Goal: Task Accomplishment & Management: Complete application form

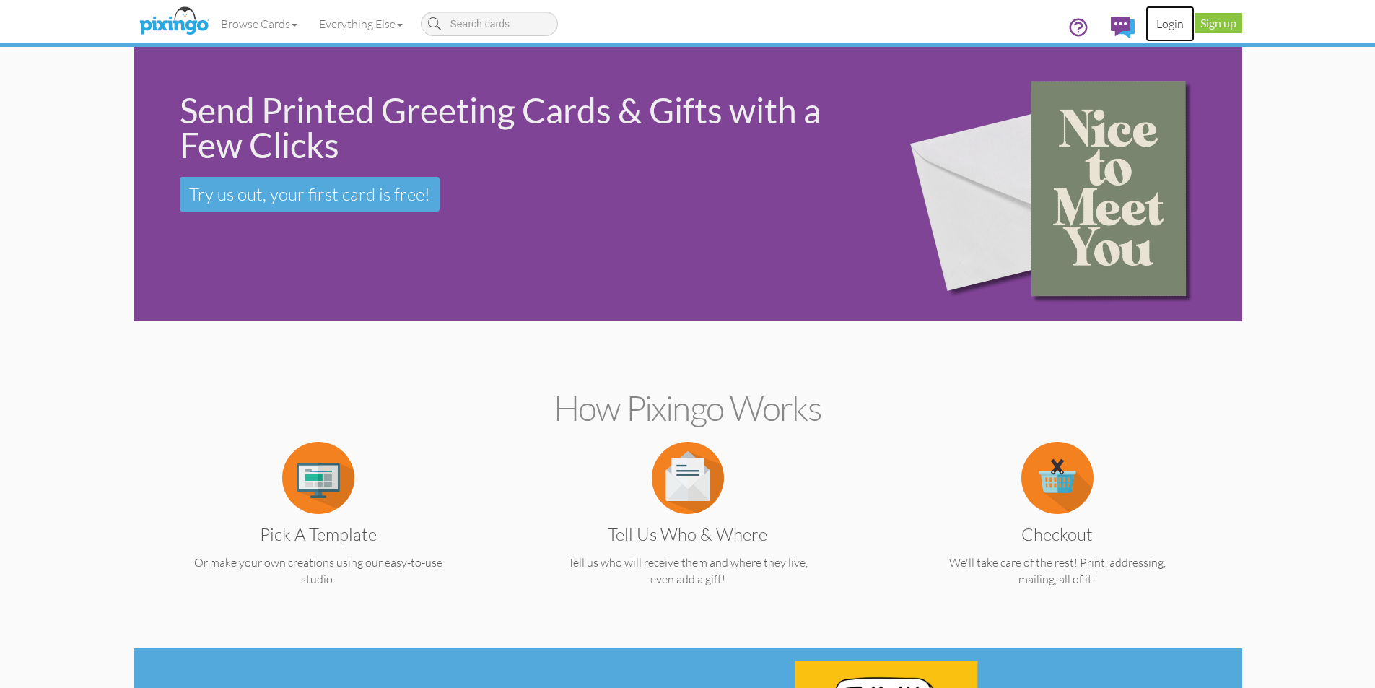
click at [1169, 22] on link "Login" at bounding box center [1169, 24] width 49 height 36
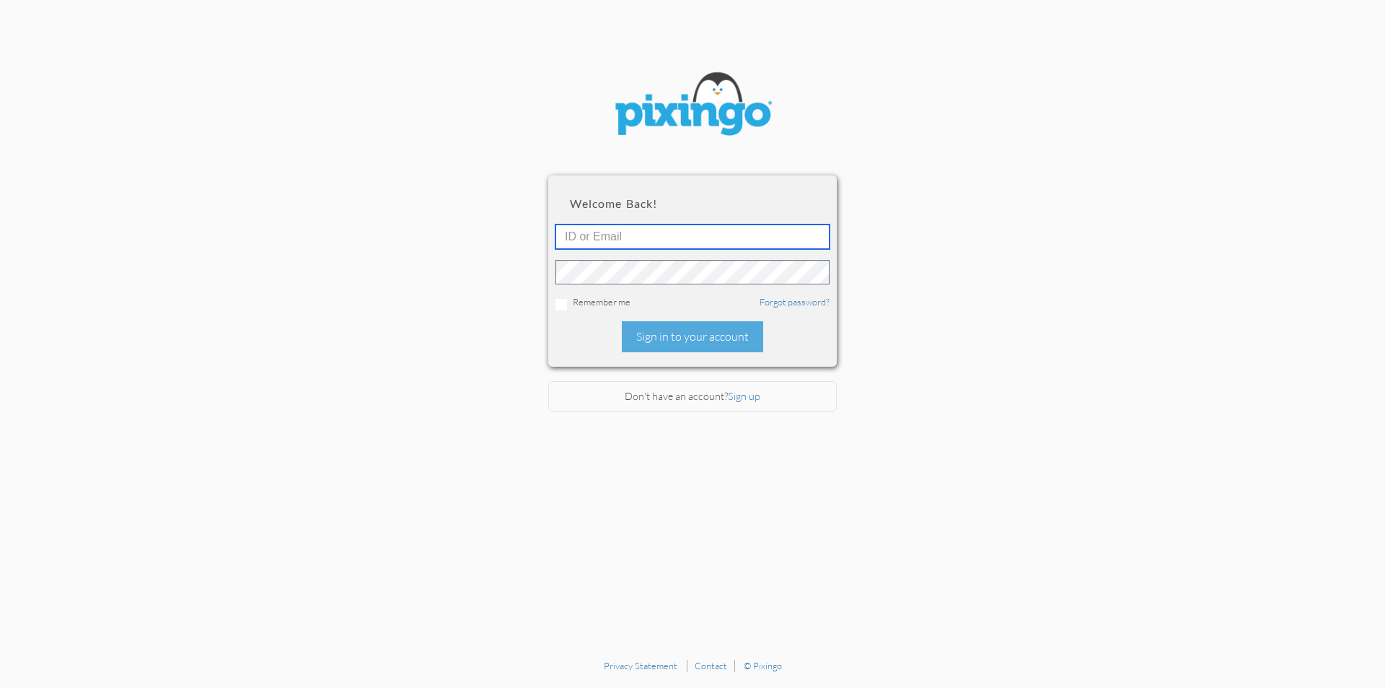
click at [600, 240] on input "text" at bounding box center [693, 236] width 274 height 25
type input "dmlozada129@yahoo.com"
click at [789, 298] on link "Forgot password?" at bounding box center [795, 302] width 70 height 12
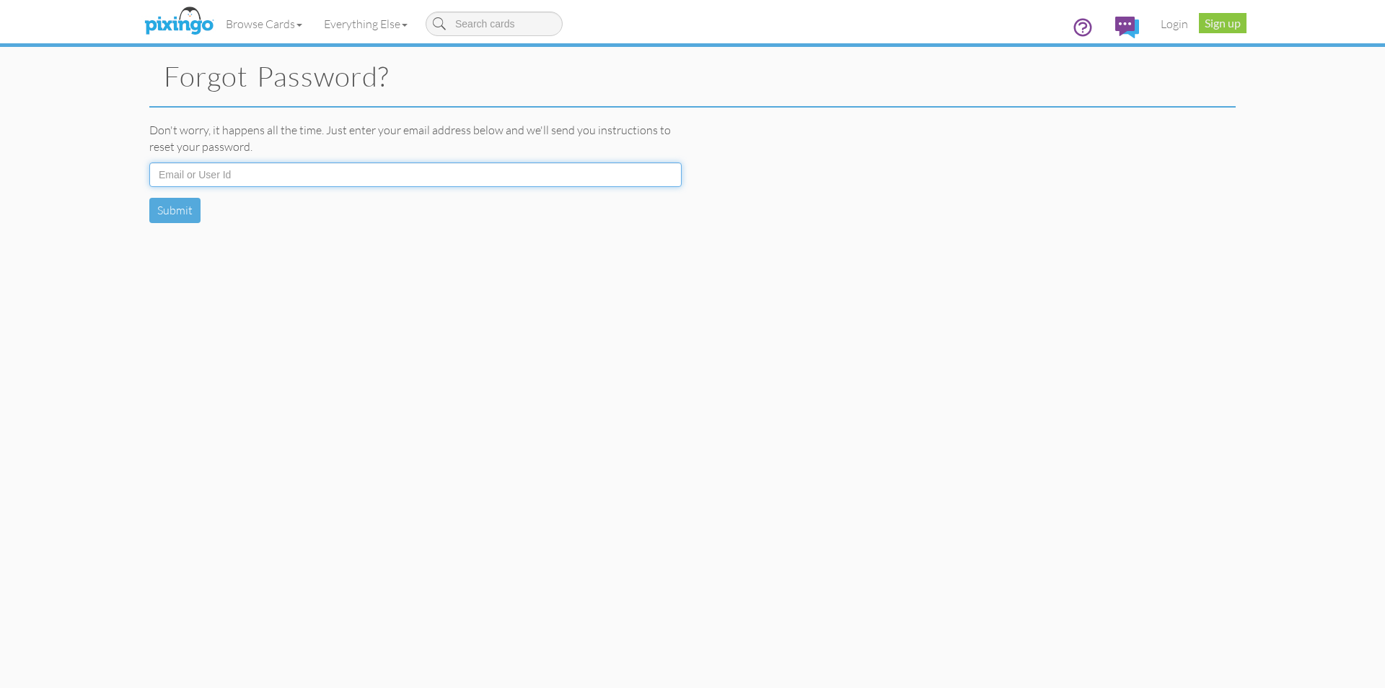
click at [343, 175] on input at bounding box center [415, 174] width 533 height 25
type input "dmlozada129@yahoo.com"
click at [175, 214] on button "Submit" at bounding box center [174, 210] width 51 height 25
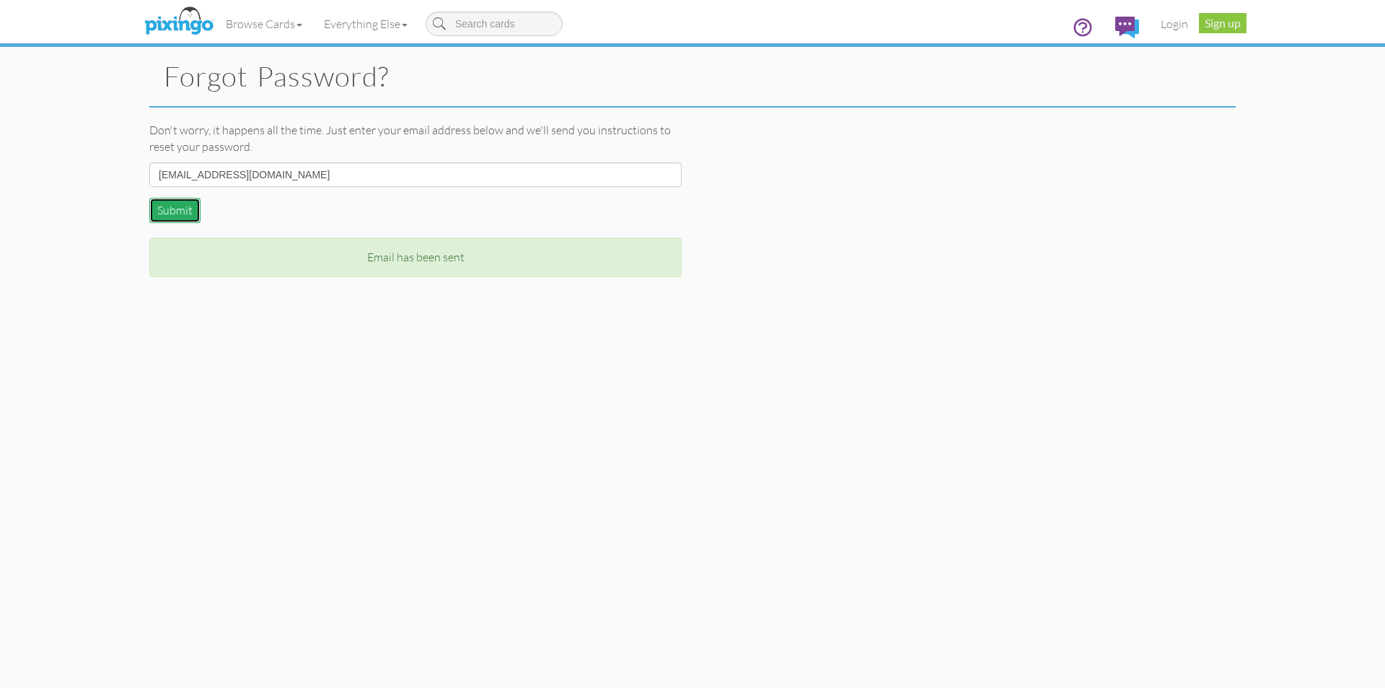
click at [165, 209] on button "Submit" at bounding box center [174, 210] width 51 height 25
click at [188, 207] on button "Submit" at bounding box center [174, 210] width 51 height 25
click at [1185, 29] on link "Login" at bounding box center [1174, 24] width 49 height 36
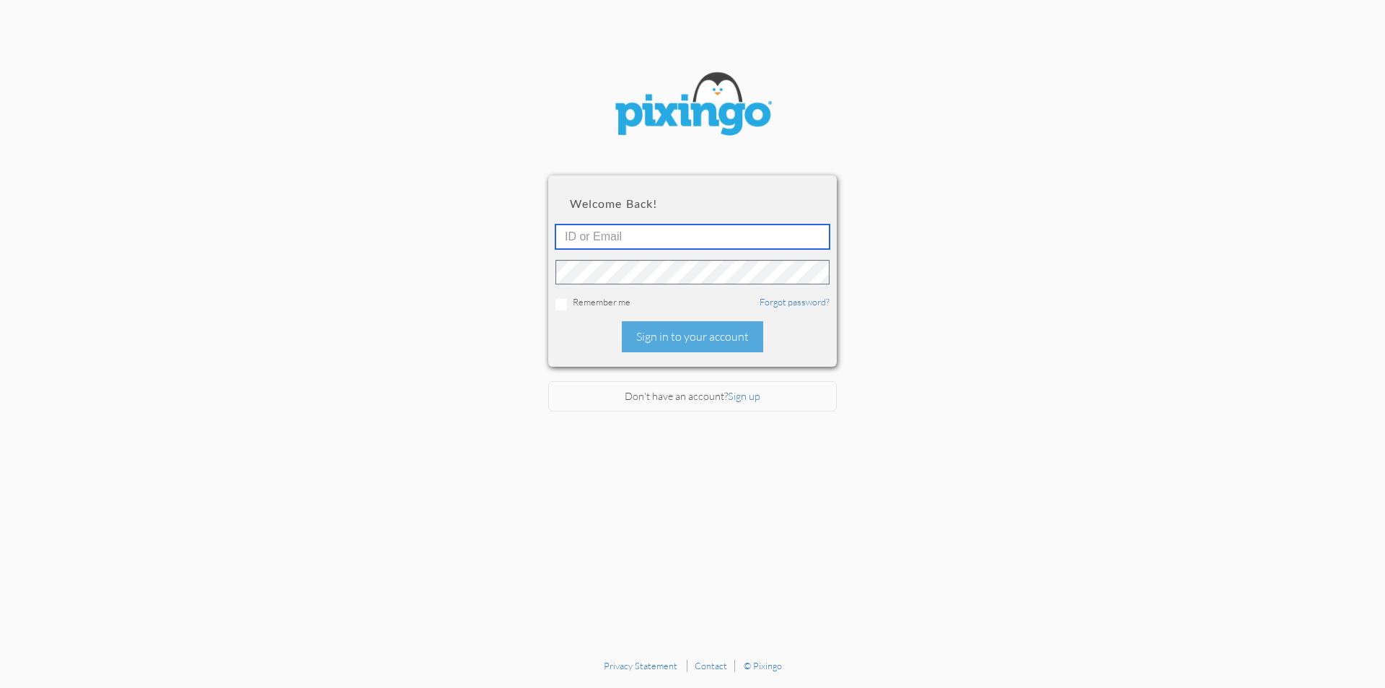
click at [646, 242] on input "text" at bounding box center [693, 236] width 274 height 25
paste input "R11002"
type input "R11002"
click at [558, 302] on input "checkbox" at bounding box center [562, 305] width 12 height 12
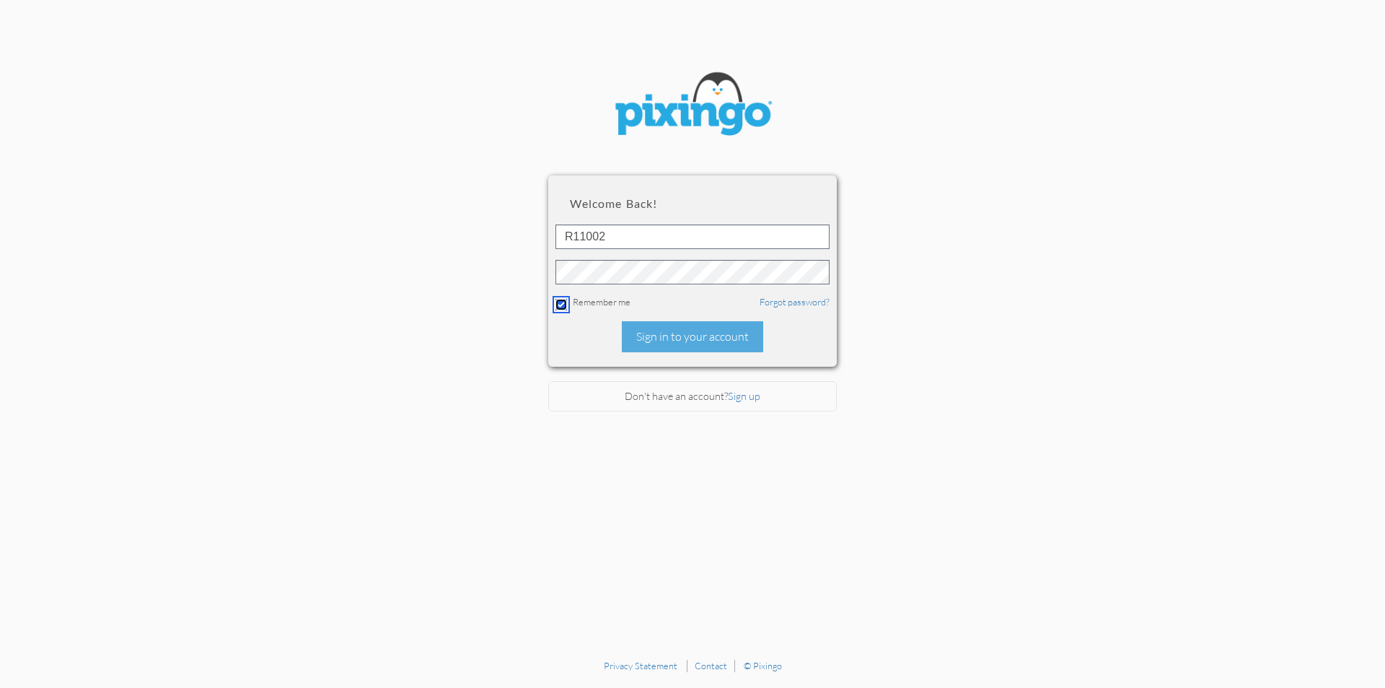
checkbox input "false"
click at [751, 347] on div "Sign in to your account" at bounding box center [692, 336] width 141 height 31
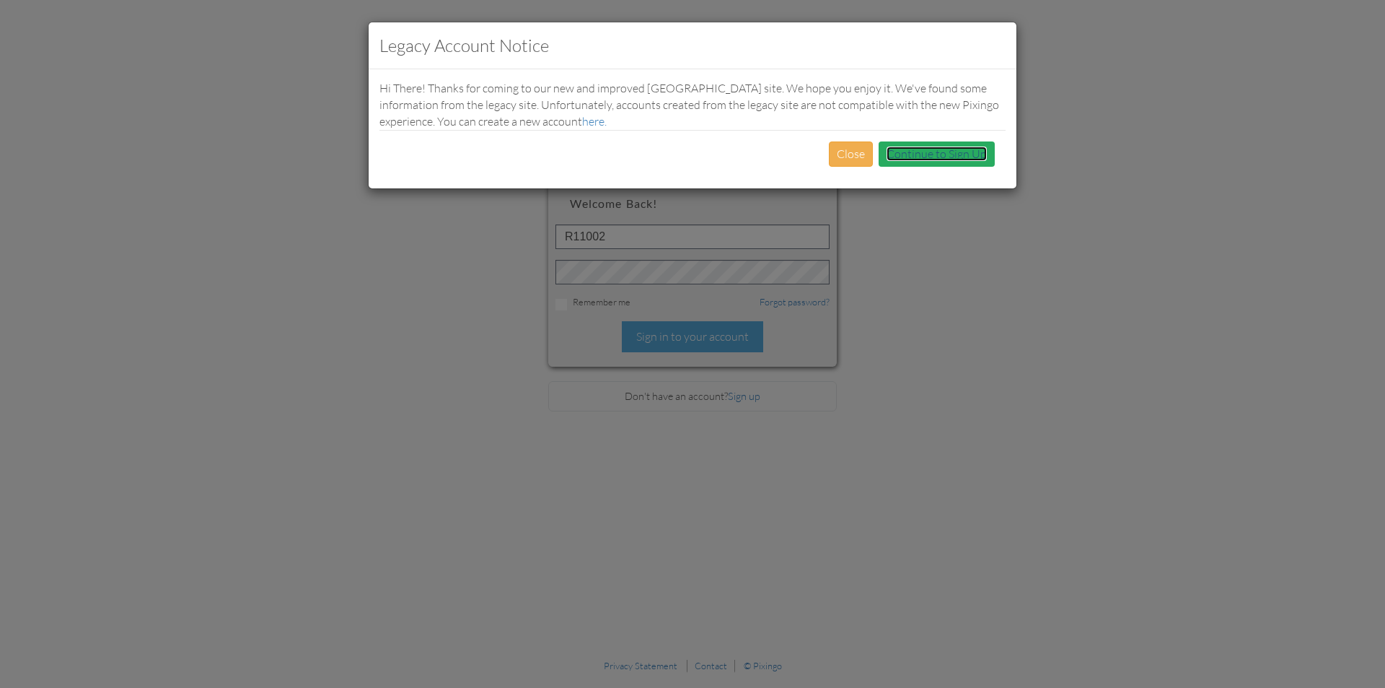
click at [925, 148] on link "Continue to Sign Up" at bounding box center [937, 153] width 100 height 14
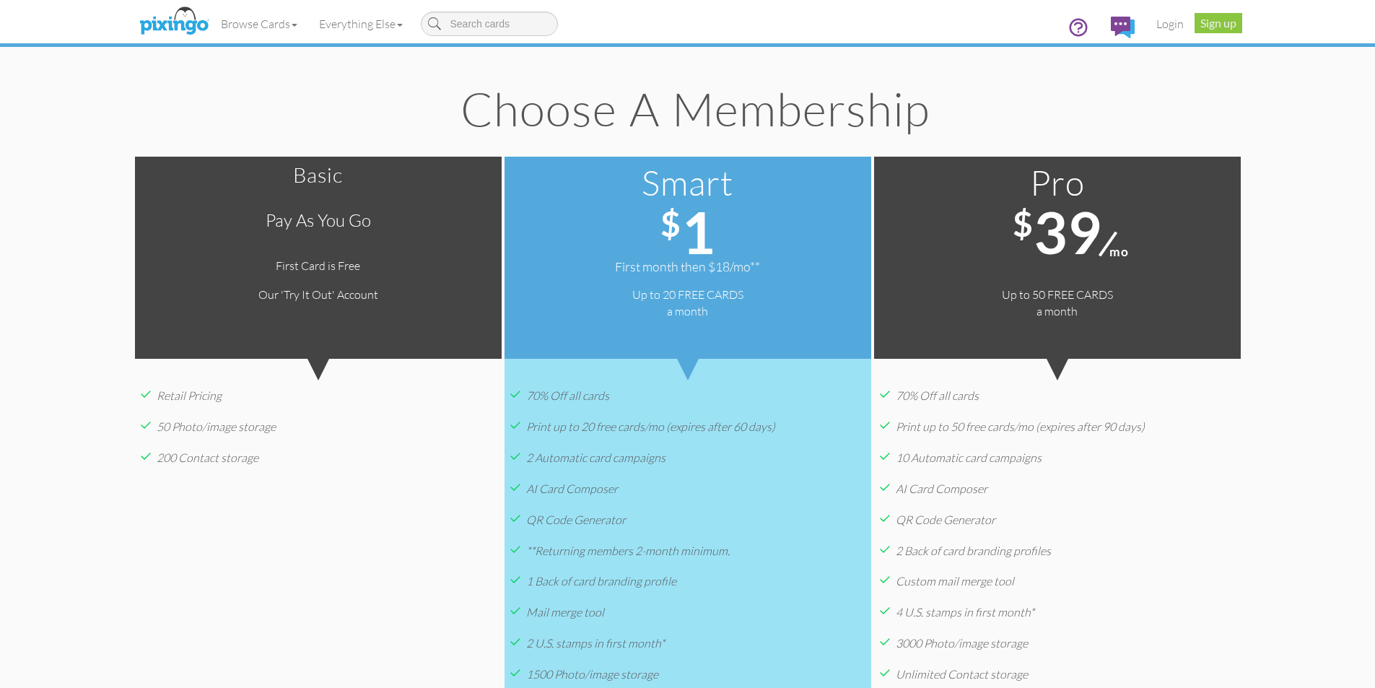
click at [268, 262] on div "First Card is Free" at bounding box center [318, 266] width 367 height 17
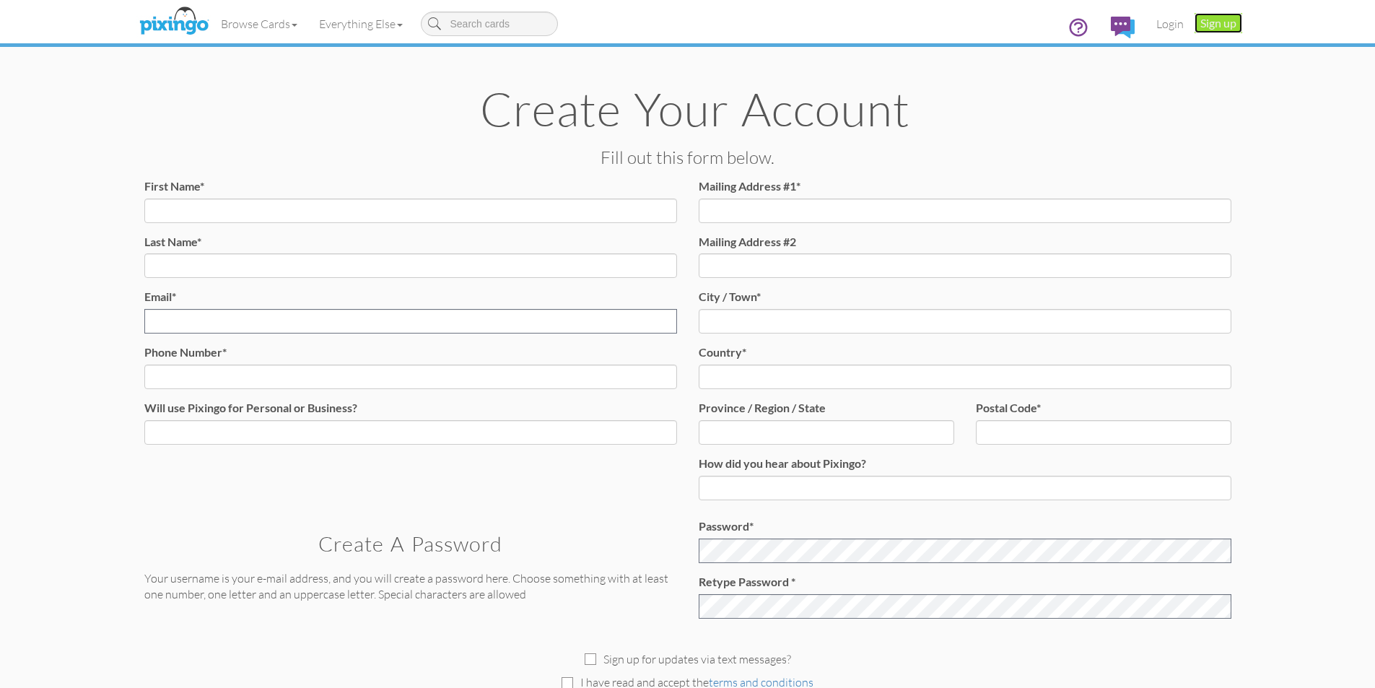
click at [1200, 24] on link "Sign up" at bounding box center [1218, 23] width 48 height 20
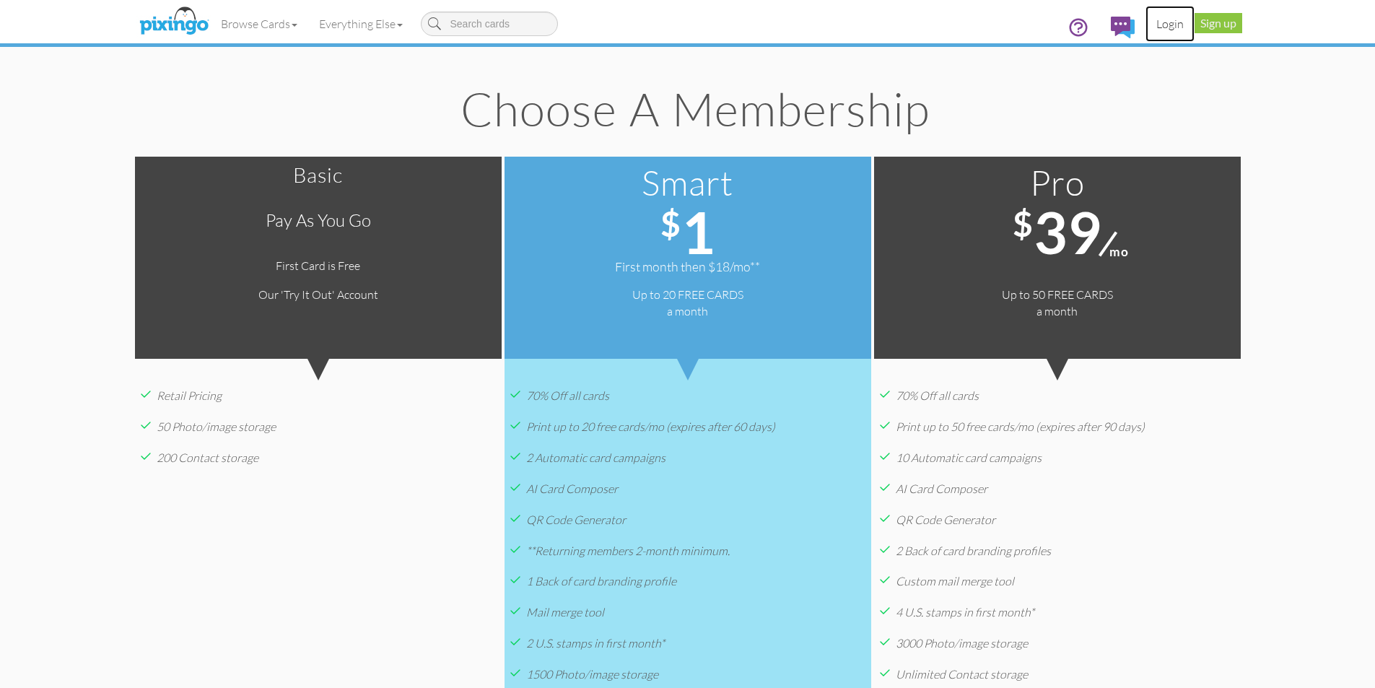
click at [1163, 22] on link "Login" at bounding box center [1169, 24] width 49 height 36
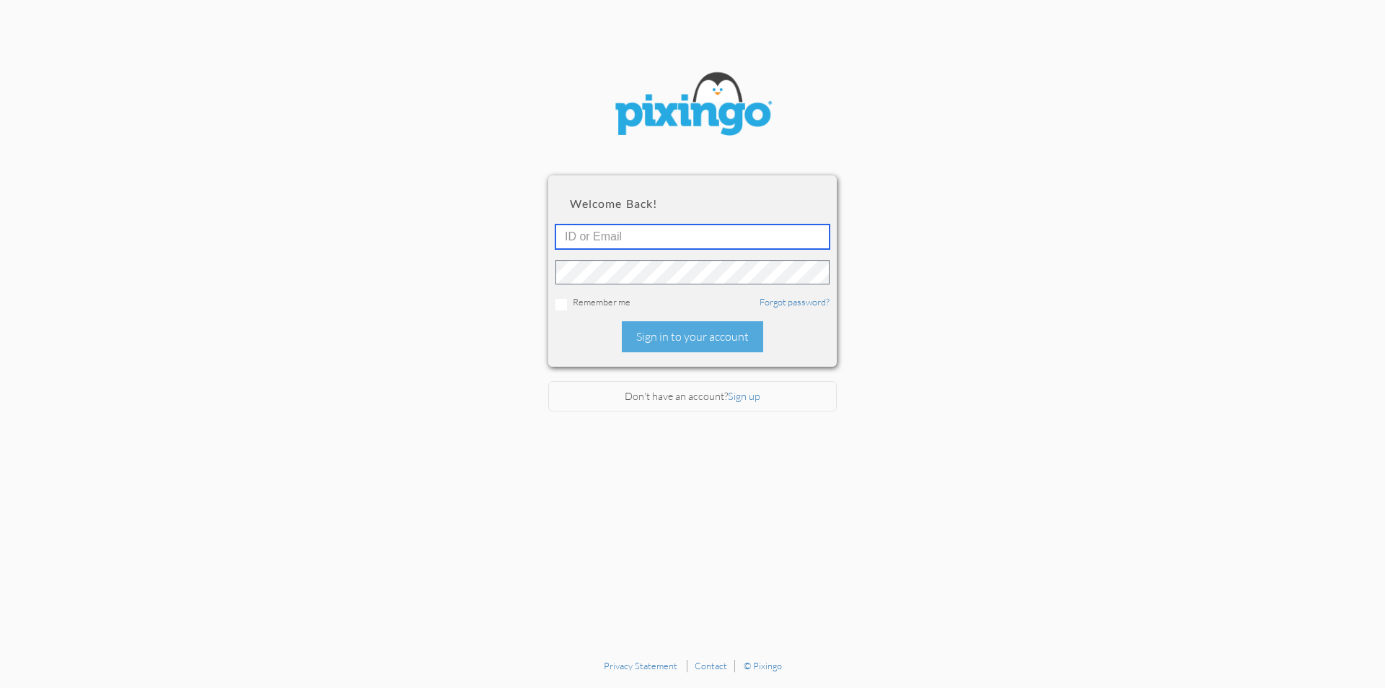
click at [622, 240] on input "text" at bounding box center [693, 236] width 274 height 25
type input "dmlozada129@yahoo.com"
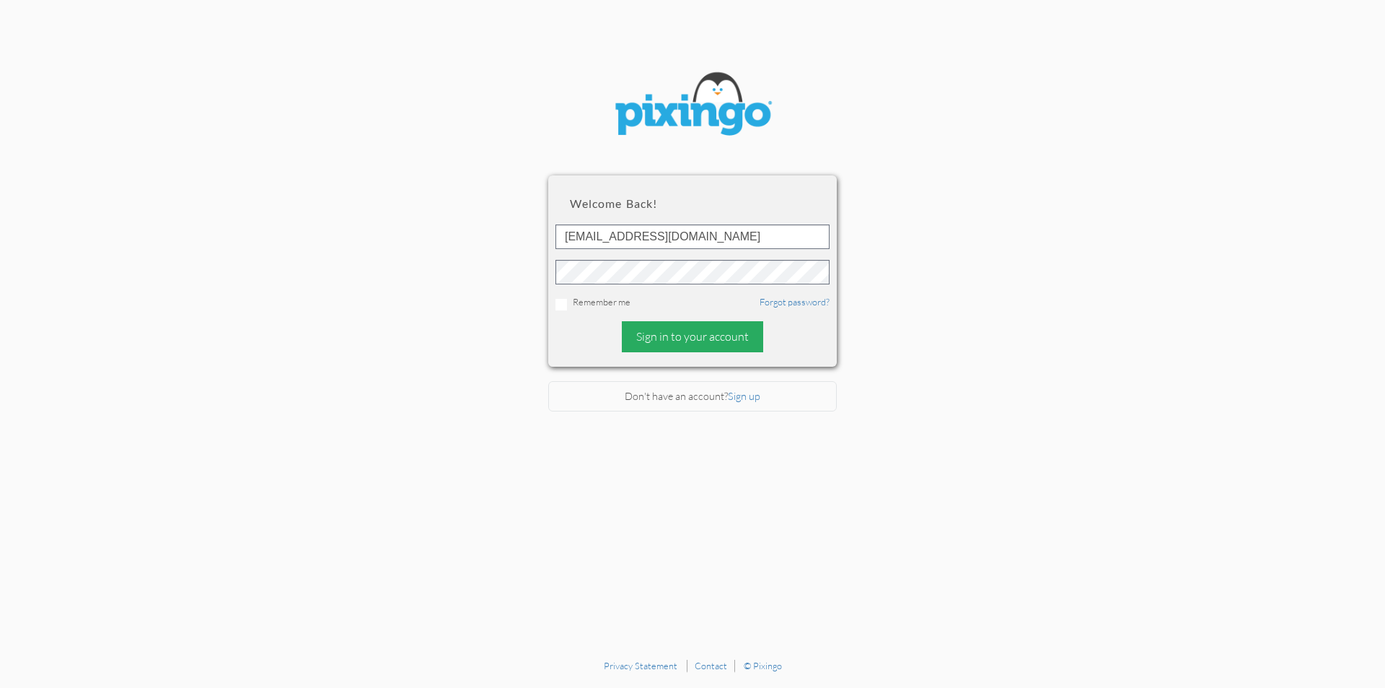
click at [662, 335] on div "Sign in to your account" at bounding box center [692, 336] width 141 height 31
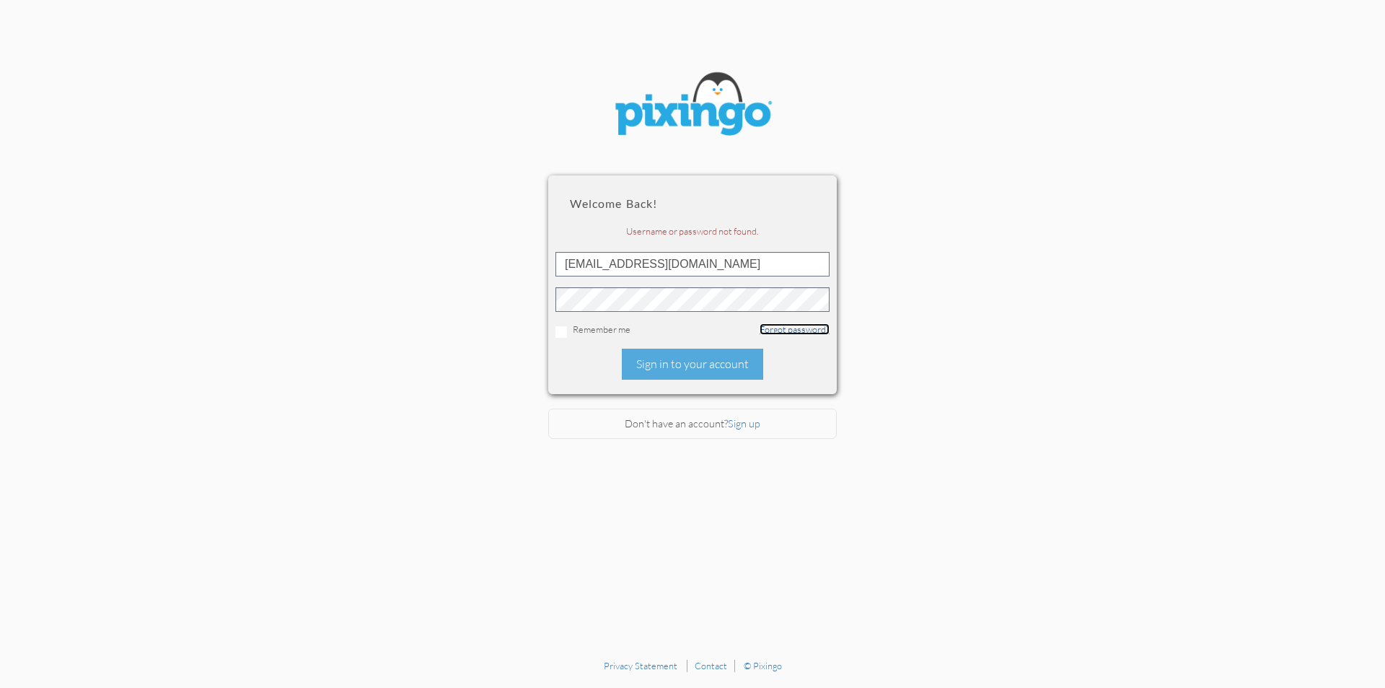
click at [792, 330] on link "Forgot password?" at bounding box center [795, 329] width 70 height 12
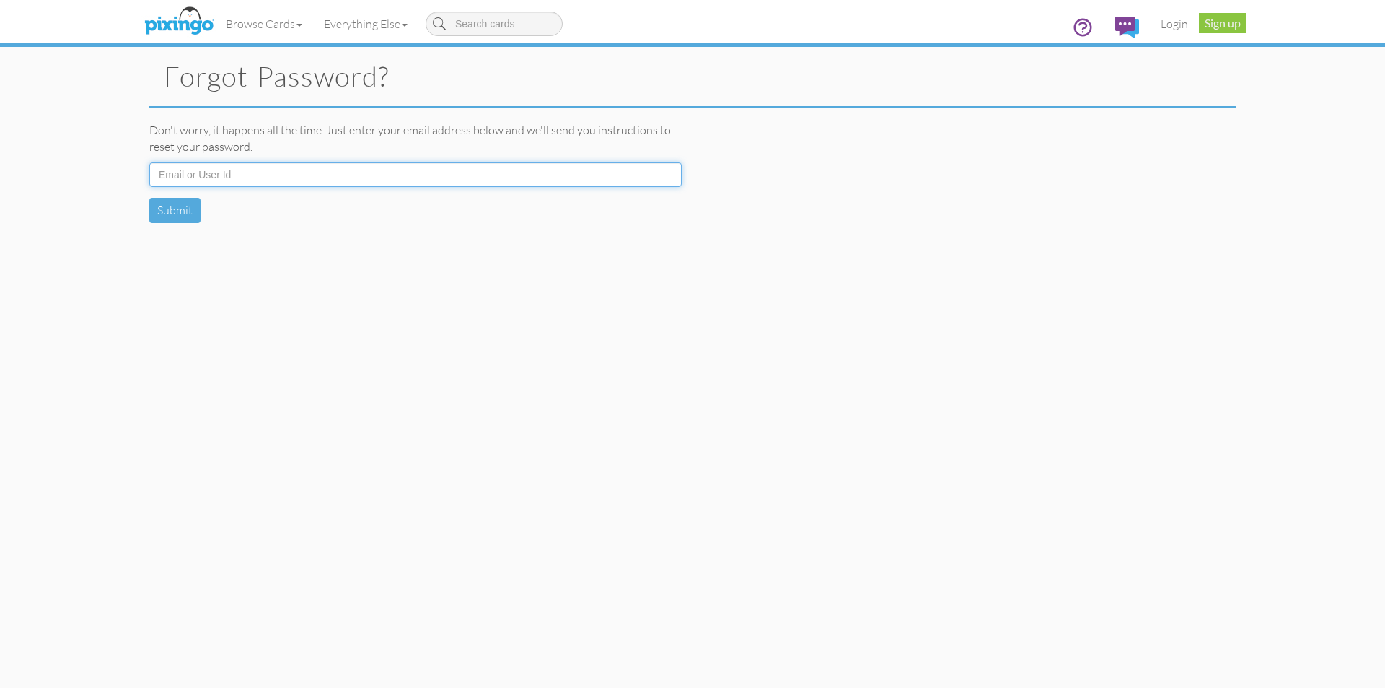
click at [271, 178] on input at bounding box center [415, 174] width 533 height 25
type input "dmlozada129@yahoo.com"
click at [157, 212] on button "Submit" at bounding box center [174, 210] width 51 height 25
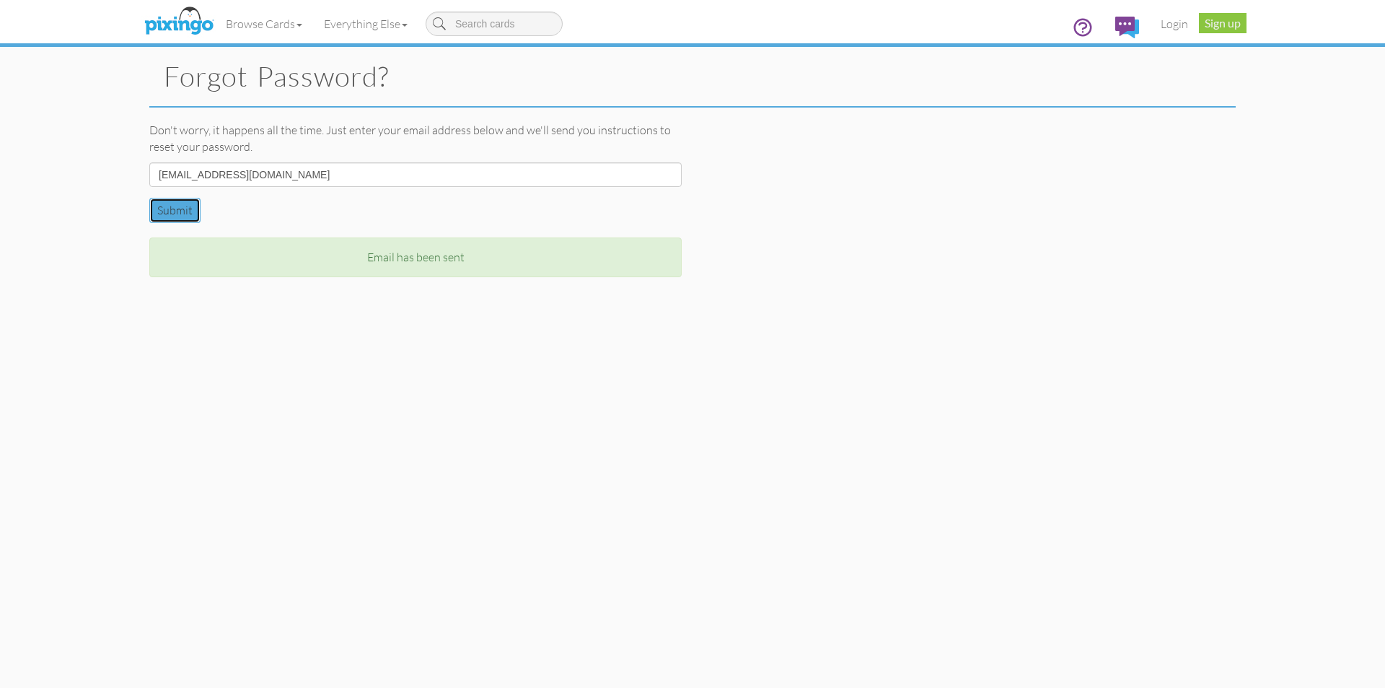
drag, startPoint x: 170, startPoint y: 202, endPoint x: 194, endPoint y: 141, distance: 65.8
click at [170, 203] on button "Submit" at bounding box center [174, 210] width 51 height 25
click at [1174, 26] on link "Login" at bounding box center [1174, 24] width 49 height 36
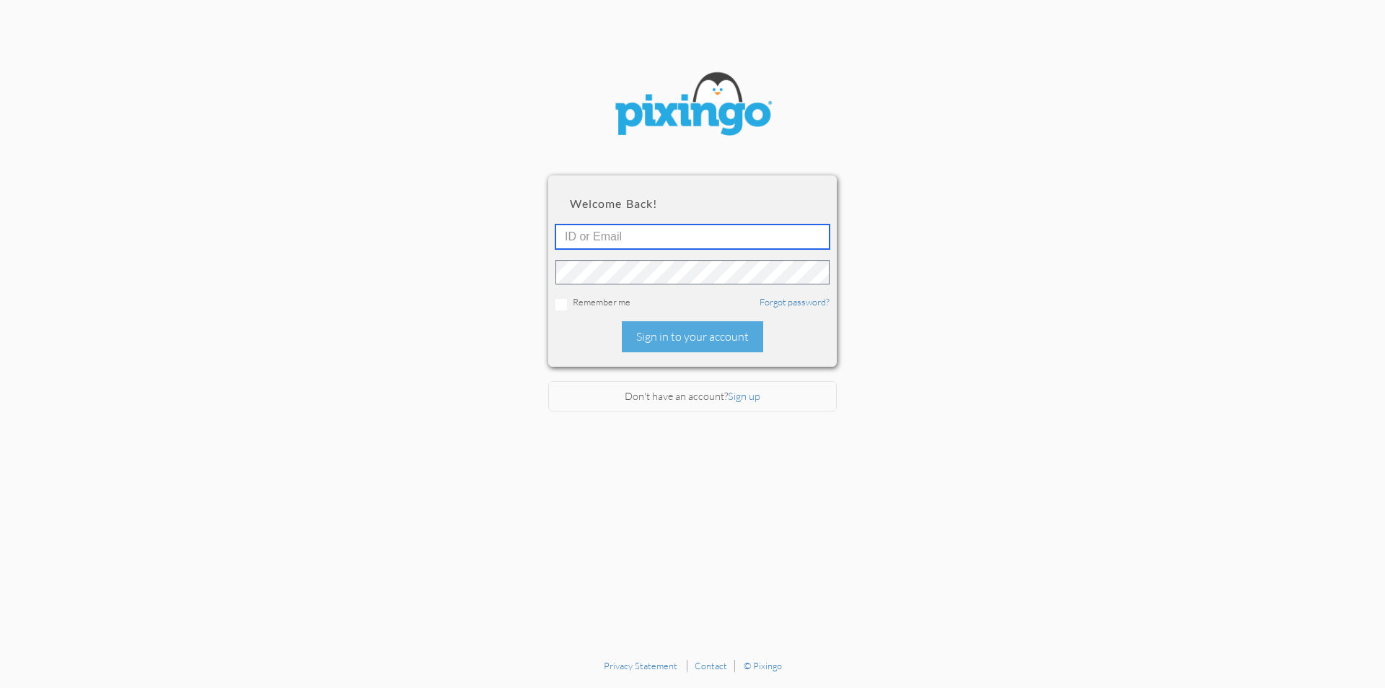
click at [706, 237] on input "text" at bounding box center [693, 236] width 274 height 25
paste input "Void@2513"
type input "Void@2513"
click at [737, 248] on input "text" at bounding box center [693, 236] width 274 height 25
type input "dmlozada129@yahoo.com"
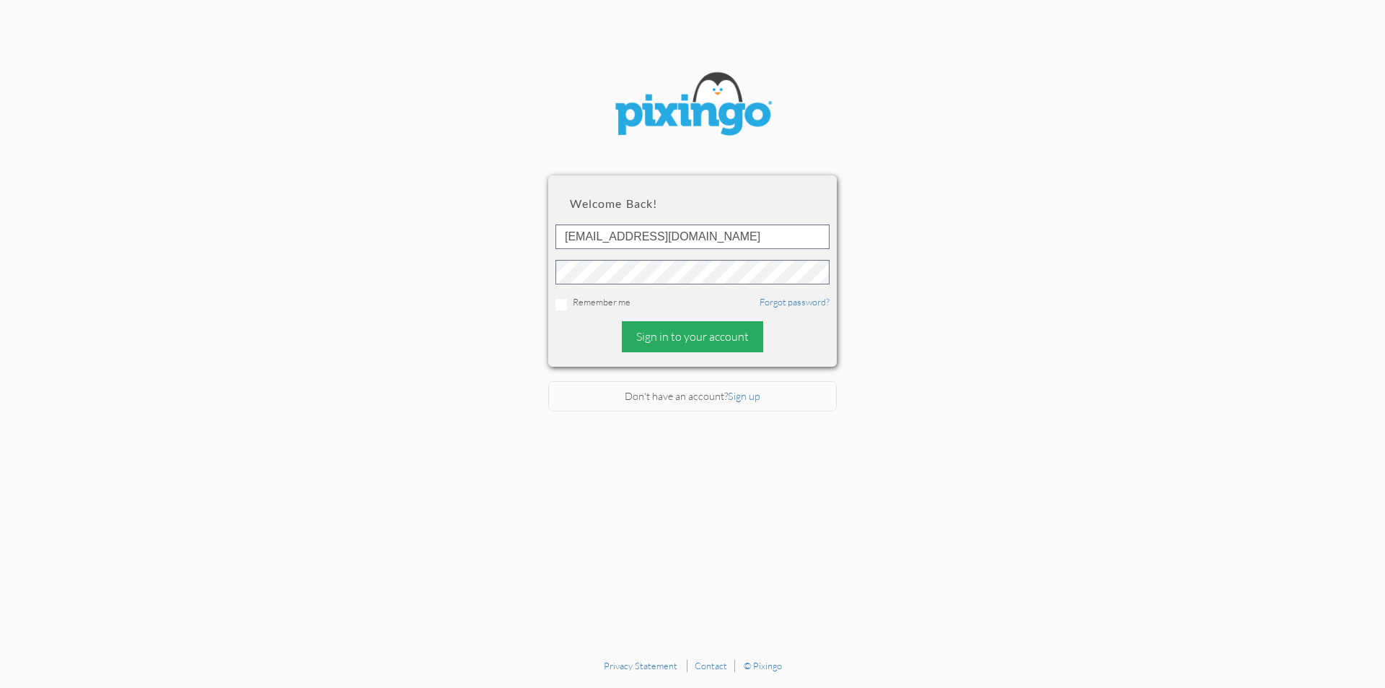
click at [727, 325] on div "Sign in to your account" at bounding box center [692, 336] width 141 height 31
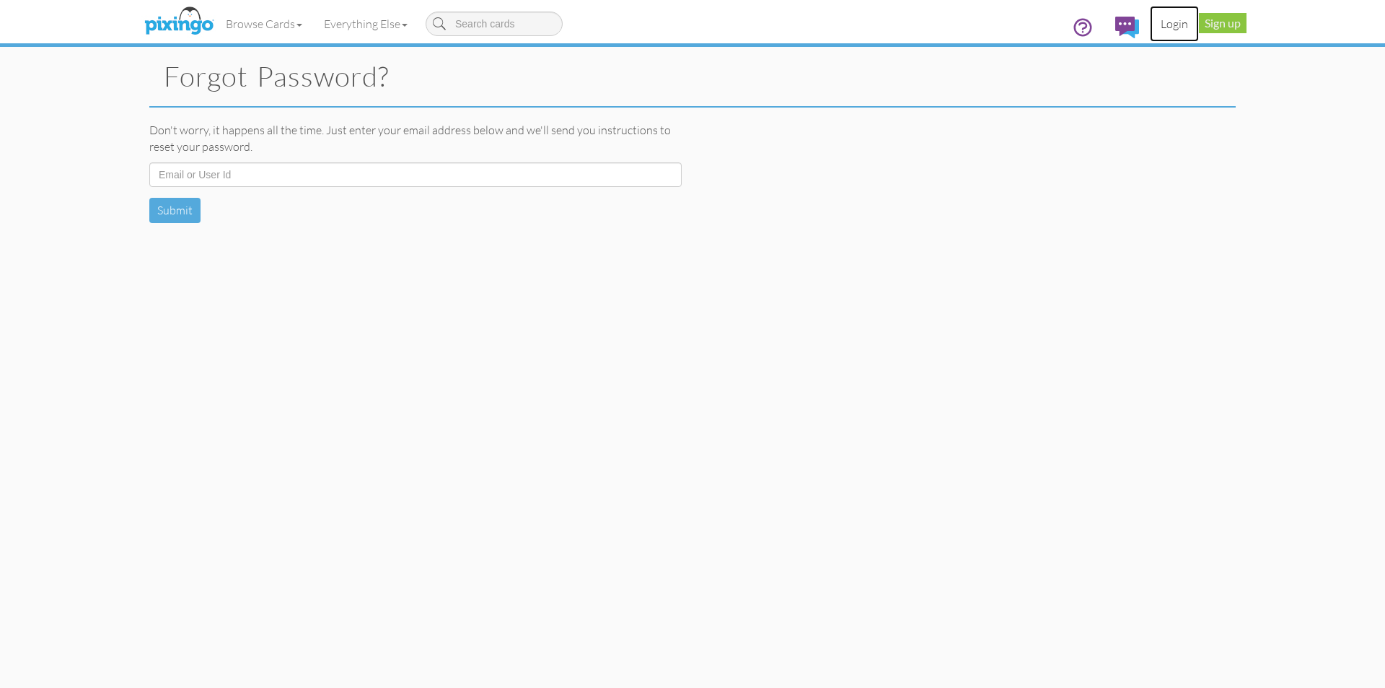
click at [1185, 27] on link "Login" at bounding box center [1174, 24] width 49 height 36
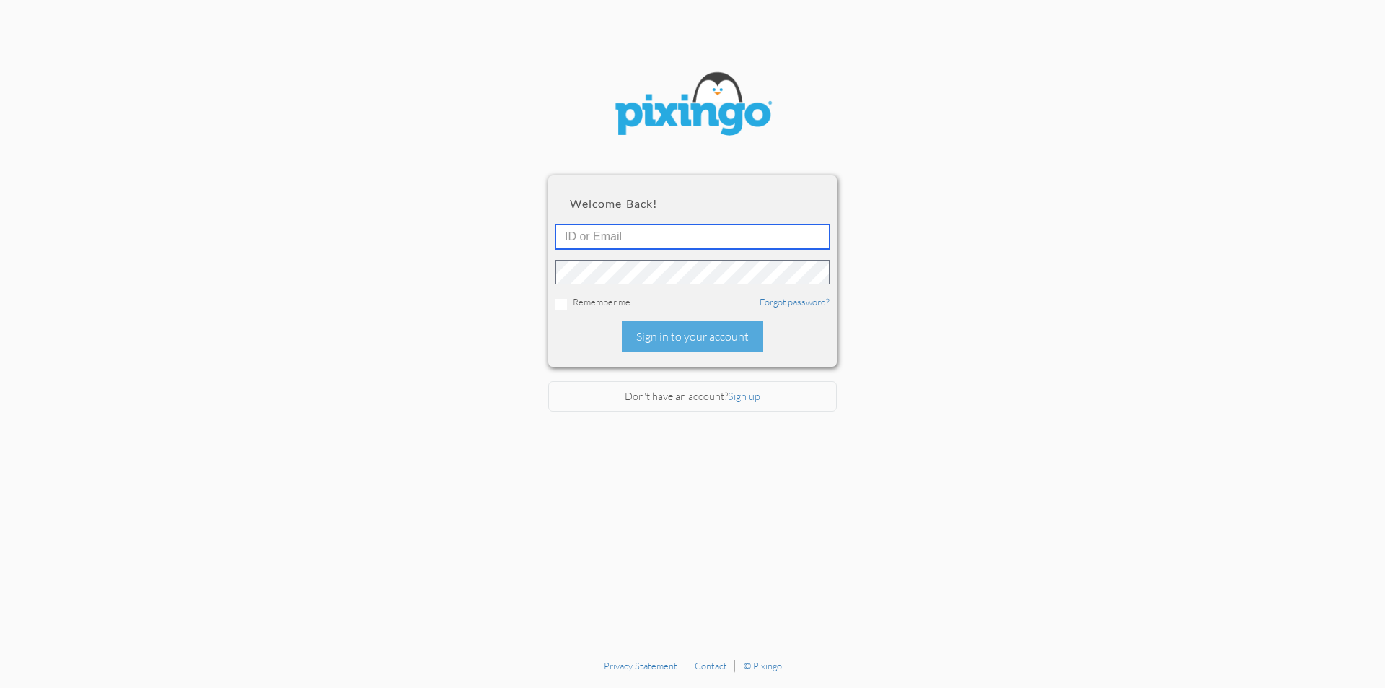
click at [601, 241] on input "text" at bounding box center [693, 236] width 274 height 25
type input "amanda_anastasia_p_s_r@yahoo.com"
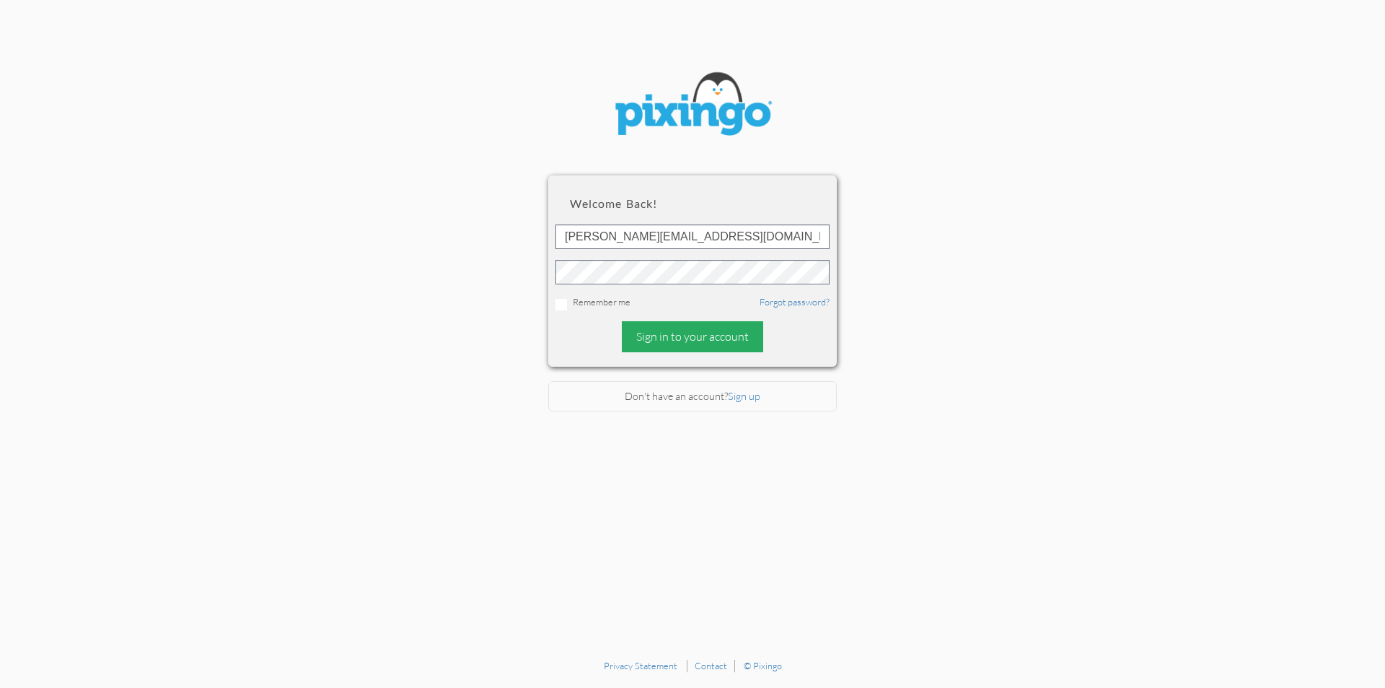
click at [677, 338] on div "Sign in to your account" at bounding box center [692, 336] width 141 height 31
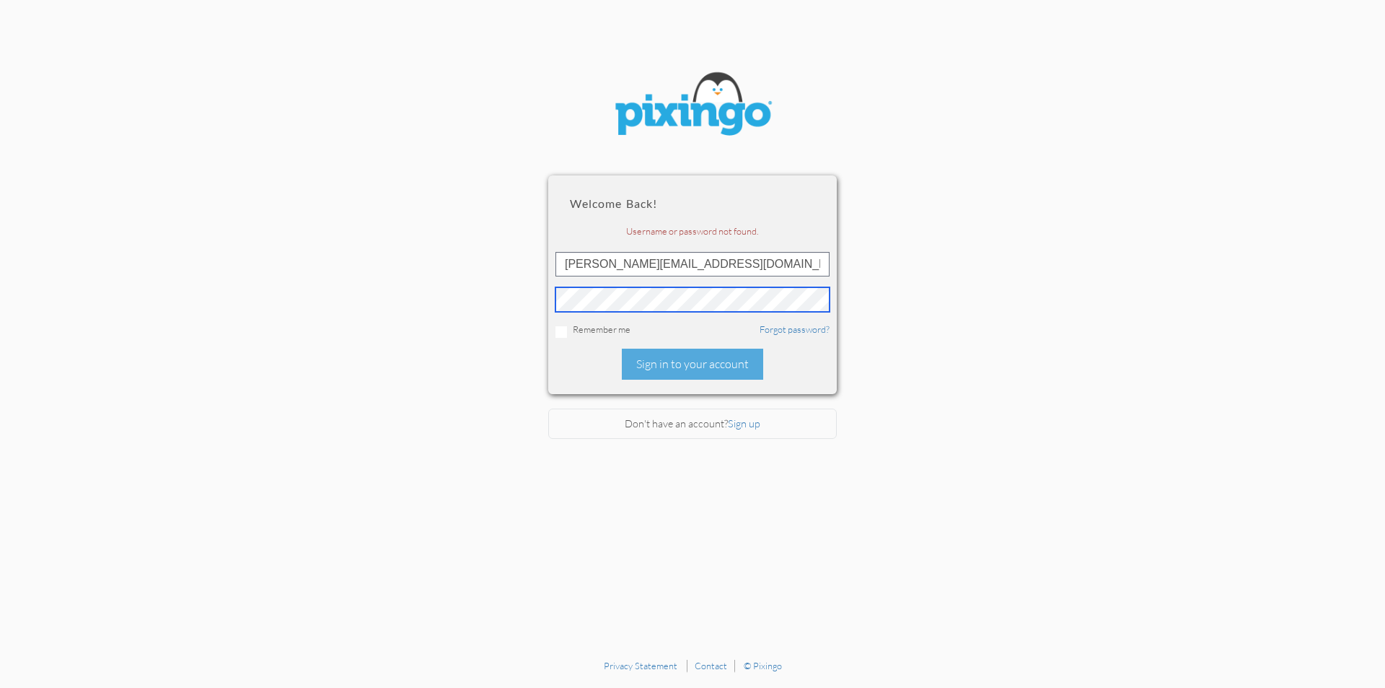
click at [518, 294] on section "Welcome back! Username or password not found. amanda_anastasia_p_s_r@yahoo.com …" at bounding box center [692, 326] width 1385 height 652
click at [668, 362] on div "Sign in to your account" at bounding box center [692, 364] width 141 height 31
click at [774, 332] on link "Forgot password?" at bounding box center [795, 329] width 70 height 12
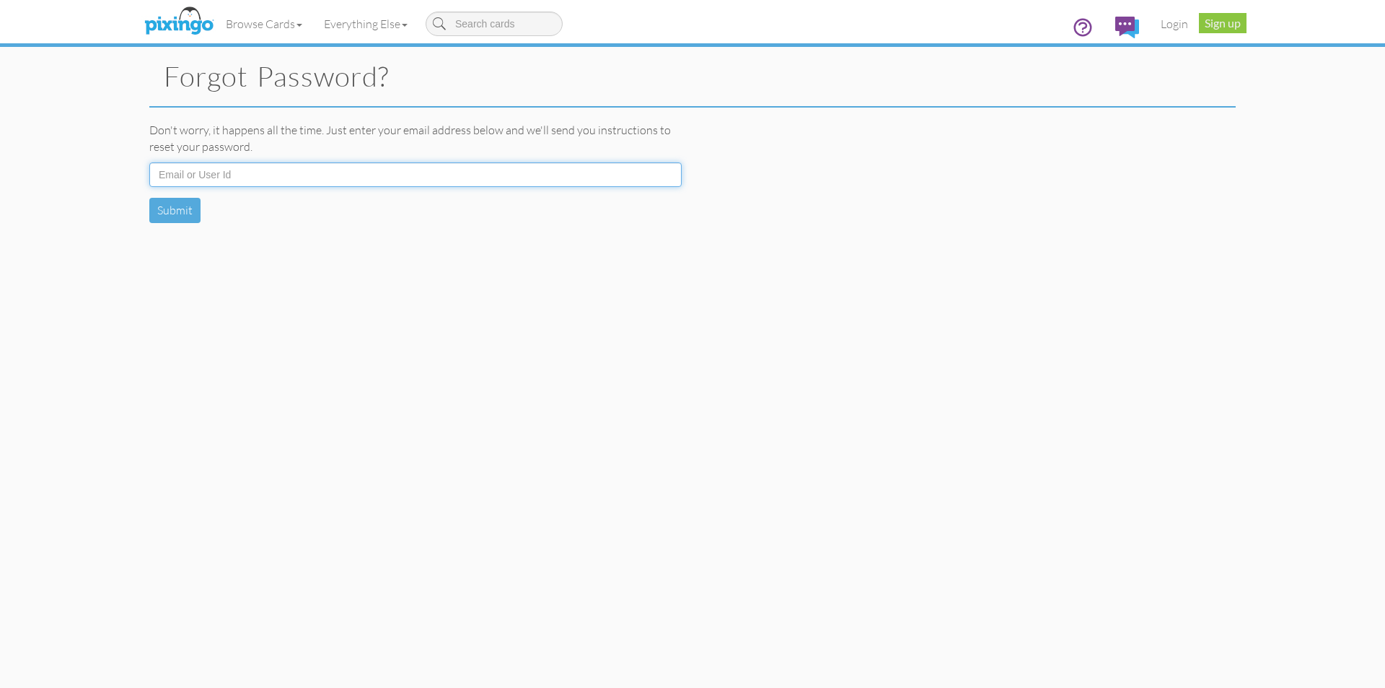
click at [282, 181] on input at bounding box center [415, 174] width 533 height 25
type input "amanda_anastasia_p_s_r@yahoo.com"
click at [182, 206] on button "Submit" at bounding box center [174, 210] width 51 height 25
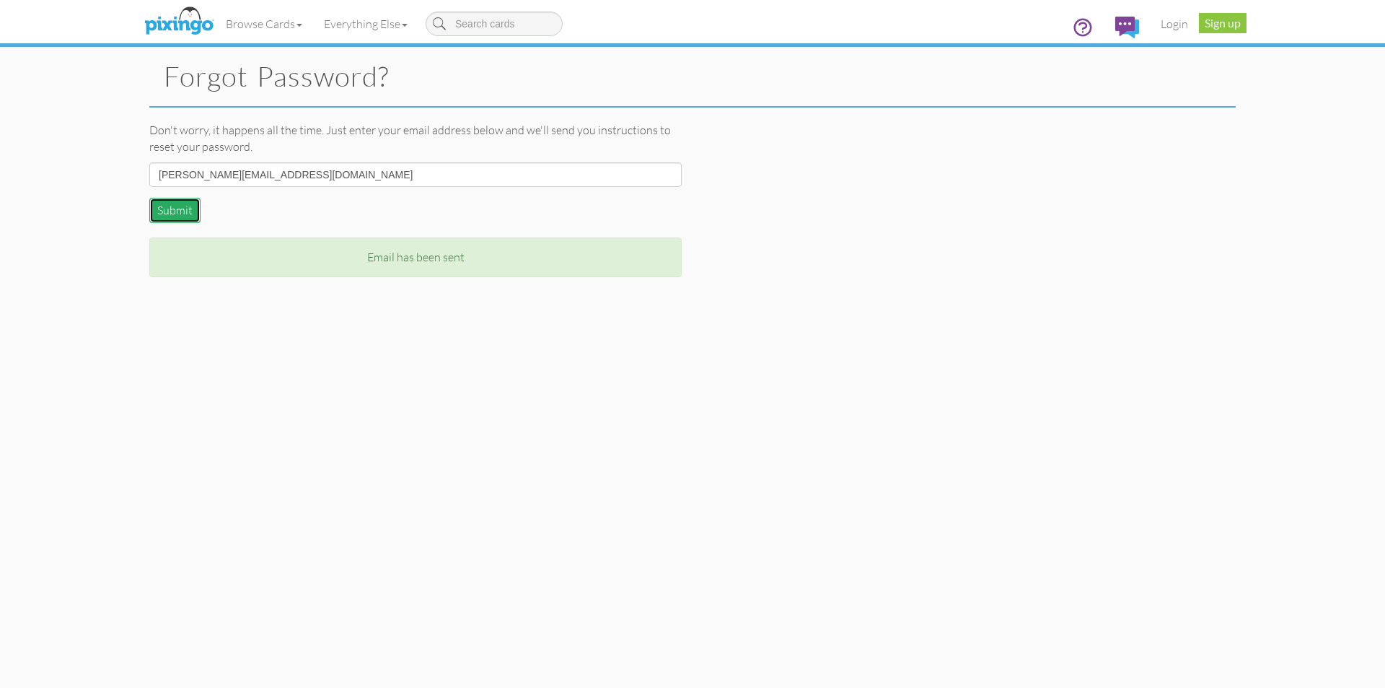
click at [182, 211] on button "Submit" at bounding box center [174, 210] width 51 height 25
click at [1217, 23] on link "Sign up" at bounding box center [1223, 23] width 48 height 20
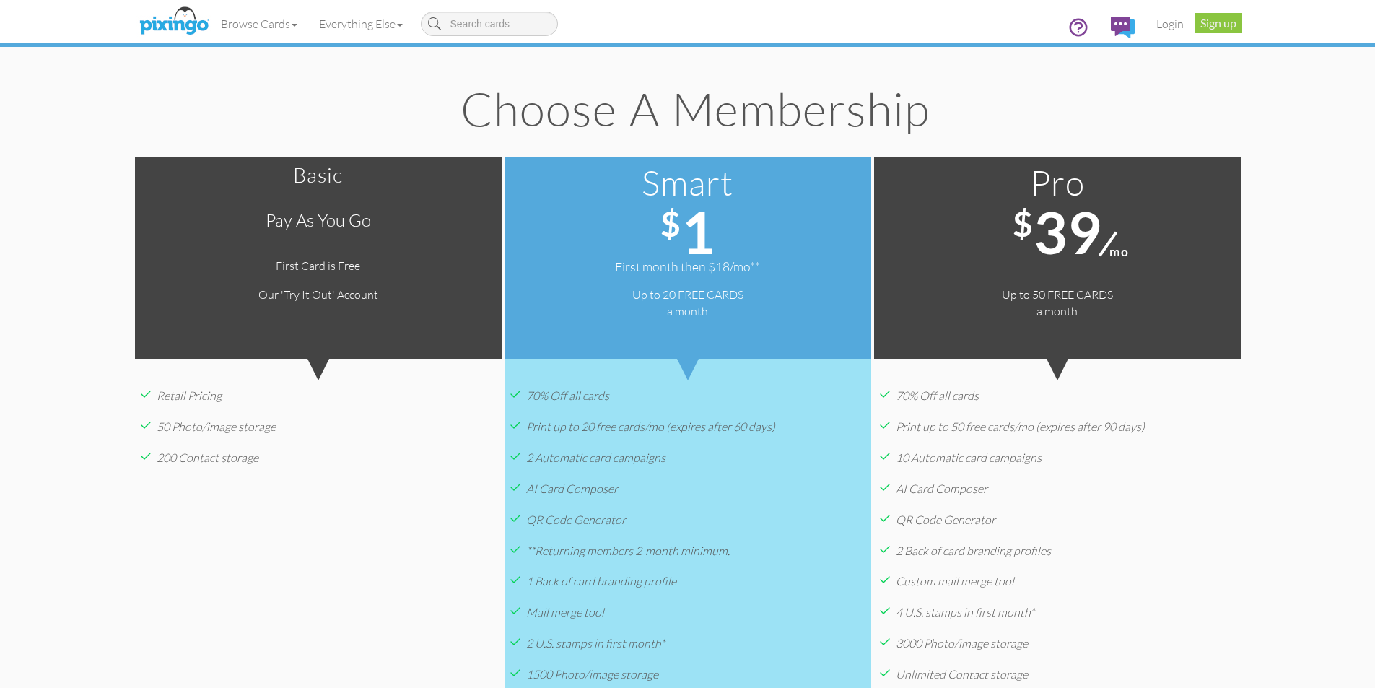
click at [295, 264] on div "First Card is Free" at bounding box center [318, 266] width 367 height 17
click at [460, 22] on input at bounding box center [489, 24] width 137 height 25
click at [406, 298] on div "Our 'Try It Out' Account" at bounding box center [318, 294] width 367 height 17
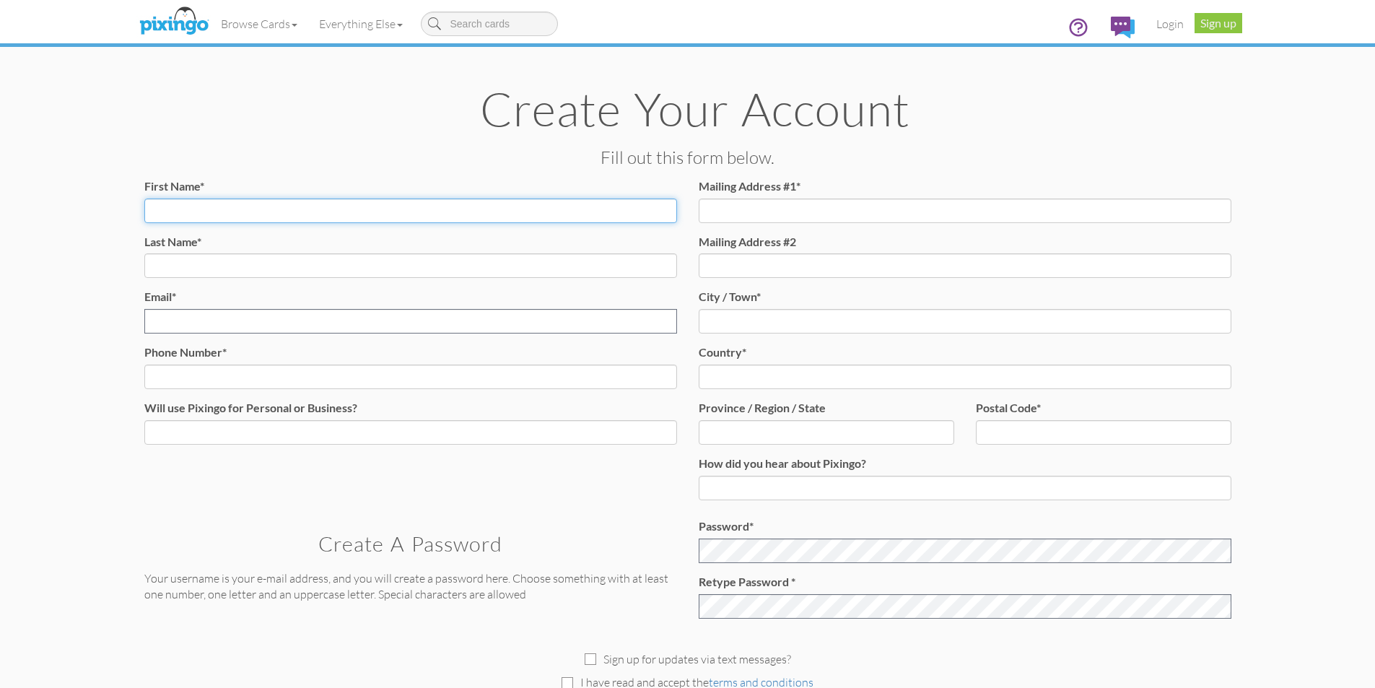
click at [432, 214] on input "First Name*" at bounding box center [410, 210] width 533 height 25
type input "Amanda Anastasia"
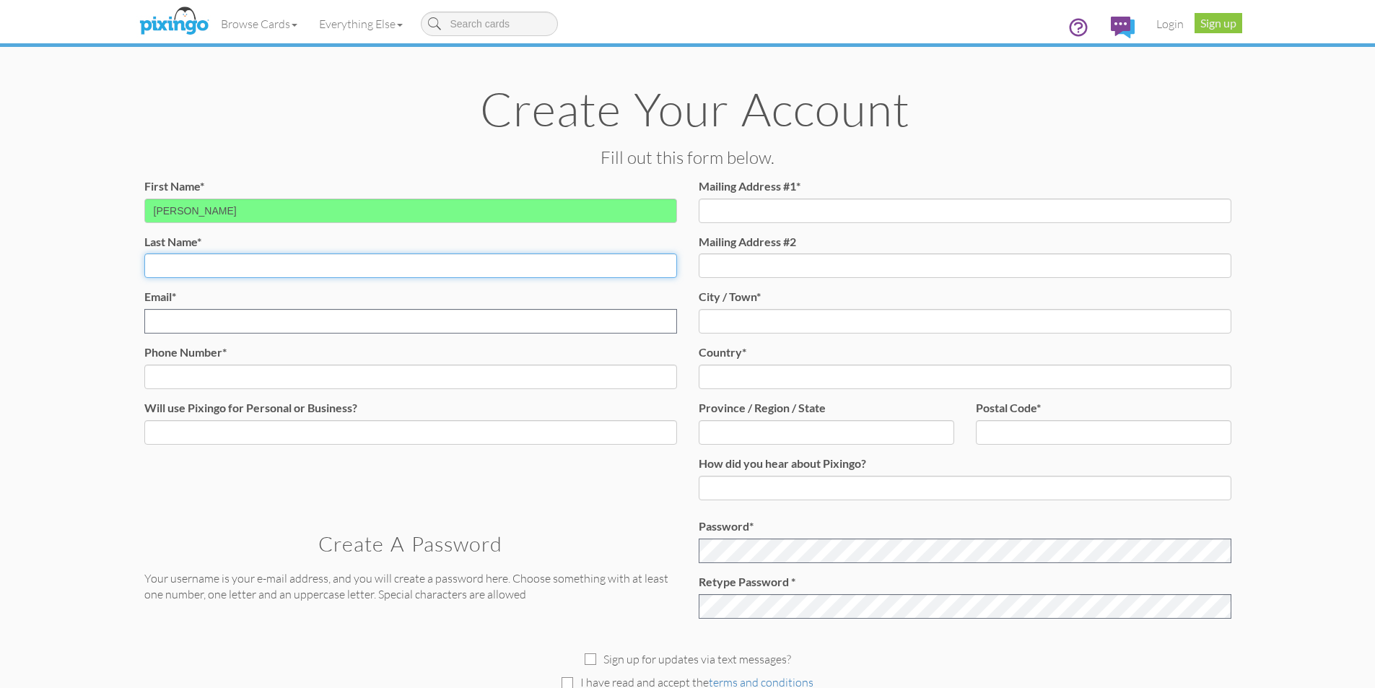
click at [304, 262] on input "Last Name*" at bounding box center [410, 265] width 533 height 25
type input "Putin-Seagal-Rodriguez"
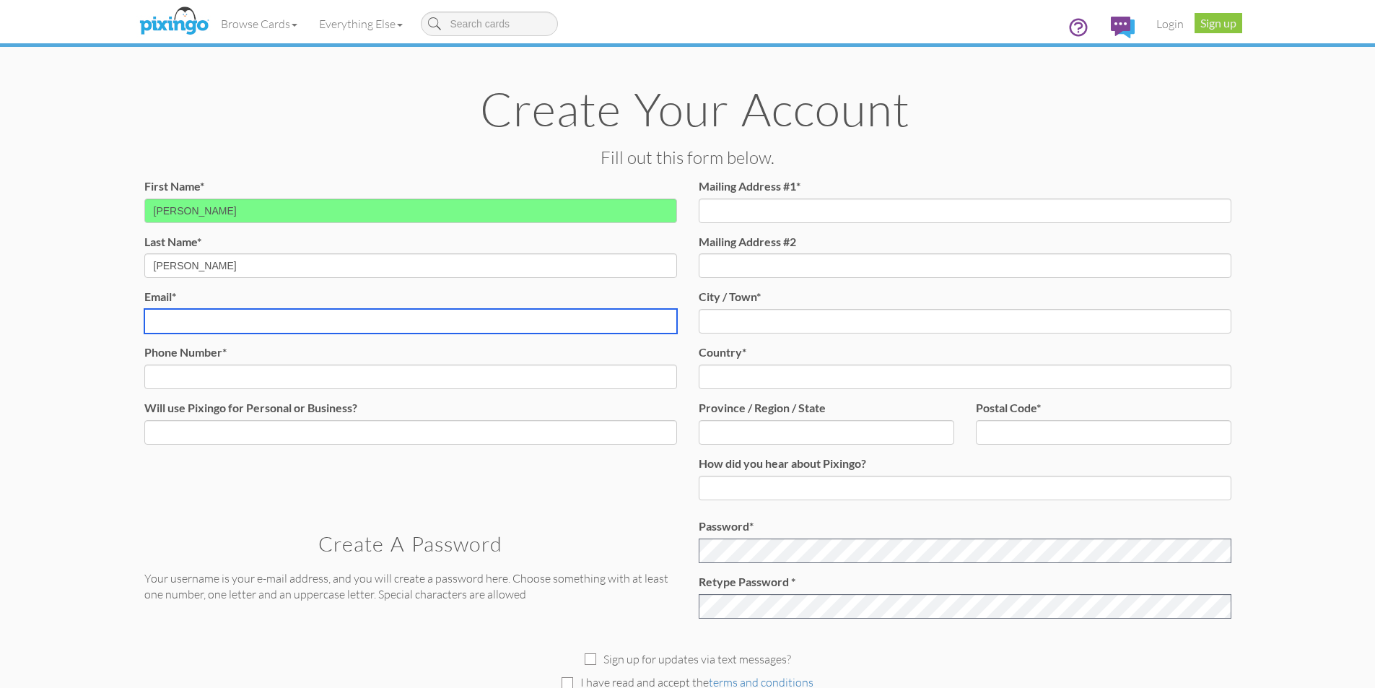
click at [273, 316] on input "Email* Email already exists." at bounding box center [410, 321] width 533 height 25
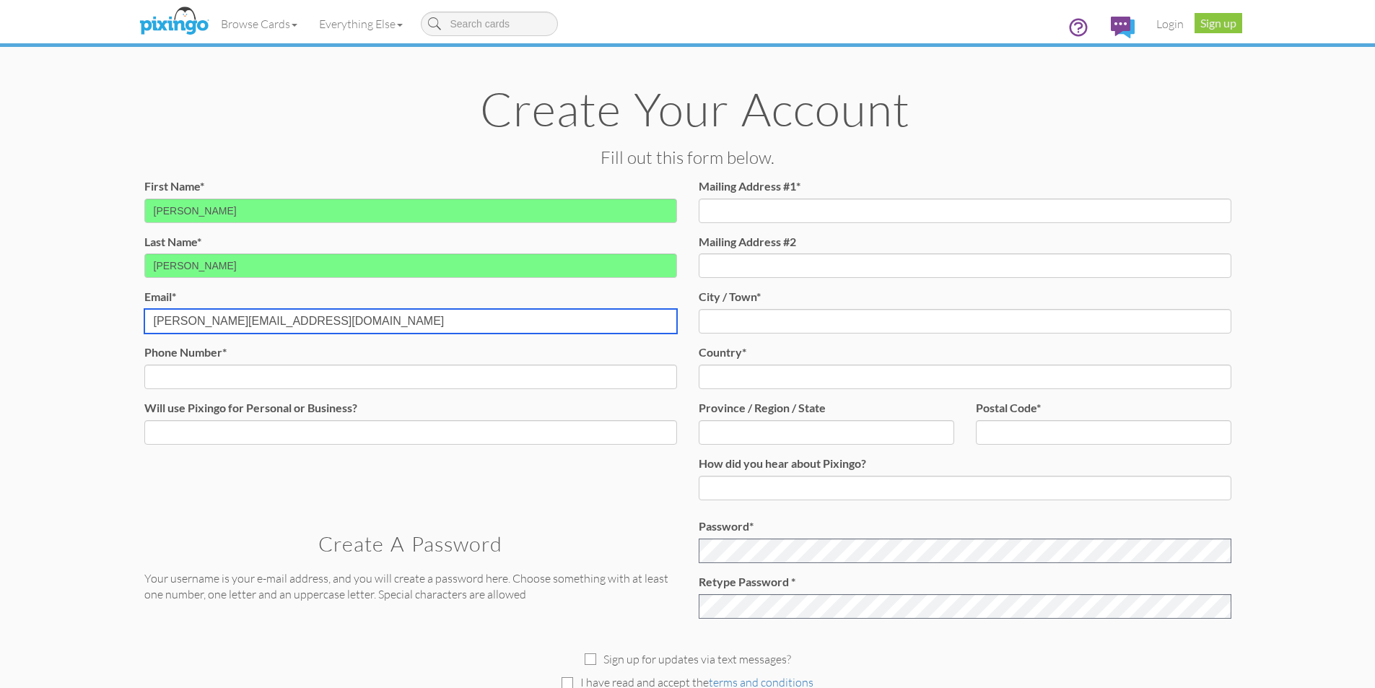
click at [268, 320] on input "amanda_anastasia_p_s_r@yahoo.com" at bounding box center [410, 321] width 533 height 25
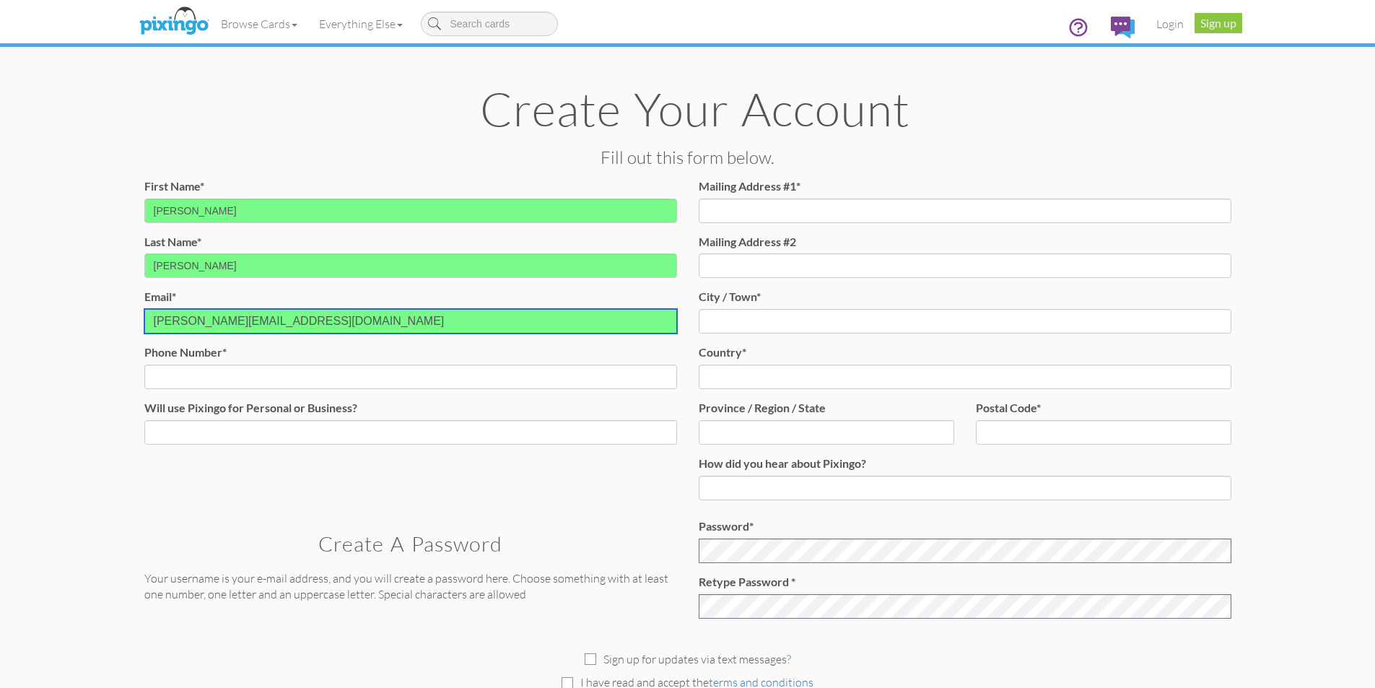
drag, startPoint x: 356, startPoint y: 322, endPoint x: 0, endPoint y: 368, distance: 359.4
click at [0, 368] on create-account-contact "Toggle navigation Visit Pixingo Mobile Browse Cards Business Accounting Automot…" at bounding box center [687, 422] width 1375 height 844
type input "alegacyfortheworldcenteraapsr@yahoo.com"
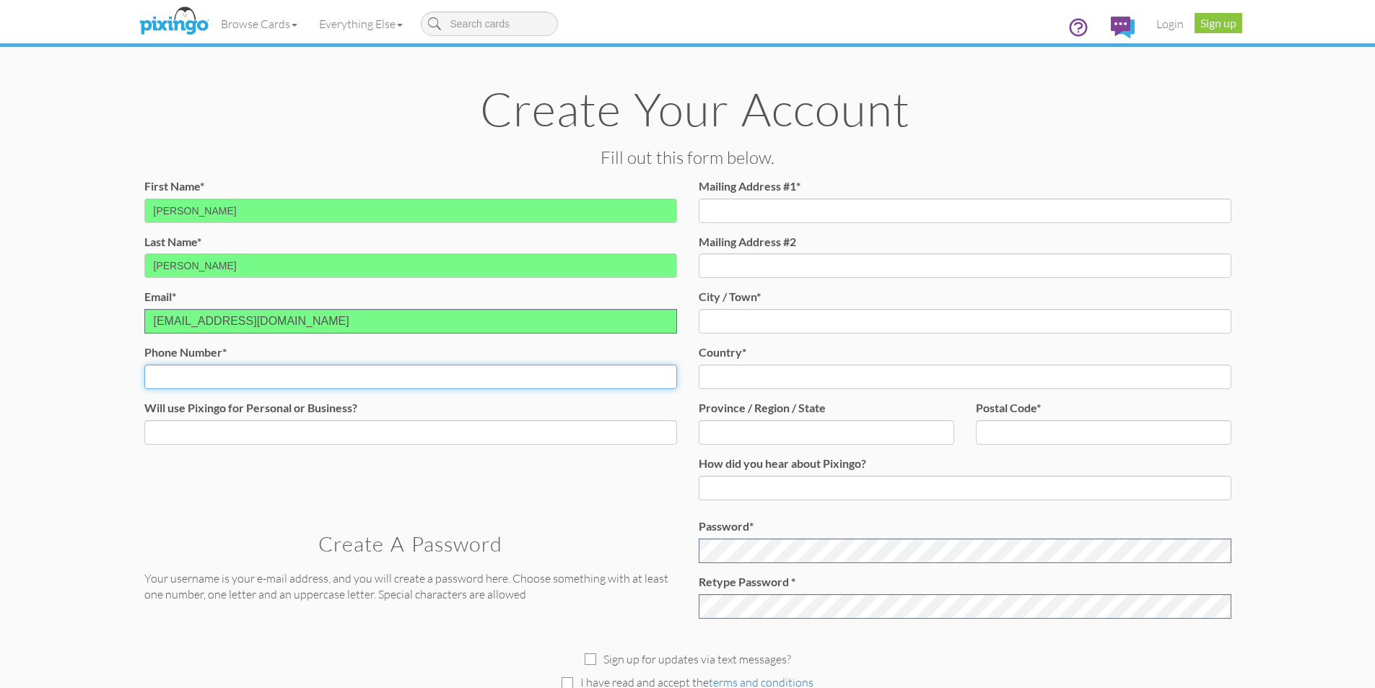
click at [295, 380] on input "Phone Number*" at bounding box center [410, 376] width 533 height 25
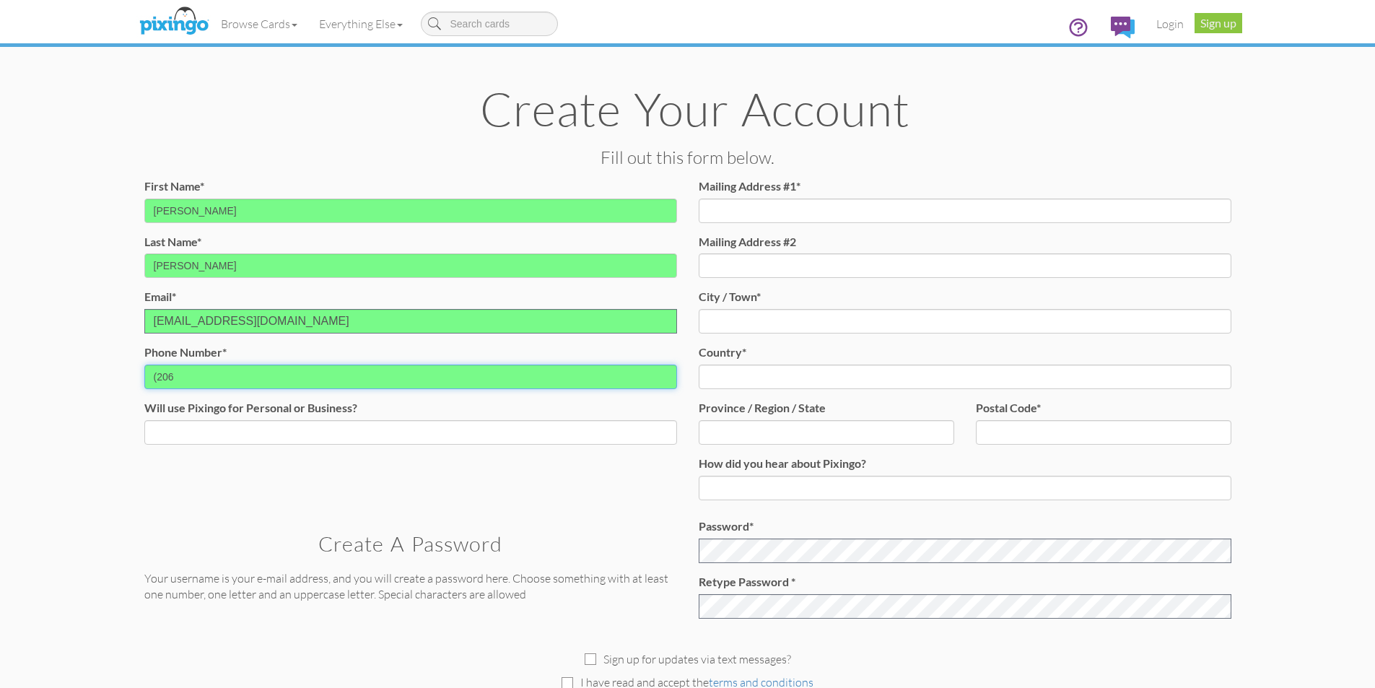
drag, startPoint x: 214, startPoint y: 374, endPoint x: 145, endPoint y: 387, distance: 69.6
click at [145, 387] on input "(206" at bounding box center [410, 376] width 533 height 25
paste input ") 436-8650"
type input "(206) 436-8650"
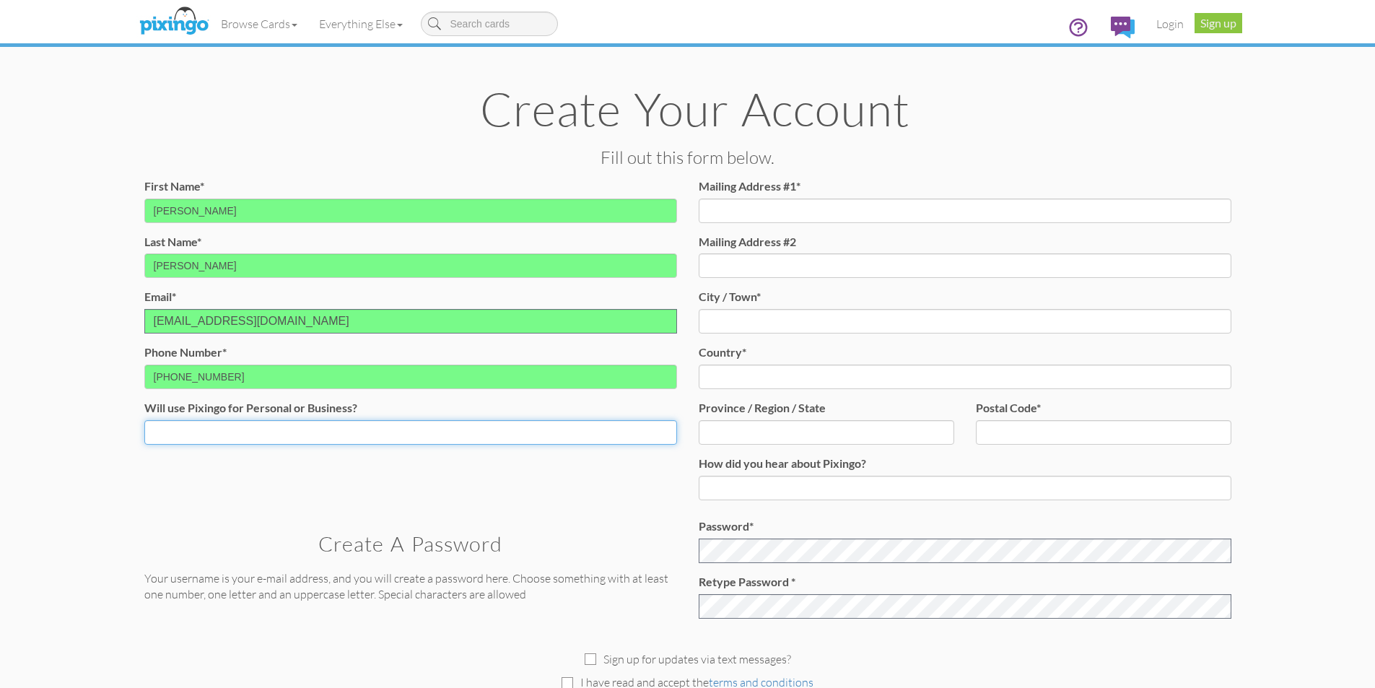
click at [364, 437] on select "Both Business Personal" at bounding box center [410, 432] width 533 height 25
select select "string:Business"
click at [144, 420] on select "Both Business Personal" at bounding box center [410, 432] width 533 height 25
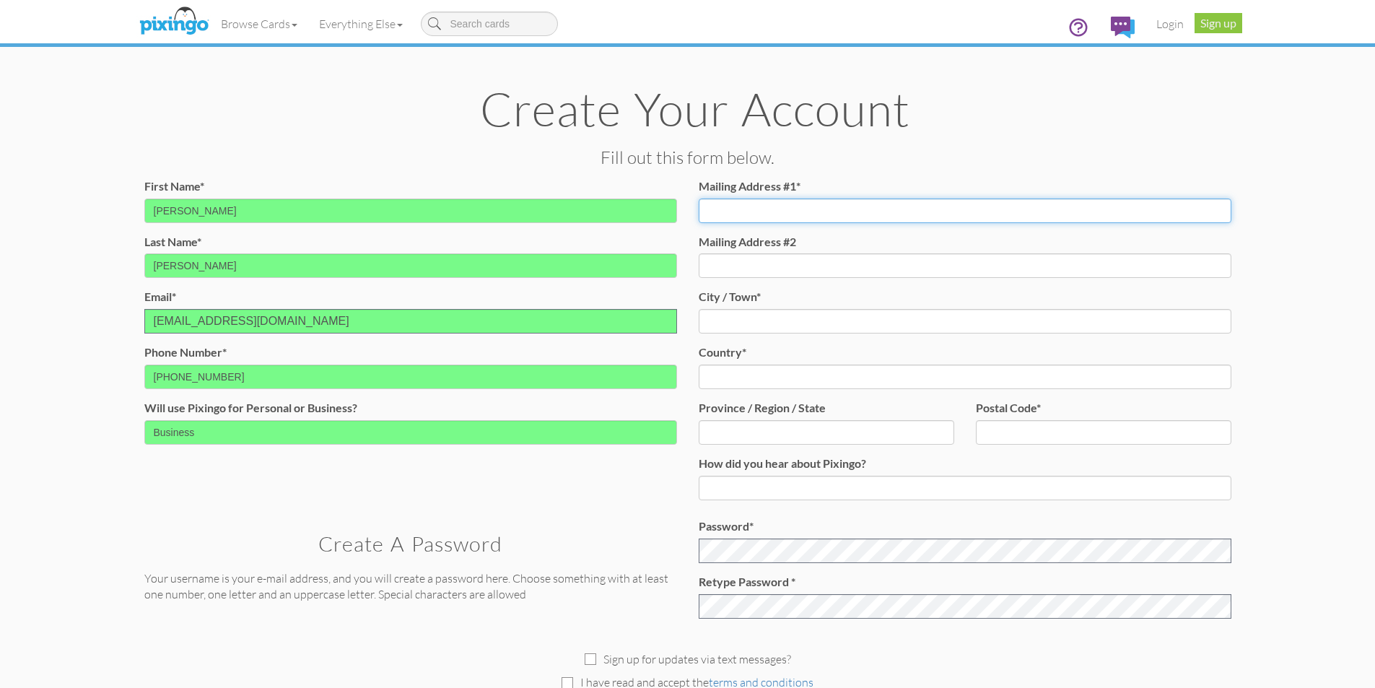
click at [757, 209] on input "Mailing Address #1*" at bounding box center [964, 210] width 533 height 25
type input "2030 3rd Avenue"
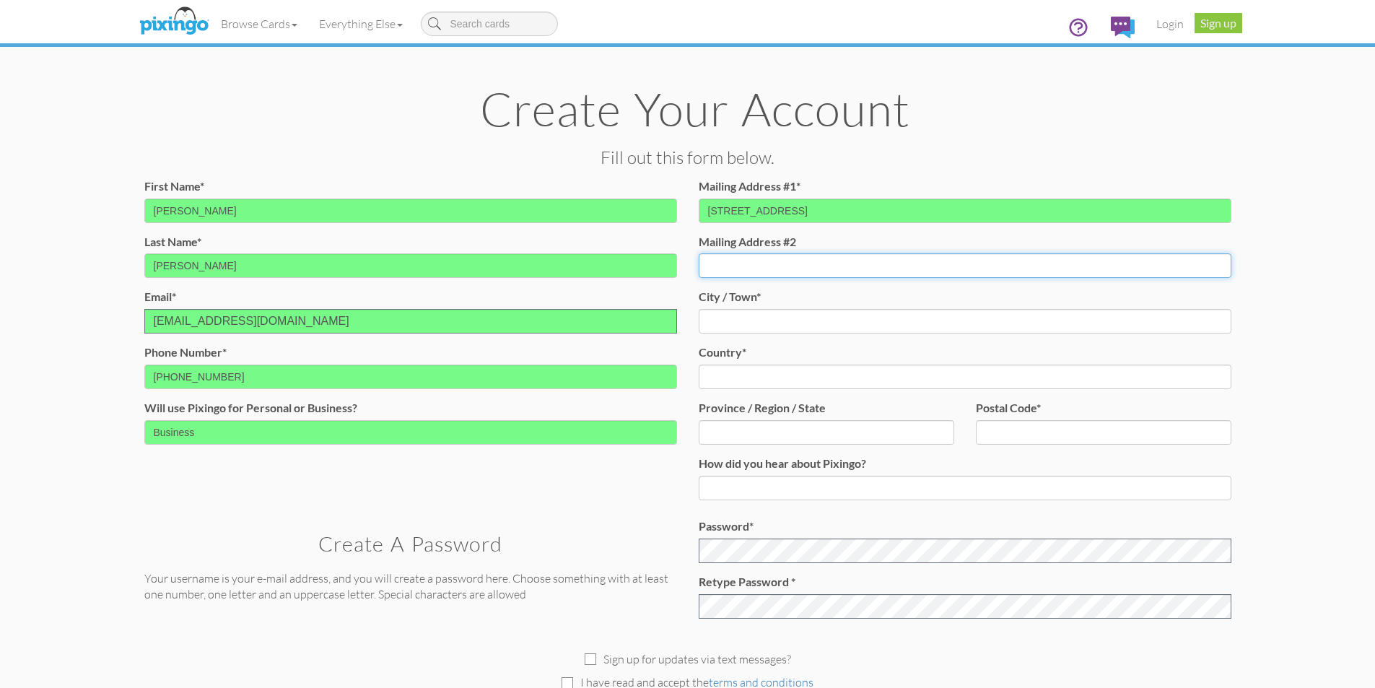
click at [750, 267] on input "Mailing Address #2" at bounding box center [964, 265] width 533 height 25
type input "420 4th Avenue"
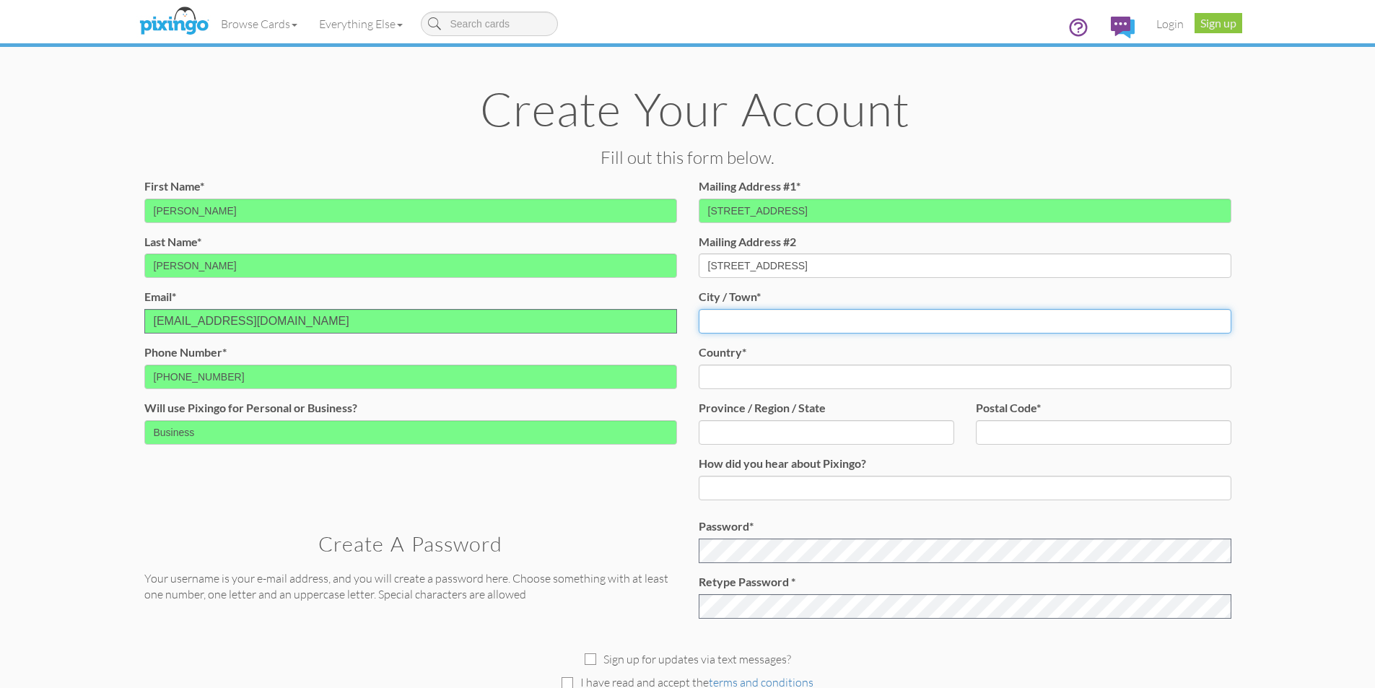
click at [749, 319] on input "City / Town*" at bounding box center [964, 321] width 533 height 25
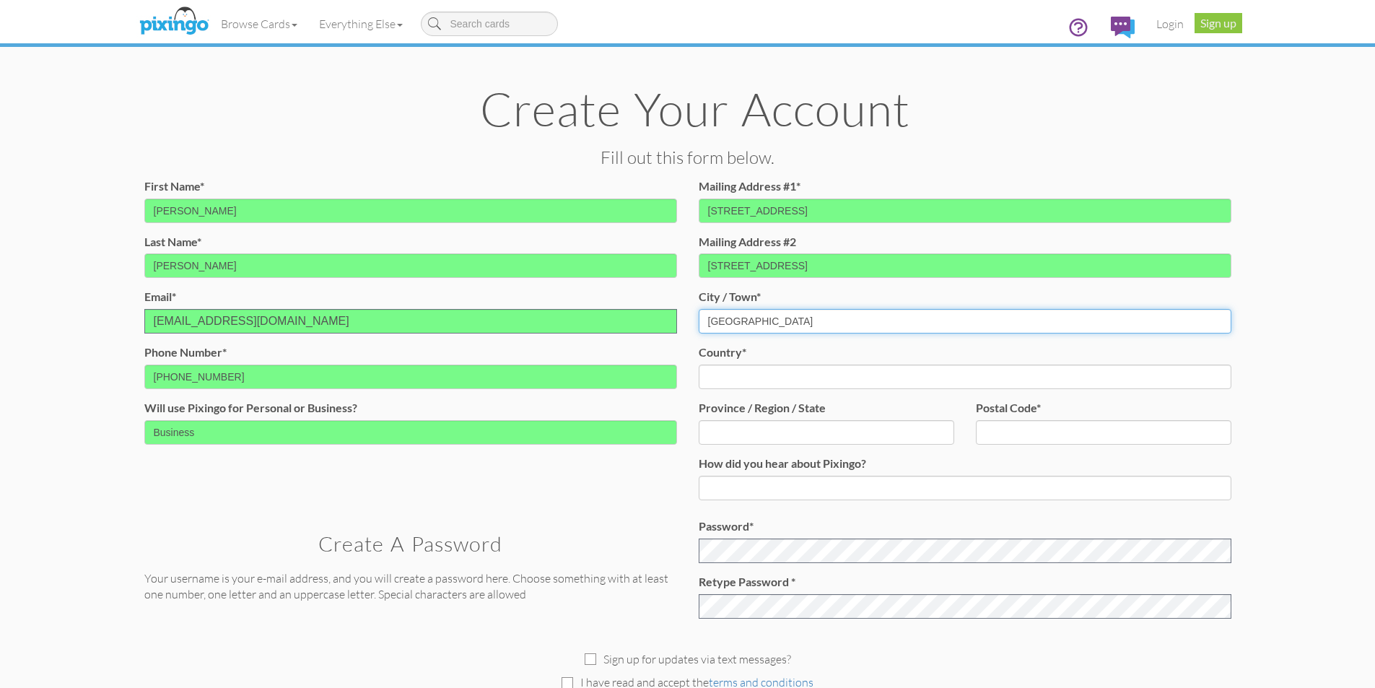
type input "Seattle"
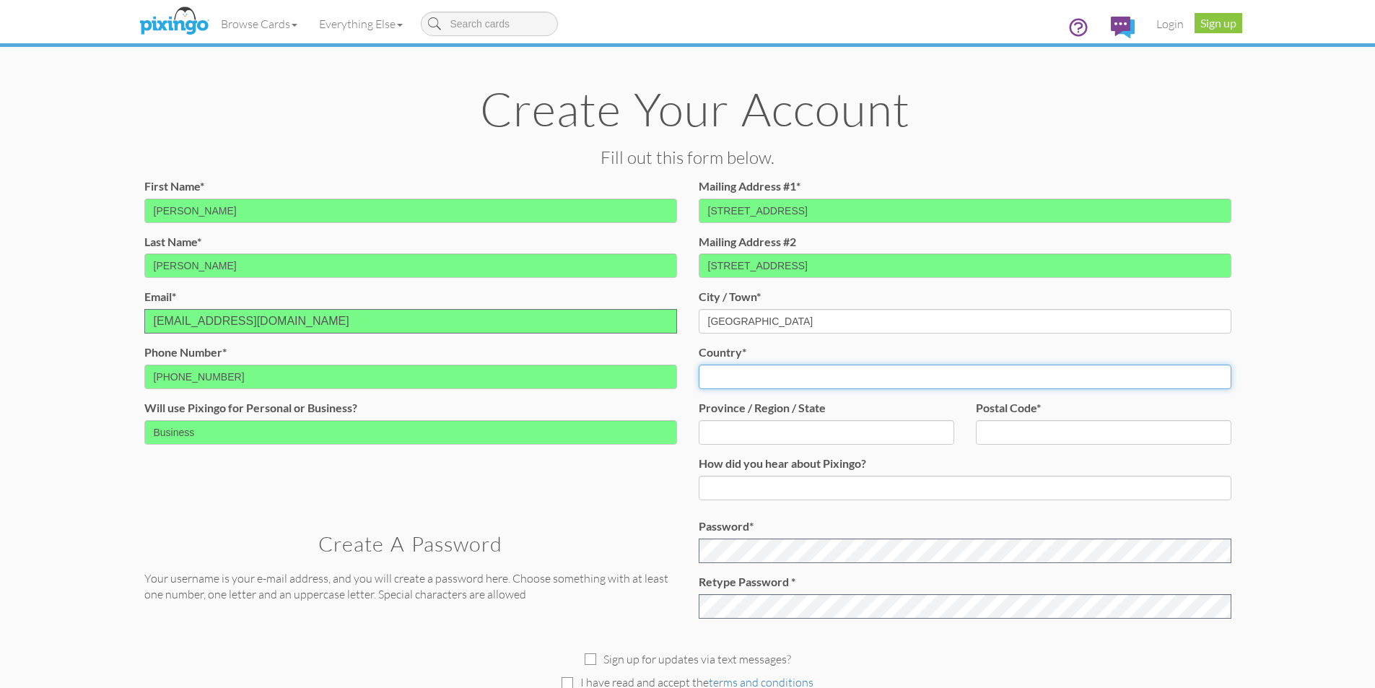
click at [765, 378] on select "United States -------------- Afghanistan Albania Algeria American Samoa Andorra…" at bounding box center [964, 376] width 533 height 25
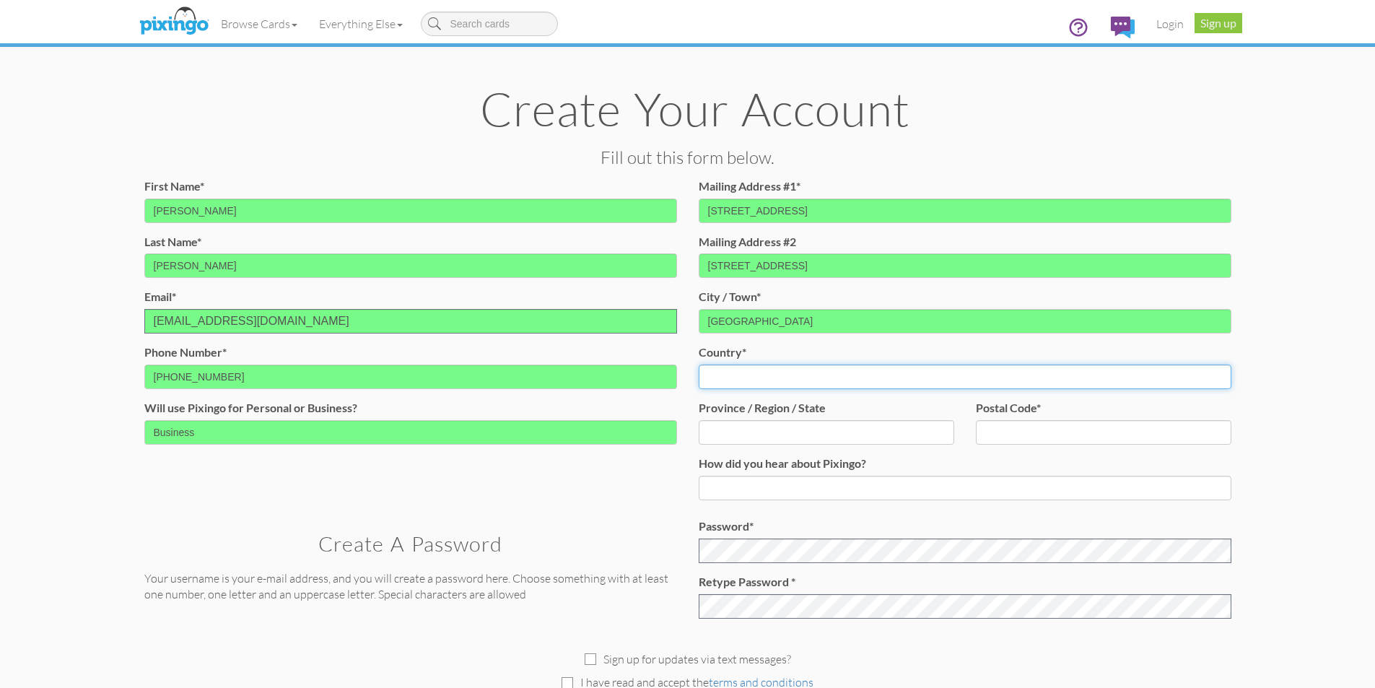
select select "object:1041"
click at [698, 364] on select "United States -------------- Afghanistan Albania Algeria American Samoa Andorra…" at bounding box center [964, 376] width 533 height 25
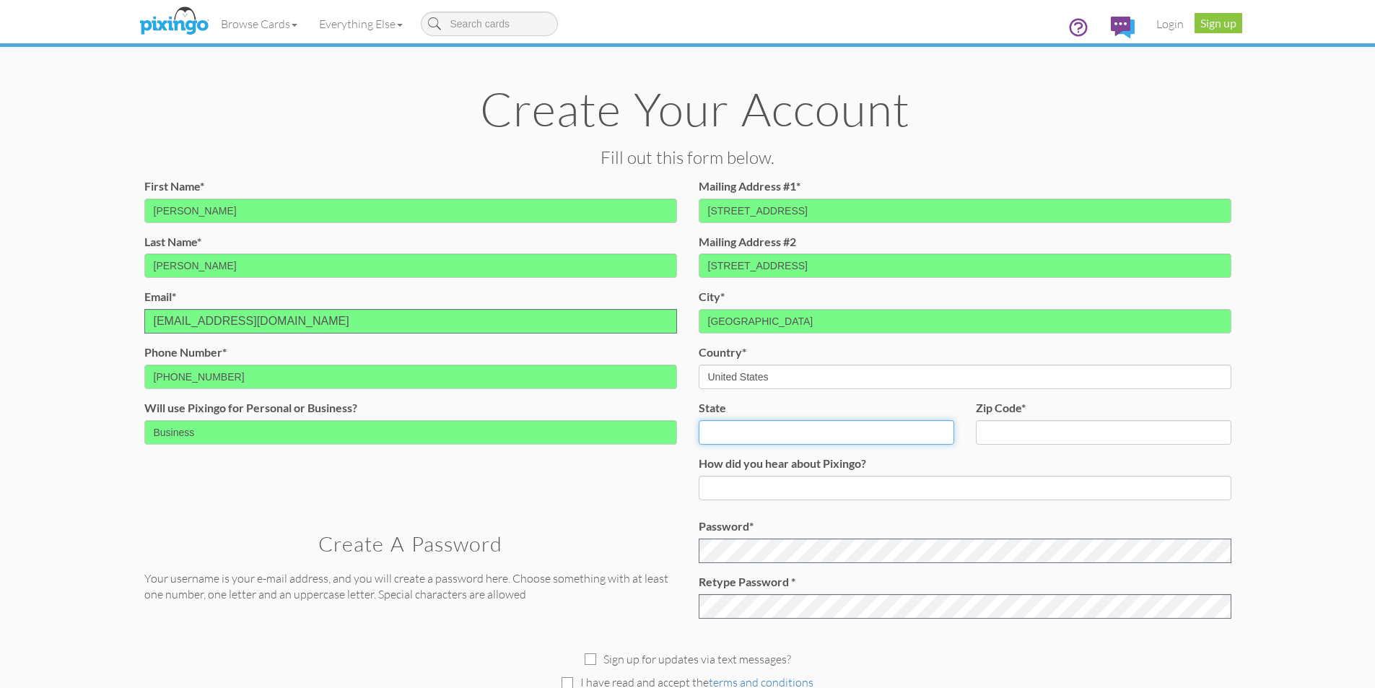
click at [758, 437] on select "AA (Military) AE (Military) Alabama Alaska American Samoa AP (Military) Arizona…" at bounding box center [825, 432] width 255 height 25
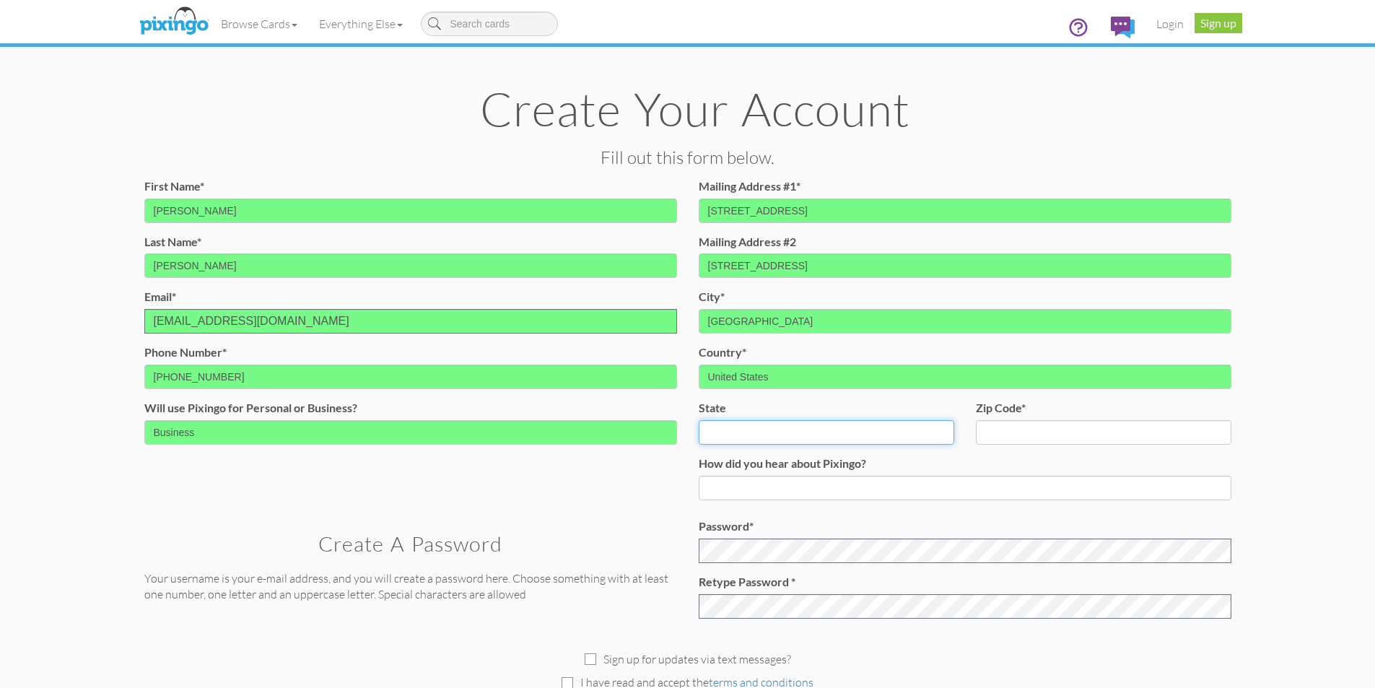
select select "object:2554"
click at [698, 420] on select "AA (Military) AE (Military) Alabama Alaska American Samoa AP (Military) Arizona…" at bounding box center [825, 432] width 255 height 25
click at [1002, 437] on input "zip code*" at bounding box center [1103, 432] width 255 height 25
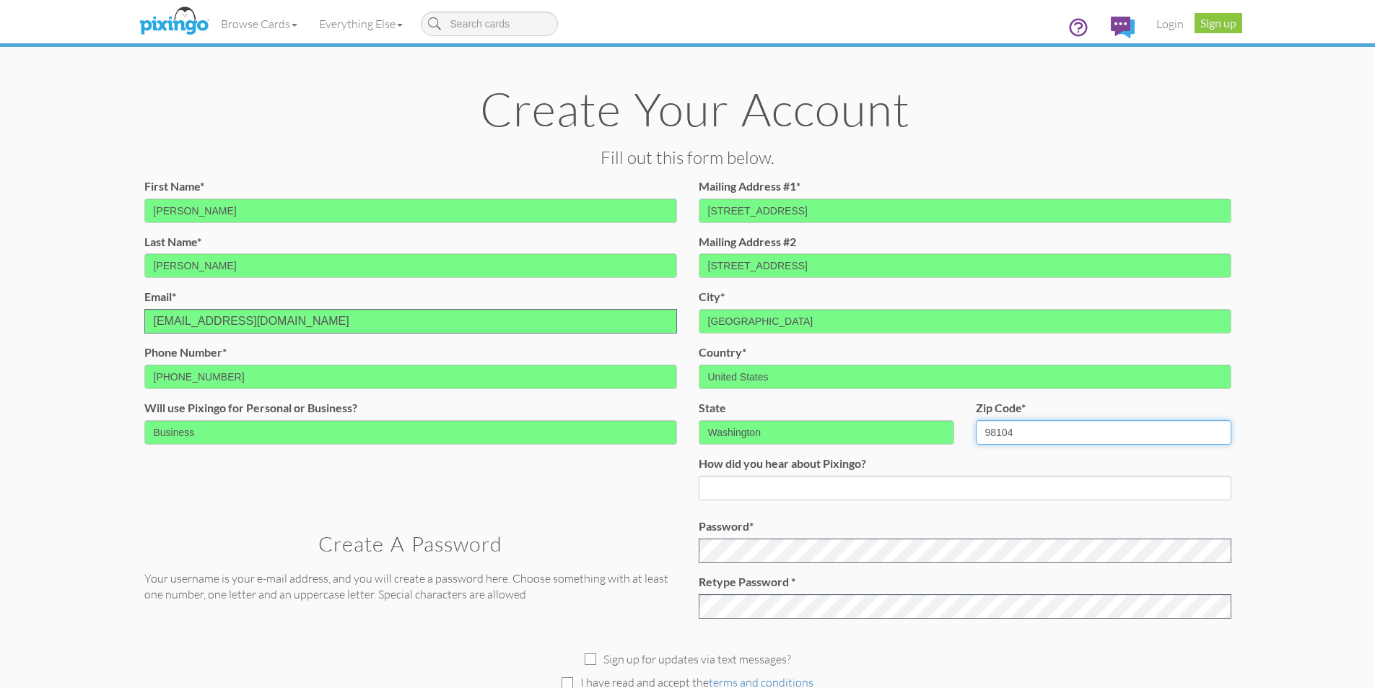
type input "98104"
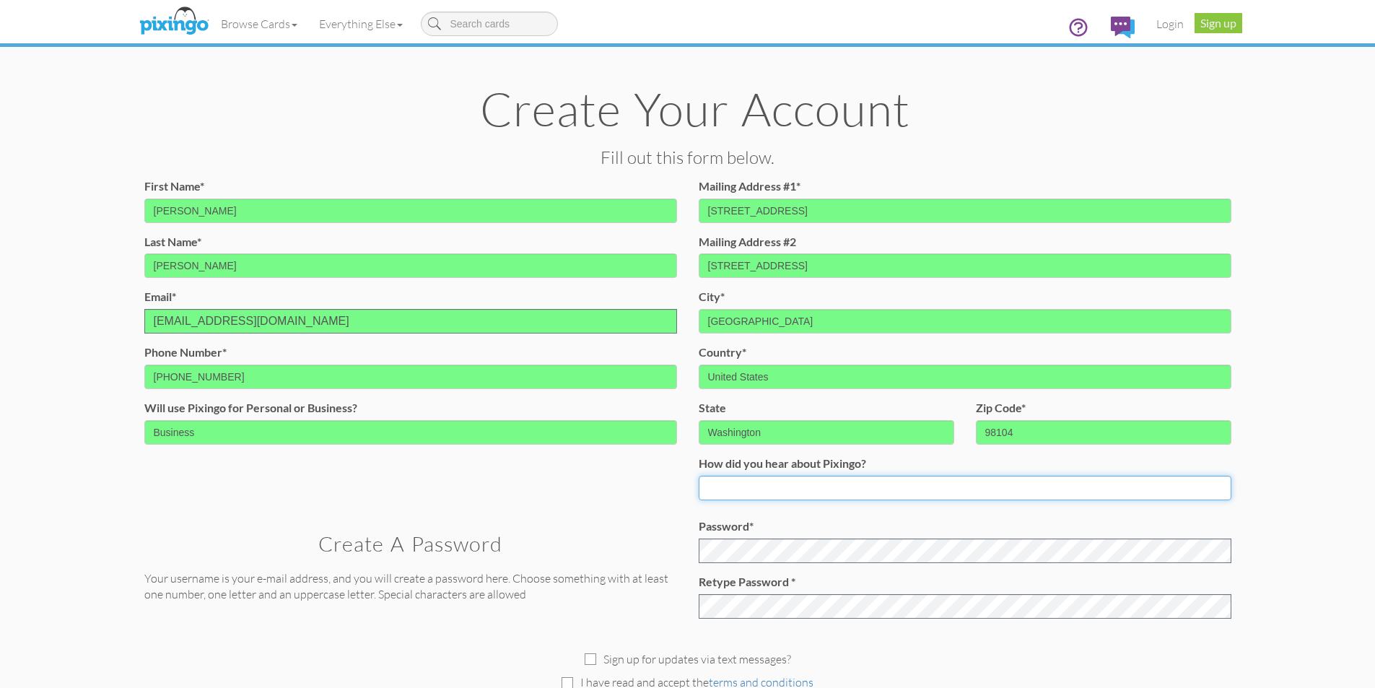
click at [740, 488] on input at bounding box center [964, 488] width 533 height 25
type input "Supervisor referral"
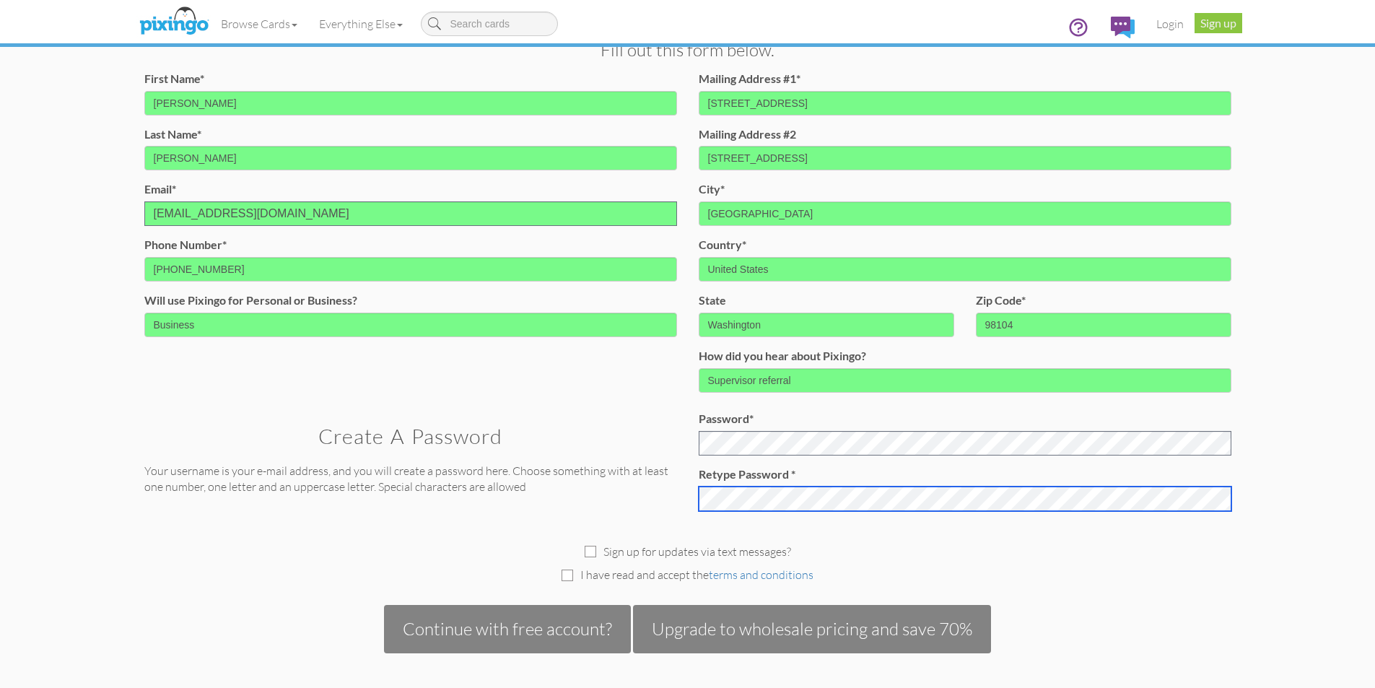
scroll to position [361, 0]
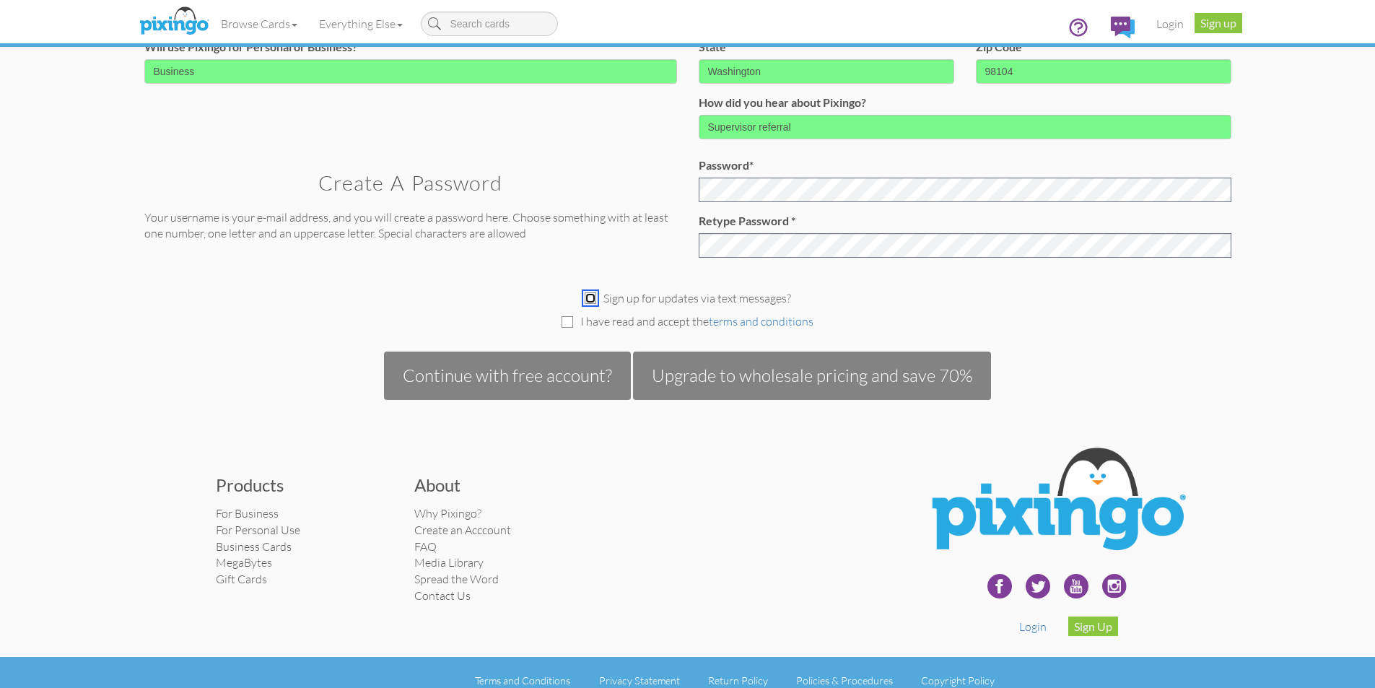
click at [587, 300] on input "checkbox" at bounding box center [590, 298] width 12 height 12
checkbox input "true"
click at [564, 326] on input "checkbox" at bounding box center [567, 322] width 12 height 12
checkbox input "true"
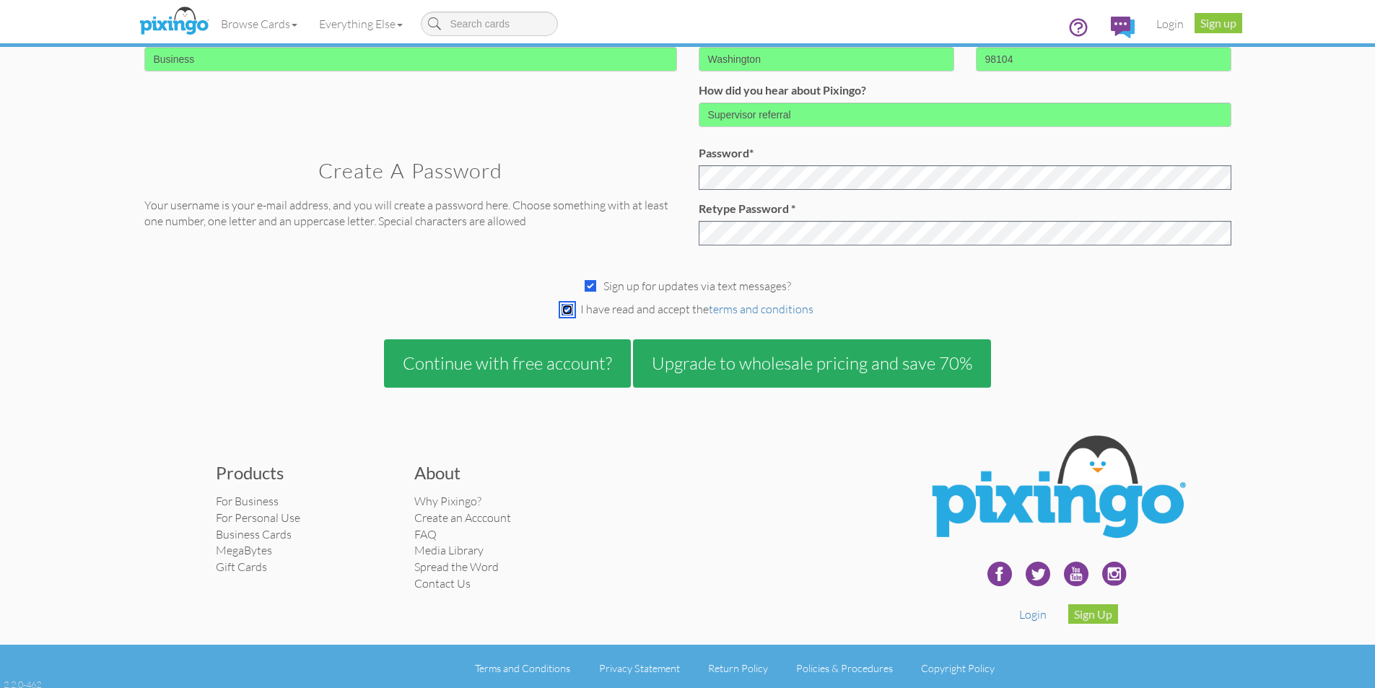
scroll to position [377, 0]
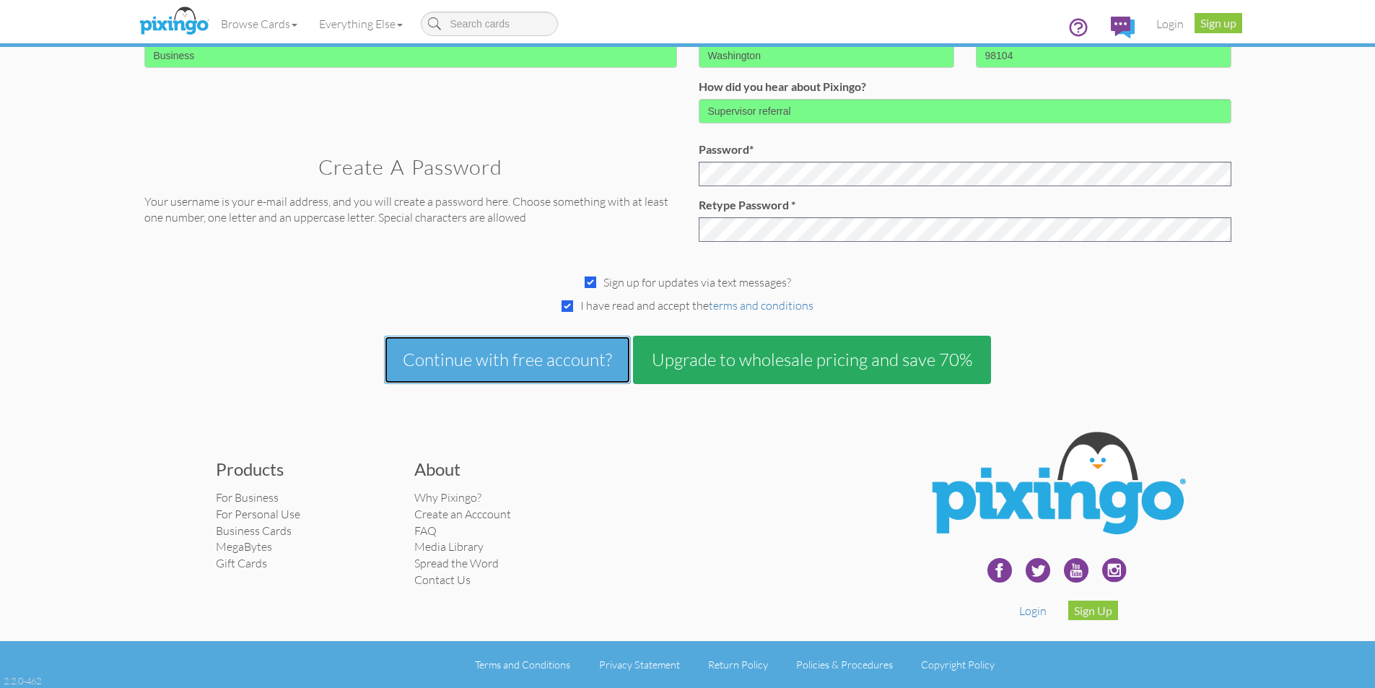
click at [547, 364] on button "Continue with free account?" at bounding box center [507, 360] width 247 height 48
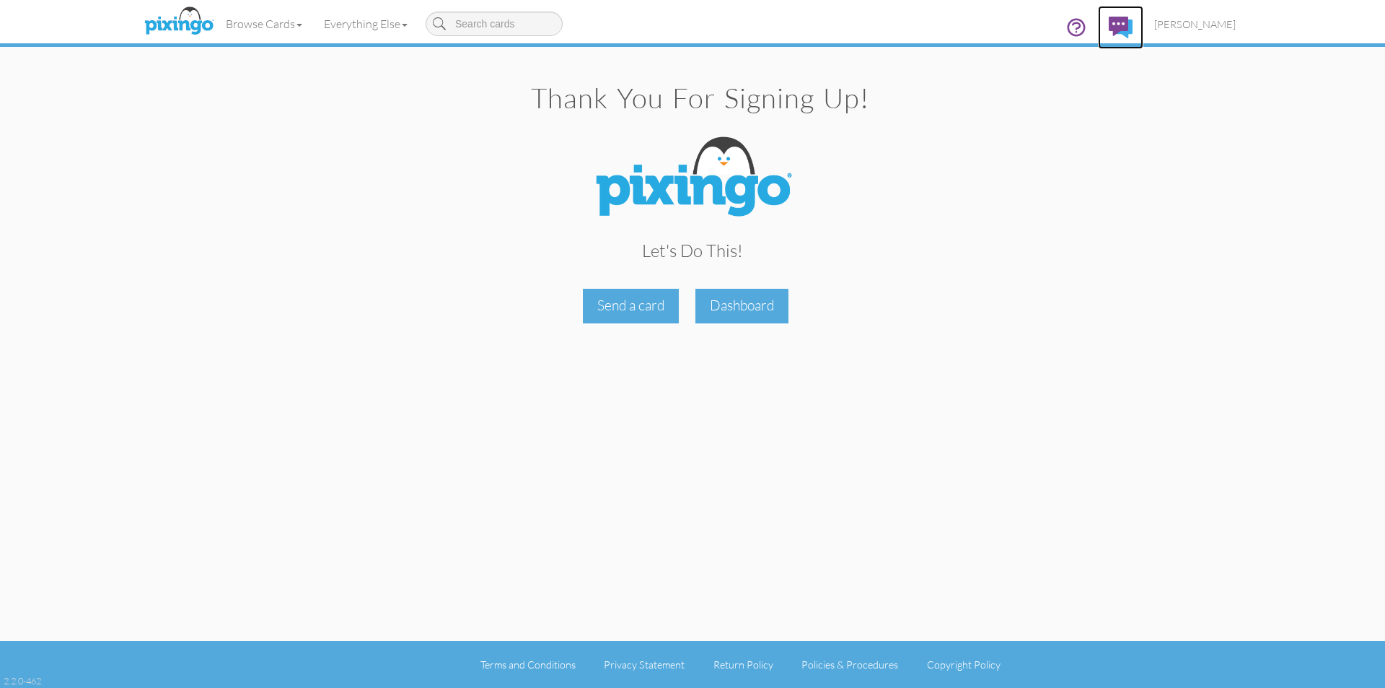
click at [1098, 30] on link at bounding box center [1120, 27] width 45 height 43
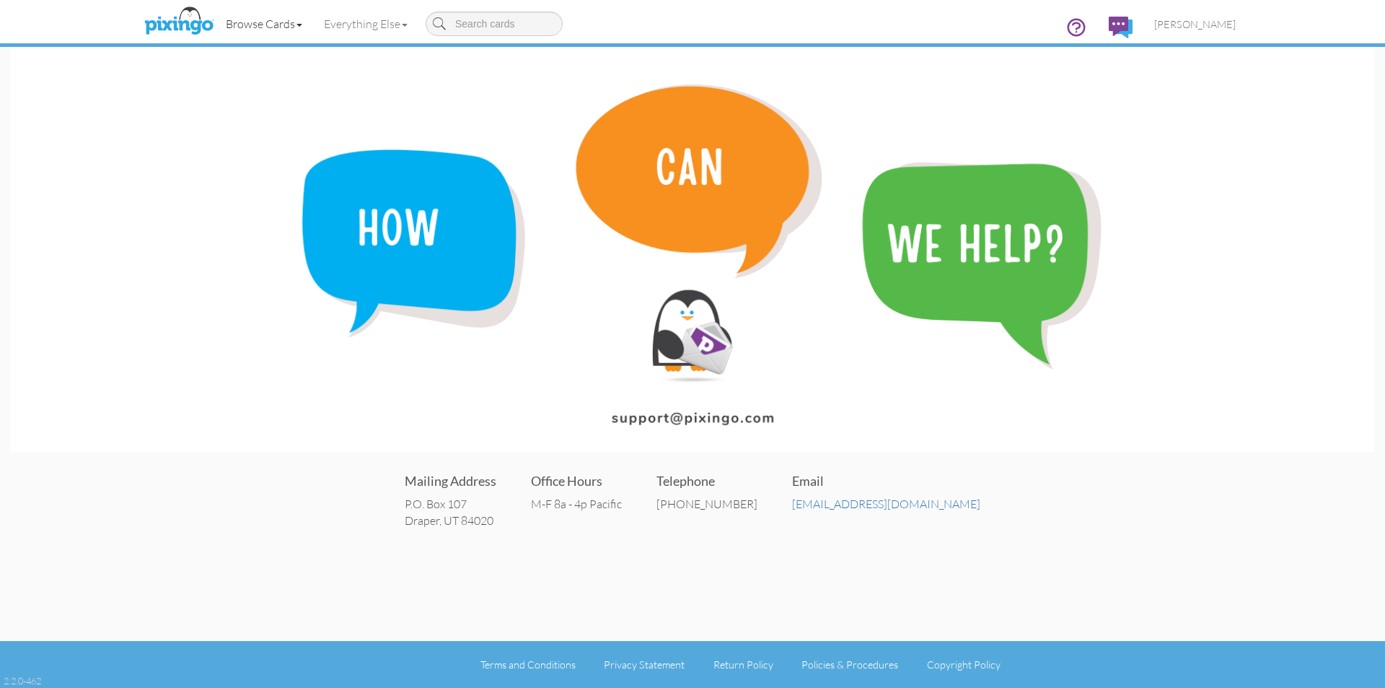
click at [281, 22] on link "Browse Cards" at bounding box center [264, 24] width 98 height 36
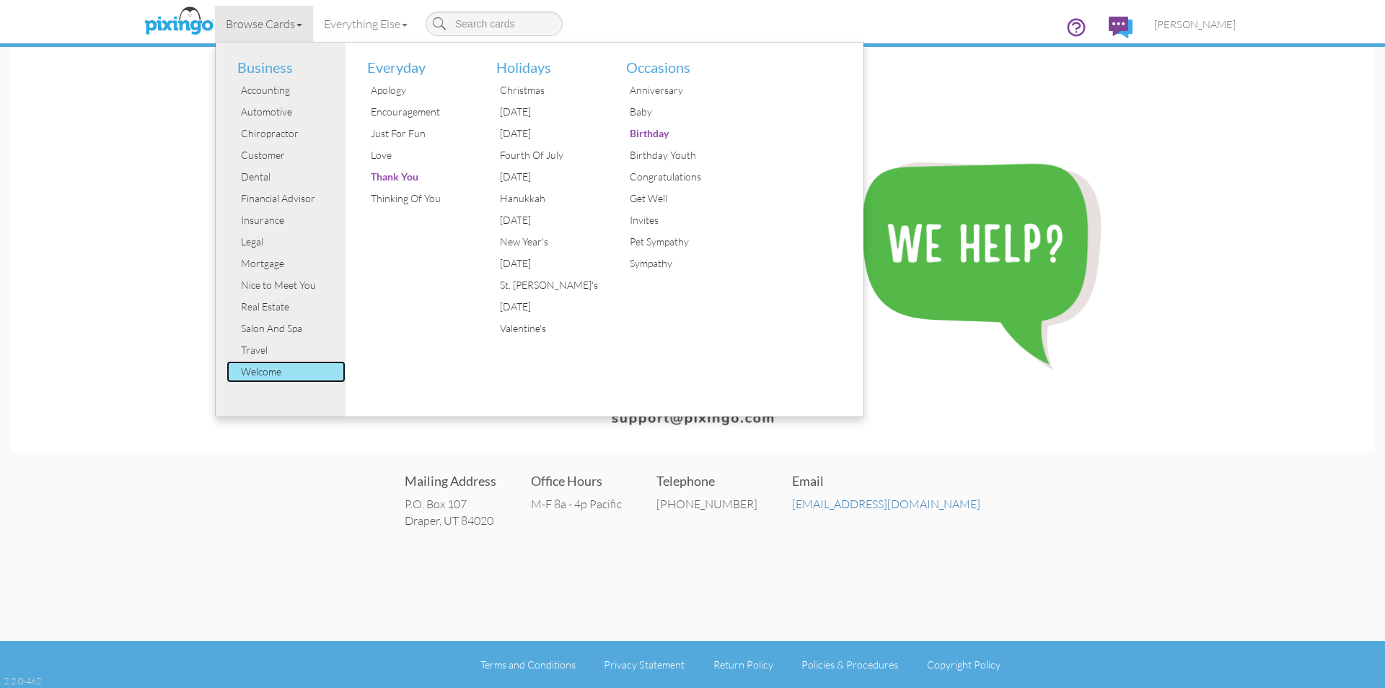
click at [280, 374] on div "Welcome" at bounding box center [291, 372] width 108 height 22
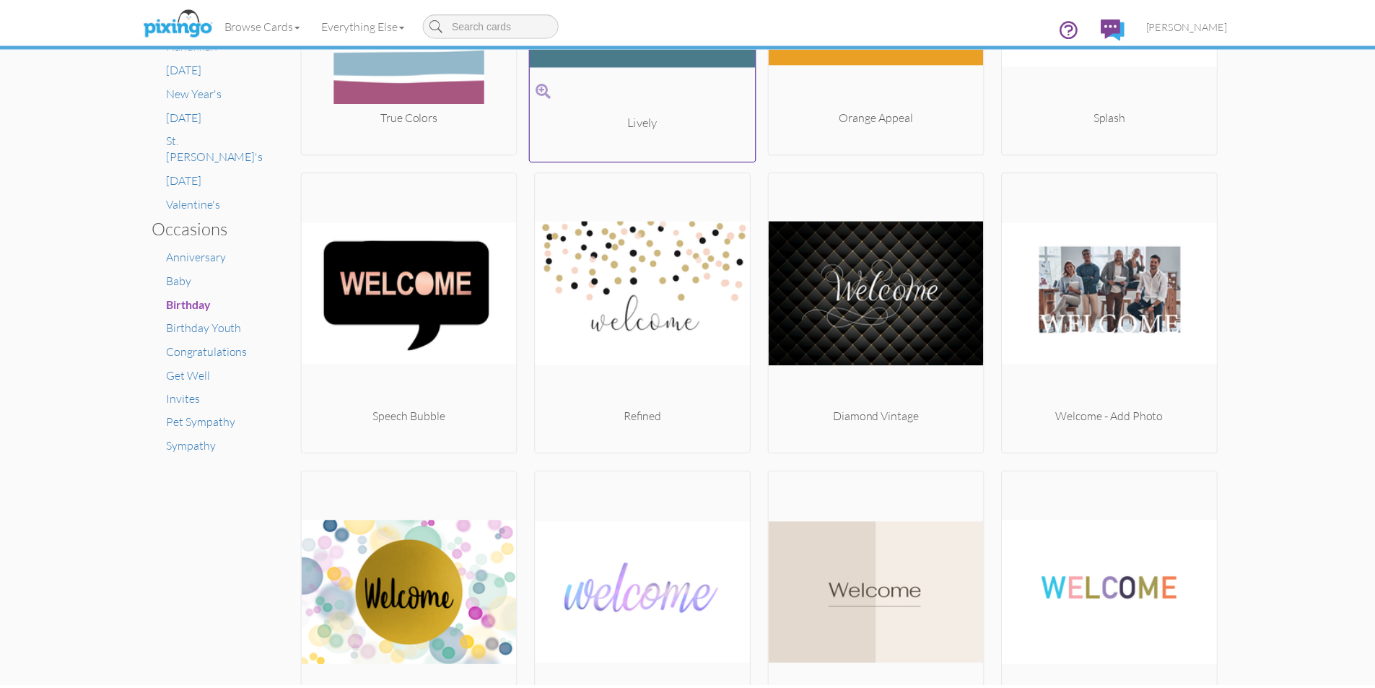
scroll to position [794, 0]
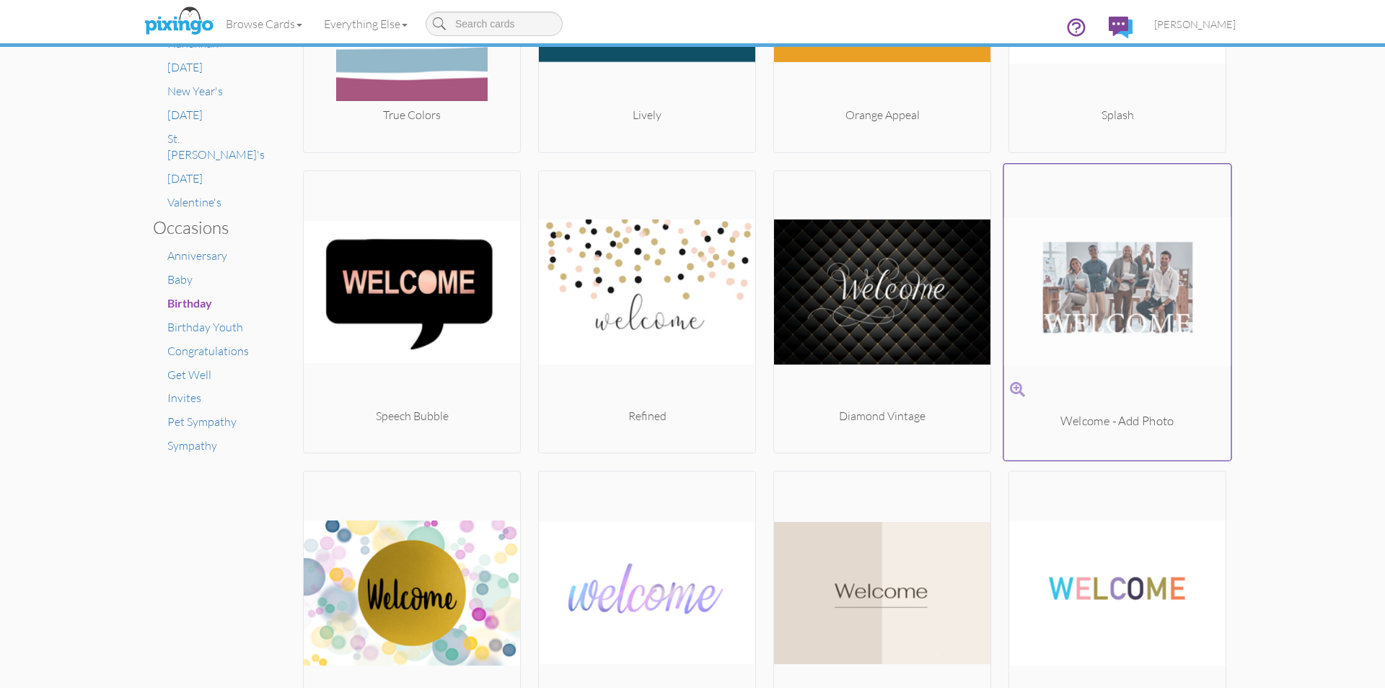
click at [1131, 294] on img at bounding box center [1117, 291] width 227 height 242
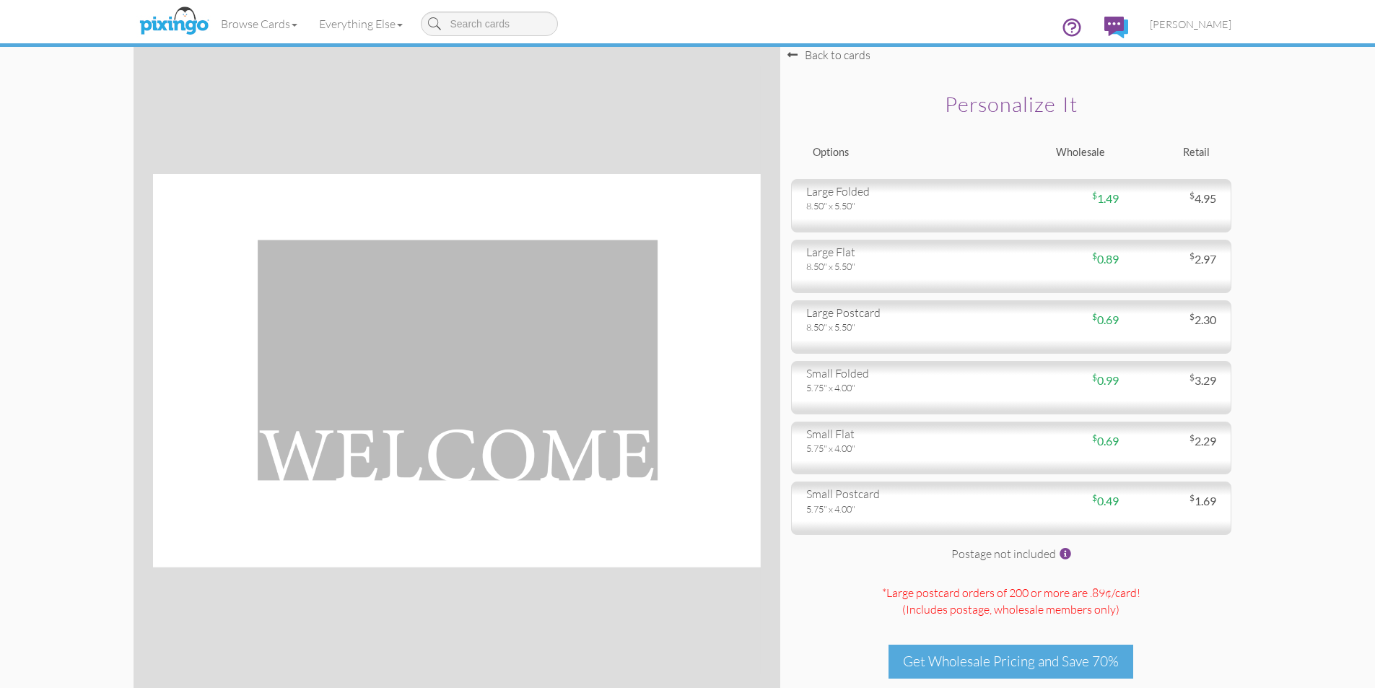
click at [608, 317] on img at bounding box center [456, 370] width 608 height 393
click at [533, 317] on img at bounding box center [456, 370] width 608 height 393
click at [494, 336] on img at bounding box center [456, 370] width 608 height 393
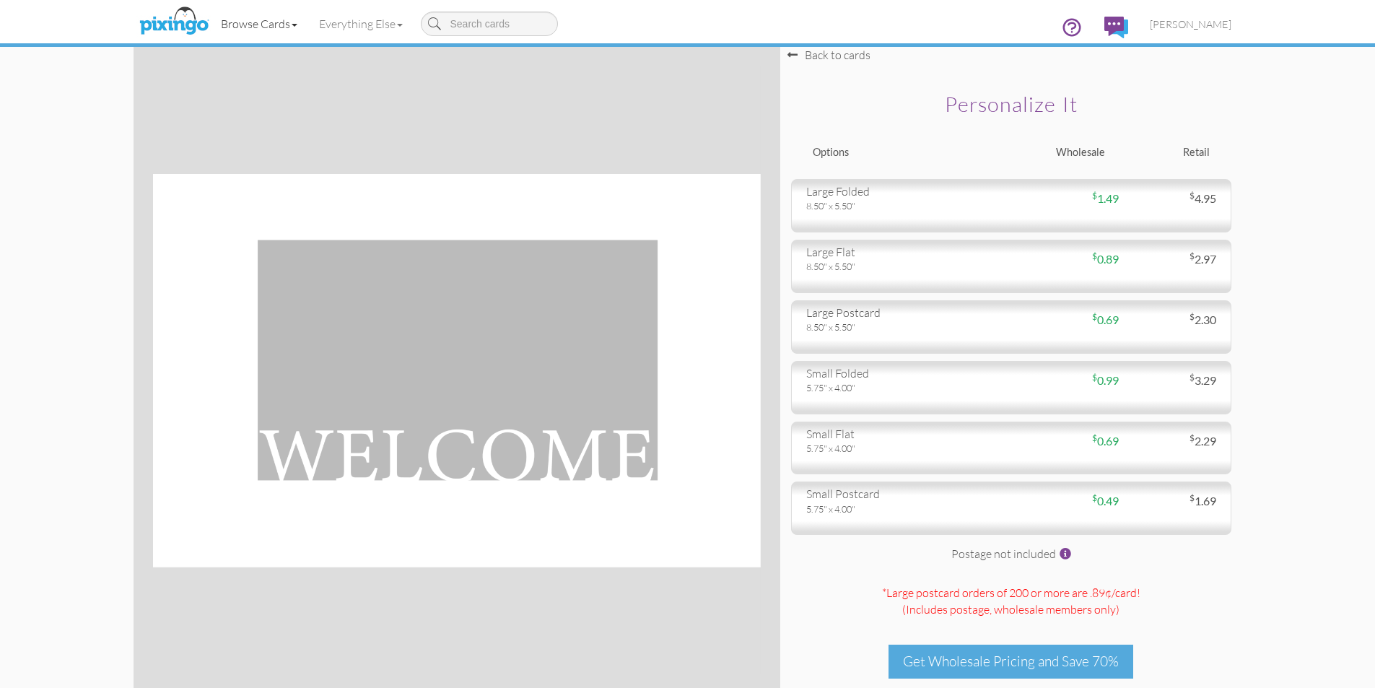
click at [290, 27] on link "Browse Cards" at bounding box center [259, 24] width 98 height 36
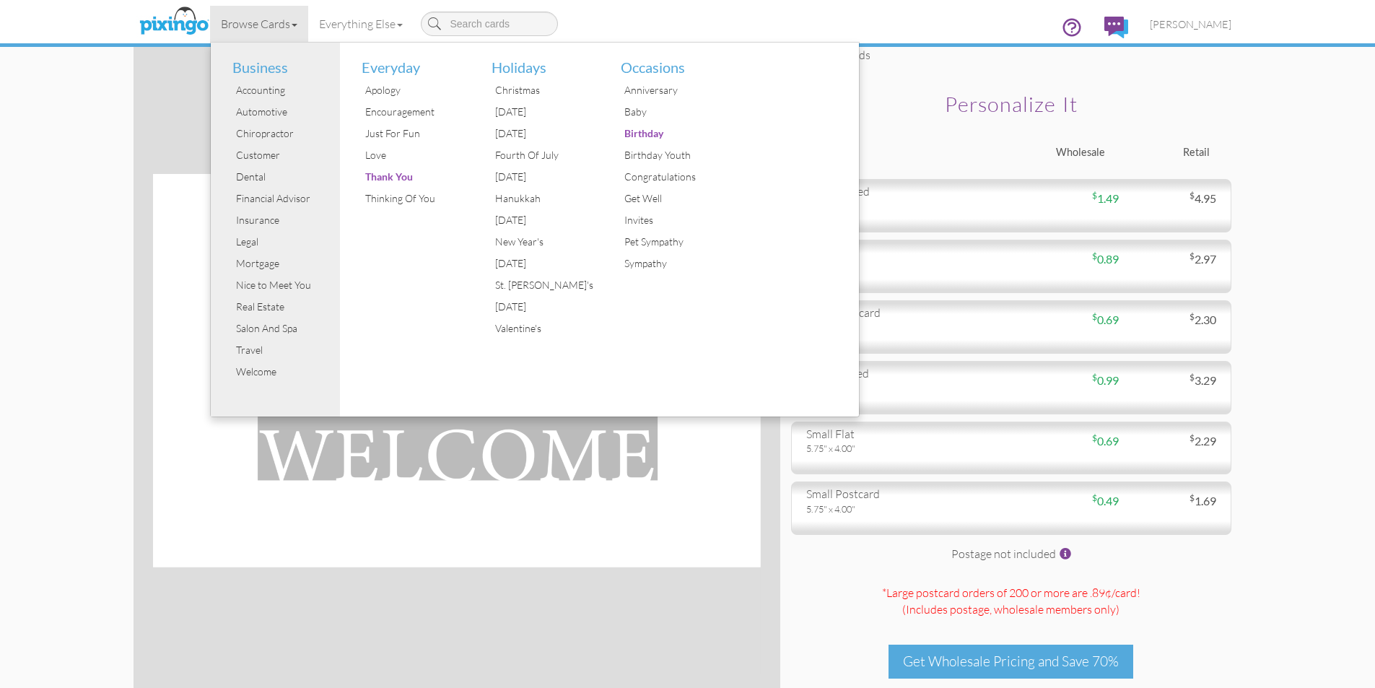
click at [643, 26] on div "Browse Cards Business Accounting Automotive Chiropractor Customer Dental Financ…" at bounding box center [687, 28] width 1087 height 57
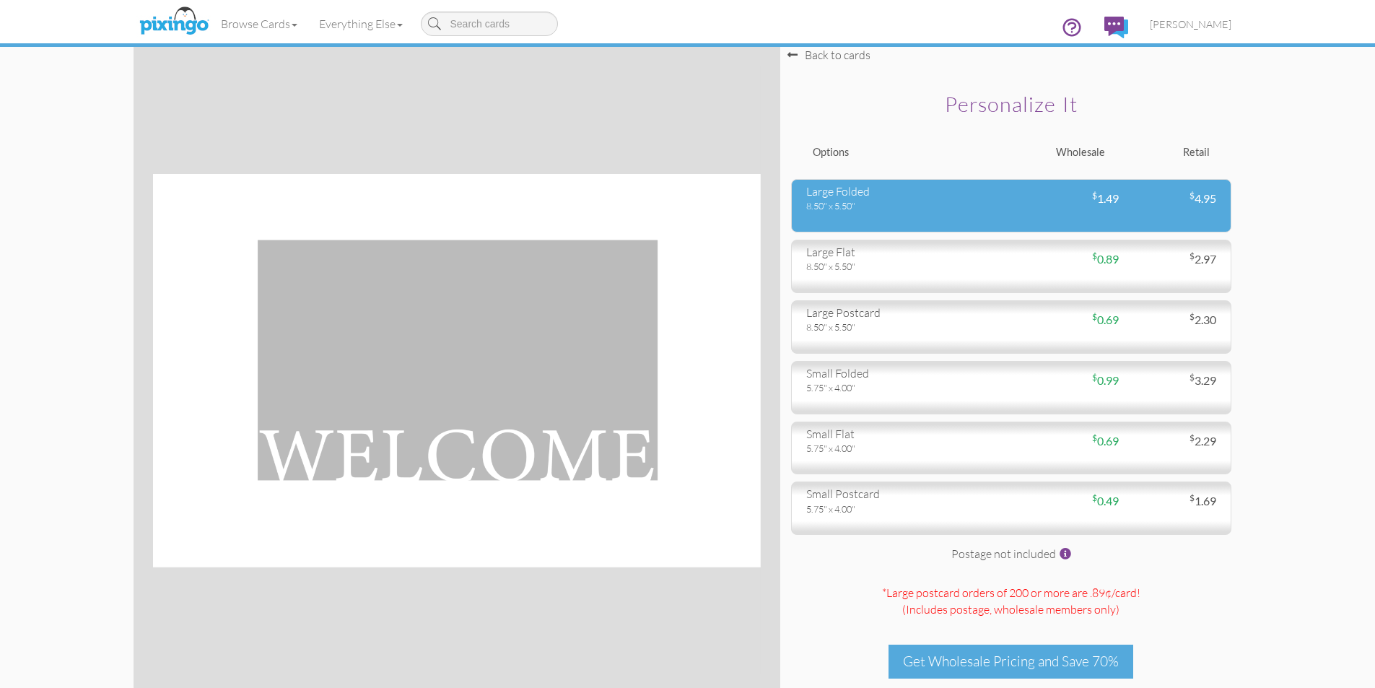
scroll to position [89, 0]
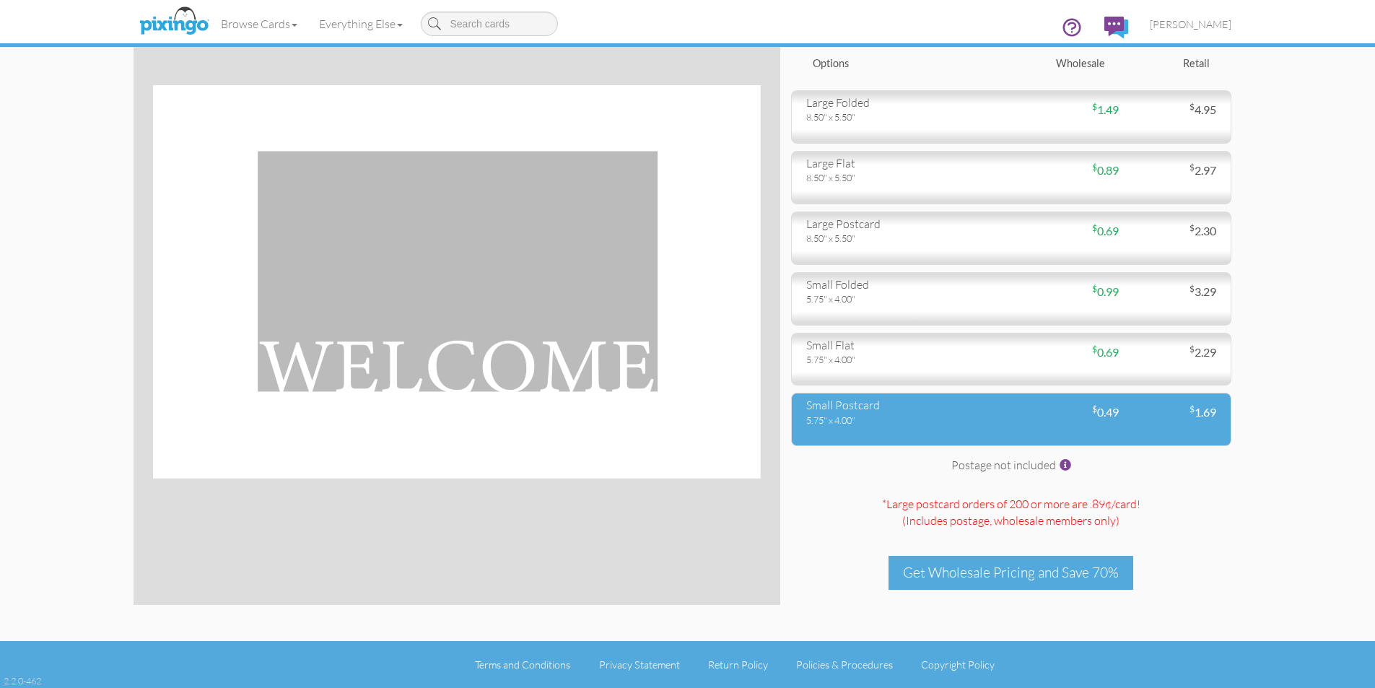
click at [1002, 428] on div "small postcard 5.75" x 4.00" $ 0.49 $ 1.69" at bounding box center [1011, 419] width 440 height 53
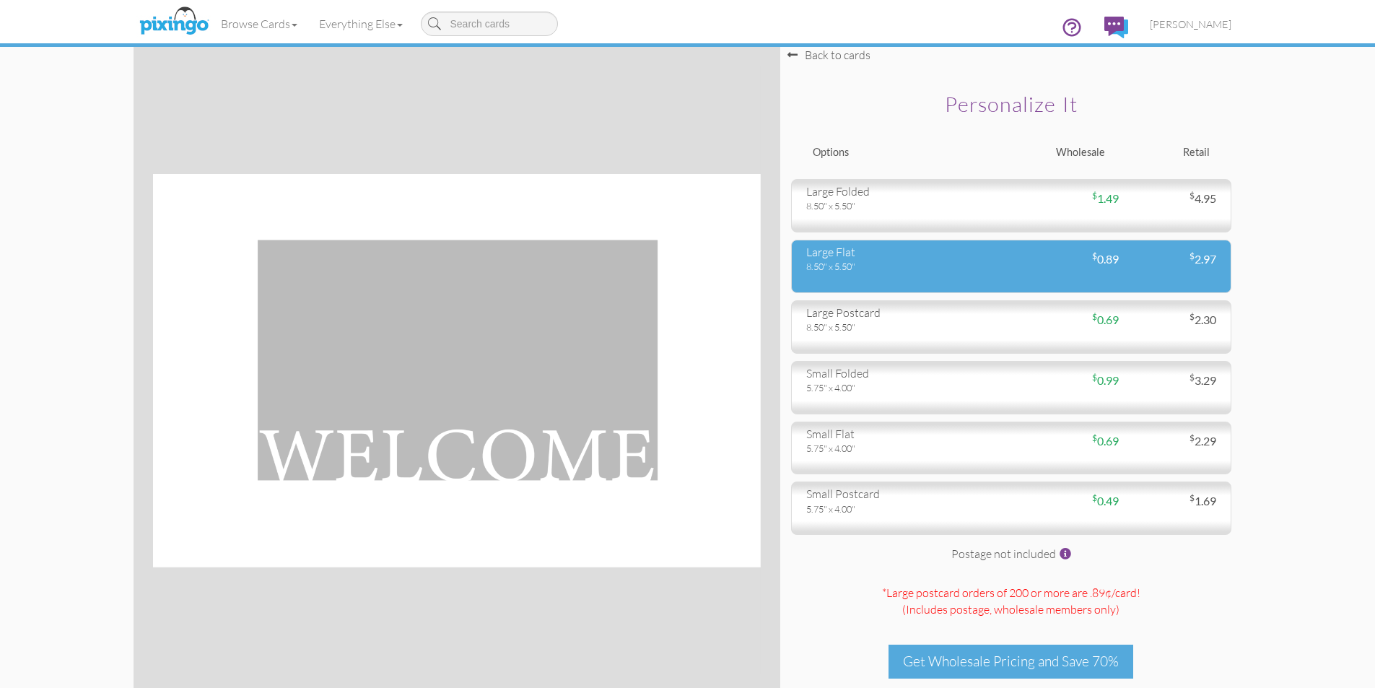
click at [989, 259] on div "large flat" at bounding box center [903, 252] width 194 height 17
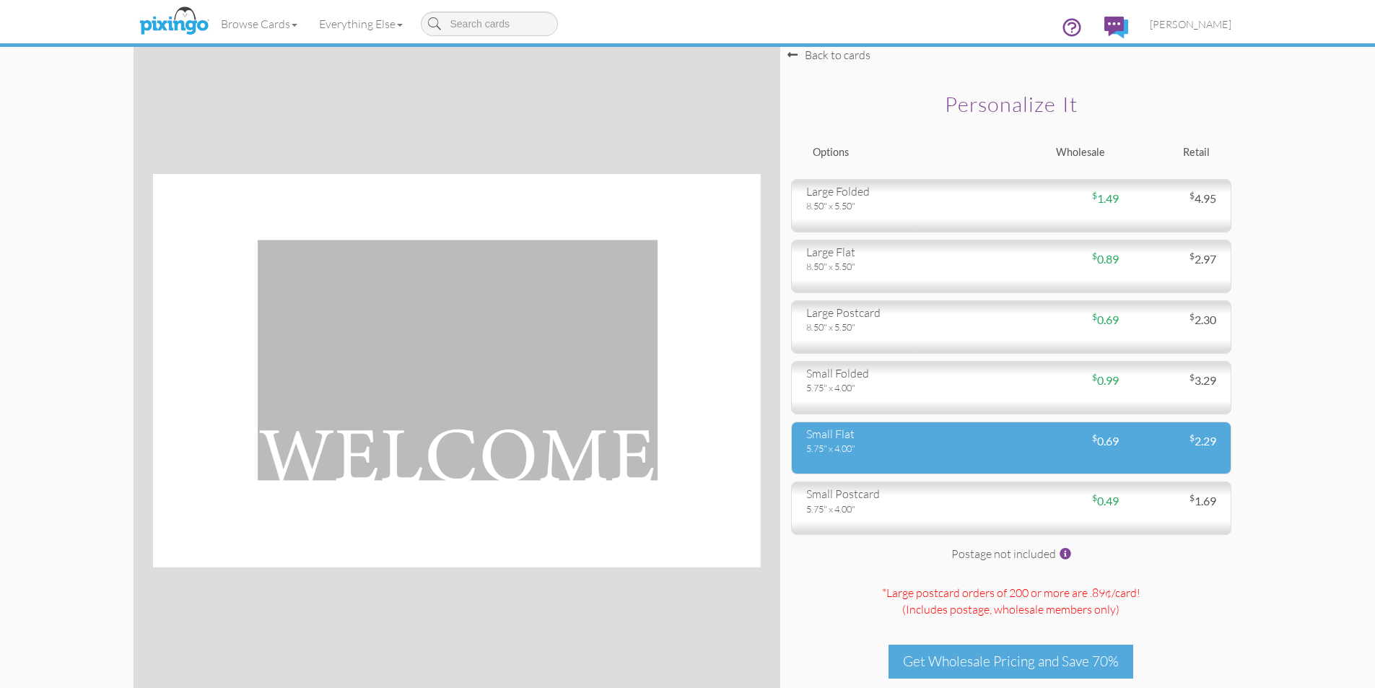
click at [945, 468] on div "small flat 5.75" x 4.00" $ 0.69 $ 2.29" at bounding box center [1011, 447] width 440 height 53
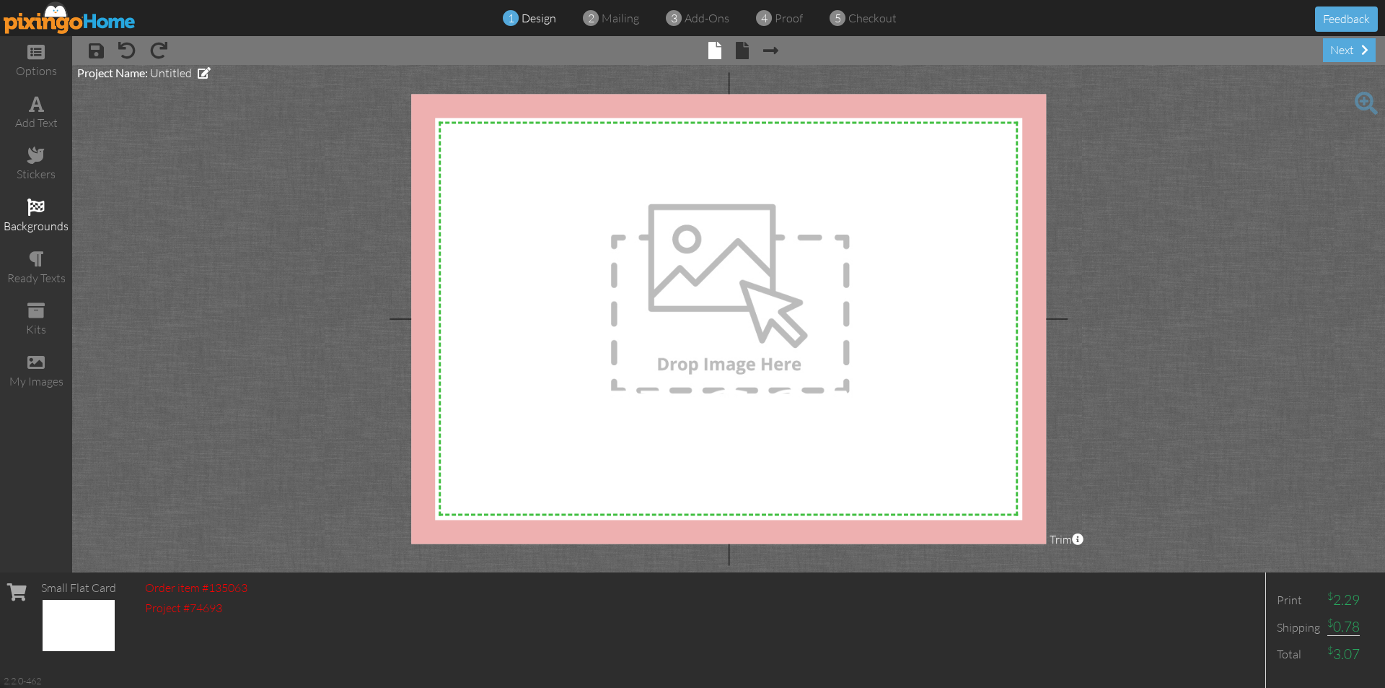
click at [37, 208] on span at bounding box center [35, 206] width 17 height 17
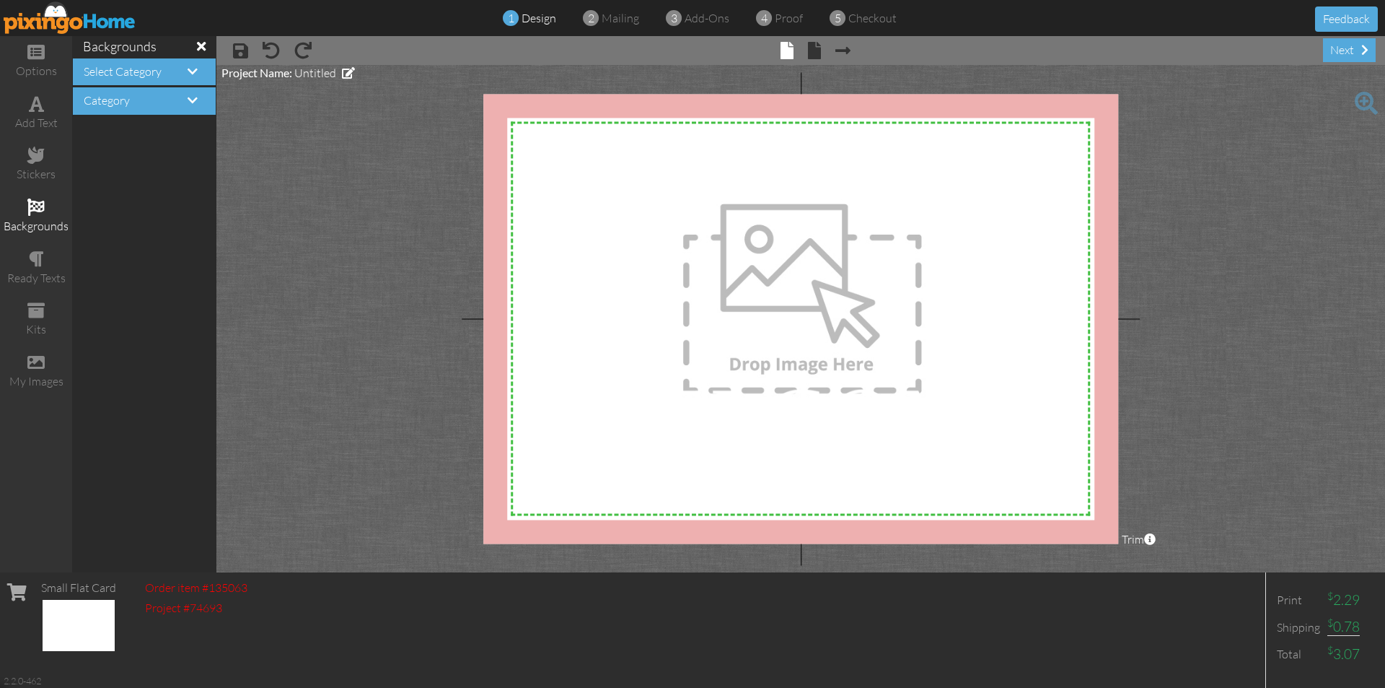
click at [178, 100] on h4 "Category" at bounding box center [144, 101] width 121 height 13
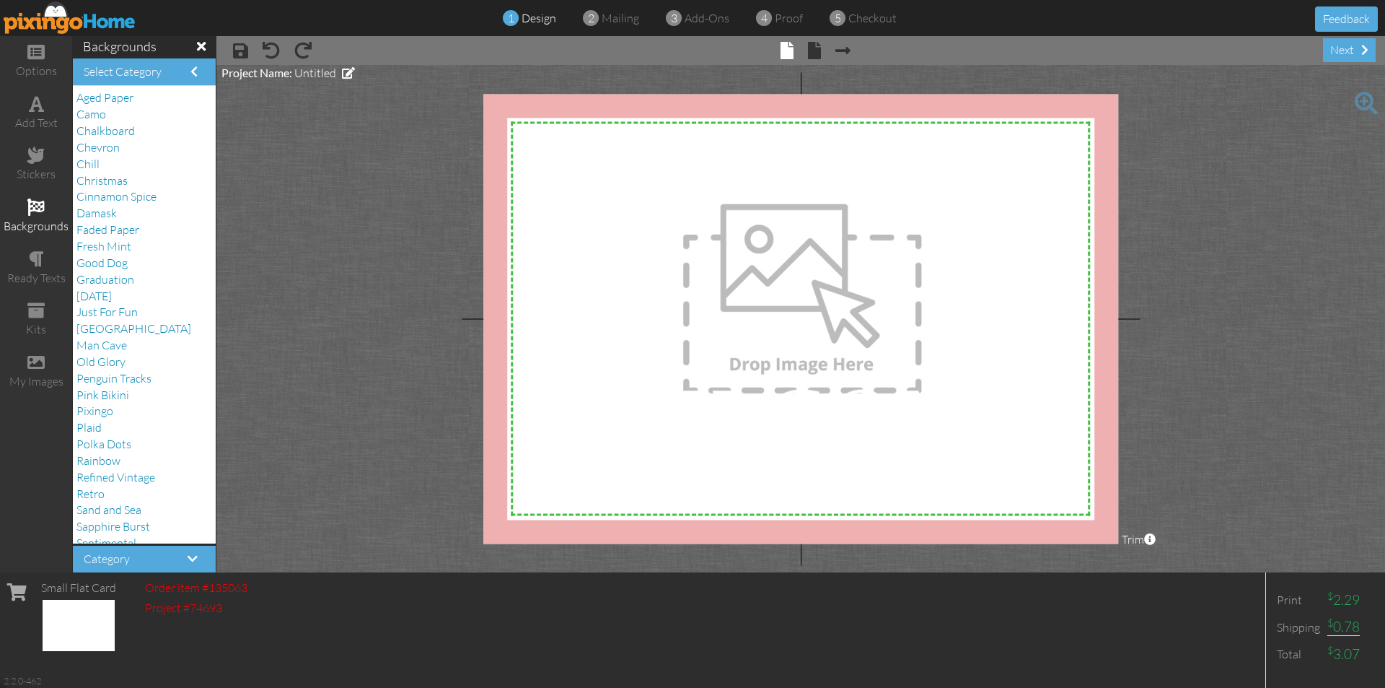
scroll to position [127, 0]
click at [146, 69] on span "Select Category" at bounding box center [123, 71] width 78 height 14
click at [175, 71] on h4 "Select Category" at bounding box center [144, 72] width 121 height 13
click at [190, 71] on span at bounding box center [193, 72] width 7 height 12
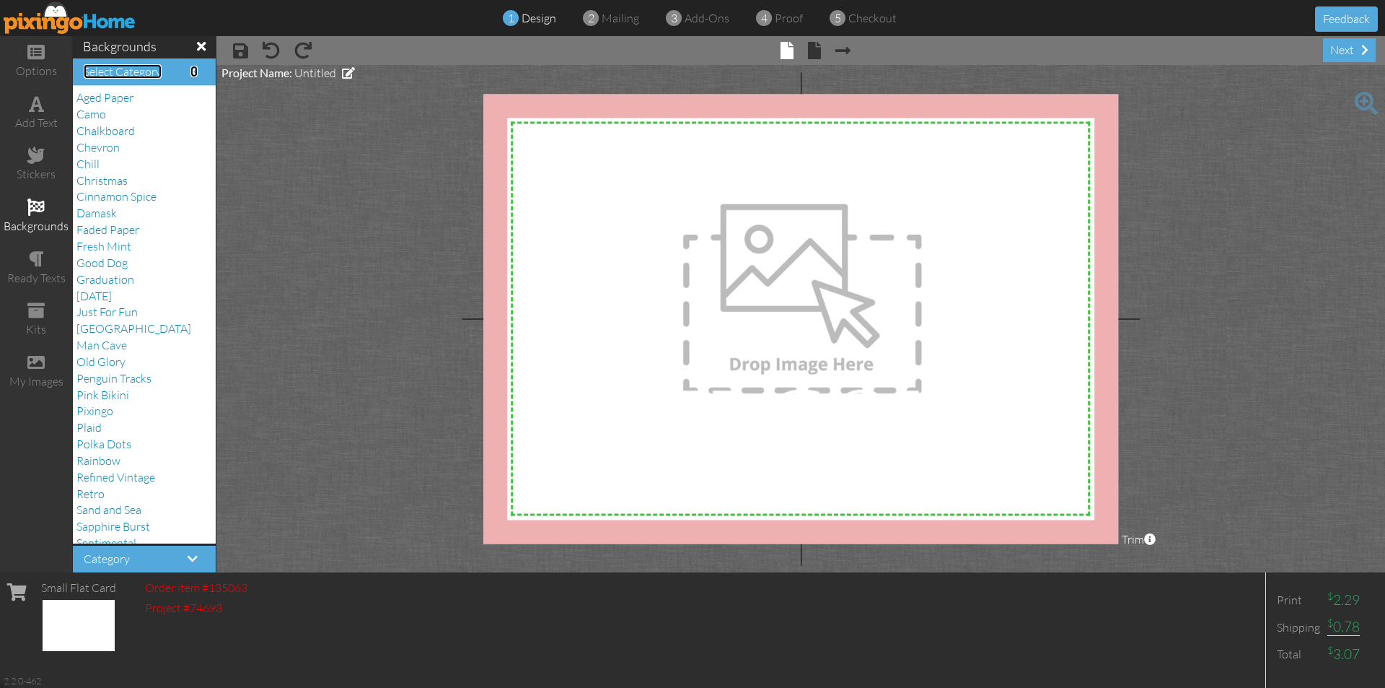
scroll to position [127, 0]
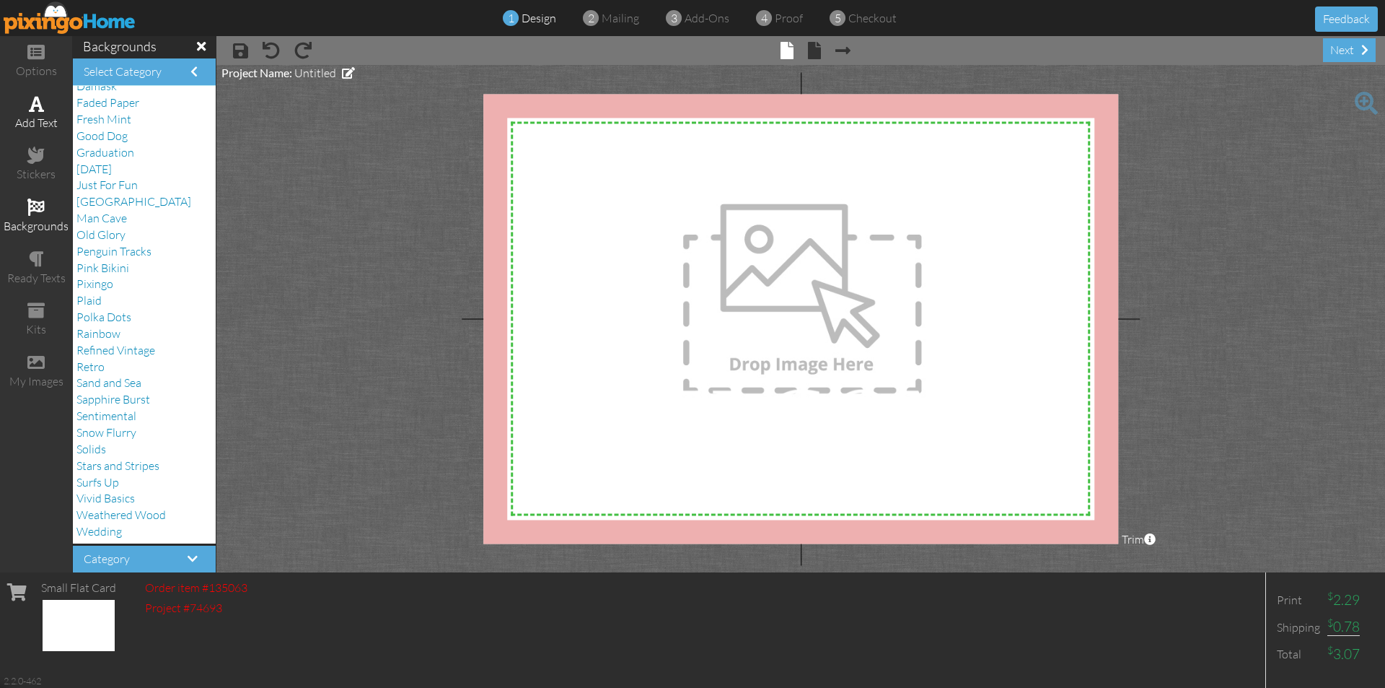
click at [25, 98] on div "add text" at bounding box center [36, 113] width 72 height 51
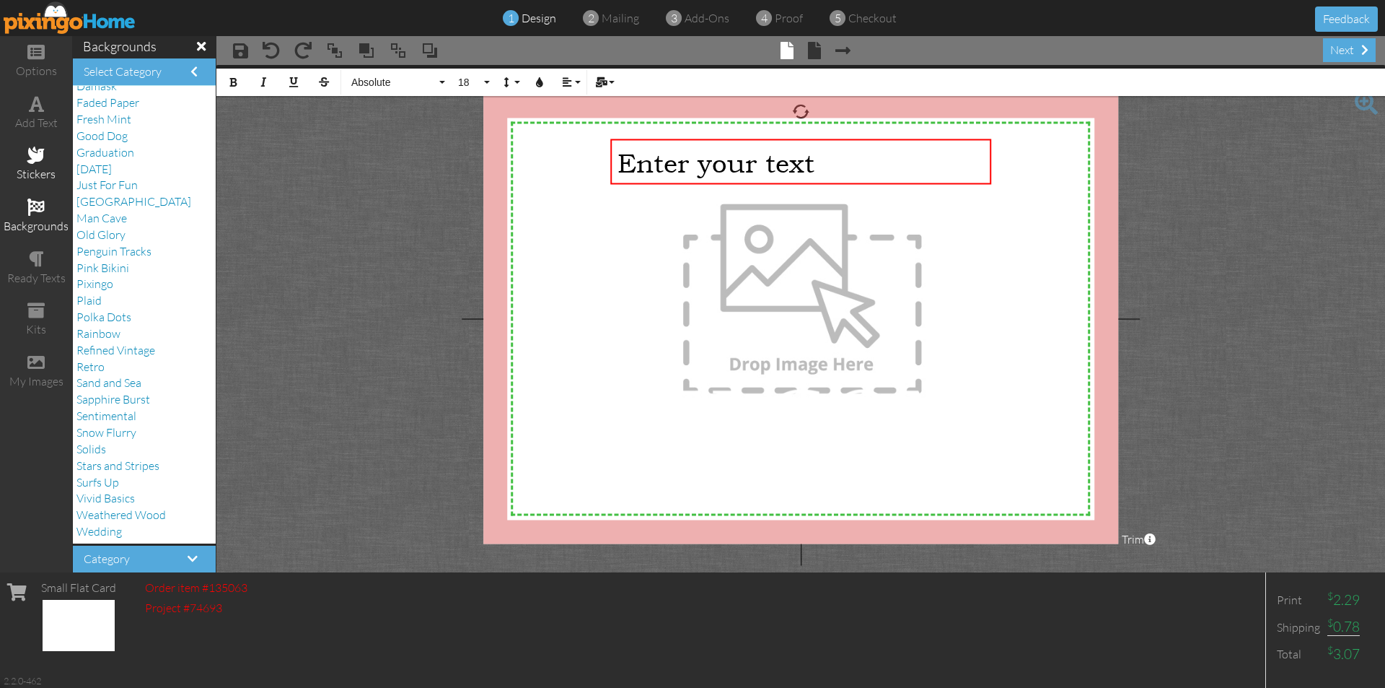
click at [36, 167] on div "stickers" at bounding box center [36, 174] width 72 height 17
click at [12, 224] on div "backgrounds" at bounding box center [36, 226] width 72 height 17
click at [48, 355] on div "my images" at bounding box center [36, 371] width 72 height 51
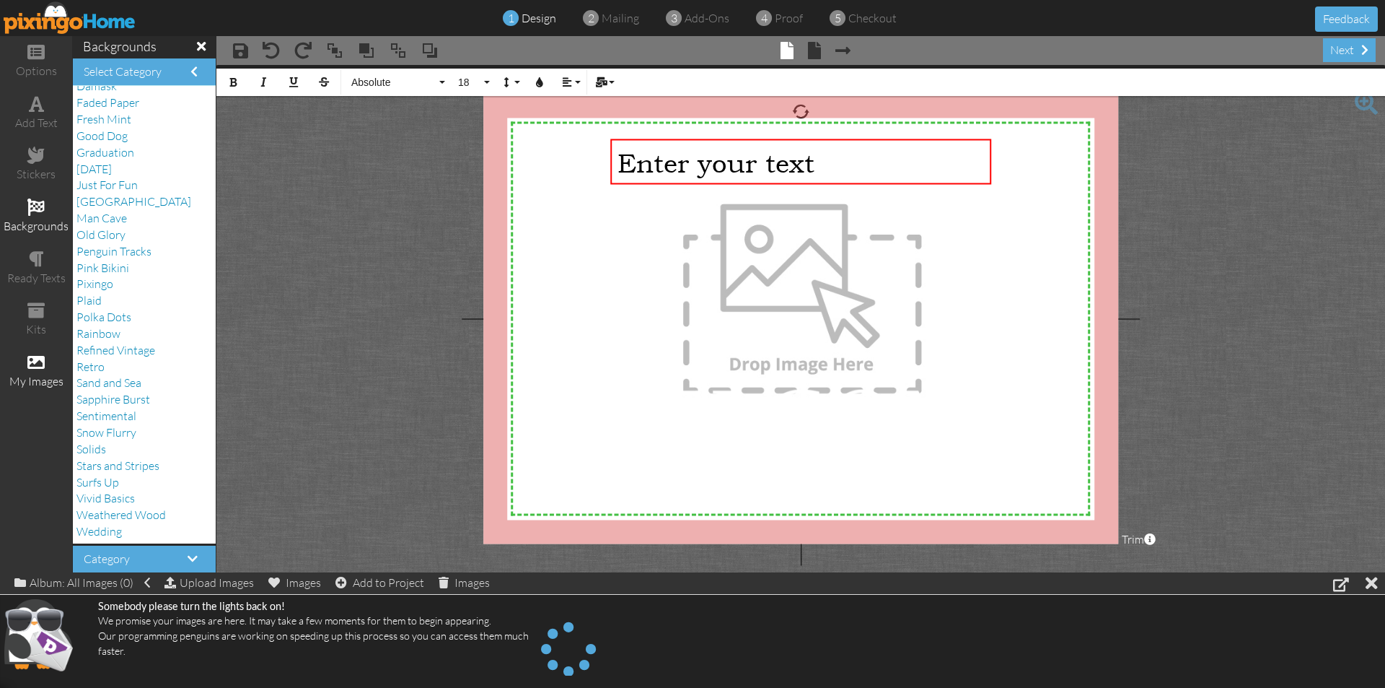
click at [40, 359] on span at bounding box center [35, 362] width 17 height 17
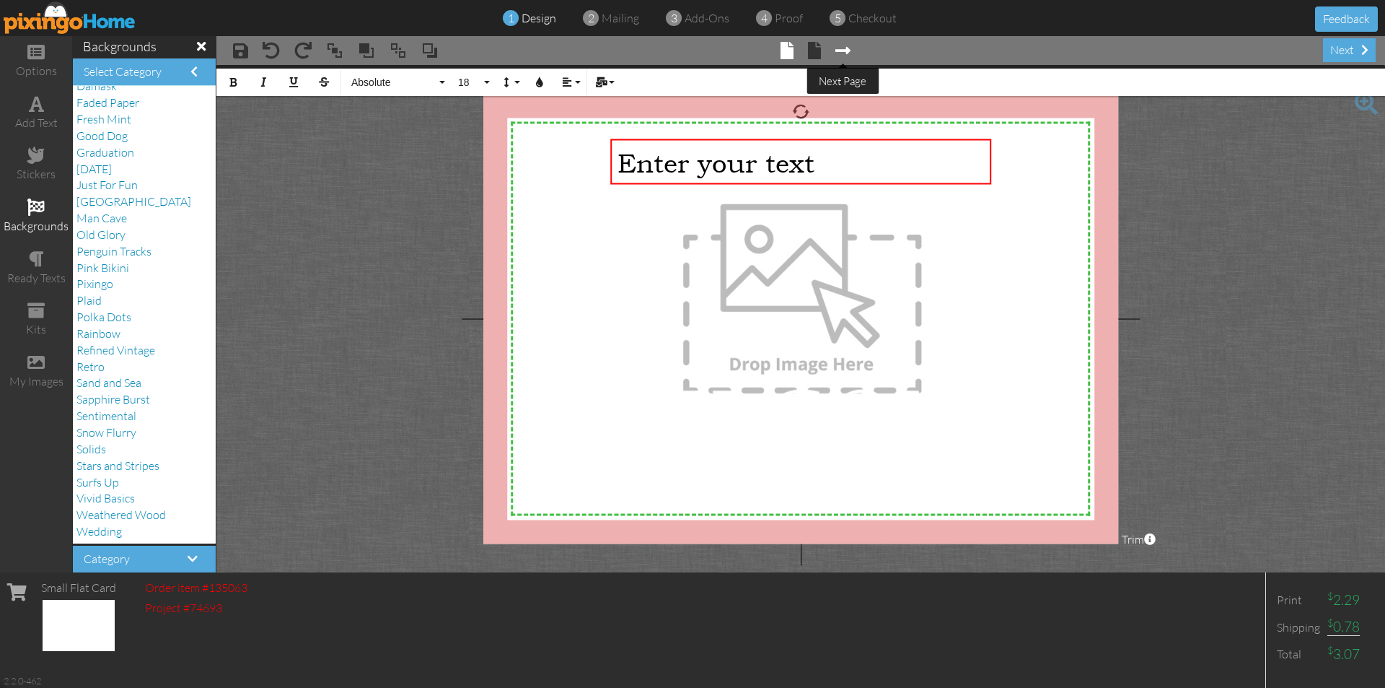
click at [837, 46] on span at bounding box center [843, 50] width 15 height 17
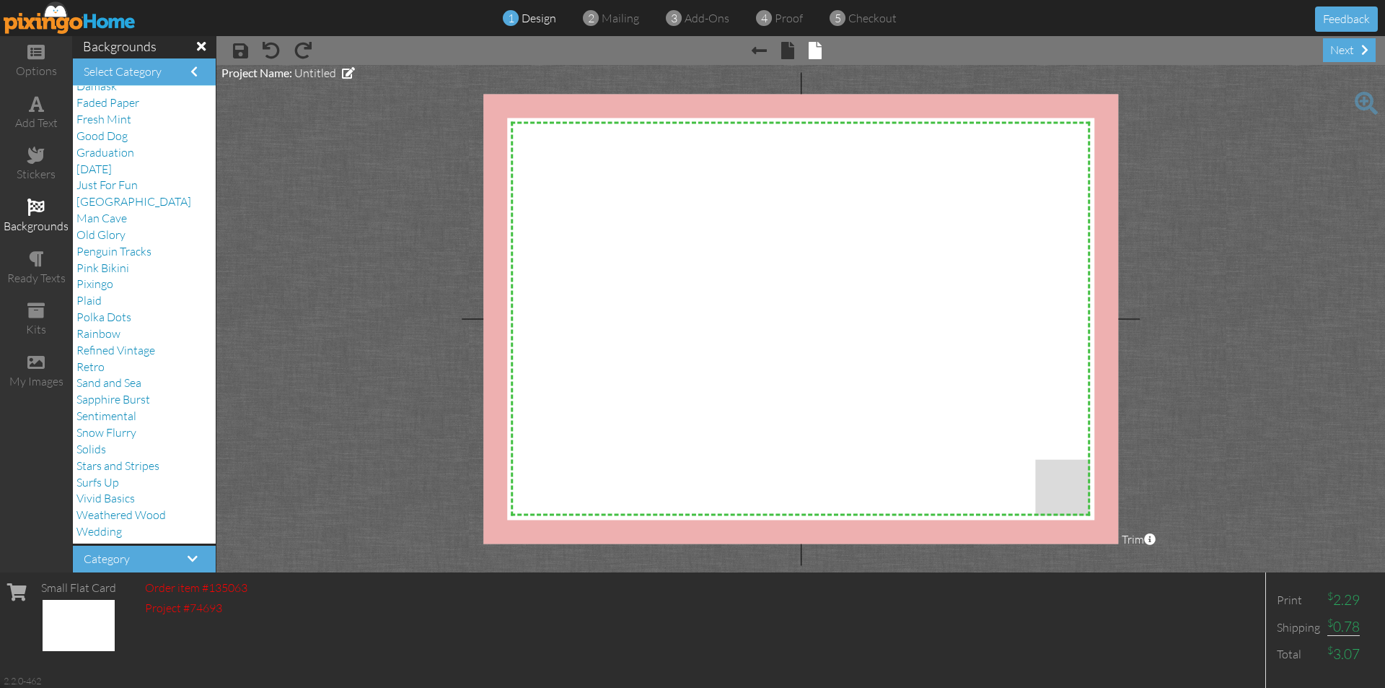
click at [797, 53] on span "× back" at bounding box center [822, 49] width 56 height 23
click at [792, 53] on span at bounding box center [787, 50] width 13 height 17
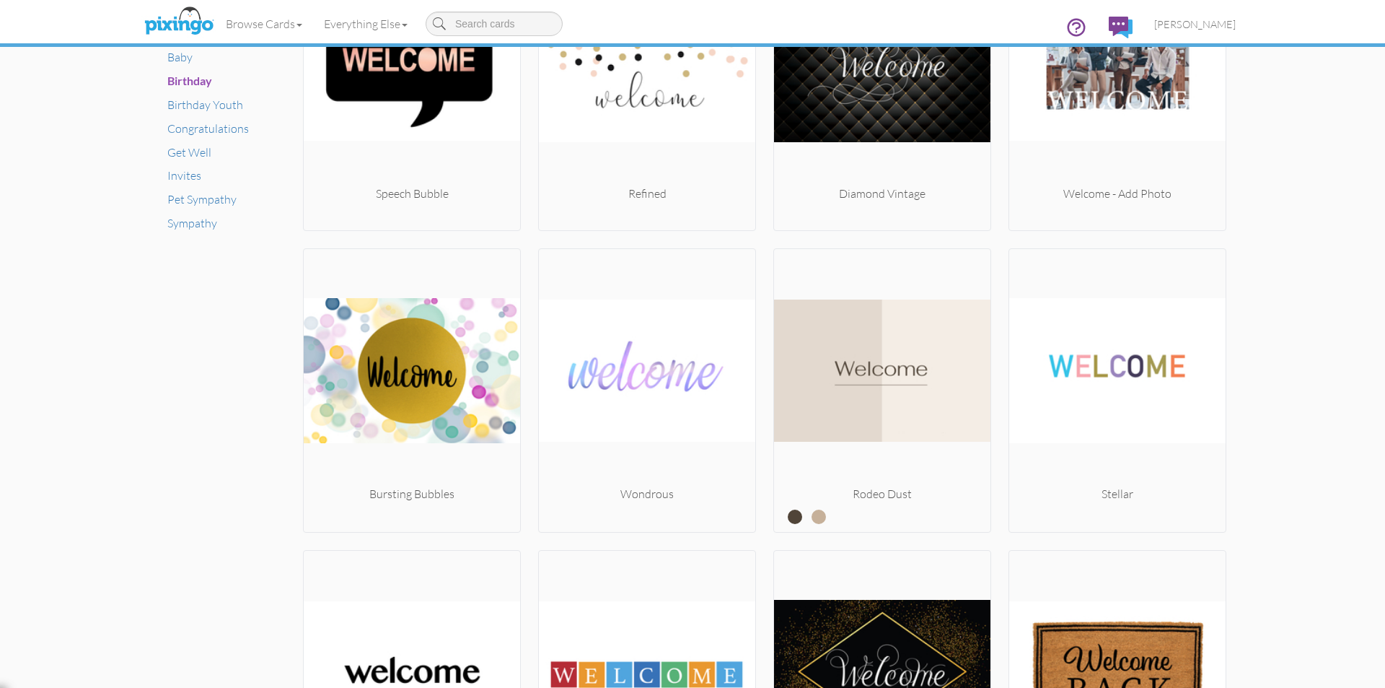
scroll to position [727, 0]
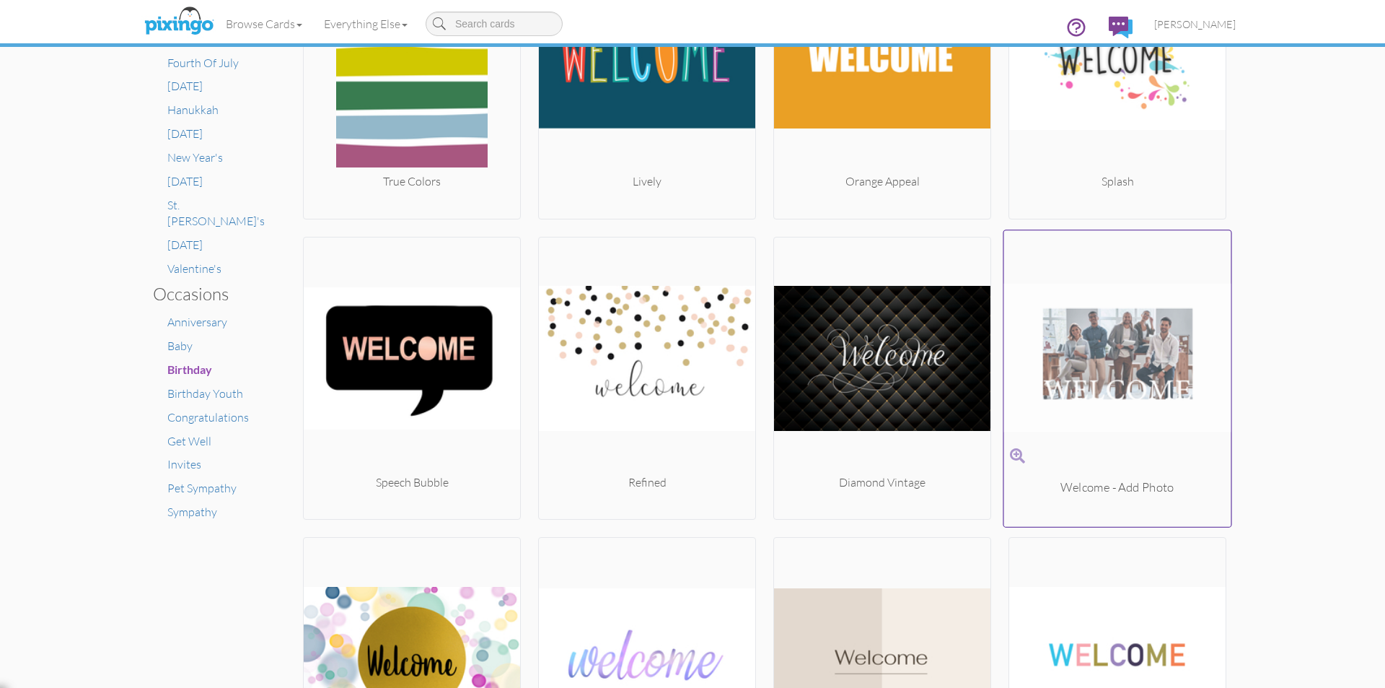
click at [1121, 357] on img at bounding box center [1117, 357] width 227 height 242
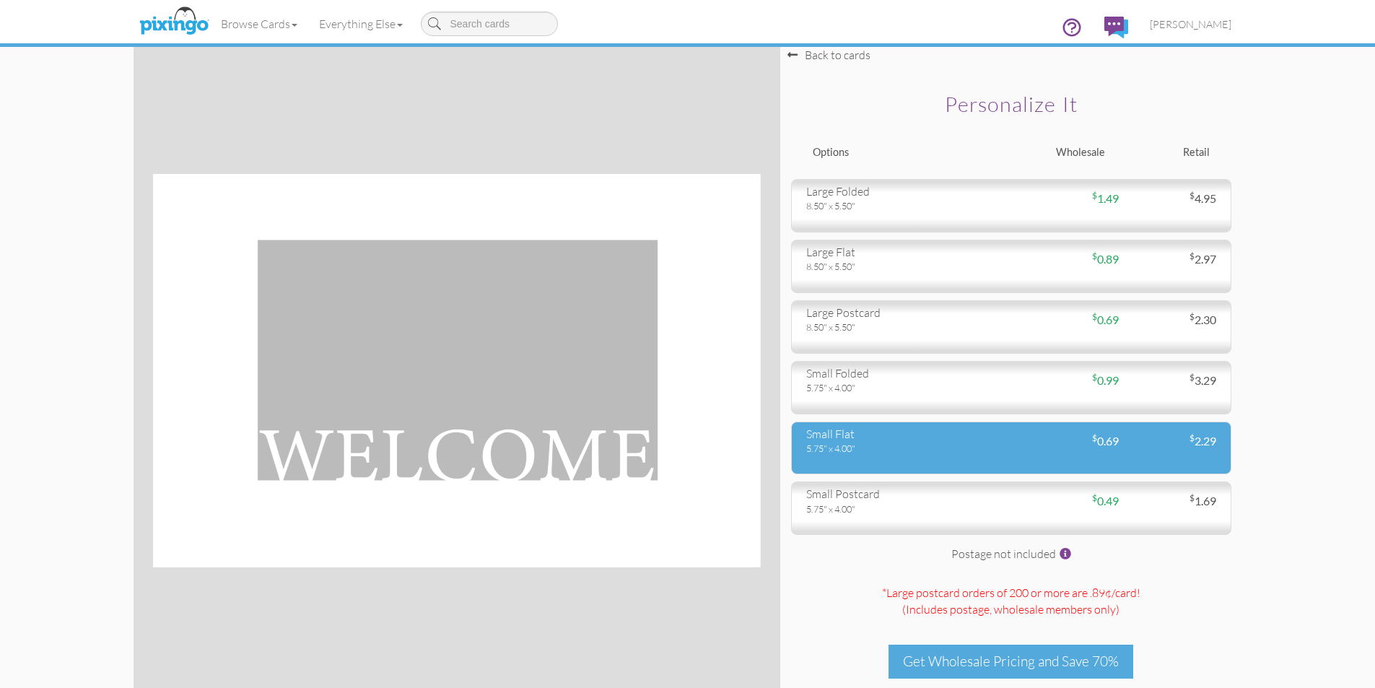
click at [1038, 457] on div "small flat 5.75" x 4.00" $ 0.69 $ 2.29" at bounding box center [1011, 447] width 440 height 53
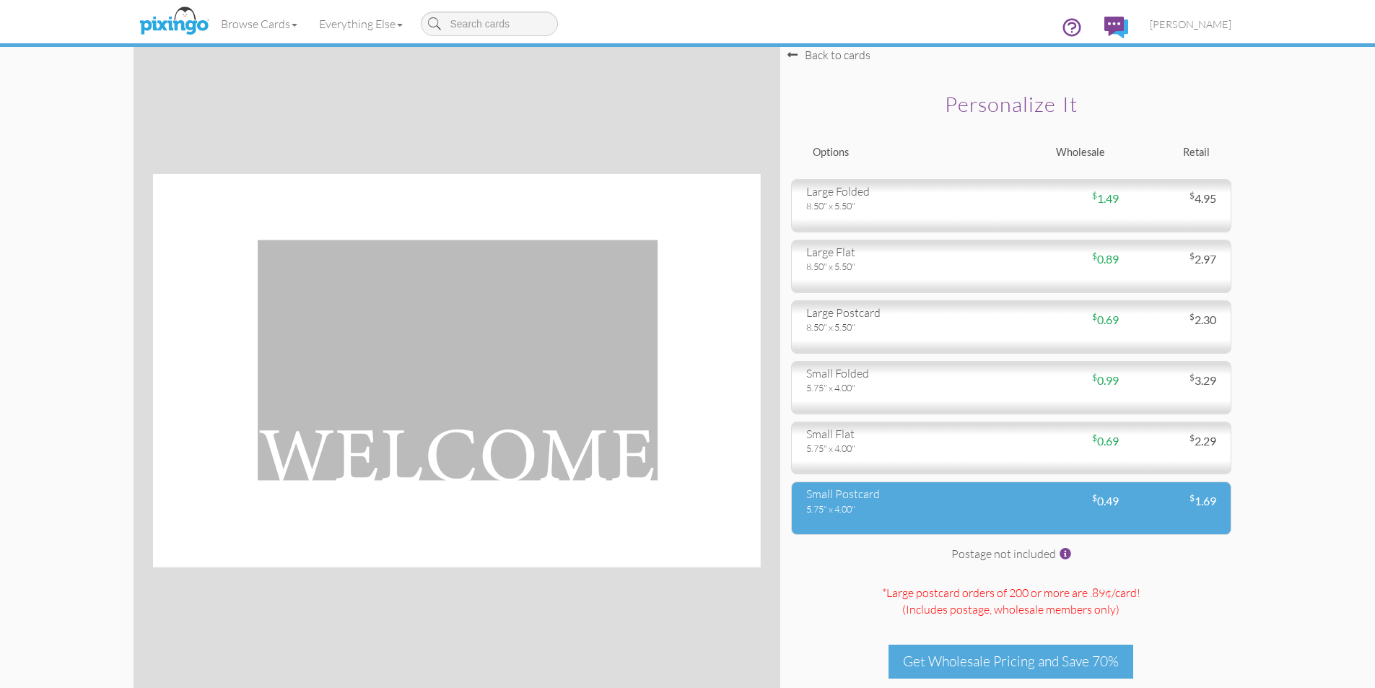
click at [977, 502] on div "5.75" x 4.00"" at bounding box center [903, 508] width 194 height 13
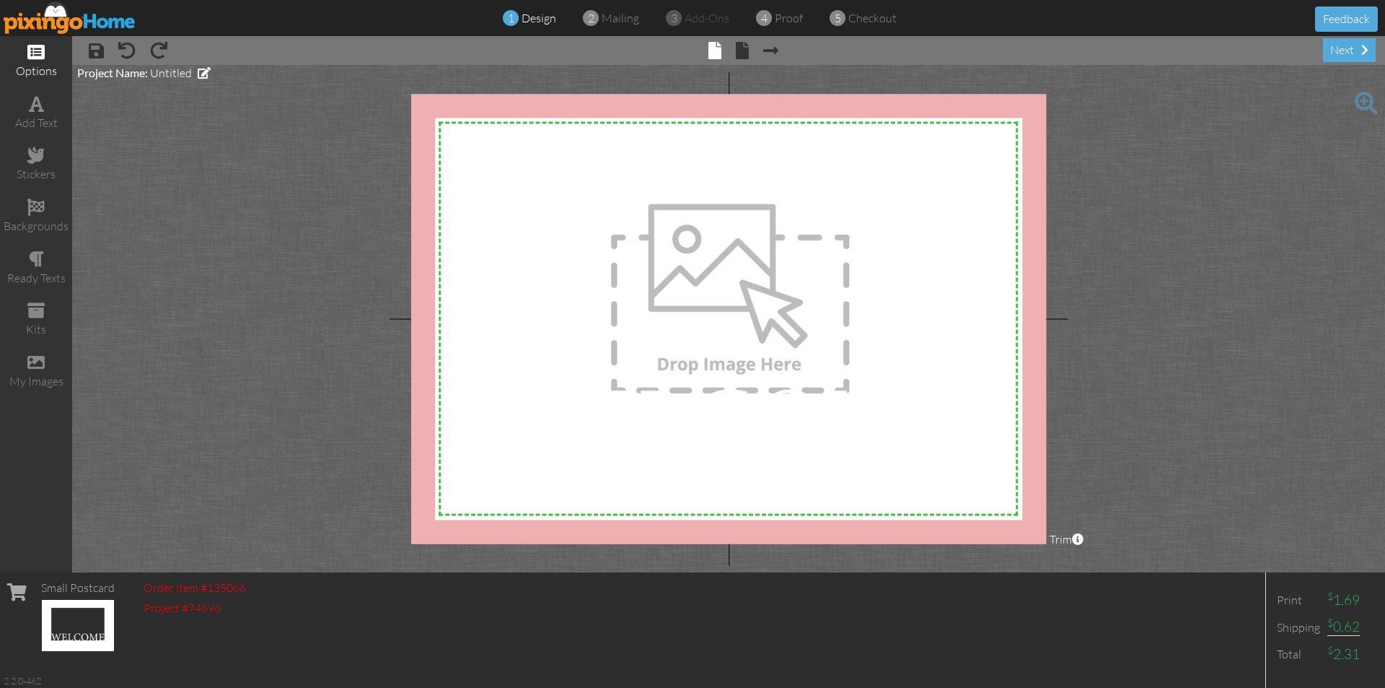
click at [24, 74] on div "options" at bounding box center [36, 71] width 72 height 17
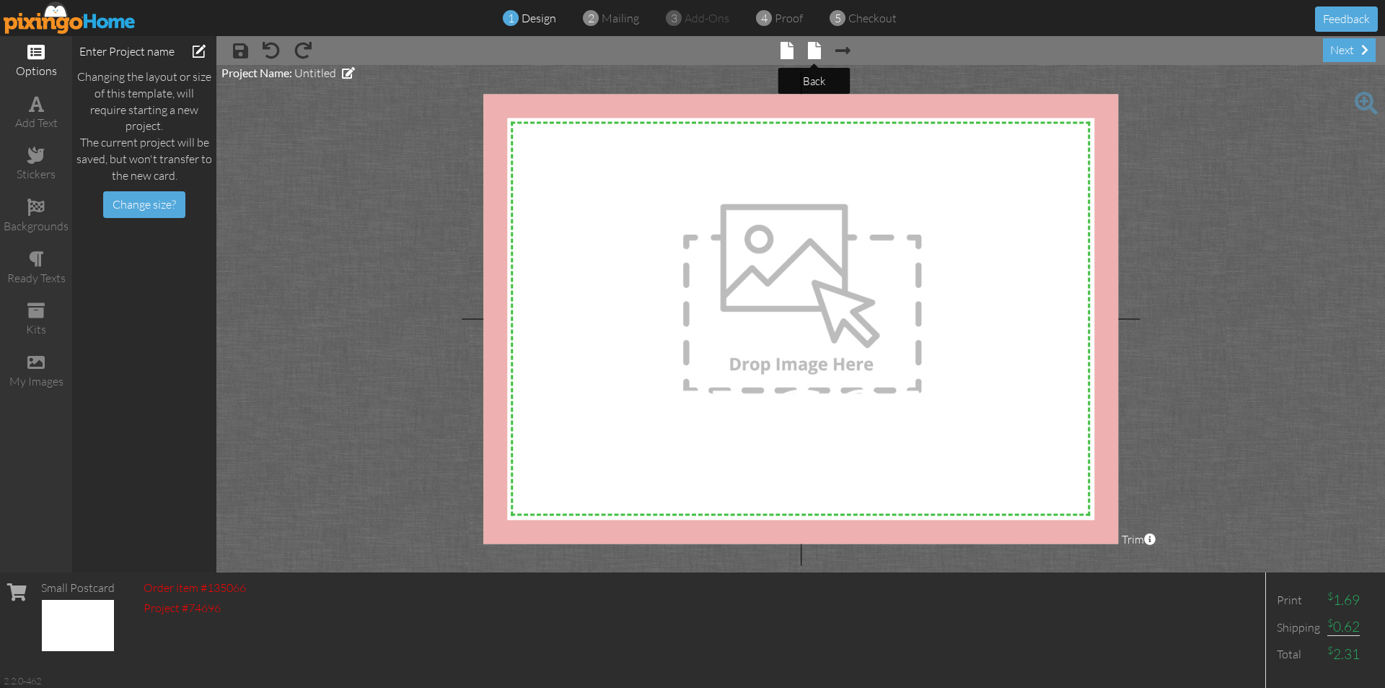
click at [809, 50] on span at bounding box center [814, 50] width 13 height 17
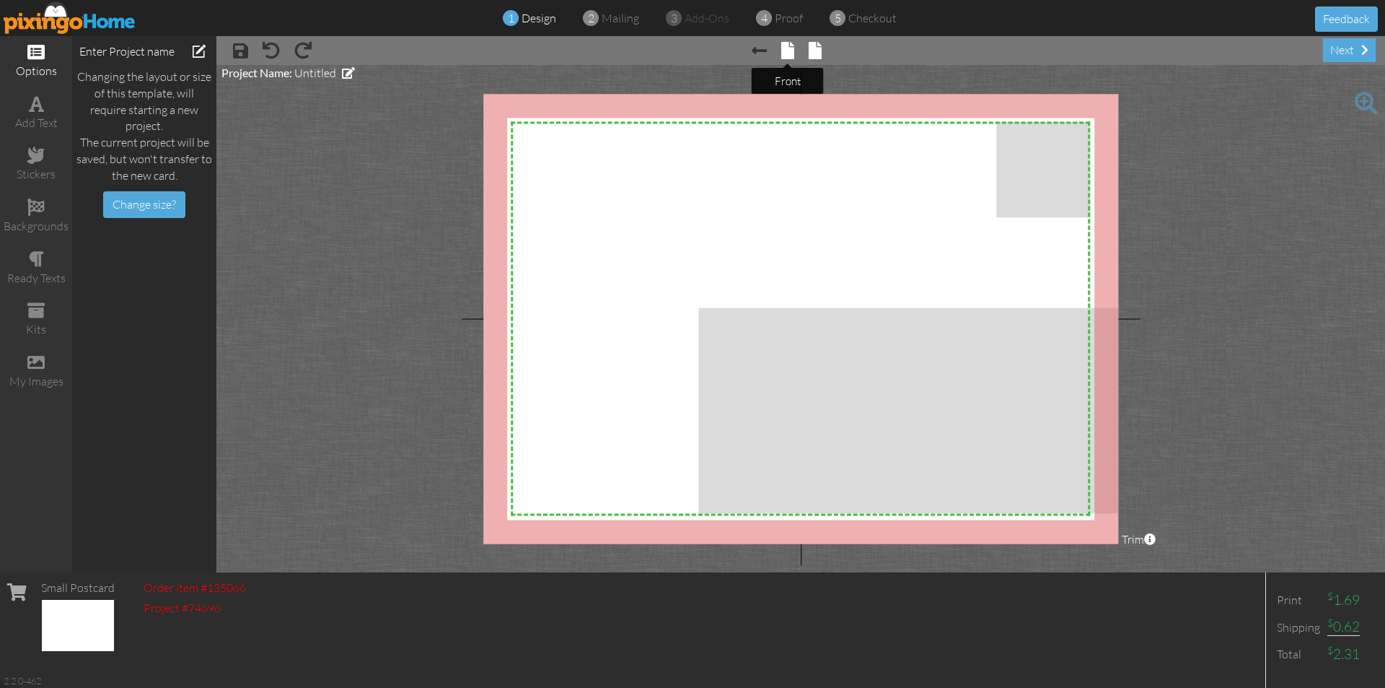
click at [784, 45] on span at bounding box center [787, 50] width 13 height 17
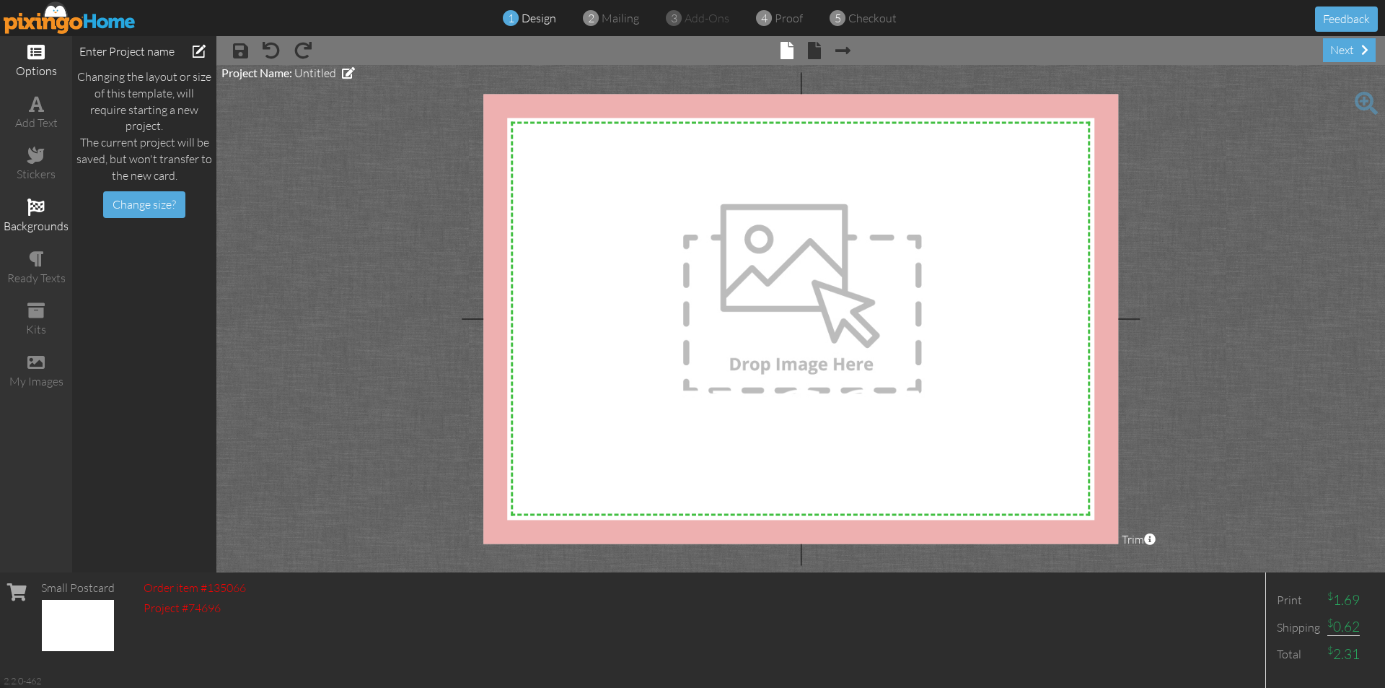
click at [38, 222] on div "backgrounds" at bounding box center [36, 226] width 72 height 17
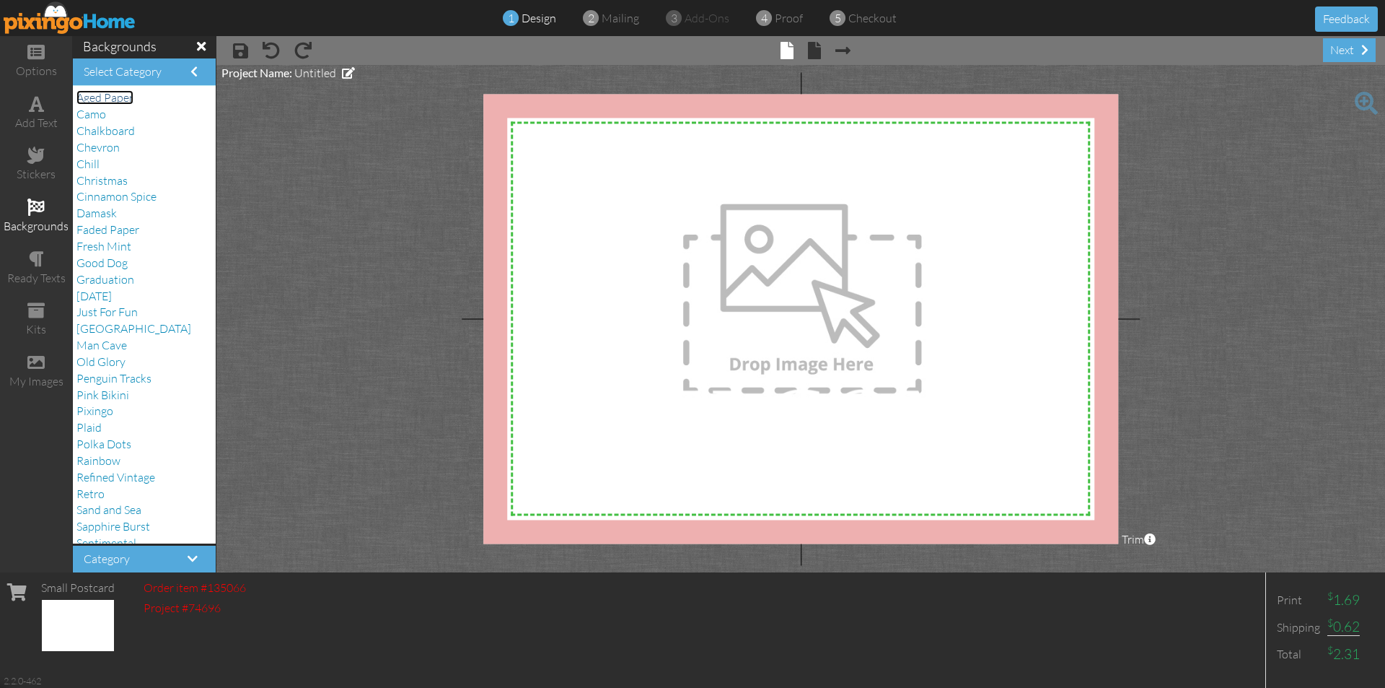
click at [131, 95] on span "Aged Paper" at bounding box center [104, 97] width 57 height 14
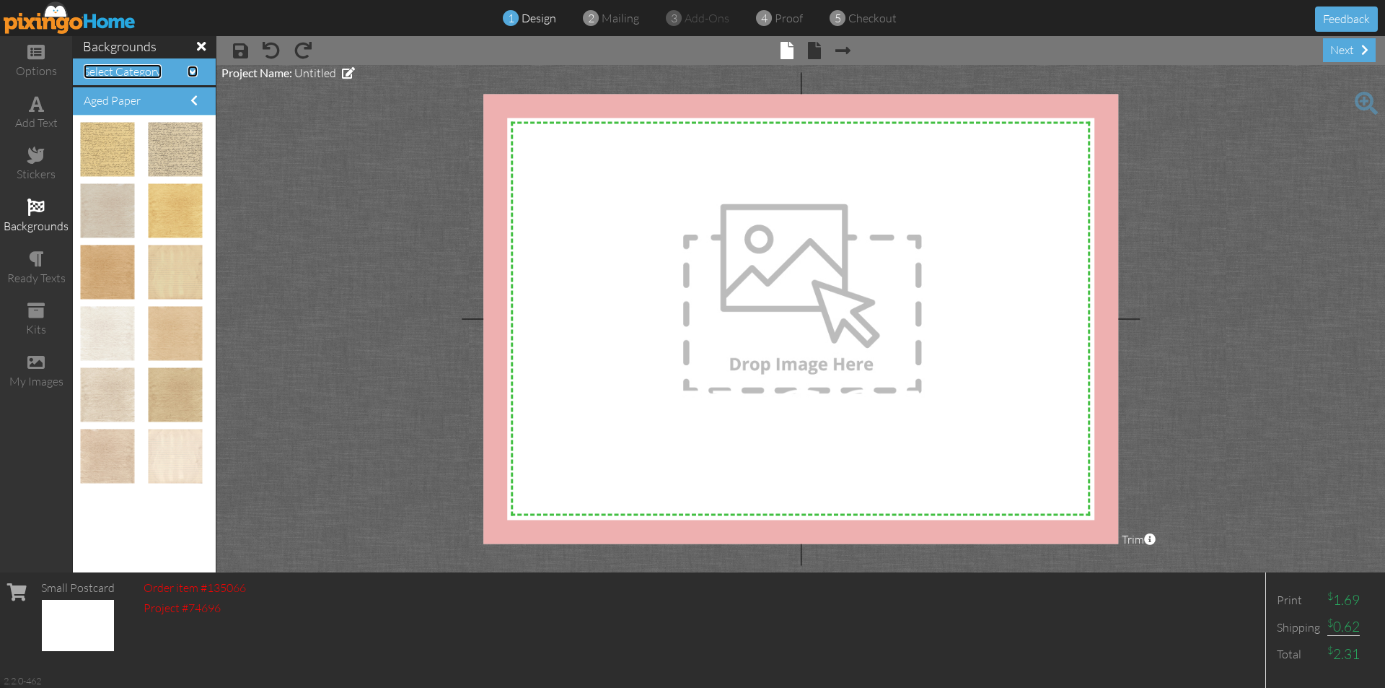
click at [188, 69] on span at bounding box center [193, 72] width 10 height 12
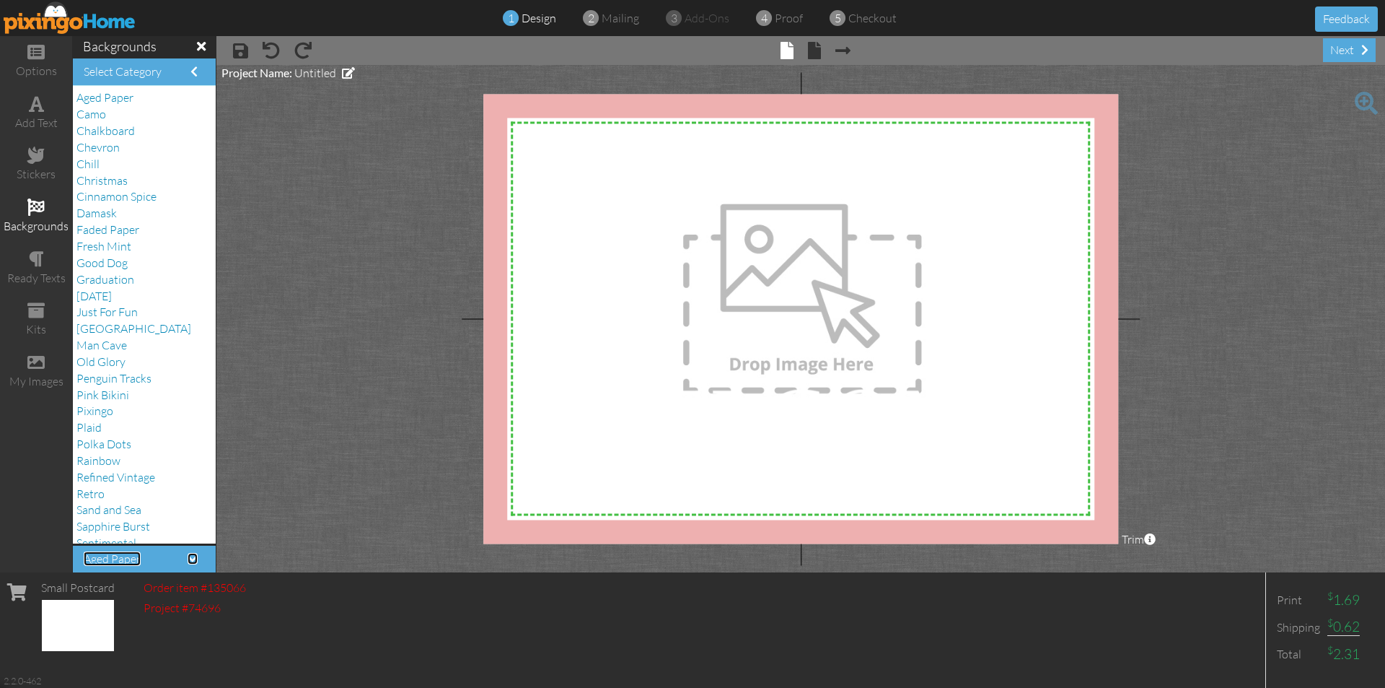
click at [188, 561] on span at bounding box center [193, 559] width 10 height 12
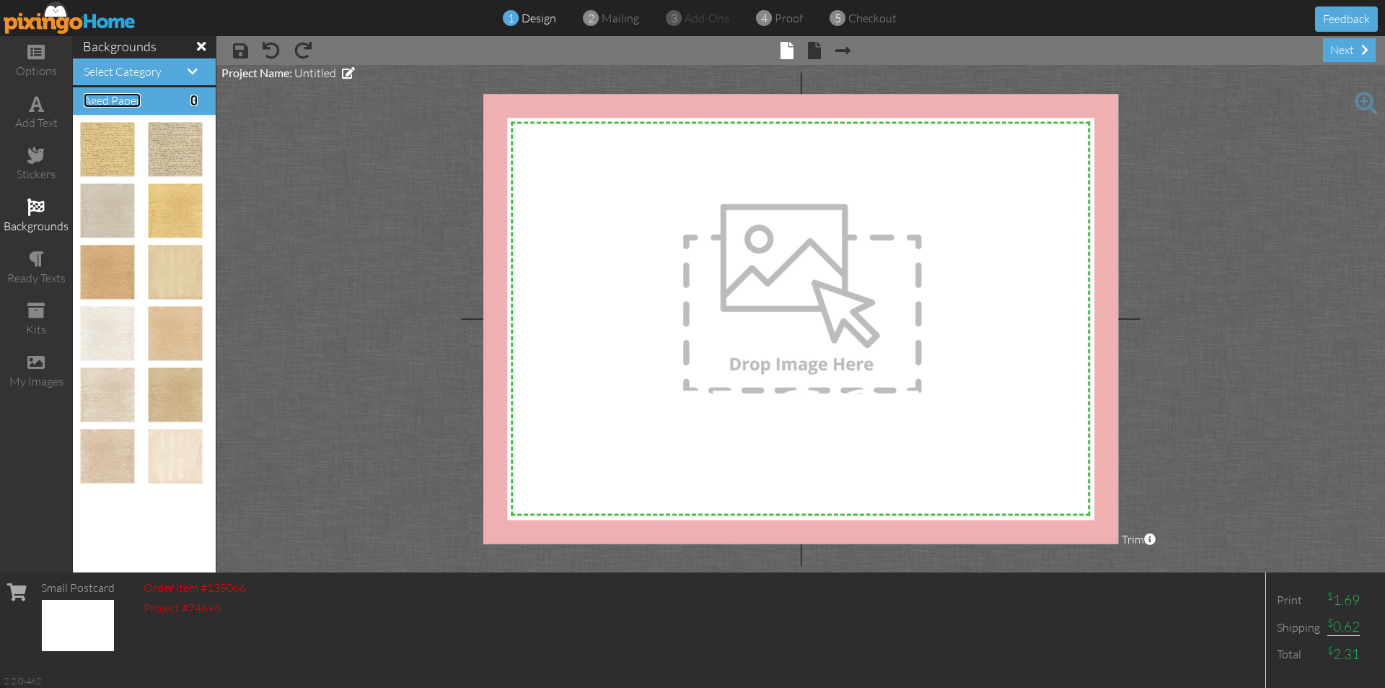
click at [190, 95] on span at bounding box center [193, 101] width 7 height 12
click at [190, 102] on span at bounding box center [193, 101] width 7 height 12
click at [179, 105] on h4 "Aged Paper" at bounding box center [144, 101] width 121 height 13
click at [132, 100] on span "Aged Paper" at bounding box center [112, 100] width 57 height 14
click at [187, 95] on h4 "Aged Paper" at bounding box center [144, 101] width 121 height 13
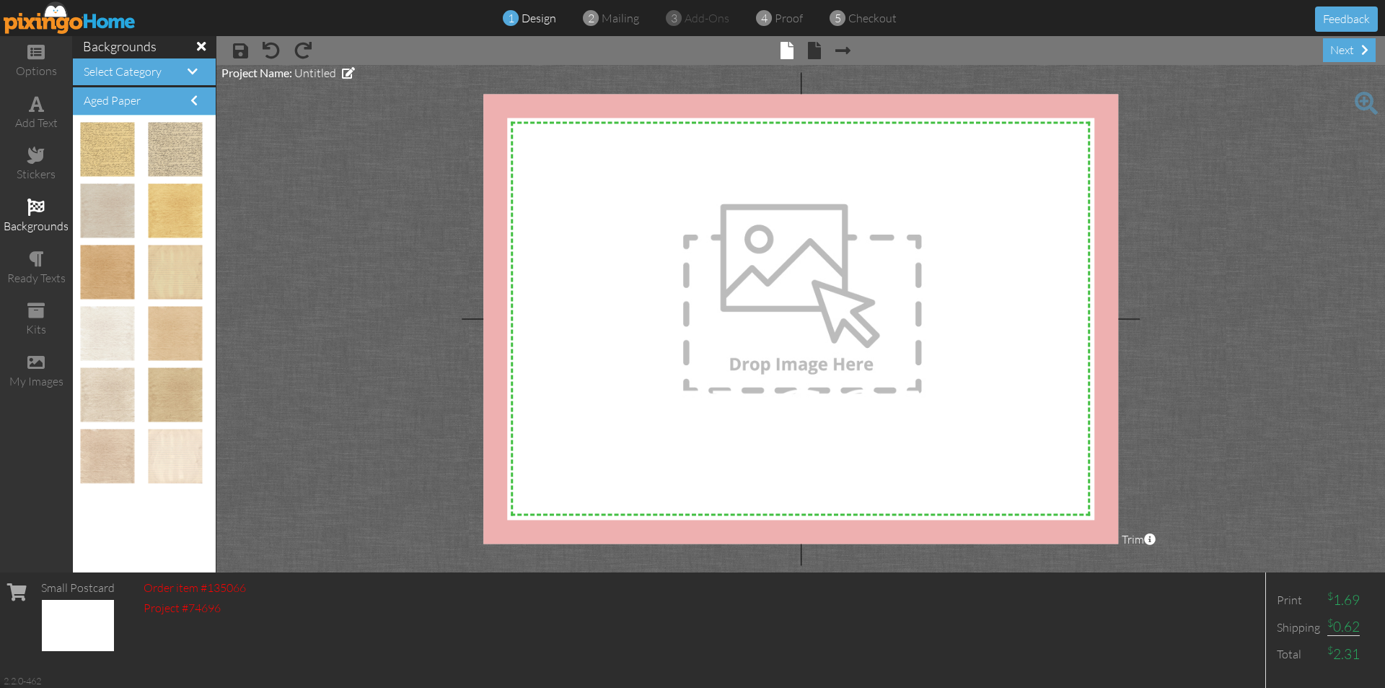
drag, startPoint x: 187, startPoint y: 99, endPoint x: 188, endPoint y: 109, distance: 10.1
click at [188, 109] on div "Aged Paper" at bounding box center [144, 100] width 143 height 27
click at [190, 106] on span at bounding box center [193, 101] width 7 height 12
click at [178, 96] on h4 "Aged Paper" at bounding box center [144, 101] width 121 height 13
click at [134, 100] on span "Aged Paper" at bounding box center [112, 100] width 57 height 14
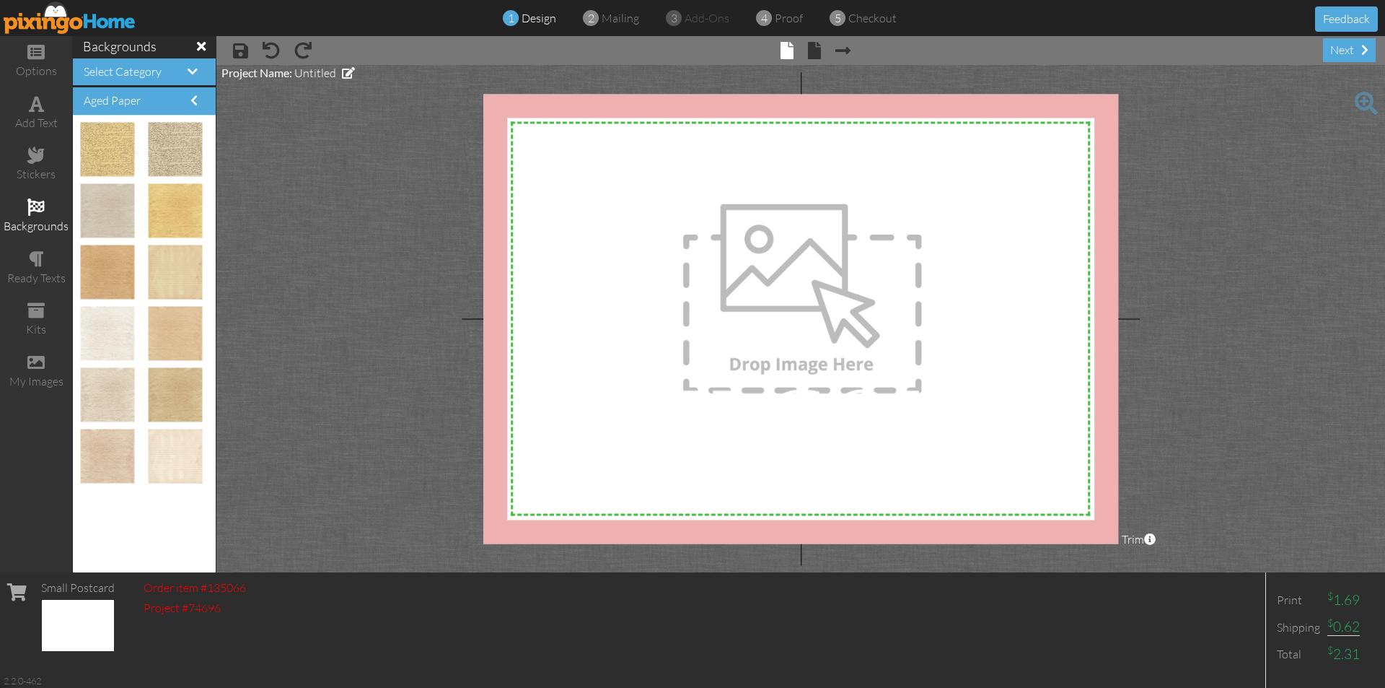
click at [39, 214] on span at bounding box center [35, 206] width 17 height 17
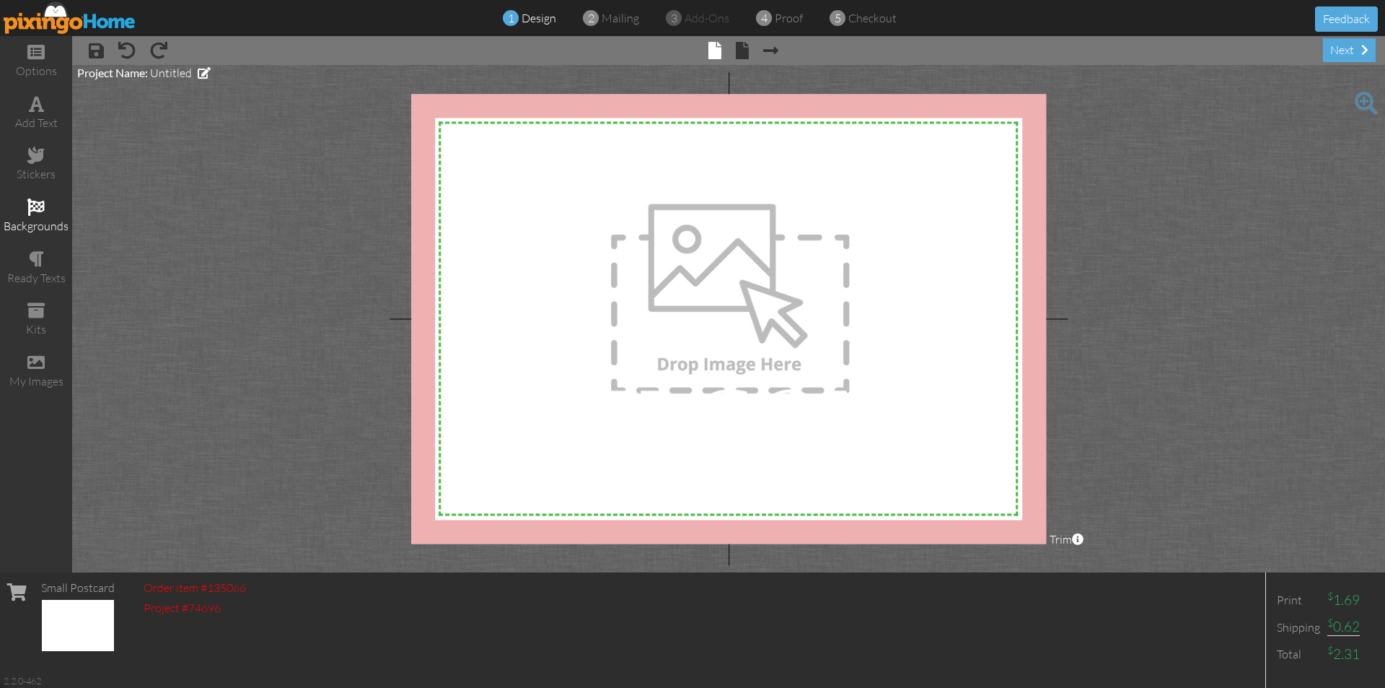
click at [39, 213] on span at bounding box center [35, 206] width 17 height 17
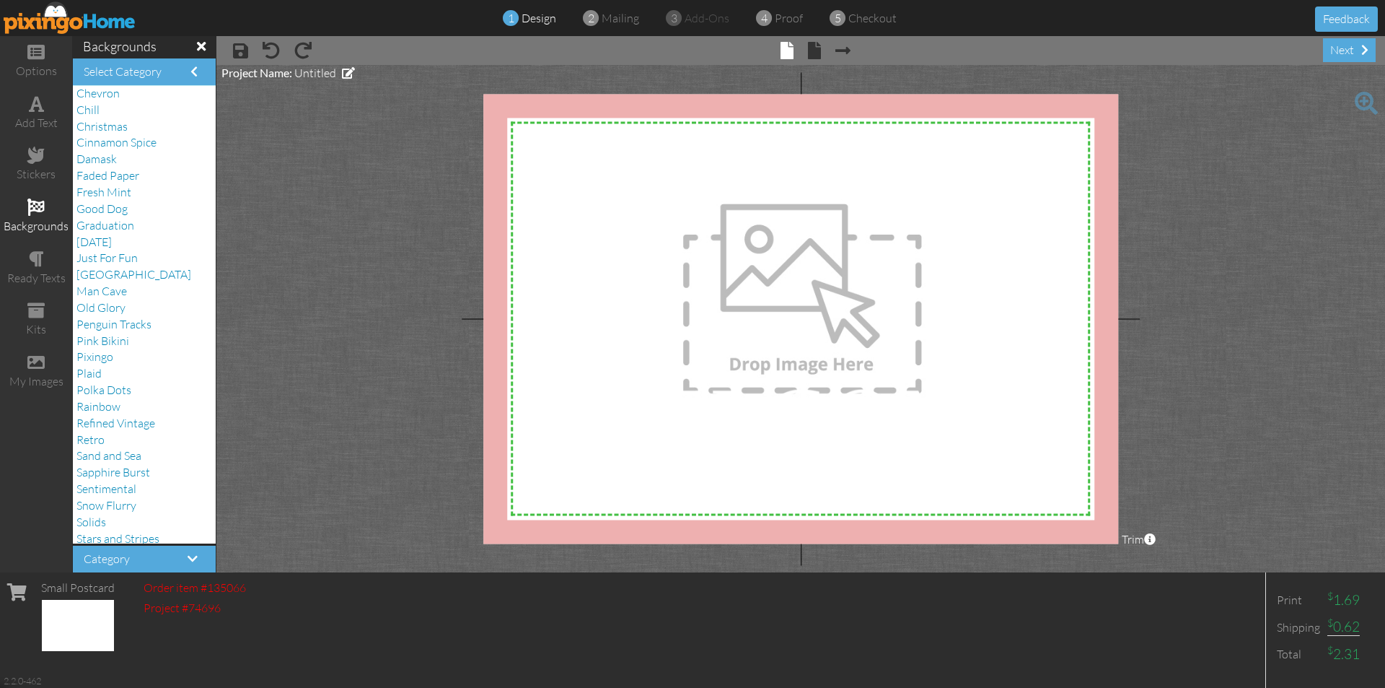
scroll to position [127, 0]
click at [188, 558] on span at bounding box center [193, 559] width 10 height 12
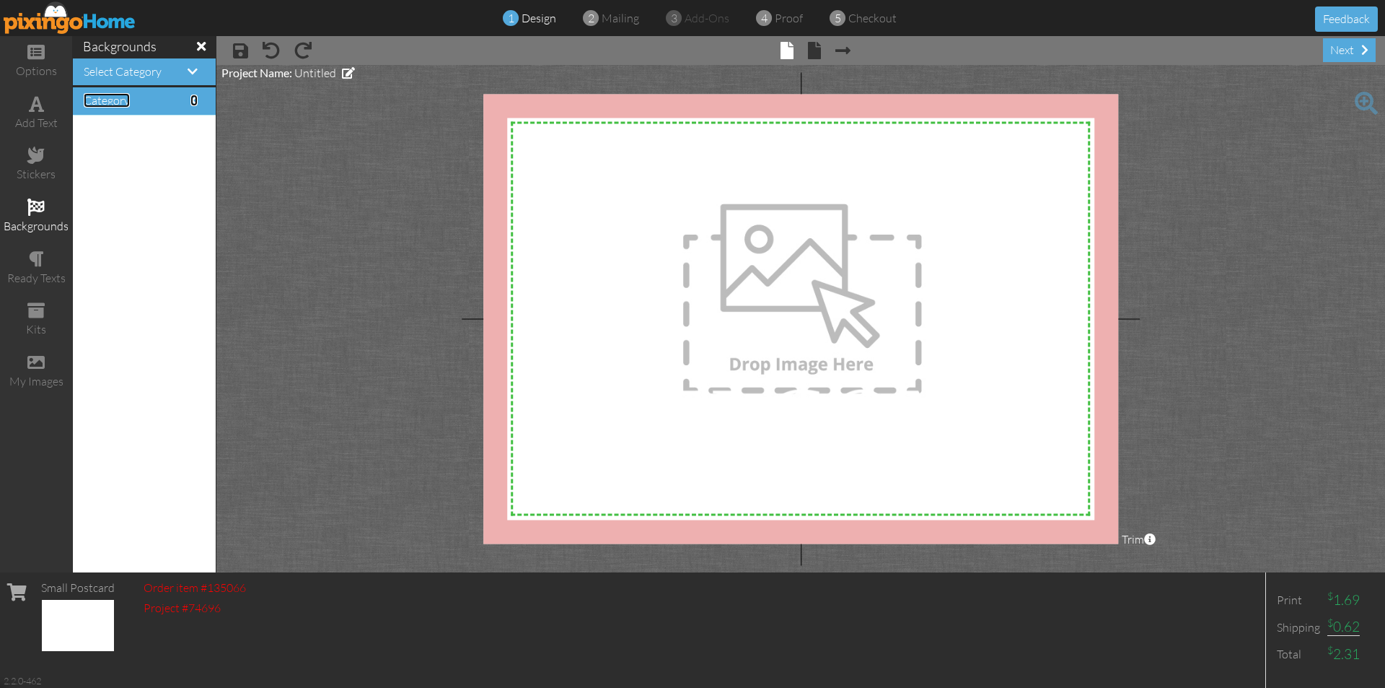
click at [109, 98] on span "Category" at bounding box center [107, 100] width 46 height 14
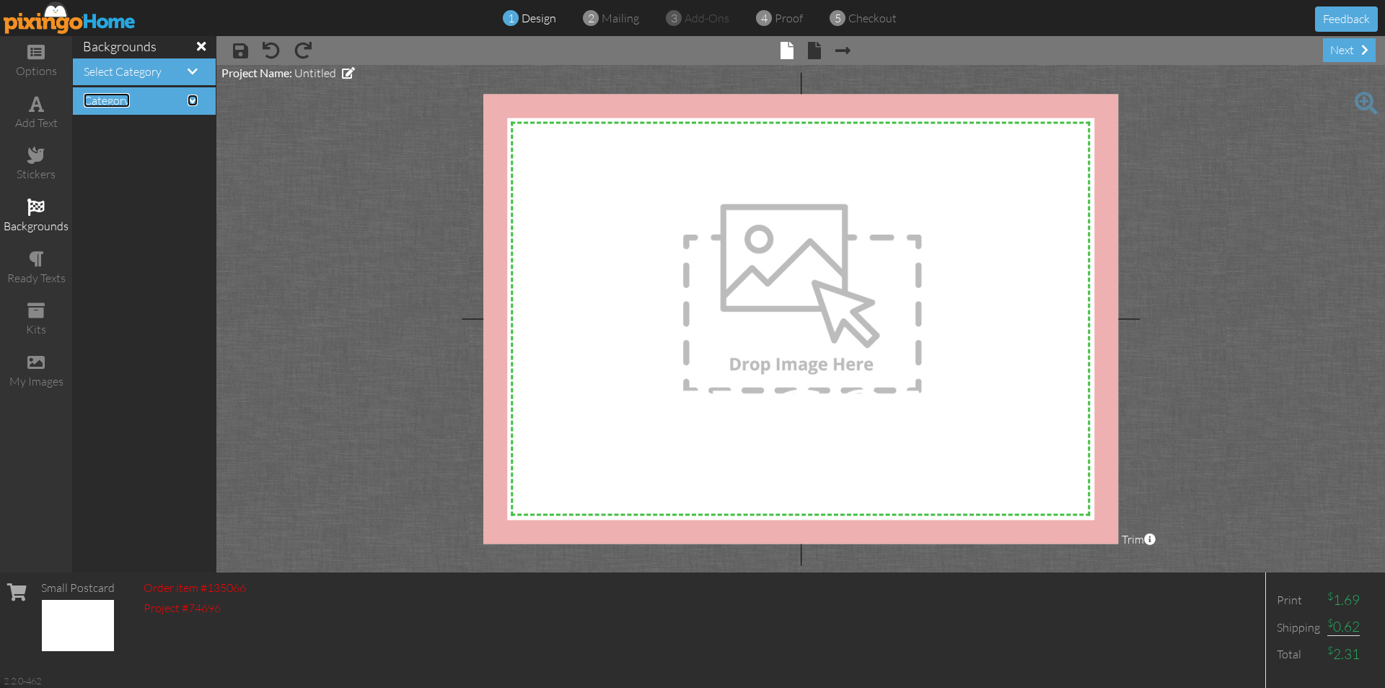
click at [110, 100] on span "Category" at bounding box center [107, 100] width 46 height 14
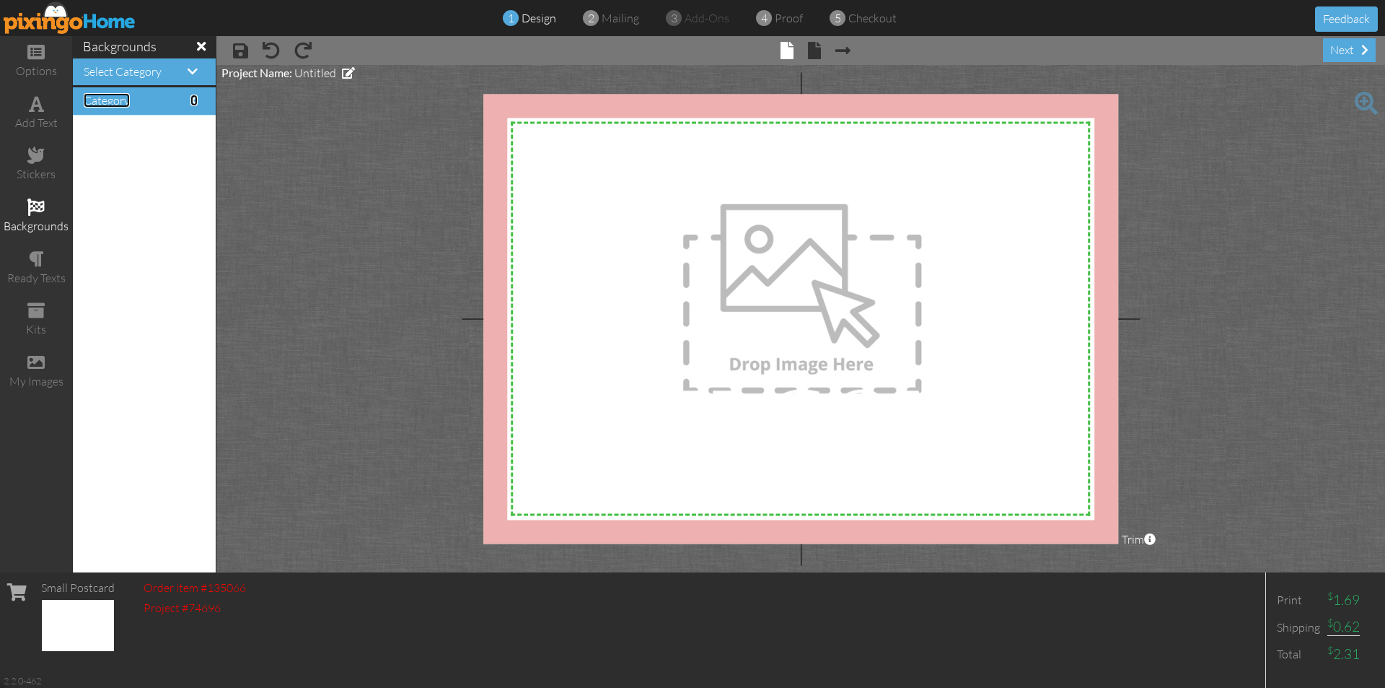
click at [110, 100] on span "Category" at bounding box center [107, 100] width 46 height 14
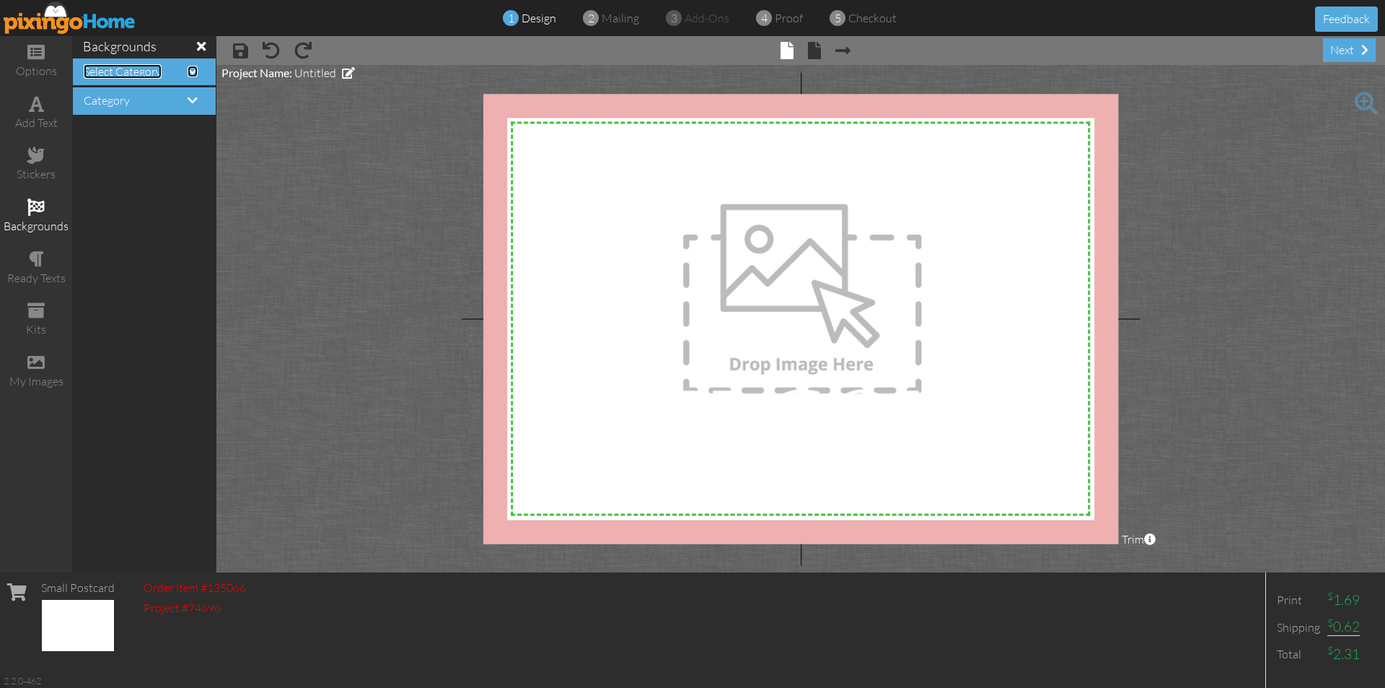
click at [128, 71] on span "Select Category" at bounding box center [123, 71] width 78 height 14
click at [144, 66] on span "Select Category" at bounding box center [123, 71] width 78 height 14
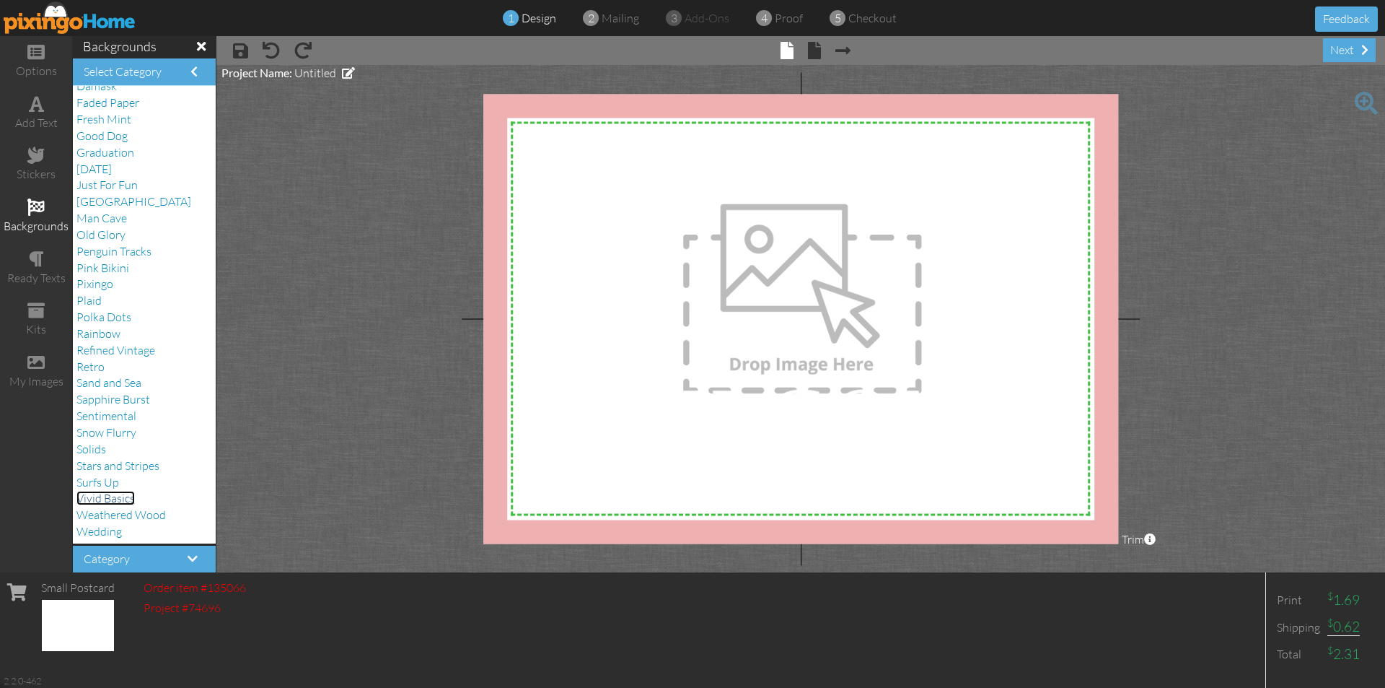
click at [129, 499] on span "Vivid Basics" at bounding box center [105, 498] width 58 height 14
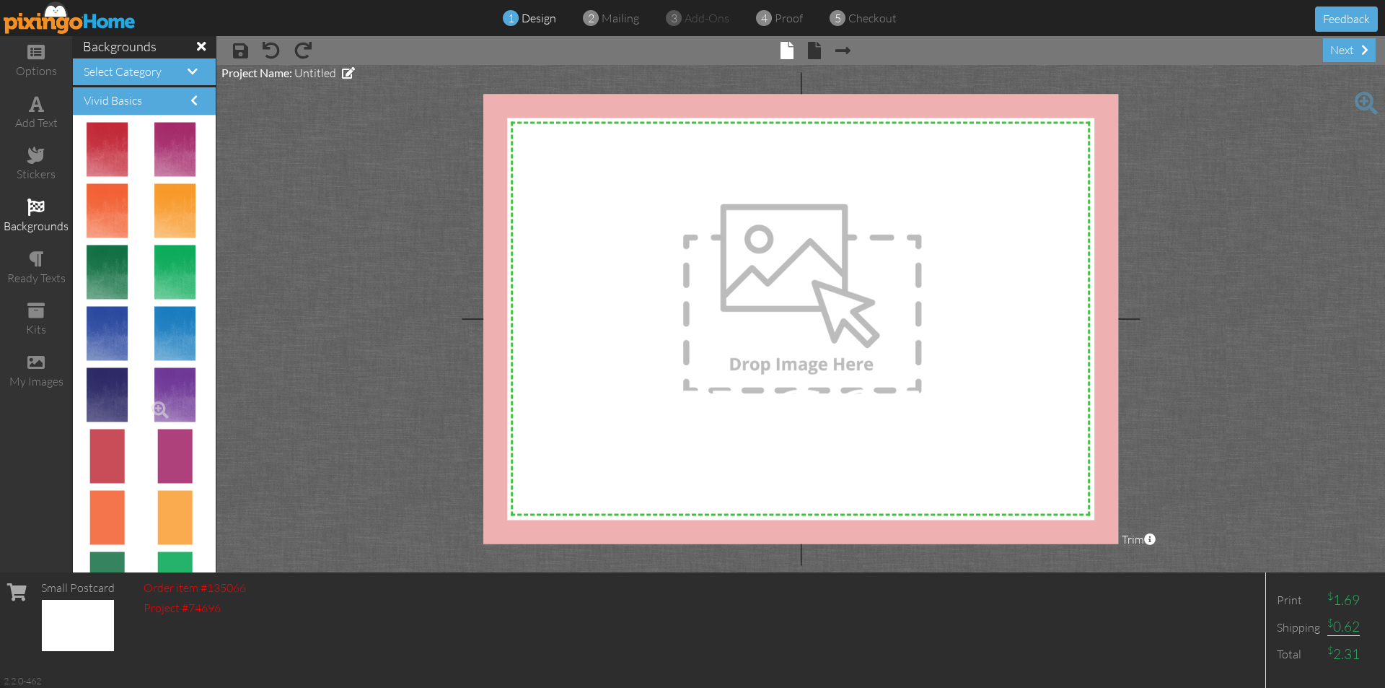
click at [163, 405] on img at bounding box center [175, 395] width 42 height 54
click at [98, 561] on img at bounding box center [106, 579] width 35 height 54
click at [105, 286] on img at bounding box center [108, 272] width 42 height 54
drag, startPoint x: 105, startPoint y: 286, endPoint x: 658, endPoint y: 299, distance: 553.6
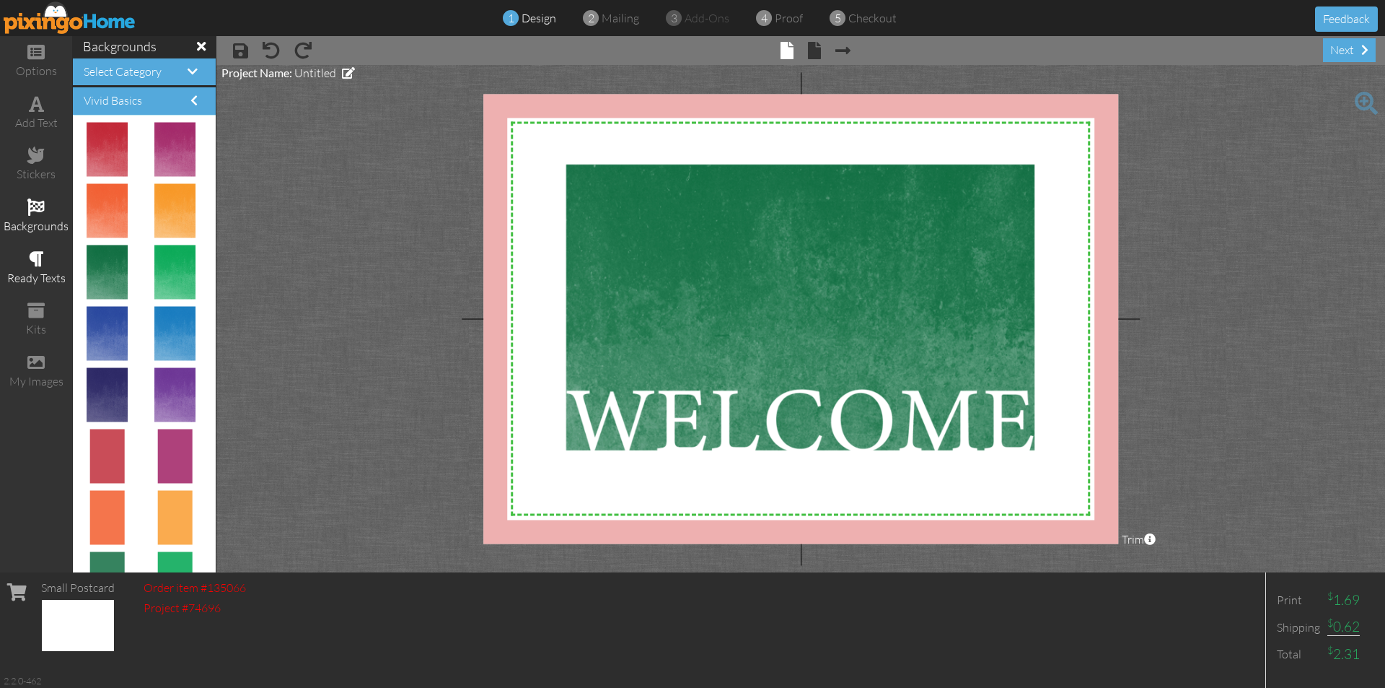
click at [45, 263] on div "ready texts" at bounding box center [36, 268] width 72 height 51
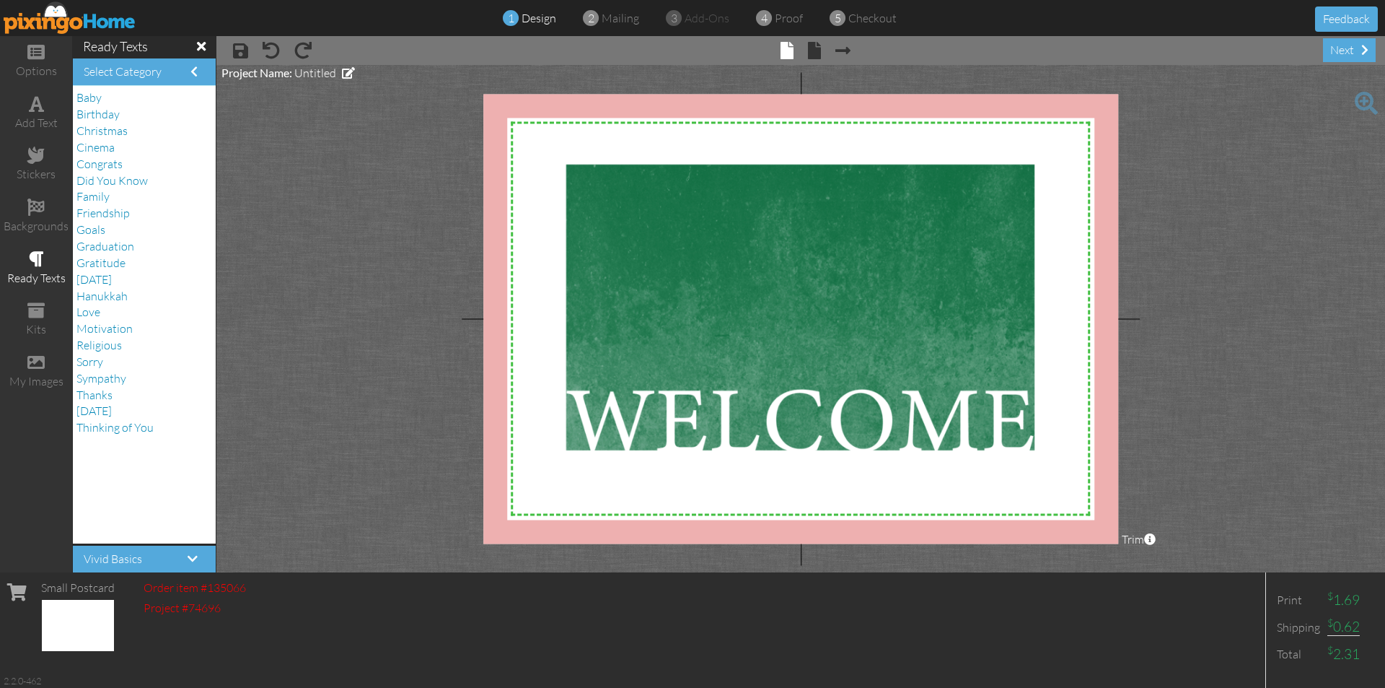
scroll to position [0, 0]
click at [102, 426] on span "Thinking of You" at bounding box center [114, 427] width 77 height 14
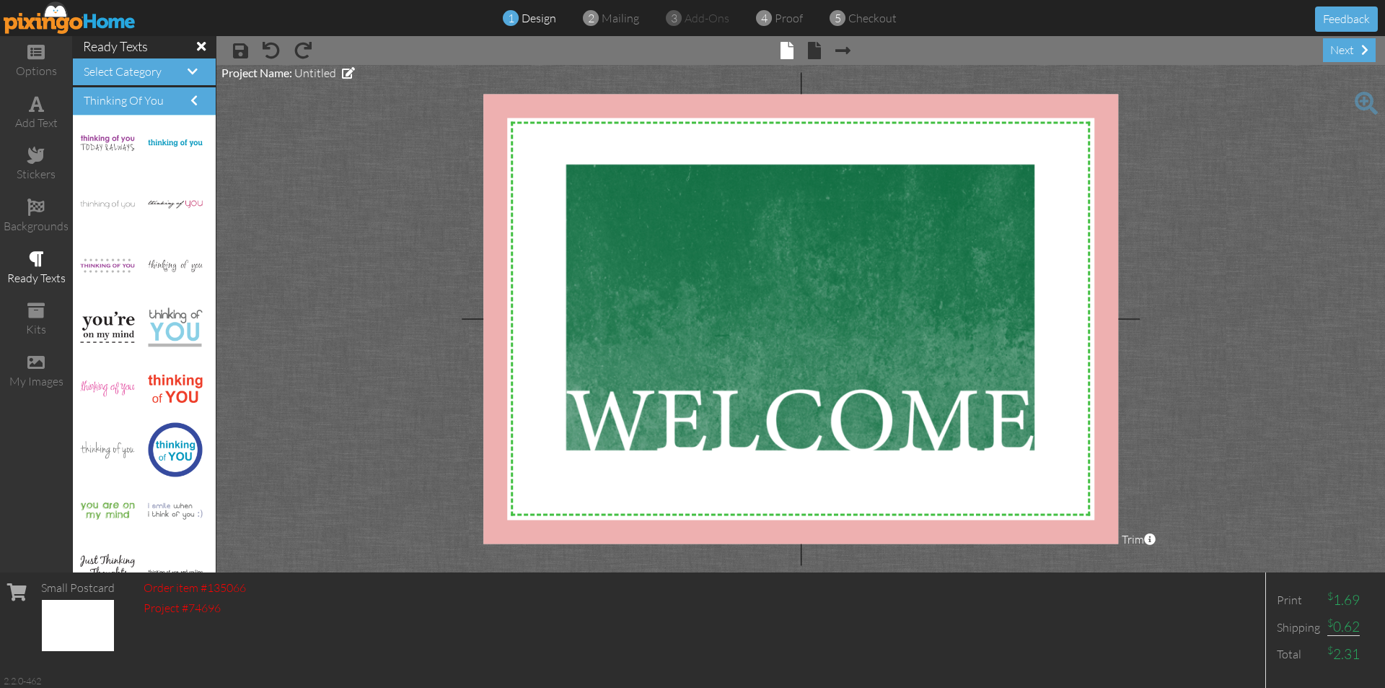
scroll to position [317, 0]
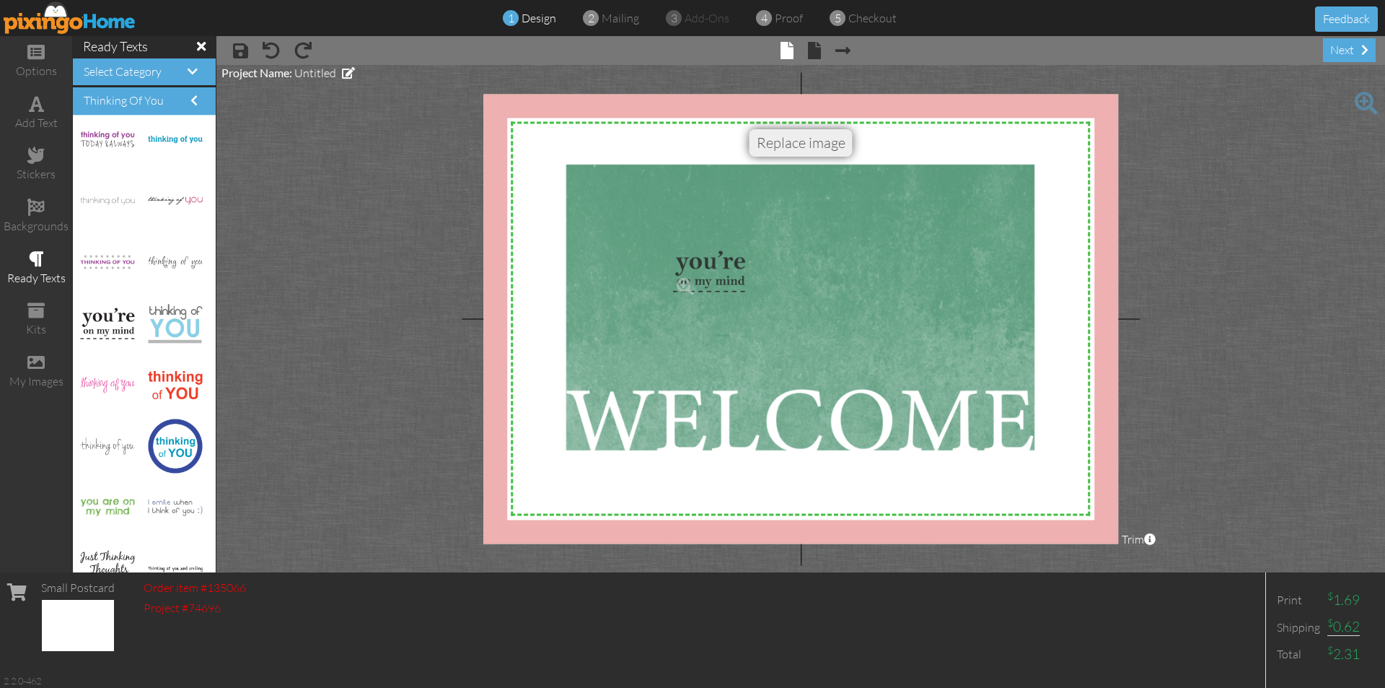
drag, startPoint x: 115, startPoint y: 325, endPoint x: 709, endPoint y: 273, distance: 595.4
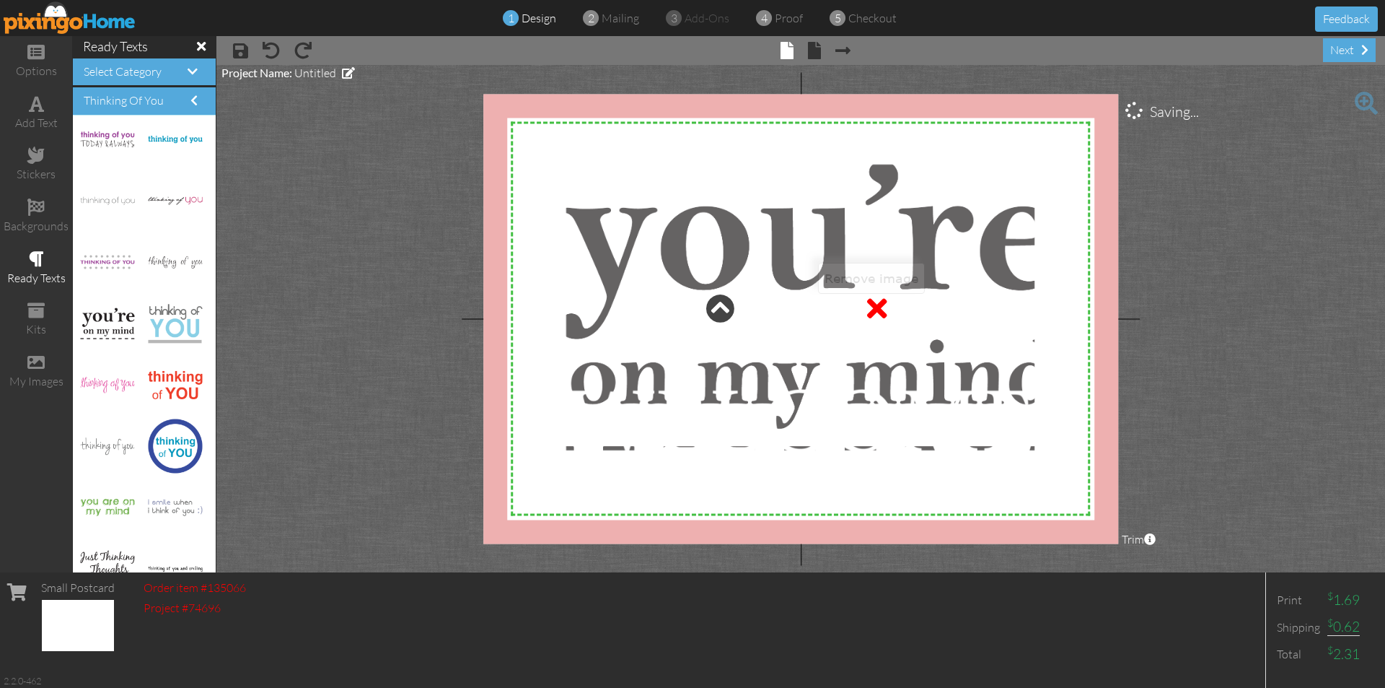
click at [877, 305] on div at bounding box center [877, 308] width 20 height 29
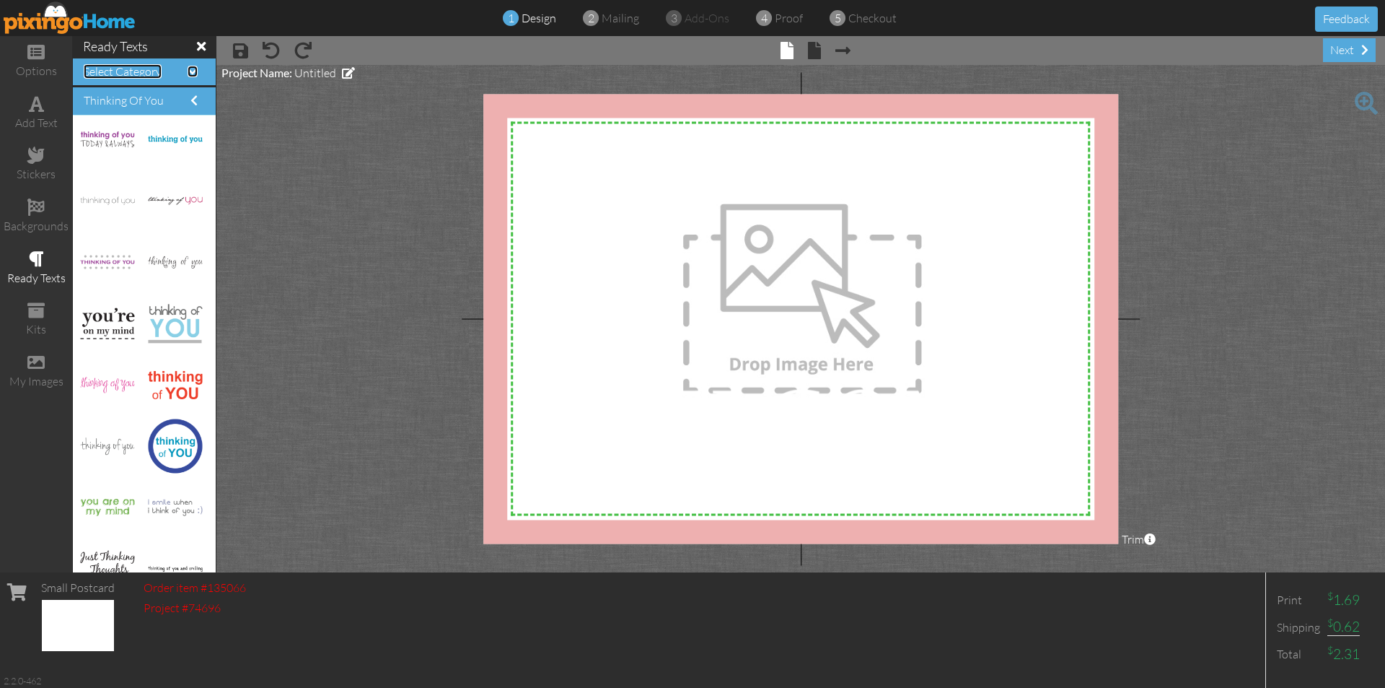
click at [147, 66] on span "Select Category" at bounding box center [123, 71] width 78 height 14
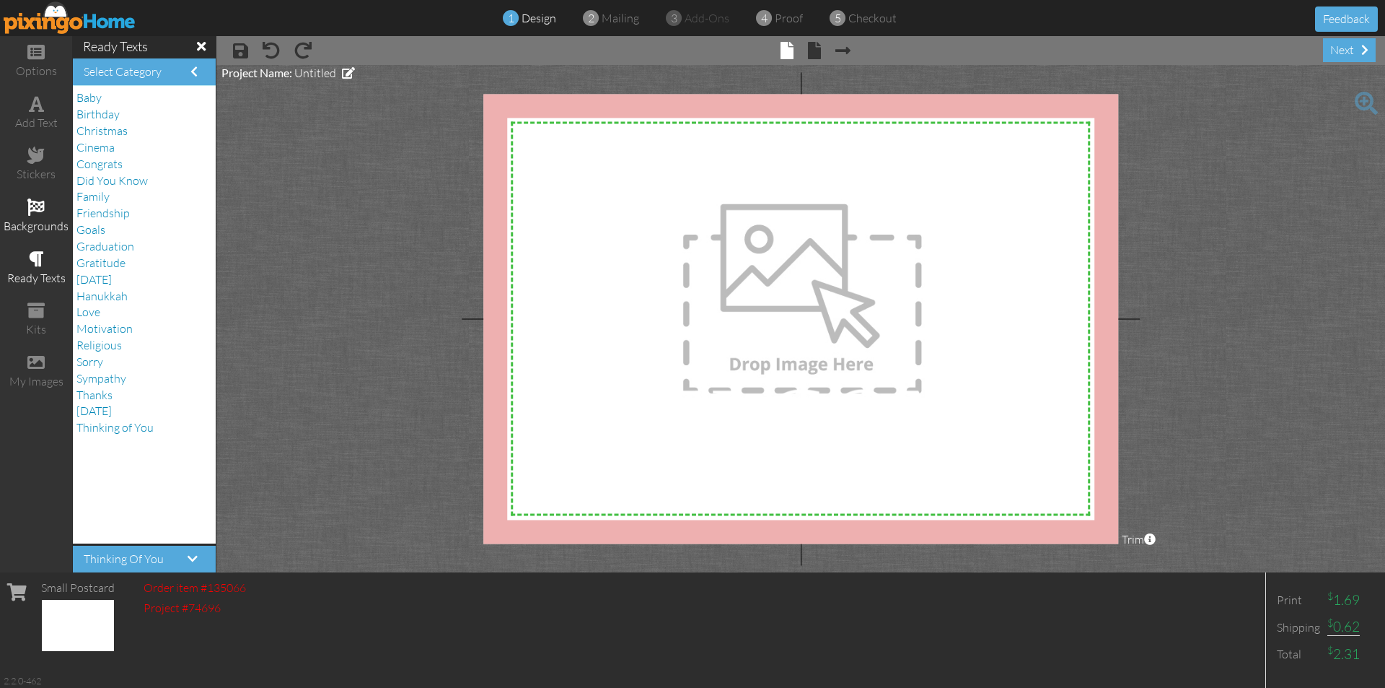
click at [27, 215] on span at bounding box center [35, 206] width 17 height 17
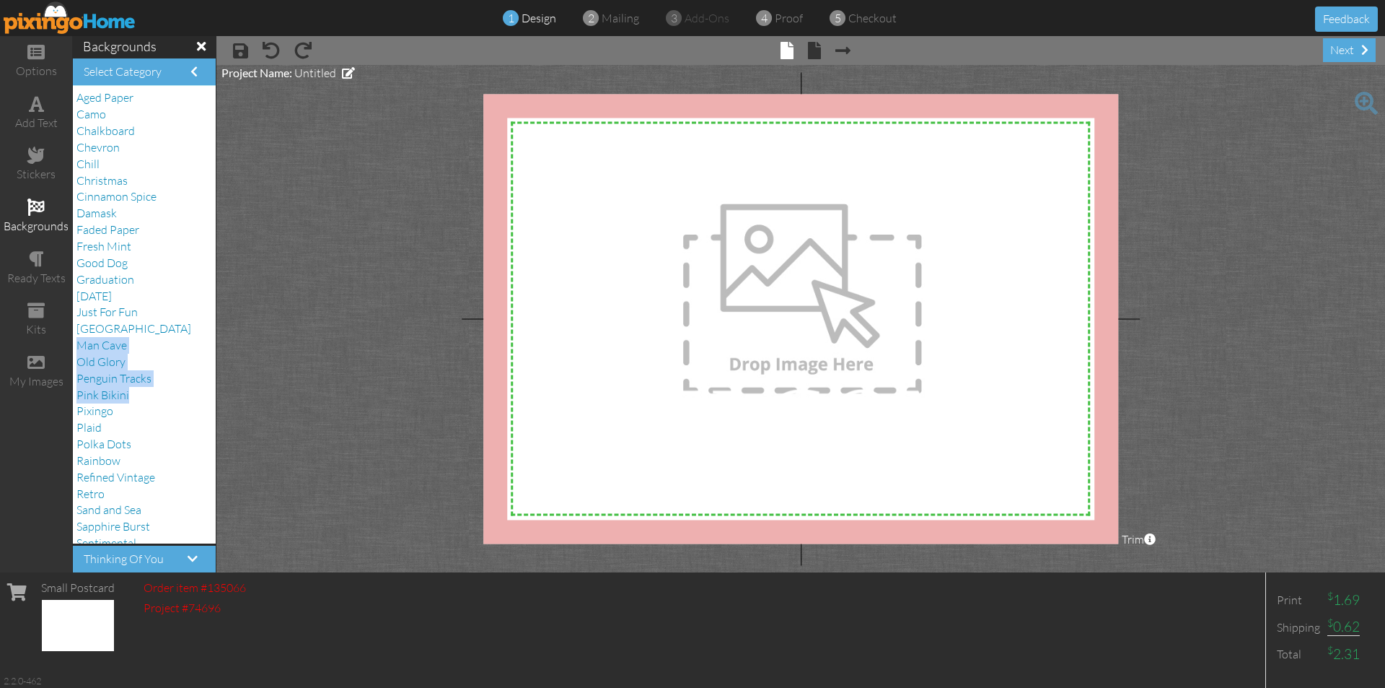
drag, startPoint x: 193, startPoint y: 335, endPoint x: 198, endPoint y: 400, distance: 65.1
click at [198, 400] on div "Aged Paper Camo Chalkboard Chevron Chill Christmas Cinnamon Spice Damask Faded …" at bounding box center [144, 314] width 143 height 457
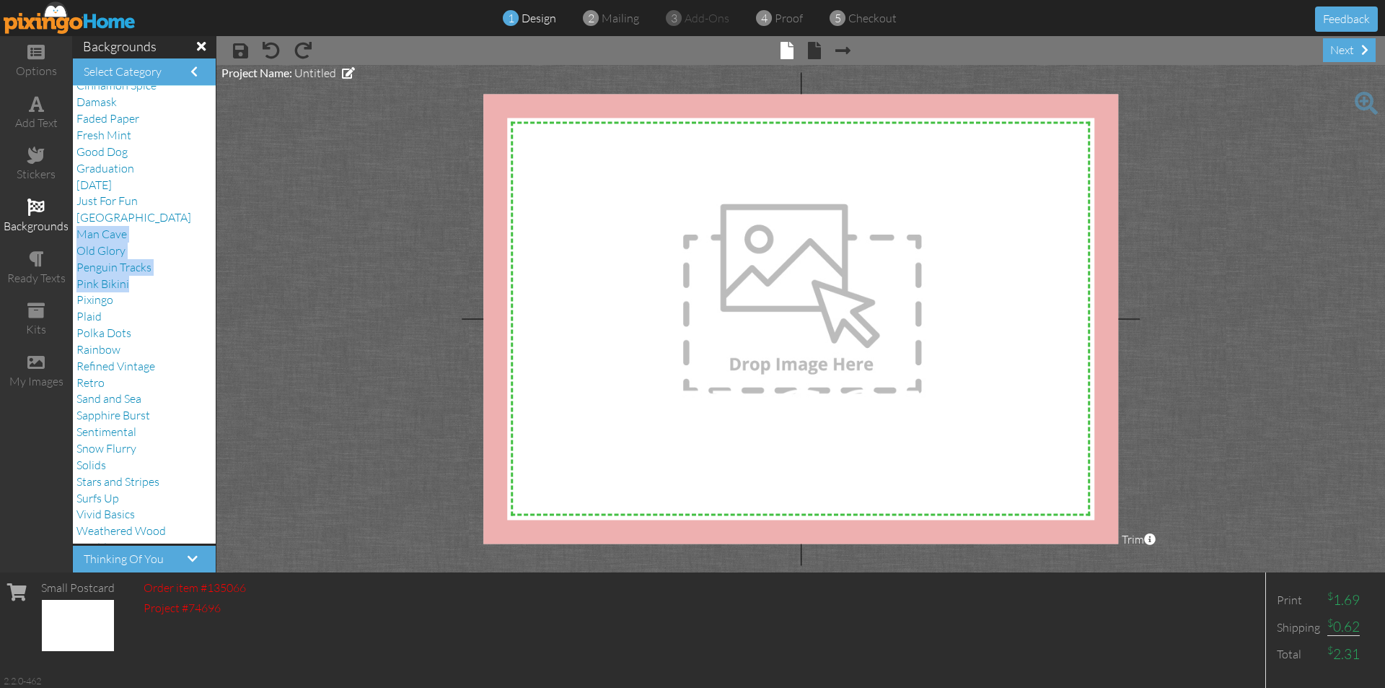
scroll to position [122, 0]
click at [128, 506] on span "Vivid Basics" at bounding box center [105, 503] width 58 height 14
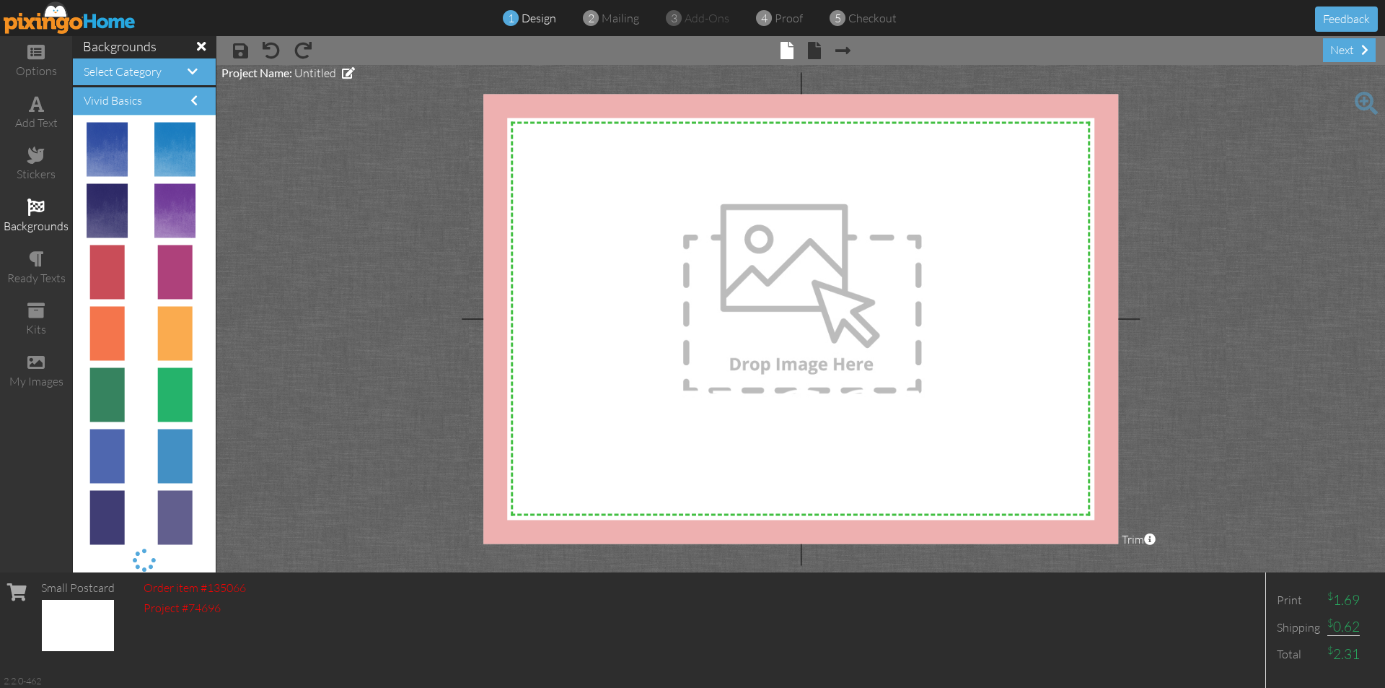
scroll to position [0, 0]
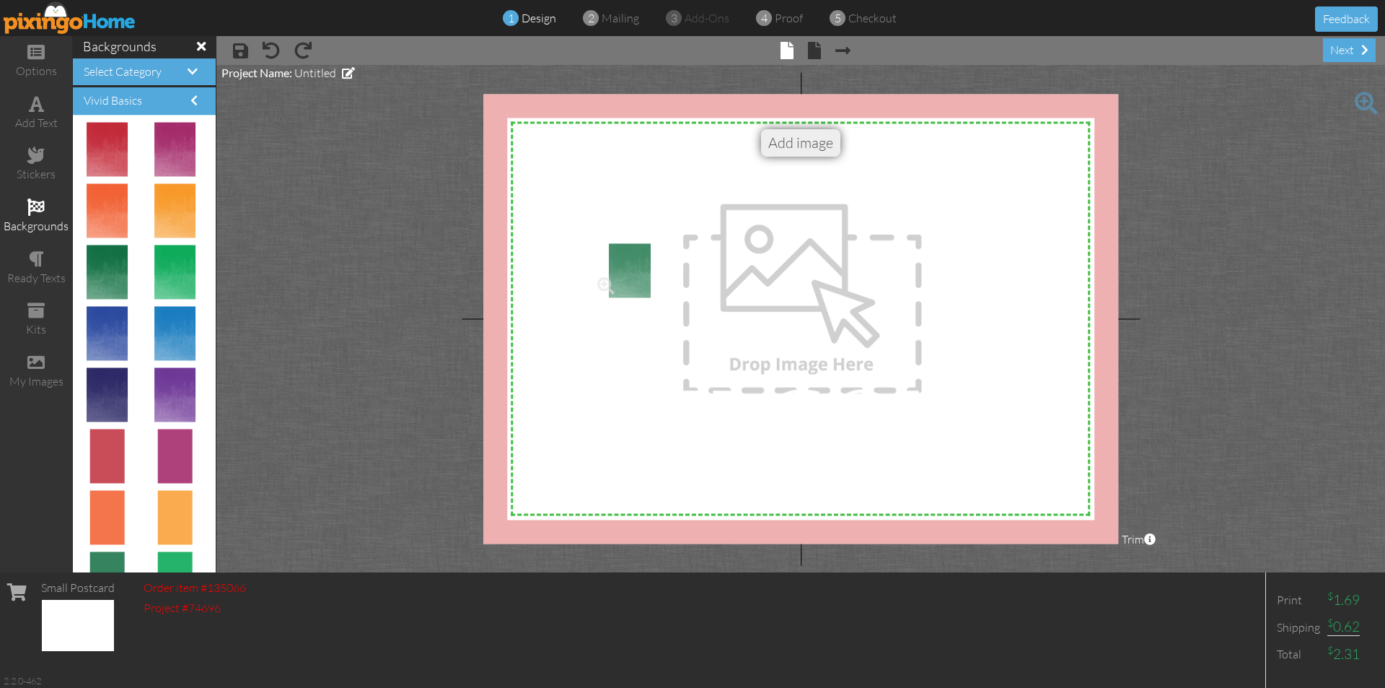
drag, startPoint x: 113, startPoint y: 276, endPoint x: 626, endPoint y: 274, distance: 513.8
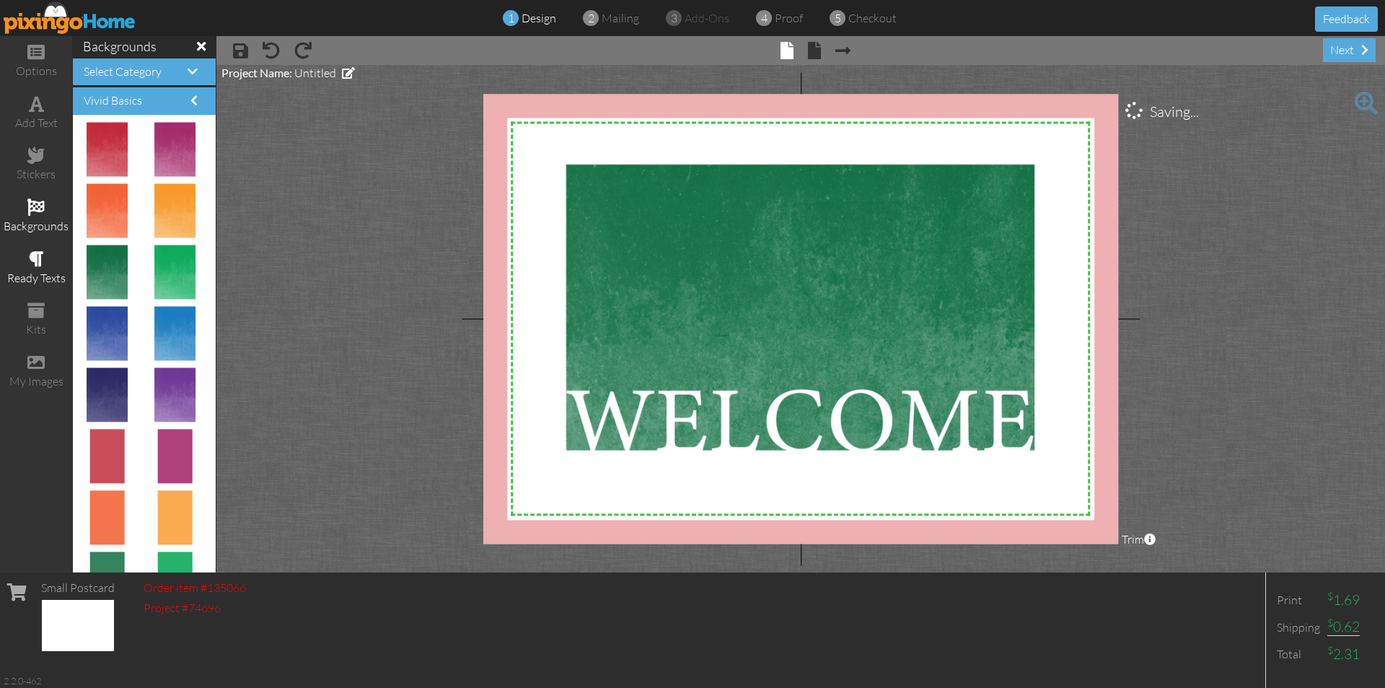
click at [33, 265] on span at bounding box center [36, 258] width 15 height 17
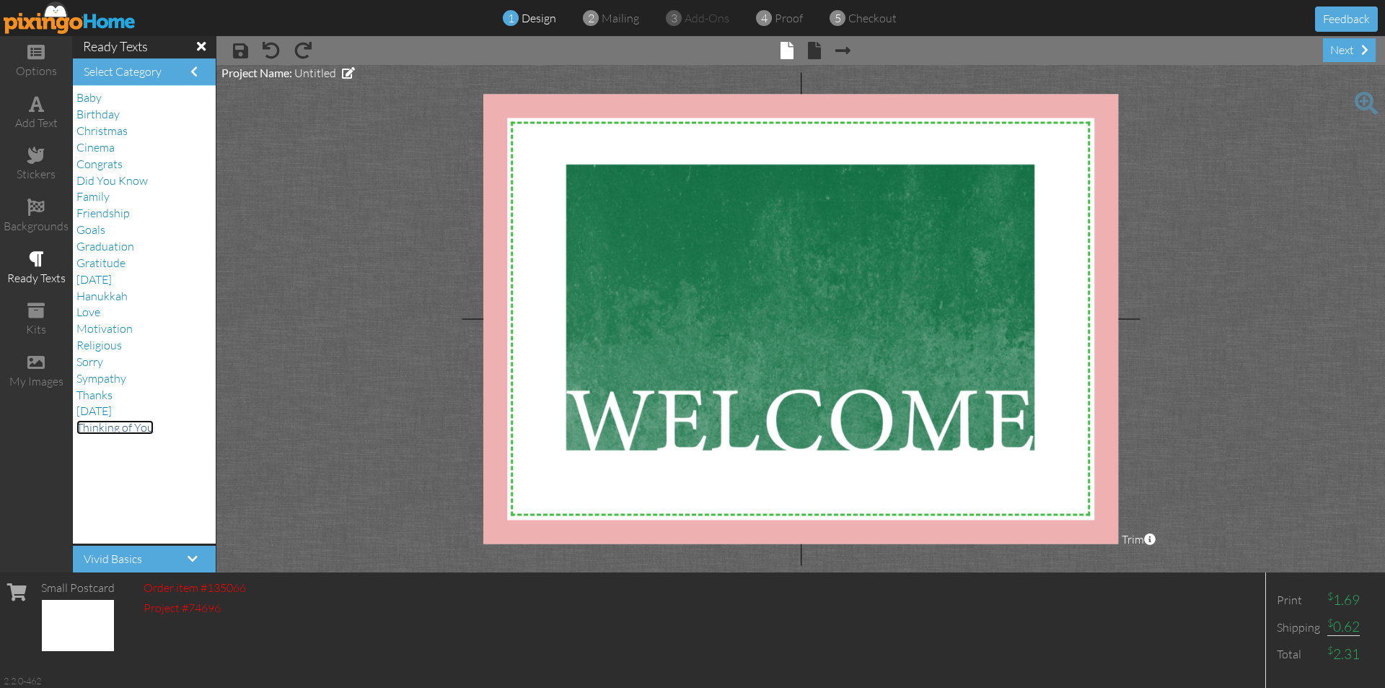
click at [110, 426] on span "Thinking of You" at bounding box center [114, 427] width 77 height 14
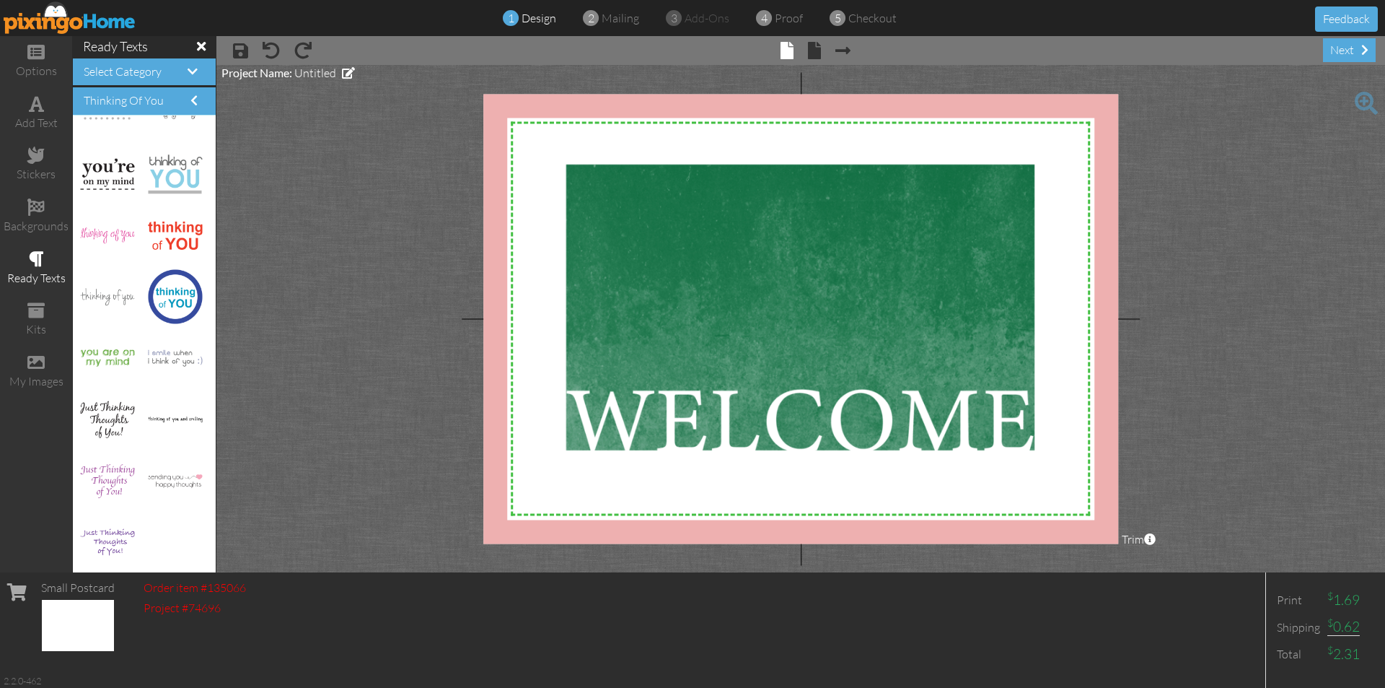
scroll to position [423, 0]
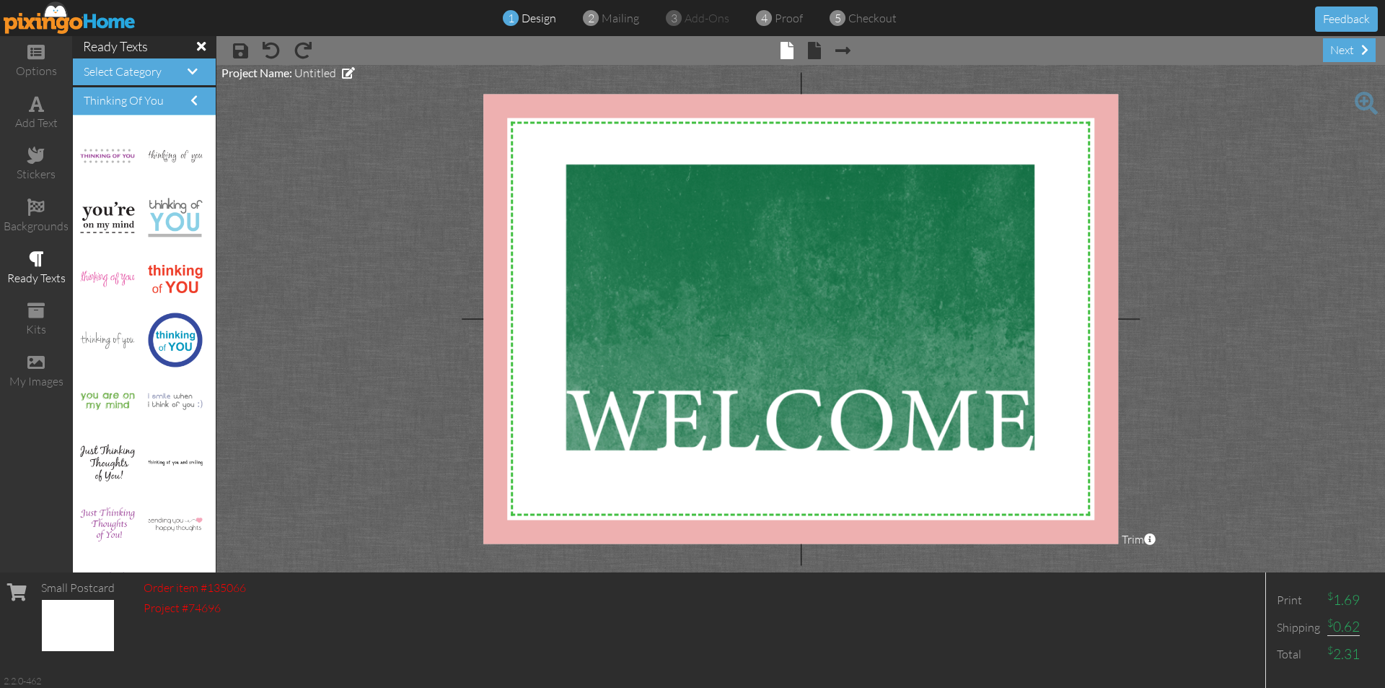
click at [173, 71] on h4 "Select Category" at bounding box center [144, 72] width 121 height 13
click at [188, 71] on span at bounding box center [193, 72] width 10 height 12
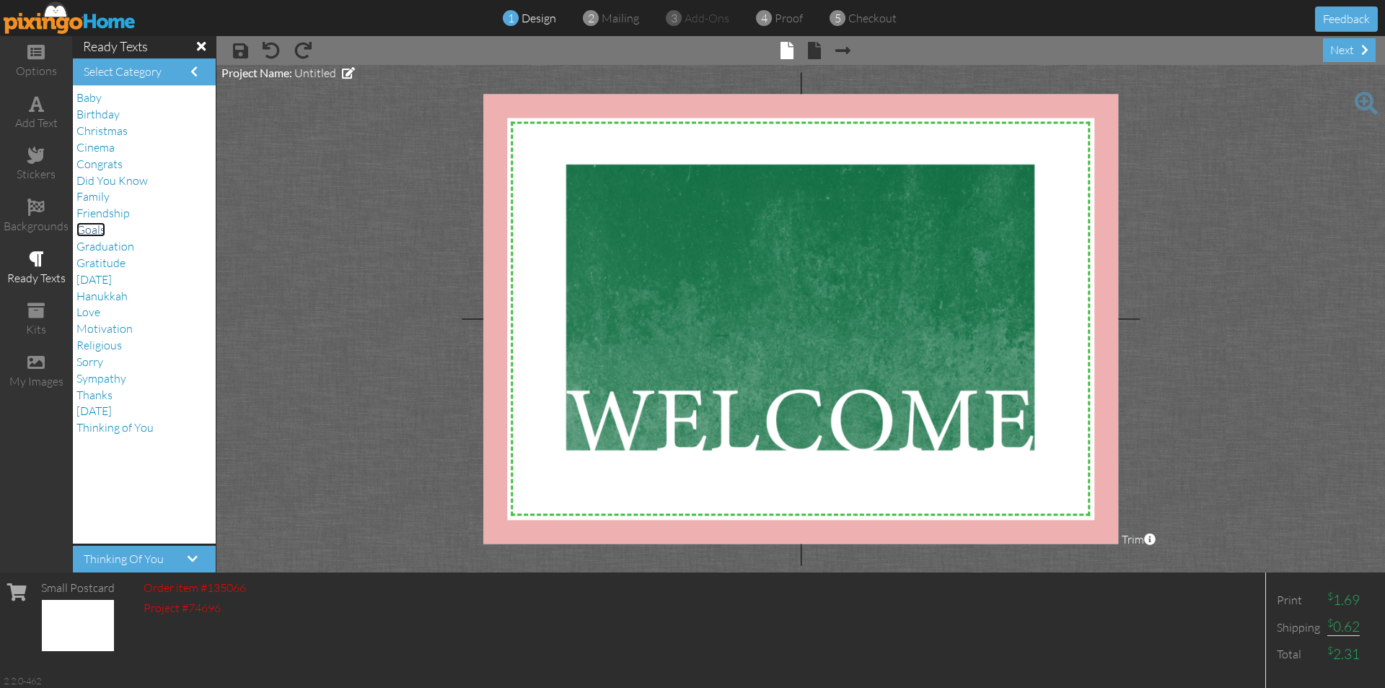
click at [86, 229] on span "Goals" at bounding box center [90, 229] width 29 height 14
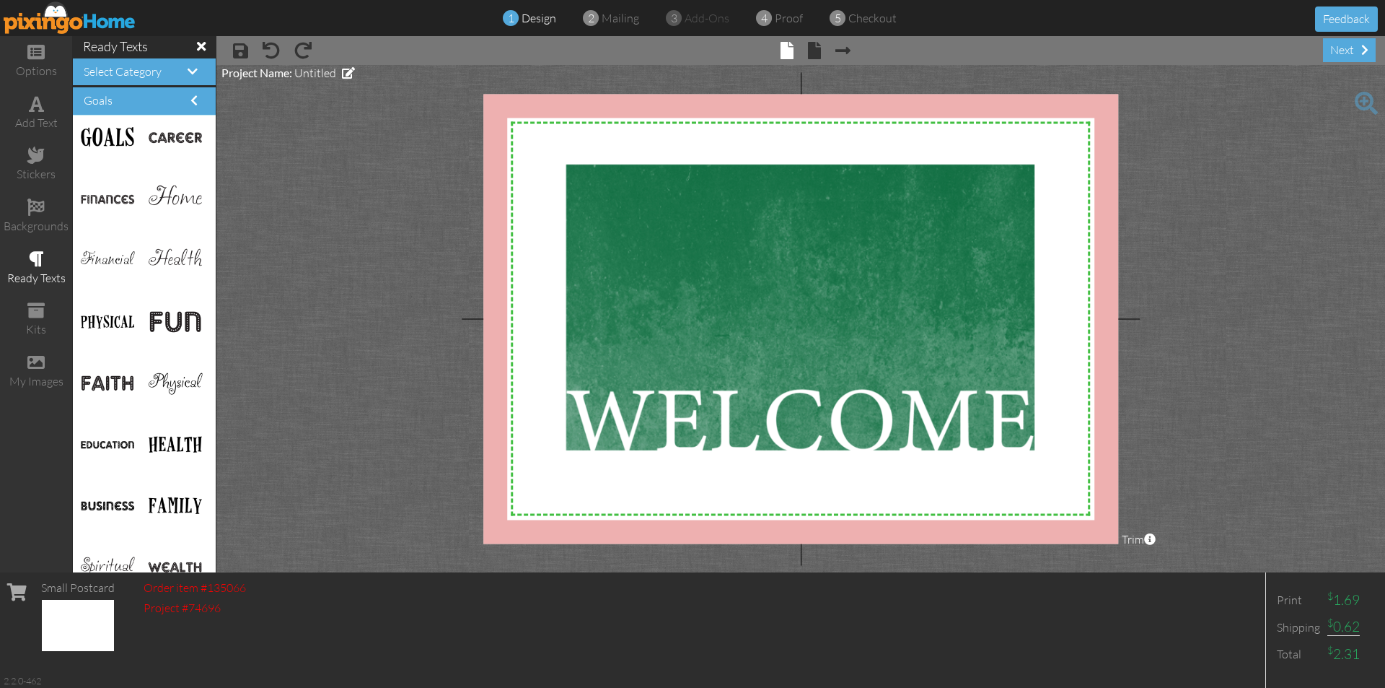
scroll to position [187, 0]
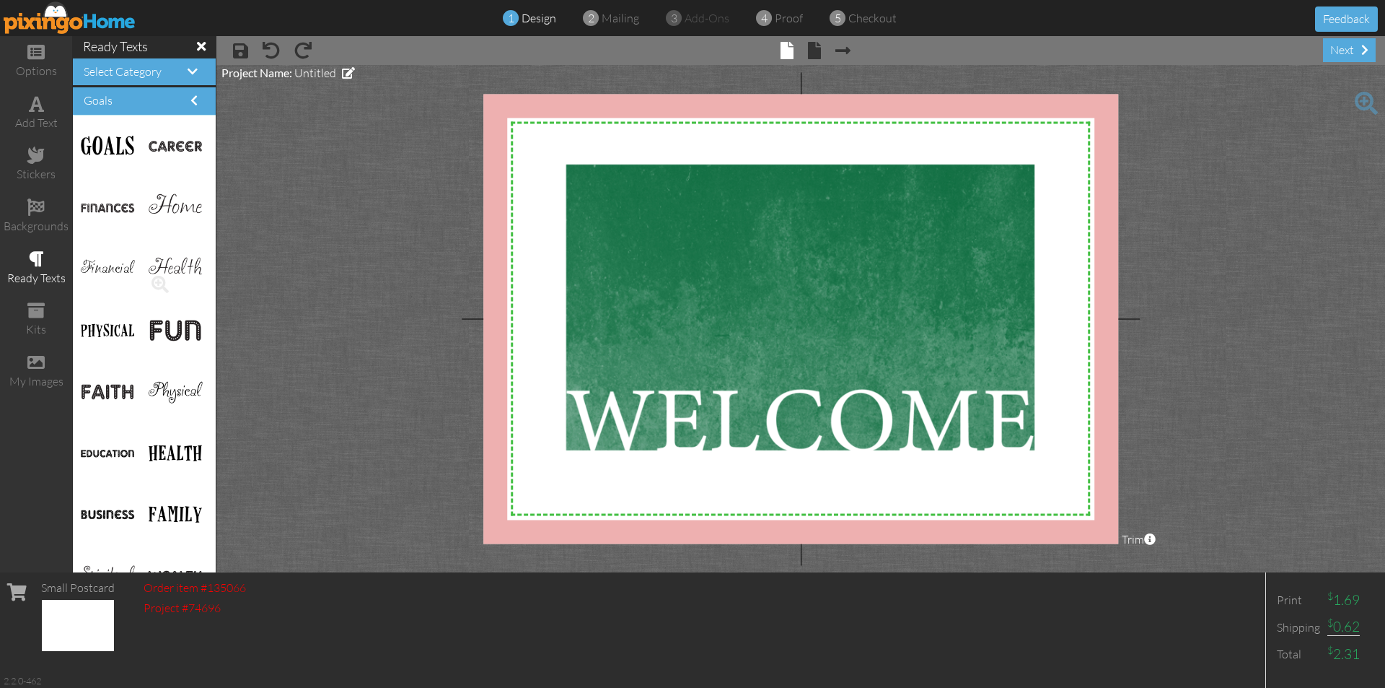
click at [174, 268] on img at bounding box center [175, 269] width 54 height 25
drag, startPoint x: 174, startPoint y: 268, endPoint x: 901, endPoint y: 150, distance: 736.2
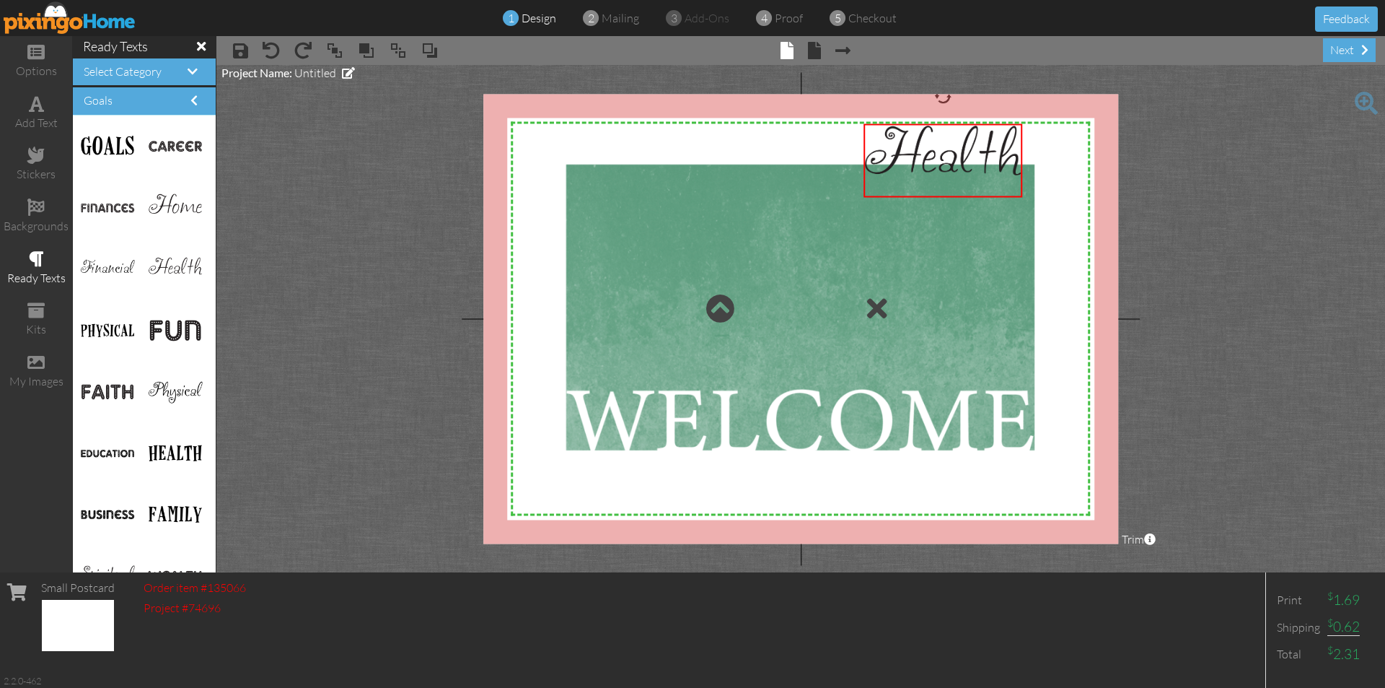
drag, startPoint x: 860, startPoint y: 159, endPoint x: 711, endPoint y: 193, distance: 152.3
click at [711, 193] on div "X X X X X X X X X X X X X X X X X X X X X X X X X X X X X X X X X X X X X X X X…" at bounding box center [800, 319] width 635 height 450
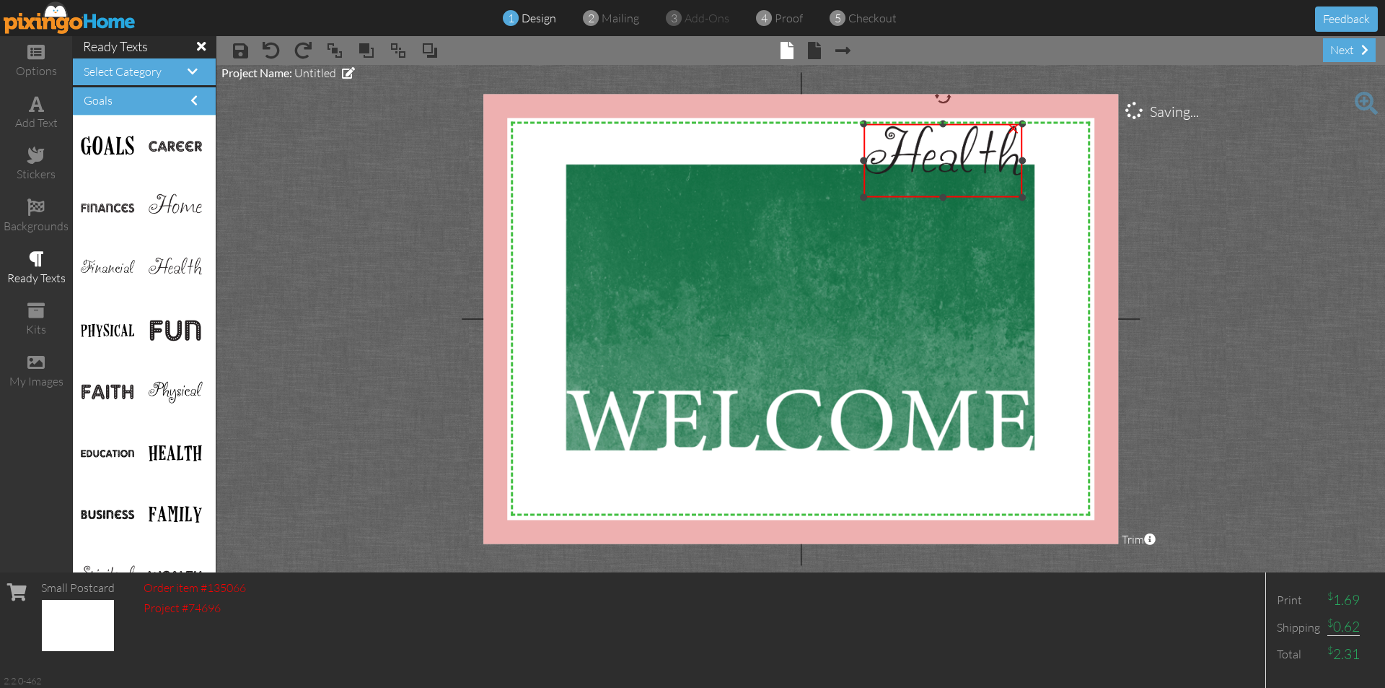
click at [869, 151] on img at bounding box center [943, 160] width 159 height 73
drag, startPoint x: 864, startPoint y: 162, endPoint x: 911, endPoint y: 128, distance: 57.9
click at [724, 179] on div "X X X X X X X X X X X X X X X X X X X X X X X X X X X X X X X X X X X X X X X X…" at bounding box center [800, 319] width 635 height 450
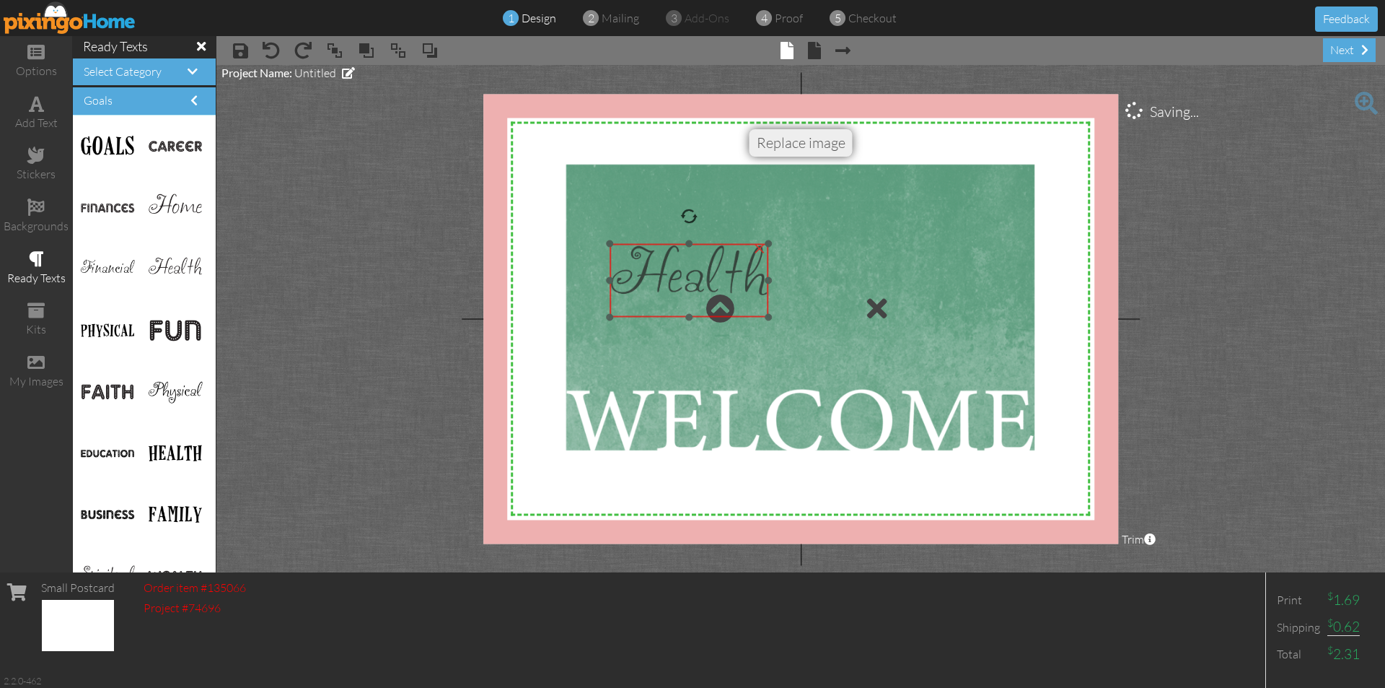
drag, startPoint x: 935, startPoint y: 153, endPoint x: 671, endPoint y: 276, distance: 291.2
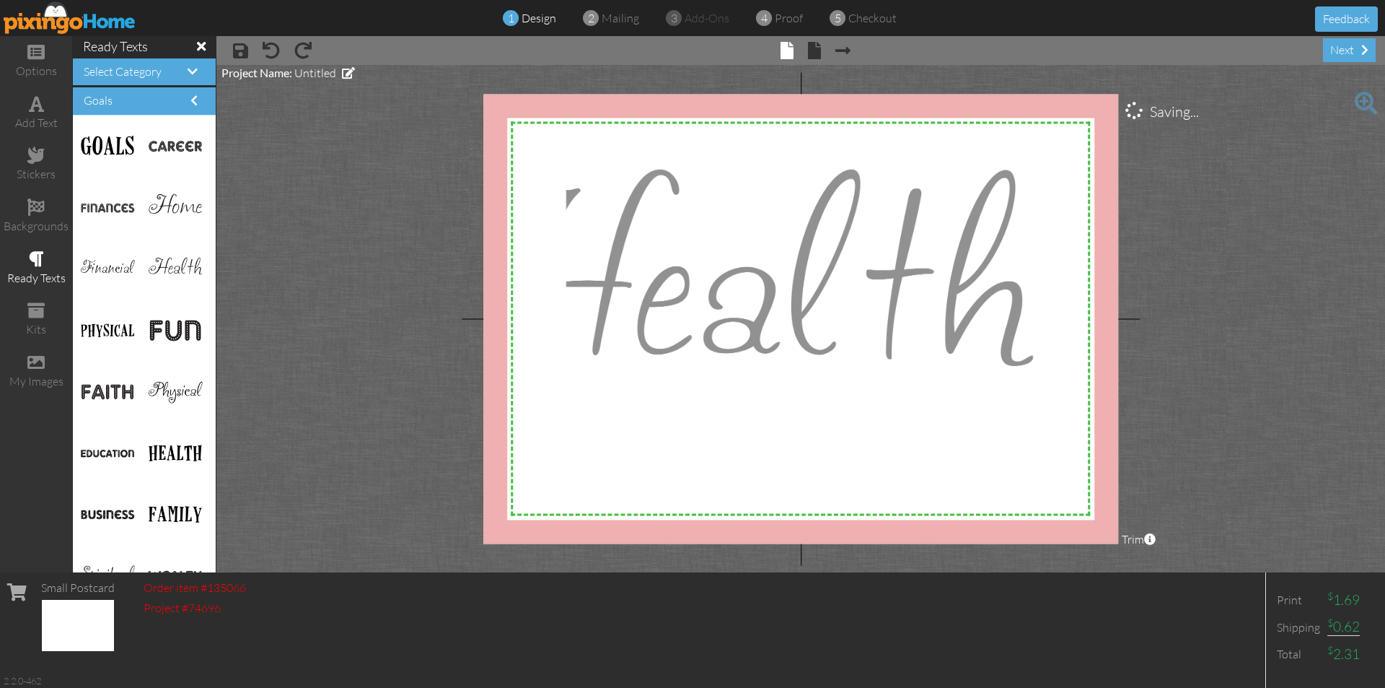
drag, startPoint x: 832, startPoint y: 273, endPoint x: 629, endPoint y: 337, distance: 212.5
click at [629, 337] on div at bounding box center [801, 308] width 476 height 293
drag, startPoint x: 873, startPoint y: 274, endPoint x: 960, endPoint y: 310, distance: 94.5
click at [968, 314] on div at bounding box center [801, 308] width 476 height 293
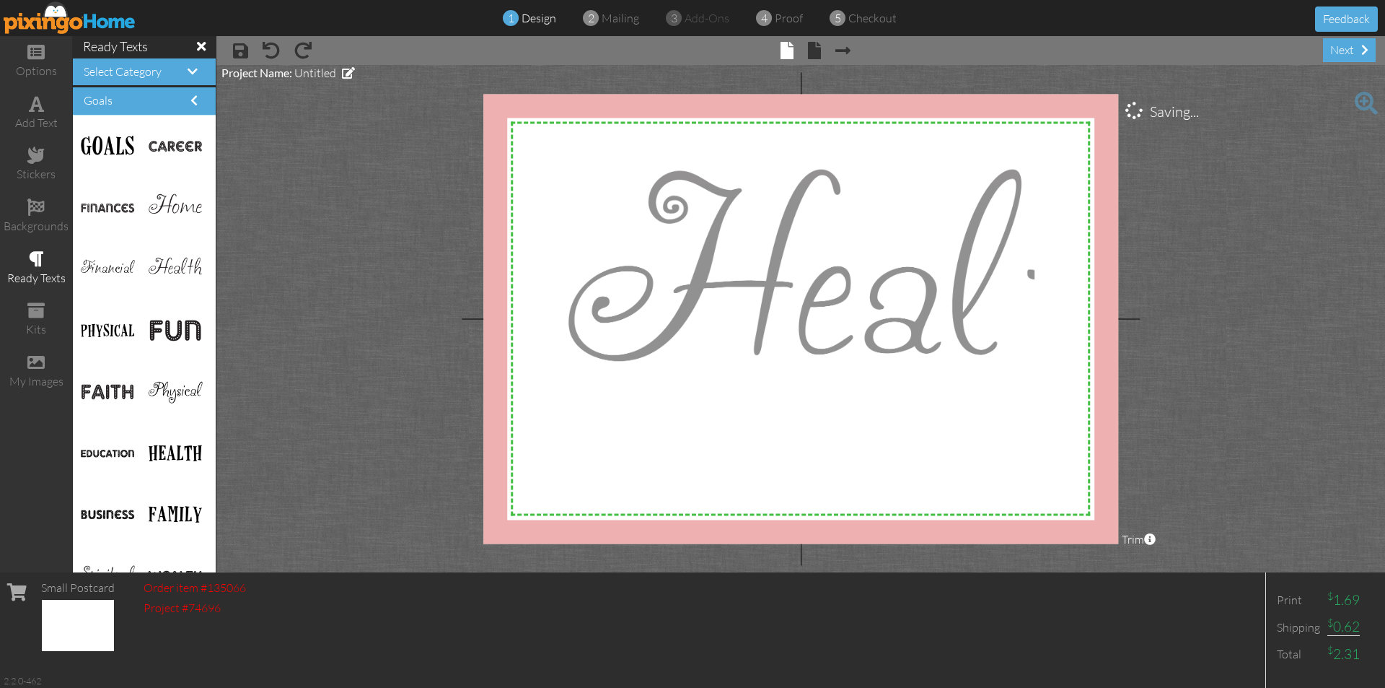
drag, startPoint x: 631, startPoint y: 299, endPoint x: 832, endPoint y: 304, distance: 201.4
click at [832, 304] on div at bounding box center [801, 308] width 476 height 293
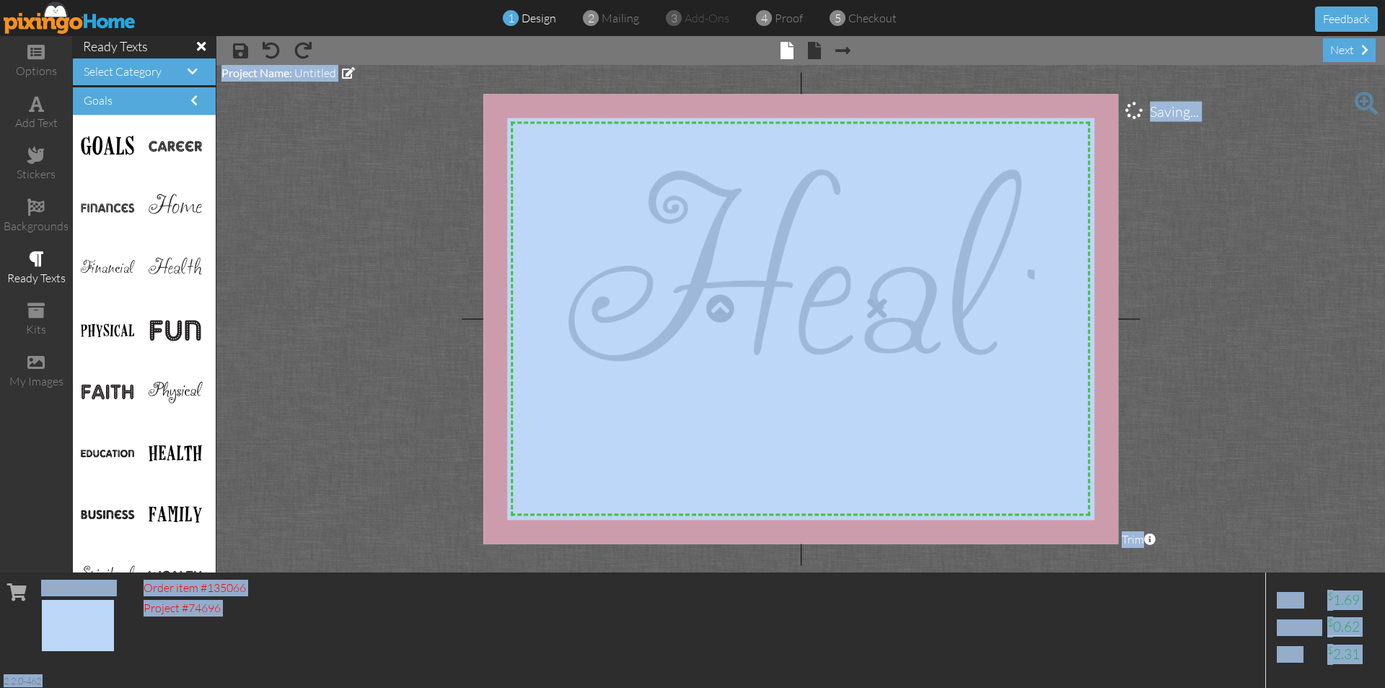
drag, startPoint x: 720, startPoint y: 294, endPoint x: 734, endPoint y: 359, distance: 67.1
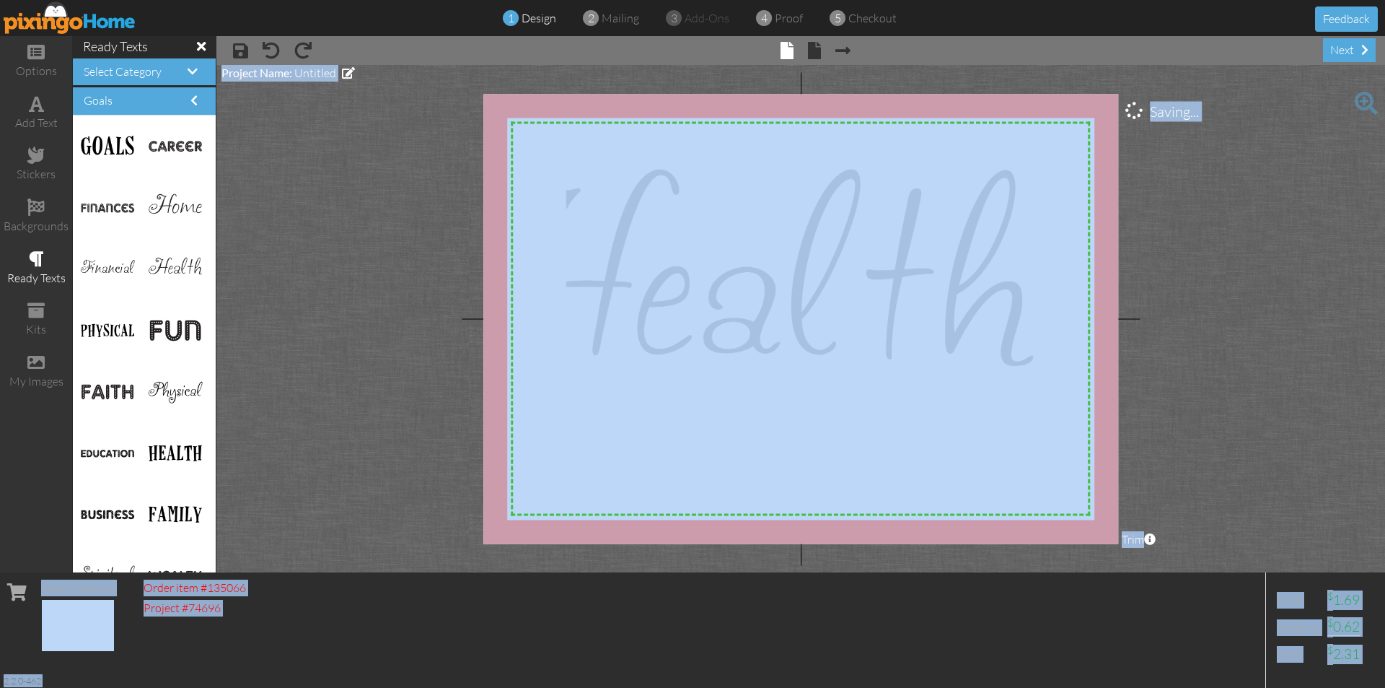
drag, startPoint x: 917, startPoint y: 273, endPoint x: 727, endPoint y: 296, distance: 191.1
click at [736, 299] on div at bounding box center [801, 308] width 476 height 293
click at [936, 255] on div at bounding box center [801, 308] width 476 height 293
click at [876, 301] on div at bounding box center [801, 308] width 476 height 293
click at [877, 308] on div at bounding box center [801, 308] width 476 height 293
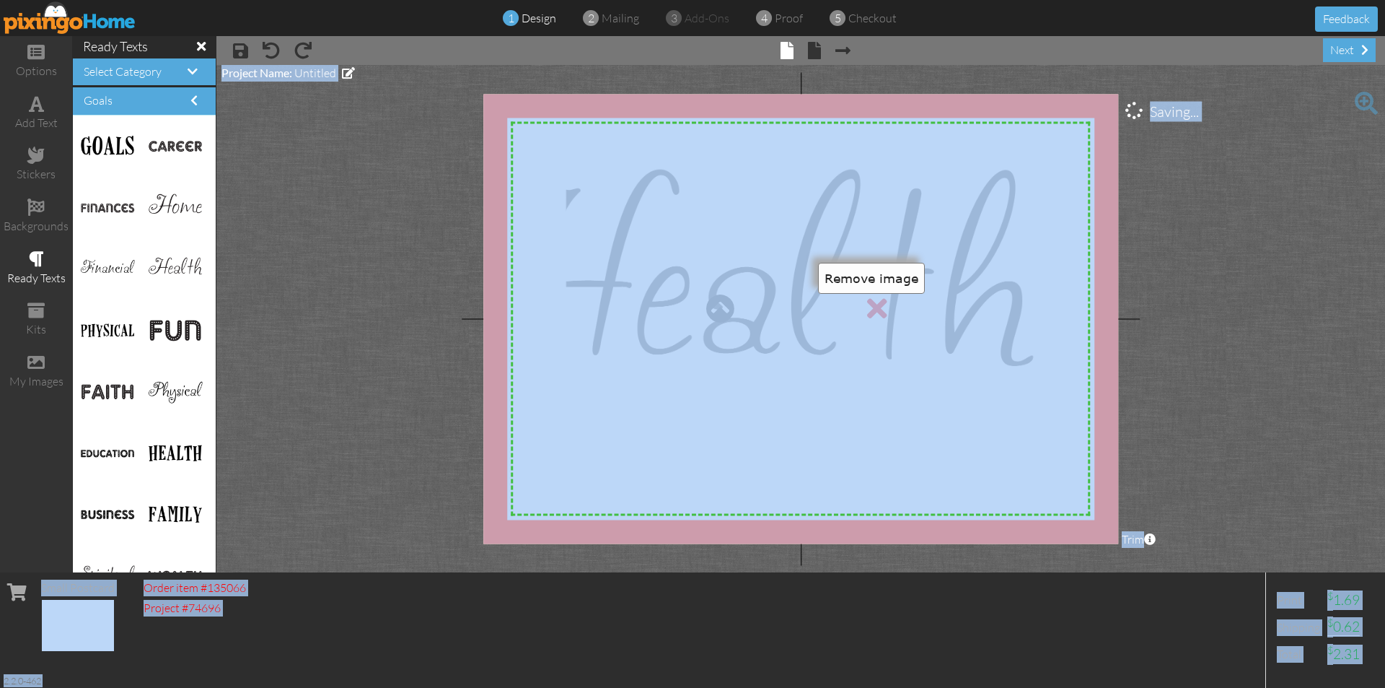
click at [877, 308] on div at bounding box center [877, 308] width 20 height 29
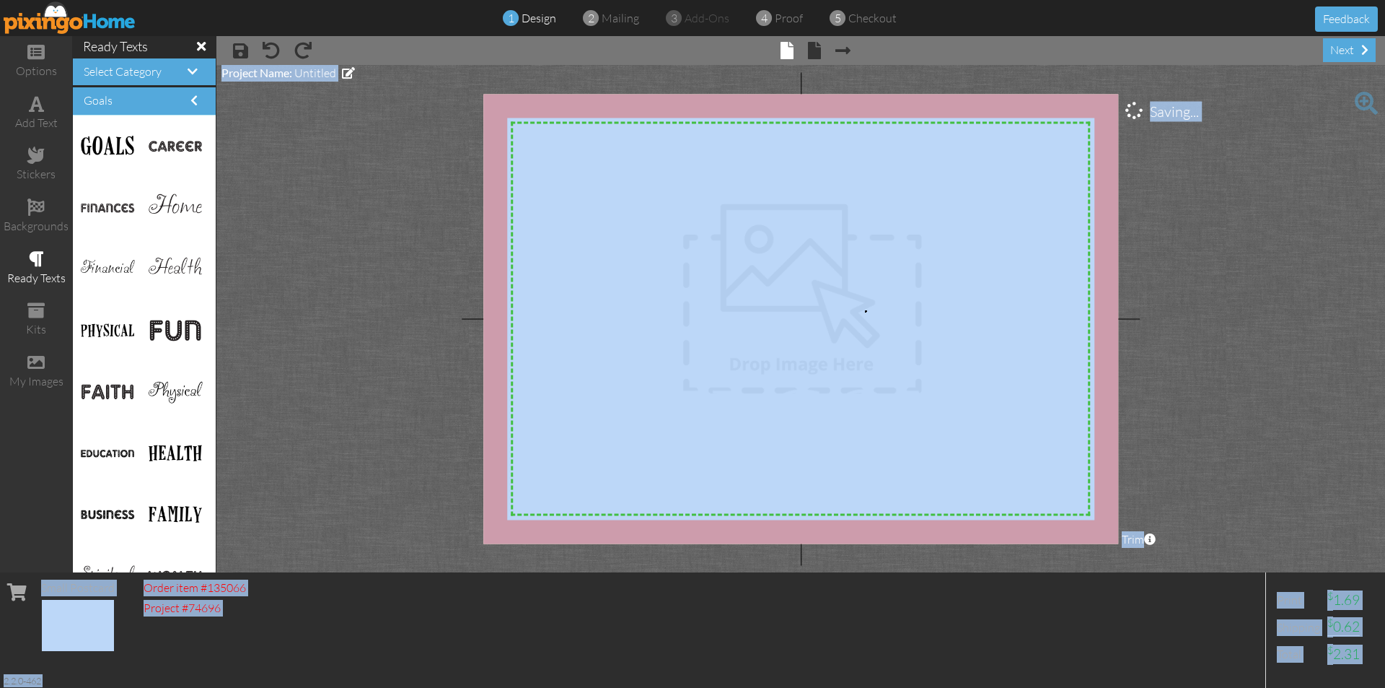
drag, startPoint x: 865, startPoint y: 310, endPoint x: 854, endPoint y: 312, distance: 11.7
click at [864, 312] on div at bounding box center [801, 308] width 476 height 293
drag, startPoint x: 844, startPoint y: 309, endPoint x: 866, endPoint y: 306, distance: 22.6
click at [844, 310] on div at bounding box center [801, 308] width 476 height 293
click at [866, 312] on div at bounding box center [801, 308] width 476 height 293
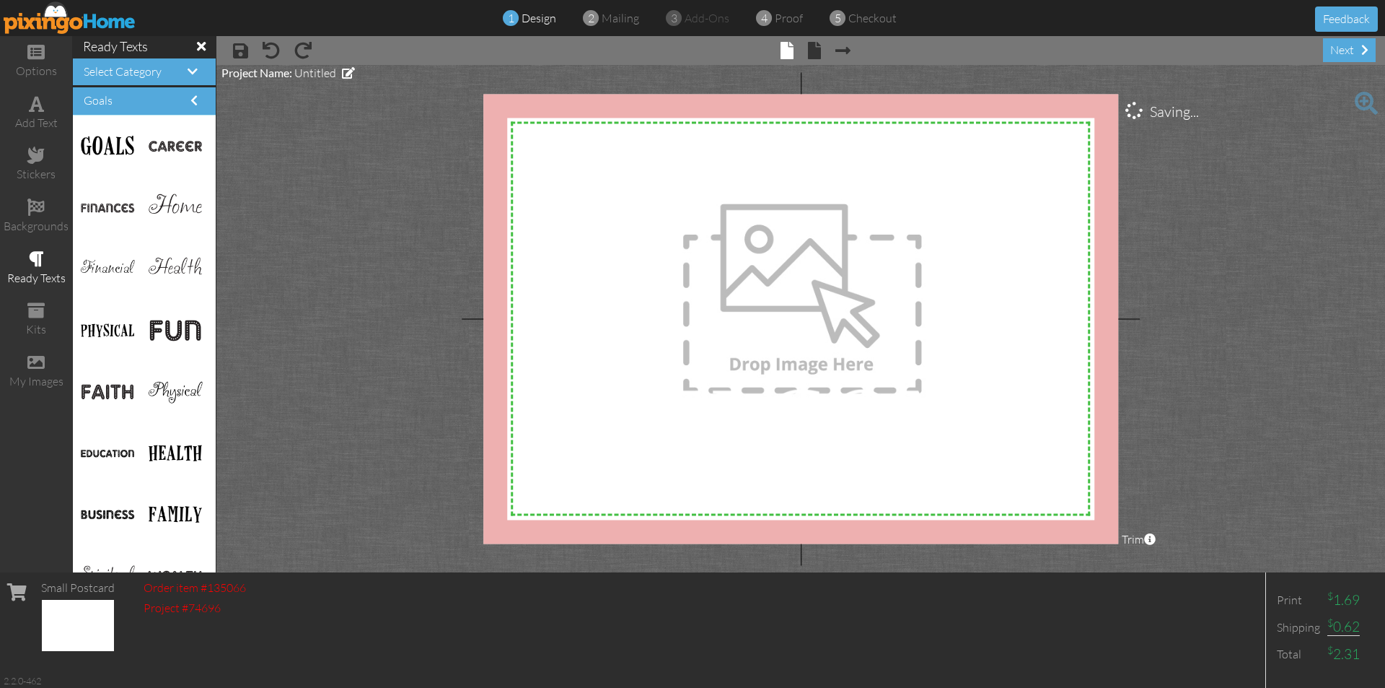
drag, startPoint x: 291, startPoint y: 203, endPoint x: 320, endPoint y: 203, distance: 29.6
click at [292, 205] on project-studio-wrapper "X X X X X X X X X X X X X X X X X X X X X X X X X X X X X X X X X X X X X X X X…" at bounding box center [800, 318] width 1169 height 507
click at [320, 203] on project-studio-wrapper "X X X X X X X X X X X X X X X X X X X X X X X X X X X X X X X X X X X X X X X X…" at bounding box center [800, 318] width 1169 height 507
drag, startPoint x: 126, startPoint y: 268, endPoint x: 635, endPoint y: 248, distance: 509.8
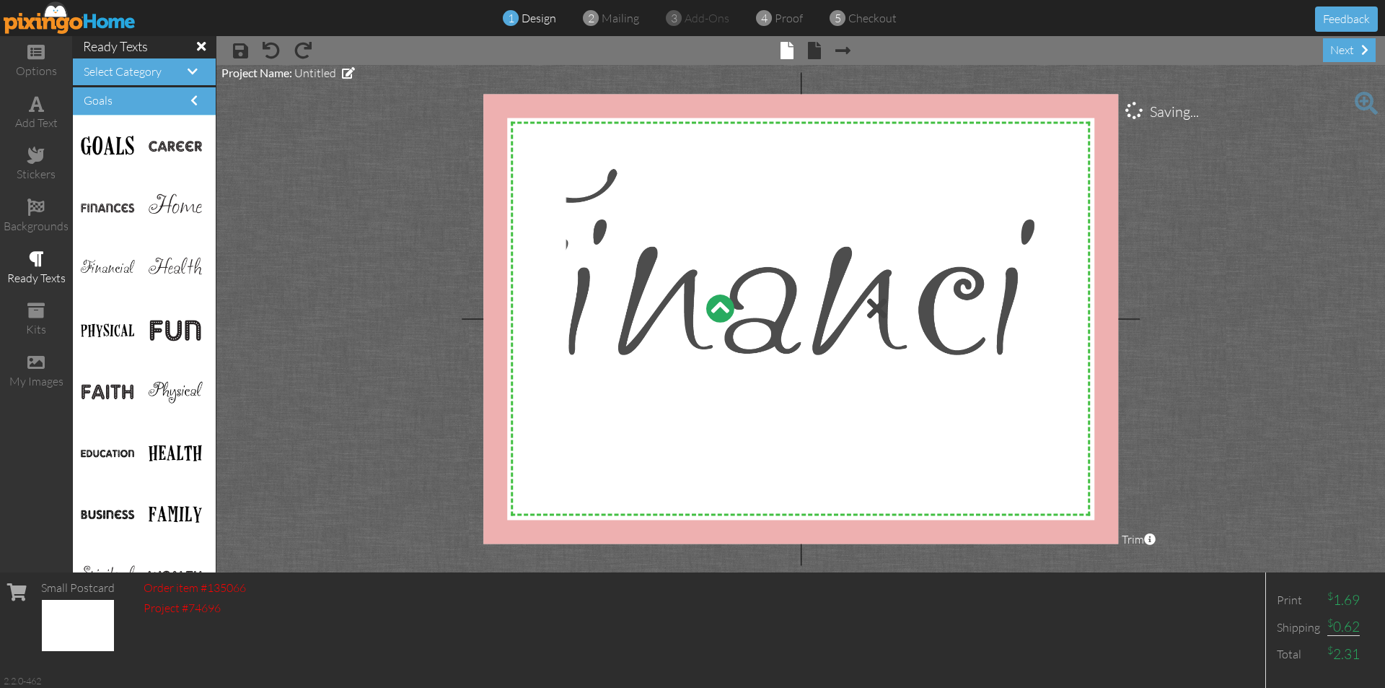
click at [714, 310] on div at bounding box center [720, 308] width 29 height 29
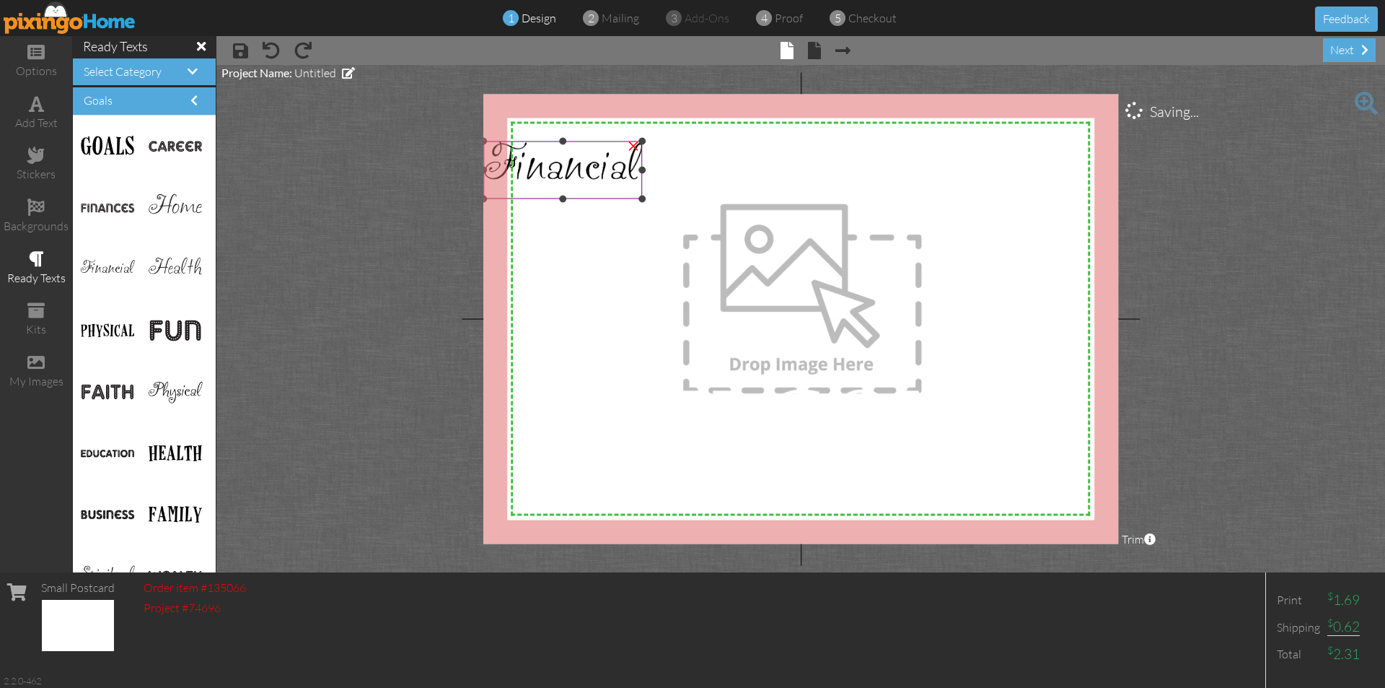
click at [595, 184] on img at bounding box center [562, 170] width 159 height 58
drag, startPoint x: 989, startPoint y: 313, endPoint x: 996, endPoint y: 321, distance: 10.3
click at [991, 316] on div at bounding box center [801, 308] width 476 height 293
click at [722, 482] on div at bounding box center [805, 475] width 180 height 34
click at [878, 481] on div at bounding box center [881, 481] width 14 height 14
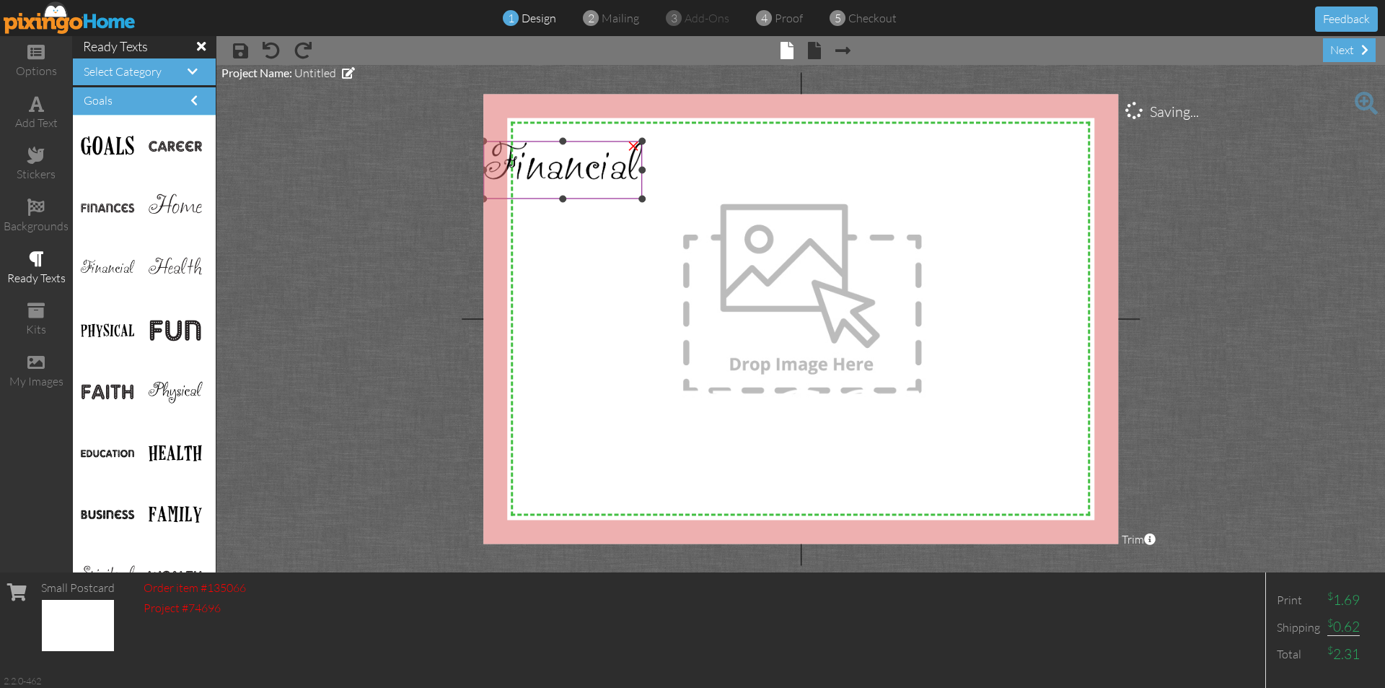
click at [599, 183] on img at bounding box center [562, 170] width 159 height 58
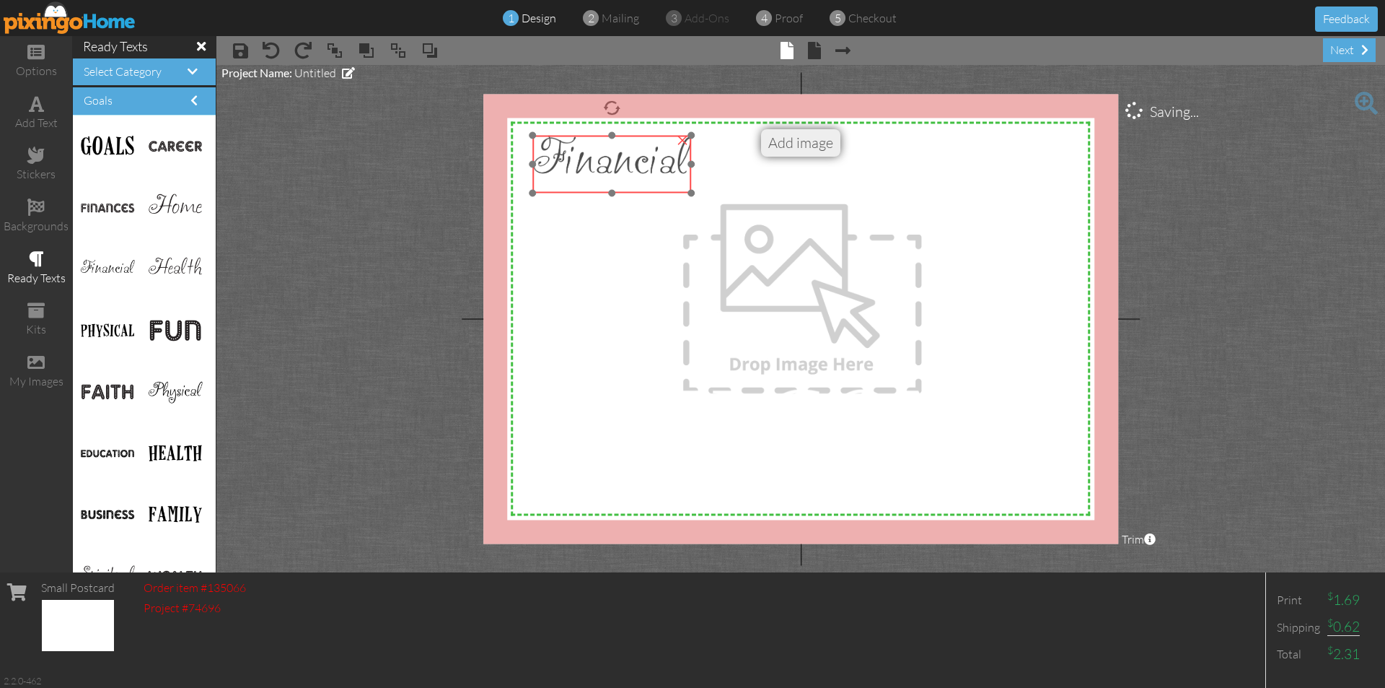
drag, startPoint x: 614, startPoint y: 177, endPoint x: 662, endPoint y: 171, distance: 48.7
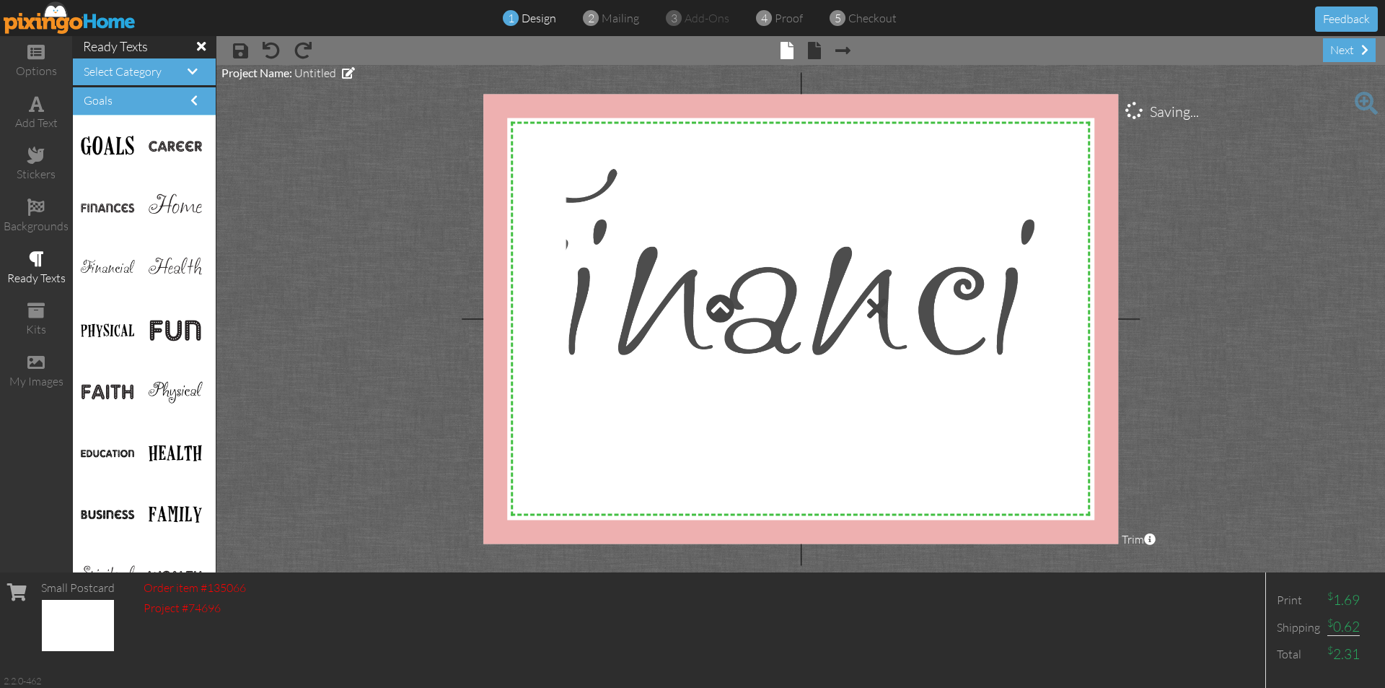
click at [882, 338] on div at bounding box center [801, 308] width 476 height 293
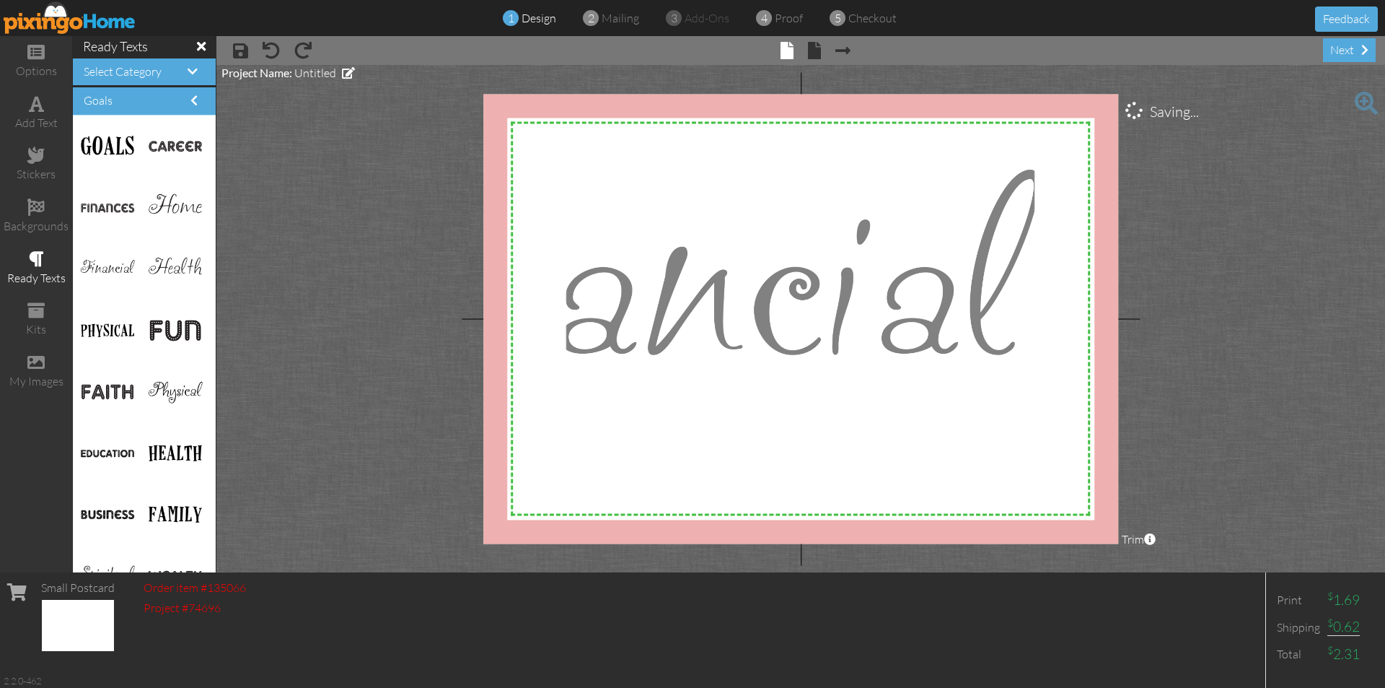
drag, startPoint x: 853, startPoint y: 327, endPoint x: 636, endPoint y: 368, distance: 220.3
click at [636, 368] on div at bounding box center [801, 308] width 476 height 293
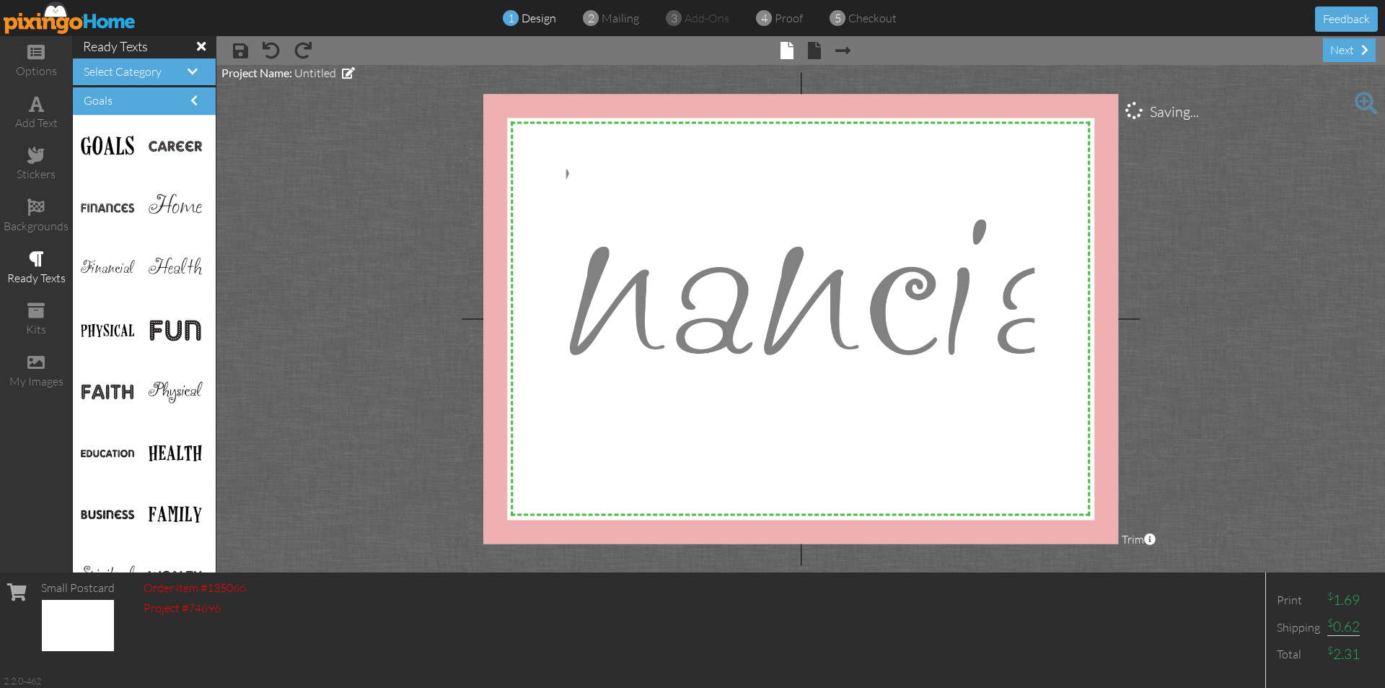
drag, startPoint x: 813, startPoint y: 314, endPoint x: 884, endPoint y: 303, distance: 71.5
click at [884, 303] on div at bounding box center [801, 308] width 476 height 293
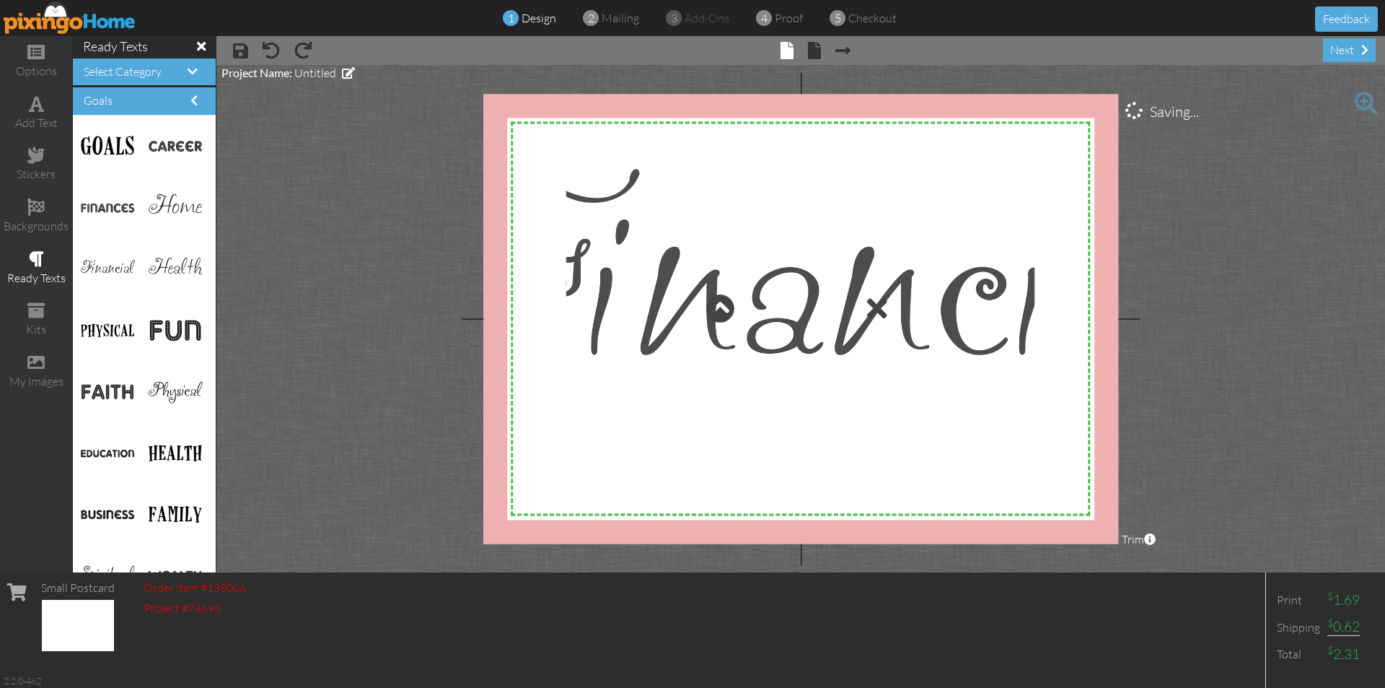
click at [859, 310] on div at bounding box center [801, 308] width 476 height 293
click at [732, 312] on div at bounding box center [720, 308] width 29 height 29
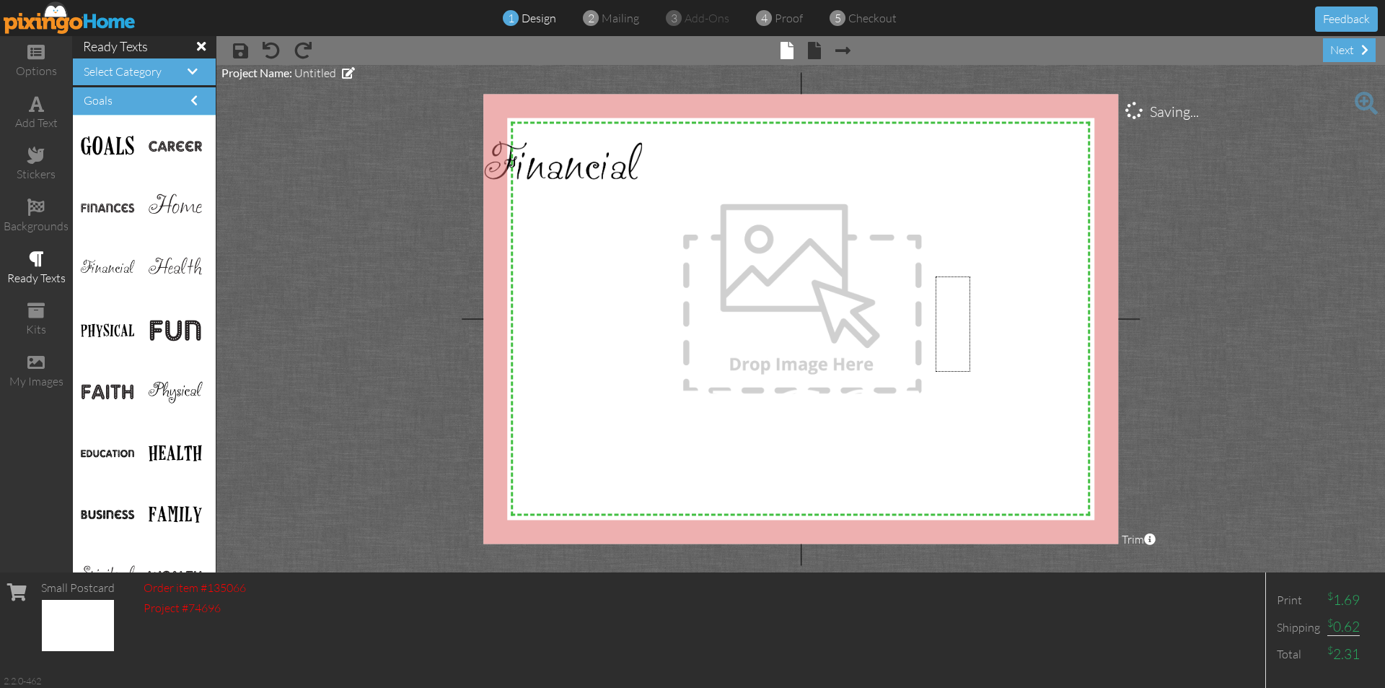
drag, startPoint x: 968, startPoint y: 288, endPoint x: 927, endPoint y: 393, distance: 112.8
click at [927, 393] on div at bounding box center [801, 308] width 476 height 293
drag, startPoint x: 823, startPoint y: 311, endPoint x: 923, endPoint y: 343, distance: 105.4
click at [989, 349] on div at bounding box center [801, 308] width 476 height 293
click at [631, 175] on img at bounding box center [562, 170] width 159 height 58
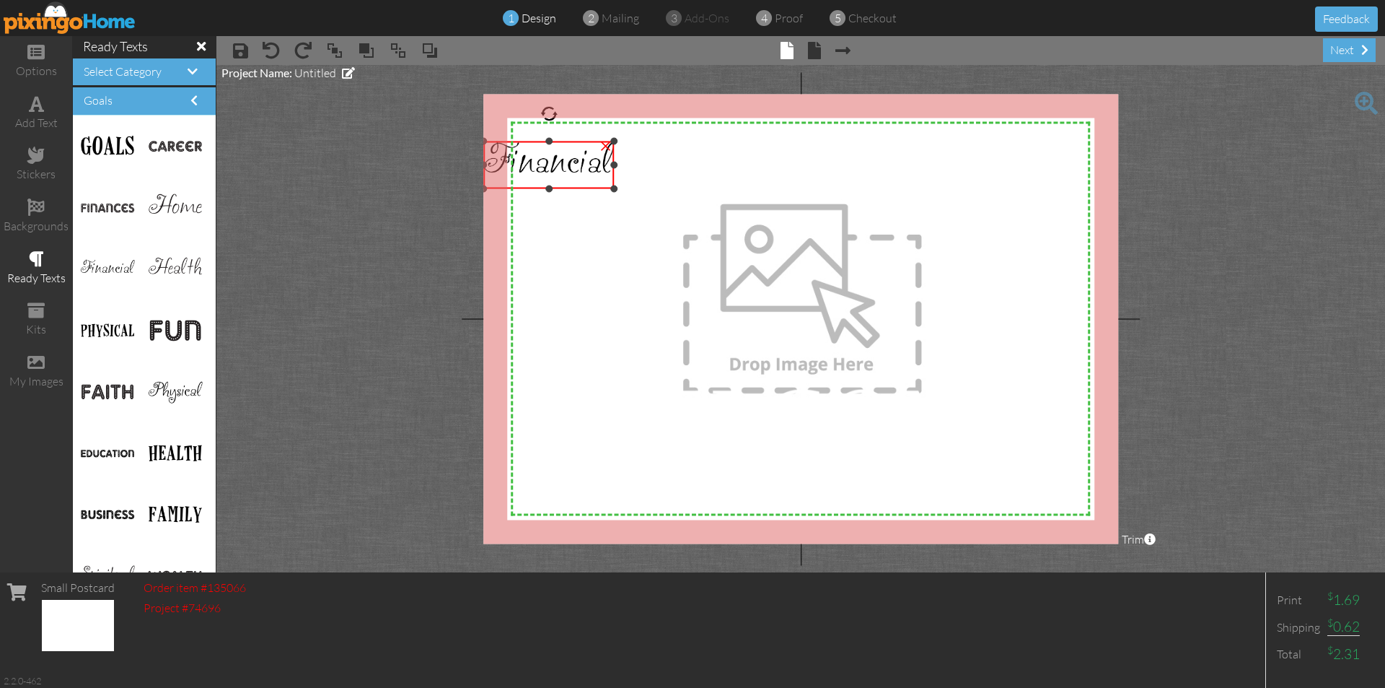
drag, startPoint x: 644, startPoint y: 197, endPoint x: 537, endPoint y: 183, distance: 107.8
click at [537, 183] on div "×" at bounding box center [548, 165] width 131 height 48
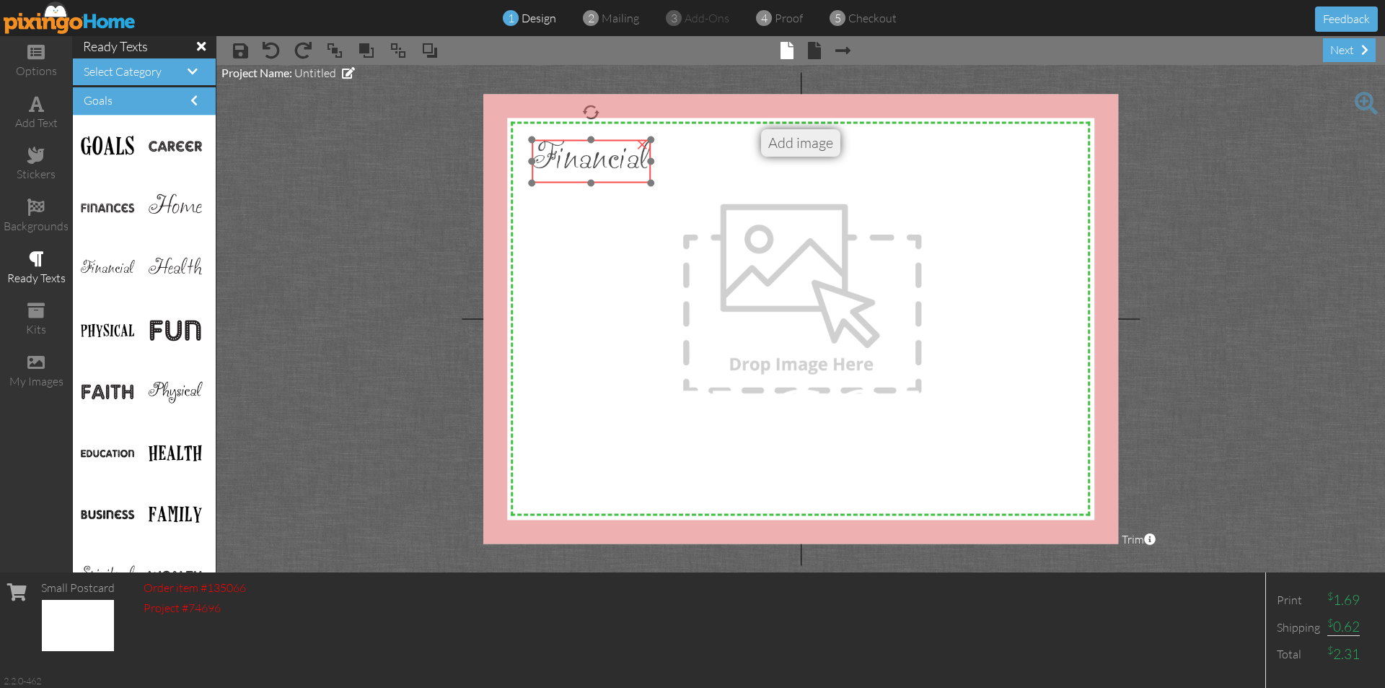
drag, startPoint x: 543, startPoint y: 174, endPoint x: 592, endPoint y: 172, distance: 48.4
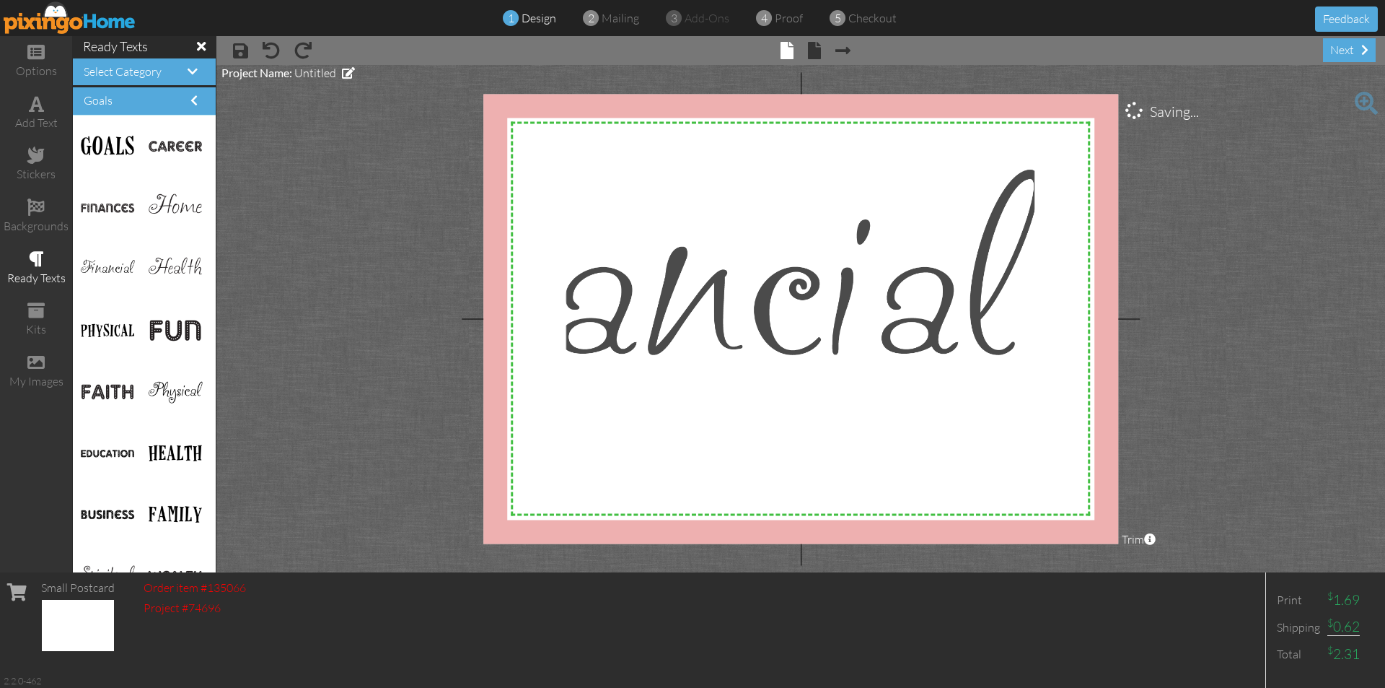
drag, startPoint x: 761, startPoint y: 273, endPoint x: 408, endPoint y: 273, distance: 352.8
click at [408, 273] on project-studio-wrapper "X X X X X X X X X X X X X X X X X X X X X X X X X X X X X X X X X X X X X X X X…" at bounding box center [800, 318] width 1169 height 507
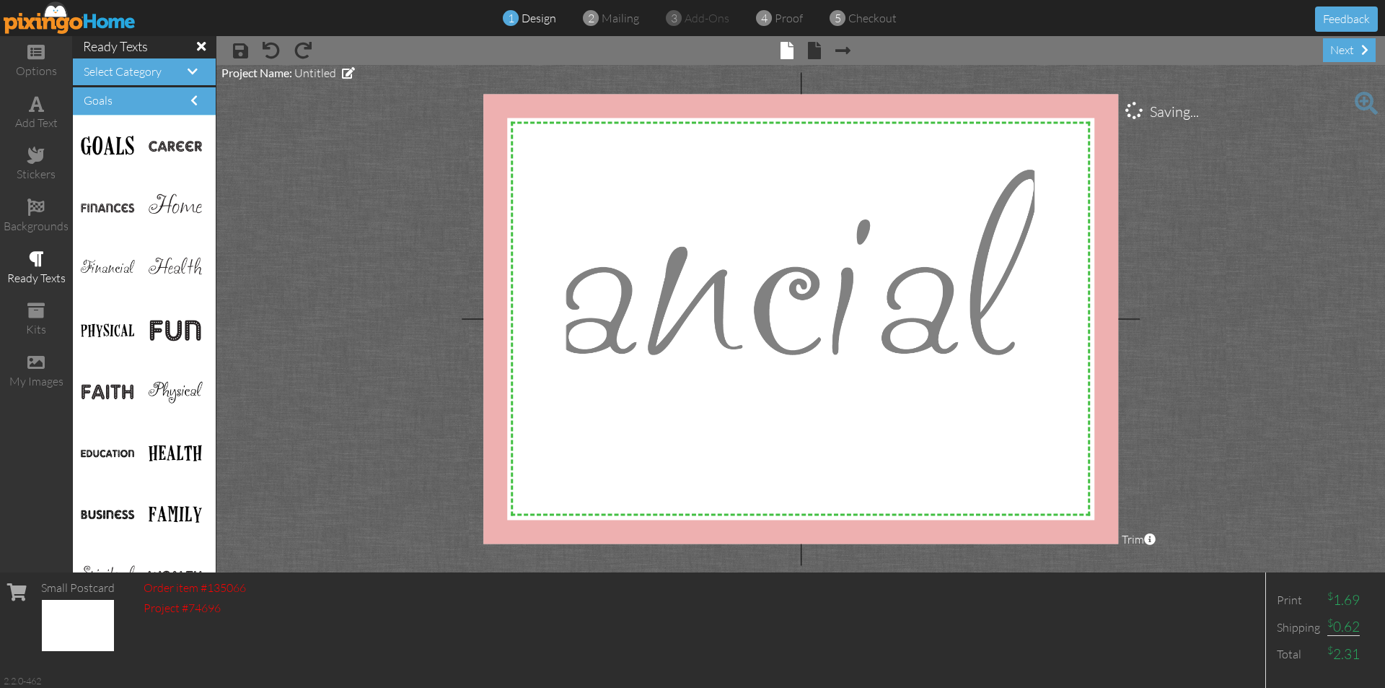
drag, startPoint x: 984, startPoint y: 223, endPoint x: 941, endPoint y: 359, distance: 143.1
click at [941, 359] on div at bounding box center [801, 308] width 476 height 293
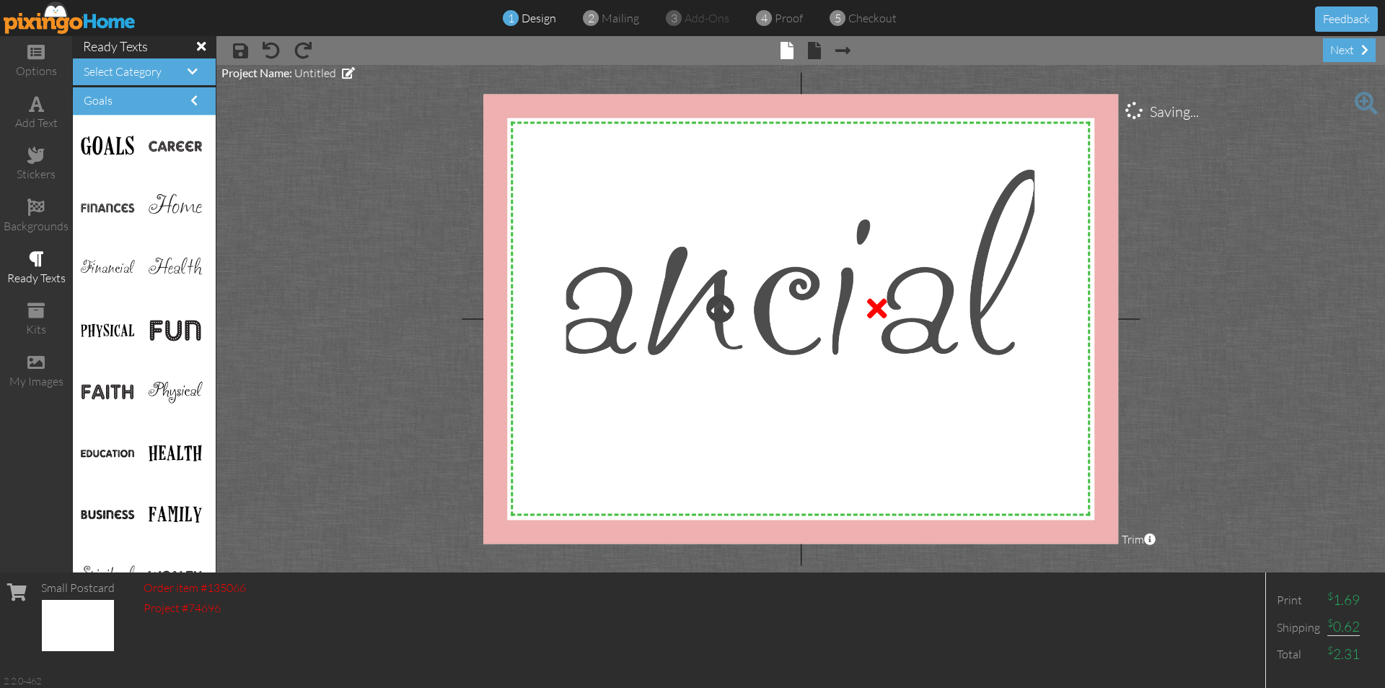
click at [875, 309] on div at bounding box center [877, 308] width 20 height 29
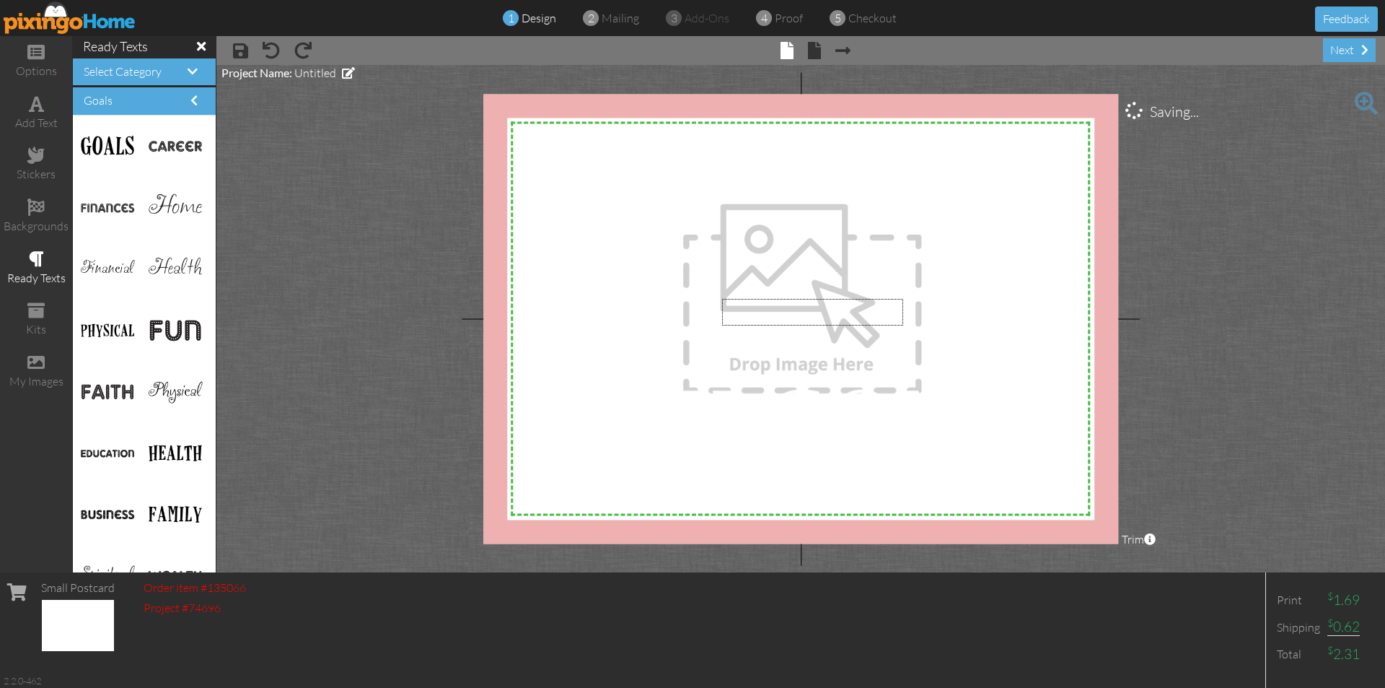
drag, startPoint x: 784, startPoint y: 316, endPoint x: 722, endPoint y: 325, distance: 62.0
click at [722, 325] on div at bounding box center [801, 308] width 476 height 293
click at [849, 292] on div at bounding box center [801, 308] width 476 height 293
click at [178, 77] on h4 "Select Category" at bounding box center [144, 72] width 121 height 13
click at [181, 78] on h4 "Select Category" at bounding box center [144, 72] width 121 height 13
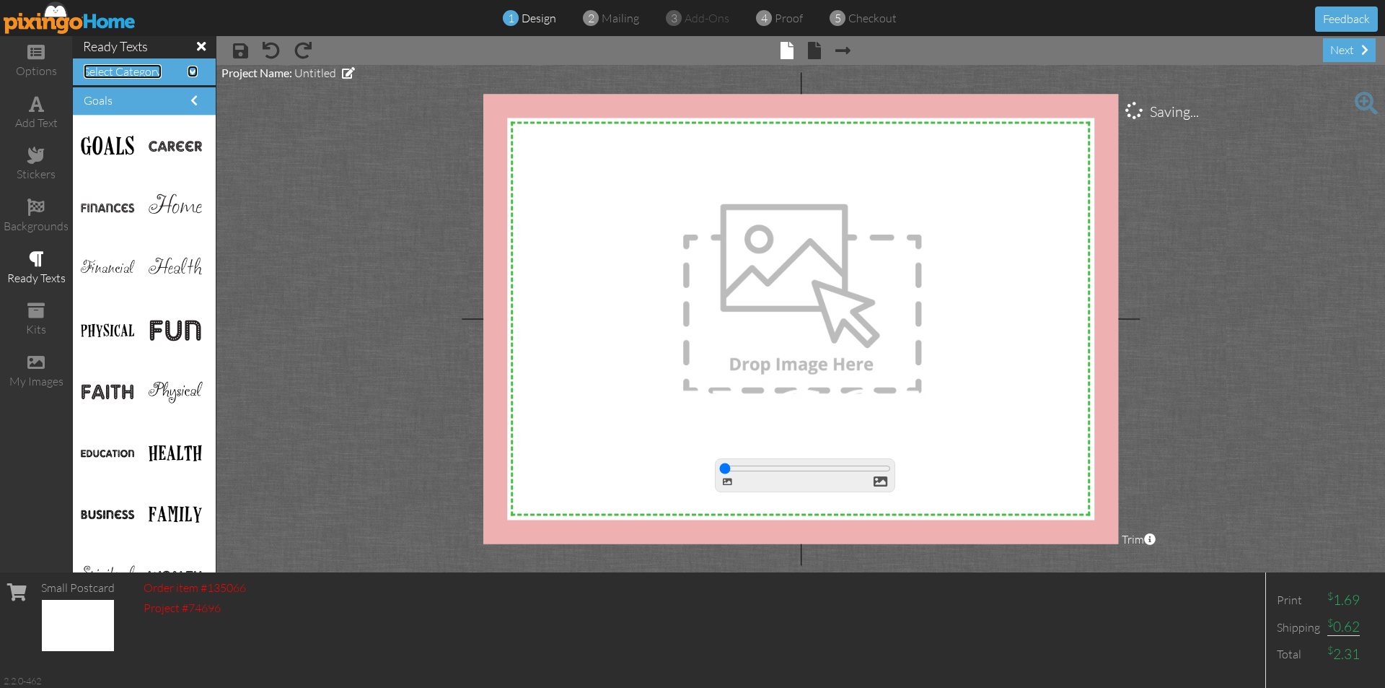
click at [188, 71] on span at bounding box center [193, 72] width 10 height 12
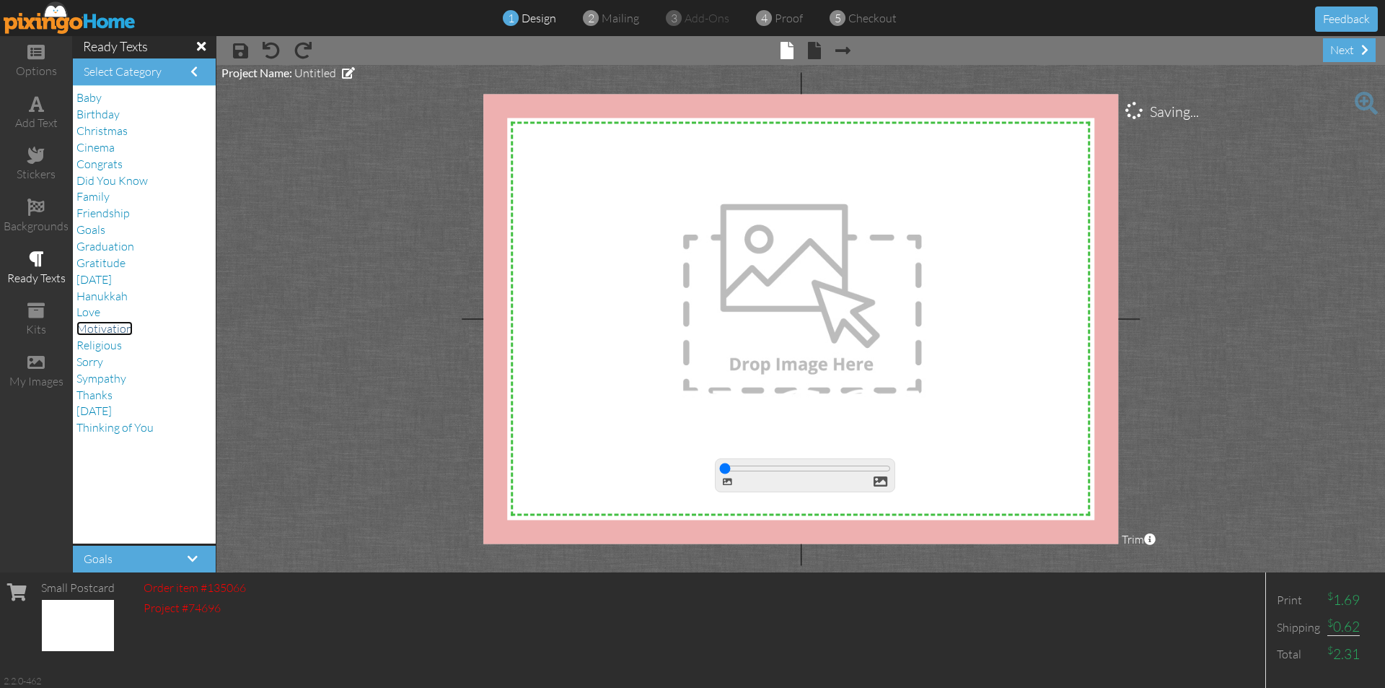
click at [122, 328] on span "Motivation" at bounding box center [104, 328] width 56 height 14
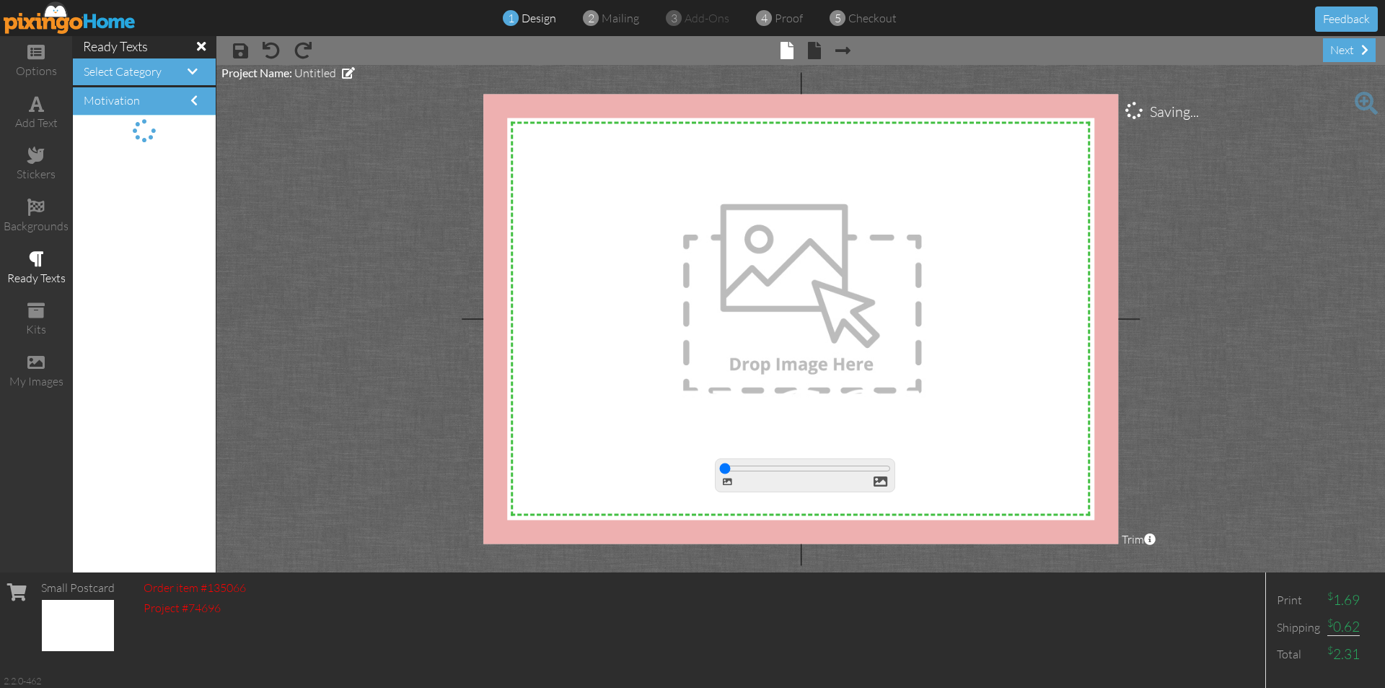
scroll to position [0, 0]
click at [41, 170] on div "stickers" at bounding box center [36, 174] width 72 height 17
click at [42, 170] on div "stickers" at bounding box center [36, 174] width 72 height 17
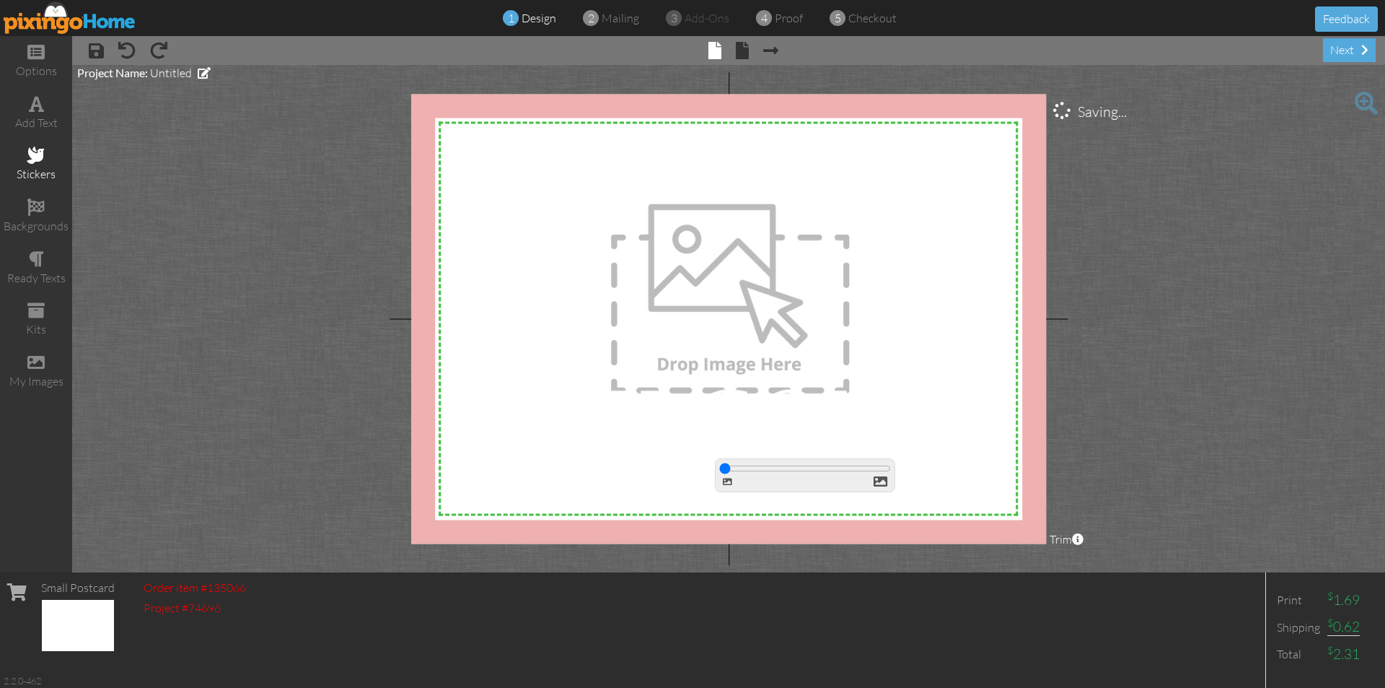
click at [42, 170] on div "stickers" at bounding box center [36, 174] width 72 height 17
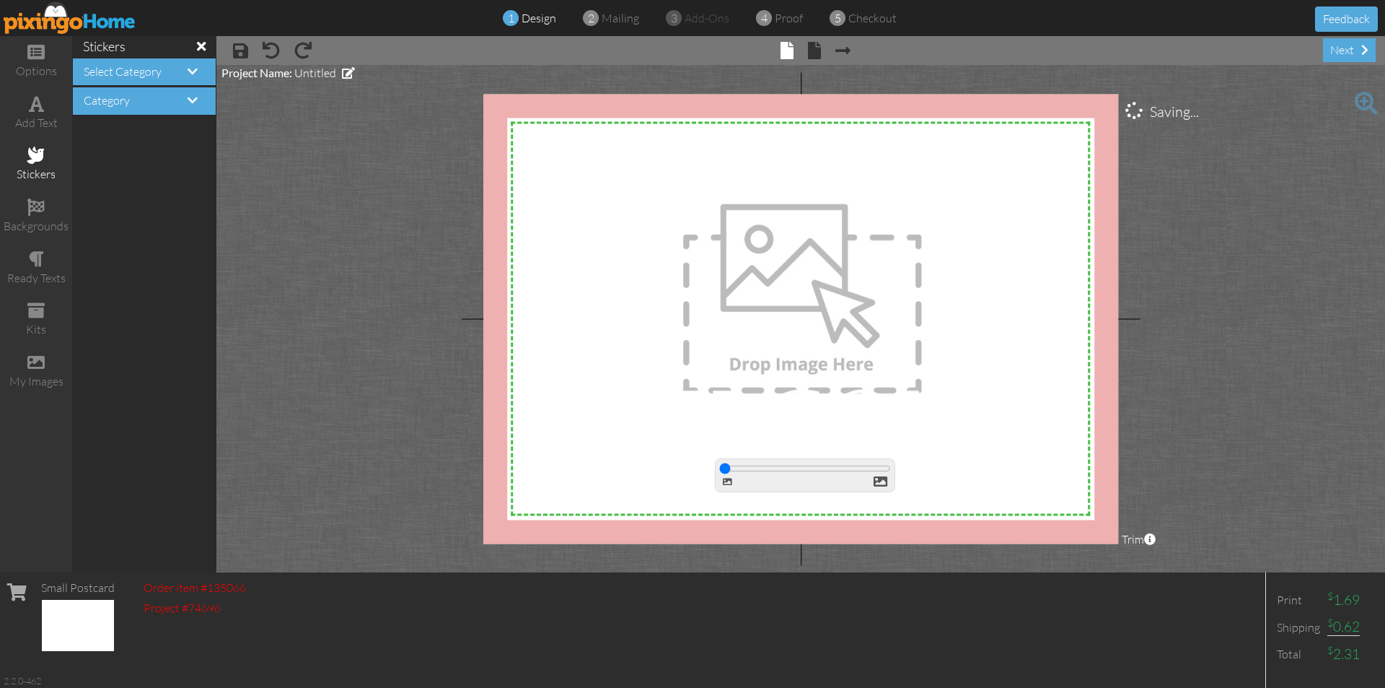
drag, startPoint x: 848, startPoint y: 463, endPoint x: 841, endPoint y: 478, distance: 16.5
click at [848, 465] on div at bounding box center [805, 475] width 180 height 34
click at [841, 478] on div at bounding box center [805, 475] width 180 height 34
drag, startPoint x: 841, startPoint y: 478, endPoint x: 15, endPoint y: 165, distance: 882.6
click at [15, 165] on div "stickers" at bounding box center [36, 164] width 72 height 51
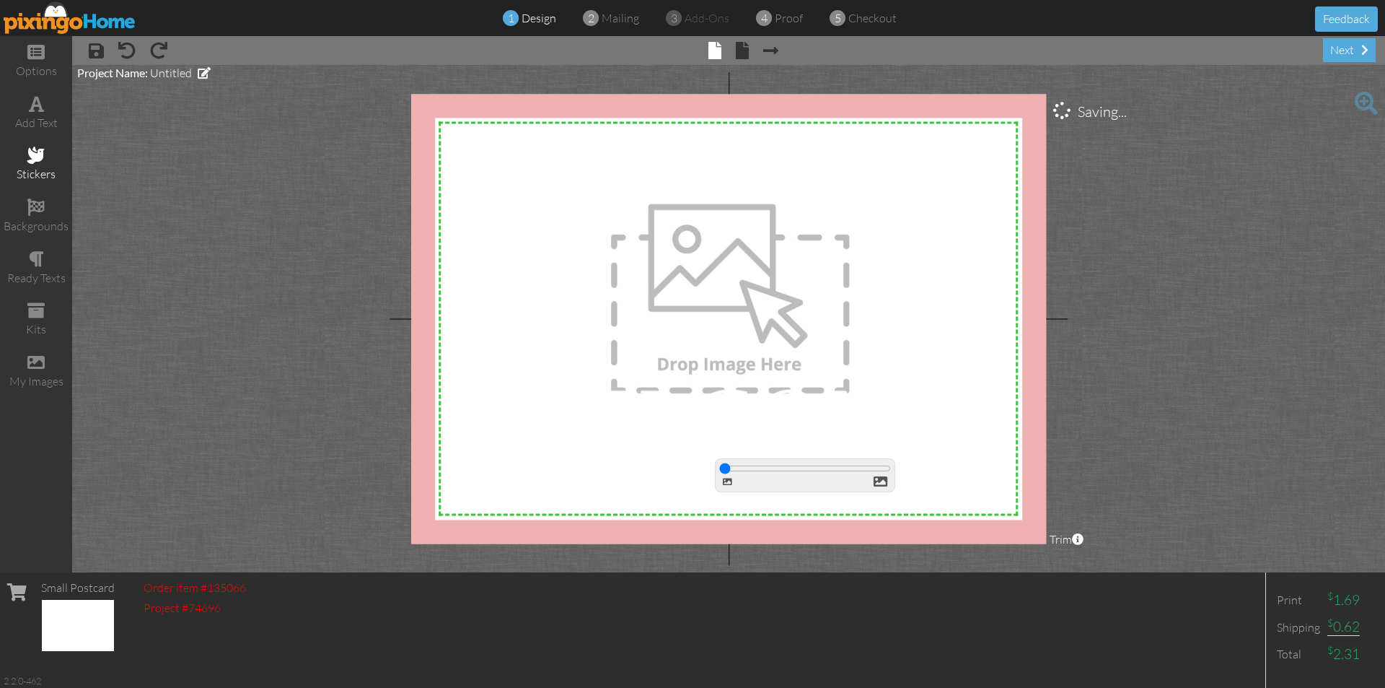
click at [42, 159] on span at bounding box center [35, 154] width 17 height 17
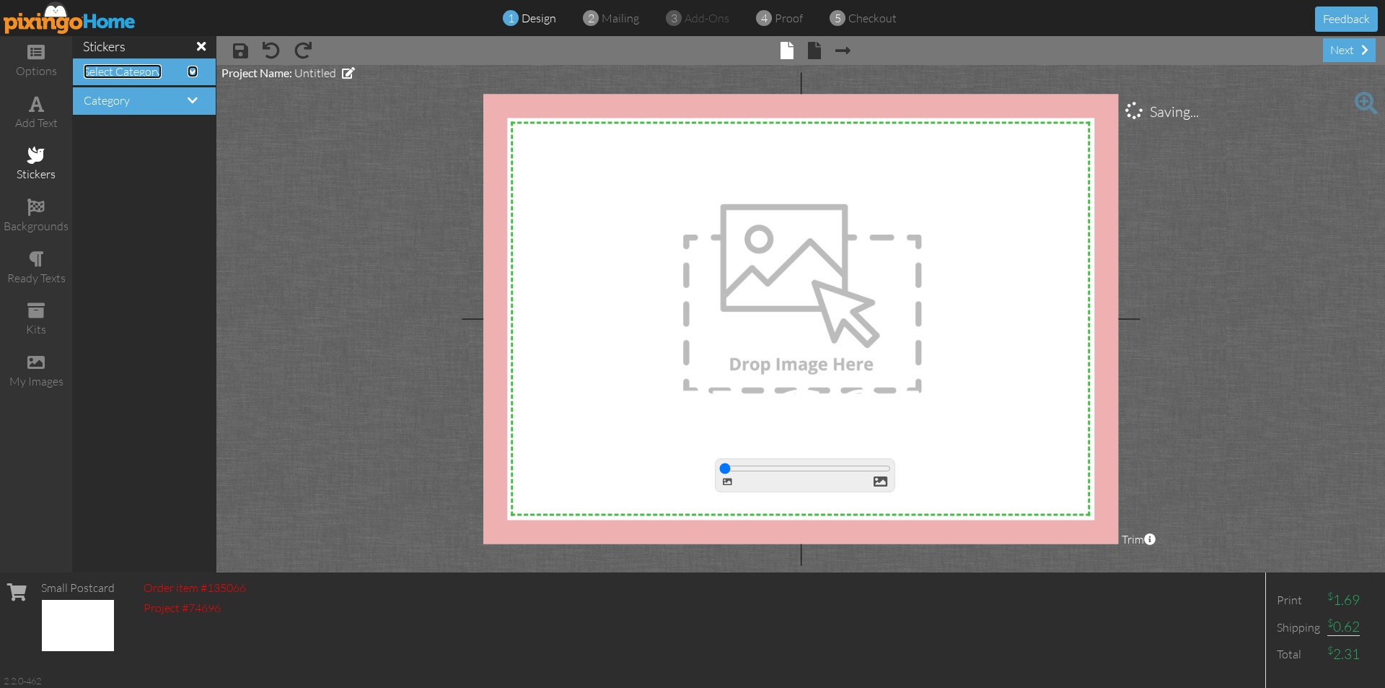
click at [197, 74] on span at bounding box center [193, 72] width 10 height 12
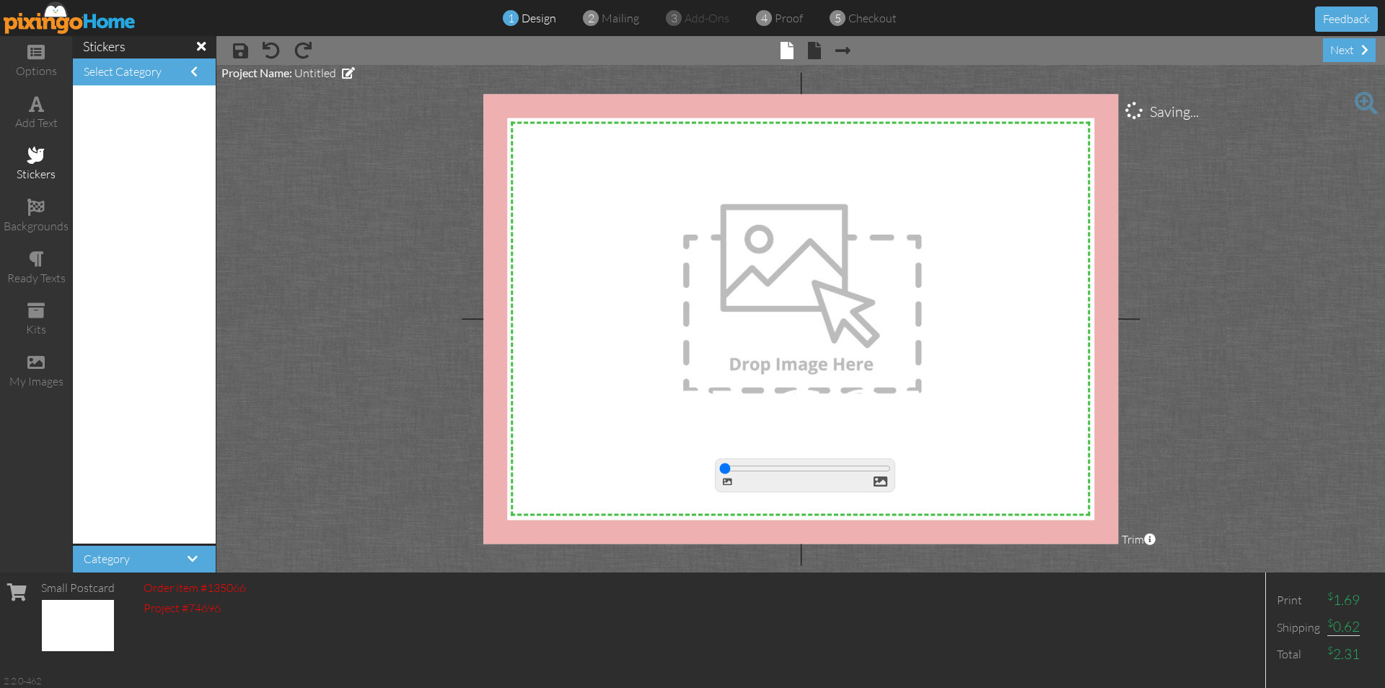
click at [180, 63] on div "Select Category" at bounding box center [144, 71] width 143 height 27
click at [190, 72] on span at bounding box center [193, 72] width 7 height 12
click at [183, 550] on div "Category" at bounding box center [144, 559] width 143 height 27
click at [188, 556] on span at bounding box center [193, 559] width 10 height 12
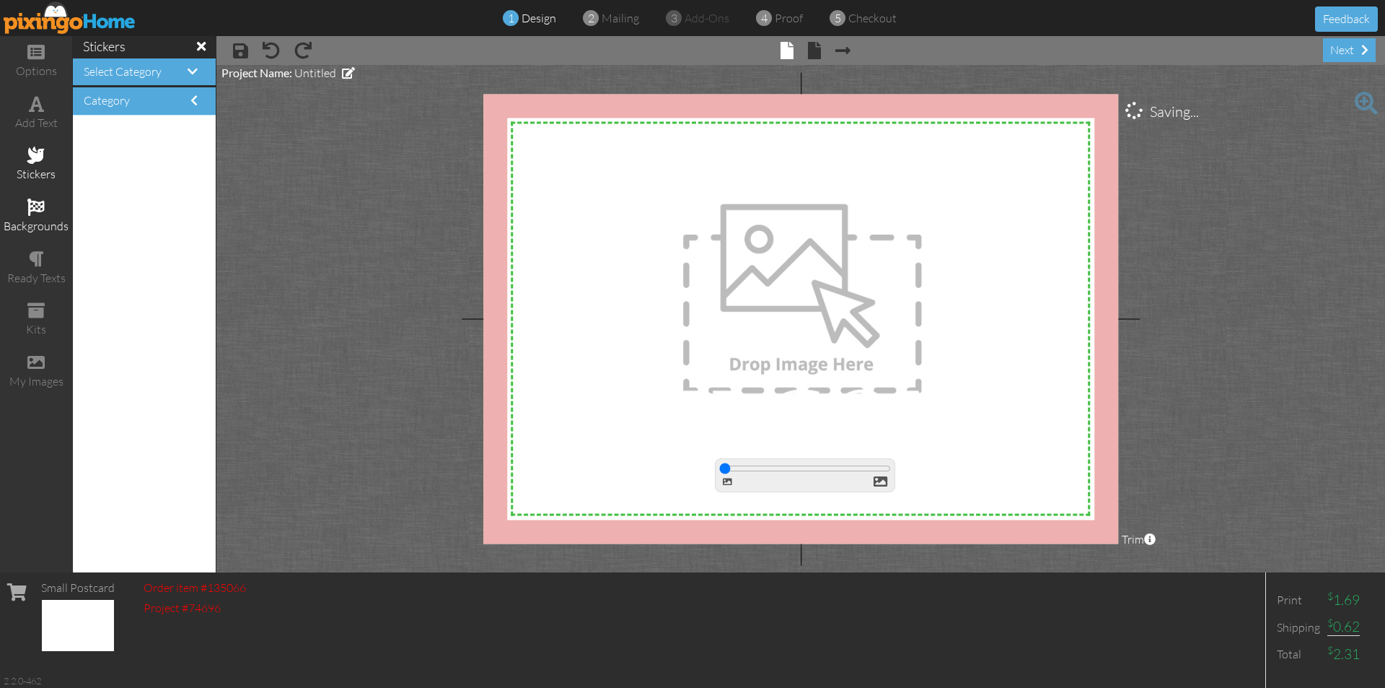
click at [35, 214] on span at bounding box center [35, 206] width 17 height 17
click at [20, 371] on div "my images" at bounding box center [36, 371] width 72 height 51
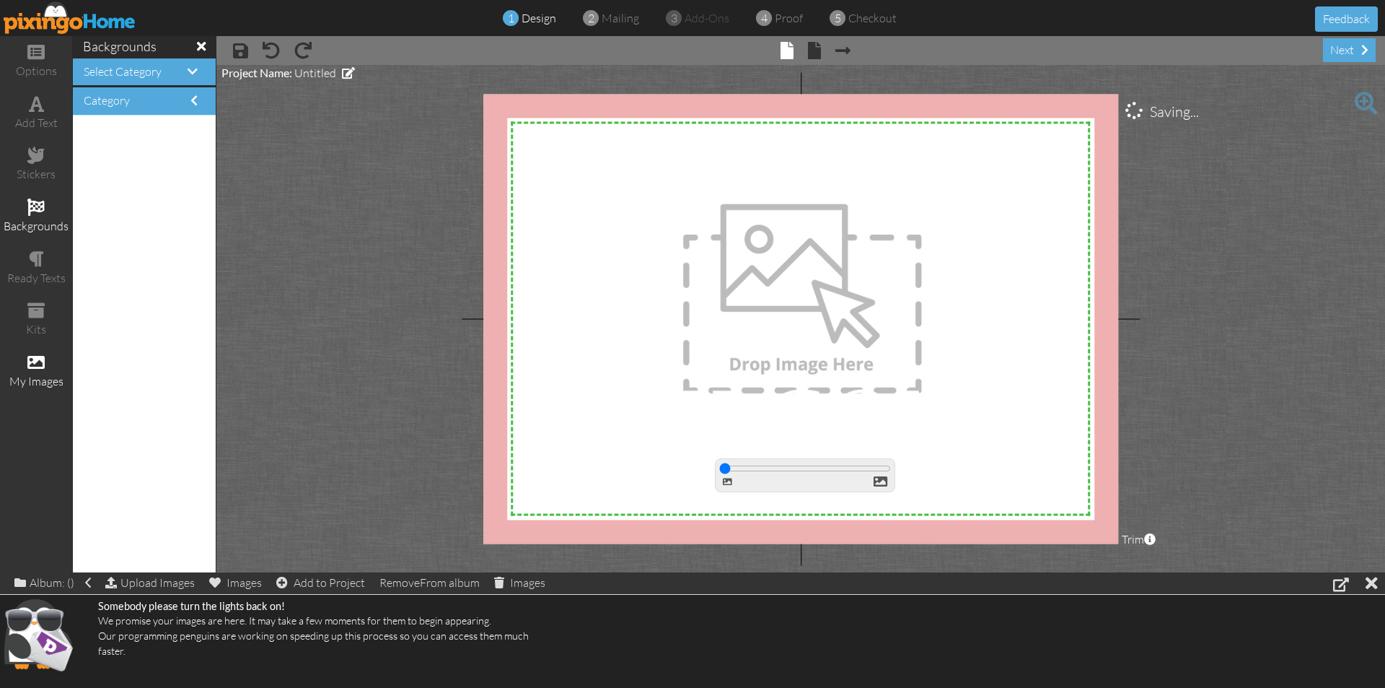
click at [34, 211] on span at bounding box center [35, 206] width 17 height 17
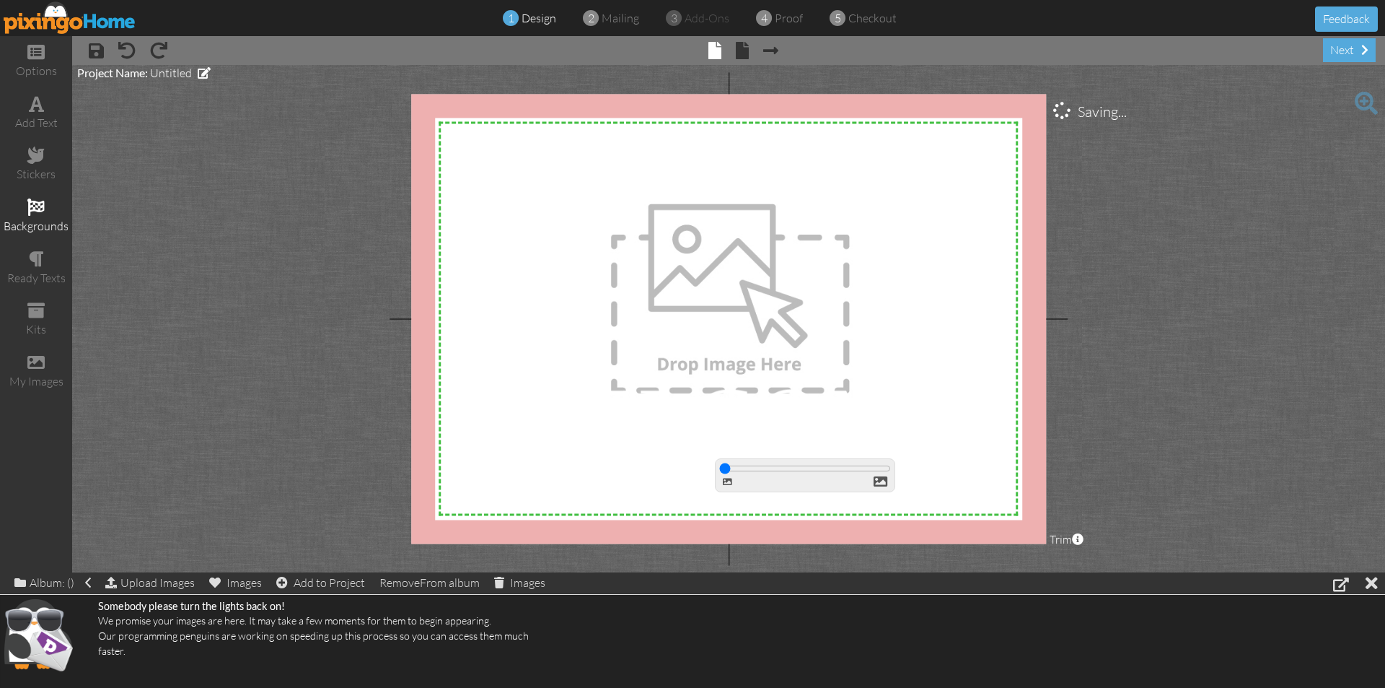
click at [34, 211] on span at bounding box center [35, 206] width 17 height 17
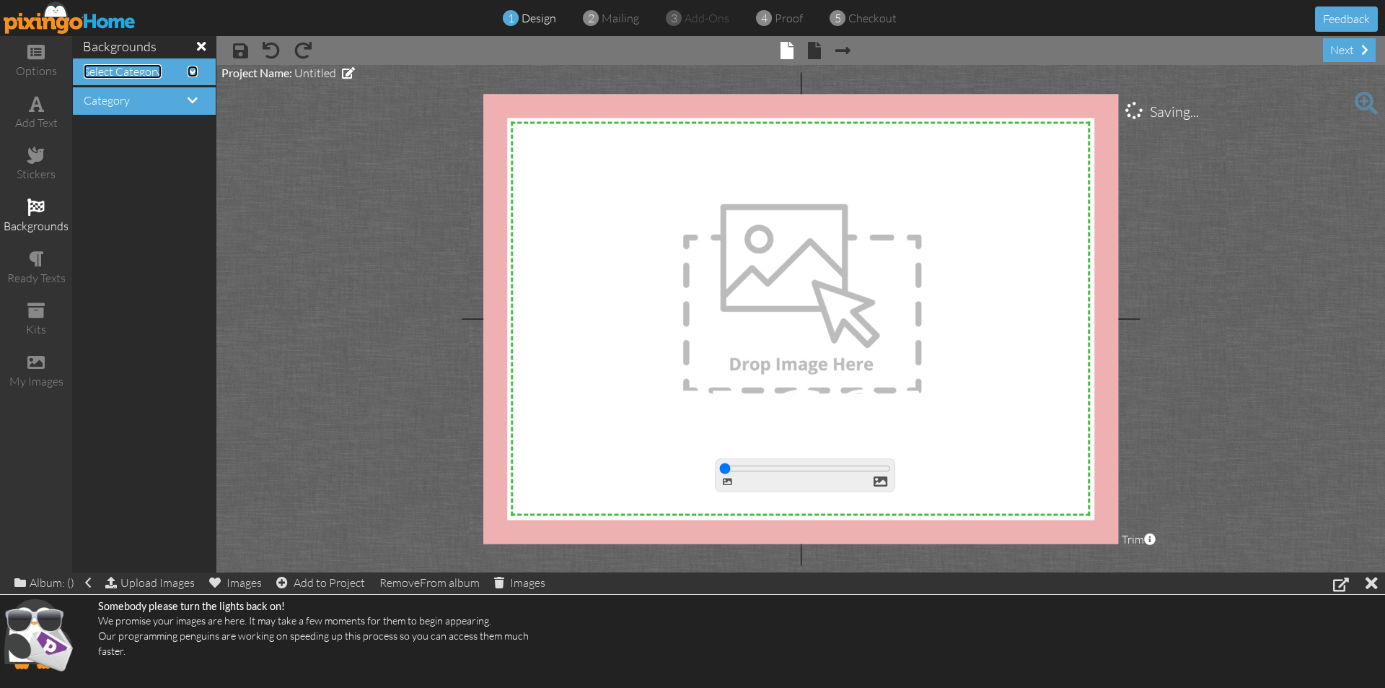
click at [195, 70] on span at bounding box center [193, 72] width 10 height 12
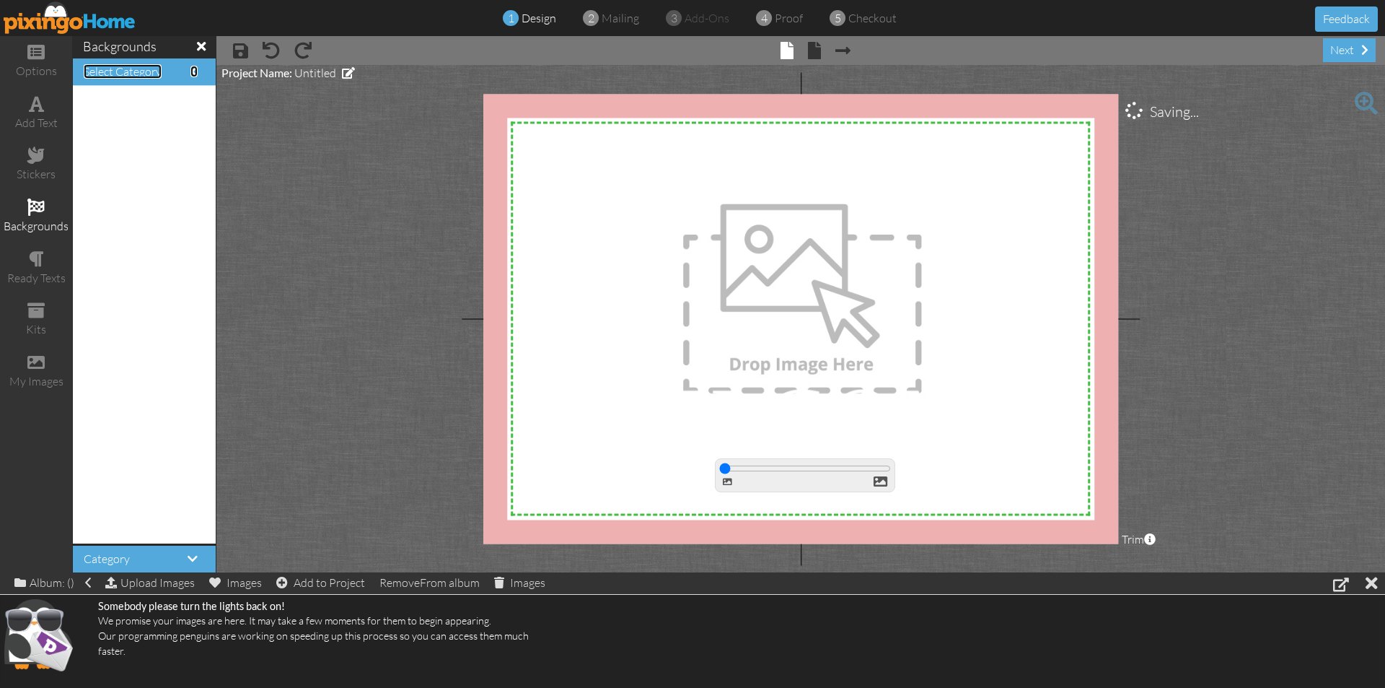
click at [190, 70] on span at bounding box center [193, 72] width 7 height 12
click at [188, 549] on div "Category" at bounding box center [144, 559] width 143 height 27
click at [175, 551] on div "Category" at bounding box center [144, 559] width 143 height 27
drag, startPoint x: 180, startPoint y: 561, endPoint x: 176, endPoint y: 551, distance: 11.0
click at [188, 561] on span at bounding box center [193, 559] width 10 height 12
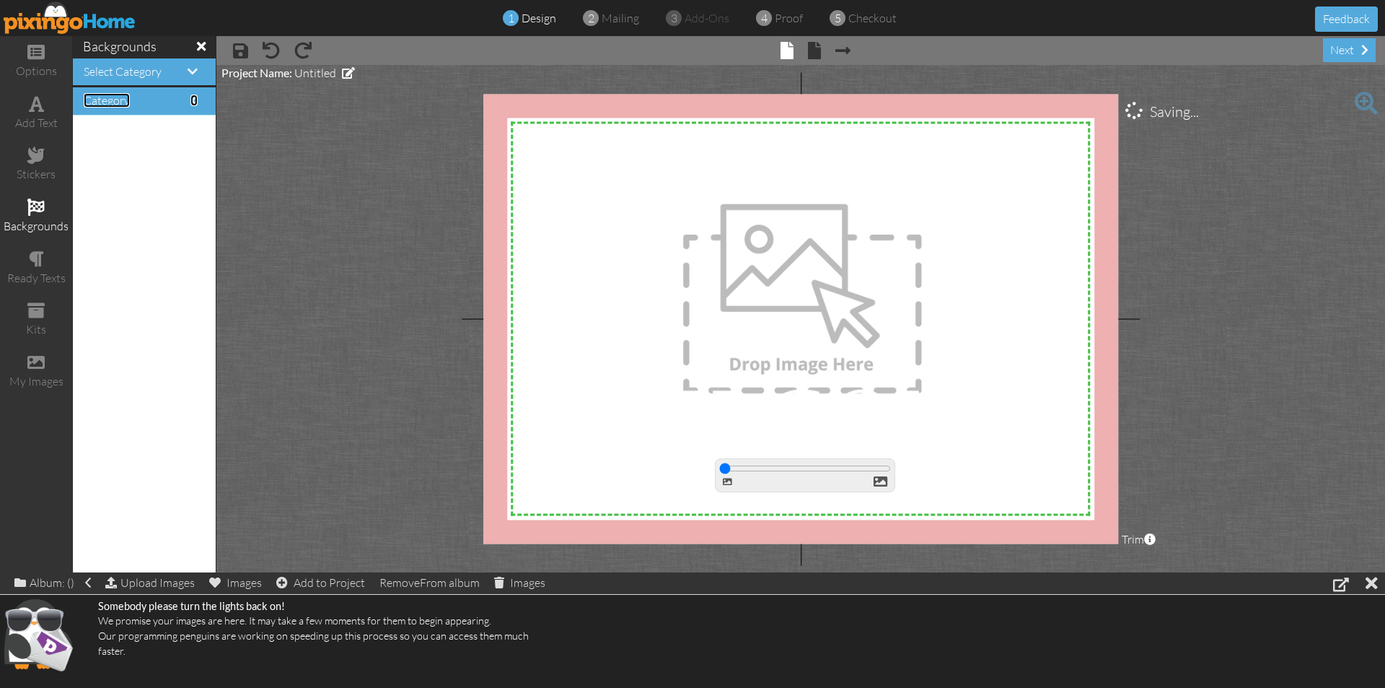
click at [190, 99] on span at bounding box center [193, 101] width 7 height 12
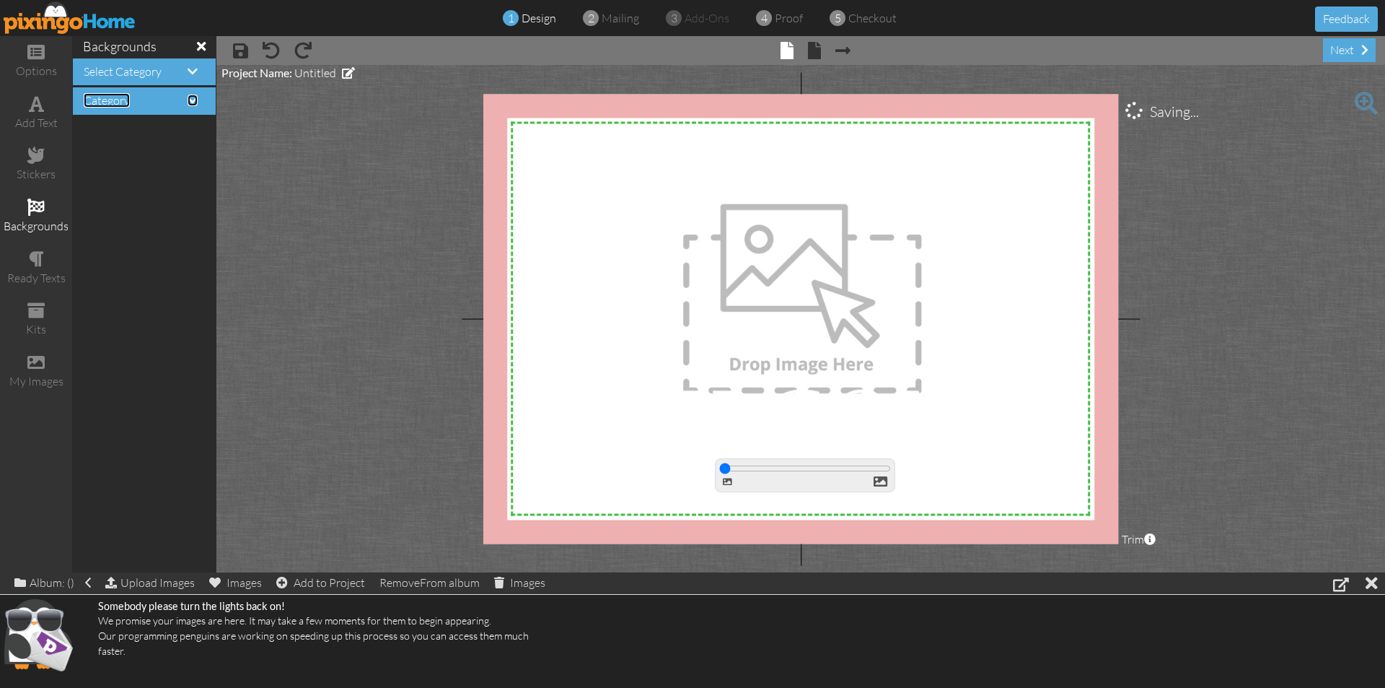
click at [190, 95] on span at bounding box center [193, 101] width 10 height 12
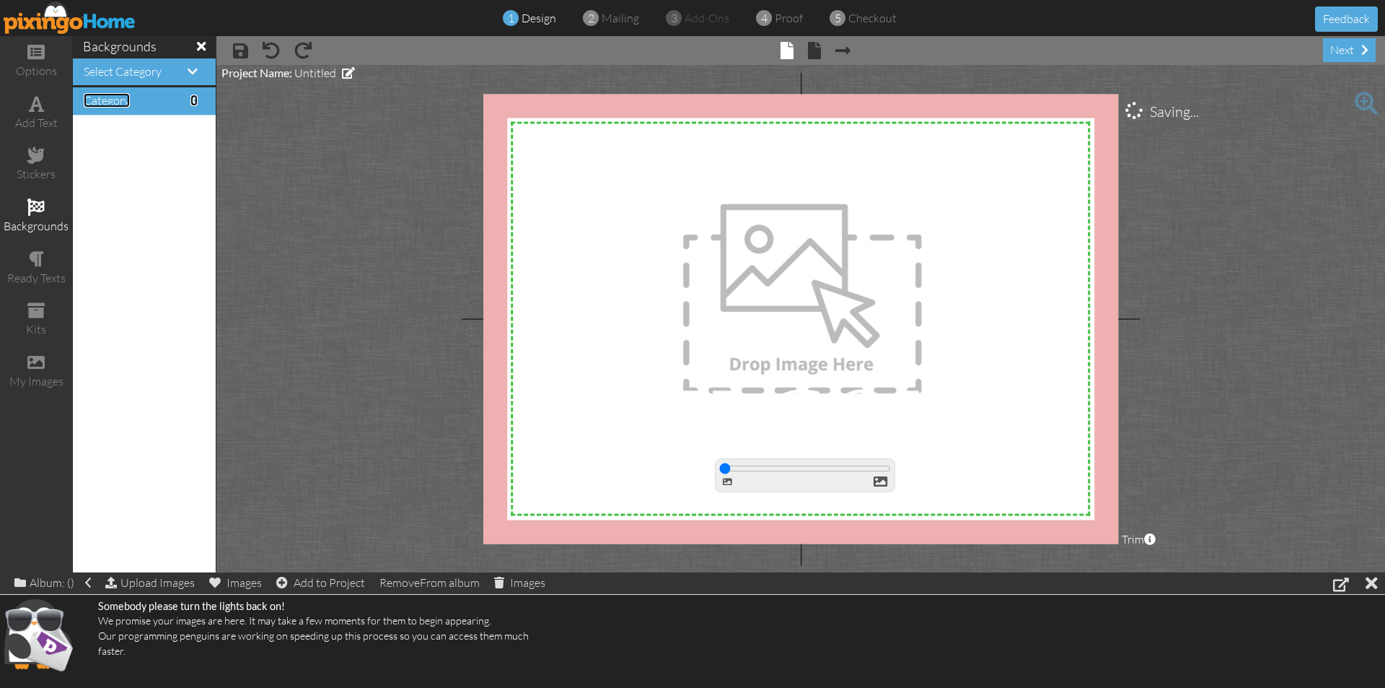
click at [190, 100] on span at bounding box center [193, 101] width 7 height 12
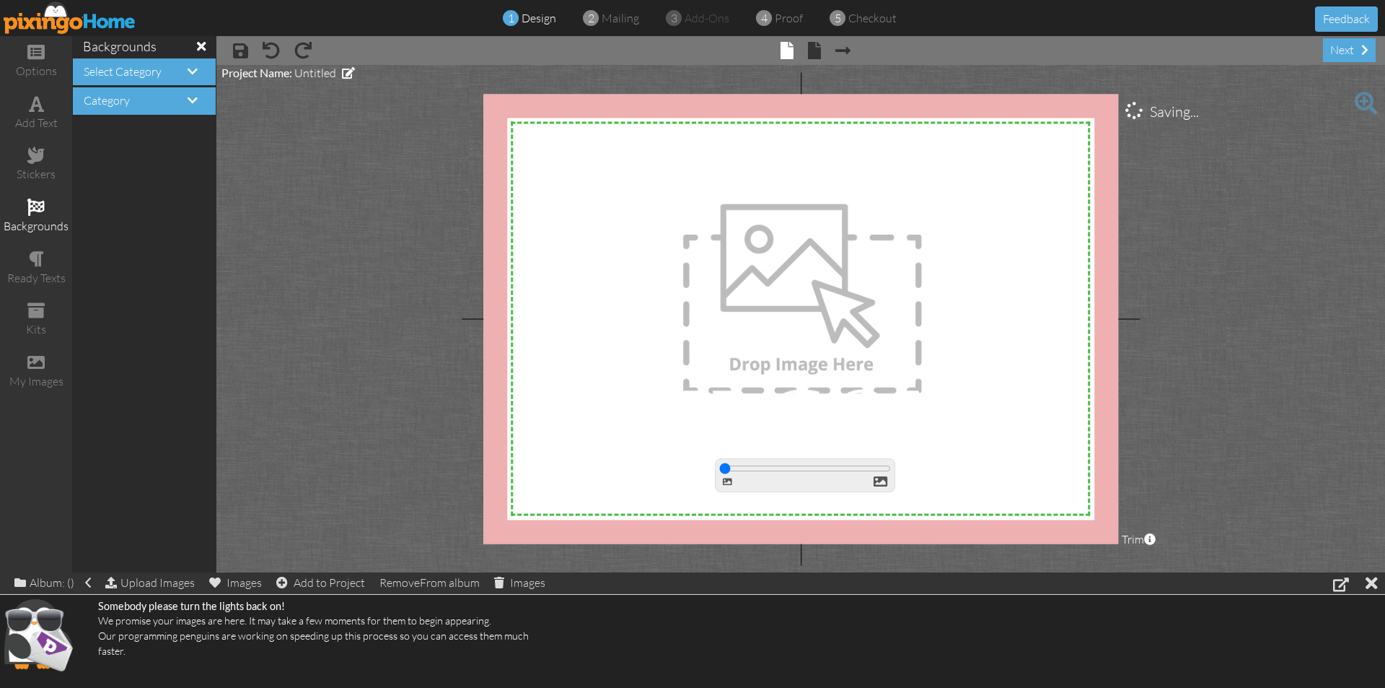
click at [185, 100] on h4 "Category" at bounding box center [144, 101] width 121 height 13
click at [190, 102] on span at bounding box center [193, 101] width 10 height 12
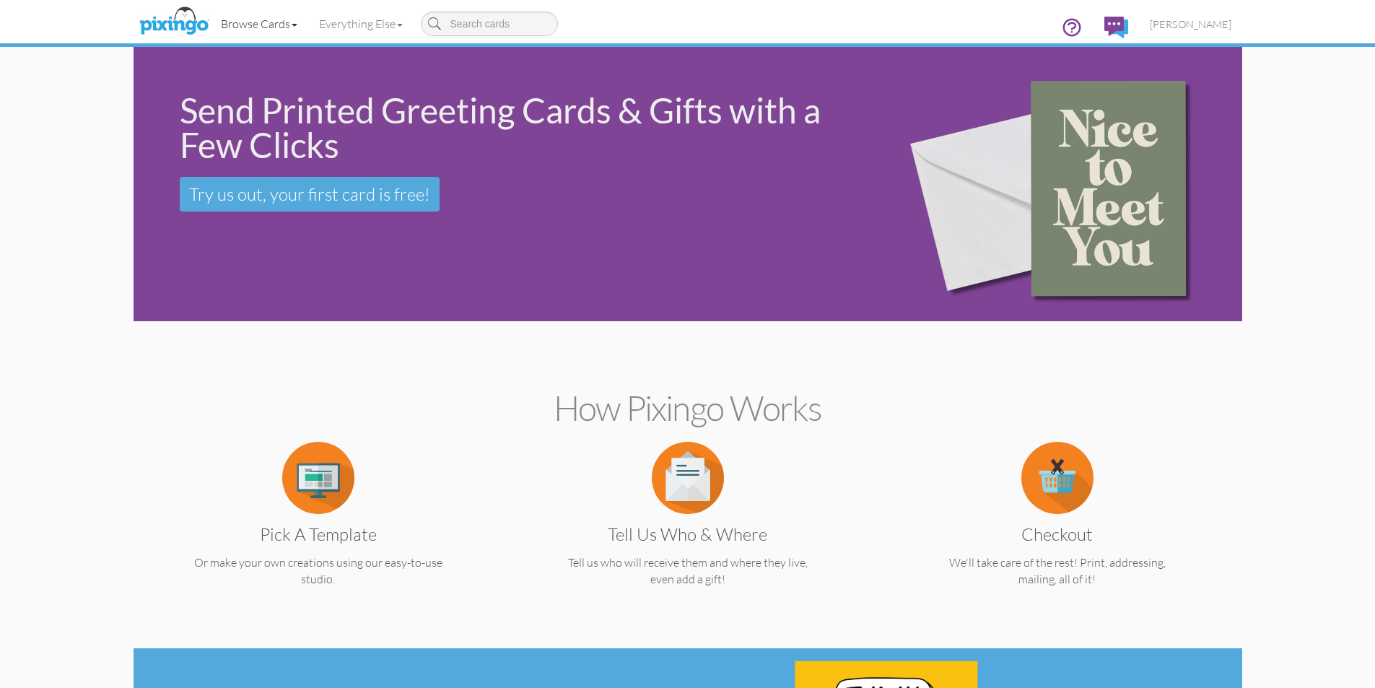
click at [280, 25] on link "Browse Cards" at bounding box center [259, 24] width 98 height 36
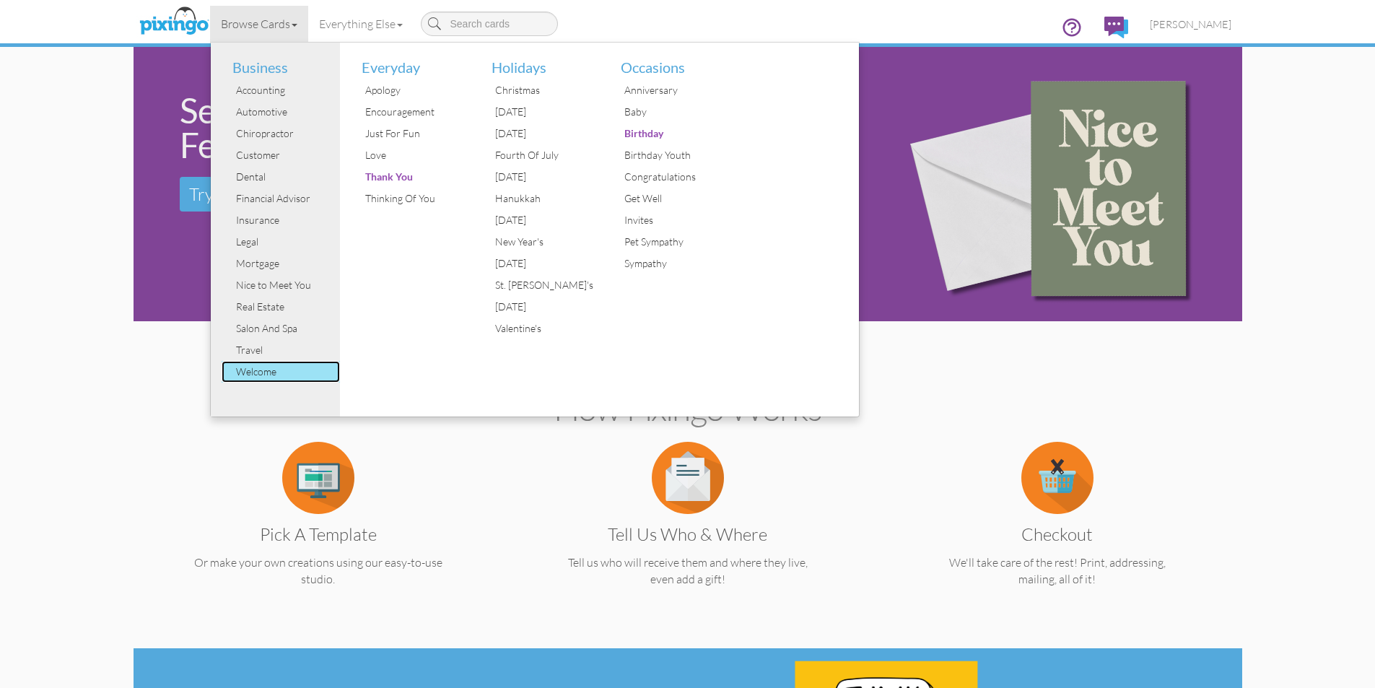
click at [243, 377] on div "Welcome" at bounding box center [286, 372] width 108 height 22
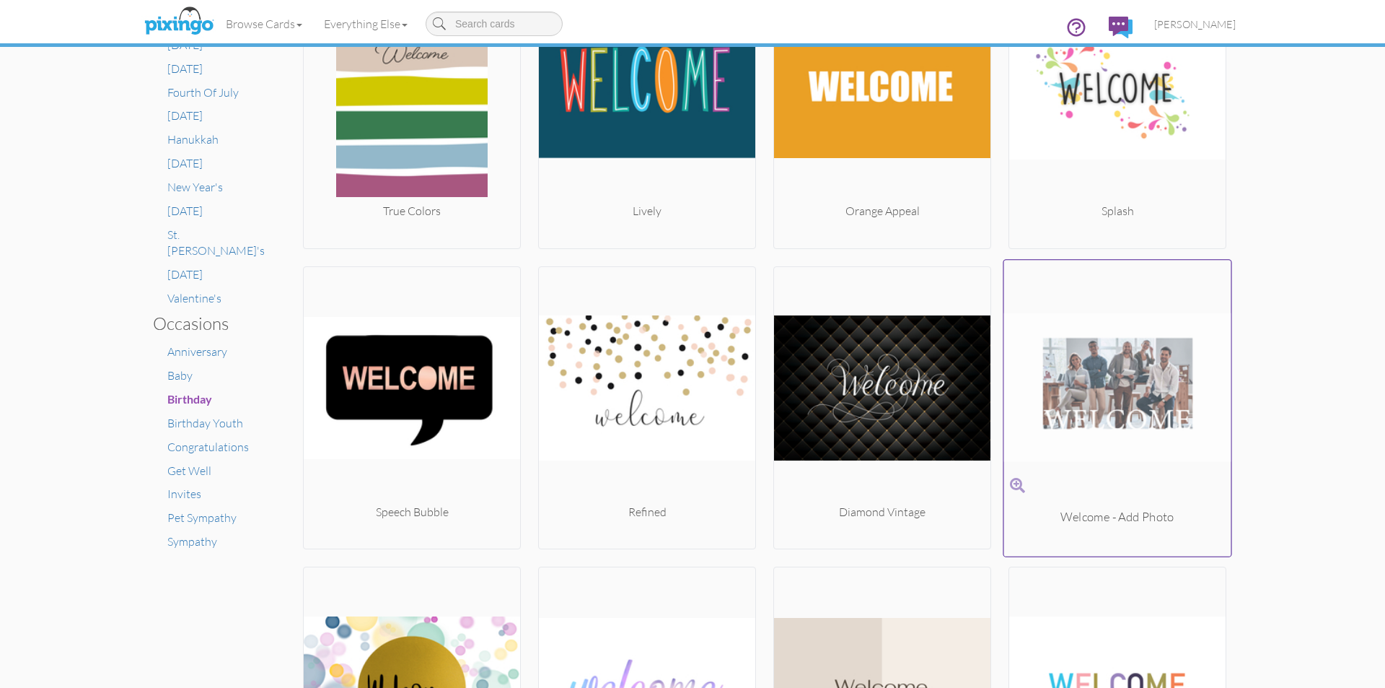
scroll to position [722, 0]
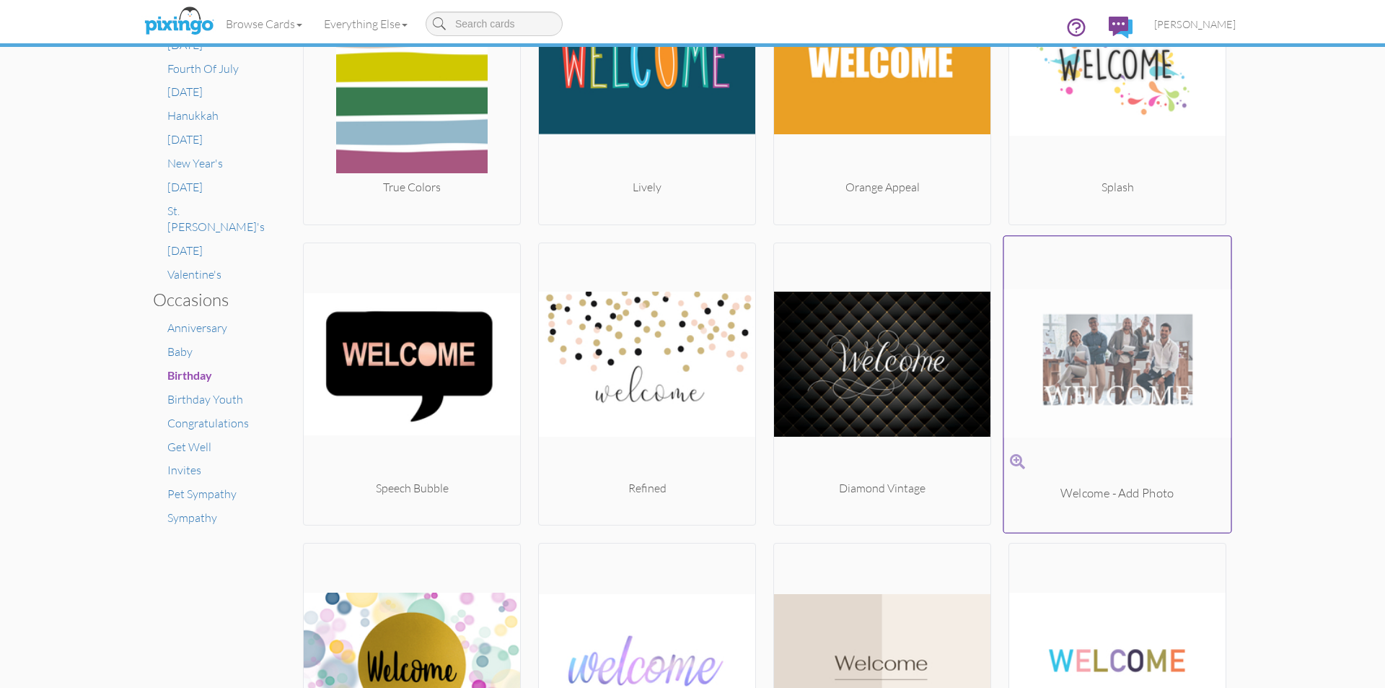
click at [1118, 338] on img at bounding box center [1117, 363] width 227 height 242
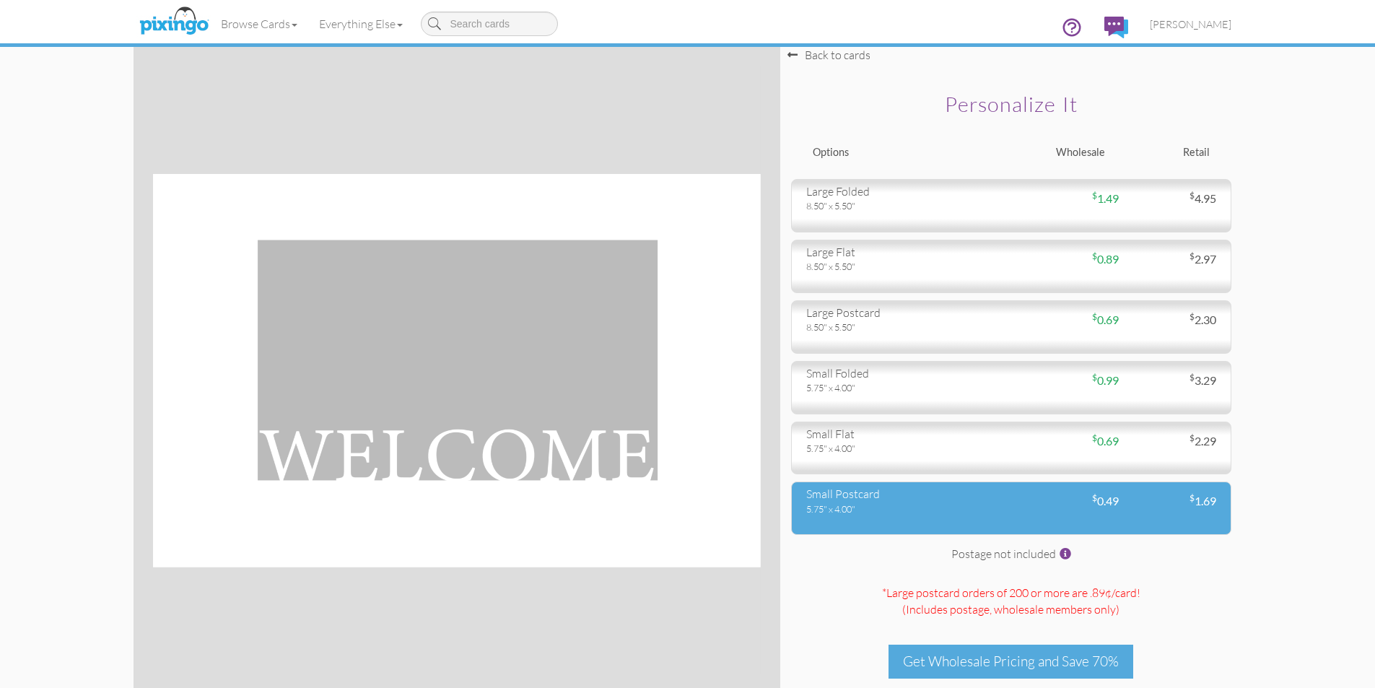
click at [957, 505] on div "5.75" x 4.00"" at bounding box center [903, 508] width 194 height 13
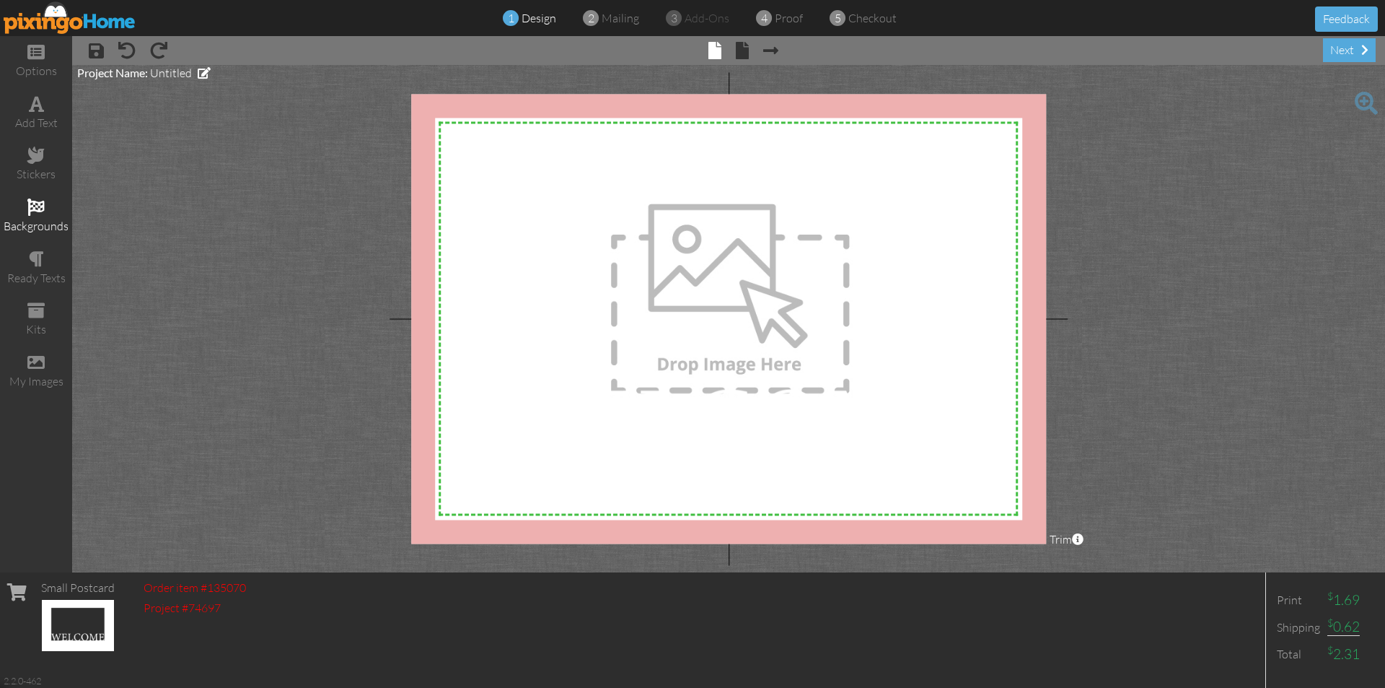
click at [25, 198] on div "backgrounds" at bounding box center [36, 216] width 72 height 51
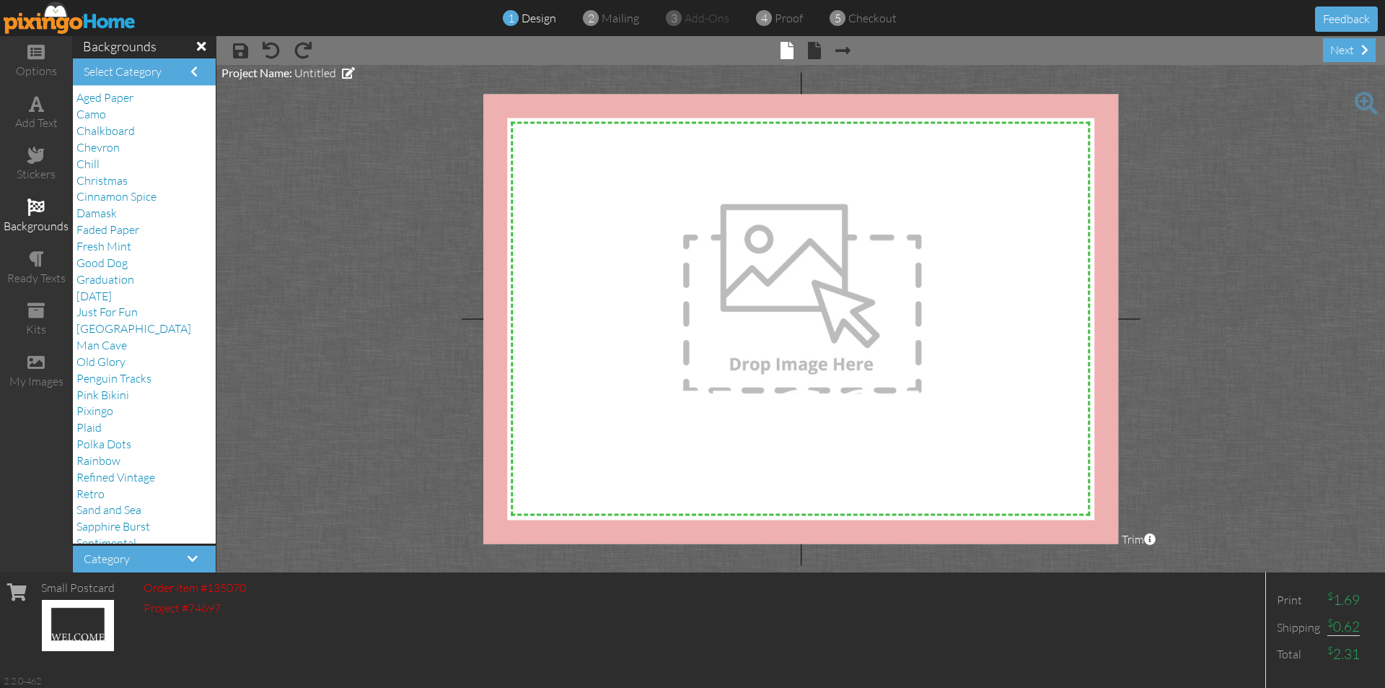
scroll to position [127, 0]
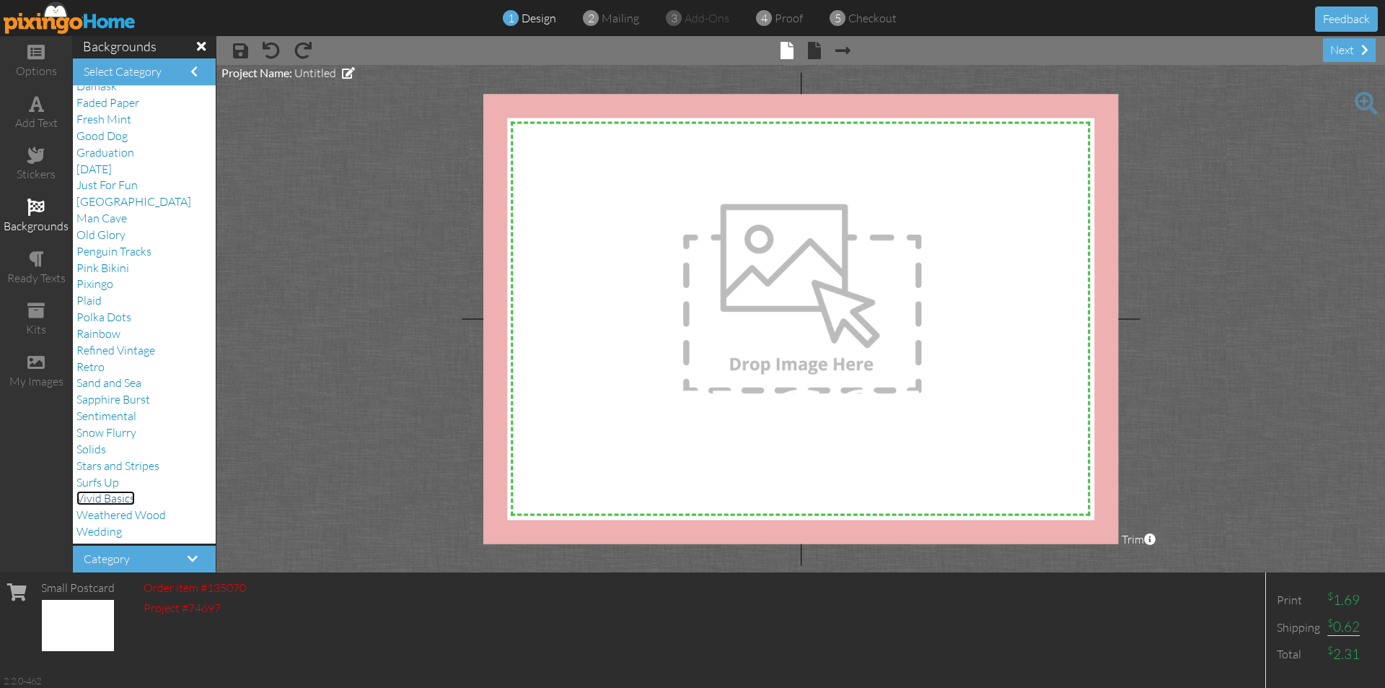
click at [129, 497] on span "Vivid Basics" at bounding box center [105, 498] width 58 height 14
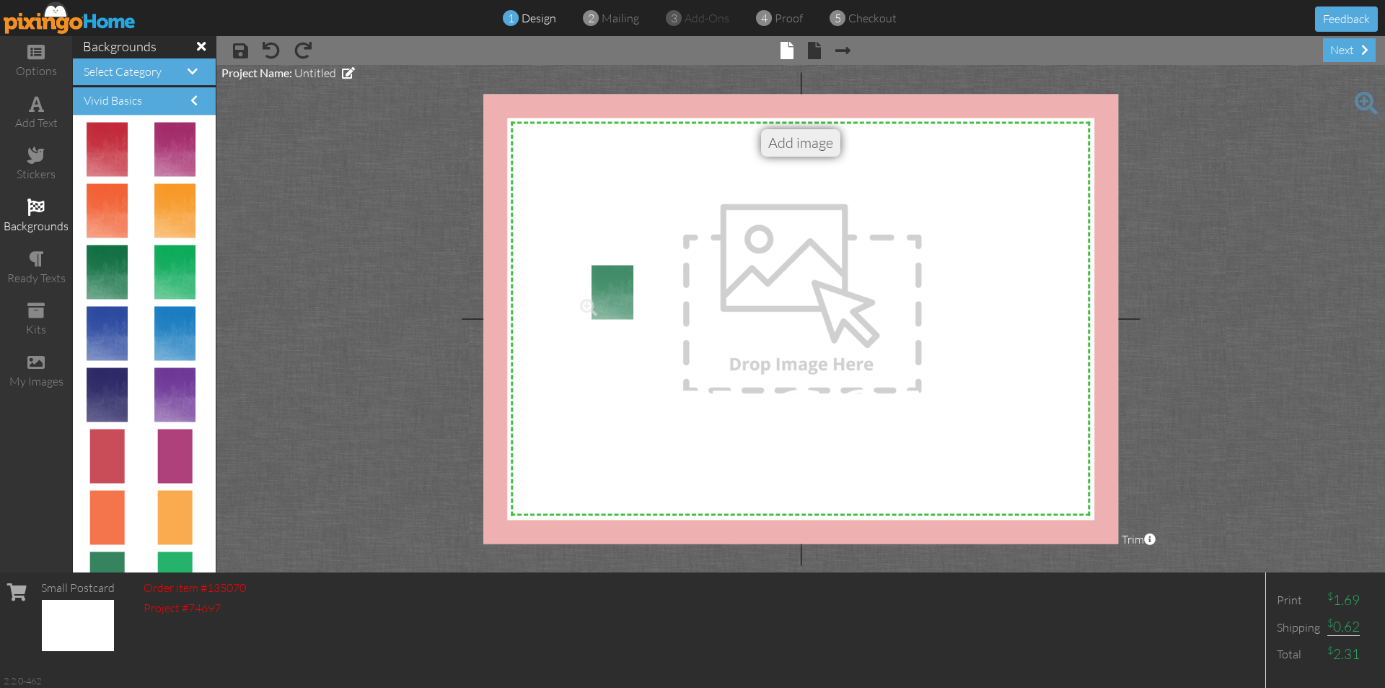
drag, startPoint x: 114, startPoint y: 278, endPoint x: 600, endPoint y: 308, distance: 487.3
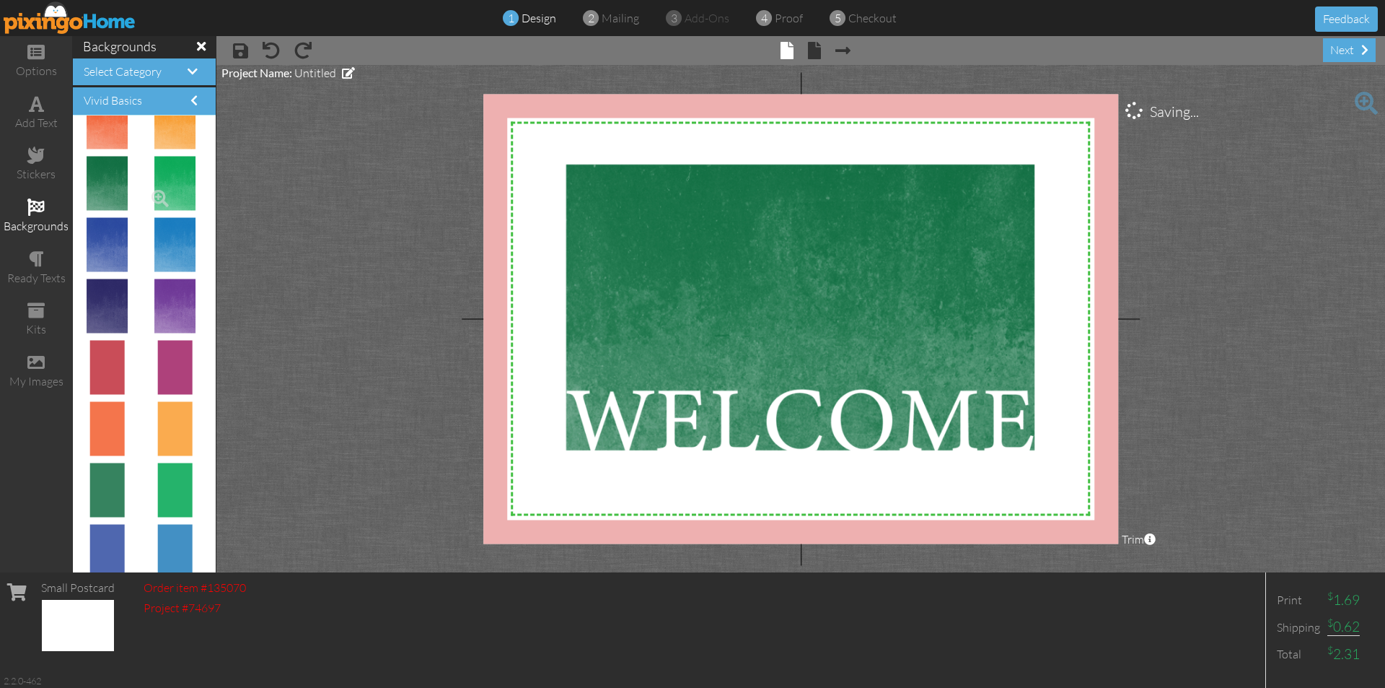
scroll to position [282, 0]
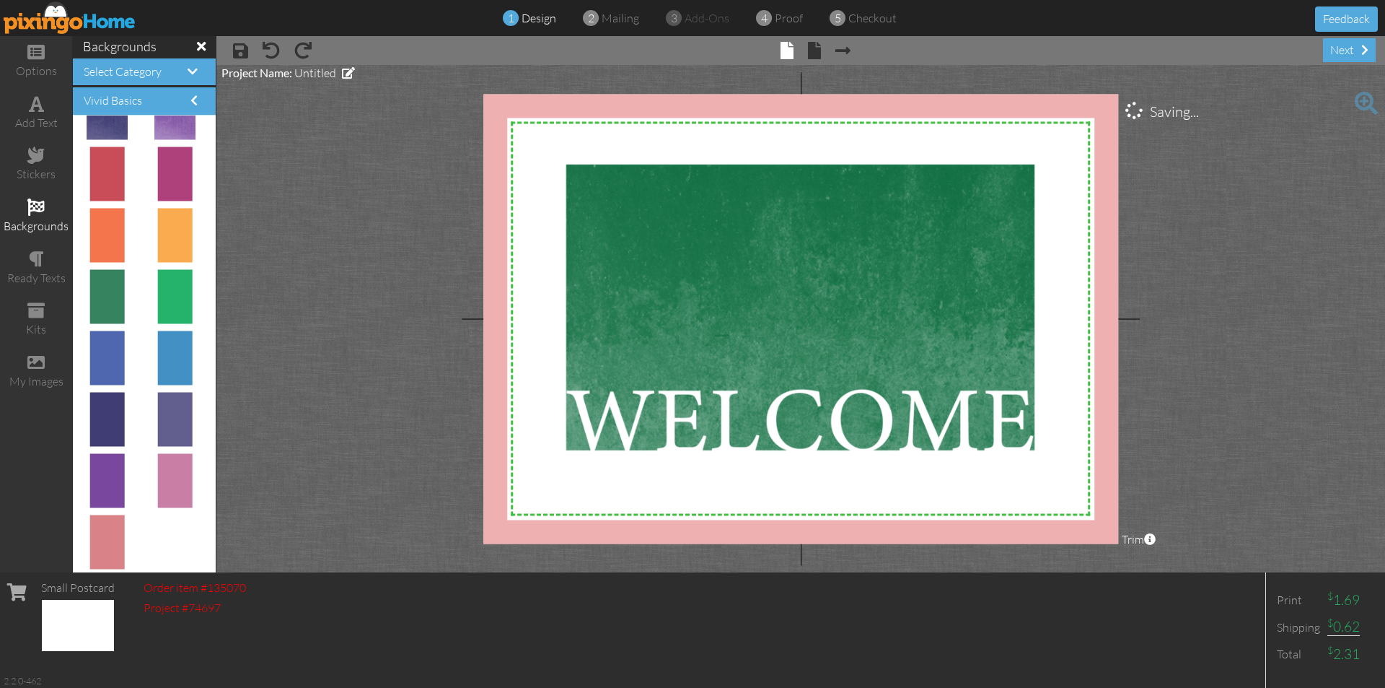
click at [804, 50] on span "× back" at bounding box center [807, 49] width 27 height 23
click at [814, 54] on span at bounding box center [814, 50] width 13 height 17
click at [812, 49] on span at bounding box center [815, 50] width 13 height 17
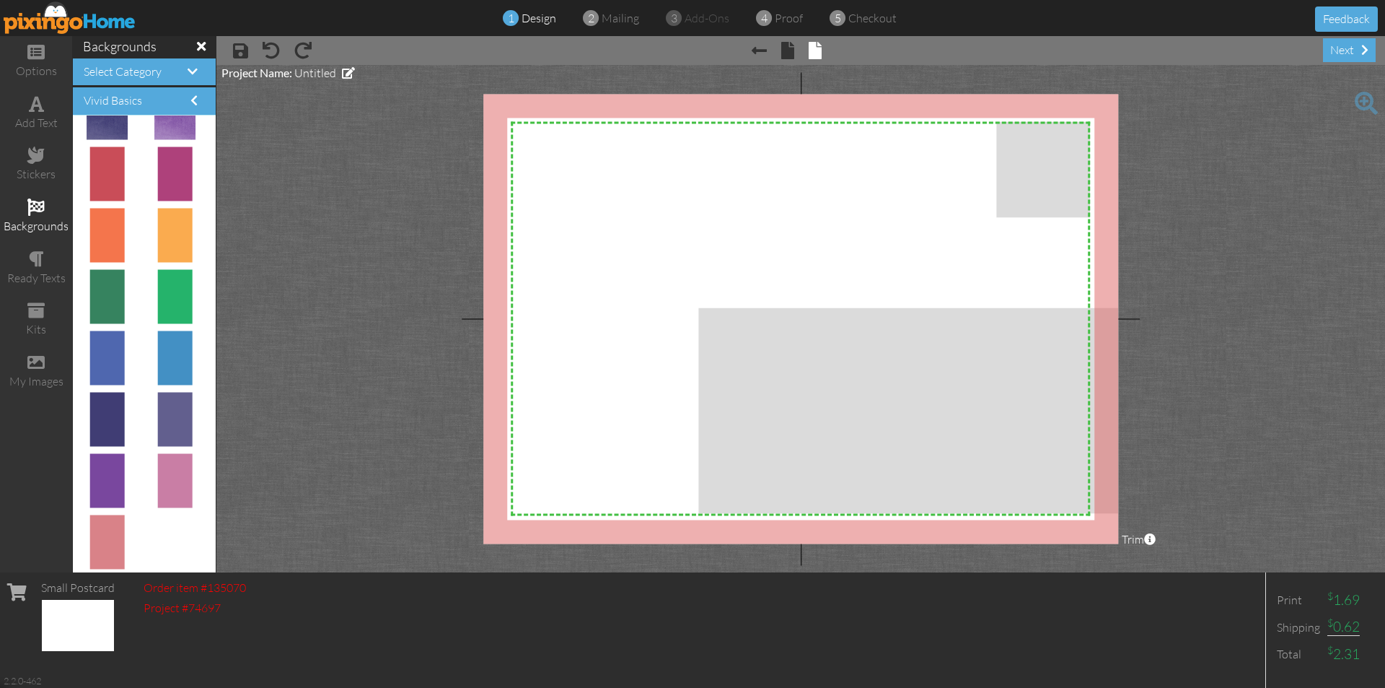
click at [167, 73] on h4 "Select Category" at bounding box center [144, 72] width 121 height 13
click at [188, 69] on span at bounding box center [193, 72] width 10 height 12
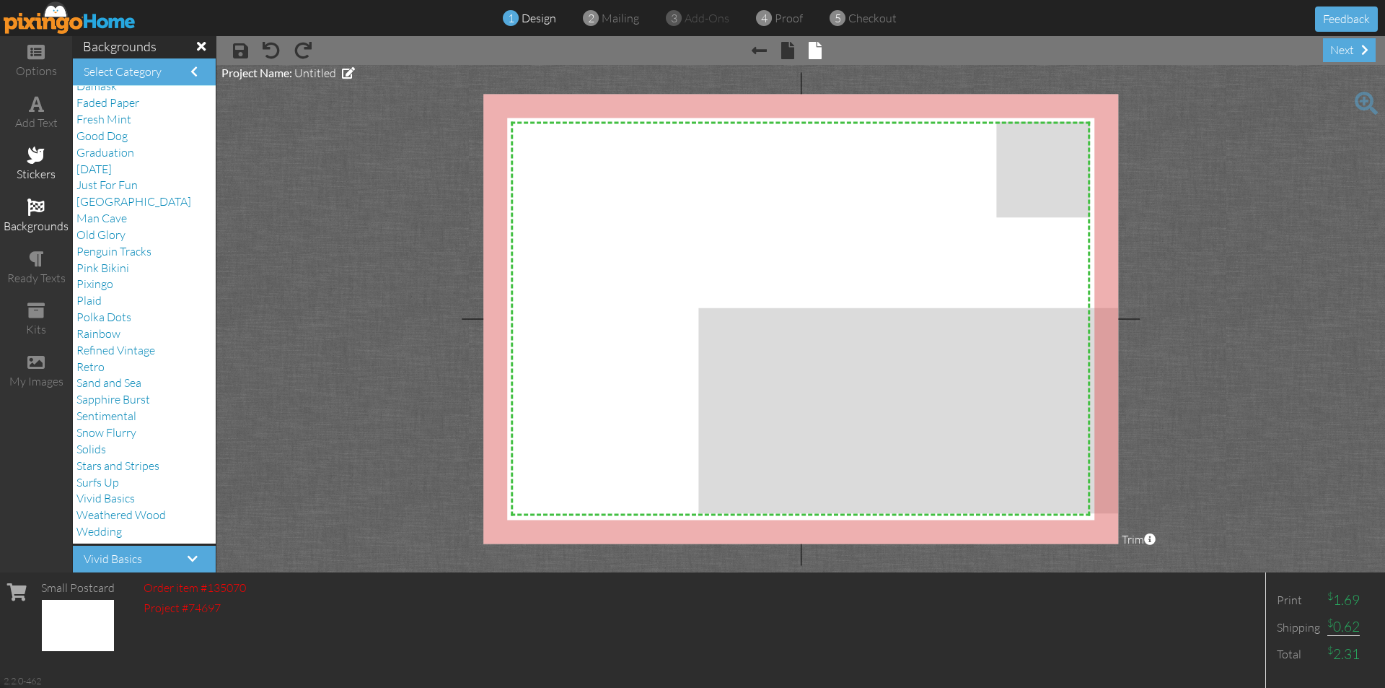
click at [35, 175] on div "stickers" at bounding box center [36, 174] width 72 height 17
click at [24, 258] on div "ready texts" at bounding box center [36, 268] width 72 height 51
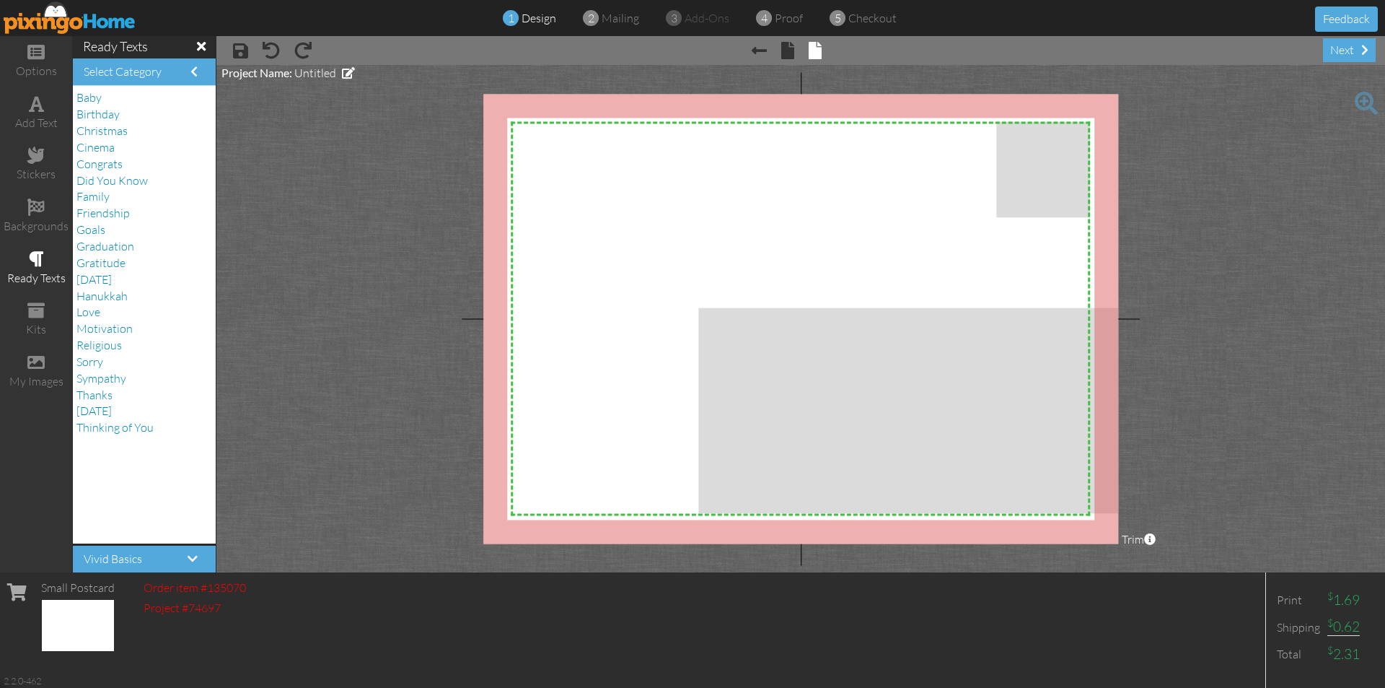
scroll to position [0, 0]
click at [96, 232] on span "Goals" at bounding box center [90, 229] width 29 height 14
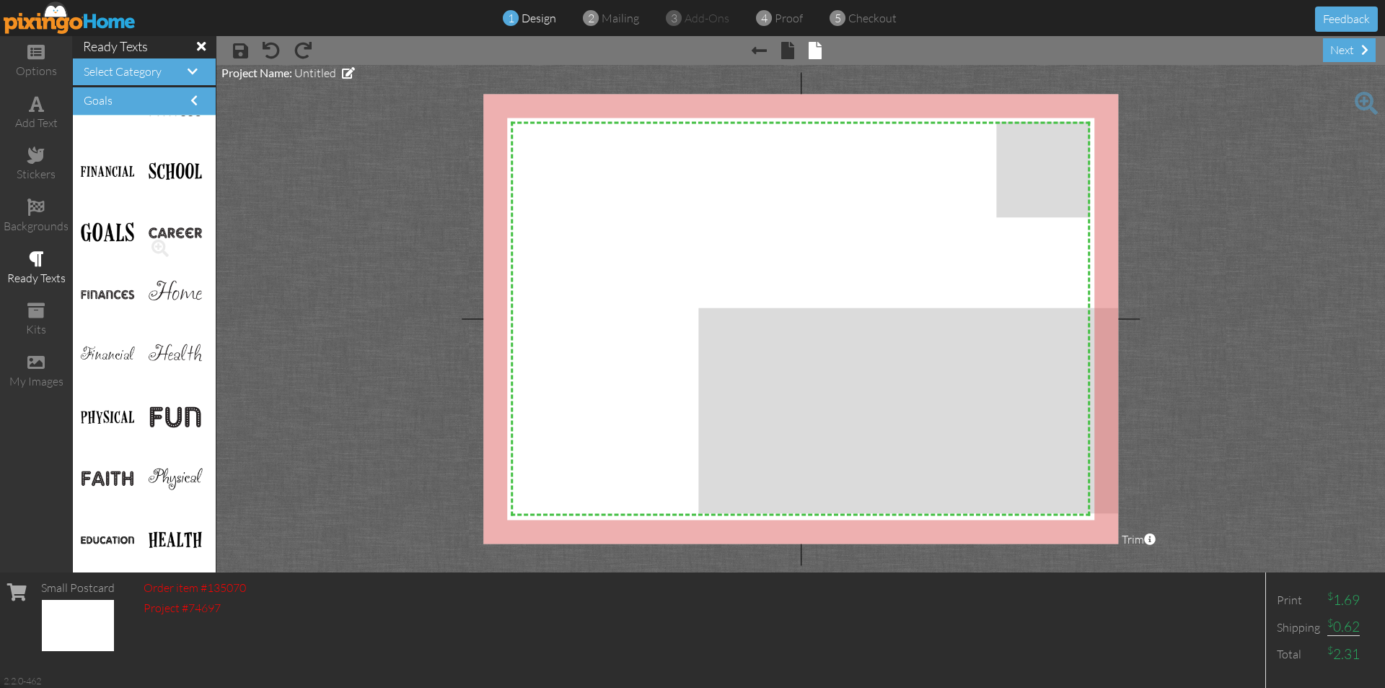
scroll to position [144, 0]
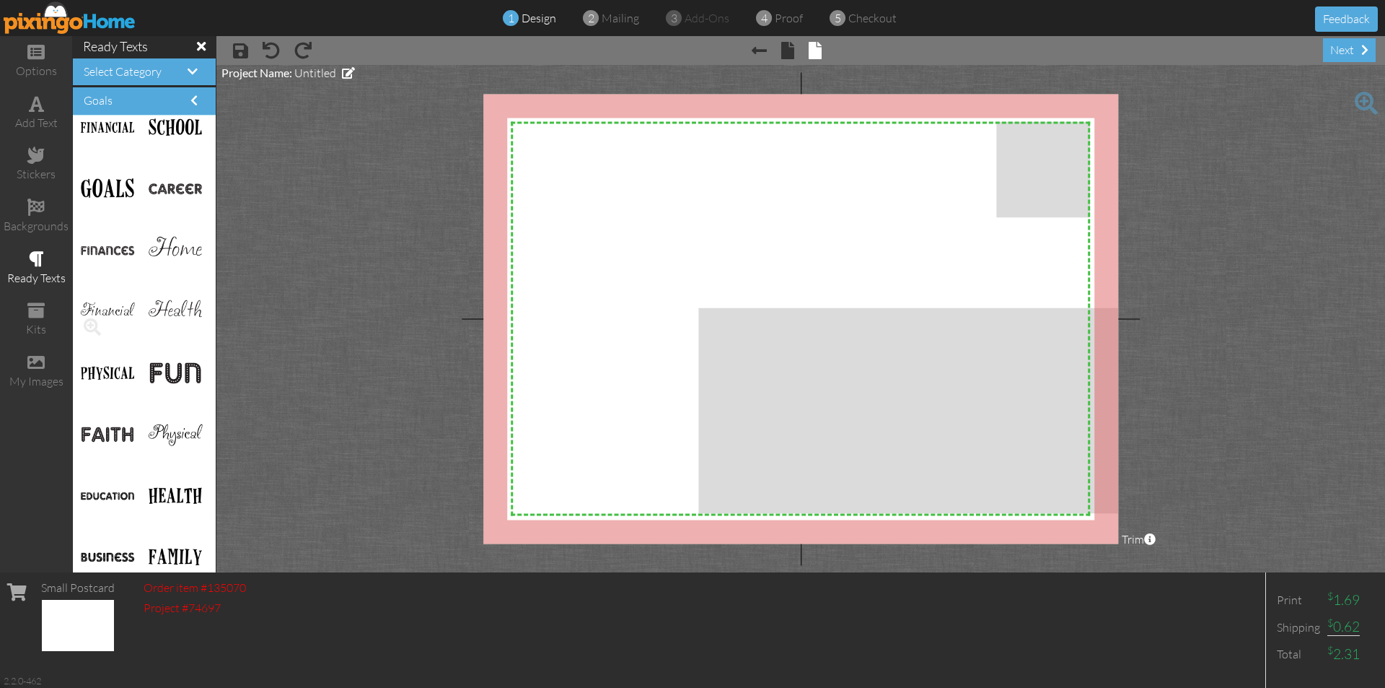
click at [130, 312] on img at bounding box center [107, 311] width 54 height 19
drag, startPoint x: 160, startPoint y: 310, endPoint x: 735, endPoint y: 223, distance: 580.9
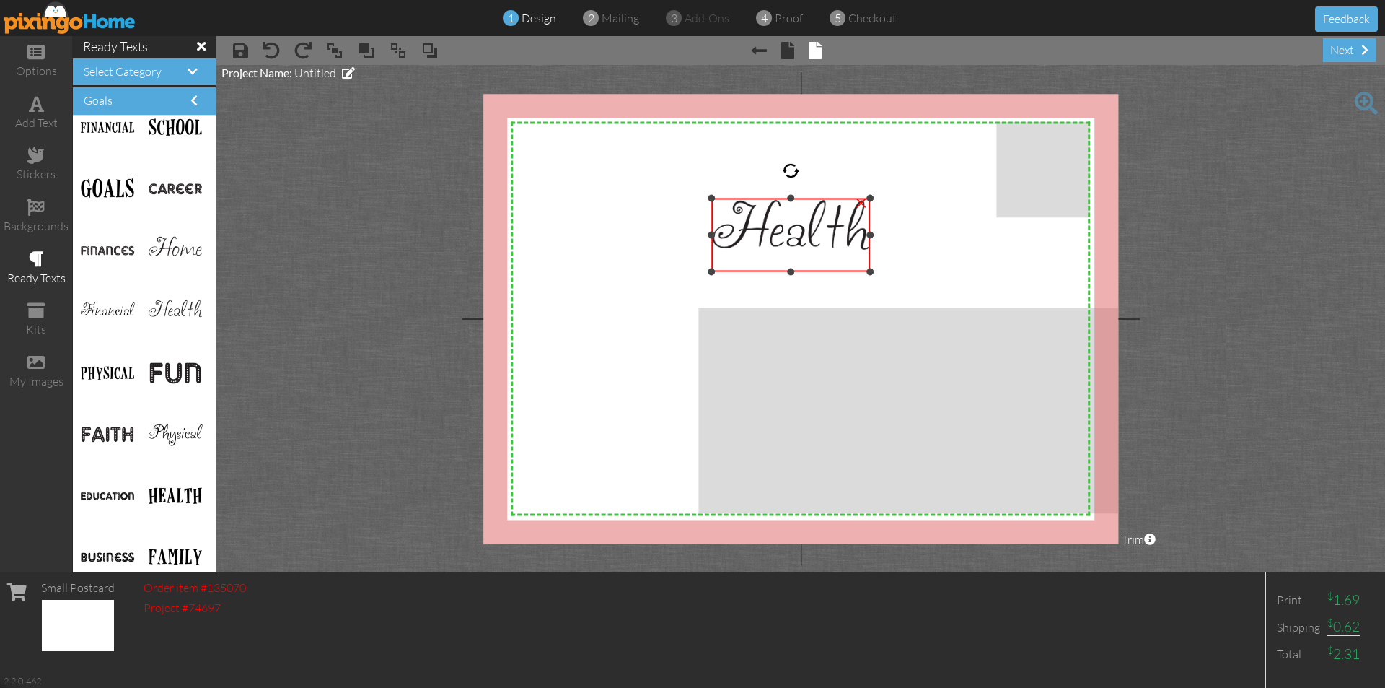
drag, startPoint x: 869, startPoint y: 235, endPoint x: 994, endPoint y: 221, distance: 124.9
click at [999, 222] on div "X X X X X X X X X X X X X X X X X X X X X X X X X X X X X X X X X X X X X X X X…" at bounding box center [800, 319] width 635 height 450
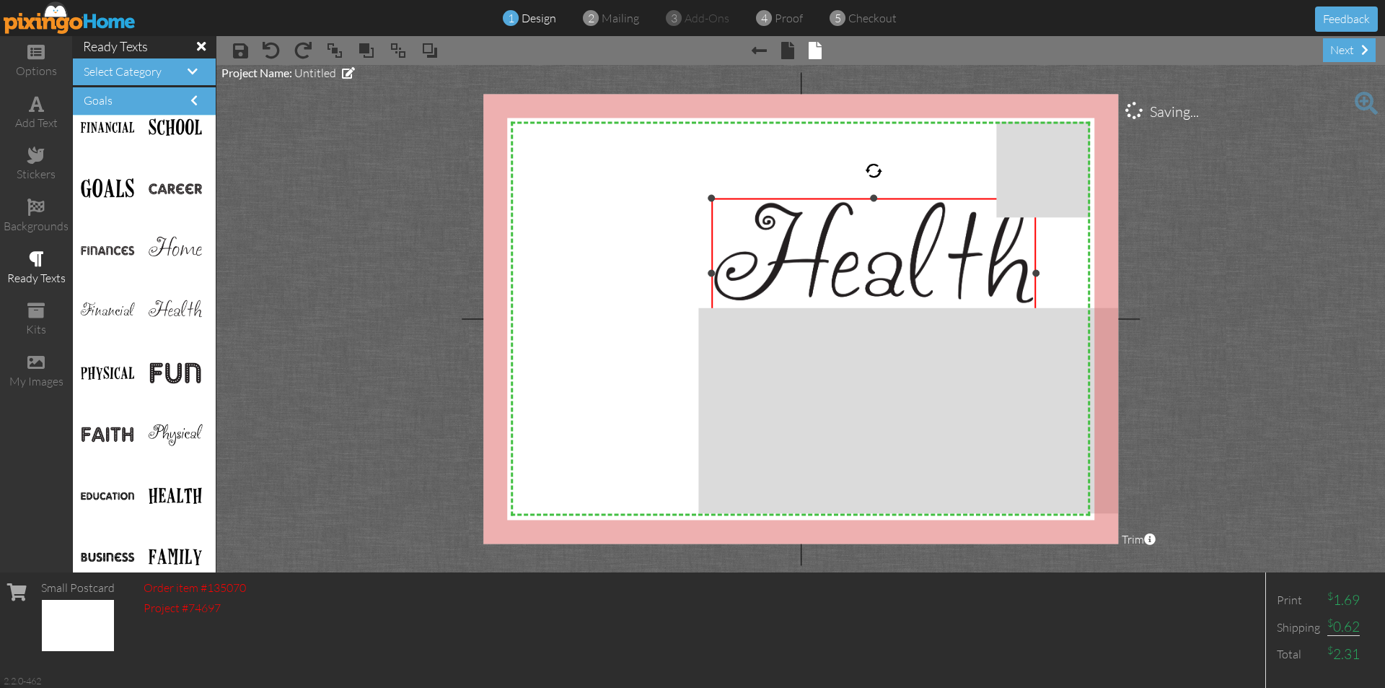
drag, startPoint x: 872, startPoint y: 271, endPoint x: 1031, endPoint y: 347, distance: 176.9
click at [1031, 347] on div "×" at bounding box center [873, 272] width 325 height 149
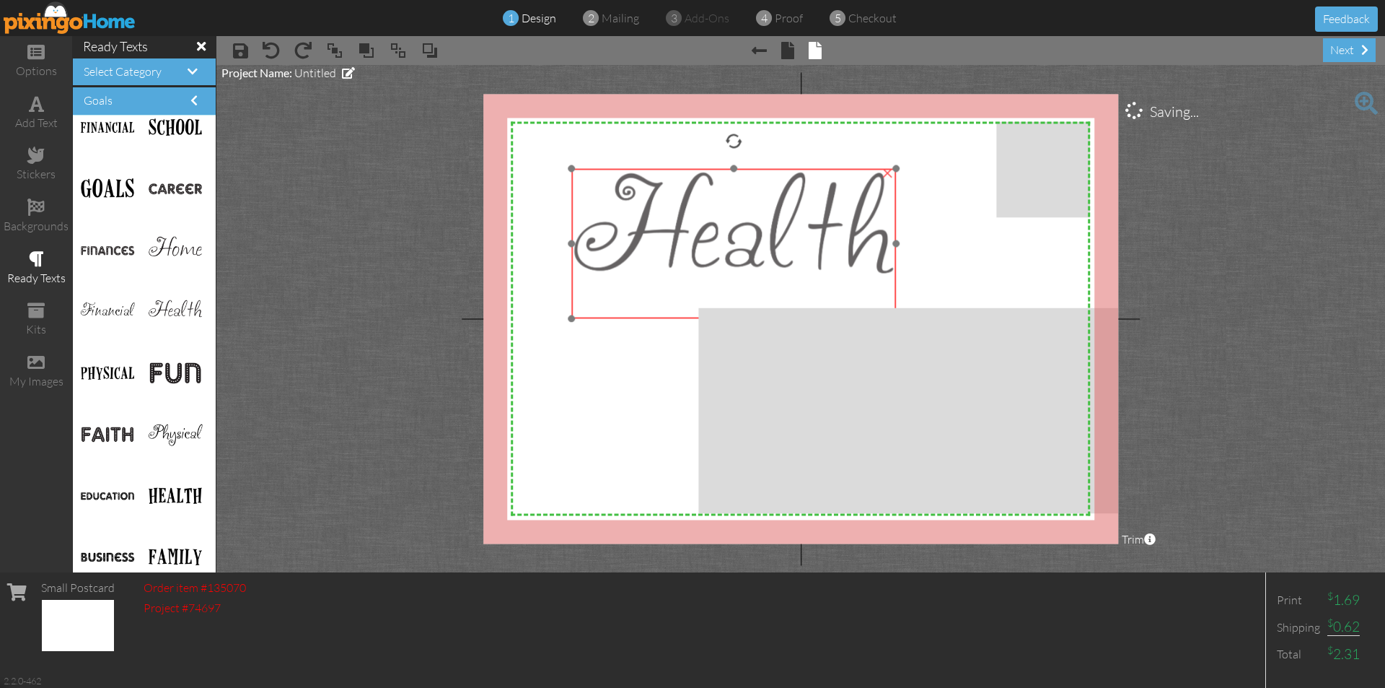
drag, startPoint x: 831, startPoint y: 277, endPoint x: 660, endPoint y: 236, distance: 175.9
click at [660, 236] on img at bounding box center [733, 243] width 325 height 149
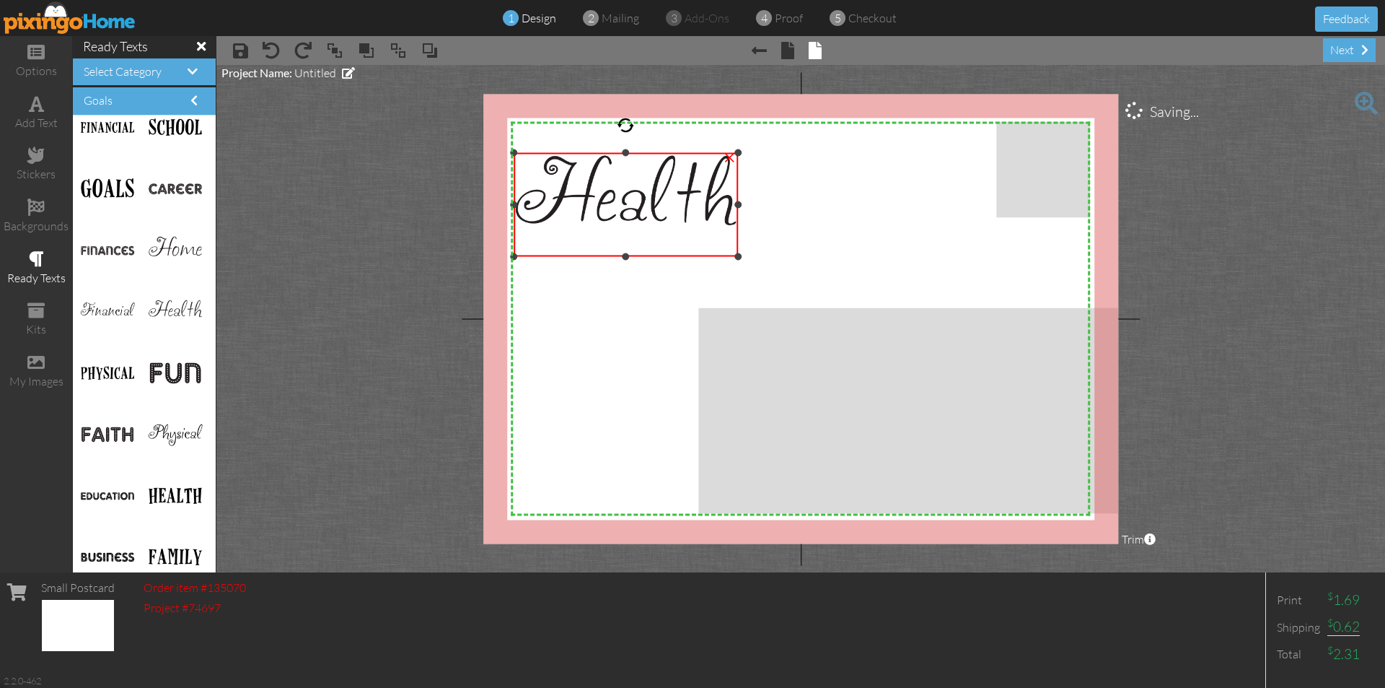
drag, startPoint x: 836, startPoint y: 302, endPoint x: 584, endPoint y: 207, distance: 269.0
click at [610, 247] on div "×" at bounding box center [626, 204] width 224 height 103
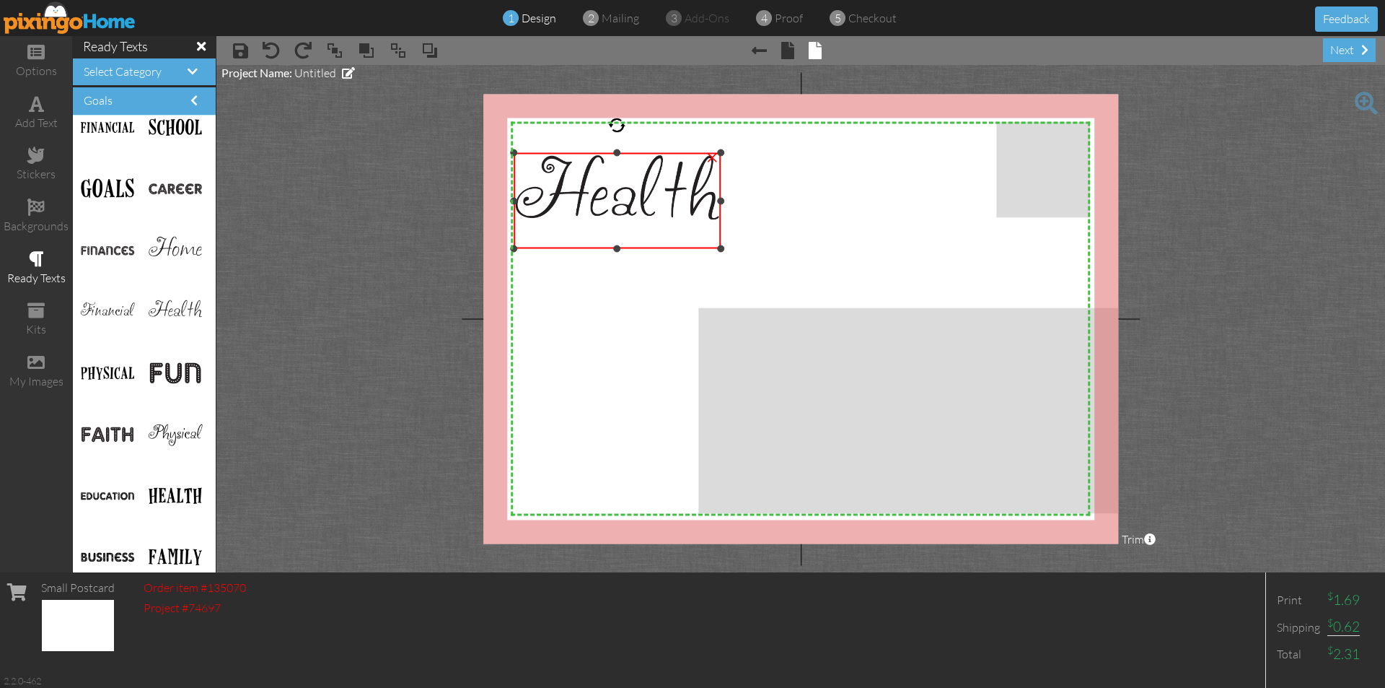
drag, startPoint x: 612, startPoint y: 178, endPoint x: 566, endPoint y: 219, distance: 62.3
click at [566, 219] on img at bounding box center [617, 200] width 207 height 95
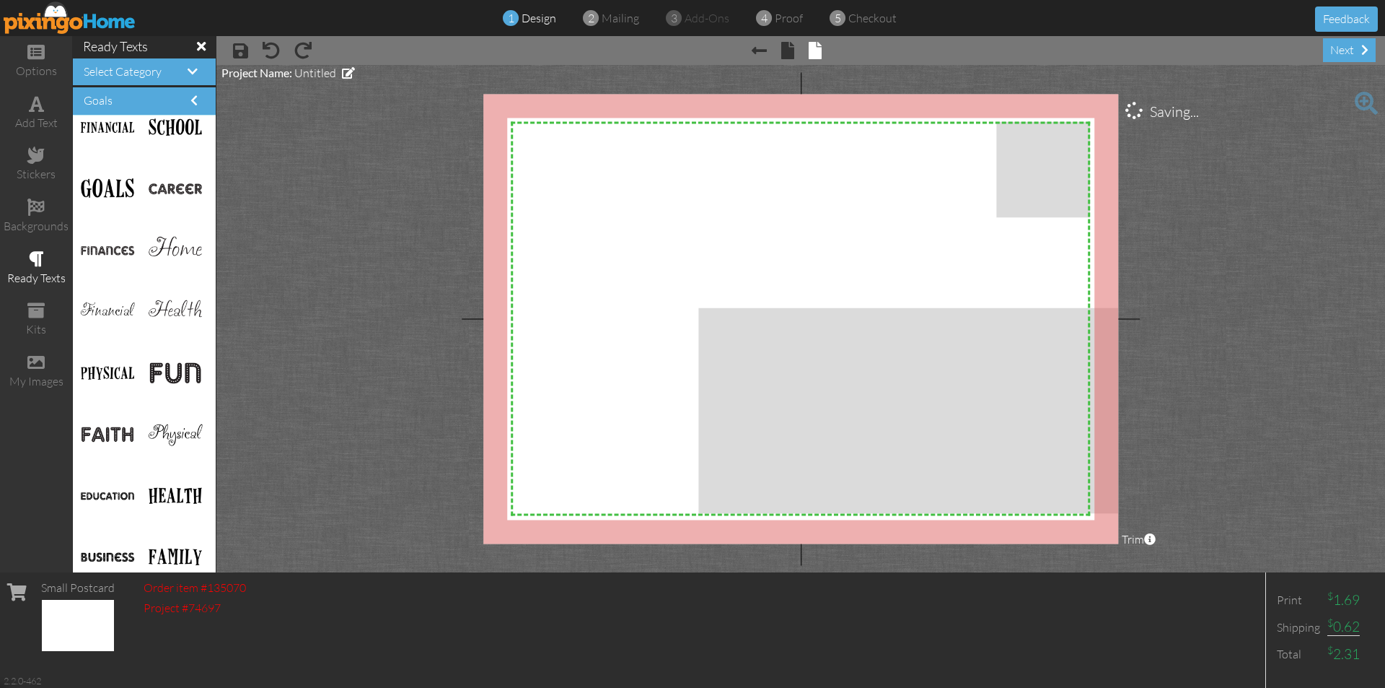
click at [41, 268] on div "ready texts" at bounding box center [36, 268] width 72 height 51
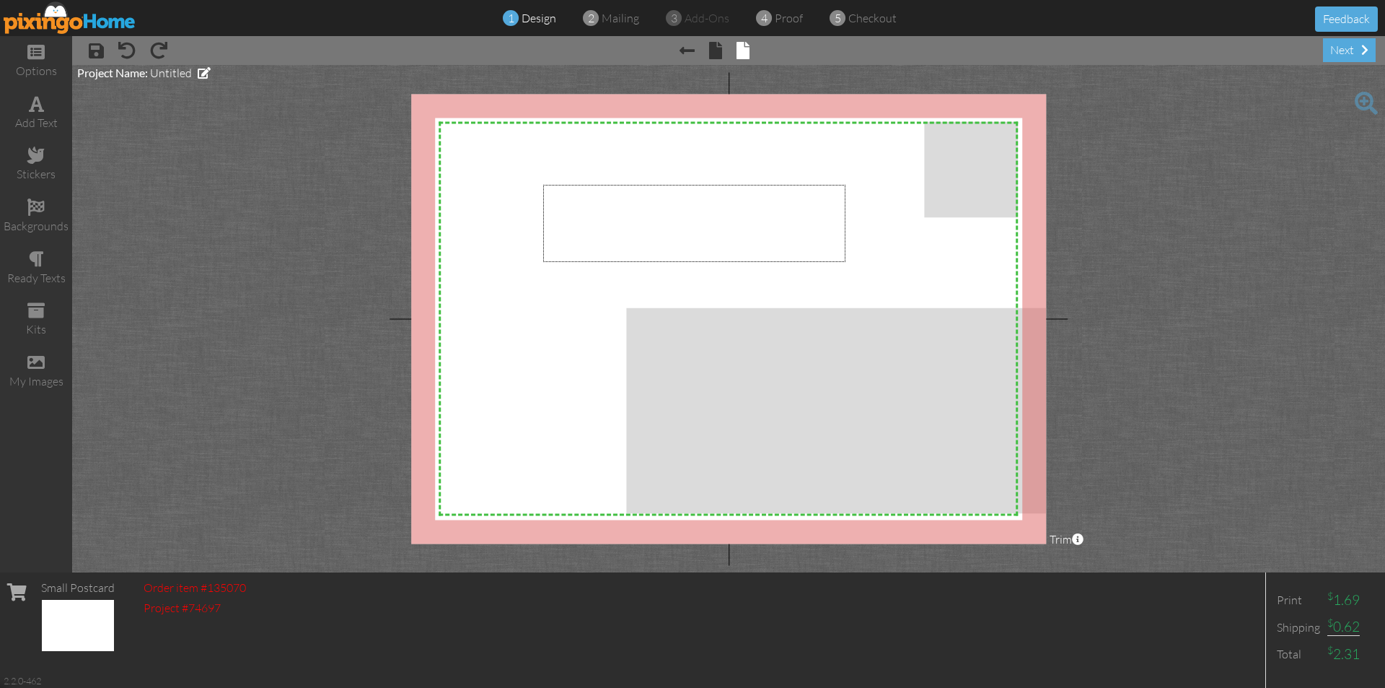
drag, startPoint x: 543, startPoint y: 185, endPoint x: 846, endPoint y: 262, distance: 312.0
click at [846, 262] on div "X X X X X X X X X X X X X X X X X X X X X X X X X X X X X X X X X X X X X X X X…" at bounding box center [728, 319] width 635 height 450
drag, startPoint x: 527, startPoint y: 181, endPoint x: 880, endPoint y: 249, distance: 359.3
click at [880, 247] on div "X X X X X X X X X X X X X X X X X X X X X X X X X X X X X X X X X X X X X X X X…" at bounding box center [728, 319] width 635 height 450
click at [13, 115] on div "add text" at bounding box center [36, 123] width 72 height 17
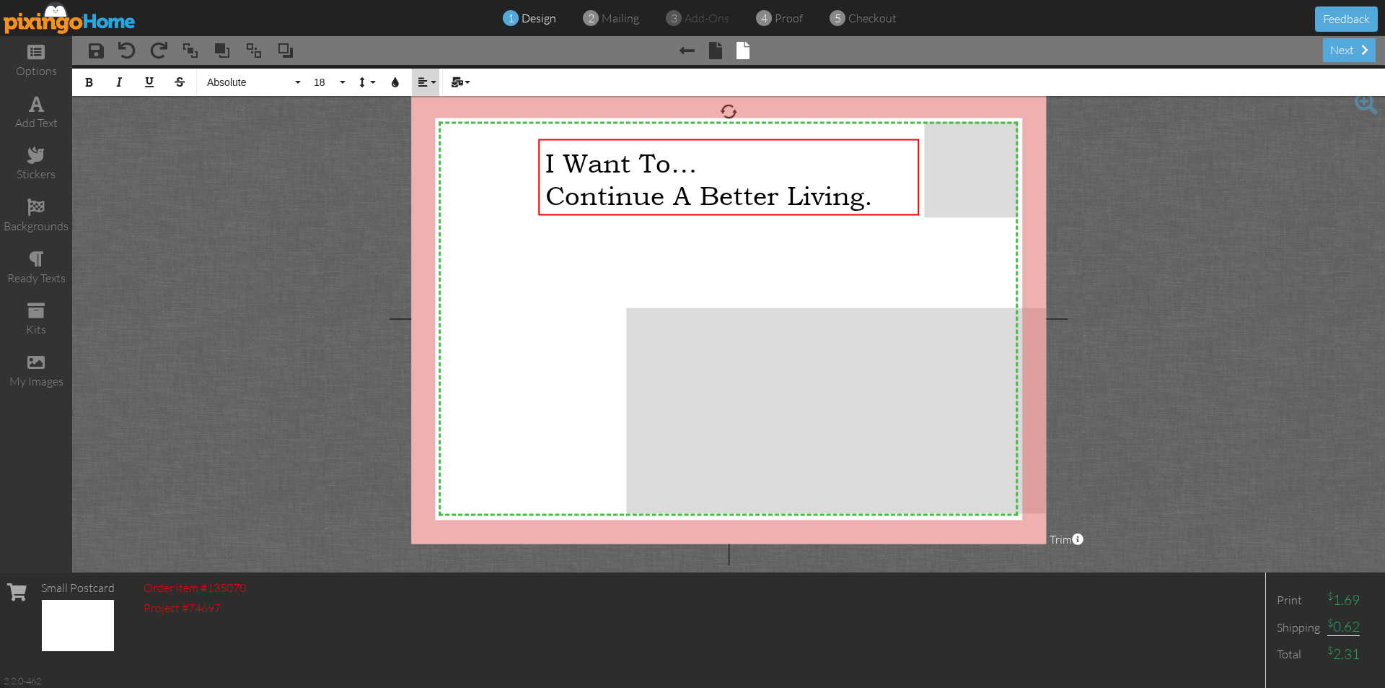
click at [429, 84] on button "Align" at bounding box center [425, 82] width 27 height 27
click at [434, 131] on icon at bounding box center [433, 135] width 9 height 11
click at [571, 169] on span "I Want To…" at bounding box center [622, 162] width 152 height 32
click at [553, 164] on span "I Want To…" at bounding box center [622, 162] width 152 height 32
click at [431, 83] on button "Align" at bounding box center [425, 82] width 27 height 27
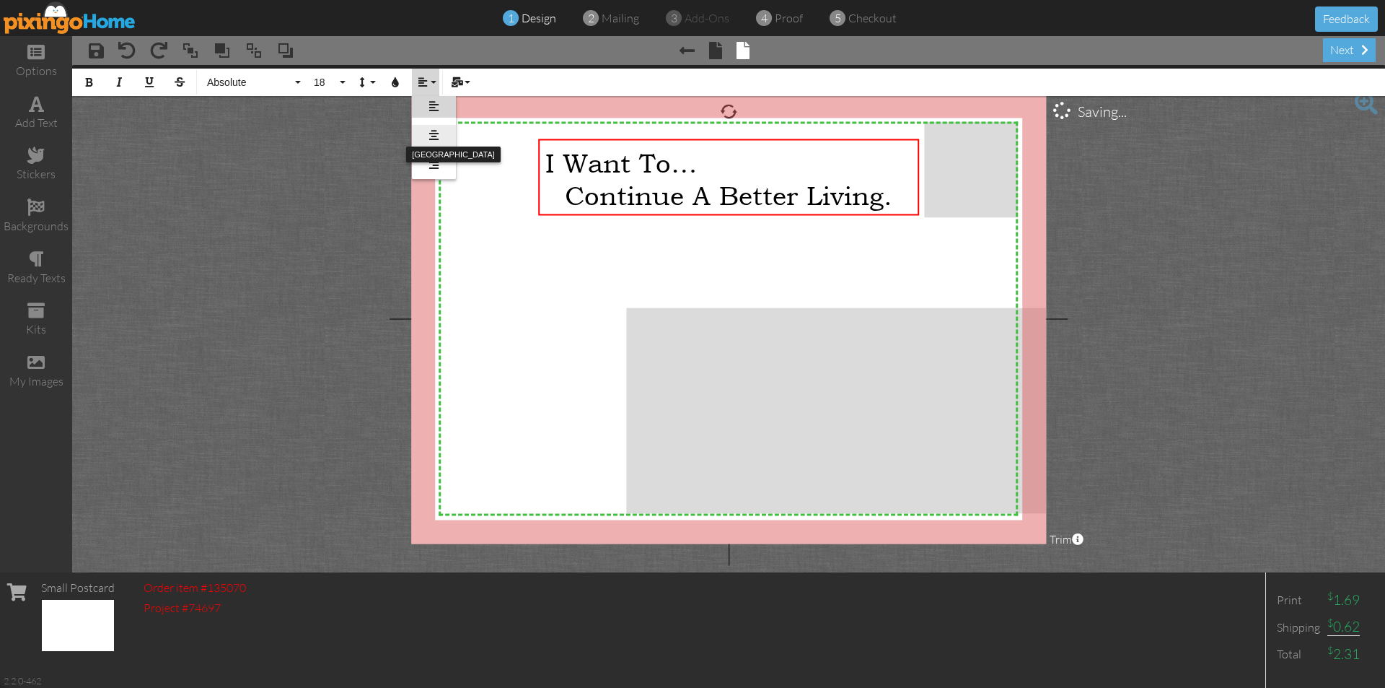
click at [434, 131] on icon at bounding box center [433, 135] width 9 height 11
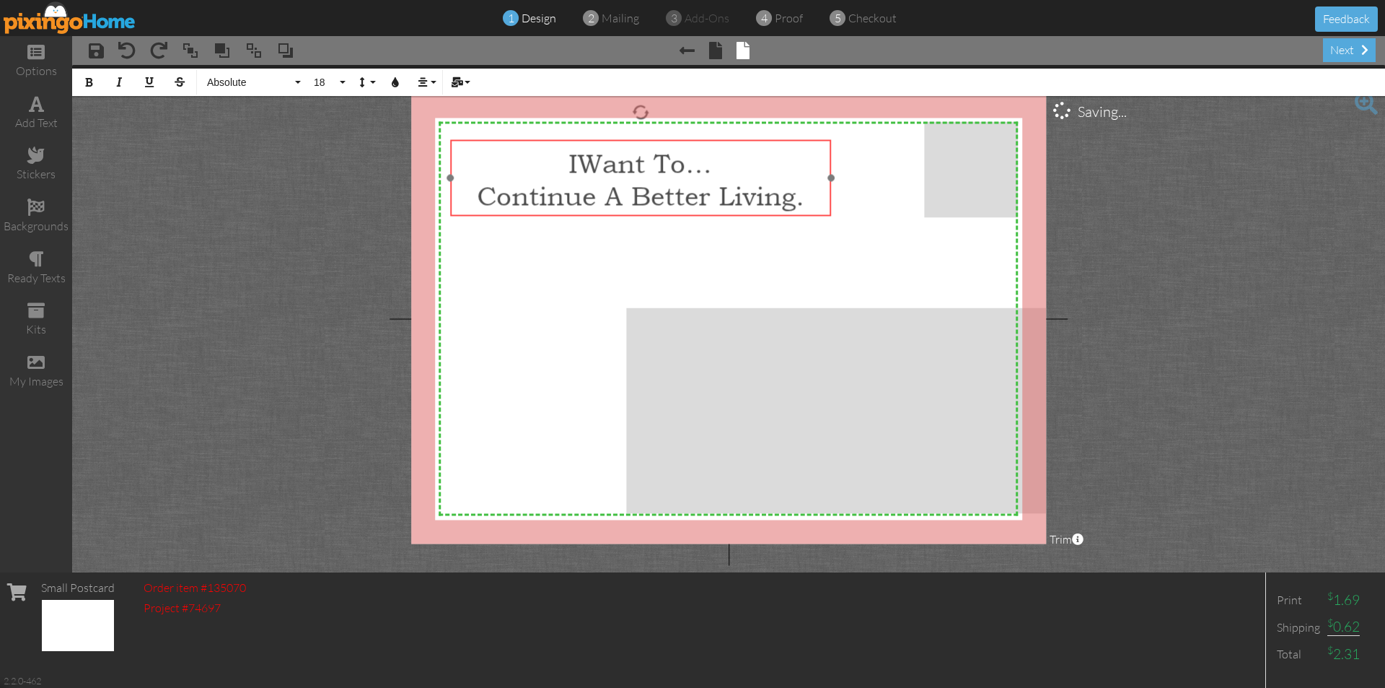
drag, startPoint x: 590, startPoint y: 142, endPoint x: 501, endPoint y: 143, distance: 88.0
click at [501, 143] on div "I ​ ​ Want To… Continue A Better Living." at bounding box center [640, 178] width 381 height 79
click at [433, 82] on button "Align" at bounding box center [425, 82] width 27 height 27
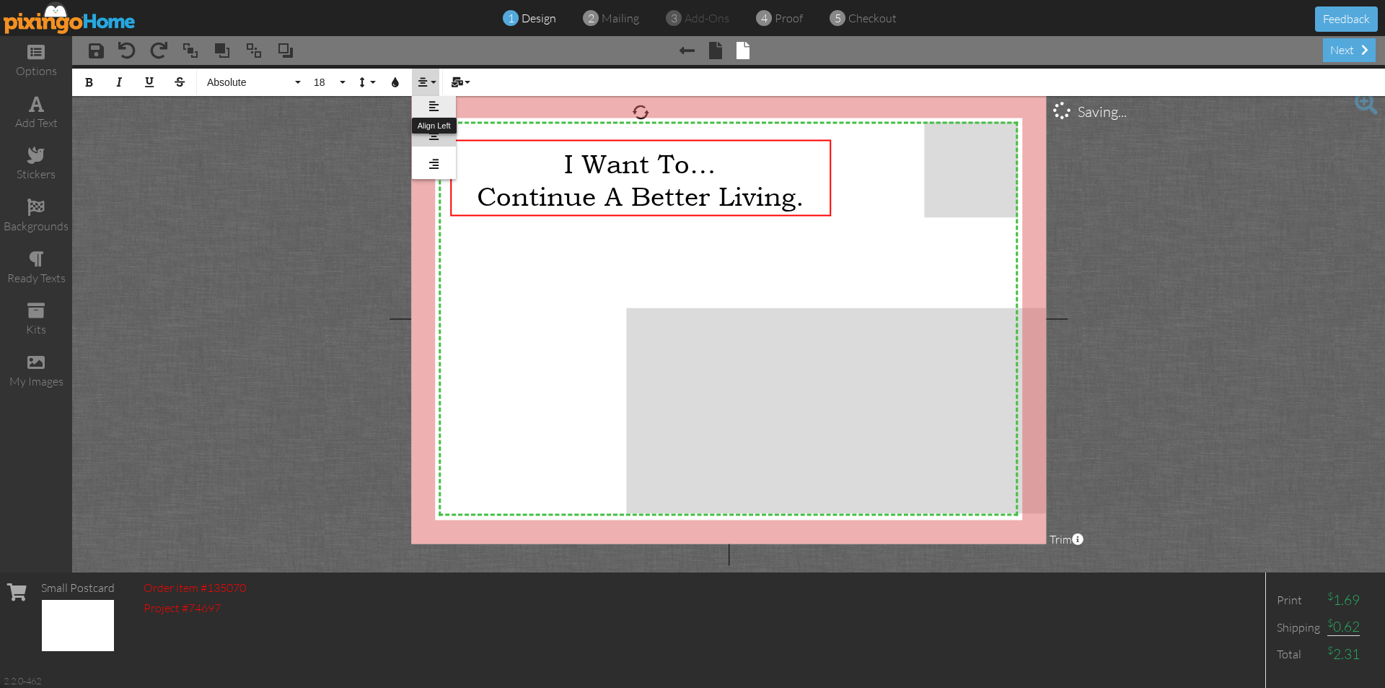
click at [426, 110] on link "Align Left" at bounding box center [434, 107] width 44 height 22
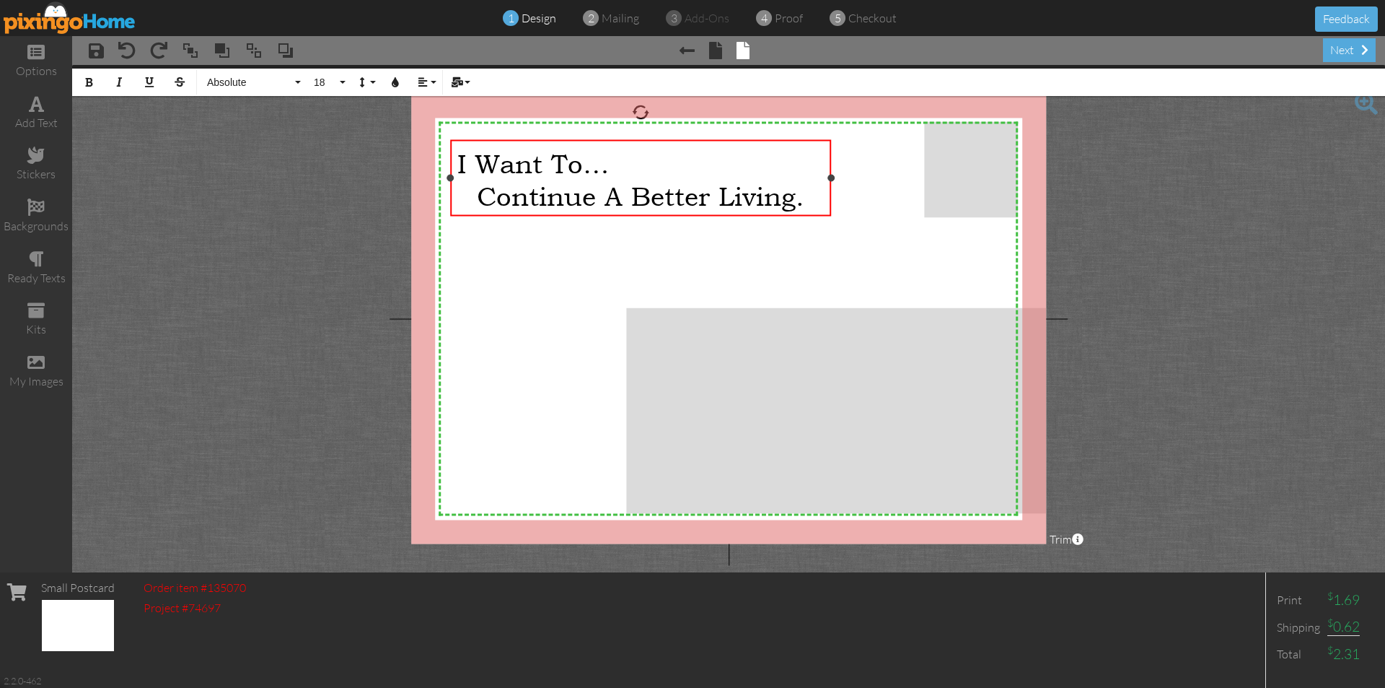
click at [487, 185] on span "Continue A Better Living." at bounding box center [641, 195] width 328 height 32
click at [429, 80] on button "Align" at bounding box center [425, 82] width 27 height 27
click at [414, 108] on link "Align Left" at bounding box center [434, 107] width 44 height 22
click at [489, 141] on div "I Want To… Continue A Better Living." at bounding box center [640, 178] width 381 height 79
click at [342, 84] on button "18" at bounding box center [328, 82] width 42 height 27
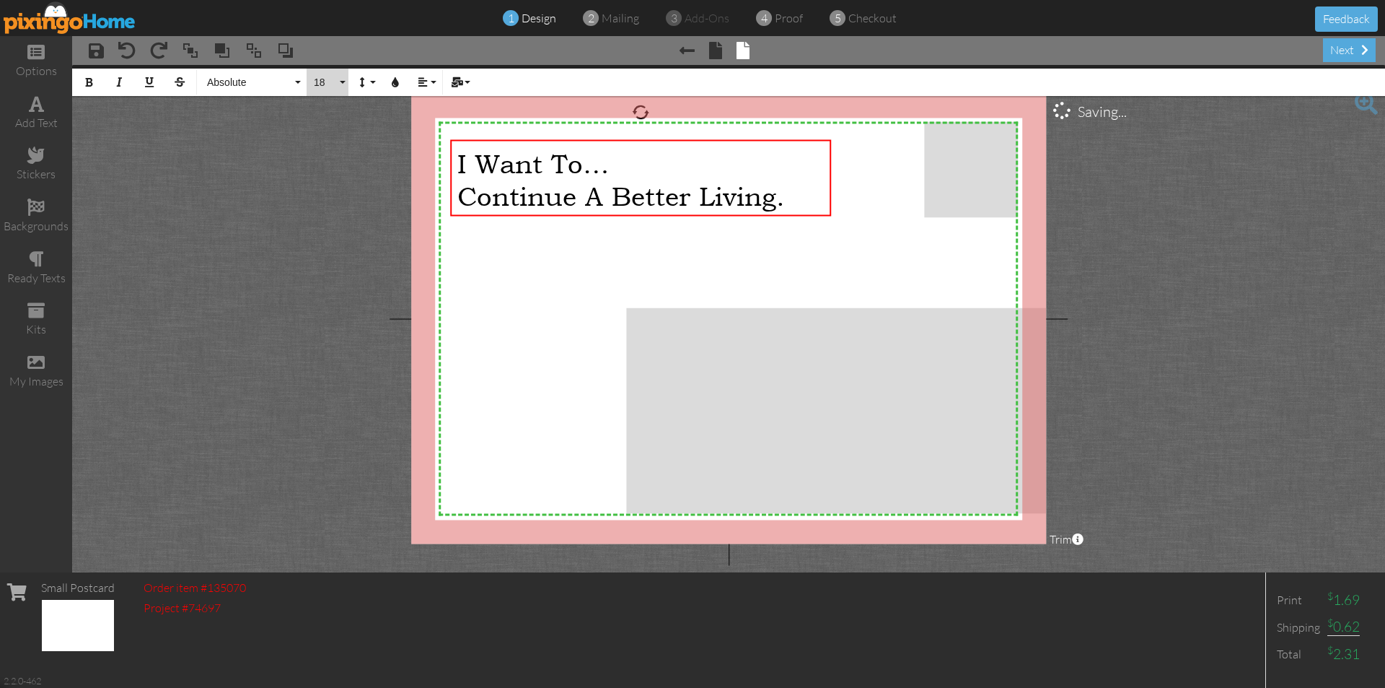
scroll to position [128, 0]
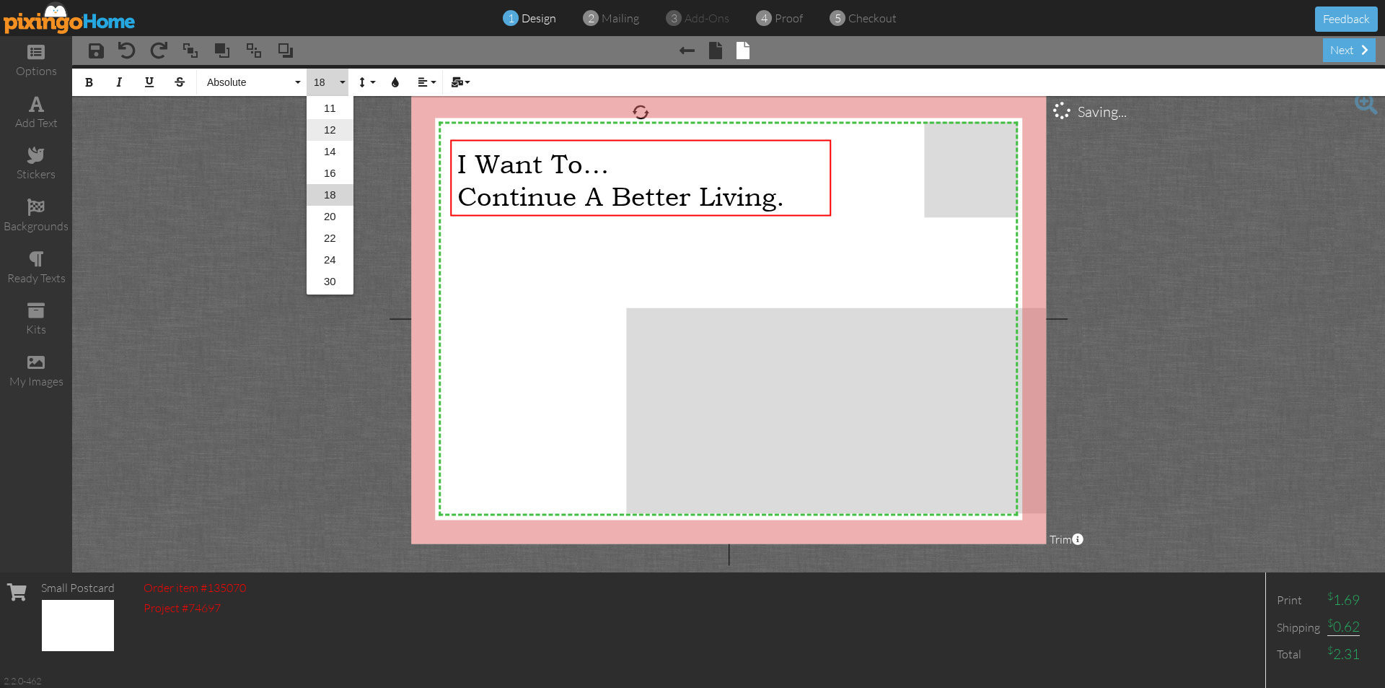
click at [321, 129] on link "12" at bounding box center [330, 130] width 47 height 22
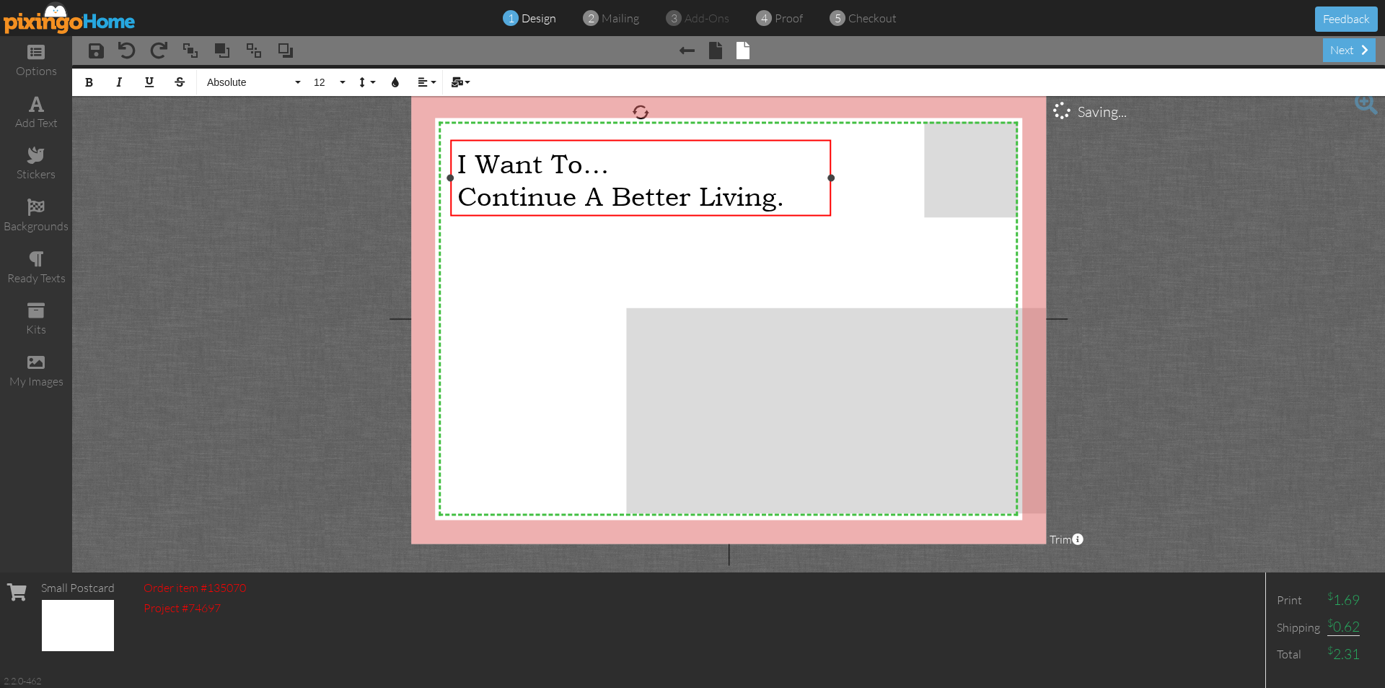
click at [470, 141] on div "I Want To… ​ Continue A Better Living." at bounding box center [640, 178] width 381 height 79
click at [348, 84] on button "12" at bounding box center [328, 82] width 42 height 27
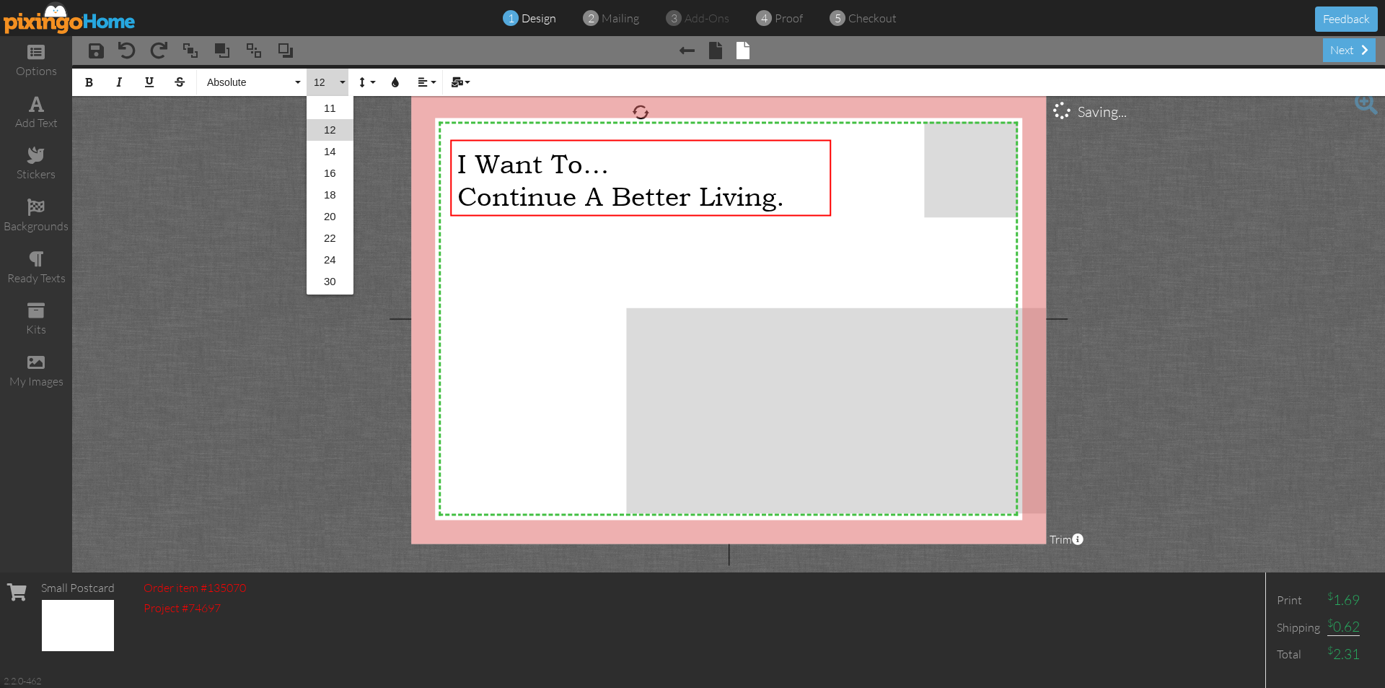
scroll to position [63, 0]
click at [335, 109] on link "8" at bounding box center [330, 108] width 47 height 22
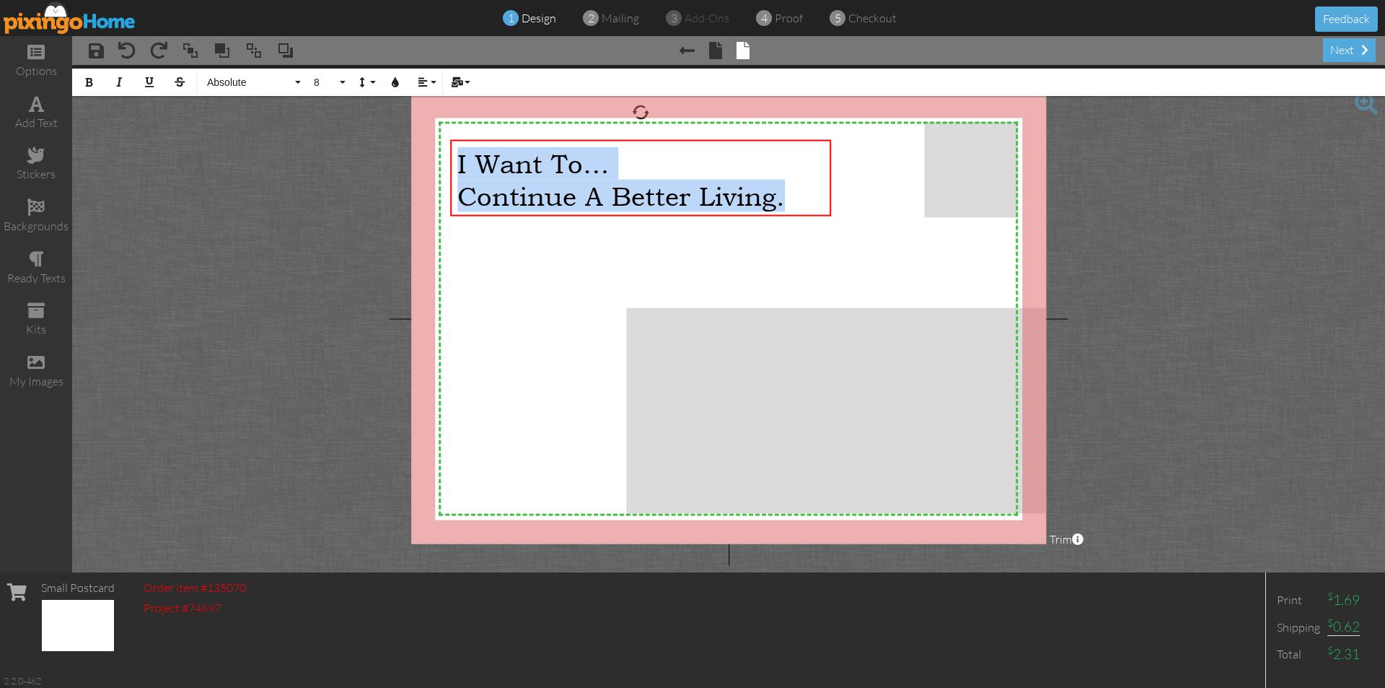
drag, startPoint x: 797, startPoint y: 198, endPoint x: 421, endPoint y: 159, distance: 377.9
click at [421, 159] on div "X X X X X X X X X X X X X X X X X X X X X X X X X X X X X X X X X X X X X X X X…" at bounding box center [728, 319] width 635 height 450
click at [346, 82] on button "8" at bounding box center [328, 82] width 42 height 27
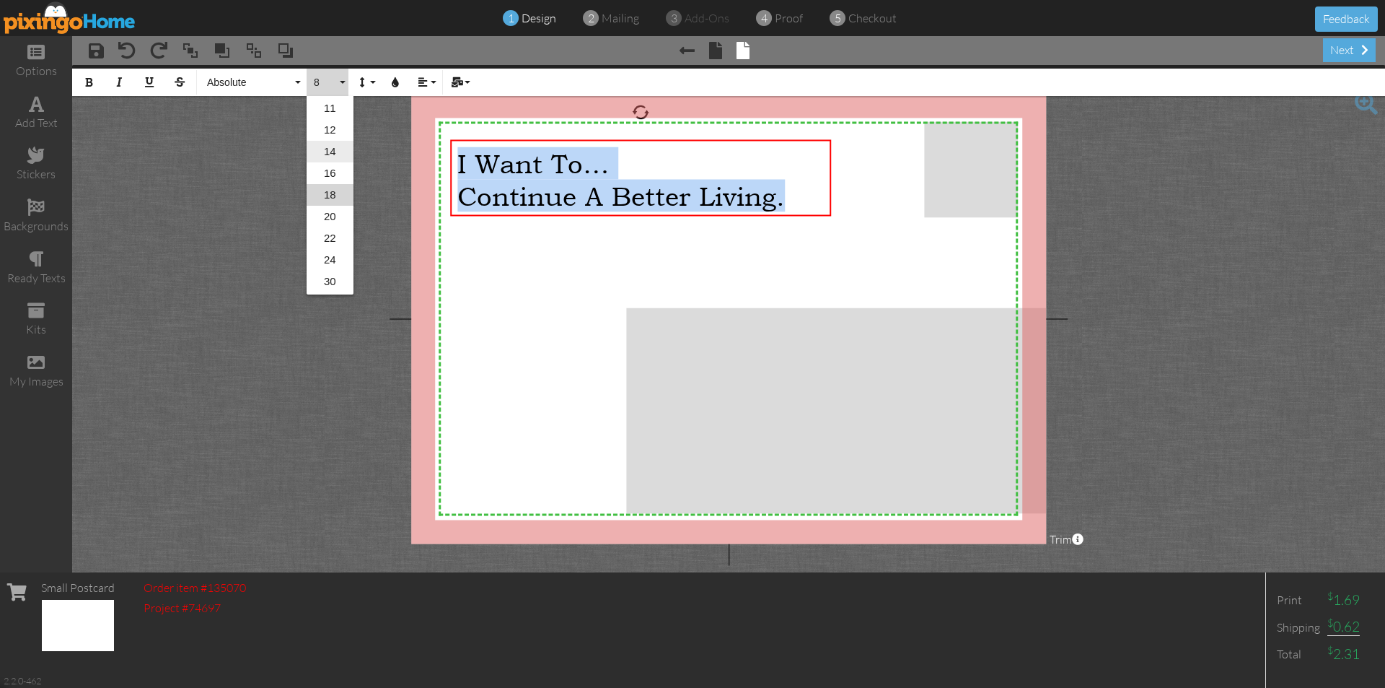
click at [328, 149] on link "14" at bounding box center [330, 152] width 47 height 22
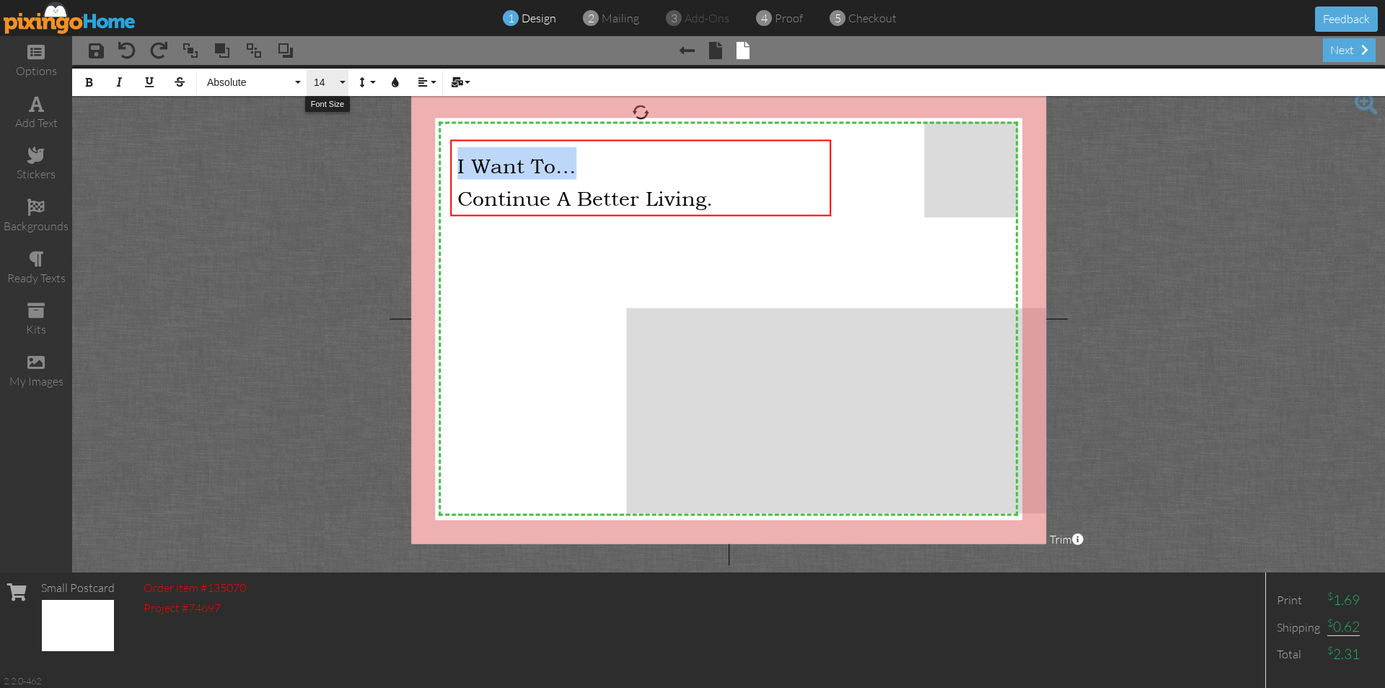
click at [338, 81] on button "14" at bounding box center [328, 82] width 42 height 27
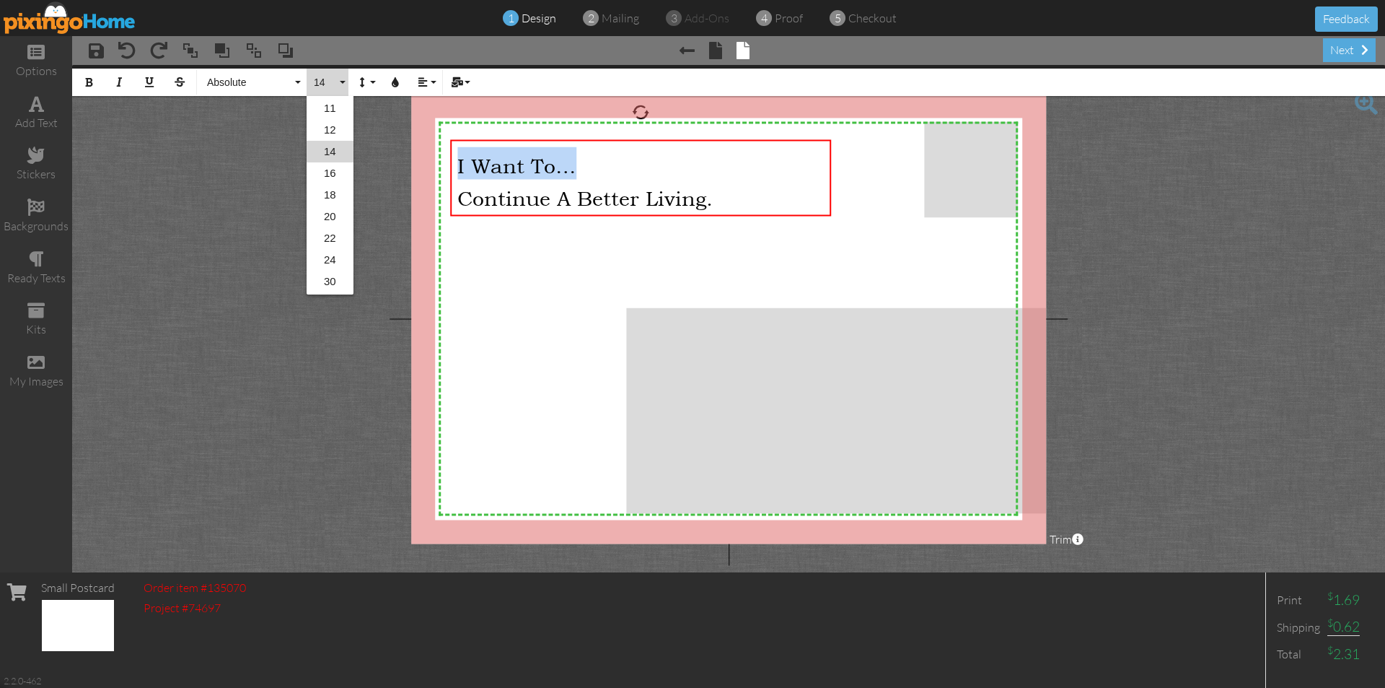
scroll to position [85, 0]
click at [329, 129] on link "10" at bounding box center [330, 130] width 47 height 22
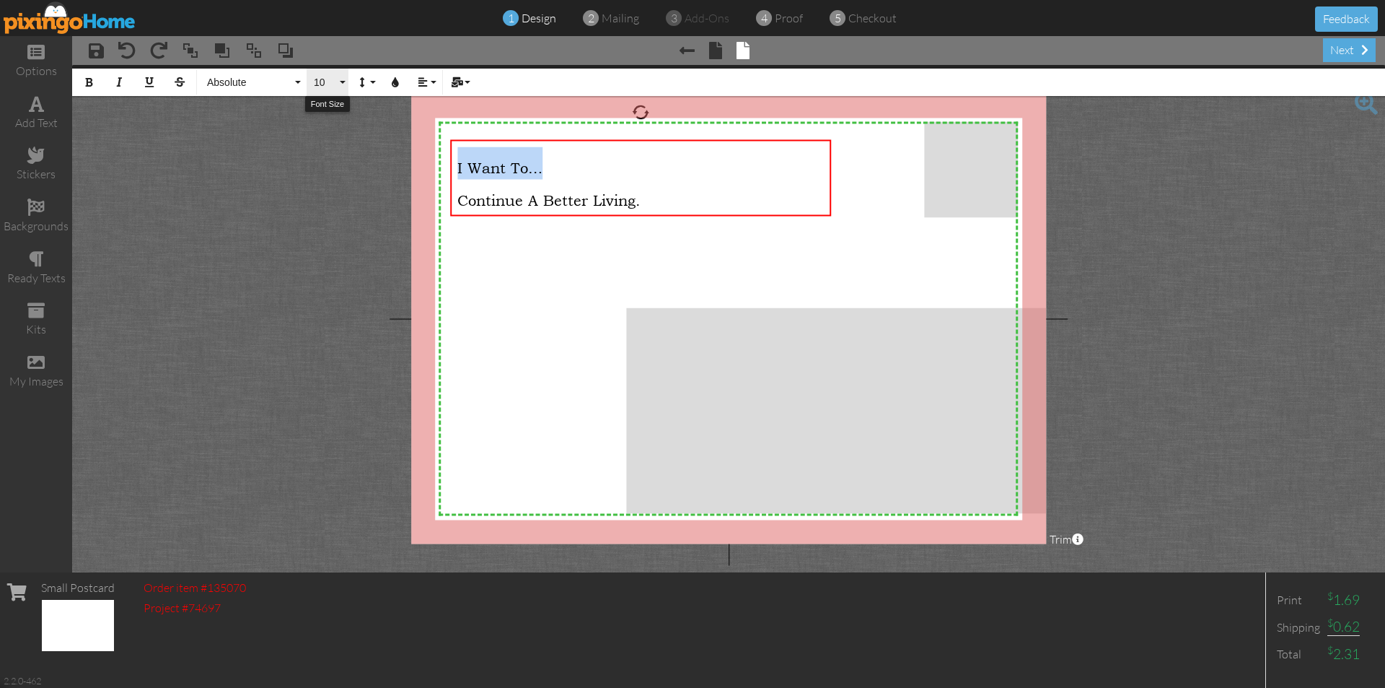
click at [342, 81] on button "10" at bounding box center [328, 82] width 42 height 27
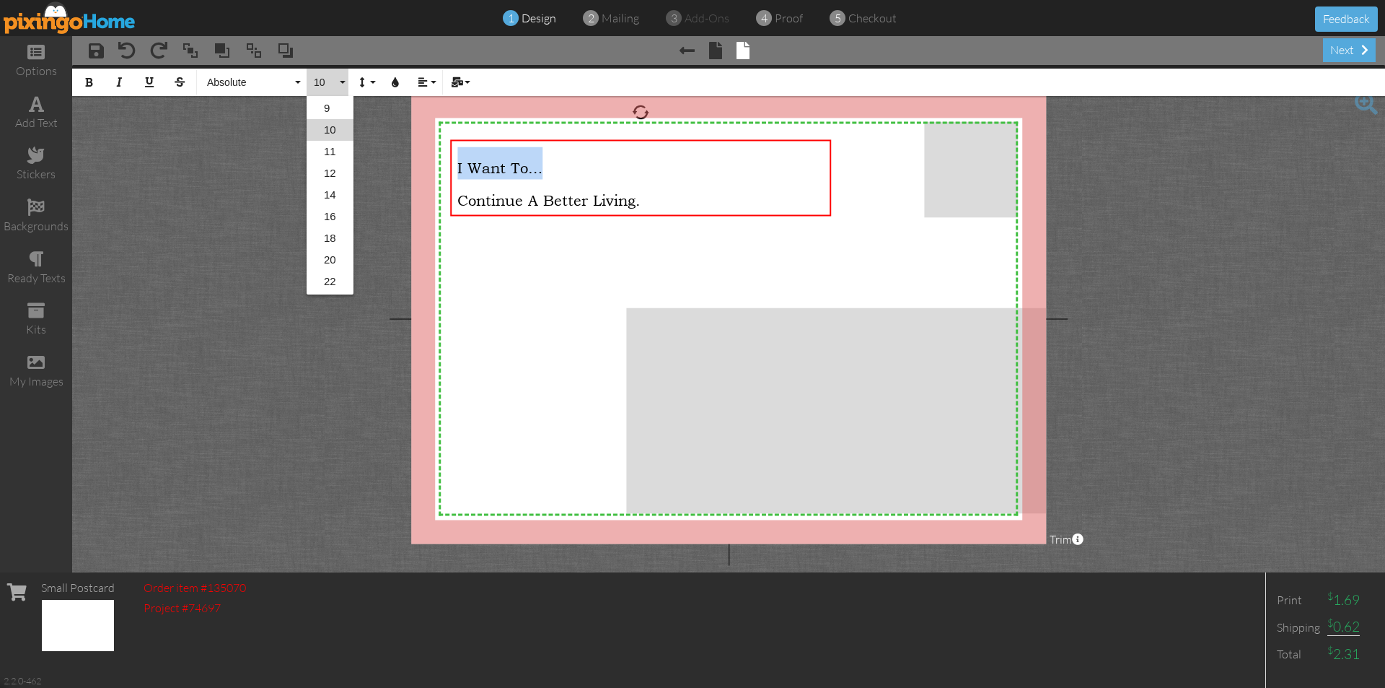
scroll to position [20, 0]
click at [328, 154] on link "8" at bounding box center [330, 152] width 47 height 22
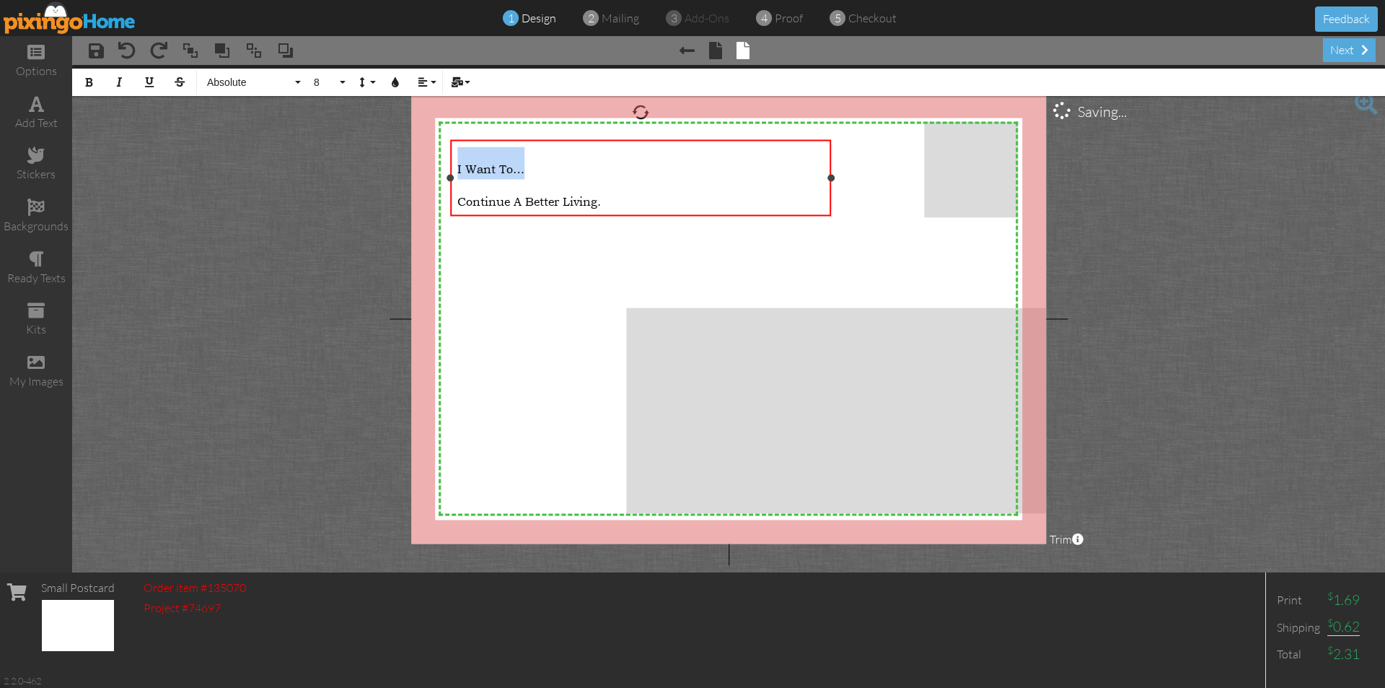
click at [540, 165] on div "I Want To…" at bounding box center [640, 162] width 366 height 32
click at [535, 175] on div "I Want To…" at bounding box center [640, 162] width 366 height 32
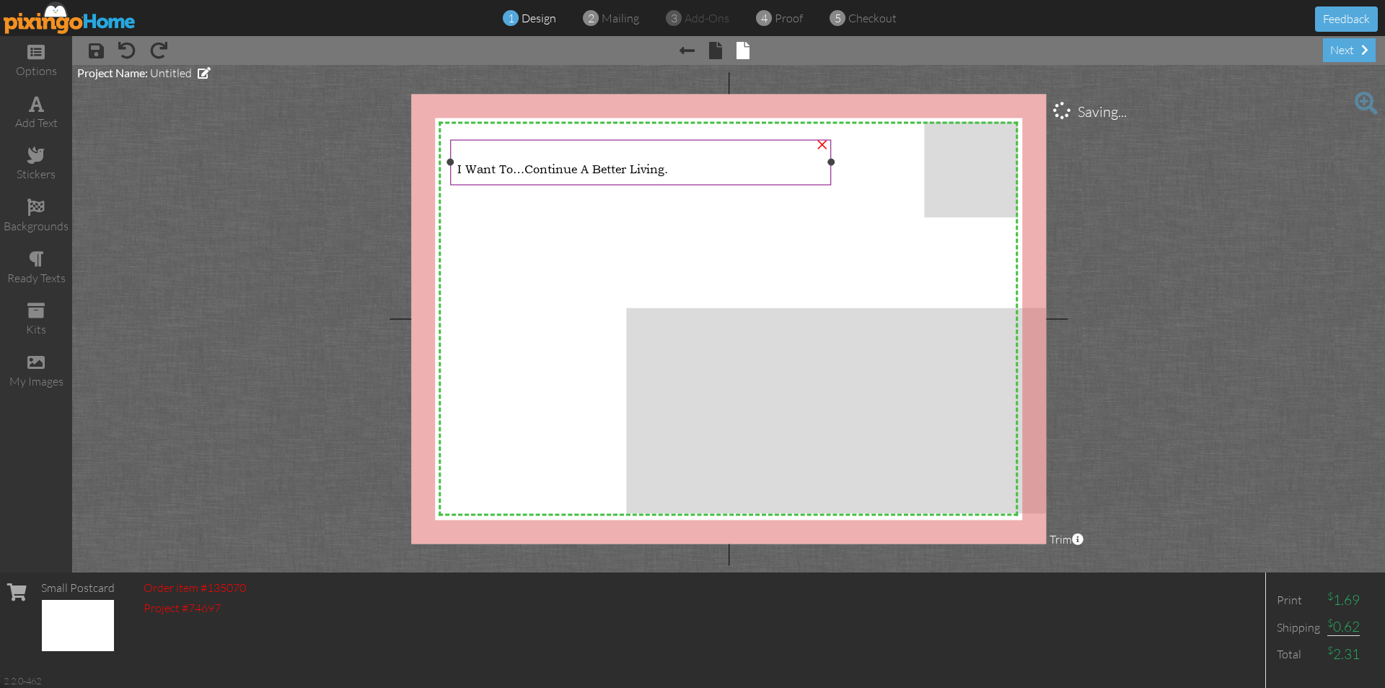
click at [589, 178] on div "I Want To… Continue A Better Living." at bounding box center [640, 162] width 366 height 32
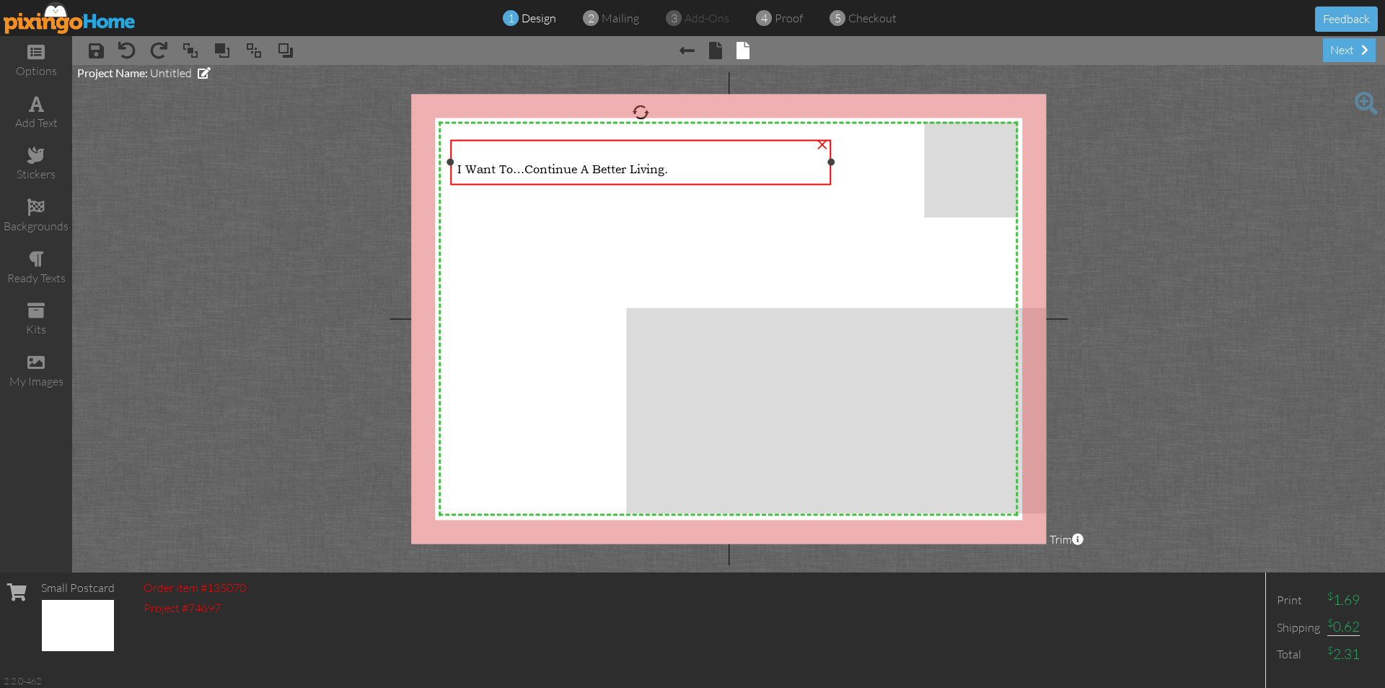
click at [525, 161] on span "I Want To…" at bounding box center [490, 168] width 67 height 14
click at [703, 173] on div "I Want To… Continue A Better Living." at bounding box center [640, 162] width 366 height 32
click at [681, 168] on div "I Want To… Continue A Better Living." at bounding box center [640, 162] width 366 height 32
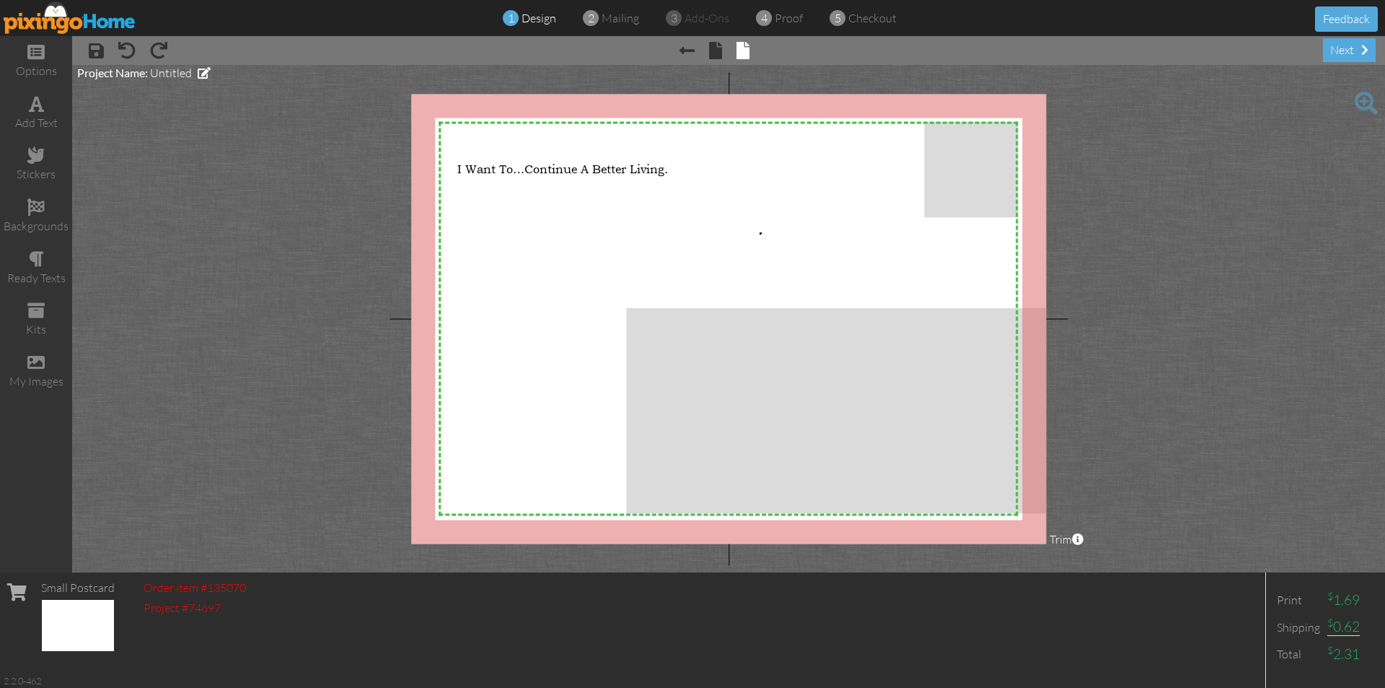
drag, startPoint x: 760, startPoint y: 232, endPoint x: 729, endPoint y: 227, distance: 31.6
click at [684, 175] on div "I Want To… Continue A Better Living." at bounding box center [640, 162] width 366 height 32
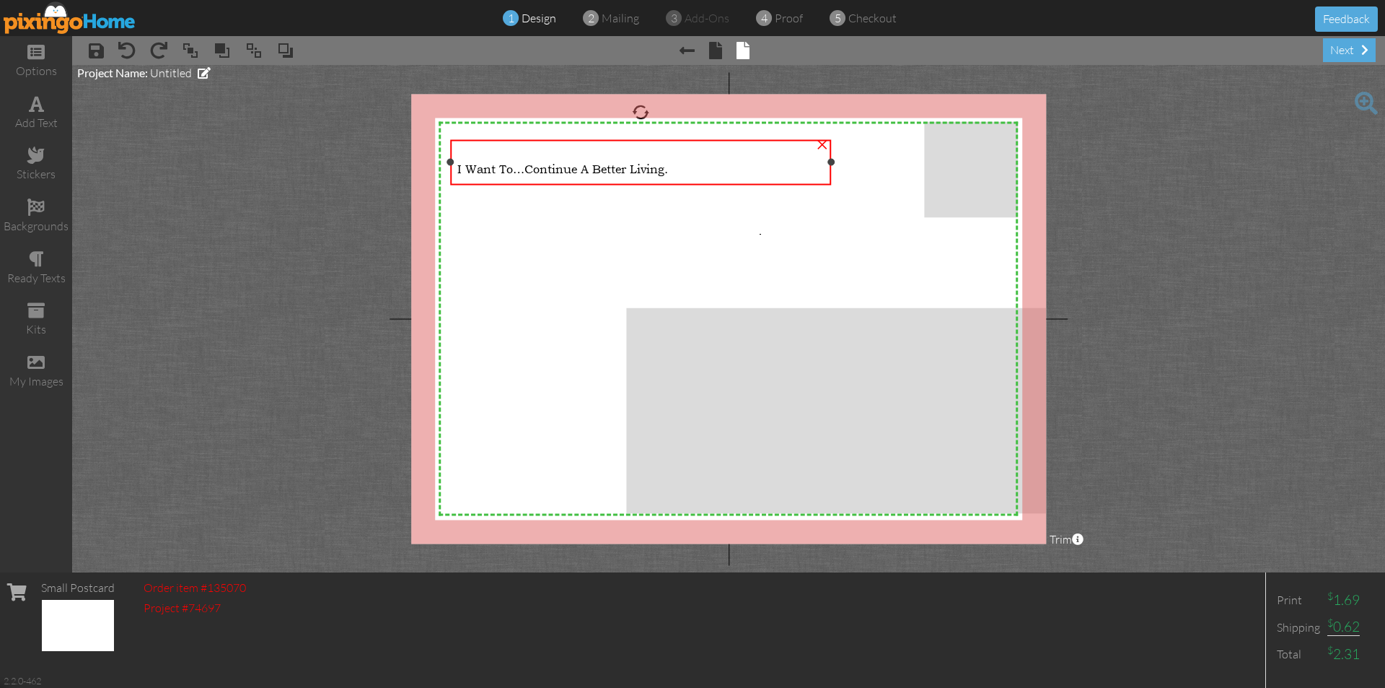
click at [680, 166] on div "I Want To… Continue A Better Living." at bounding box center [640, 162] width 366 height 32
click at [660, 166] on span "Continue A Better Living." at bounding box center [597, 168] width 144 height 14
click at [736, 162] on div "I Want To… Continue A Better Living." at bounding box center [640, 162] width 366 height 32
click at [631, 178] on div "I Want To… Continue A Better Living." at bounding box center [640, 162] width 366 height 32
click at [464, 170] on span "I Want To…" at bounding box center [490, 168] width 67 height 14
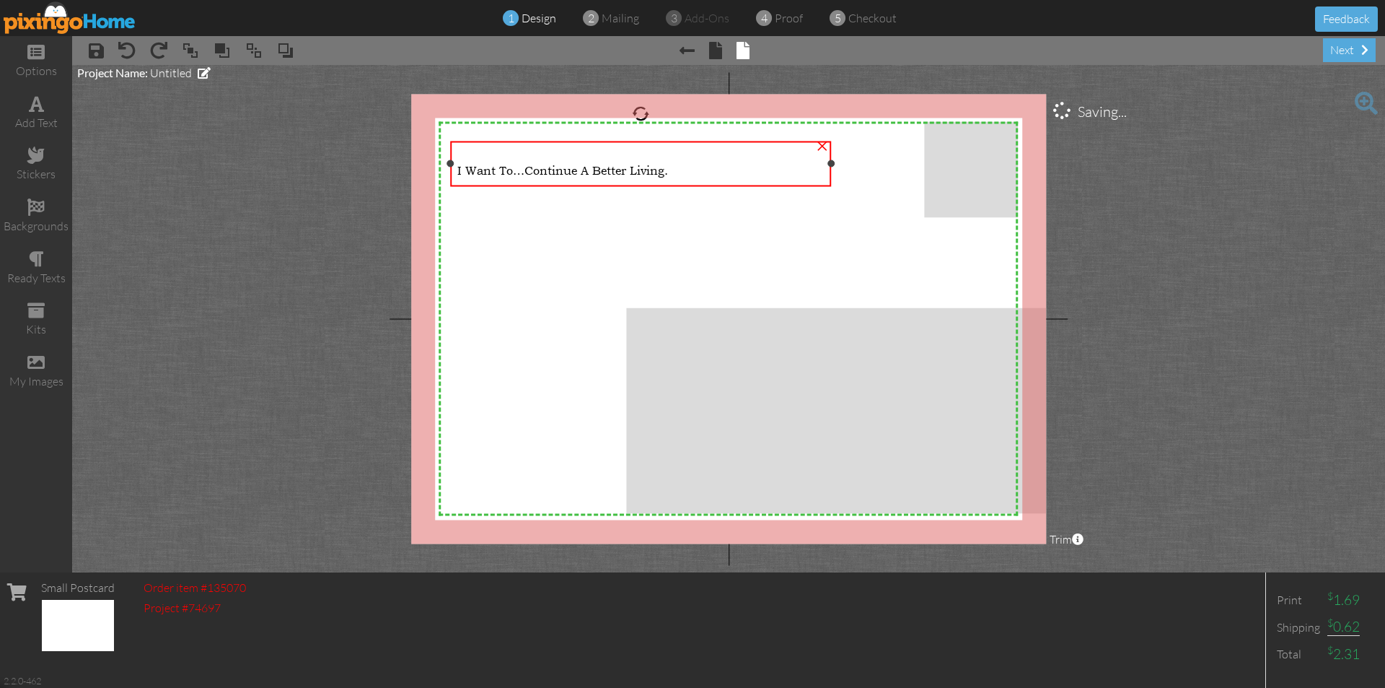
click at [551, 152] on div "I Want To… Continue A Better Living." at bounding box center [640, 164] width 366 height 32
click at [587, 175] on span "Continue A Better Living." at bounding box center [597, 169] width 144 height 14
click at [601, 173] on span "Continue A Better Living." at bounding box center [597, 169] width 144 height 14
click at [758, 157] on div "I Want To… Continue A Better Living." at bounding box center [640, 164] width 366 height 32
click at [706, 168] on div "I Want To… Continue A Better Living." at bounding box center [640, 165] width 366 height 32
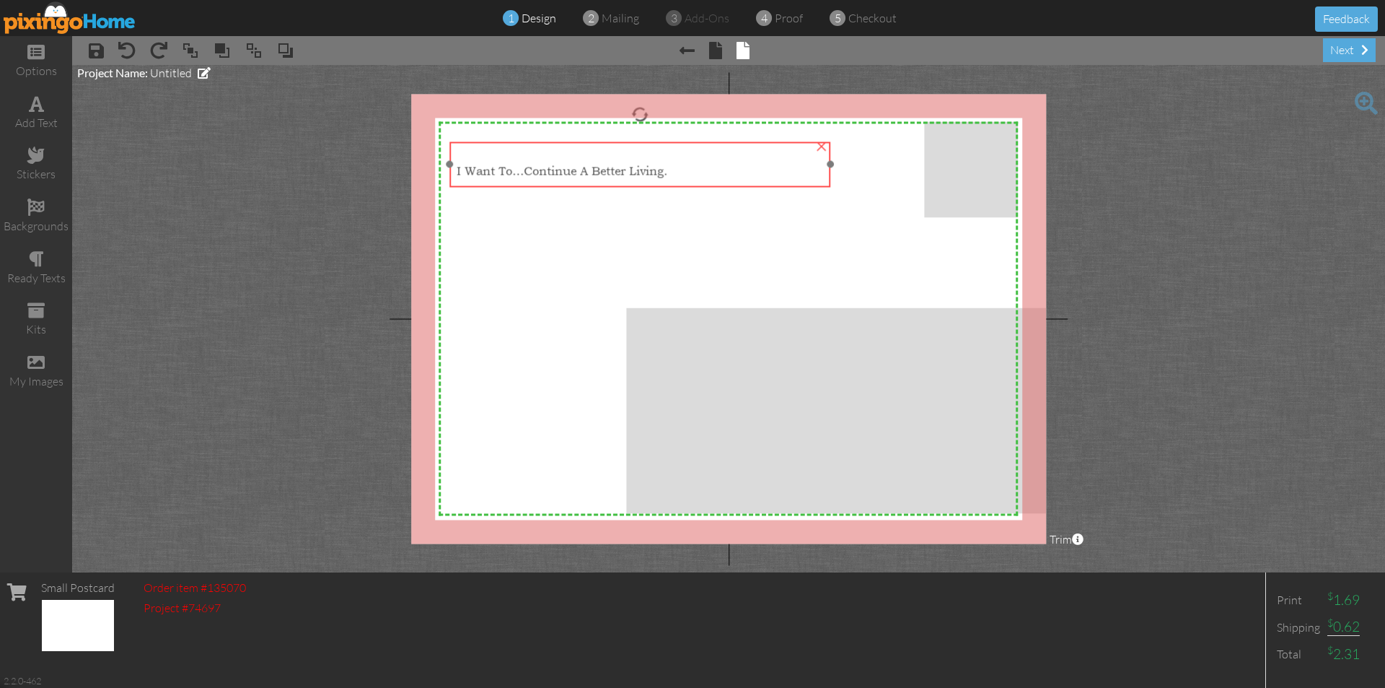
click at [706, 170] on div "I Want To… Continue A Better Living." at bounding box center [640, 165] width 366 height 32
click at [683, 185] on div "I Want To… Continue A Better Living." at bounding box center [640, 165] width 381 height 47
click at [655, 190] on div at bounding box center [640, 165] width 388 height 53
click at [641, 190] on div at bounding box center [639, 165] width 388 height 53
click at [717, 159] on div "I Want To… Continue A Better Living." at bounding box center [639, 165] width 366 height 32
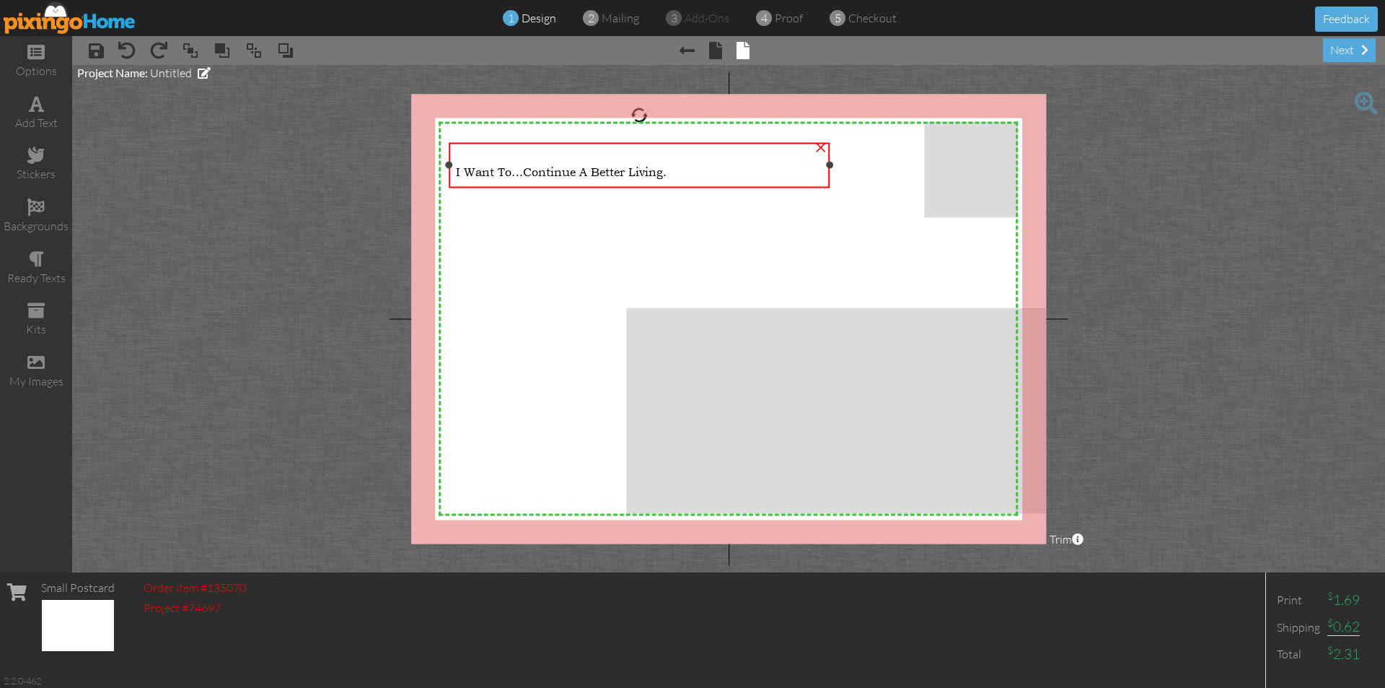
click at [704, 160] on div "I Want To… Continue A Better Living." at bounding box center [639, 165] width 366 height 32
click at [706, 164] on div "I Want To… Continue A Better Living." at bounding box center [639, 165] width 366 height 32
click at [706, 165] on div "I Want To… Continue A Better Living." at bounding box center [639, 165] width 366 height 32
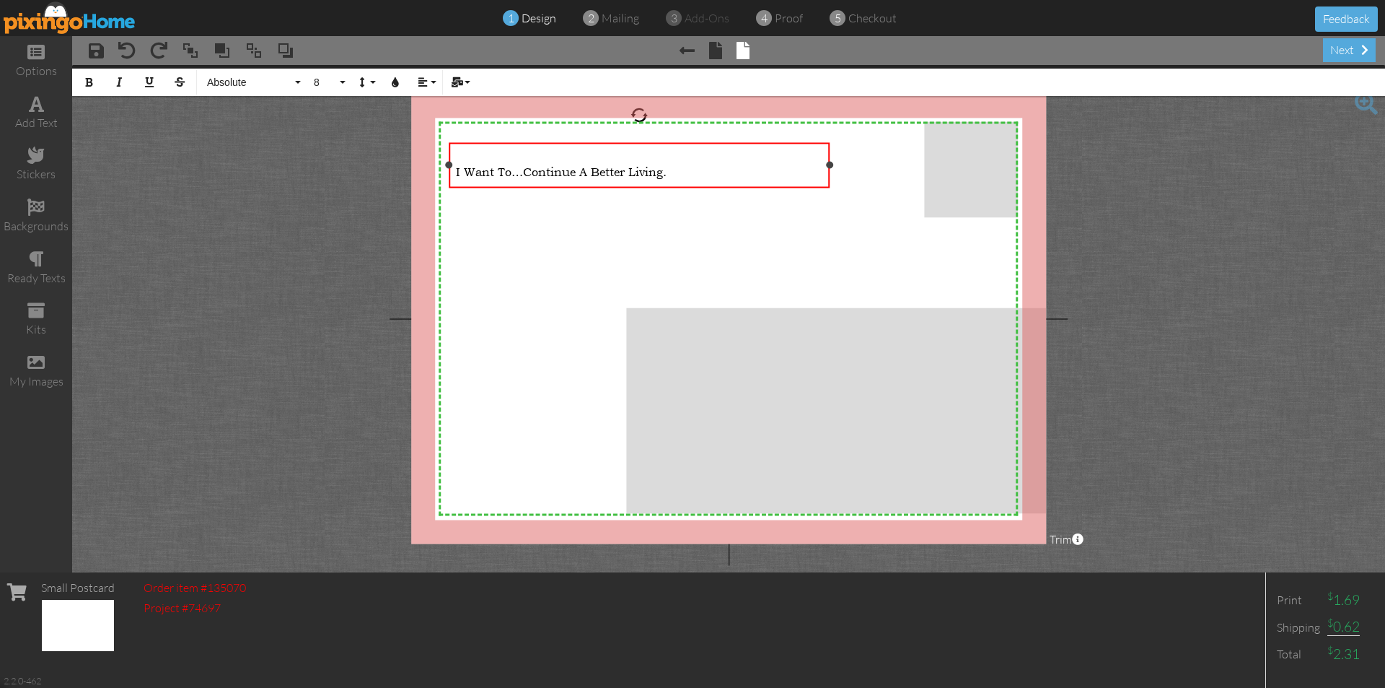
click at [708, 163] on div "I Want To… Continue A Better Living." at bounding box center [639, 165] width 366 height 32
click at [294, 81] on button "Absolute" at bounding box center [252, 82] width 104 height 27
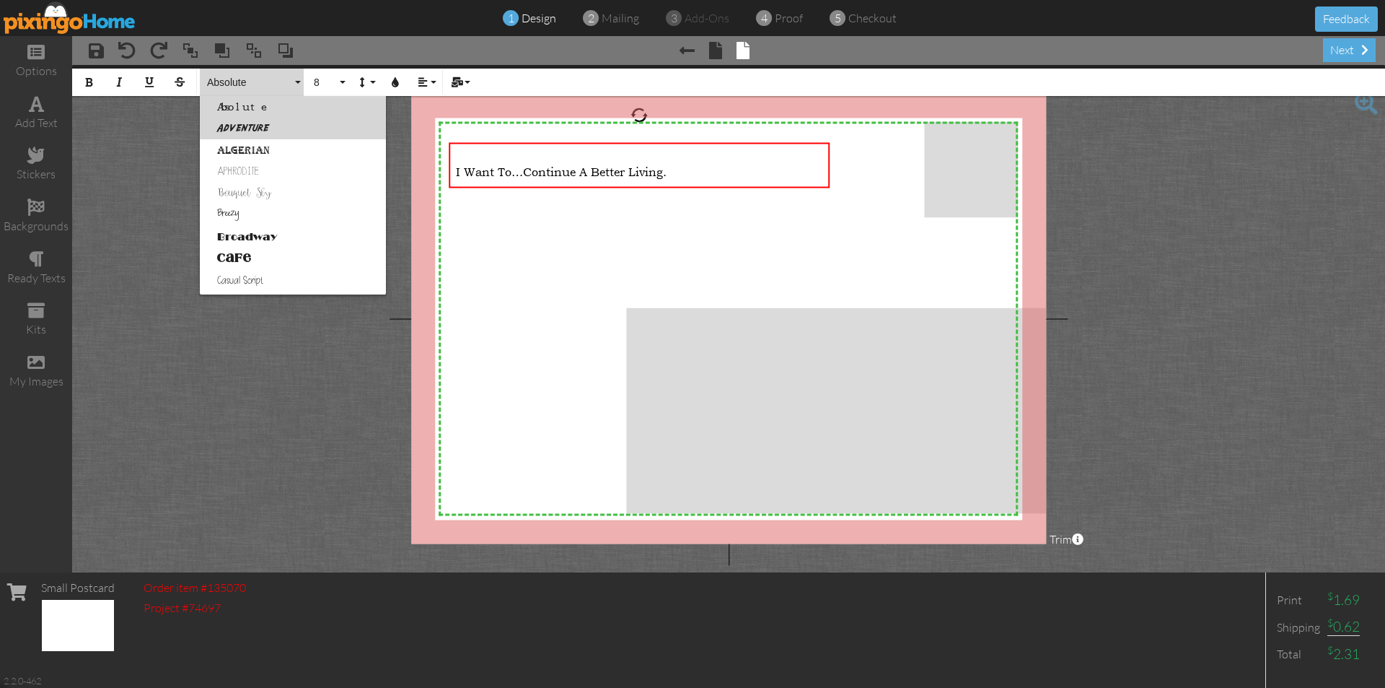
click at [266, 131] on link "Adventure" at bounding box center [293, 129] width 186 height 22
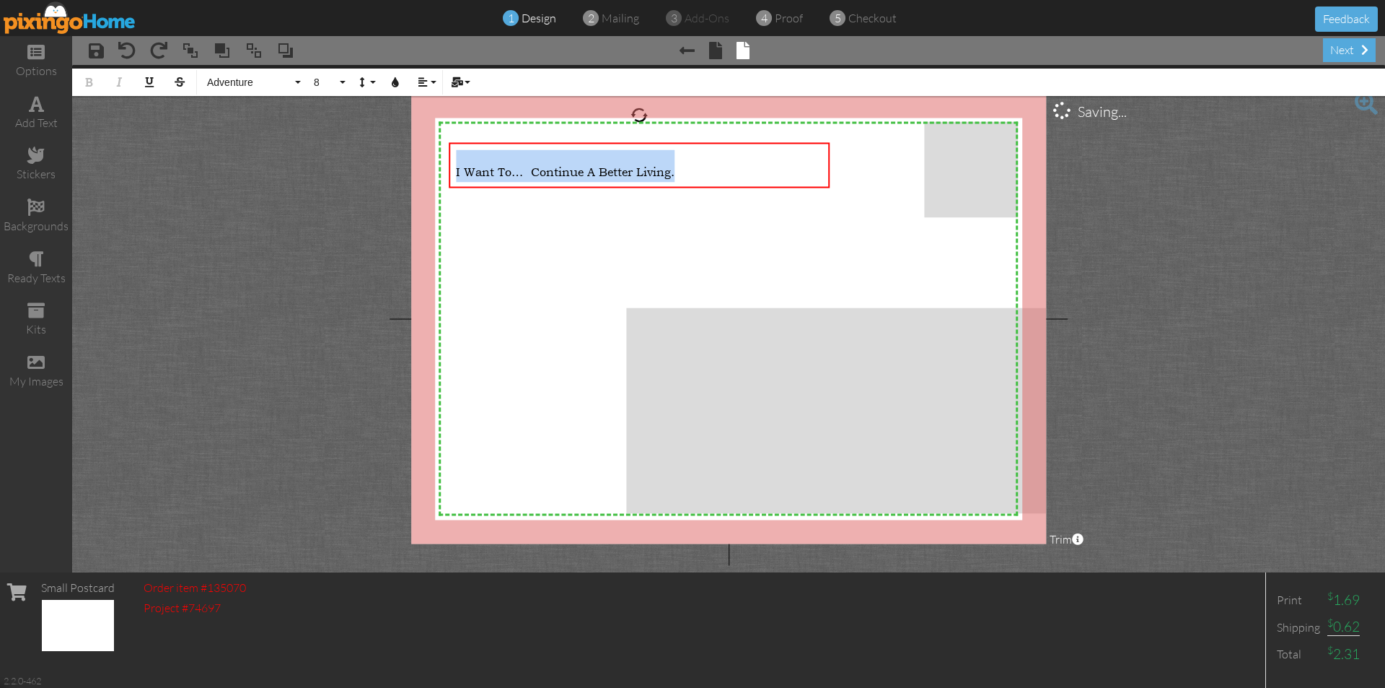
drag, startPoint x: 677, startPoint y: 173, endPoint x: 406, endPoint y: 193, distance: 272.0
click at [419, 198] on div "X X X X X X X X X X X X X X X X X X X X X X X X X X X X X X X X X X X X X X X X…" at bounding box center [728, 319] width 635 height 450
click at [297, 84] on button "Adventure" at bounding box center [252, 82] width 104 height 27
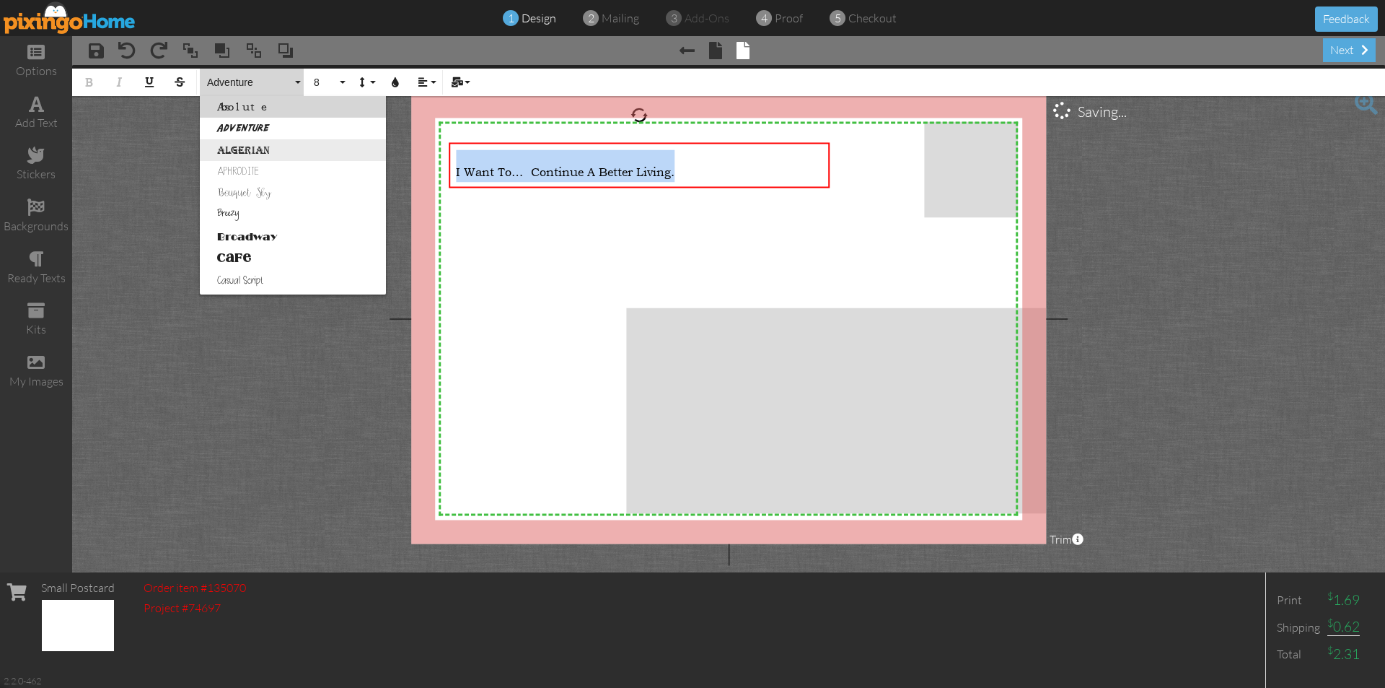
click at [252, 148] on link "Algerian" at bounding box center [293, 150] width 186 height 22
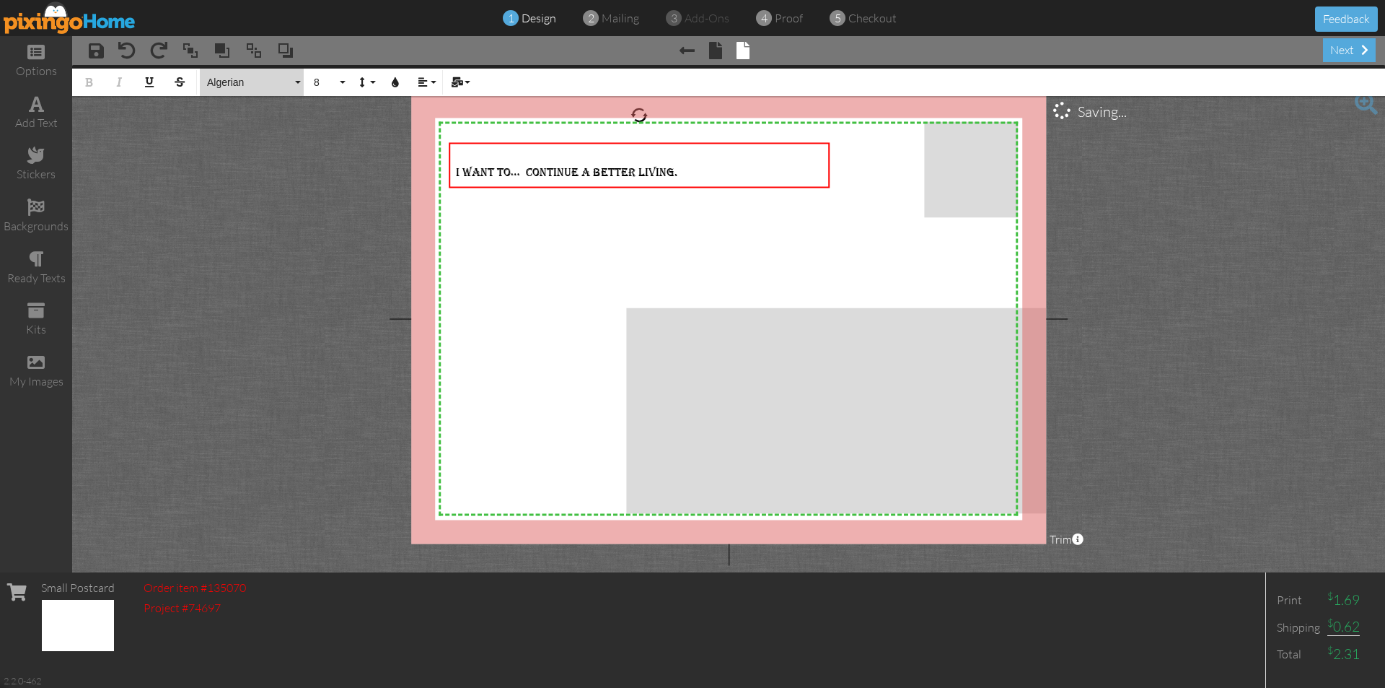
click at [291, 82] on span "Algerian" at bounding box center [249, 82] width 87 height 12
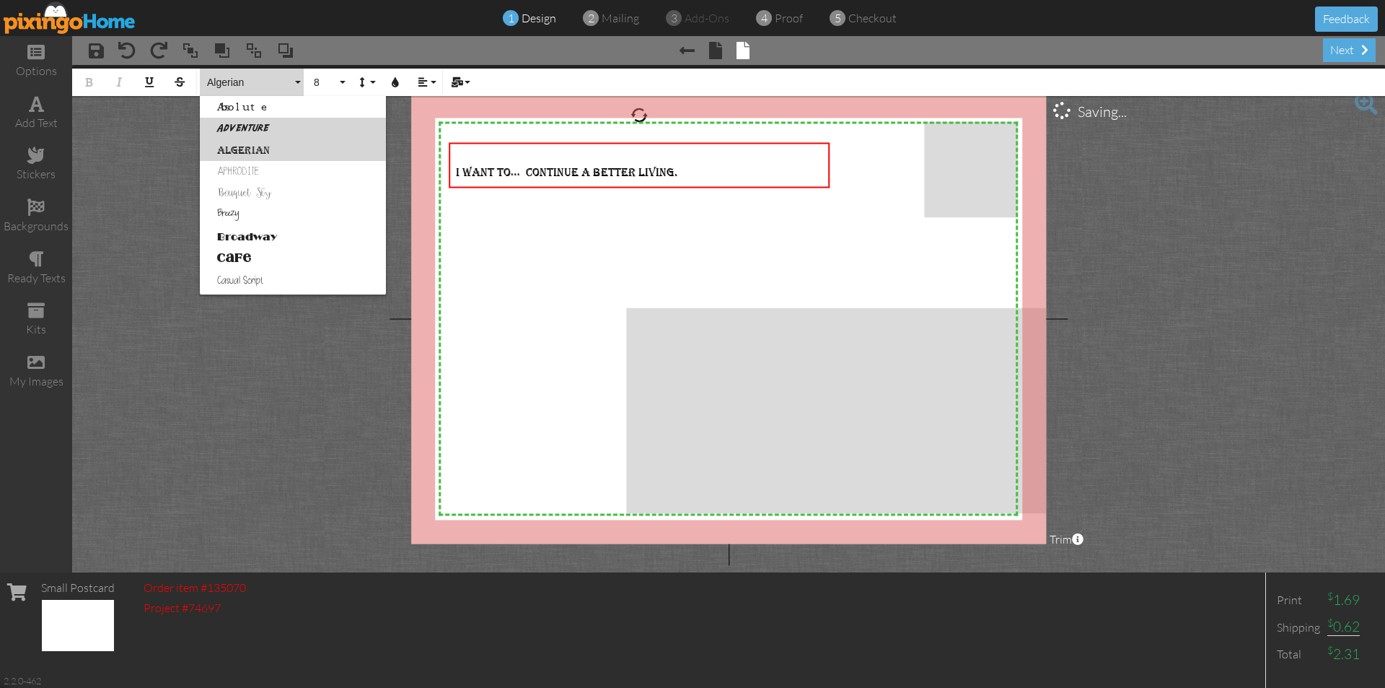
click at [252, 127] on link "Adventure" at bounding box center [293, 129] width 186 height 22
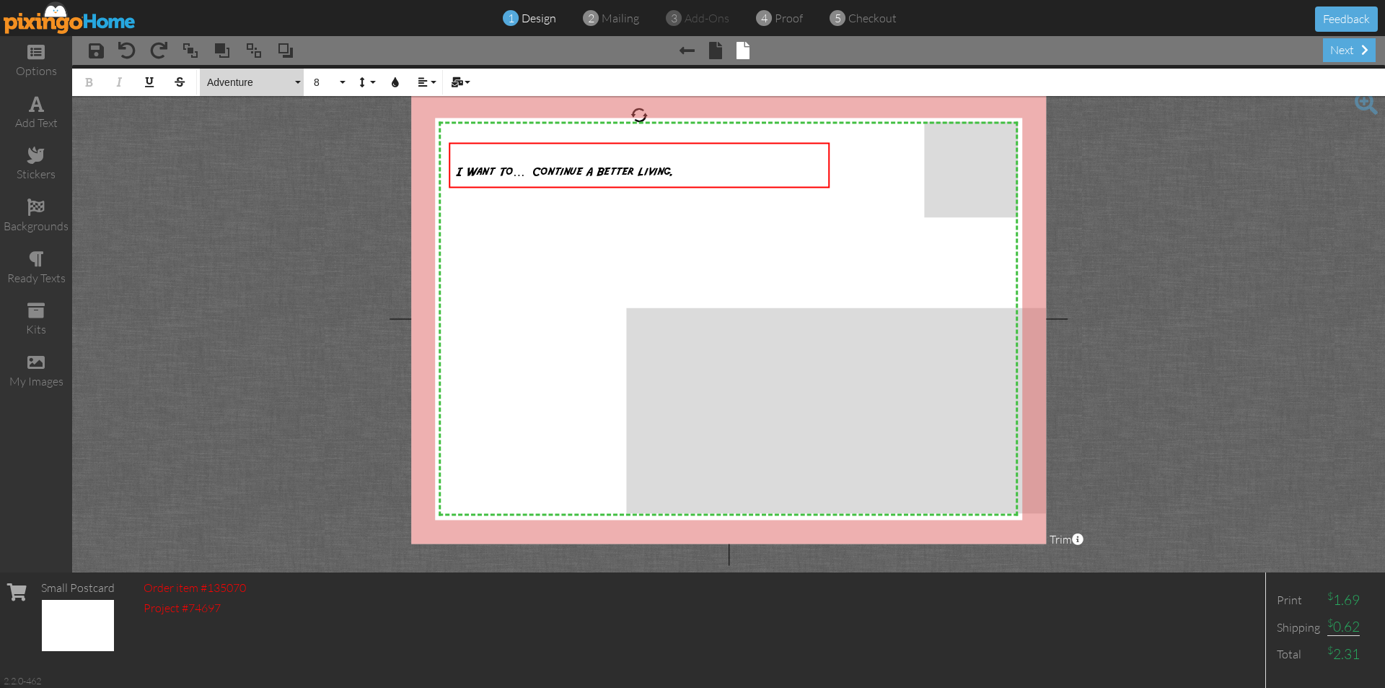
click at [299, 79] on button "Adventure" at bounding box center [252, 82] width 104 height 27
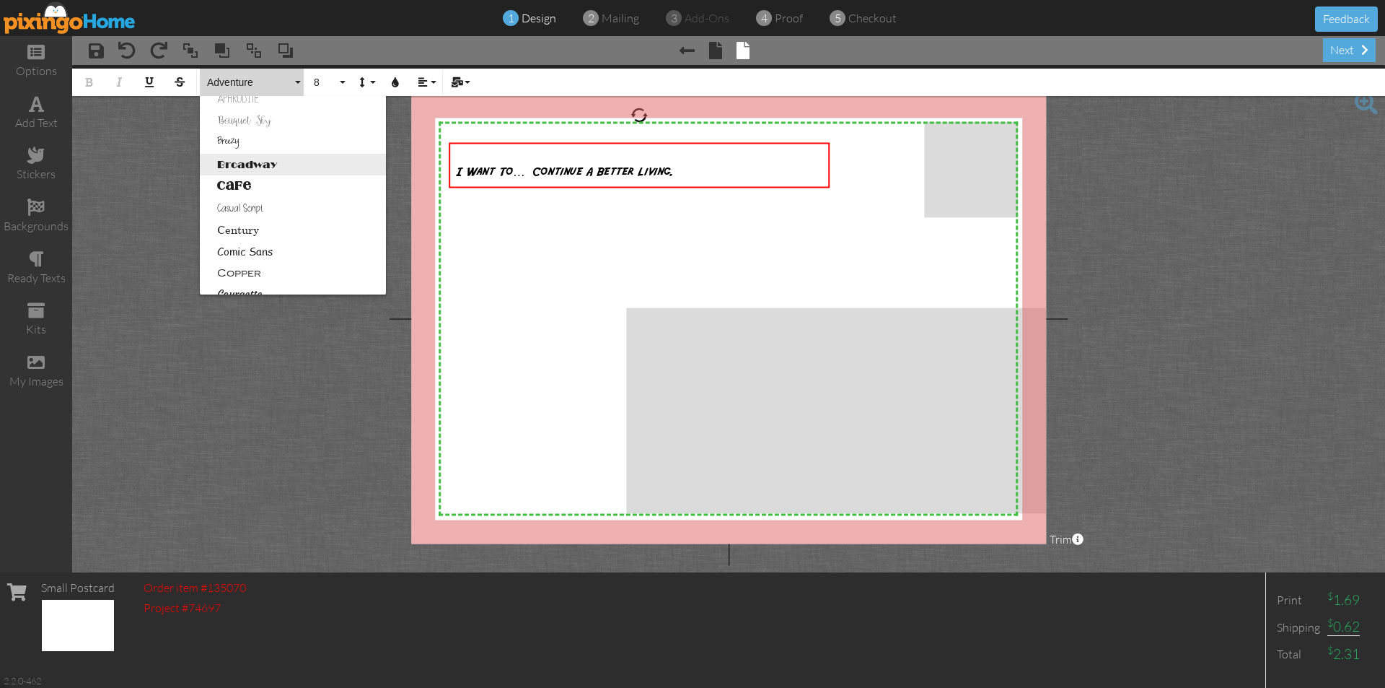
scroll to position [144, 0]
click at [242, 197] on link "Copper" at bounding box center [293, 201] width 186 height 22
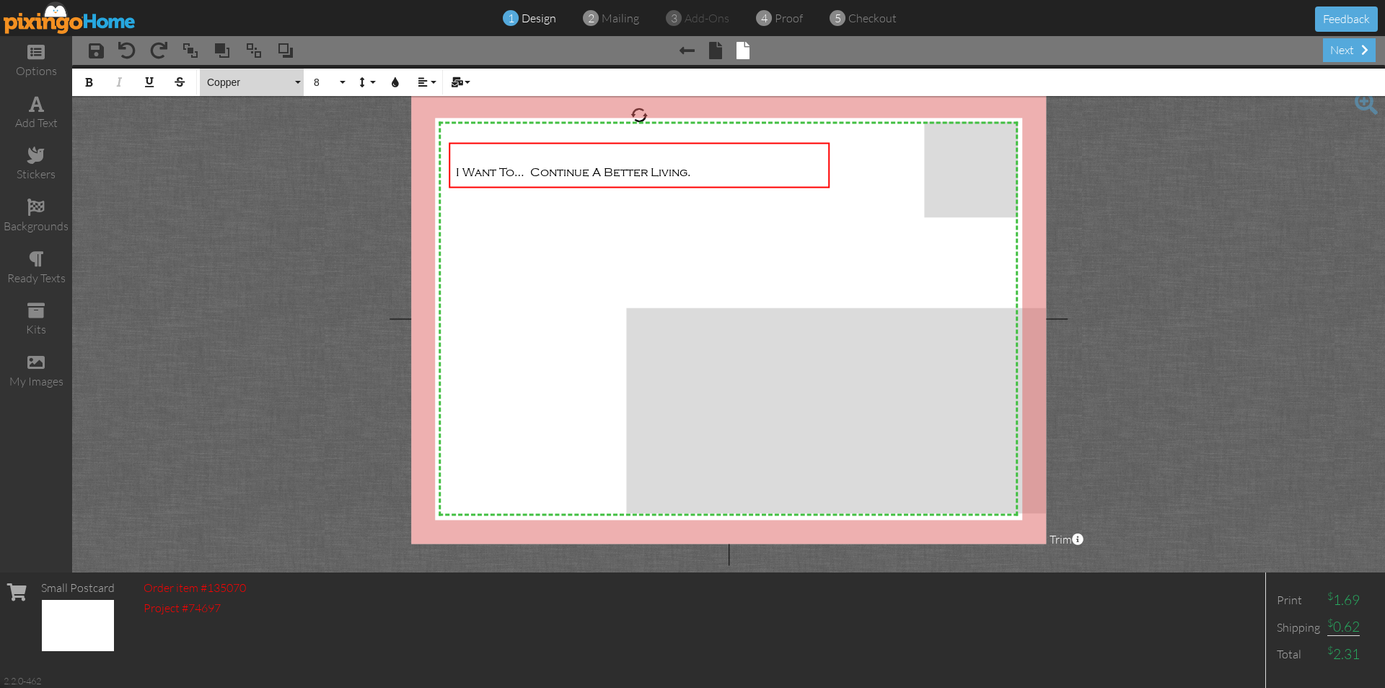
click at [302, 82] on button "Copper" at bounding box center [252, 82] width 104 height 27
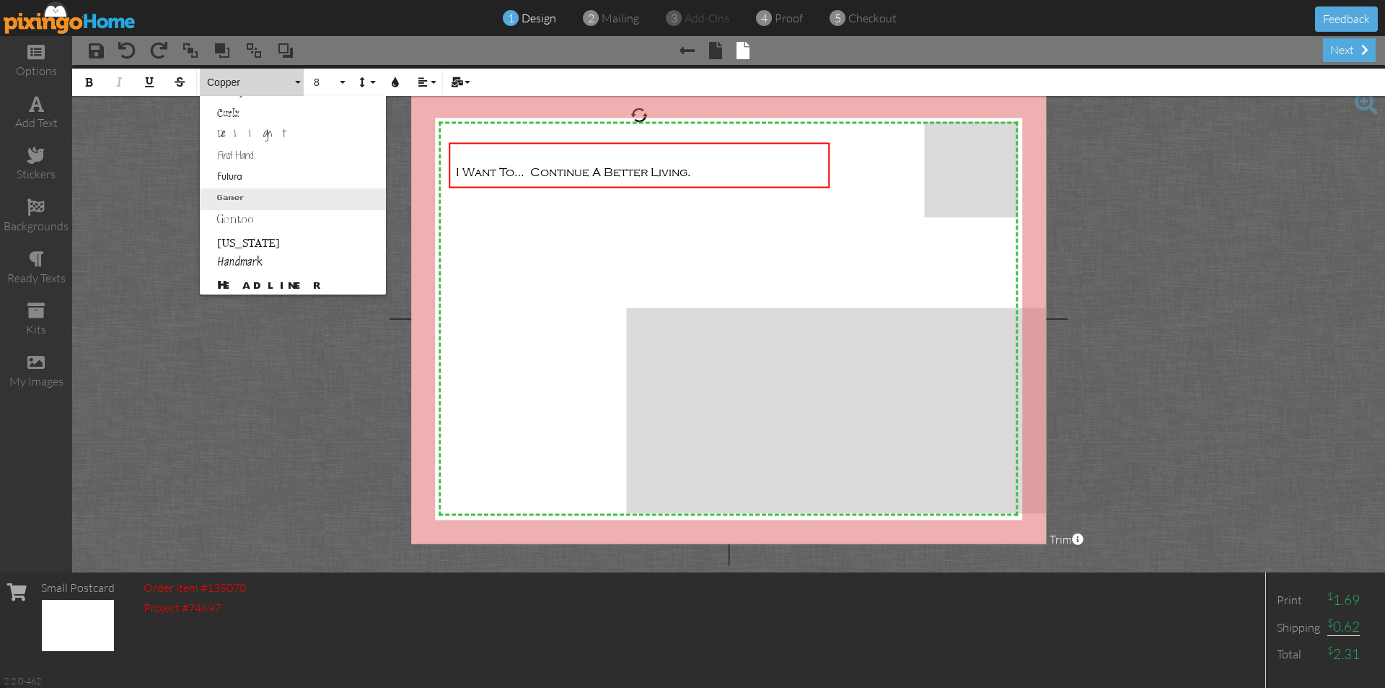
scroll to position [439, 0]
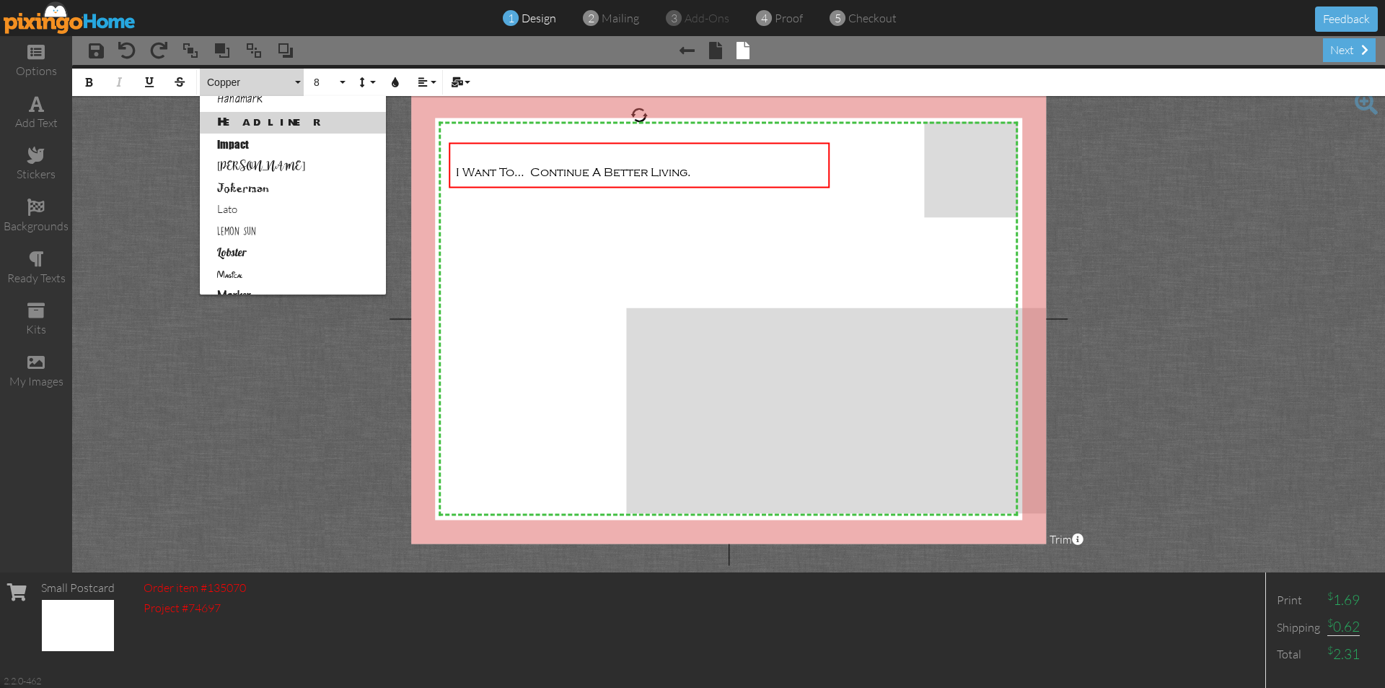
click at [281, 127] on link "Headliner" at bounding box center [293, 123] width 186 height 22
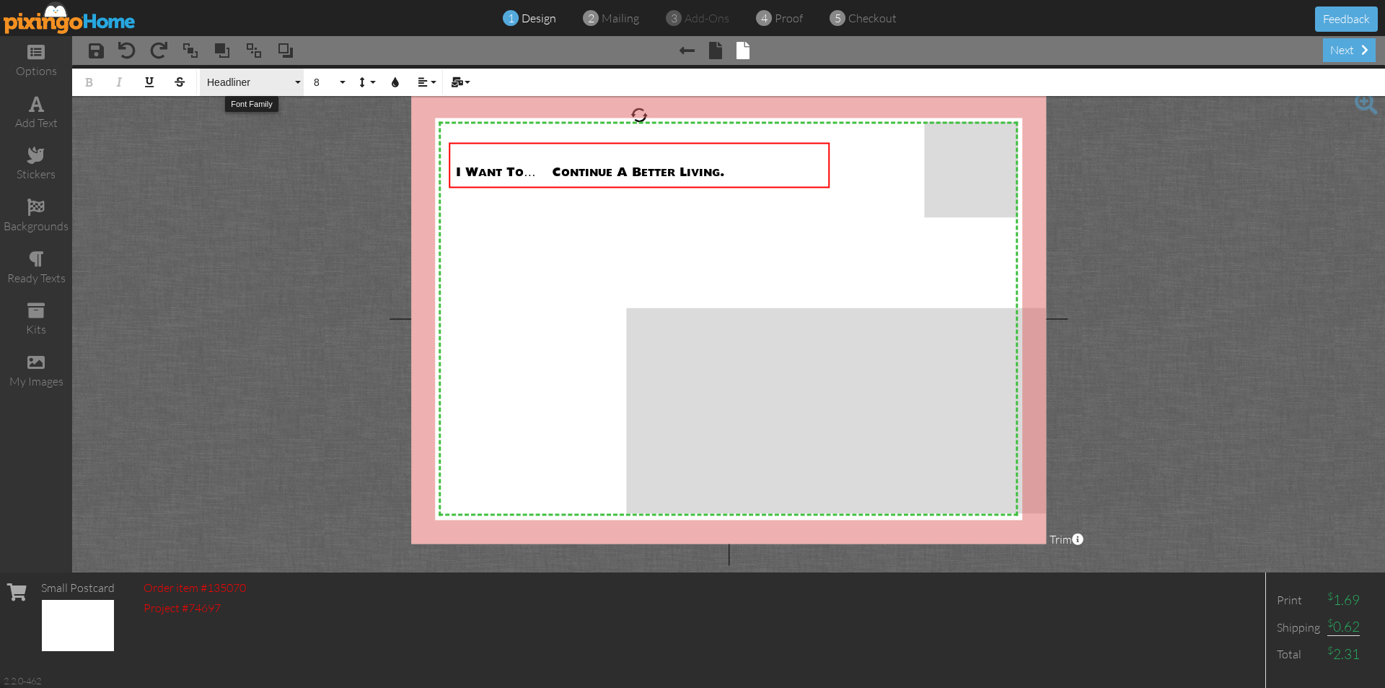
click at [292, 82] on button "Headliner" at bounding box center [252, 82] width 104 height 27
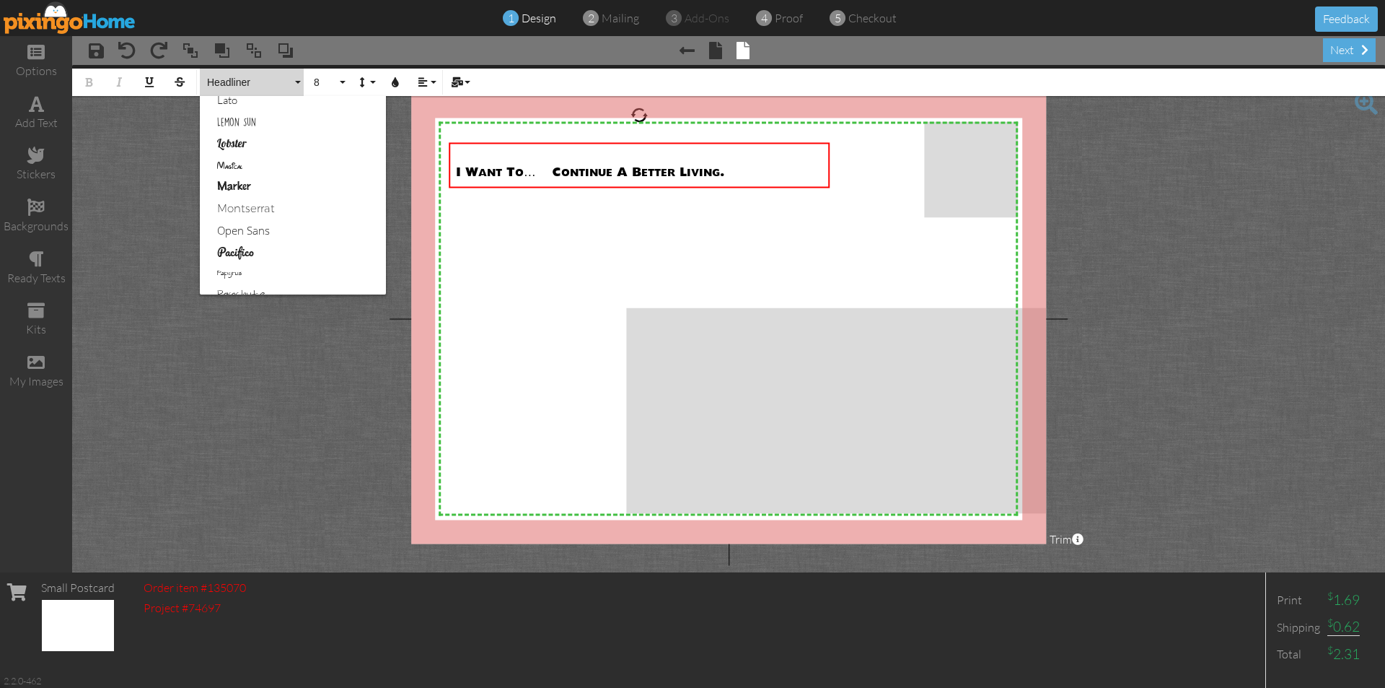
scroll to position [583, 0]
click at [277, 108] on link "Lobster" at bounding box center [293, 108] width 186 height 22
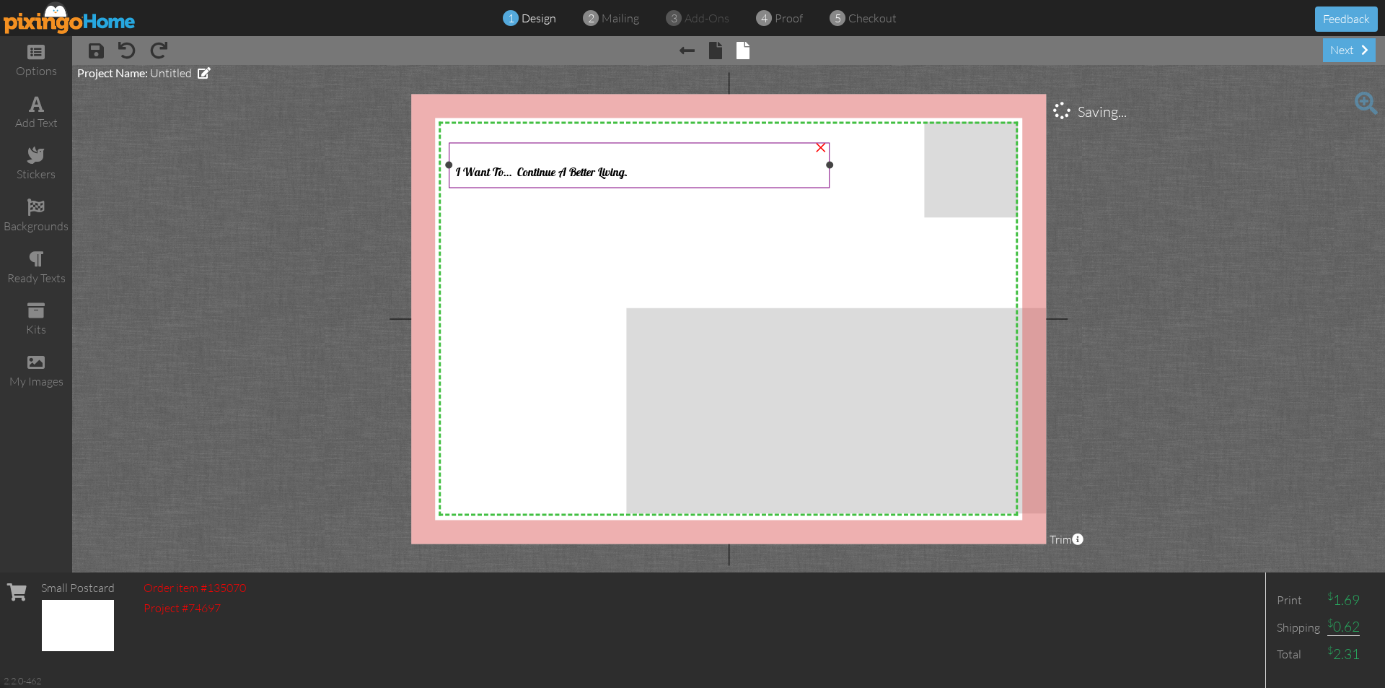
click at [609, 172] on span "I Want To… Continue A Better Living." at bounding box center [542, 171] width 172 height 14
click at [457, 172] on span "I Want To… Continue A Better Living." at bounding box center [542, 171] width 172 height 14
click at [543, 221] on div "X X X X X X X X X X X X X X X X X X X X X X X X X X X X X X X X X X X X X X X X…" at bounding box center [728, 319] width 635 height 450
drag, startPoint x: 710, startPoint y: 175, endPoint x: 739, endPoint y: 178, distance: 29.0
click at [711, 175] on div "I Want To… Continue A Better Living." at bounding box center [639, 165] width 366 height 32
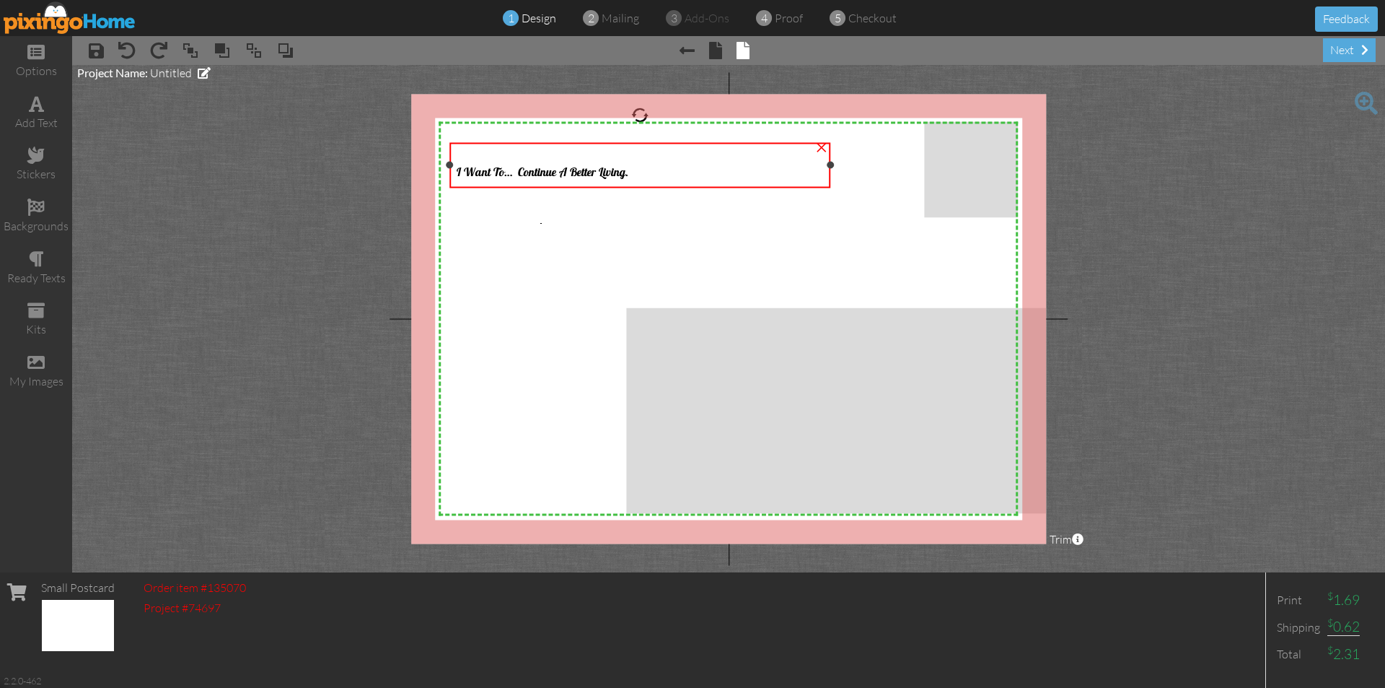
click at [833, 188] on div at bounding box center [640, 165] width 388 height 53
click at [641, 175] on div "I Want To… Continue A Better Living." at bounding box center [640, 165] width 366 height 32
click at [594, 175] on span "I Want To… Continue A Better Living." at bounding box center [543, 171] width 172 height 14
click at [541, 164] on span "I Want To… Continue A Better Living." at bounding box center [543, 171] width 172 height 14
drag, startPoint x: 532, startPoint y: 164, endPoint x: 742, endPoint y: 158, distance: 210.8
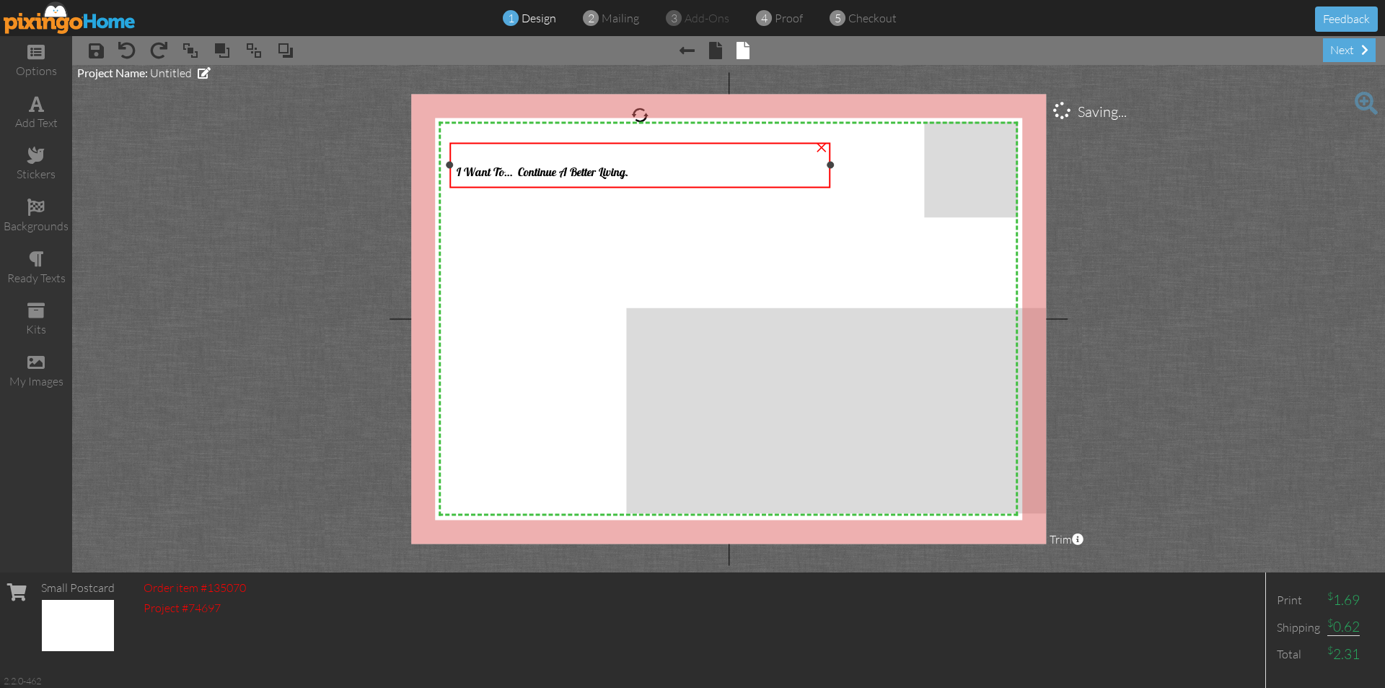
click at [743, 157] on div "I Want To… Continue A Better Living." at bounding box center [640, 165] width 366 height 32
click at [629, 175] on span "I Want To… Continue A Better Living." at bounding box center [544, 171] width 172 height 14
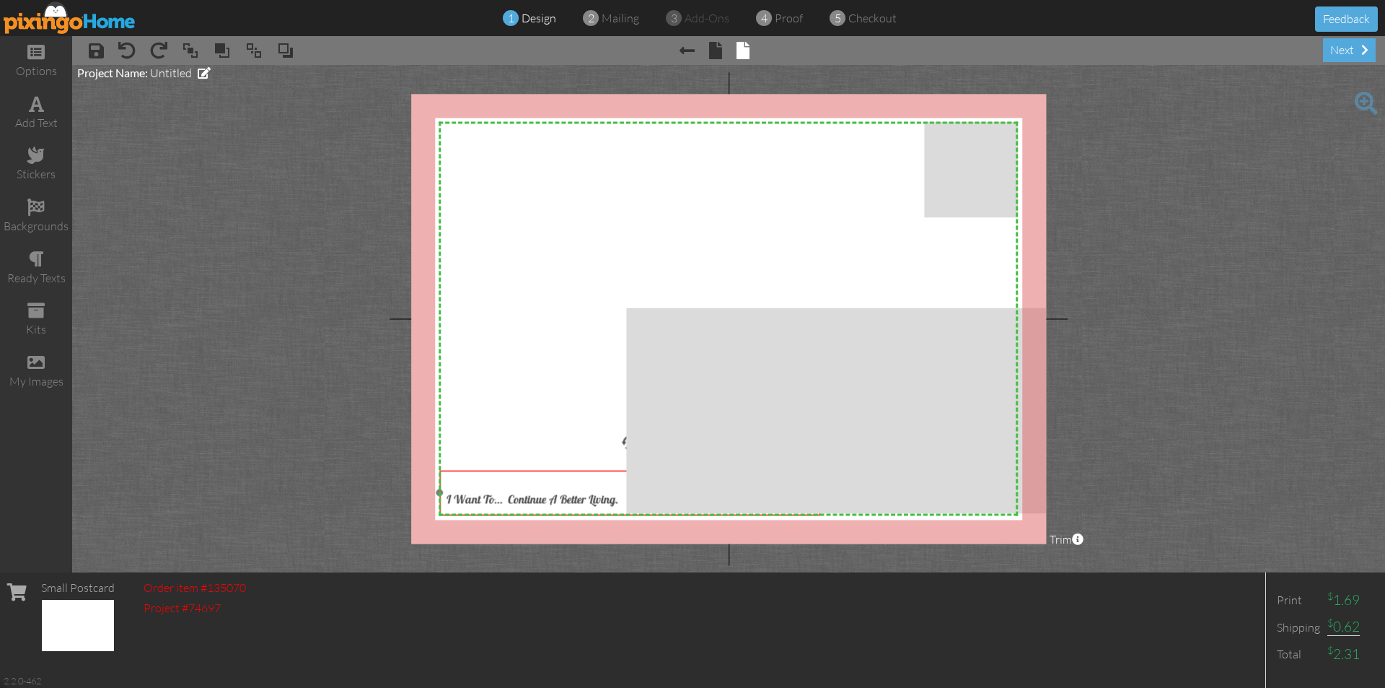
drag, startPoint x: 641, startPoint y: 146, endPoint x: 629, endPoint y: 474, distance: 327.8
click at [629, 474] on div "I Want To… Continue A Better Living." at bounding box center [629, 493] width 381 height 47
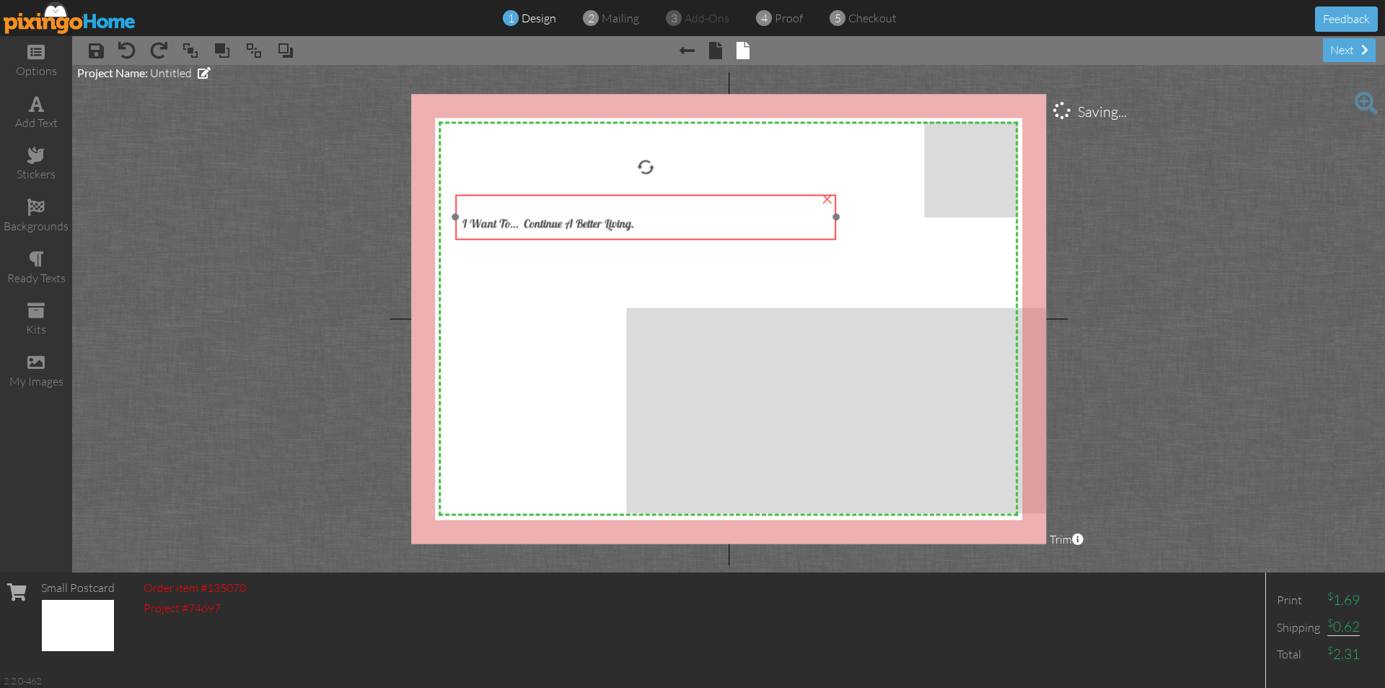
drag, startPoint x: 624, startPoint y: 472, endPoint x: 658, endPoint y: 167, distance: 307.1
click at [658, 194] on div "I Want To… Continue A Better Living." at bounding box center [645, 217] width 381 height 47
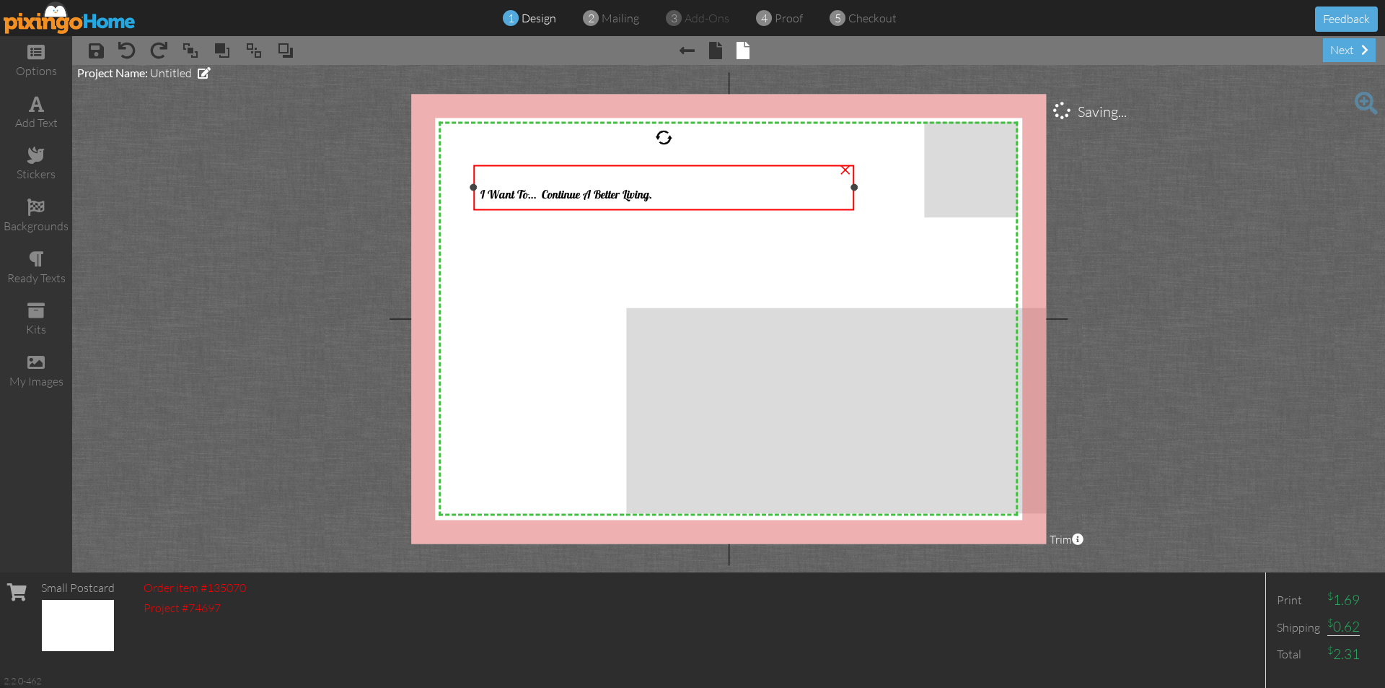
click at [646, 188] on span "I Want To… Continue A Better Living." at bounding box center [567, 193] width 172 height 14
click at [659, 193] on div "I Want To… Continue A Better Living." at bounding box center [664, 188] width 366 height 32
click at [660, 195] on div "I Want To… Continue A Better Living." at bounding box center [664, 188] width 366 height 32
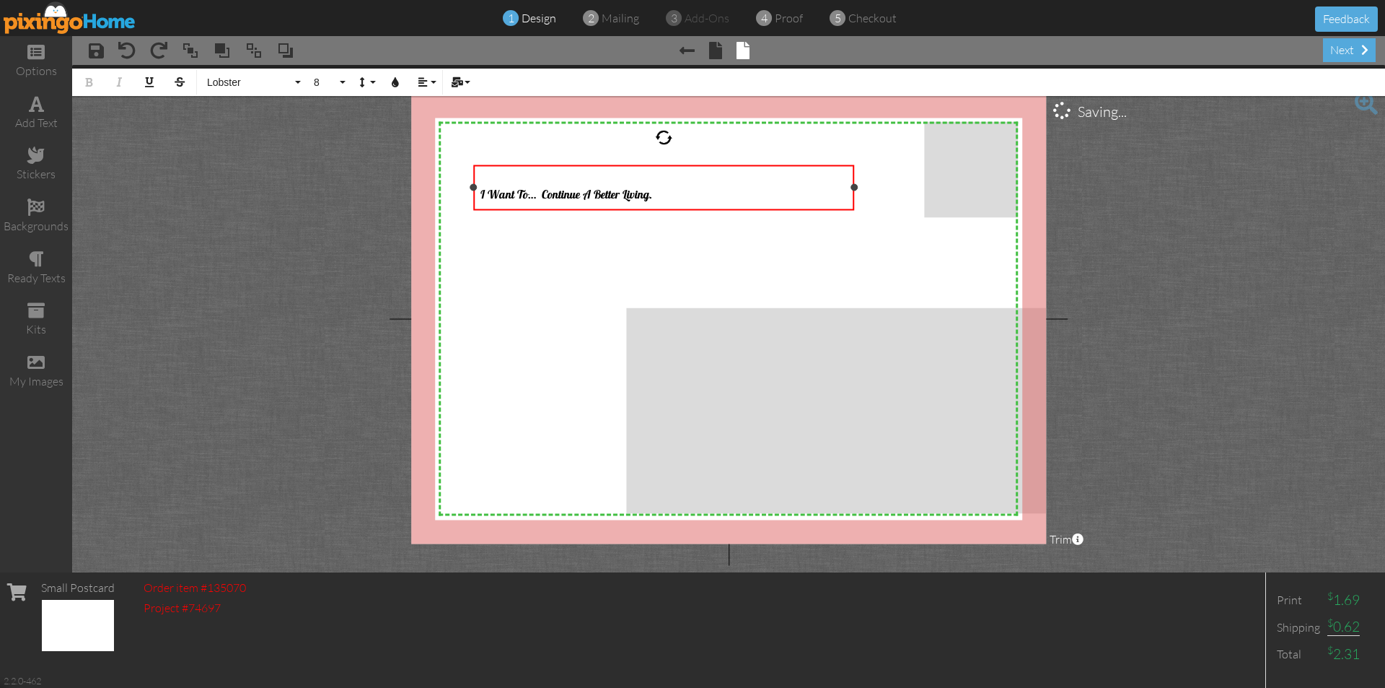
click at [663, 196] on div "I Want To… Continue A Better Living." at bounding box center [664, 188] width 366 height 32
drag, startPoint x: 656, startPoint y: 190, endPoint x: 388, endPoint y: 187, distance: 267.7
click at [467, 199] on div "X X X X X X X X X X X X X X X X X X X X X X X X X X X X X X X X X X X X X X X X…" at bounding box center [728, 319] width 635 height 450
click at [345, 78] on button "8" at bounding box center [328, 82] width 42 height 27
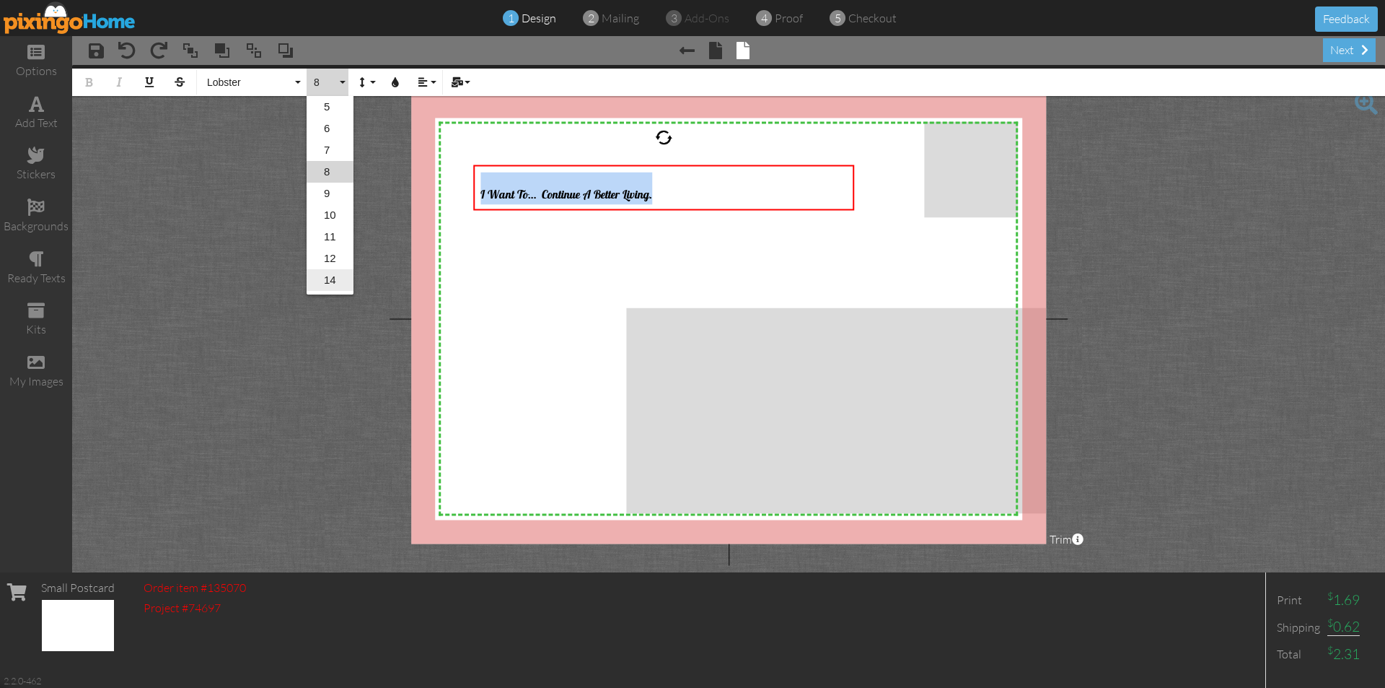
click at [331, 281] on link "14" at bounding box center [330, 280] width 47 height 22
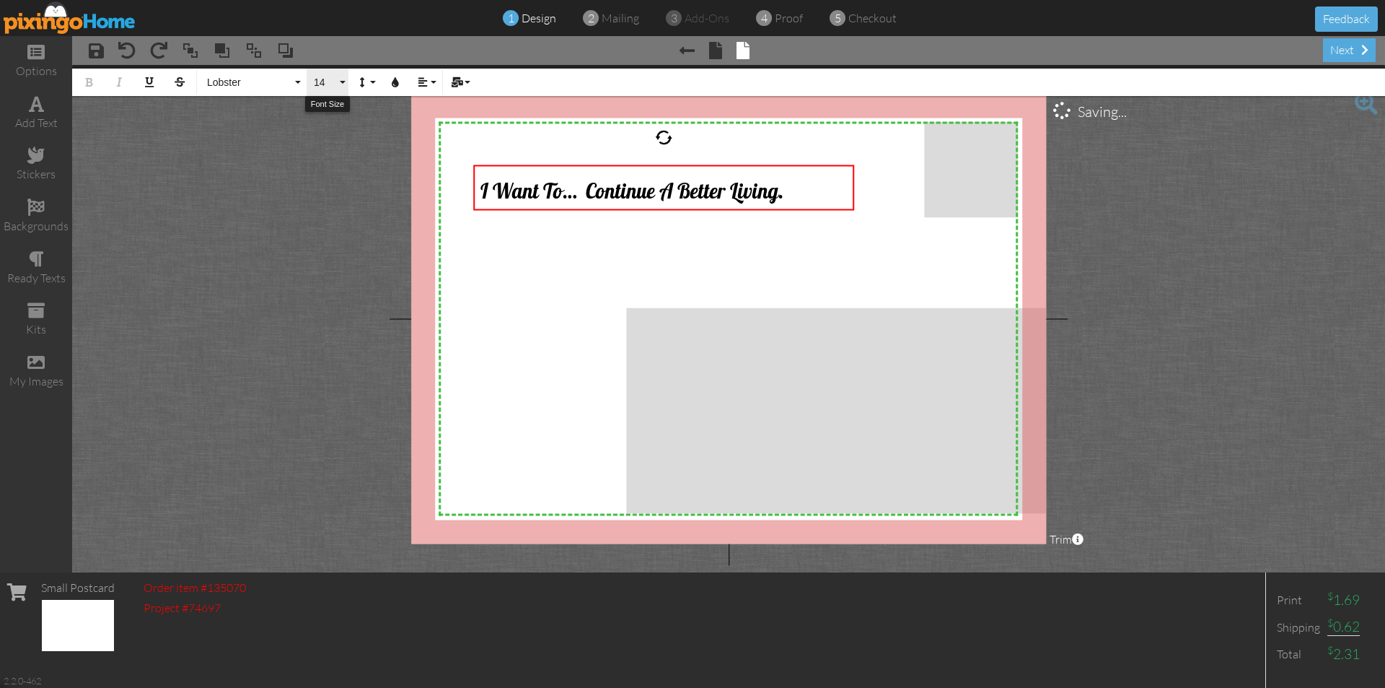
click at [345, 84] on button "14" at bounding box center [328, 82] width 42 height 27
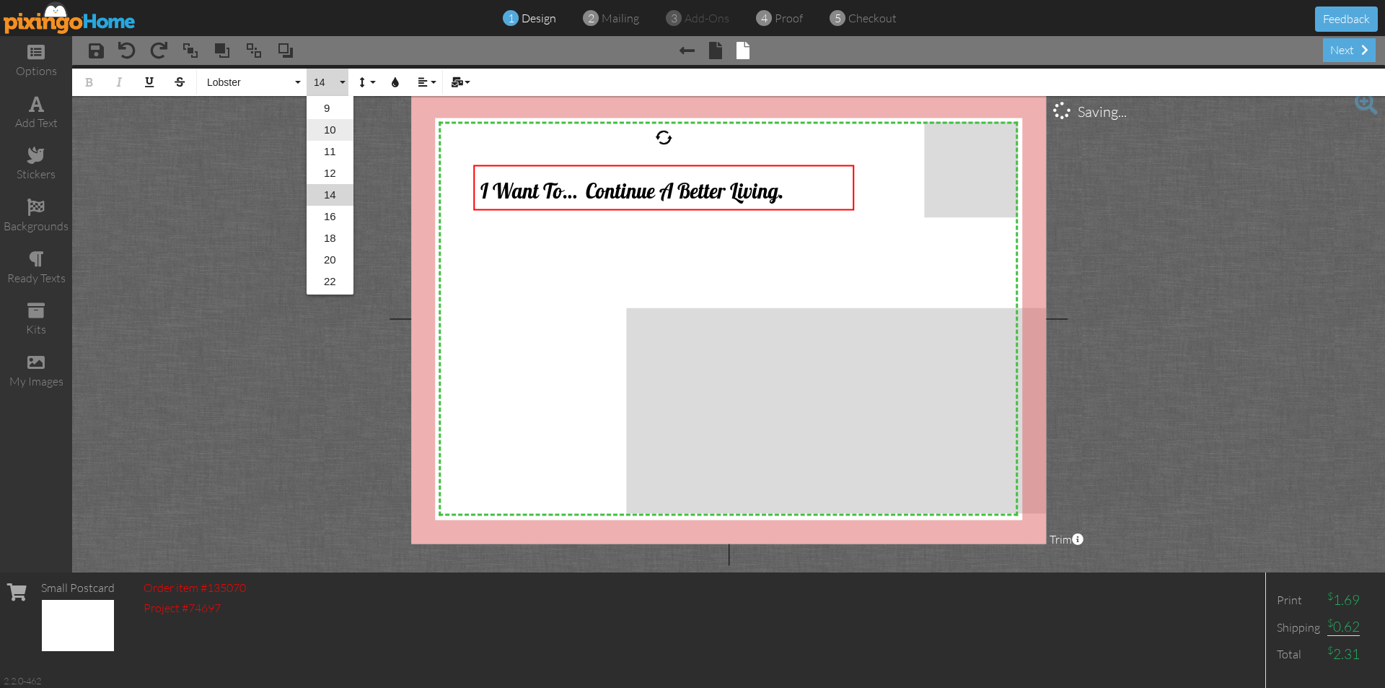
click at [332, 128] on link "10" at bounding box center [330, 130] width 47 height 22
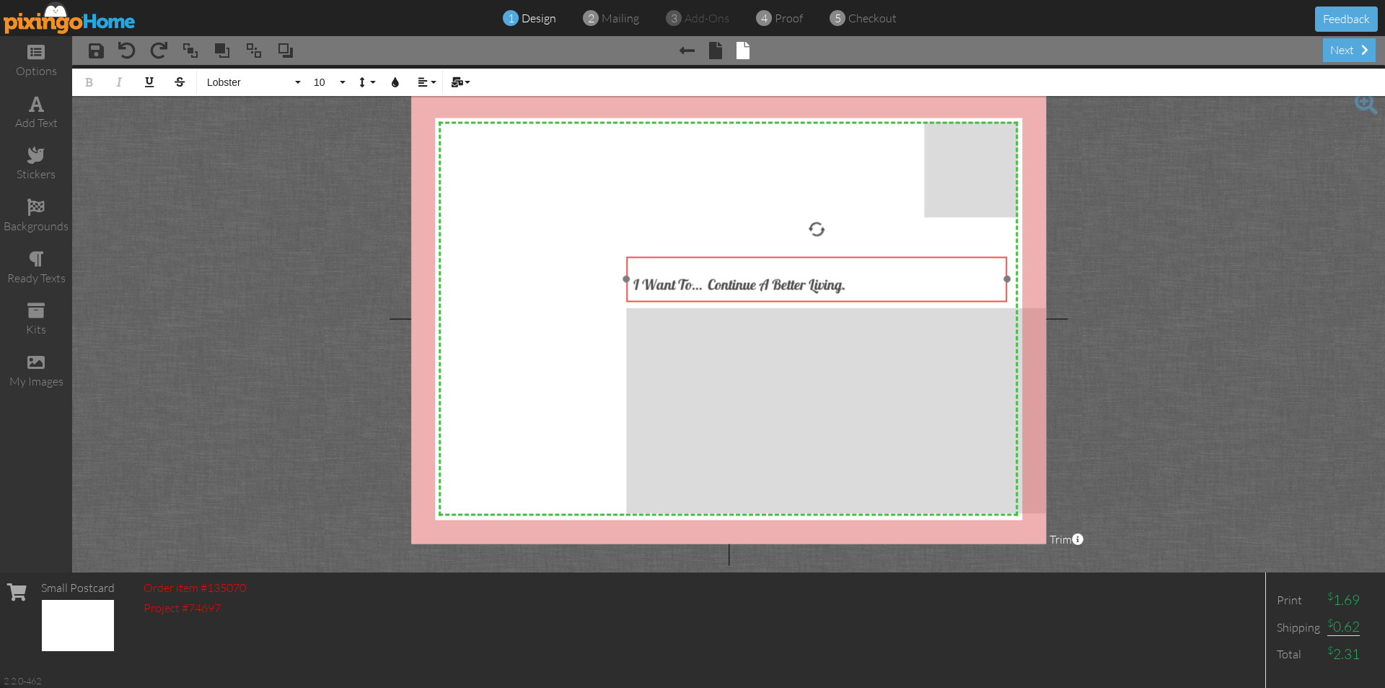
drag, startPoint x: 564, startPoint y: 167, endPoint x: 717, endPoint y: 259, distance: 178.3
click at [717, 259] on div "​ I Want To… Continue A Better Living. ​" at bounding box center [816, 279] width 381 height 47
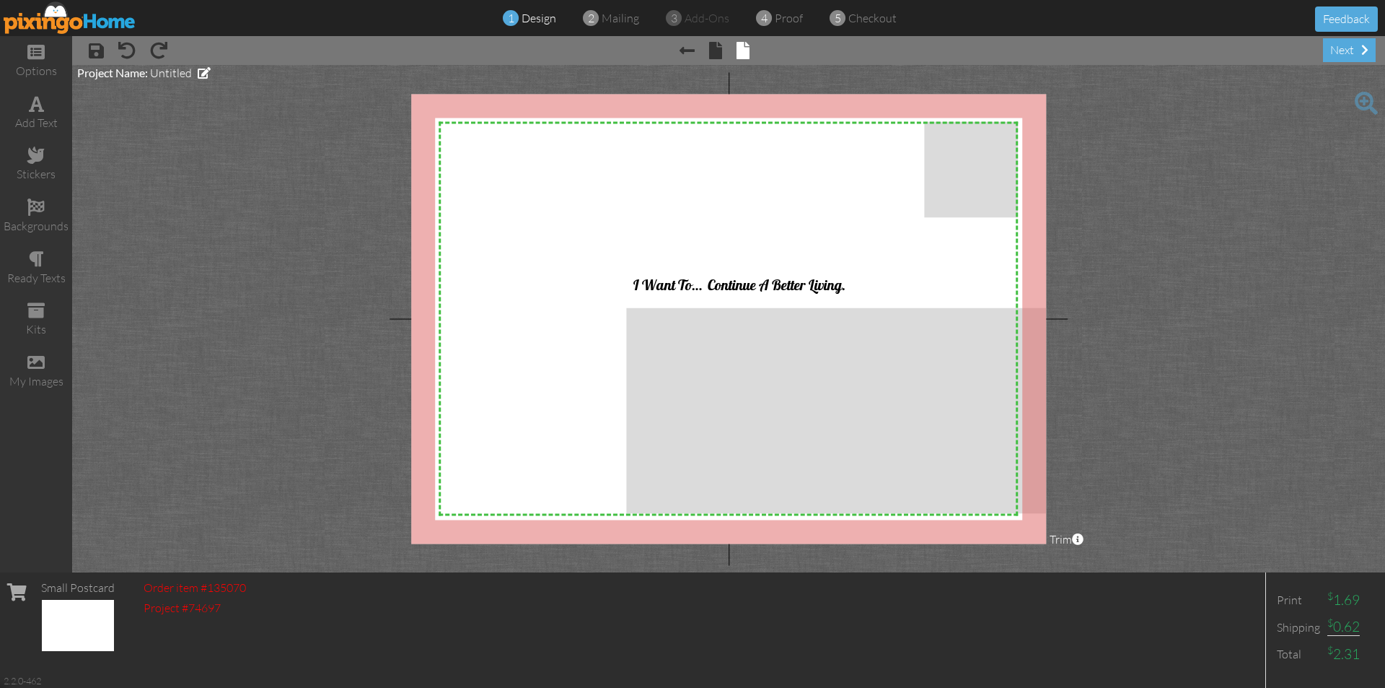
drag, startPoint x: 735, startPoint y: 340, endPoint x: 703, endPoint y: 362, distance: 39.4
click at [834, 281] on span "I Want To… Continue A Better Living." at bounding box center [740, 284] width 212 height 18
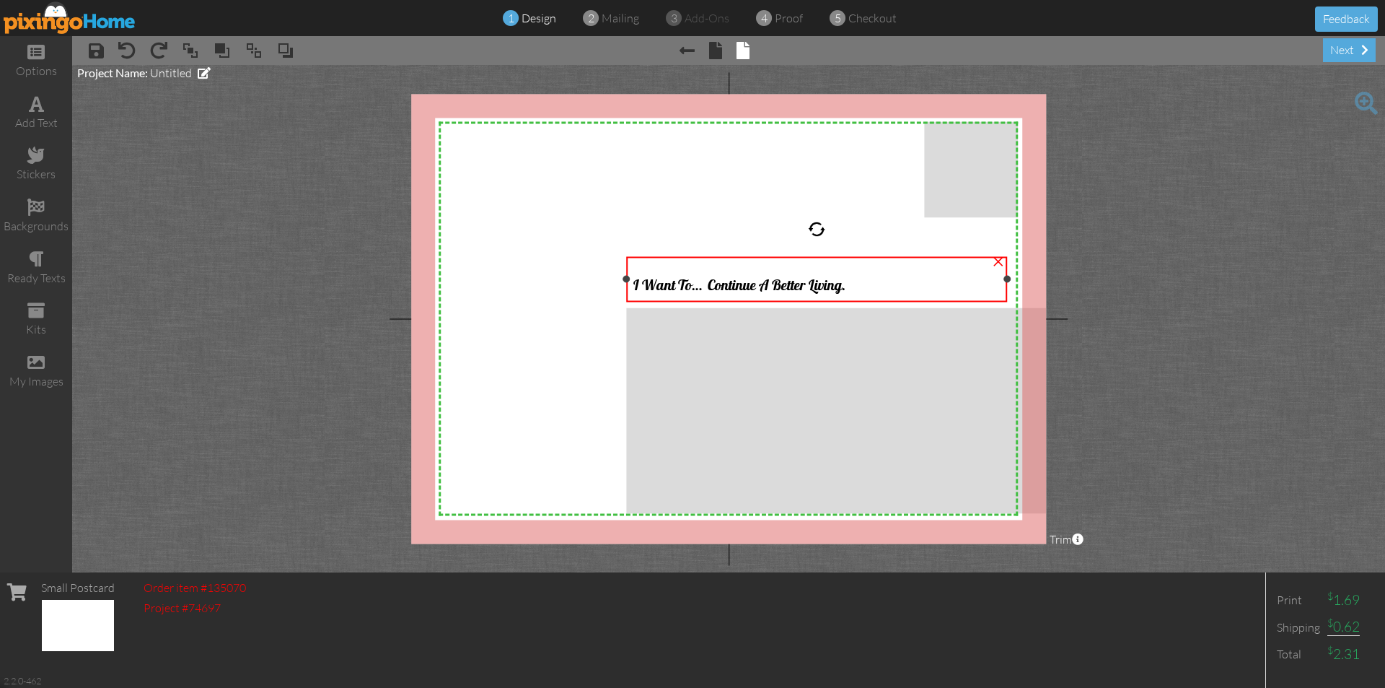
click at [811, 285] on span "I Want To… Continue A Better Living." at bounding box center [740, 284] width 212 height 18
click at [843, 292] on span "I Want To… Continue A Better Living." at bounding box center [740, 284] width 212 height 18
click at [845, 290] on span "I Want To… Continue A Better Living." at bounding box center [740, 284] width 212 height 18
click at [845, 286] on span "I Want To… Continue A Better Living." at bounding box center [740, 284] width 212 height 18
click at [845, 284] on span "I Want To… Continue A Better Living." at bounding box center [740, 284] width 212 height 18
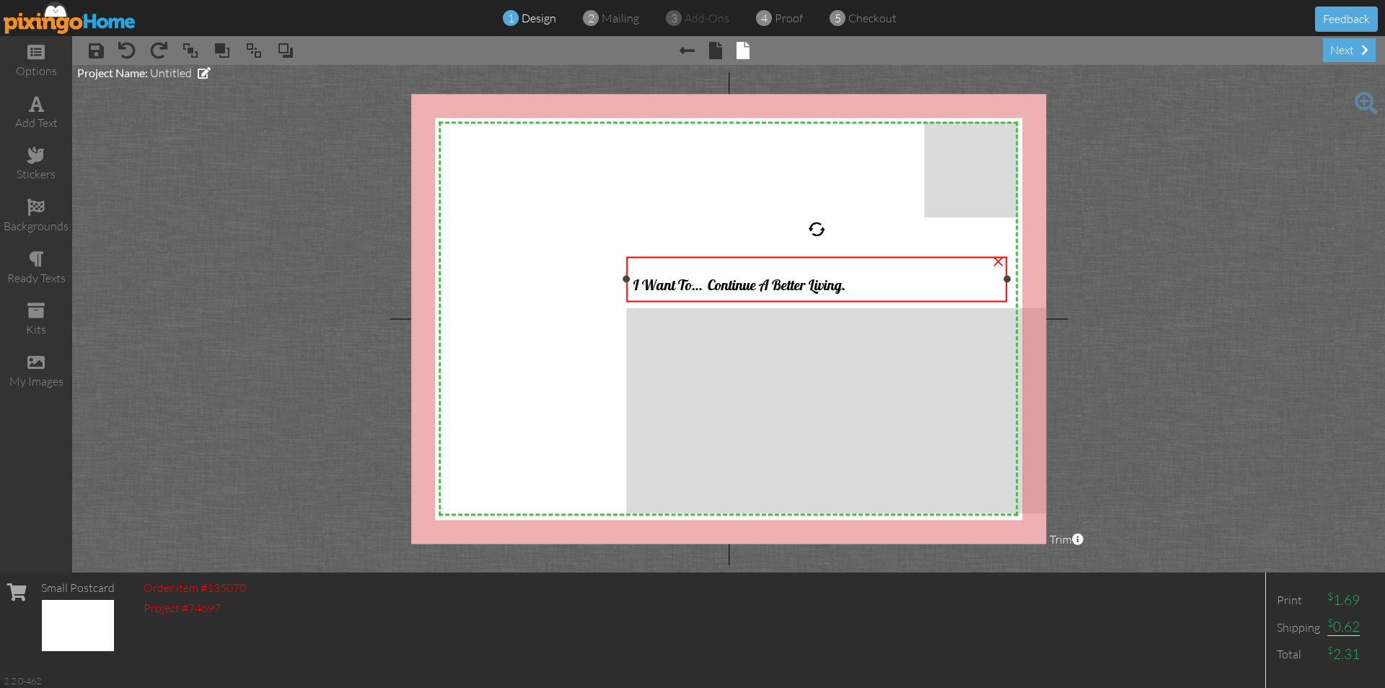
drag, startPoint x: 839, startPoint y: 284, endPoint x: 811, endPoint y: 286, distance: 28.2
click at [836, 284] on span "I Want To… Continue A Better Living." at bounding box center [740, 284] width 212 height 18
click at [797, 286] on span "I Want To… Continue A Better Living." at bounding box center [736, 284] width 212 height 18
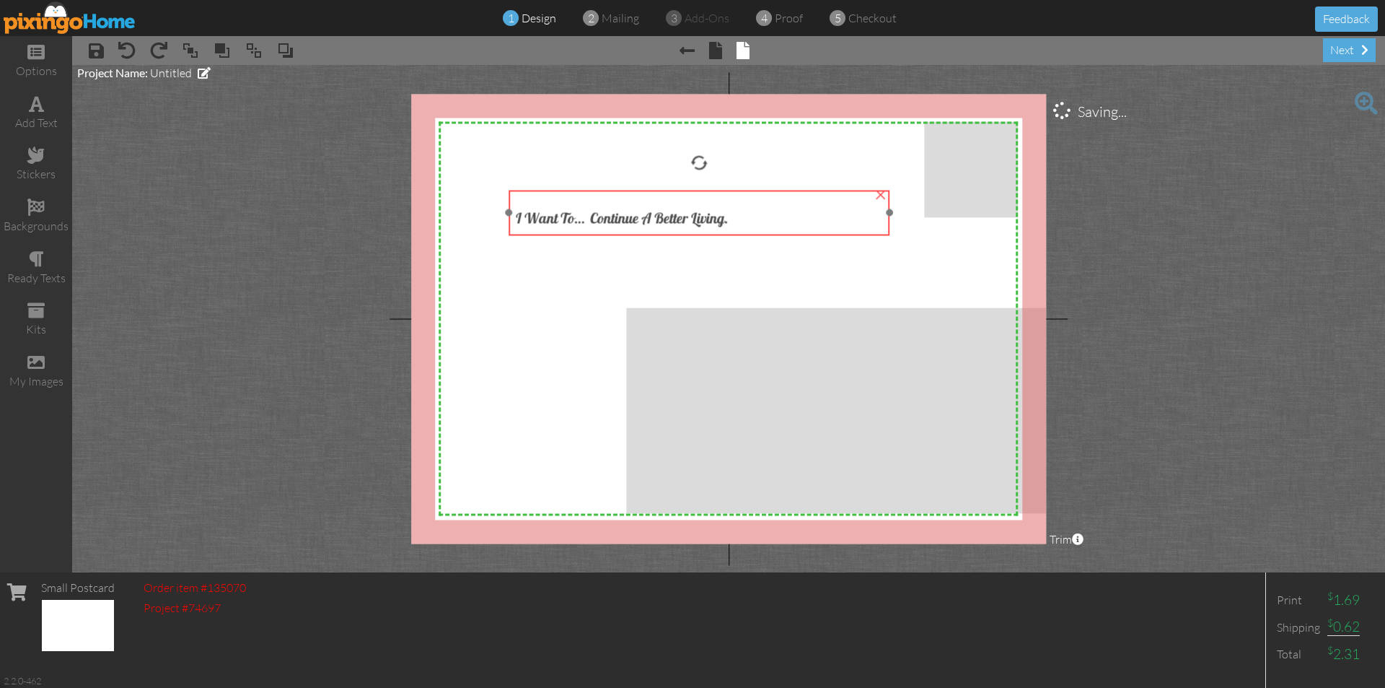
drag, startPoint x: 758, startPoint y: 260, endPoint x: 619, endPoint y: 168, distance: 166.1
click at [618, 190] on div "I Want To… Continue A Better Living." at bounding box center [699, 213] width 381 height 47
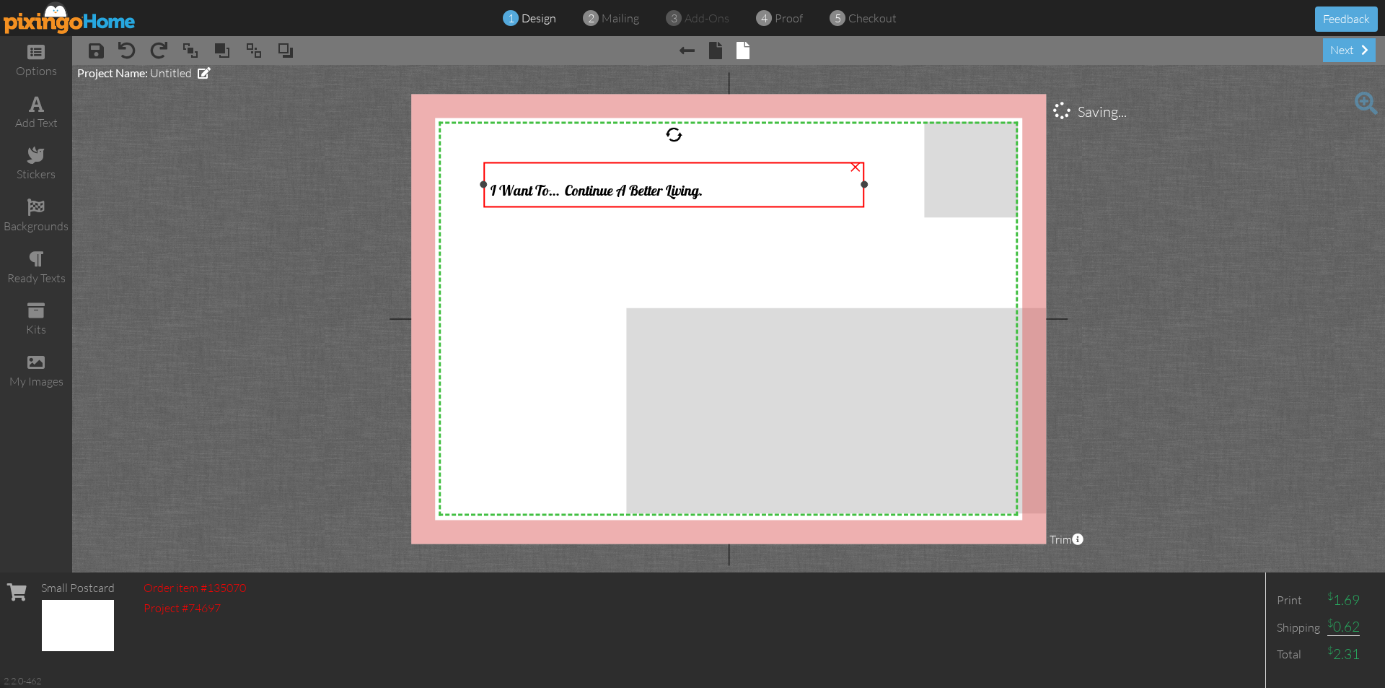
drag, startPoint x: 686, startPoint y: 180, endPoint x: 622, endPoint y: 181, distance: 64.2
click at [623, 180] on span "I Want To… Continue A Better Living." at bounding box center [597, 189] width 212 height 18
drag, startPoint x: 623, startPoint y: 192, endPoint x: 712, endPoint y: 187, distance: 88.9
click at [712, 187] on div "I Want To… Continue A Better Living." at bounding box center [674, 185] width 366 height 32
click at [701, 190] on span "I Want To… Continue A Better Living." at bounding box center [597, 189] width 212 height 18
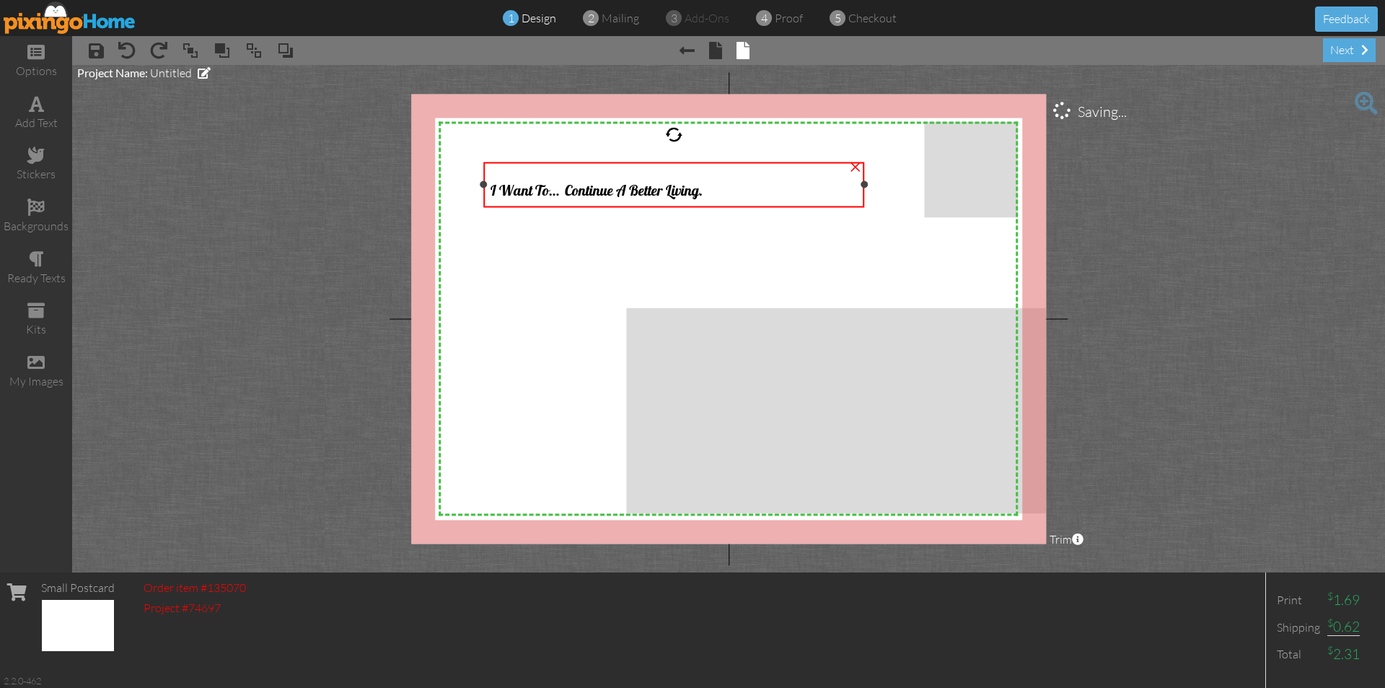
click at [701, 190] on span "I Want To… Continue A Better Living." at bounding box center [597, 189] width 212 height 18
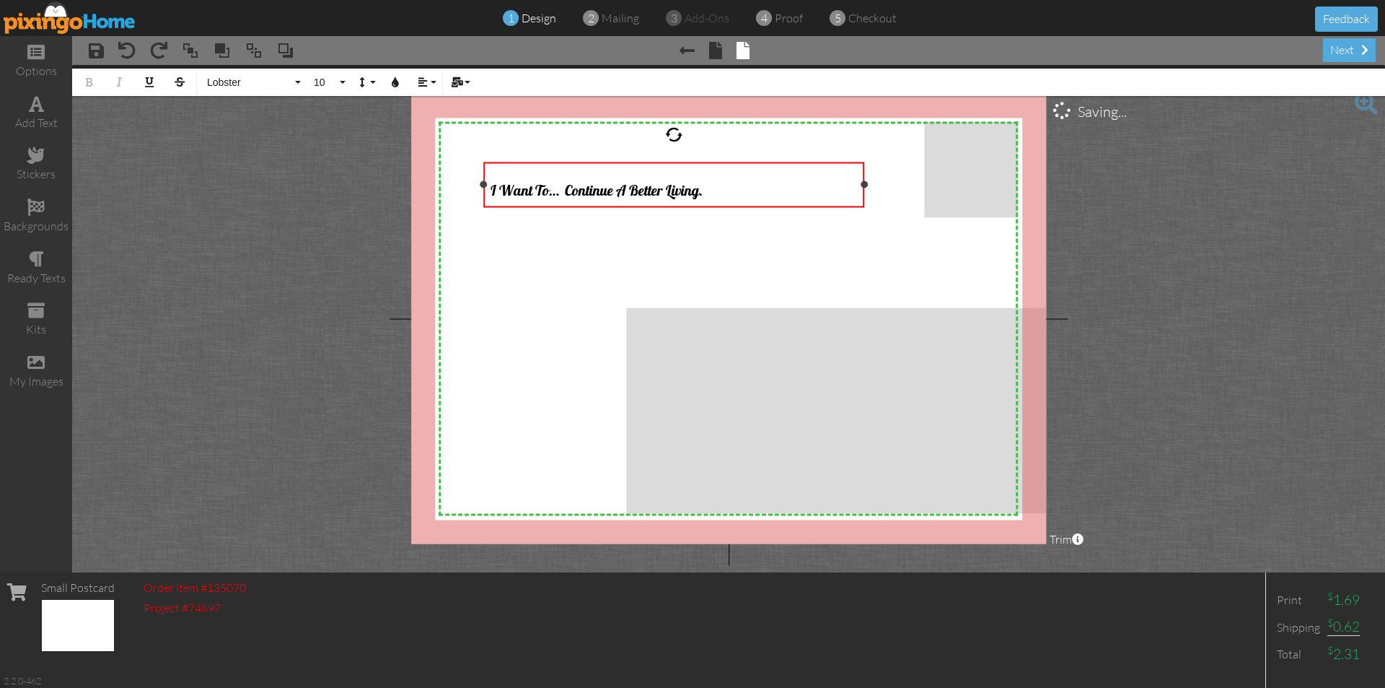
click at [683, 205] on div "I Want To… Continue A Better Living." at bounding box center [673, 185] width 381 height 47
drag, startPoint x: 714, startPoint y: 188, endPoint x: 488, endPoint y: 193, distance: 225.2
click at [488, 193] on div "I Want To… Continue A Better Living." at bounding box center [673, 185] width 381 height 47
click at [486, 196] on div "I Want To… Continue A Better Living." at bounding box center [673, 185] width 381 height 47
click at [720, 183] on div "I Want To… Continue A Better Living." at bounding box center [674, 185] width 366 height 32
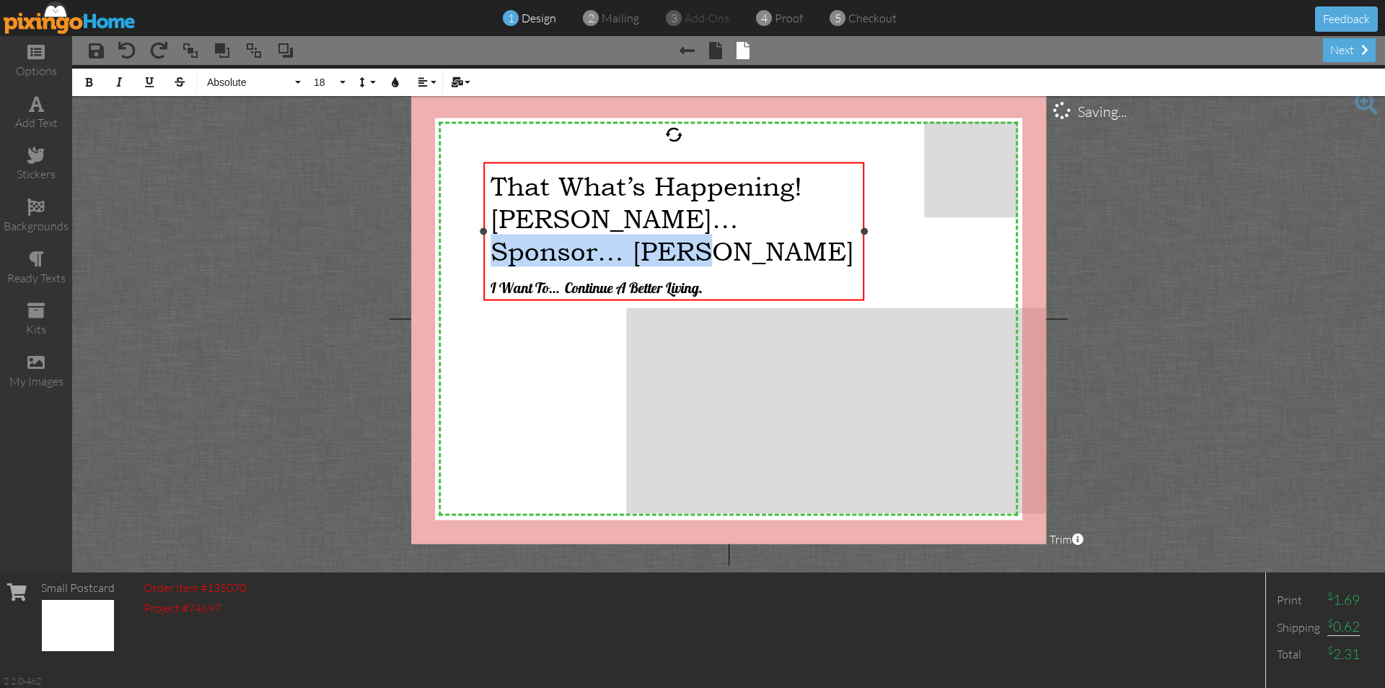
drag, startPoint x: 496, startPoint y: 243, endPoint x: 716, endPoint y: 242, distance: 219.4
click at [716, 242] on div "Sponsor… [PERSON_NAME]" at bounding box center [674, 250] width 366 height 32
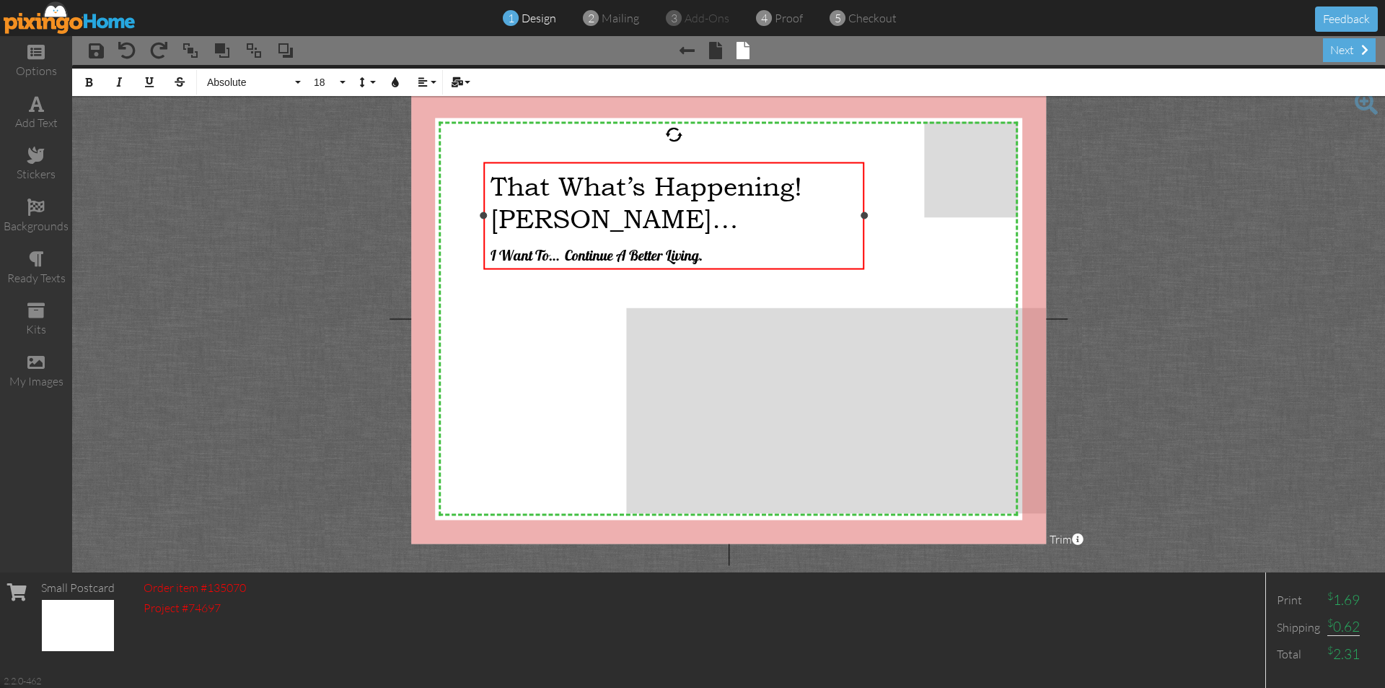
drag, startPoint x: 497, startPoint y: 183, endPoint x: 778, endPoint y: 216, distance: 282.7
click at [778, 216] on div "That What’s Happening! [PERSON_NAME]… ​ I Want To… Continue A Better Living." at bounding box center [674, 217] width 366 height 97
click at [343, 76] on button "18" at bounding box center [328, 82] width 42 height 27
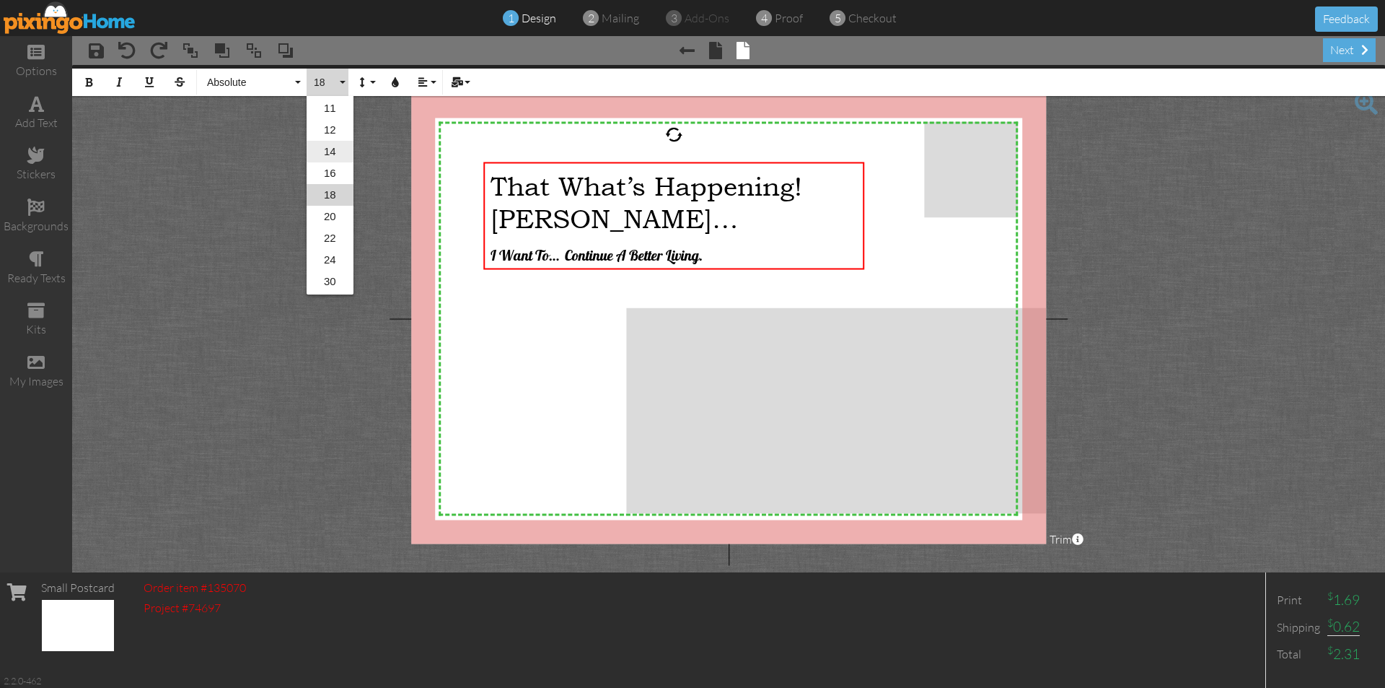
click at [330, 149] on link "14" at bounding box center [330, 152] width 47 height 22
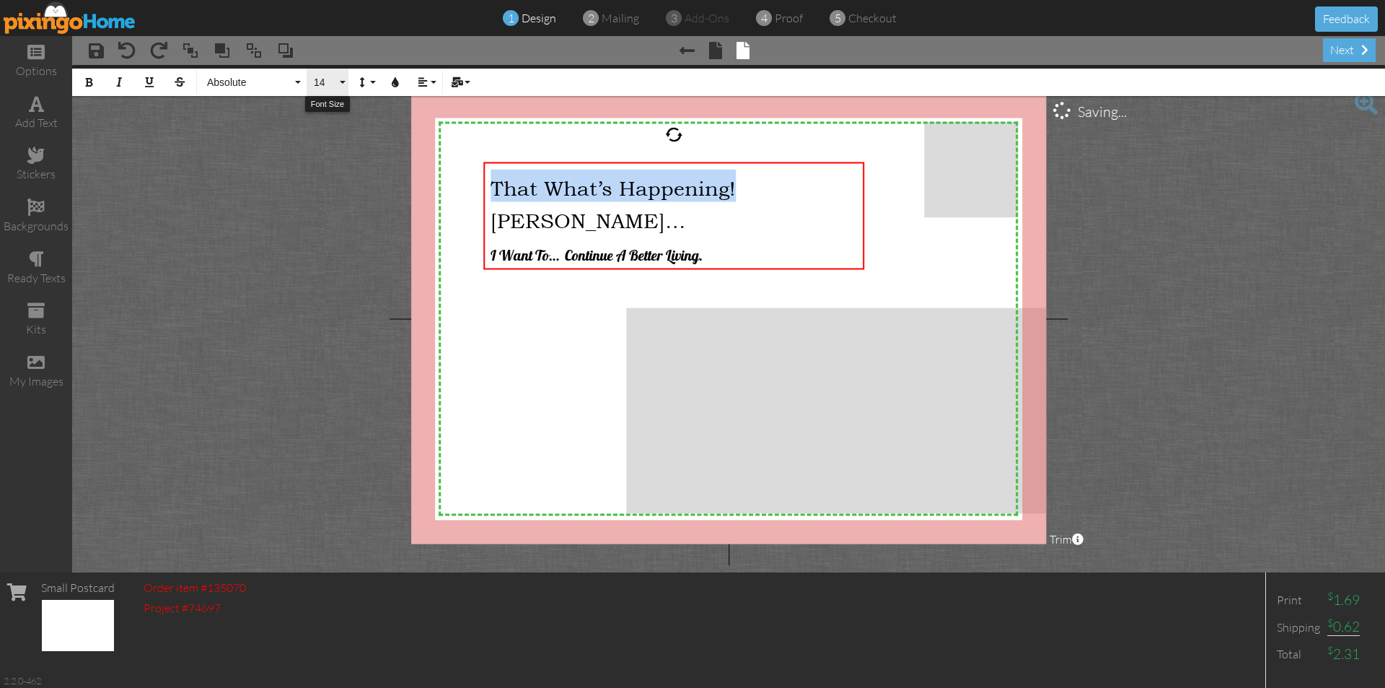
click at [341, 82] on button "14" at bounding box center [328, 82] width 42 height 27
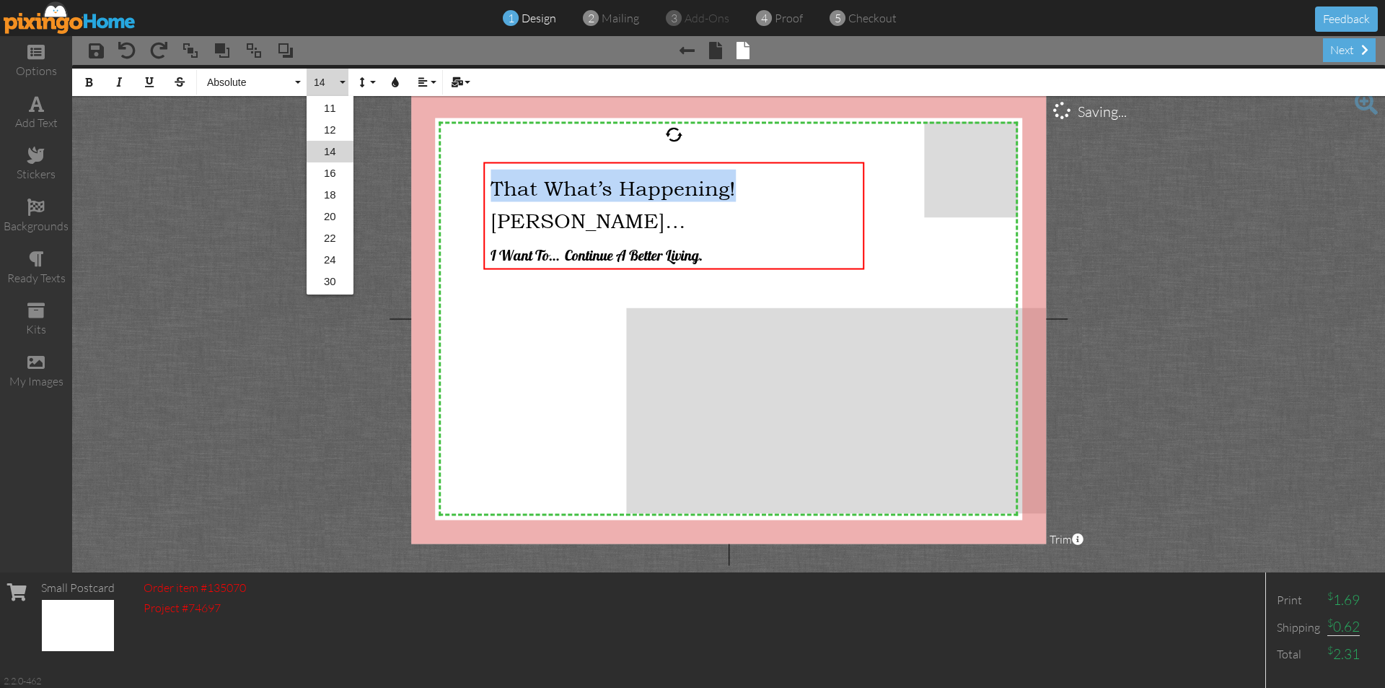
scroll to position [85, 0]
click at [328, 129] on link "10" at bounding box center [330, 130] width 47 height 22
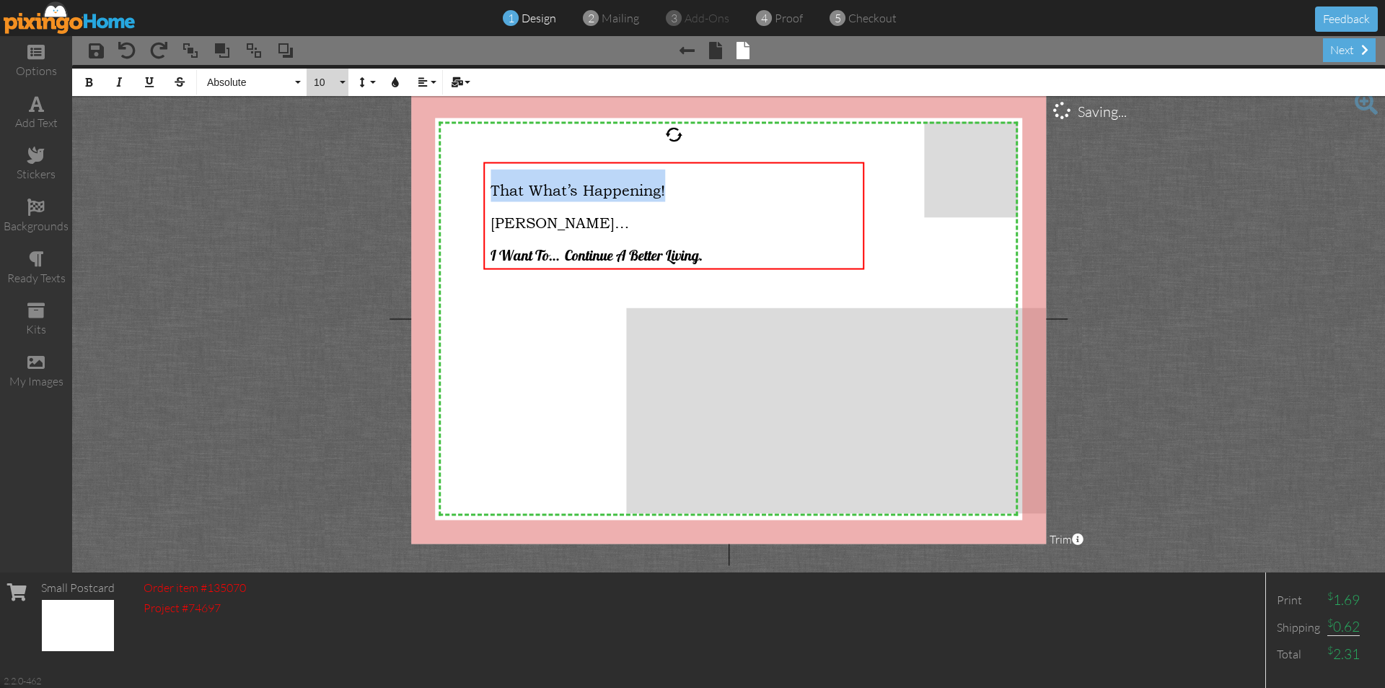
click at [341, 81] on button "10" at bounding box center [328, 82] width 42 height 27
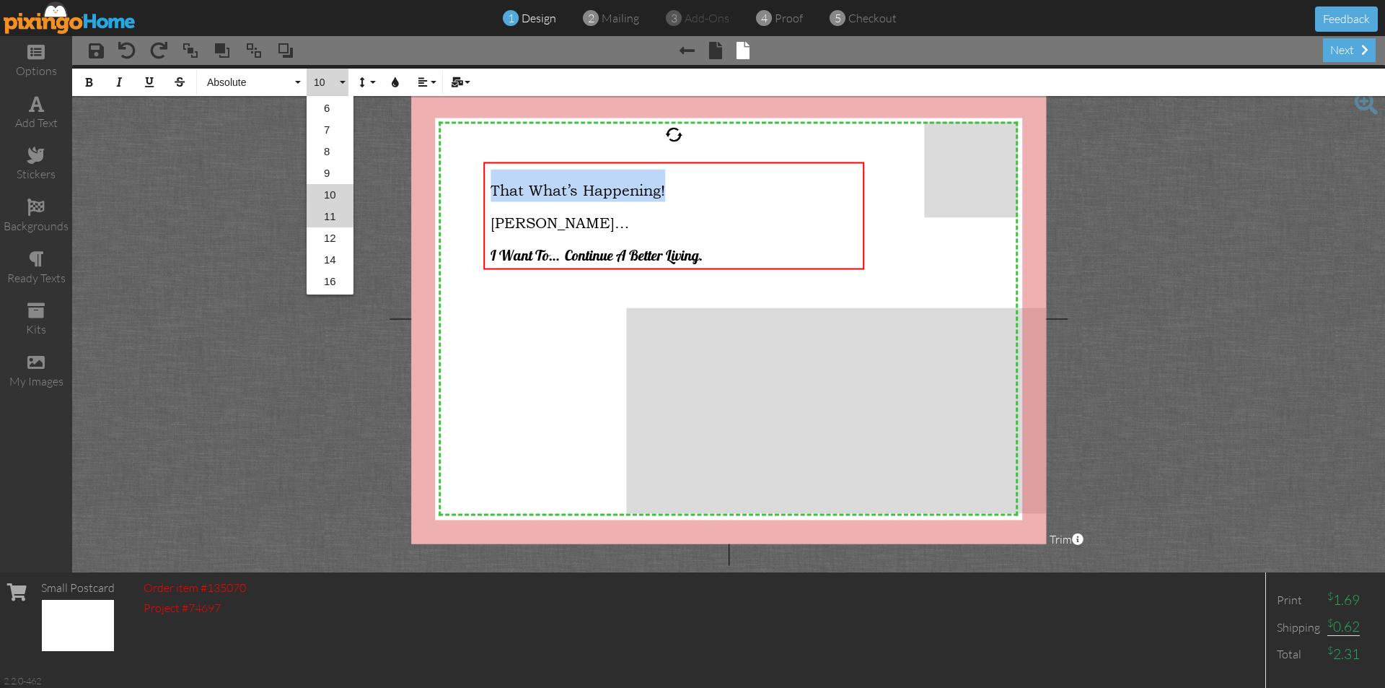
click at [331, 214] on link "11" at bounding box center [330, 217] width 47 height 22
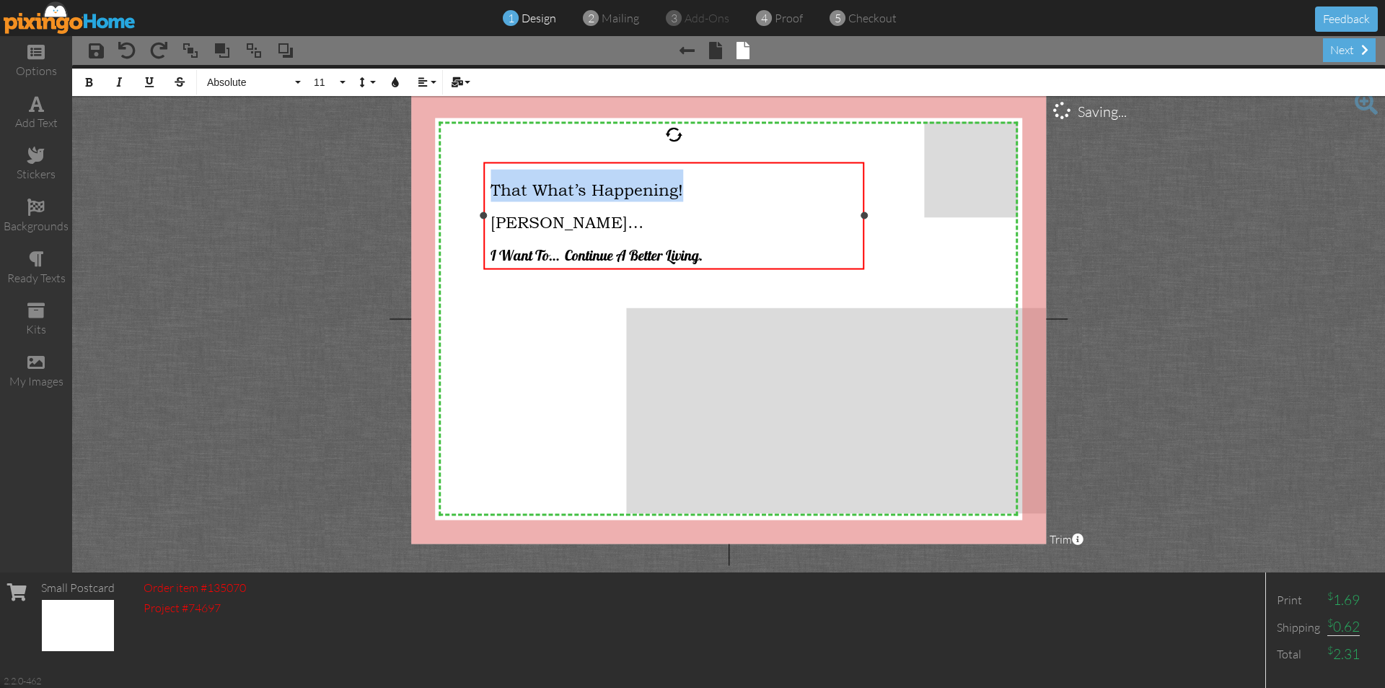
click at [729, 162] on div "That What’s Happening! [PERSON_NAME]… ​ I Want To… Continue A Better Living." at bounding box center [673, 218] width 381 height 112
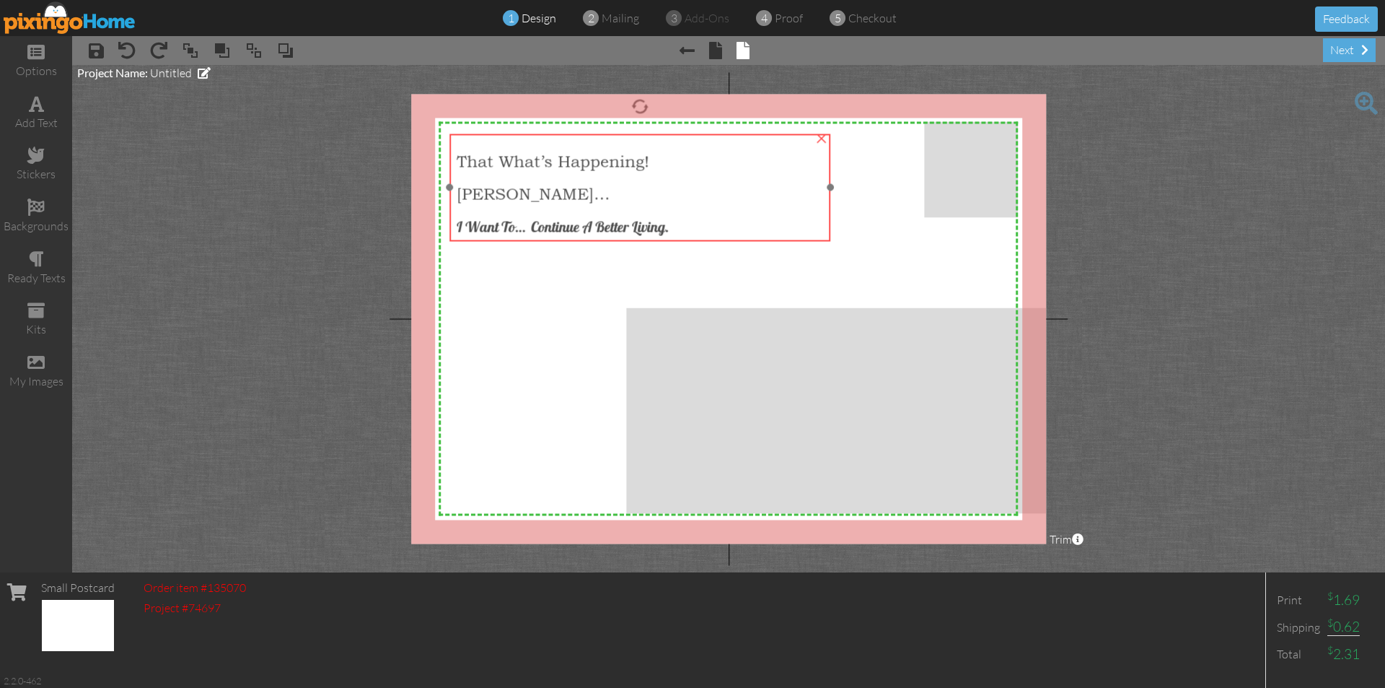
drag, startPoint x: 715, startPoint y: 163, endPoint x: 681, endPoint y: 135, distance: 44.1
click at [681, 135] on div "That What’s Happening! [PERSON_NAME]… I Want To… Continue A Better Living." at bounding box center [640, 189] width 381 height 112
click at [669, 226] on span "I Want To… Continue A Better Living." at bounding box center [563, 226] width 212 height 18
click at [662, 226] on span "I Want To… Continue A Better Living." at bounding box center [563, 226] width 212 height 18
click at [471, 160] on span "That What’s Happening!" at bounding box center [553, 161] width 193 height 19
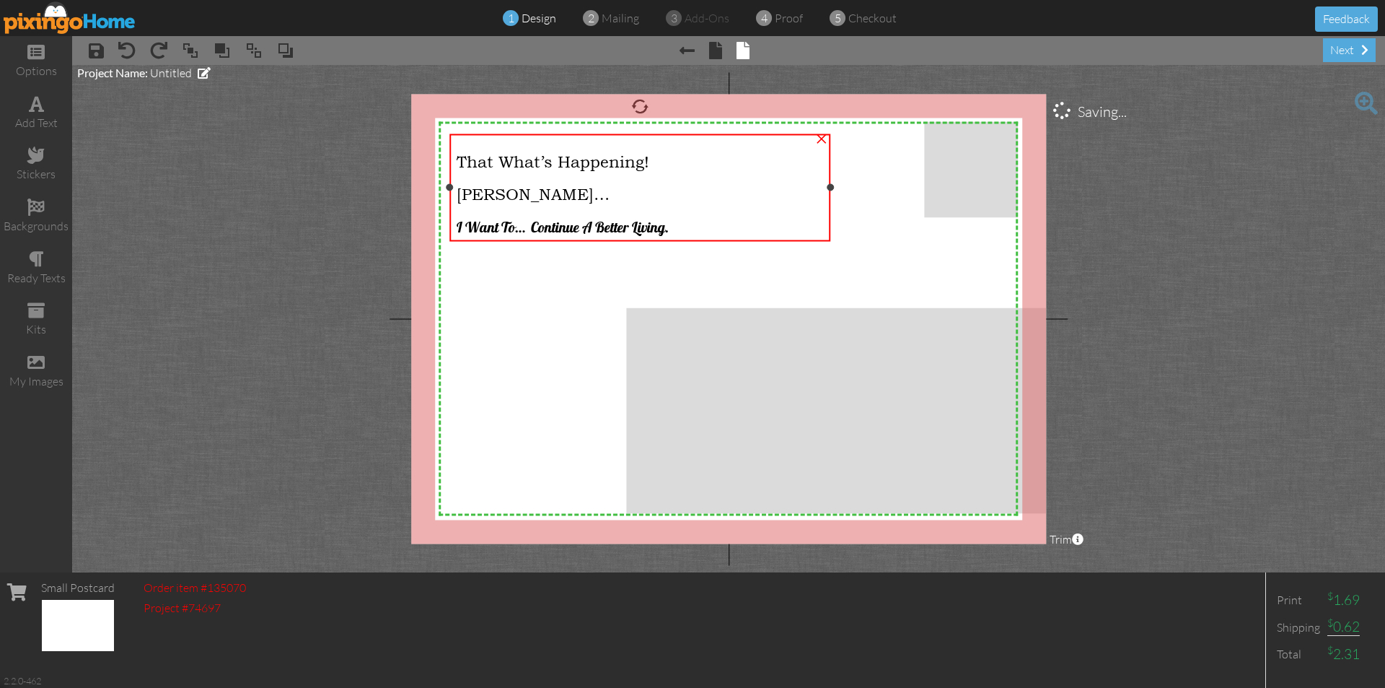
click at [465, 157] on span "That What’s Happening!" at bounding box center [553, 161] width 193 height 19
drag, startPoint x: 464, startPoint y: 157, endPoint x: 702, endPoint y: 216, distance: 245.4
click at [709, 211] on div "I Want To… Continue A Better Living." at bounding box center [640, 222] width 366 height 32
click at [669, 228] on span "I Want To… Continue A Better Living." at bounding box center [563, 226] width 212 height 18
click at [667, 225] on span "I Want To… Continue A Better Living." at bounding box center [563, 226] width 212 height 18
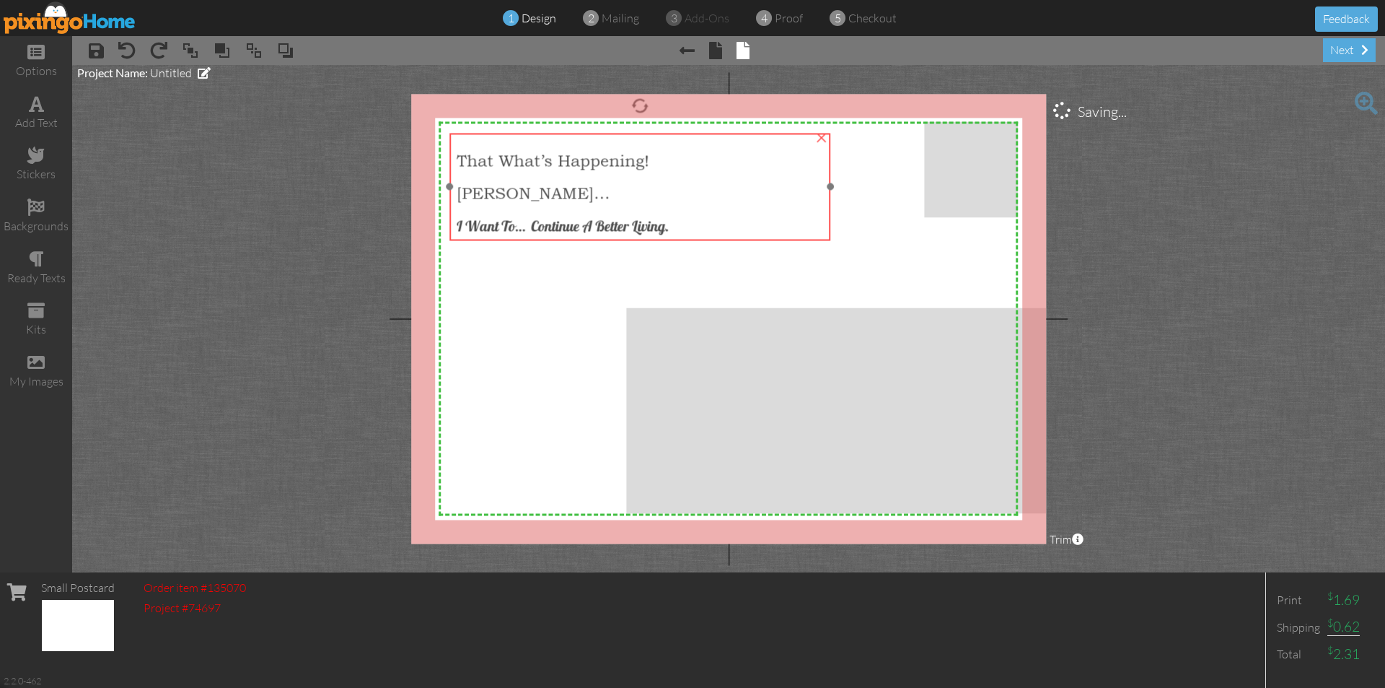
click at [669, 224] on span "I Want To… Continue A Better Living." at bounding box center [563, 225] width 212 height 18
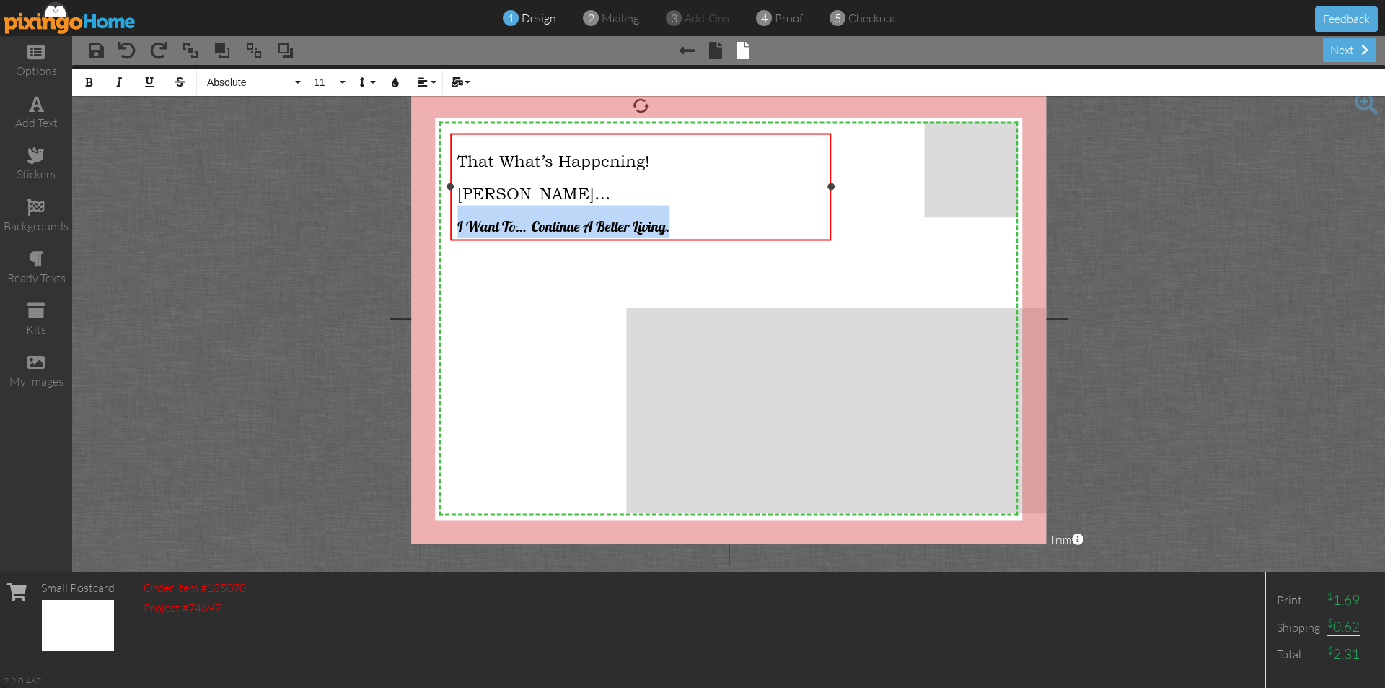
click at [670, 221] on span "I Want To… Continue A Better Living." at bounding box center [563, 225] width 212 height 18
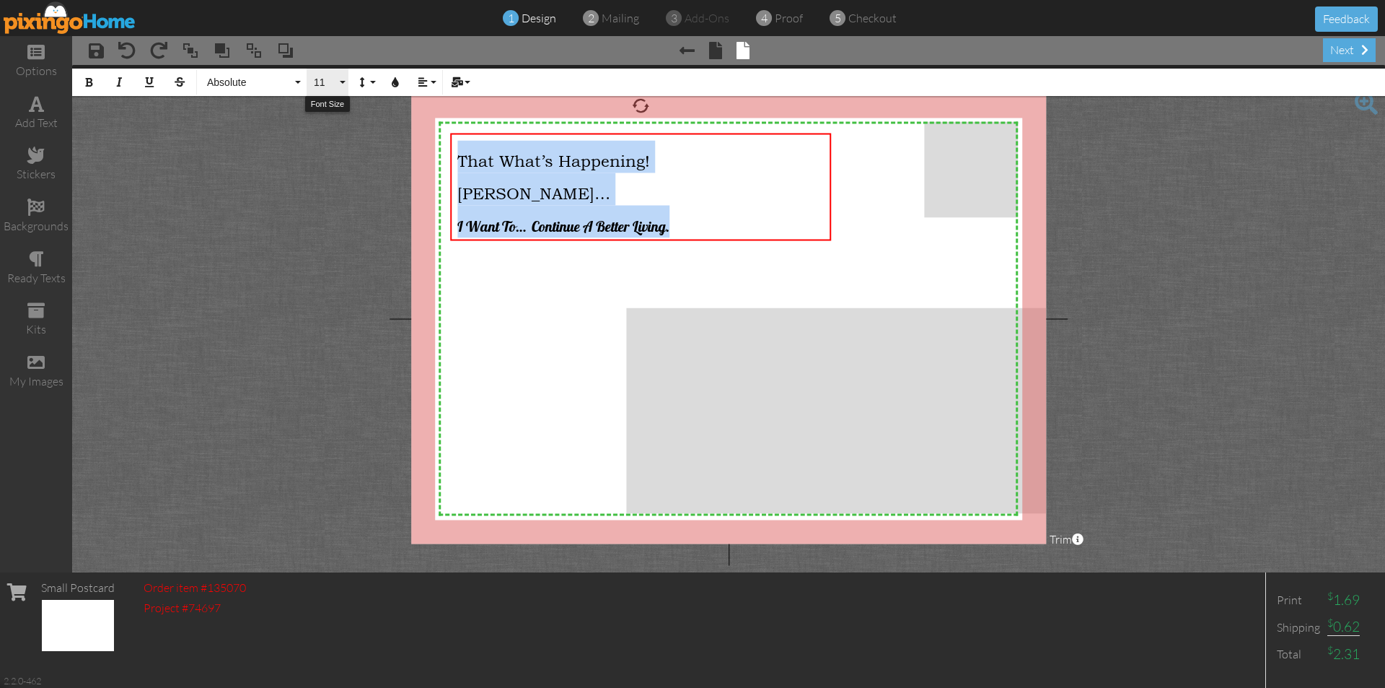
click at [344, 86] on button "11" at bounding box center [328, 82] width 42 height 27
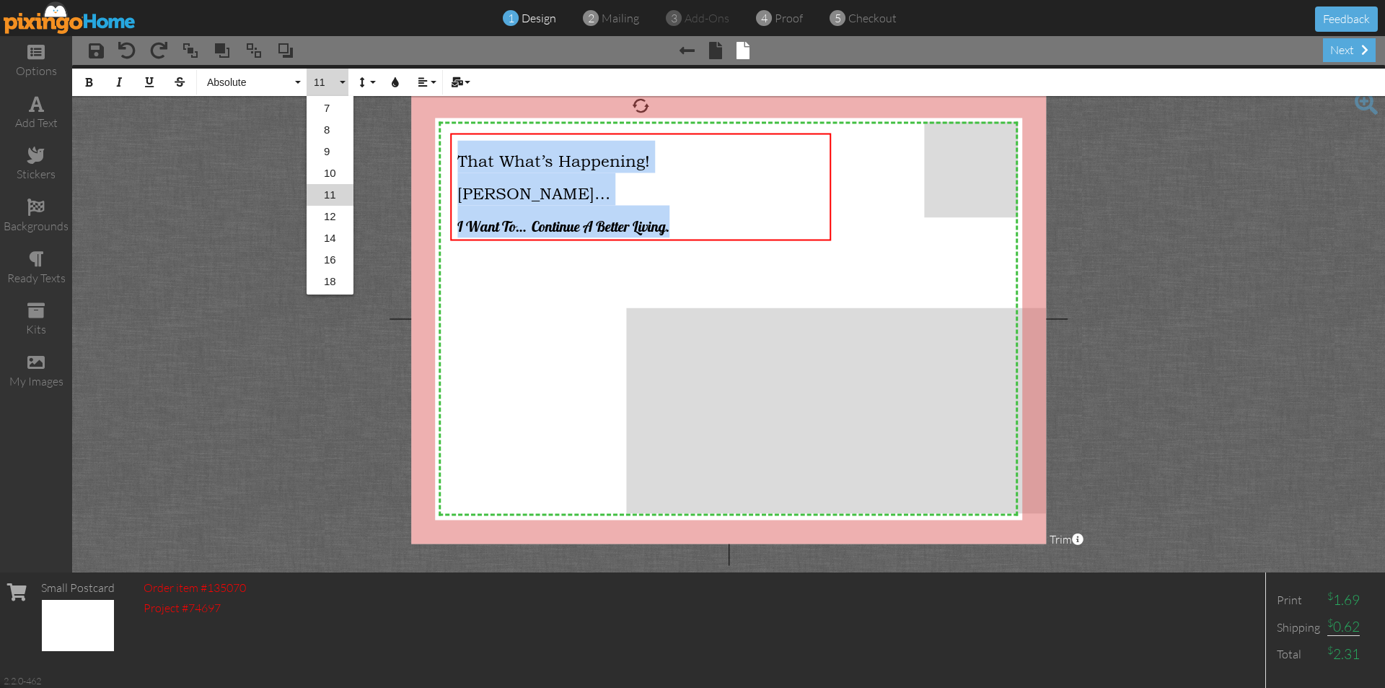
click at [328, 167] on link "10" at bounding box center [330, 173] width 47 height 22
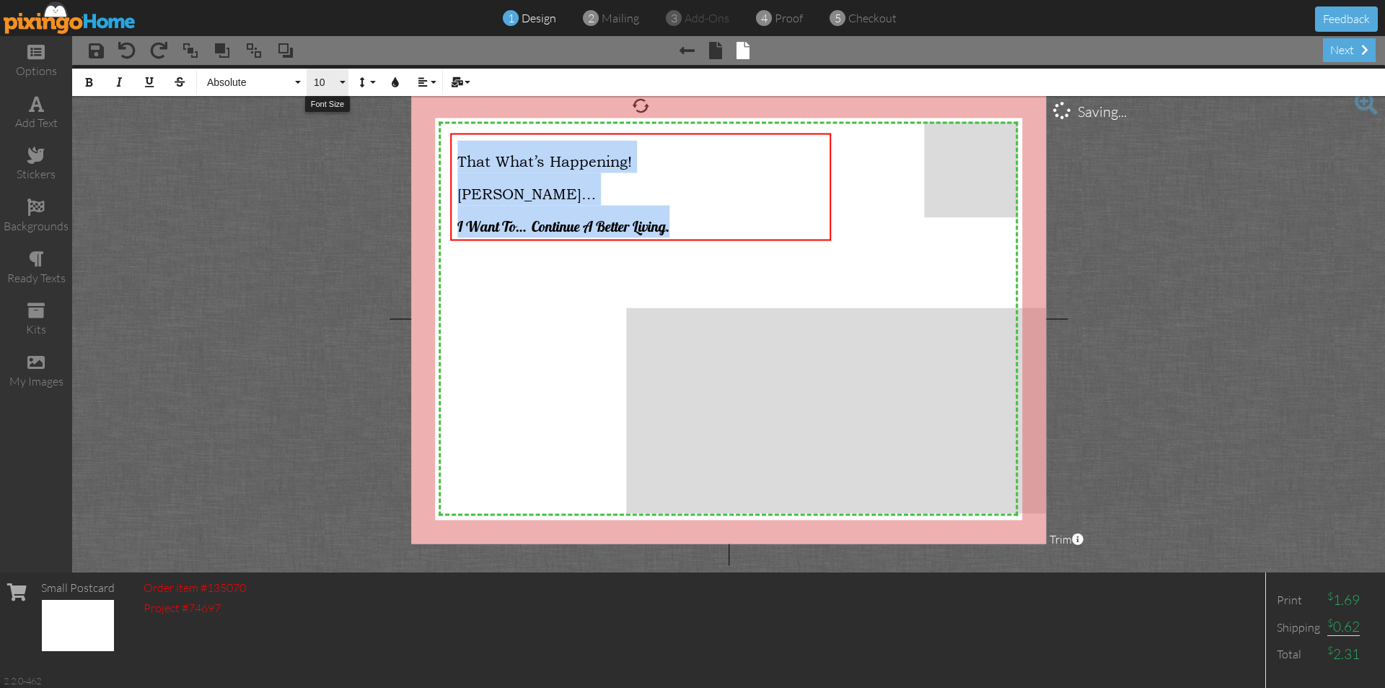
click at [338, 79] on button "10" at bounding box center [328, 82] width 42 height 27
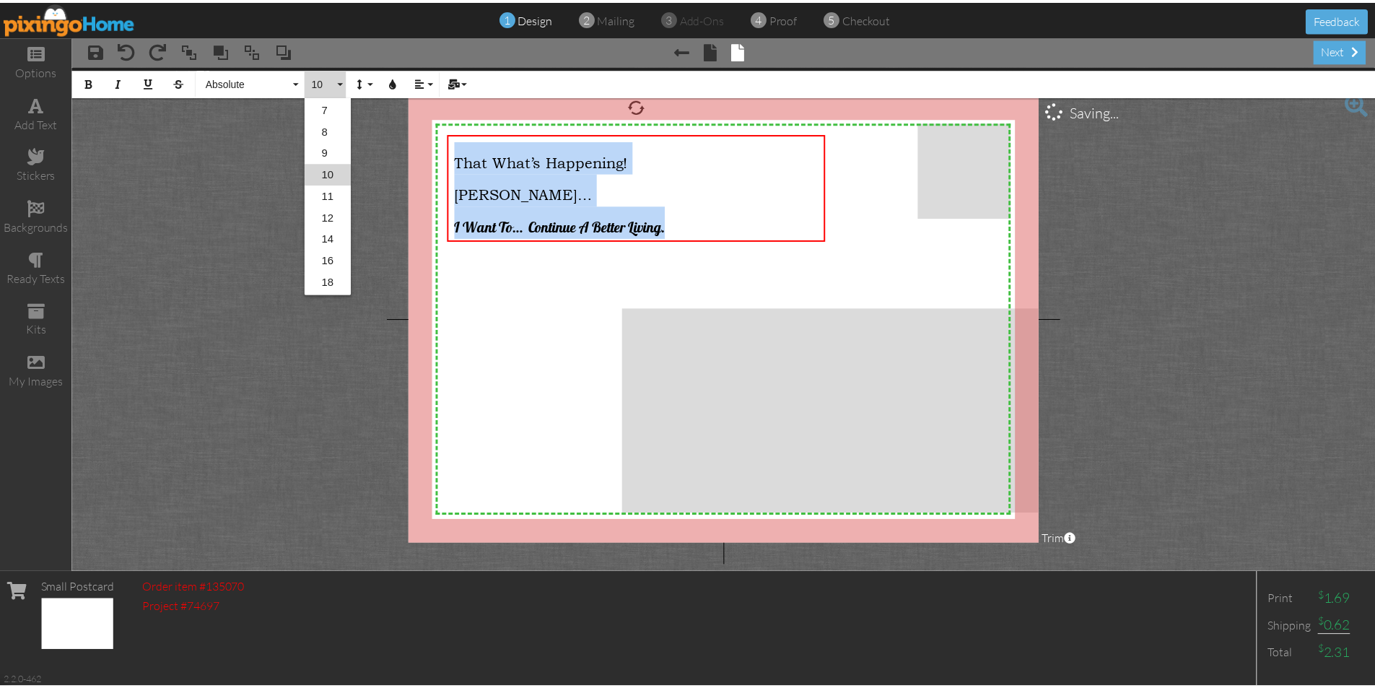
scroll to position [20, 0]
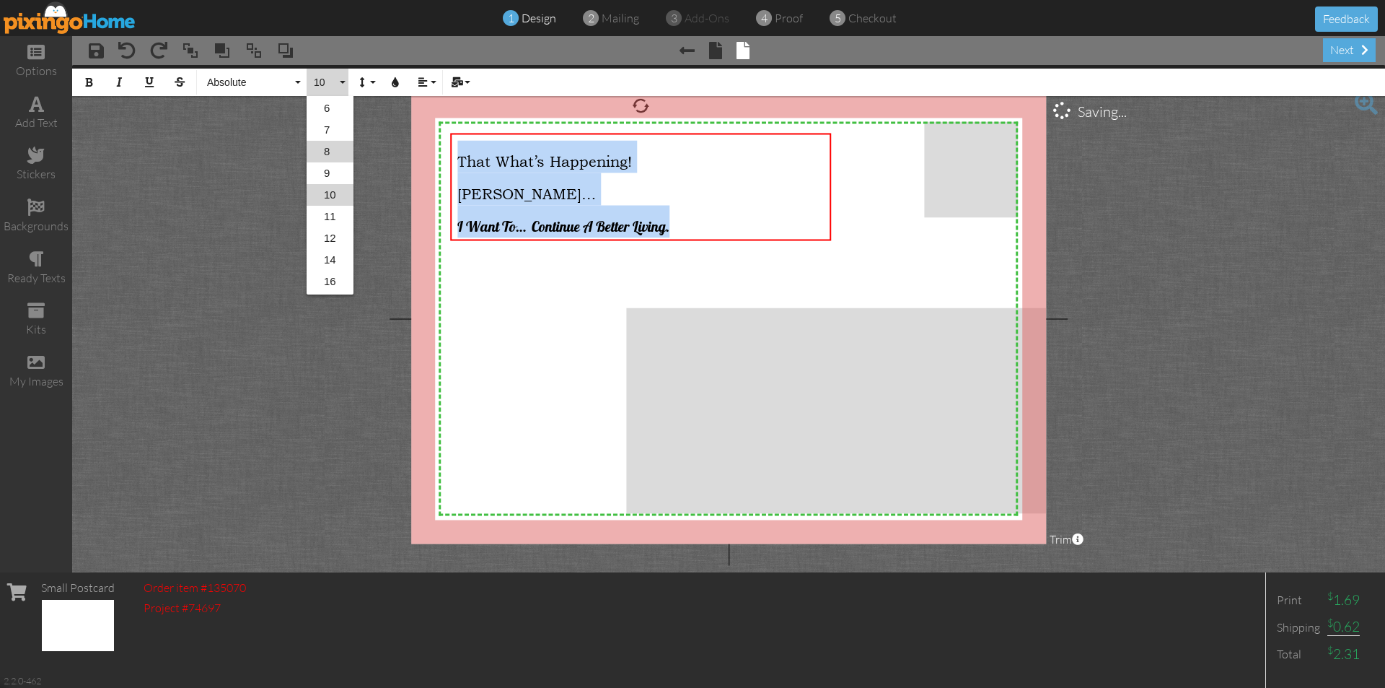
click at [320, 154] on link "8" at bounding box center [330, 152] width 47 height 22
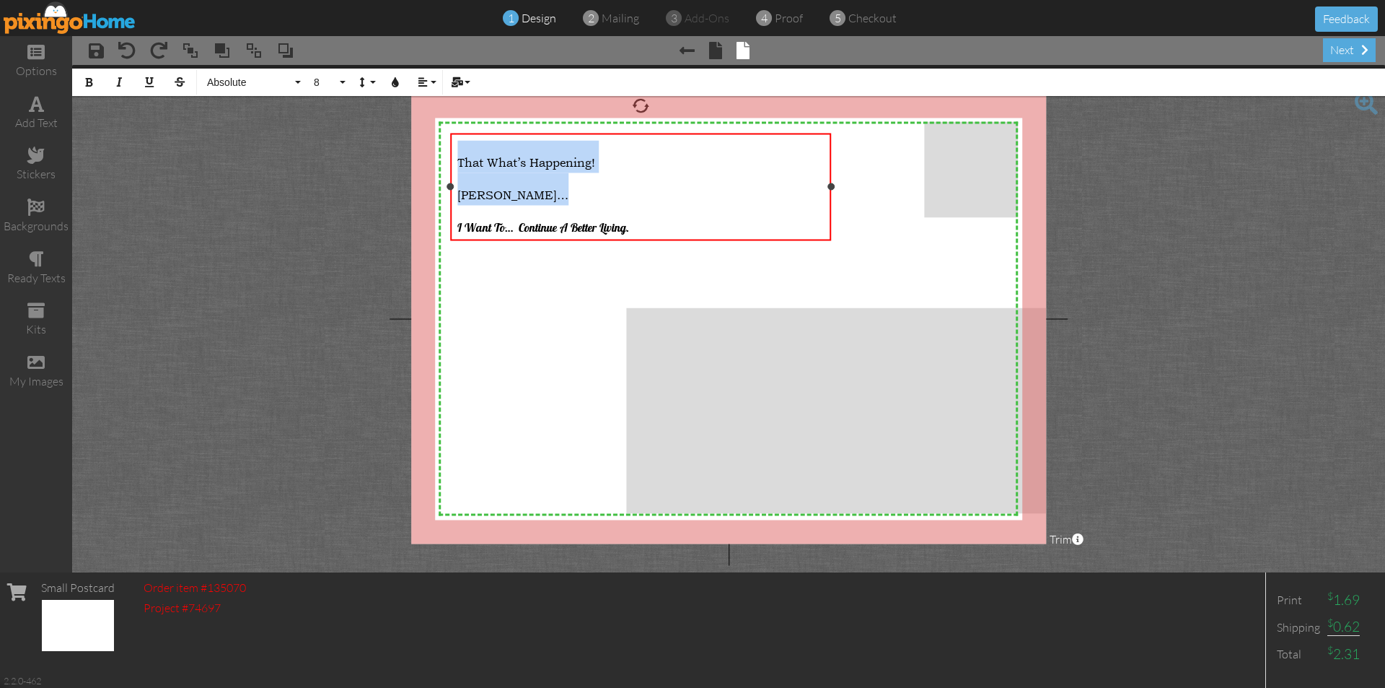
click at [692, 137] on div "That What’s Happening! [PERSON_NAME]… I Want To… Continue A Better Living." at bounding box center [640, 189] width 381 height 112
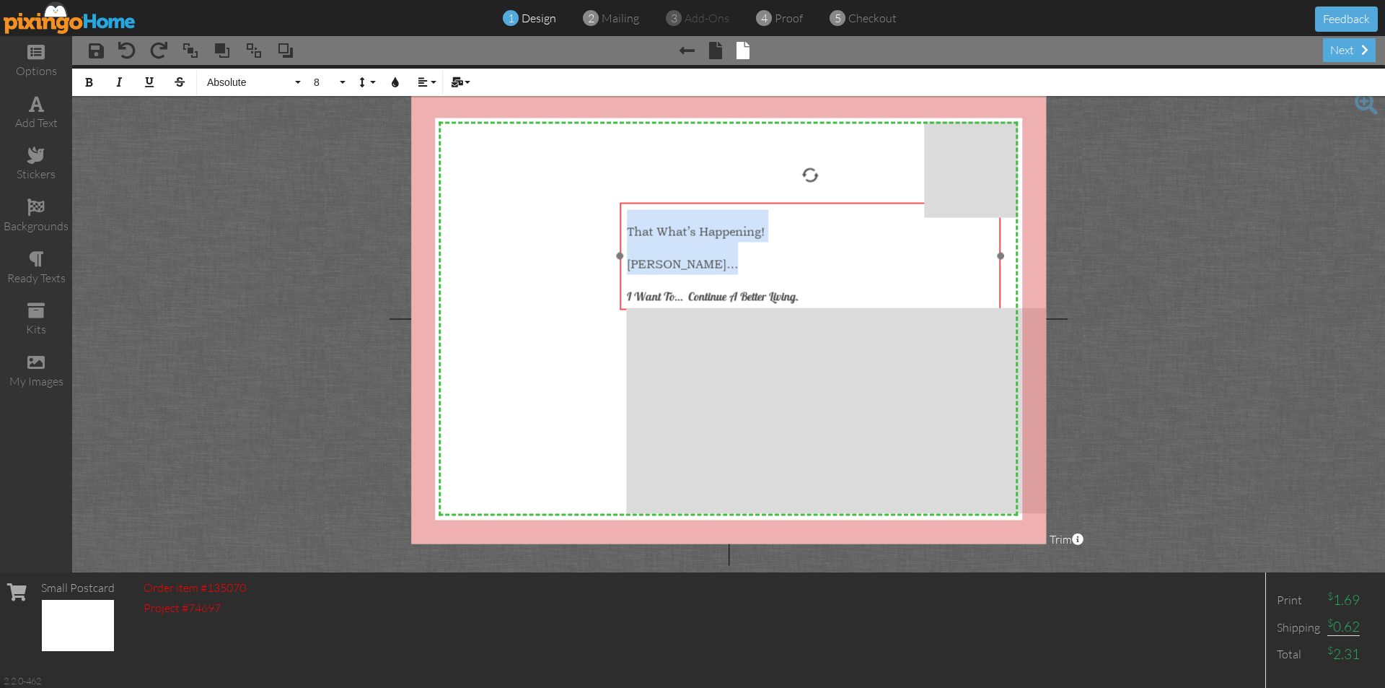
drag, startPoint x: 663, startPoint y: 131, endPoint x: 833, endPoint y: 200, distance: 183.2
click at [833, 200] on div at bounding box center [810, 255] width 388 height 115
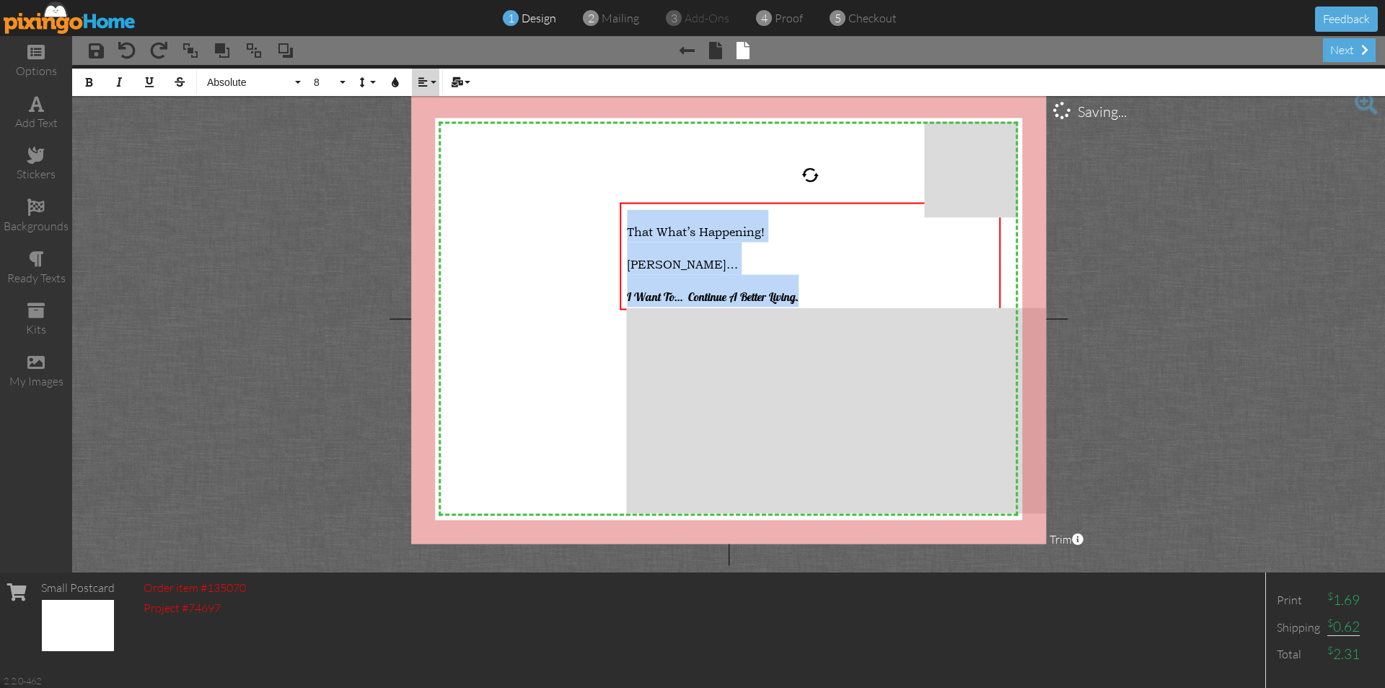
click at [437, 83] on button "Align" at bounding box center [425, 82] width 27 height 27
click at [434, 146] on icon at bounding box center [433, 149] width 9 height 11
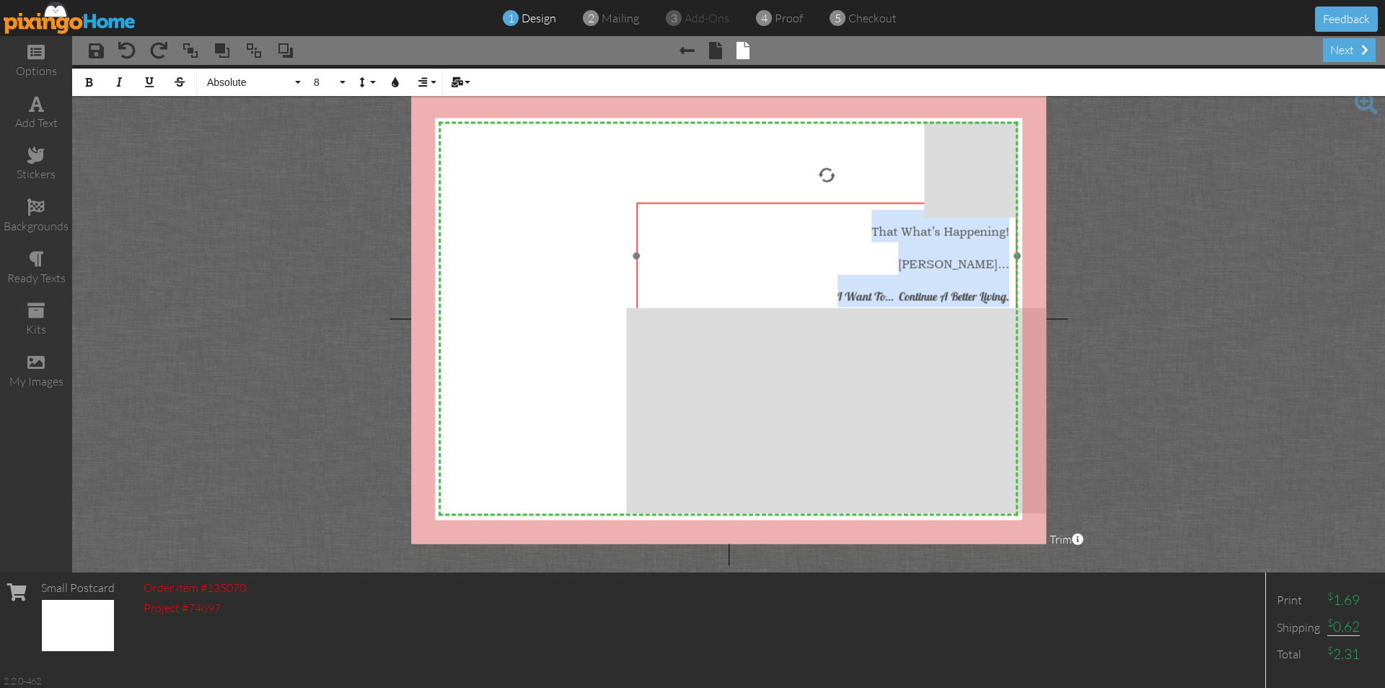
drag, startPoint x: 739, startPoint y: 204, endPoint x: 755, endPoint y: 204, distance: 16.6
click at [755, 204] on div "​ That What’s Happening! [PERSON_NAME]… I Want To… Continue A Better Living. ​" at bounding box center [826, 258] width 381 height 112
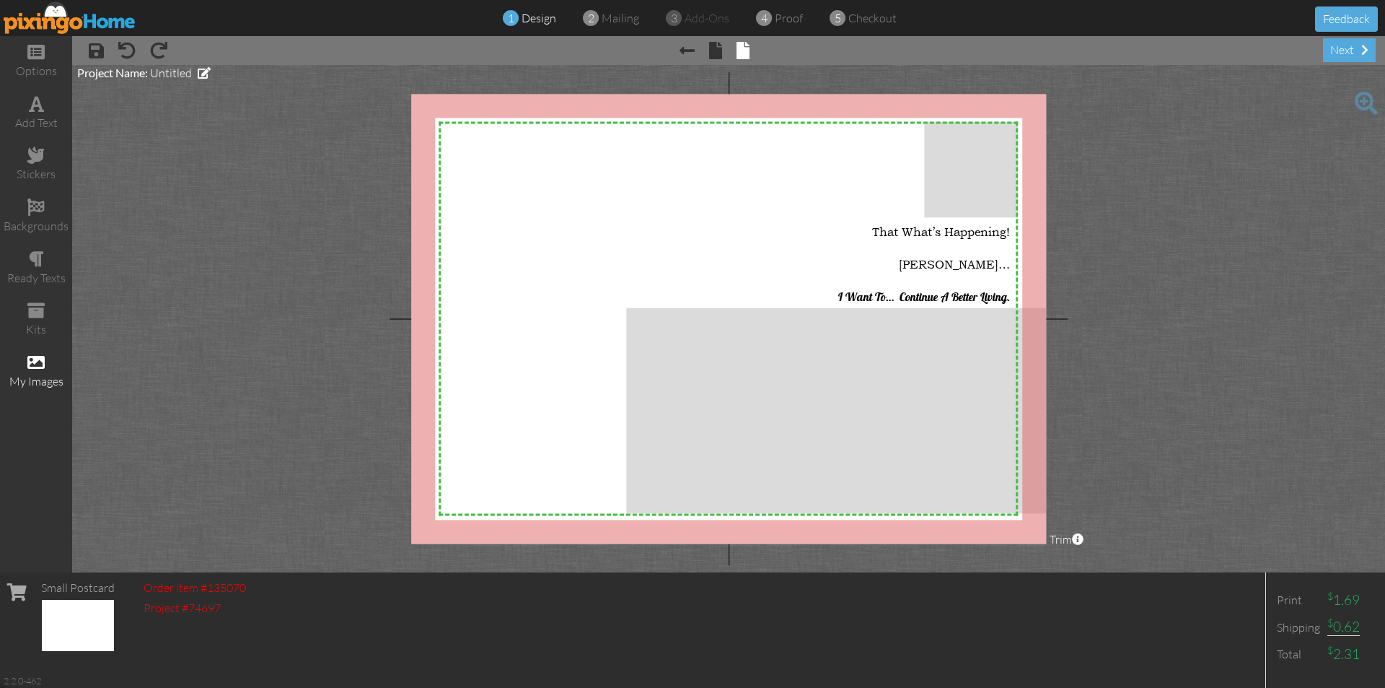
click at [51, 364] on div "my images" at bounding box center [36, 371] width 72 height 51
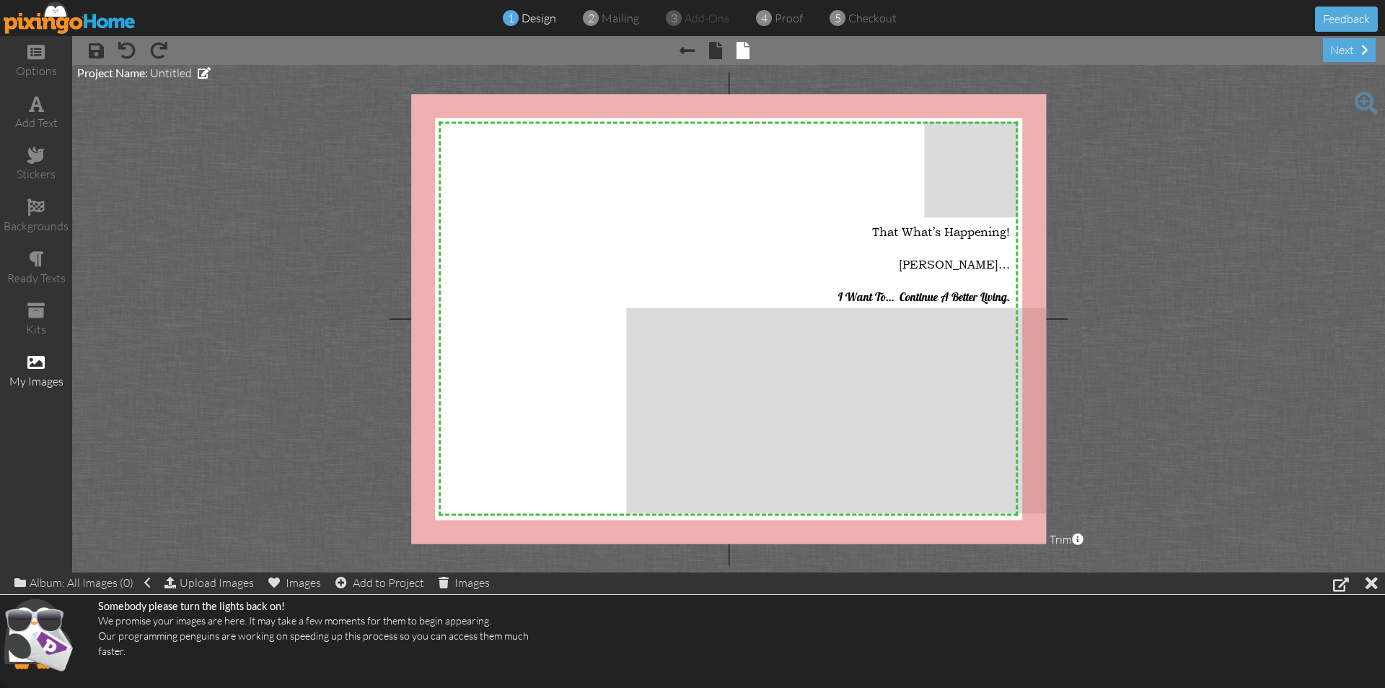
click at [25, 369] on div "my images" at bounding box center [36, 371] width 72 height 51
click at [170, 584] on span at bounding box center [171, 583] width 12 height 12
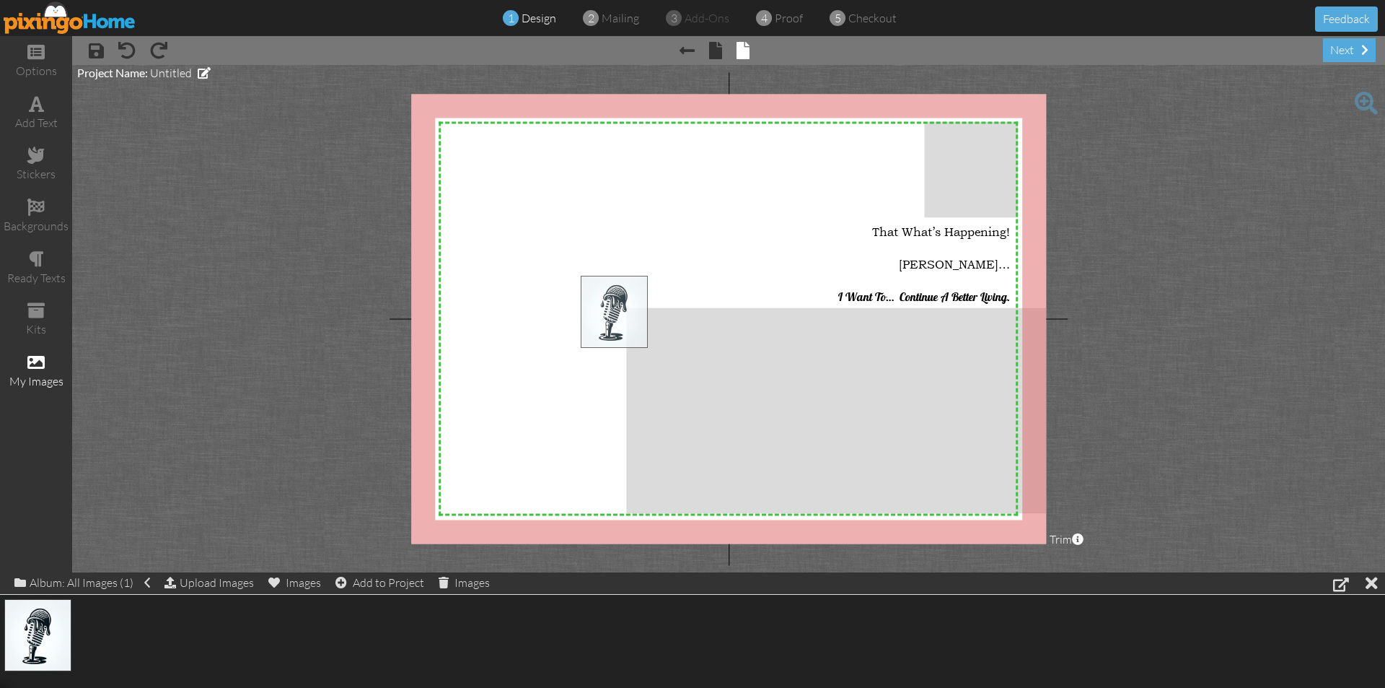
drag, startPoint x: 31, startPoint y: 657, endPoint x: 608, endPoint y: 300, distance: 678.2
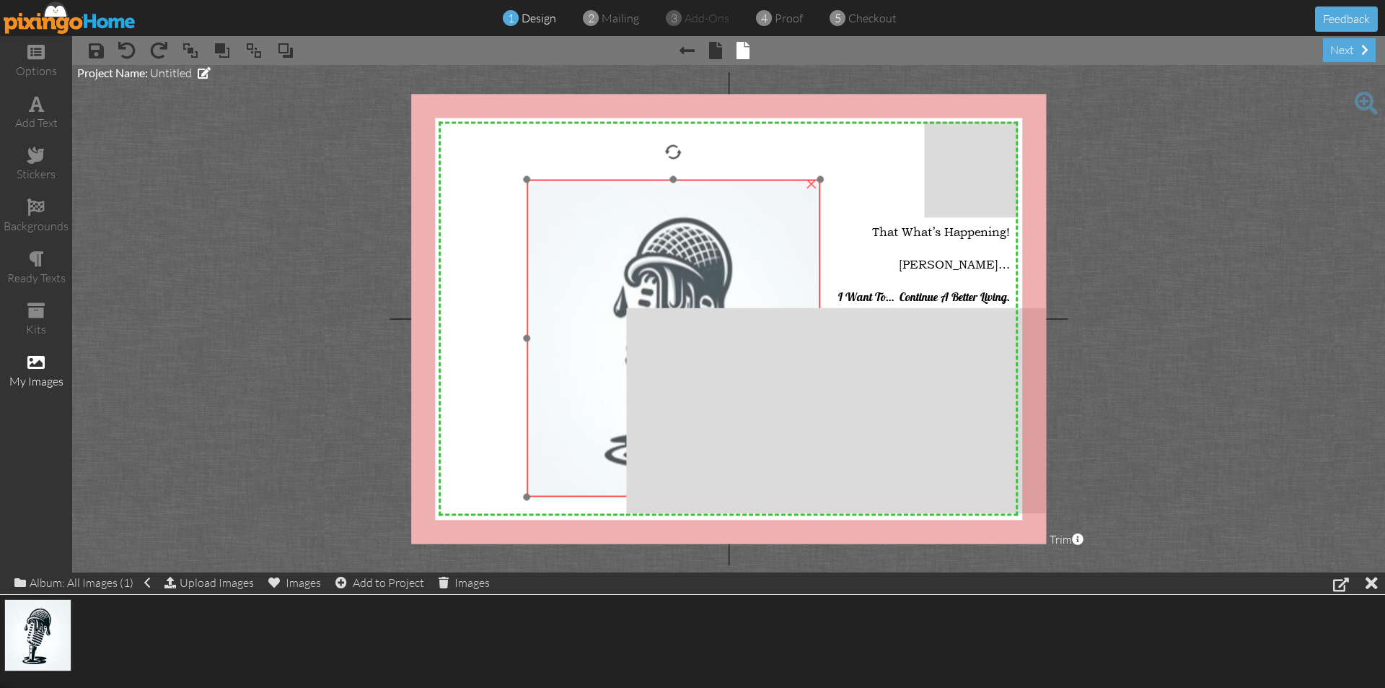
drag, startPoint x: 701, startPoint y: 221, endPoint x: 748, endPoint y: 201, distance: 51.1
click at [692, 209] on img at bounding box center [674, 338] width 294 height 317
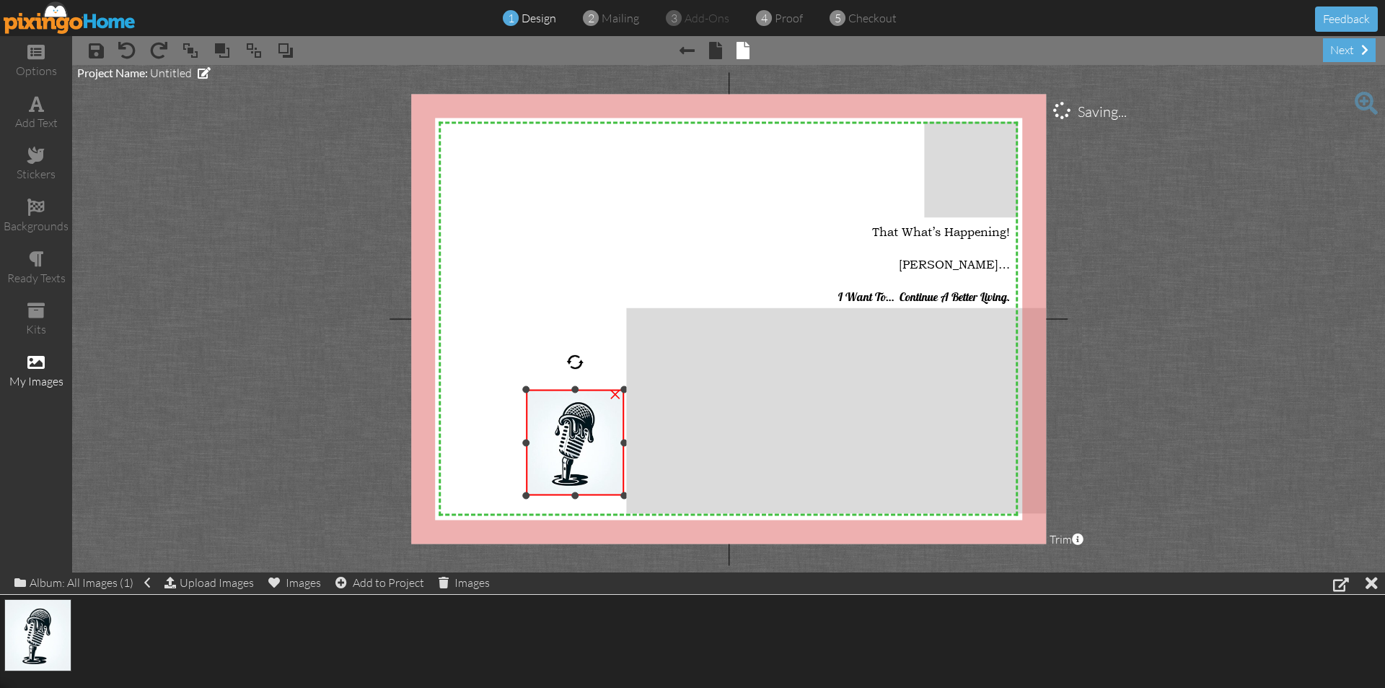
drag, startPoint x: 818, startPoint y: 175, endPoint x: 568, endPoint y: 395, distance: 333.8
click at [569, 390] on div "×" at bounding box center [575, 443] width 98 height 106
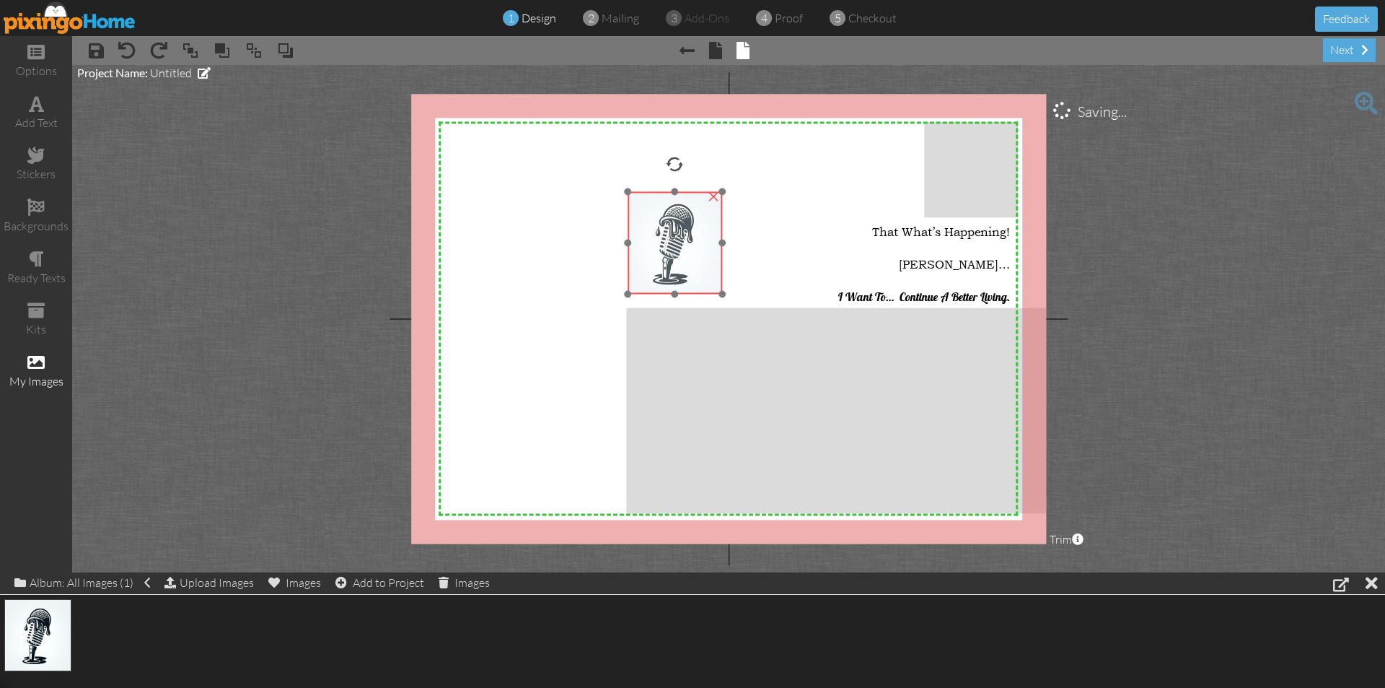
drag, startPoint x: 548, startPoint y: 481, endPoint x: 606, endPoint y: 273, distance: 215.9
click at [628, 273] on img at bounding box center [675, 243] width 95 height 102
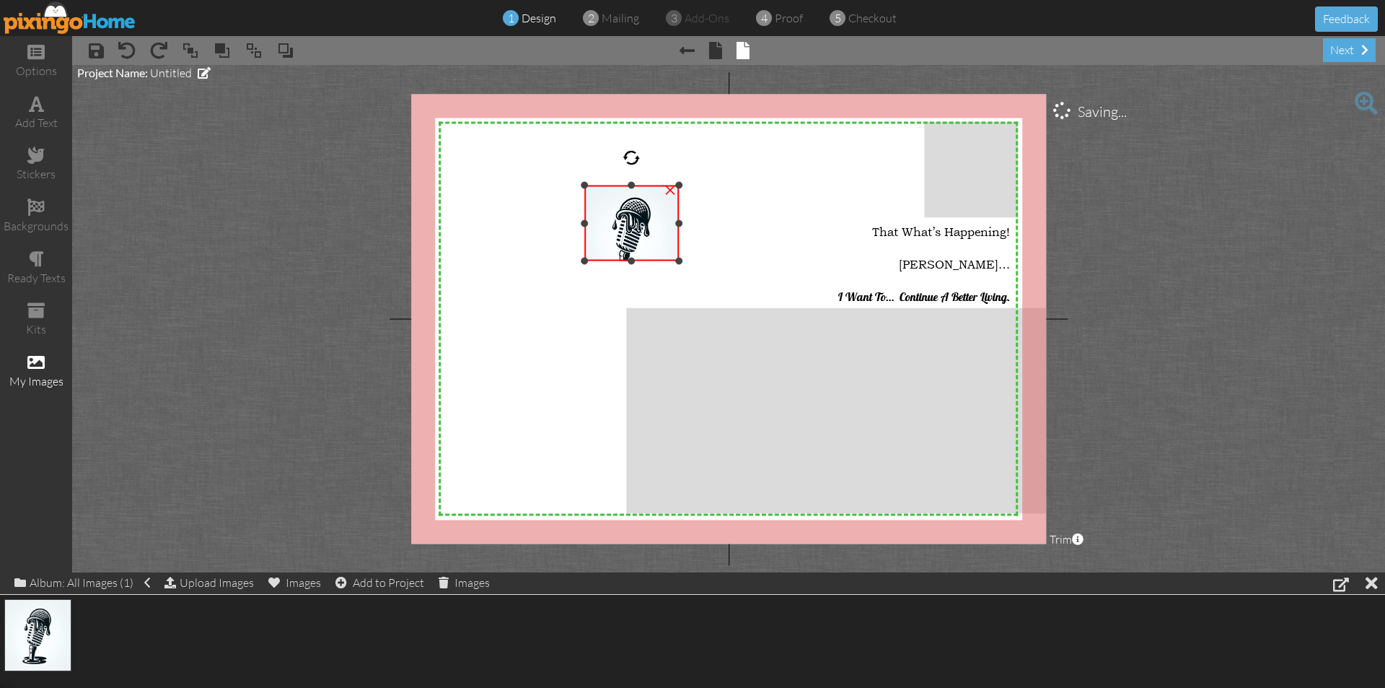
drag, startPoint x: 631, startPoint y: 287, endPoint x: 626, endPoint y: 260, distance: 27.0
click at [626, 260] on div "×" at bounding box center [631, 223] width 95 height 76
drag, startPoint x: 630, startPoint y: 261, endPoint x: 629, endPoint y: 286, distance: 25.3
click at [629, 286] on div at bounding box center [631, 286] width 7 height 7
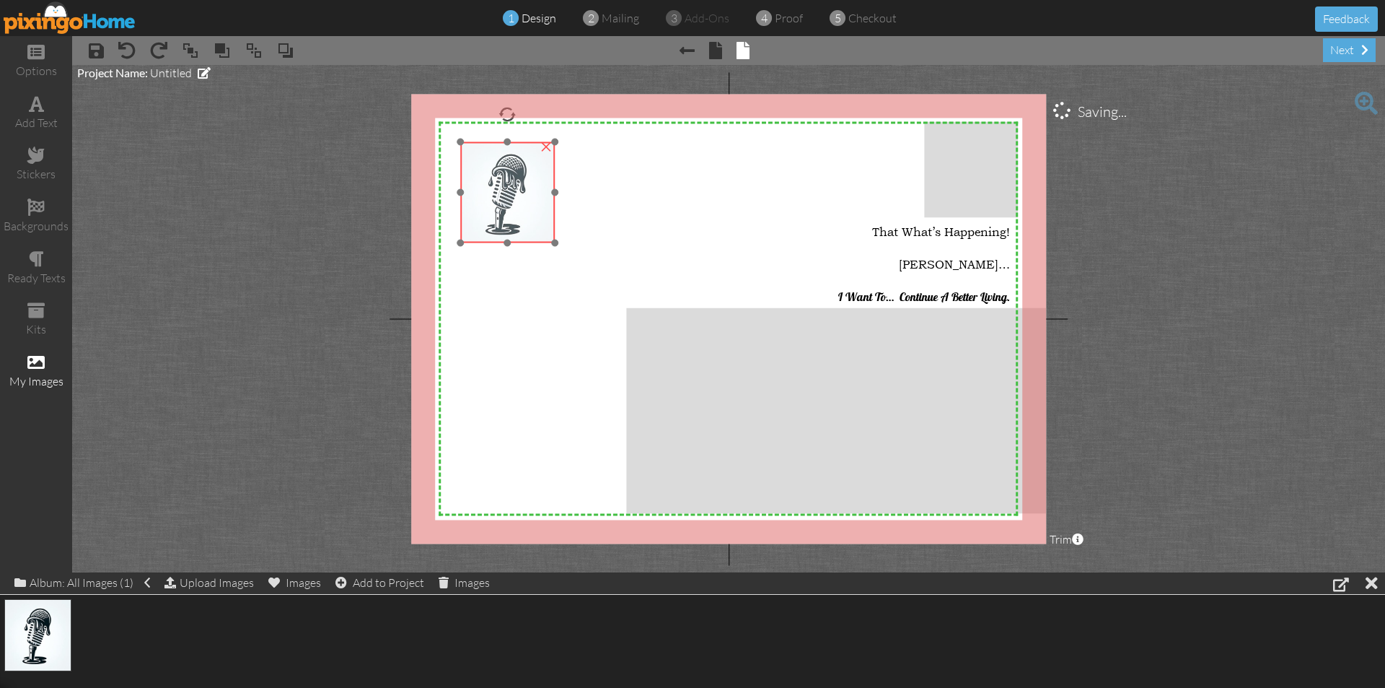
drag, startPoint x: 636, startPoint y: 236, endPoint x: 512, endPoint y: 193, distance: 131.4
click at [512, 193] on img at bounding box center [507, 193] width 95 height 102
drag, startPoint x: 556, startPoint y: 241, endPoint x: 606, endPoint y: 258, distance: 53.4
click at [606, 258] on div "X X X X X X X X X X X X X X X X X X X X X X X X X X X X X X X X X X X X X X X X…" at bounding box center [728, 319] width 635 height 450
click at [518, 209] on img at bounding box center [517, 201] width 111 height 120
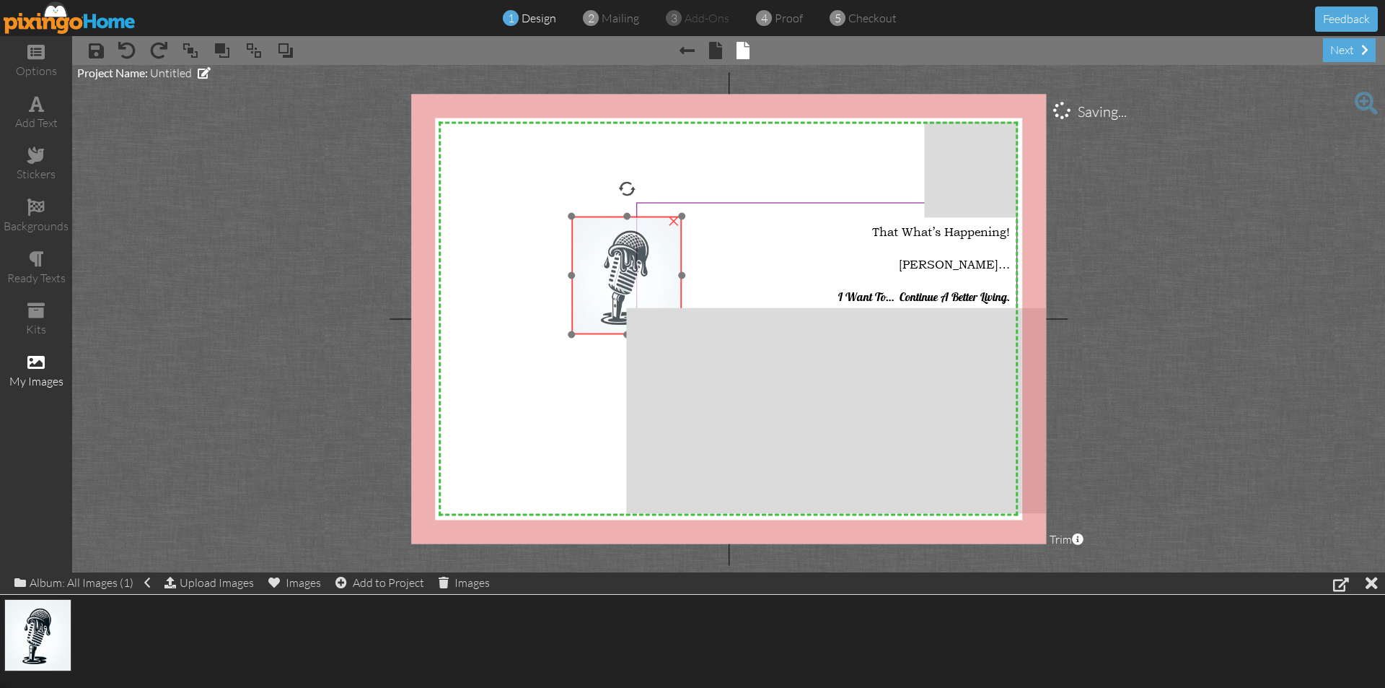
drag, startPoint x: 509, startPoint y: 195, endPoint x: 738, endPoint y: 297, distance: 250.6
click at [615, 264] on img at bounding box center [626, 276] width 111 height 120
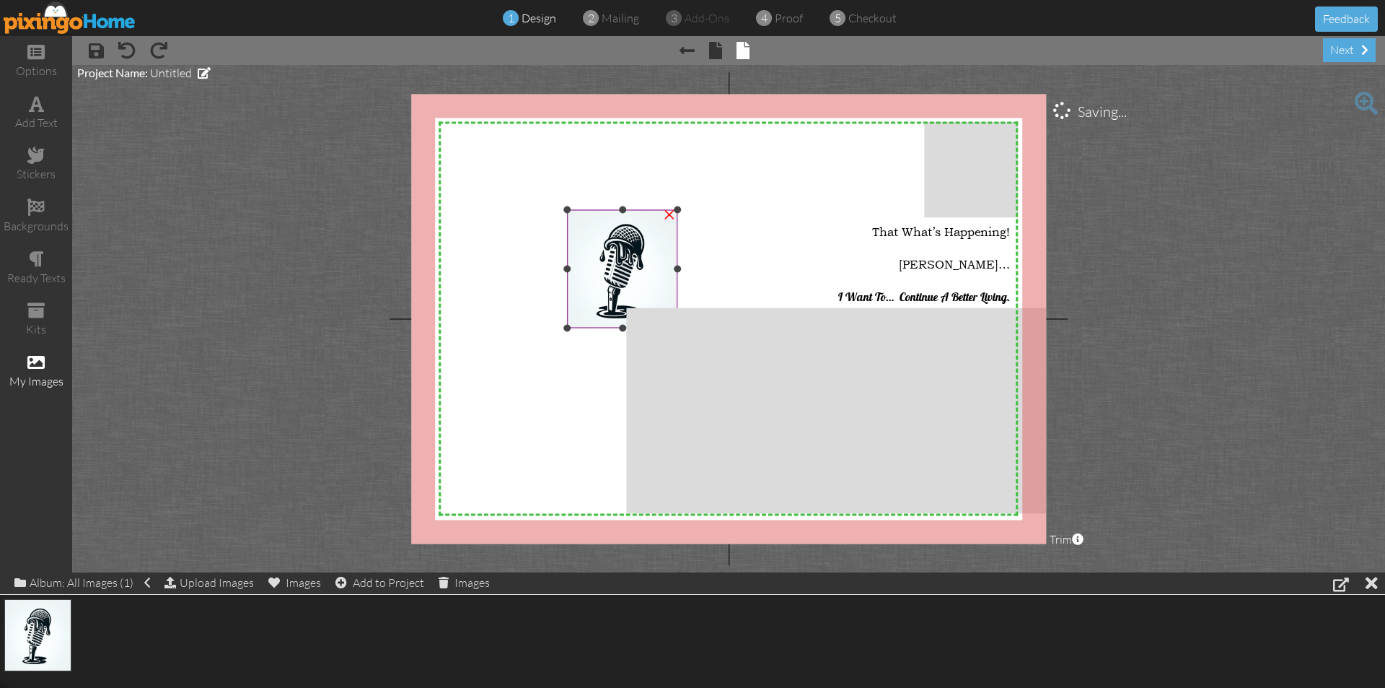
click at [618, 249] on img at bounding box center [622, 270] width 111 height 120
drag, startPoint x: 618, startPoint y: 249, endPoint x: 584, endPoint y: 235, distance: 36.2
click at [584, 235] on img at bounding box center [622, 270] width 111 height 120
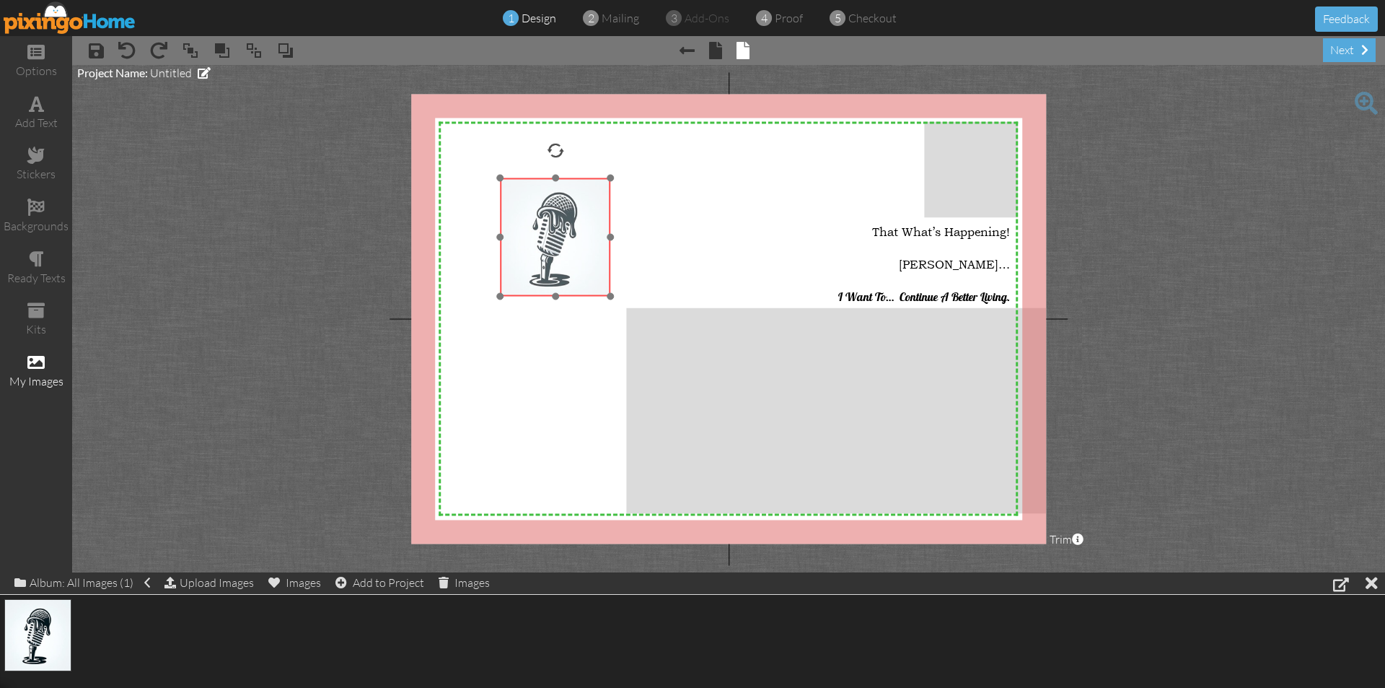
drag, startPoint x: 622, startPoint y: 254, endPoint x: 540, endPoint y: 201, distance: 98.1
click at [540, 203] on img at bounding box center [555, 238] width 111 height 120
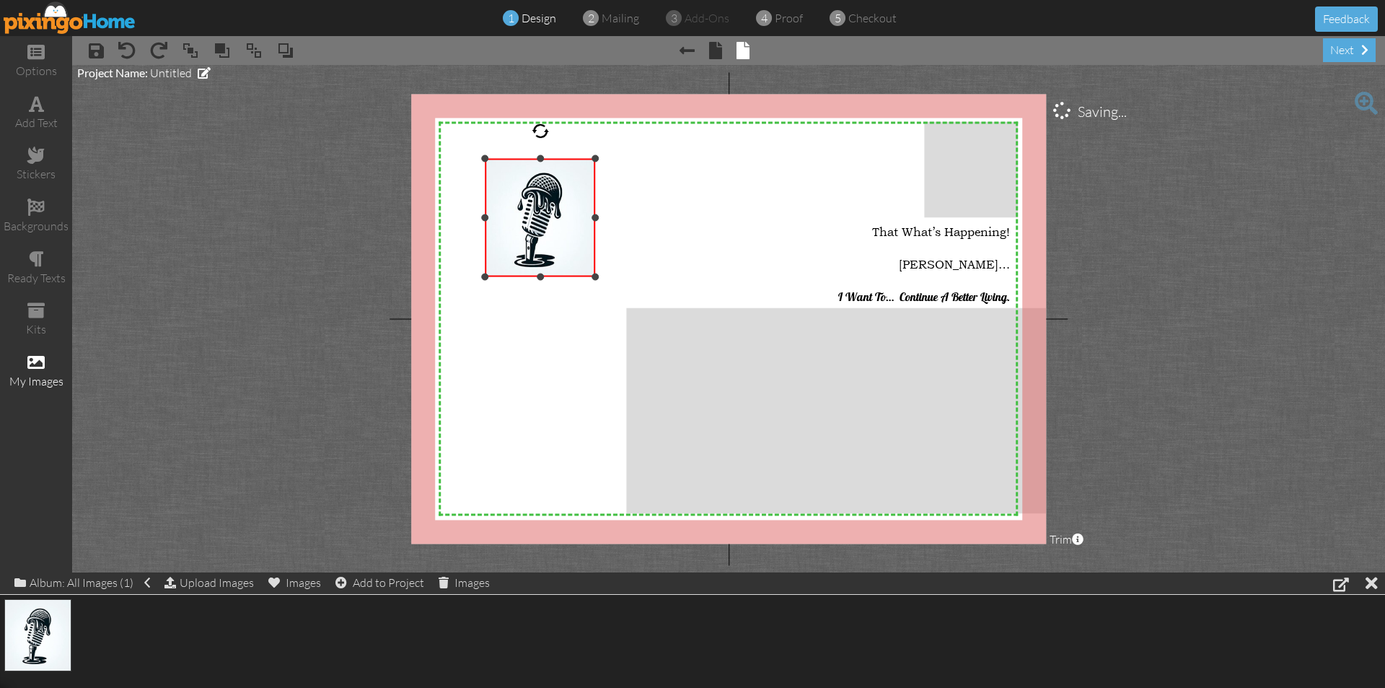
drag, startPoint x: 585, startPoint y: 242, endPoint x: 538, endPoint y: 202, distance: 62.5
drag, startPoint x: 538, startPoint y: 202, endPoint x: 482, endPoint y: 187, distance: 57.6
click at [482, 187] on div at bounding box center [540, 218] width 118 height 126
click at [500, 173] on img at bounding box center [540, 219] width 111 height 120
click at [540, 131] on div at bounding box center [540, 131] width 17 height 17
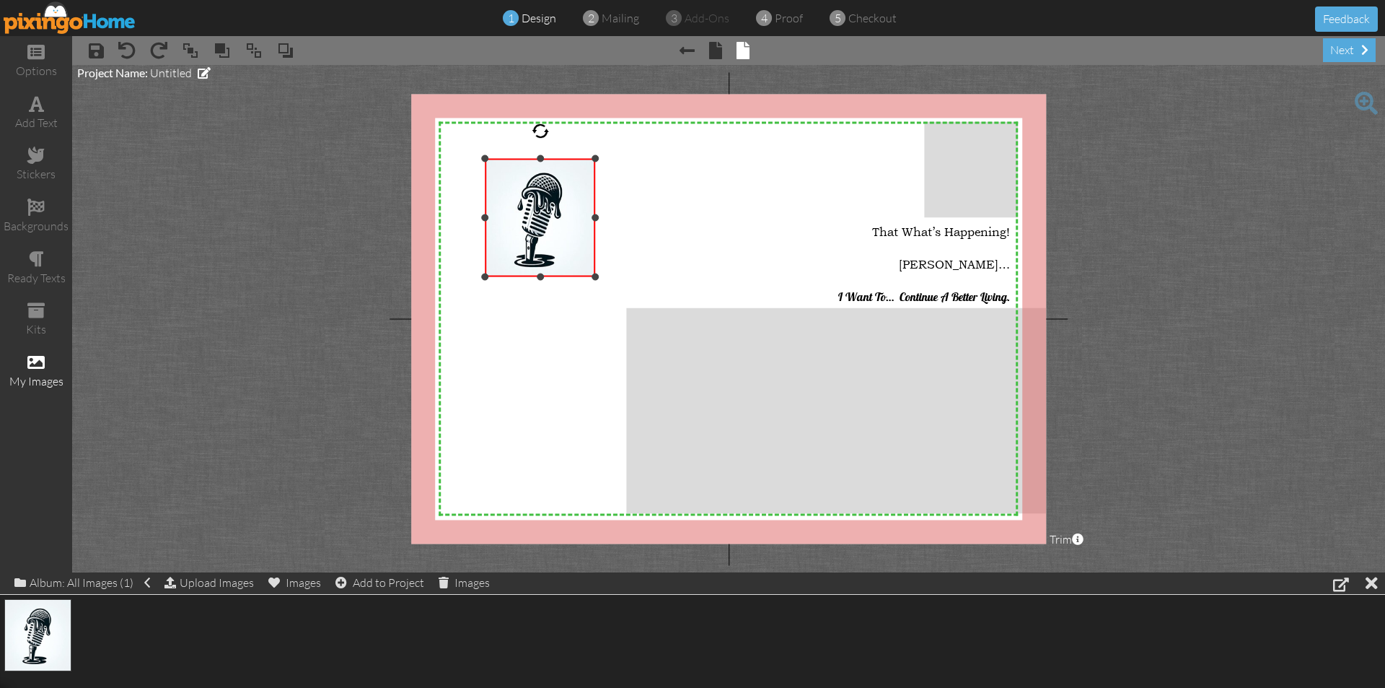
click at [540, 131] on div at bounding box center [540, 131] width 17 height 17
click at [547, 217] on img at bounding box center [540, 219] width 111 height 120
drag, startPoint x: 547, startPoint y: 218, endPoint x: 595, endPoint y: 159, distance: 75.4
click at [597, 160] on div at bounding box center [595, 158] width 7 height 7
click at [595, 159] on div at bounding box center [595, 158] width 7 height 7
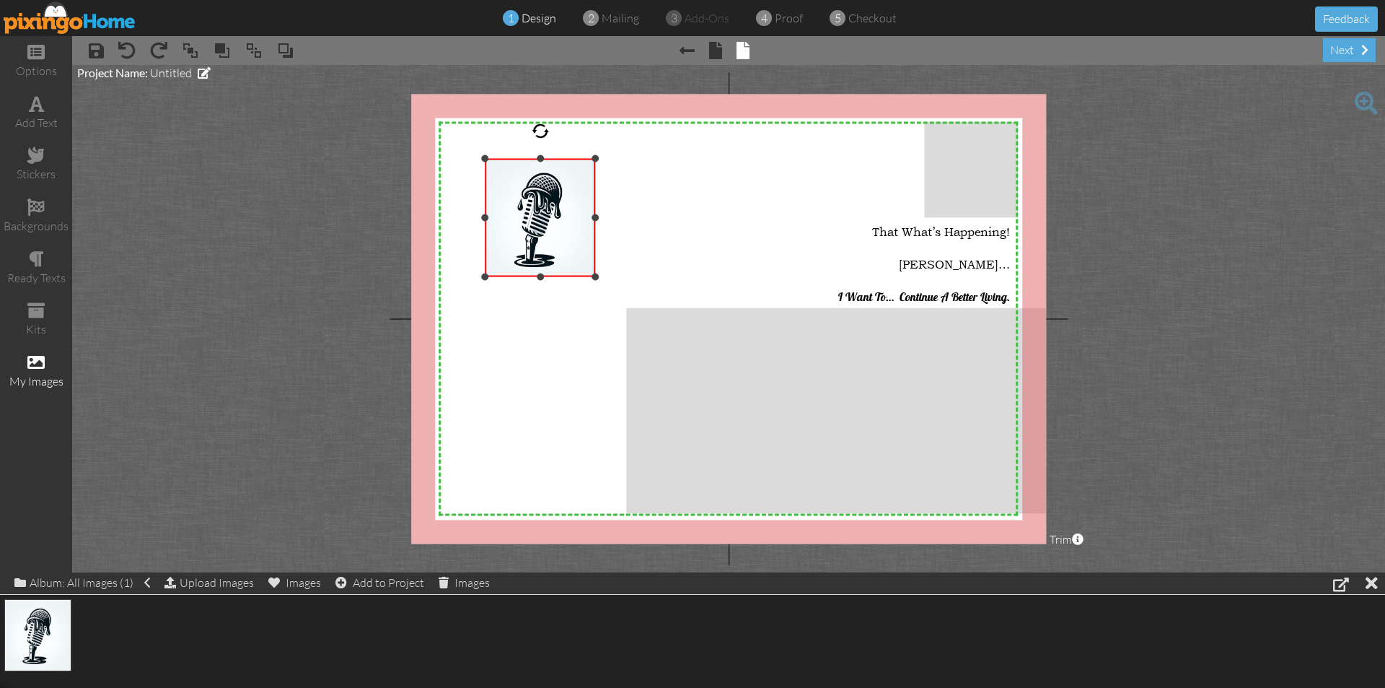
click at [595, 159] on div at bounding box center [595, 158] width 7 height 7
click at [571, 228] on img at bounding box center [540, 219] width 111 height 120
click at [545, 229] on img at bounding box center [540, 219] width 111 height 120
click at [543, 229] on img at bounding box center [540, 219] width 111 height 120
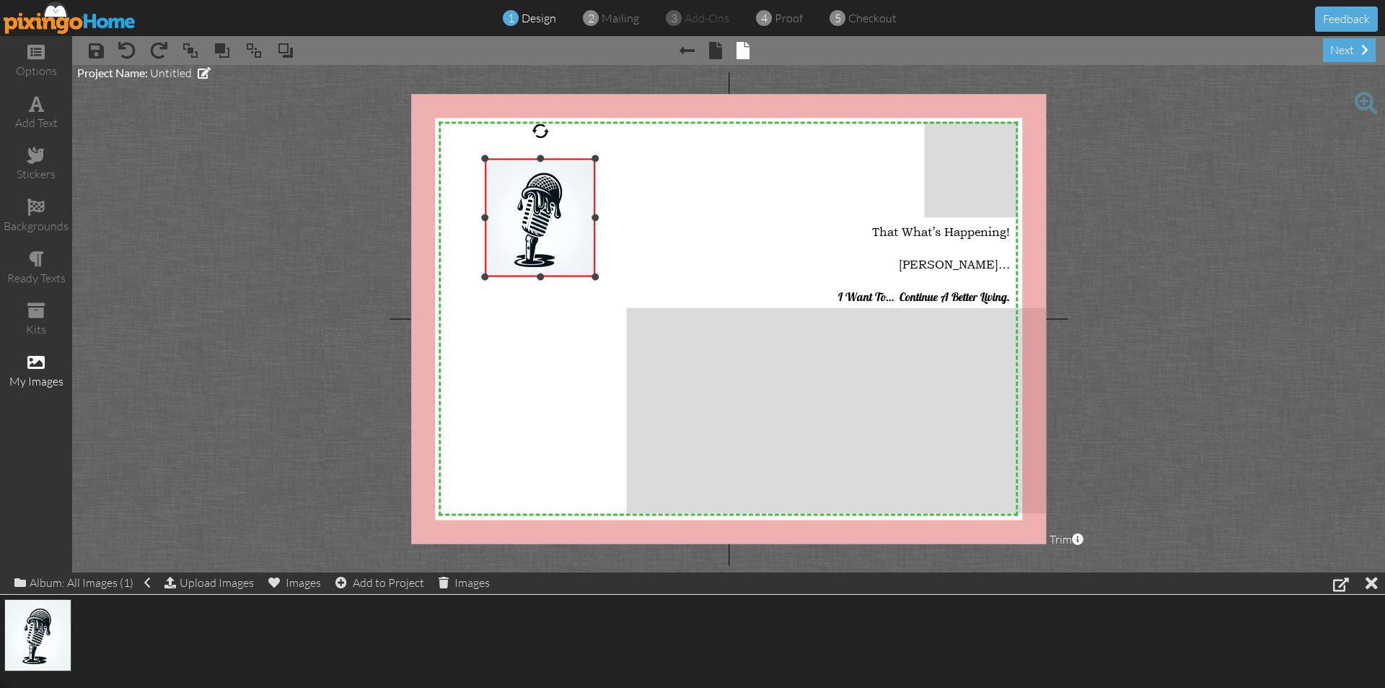
click at [492, 198] on img at bounding box center [540, 219] width 111 height 120
click at [496, 198] on img at bounding box center [540, 219] width 111 height 120
click at [498, 200] on img at bounding box center [540, 219] width 111 height 120
click at [498, 201] on img at bounding box center [540, 219] width 111 height 120
click at [499, 201] on img at bounding box center [540, 219] width 111 height 120
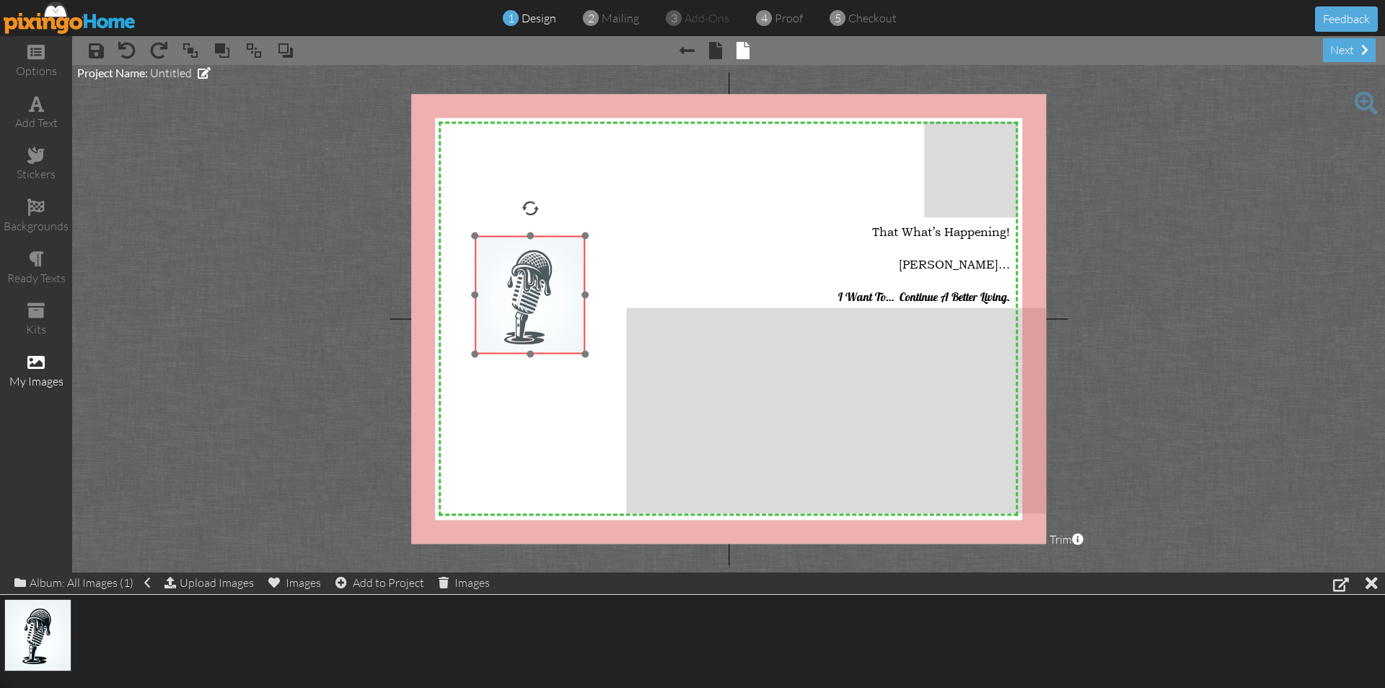
drag, startPoint x: 499, startPoint y: 201, endPoint x: 517, endPoint y: 197, distance: 17.7
click at [514, 236] on img at bounding box center [530, 296] width 111 height 120
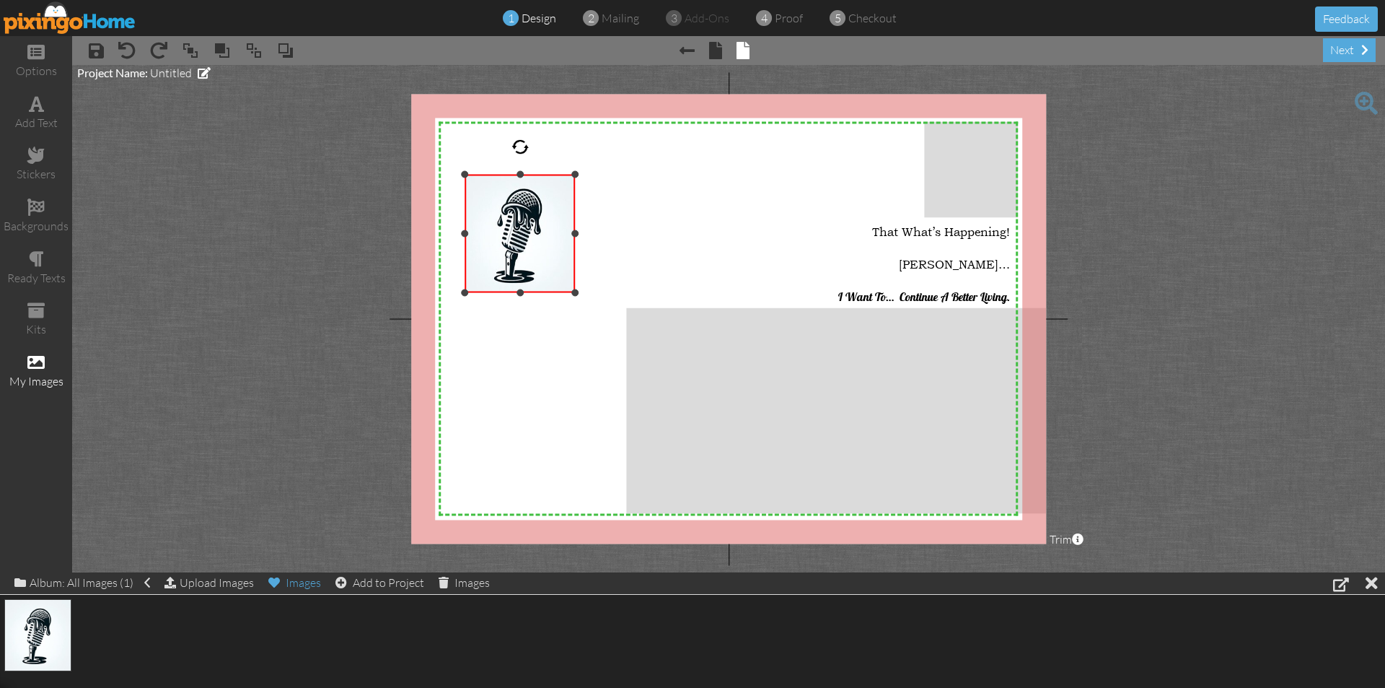
drag, startPoint x: 533, startPoint y: 190, endPoint x: 308, endPoint y: 581, distance: 450.9
click at [308, 580] on div "Images" at bounding box center [294, 582] width 53 height 20
click at [379, 578] on div "Add to Project" at bounding box center [380, 582] width 89 height 20
click at [462, 587] on div "Images" at bounding box center [464, 582] width 51 height 20
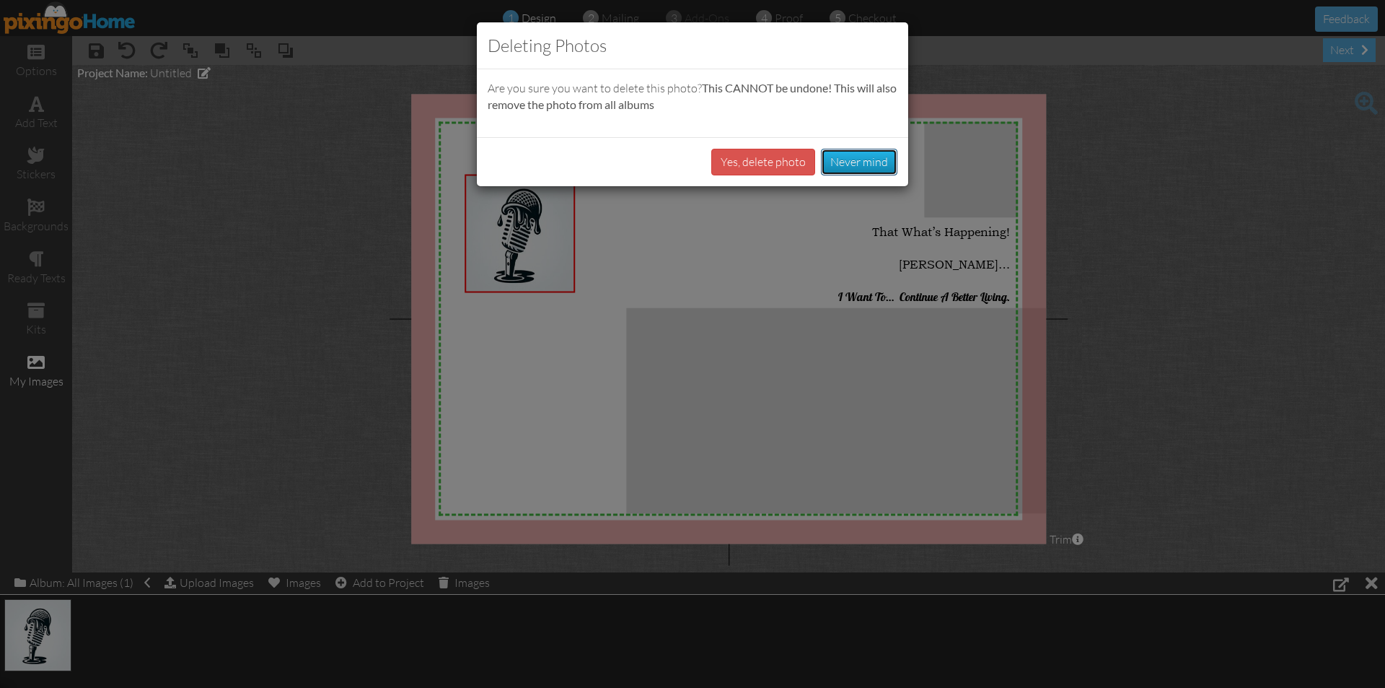
click at [840, 158] on button "Never mind" at bounding box center [859, 162] width 76 height 27
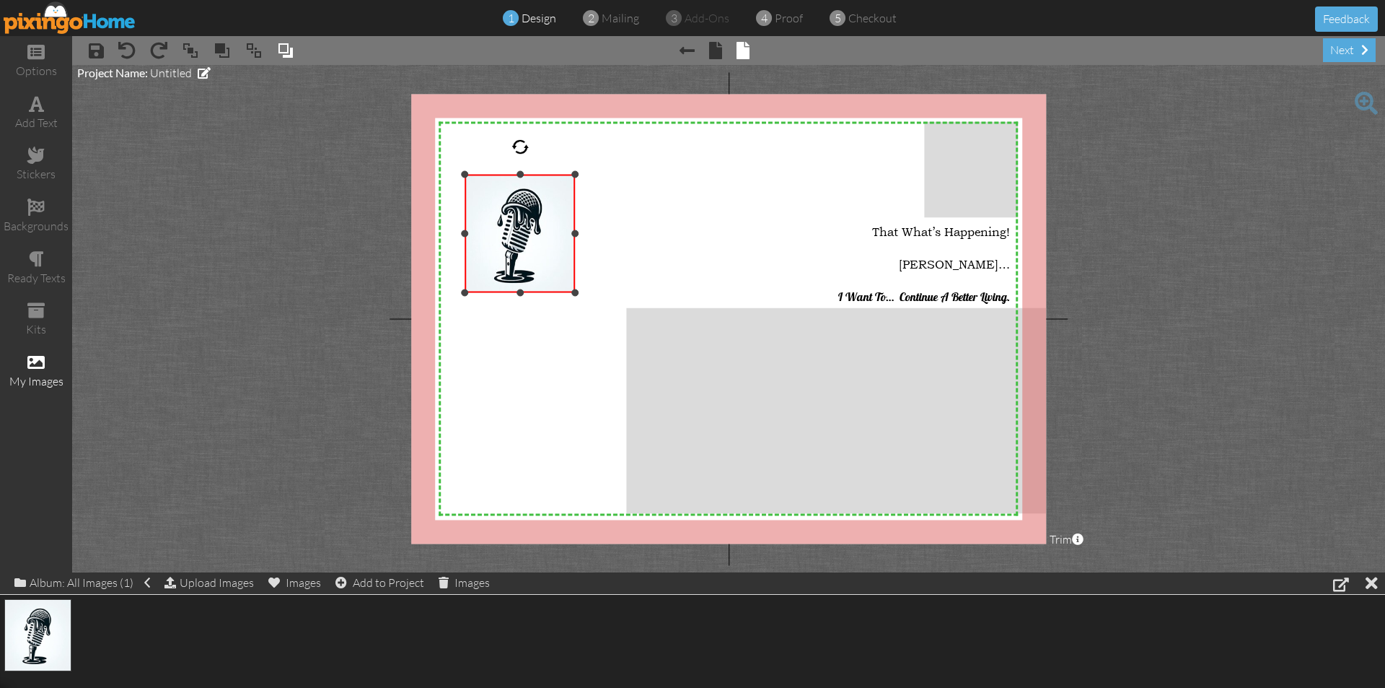
drag, startPoint x: 558, startPoint y: 218, endPoint x: 292, endPoint y: 48, distance: 315.4
click at [293, 48] on span at bounding box center [285, 51] width 17 height 22
click at [284, 46] on span at bounding box center [285, 51] width 17 height 22
click at [283, 46] on span at bounding box center [285, 51] width 17 height 22
click at [250, 55] on span at bounding box center [253, 51] width 17 height 22
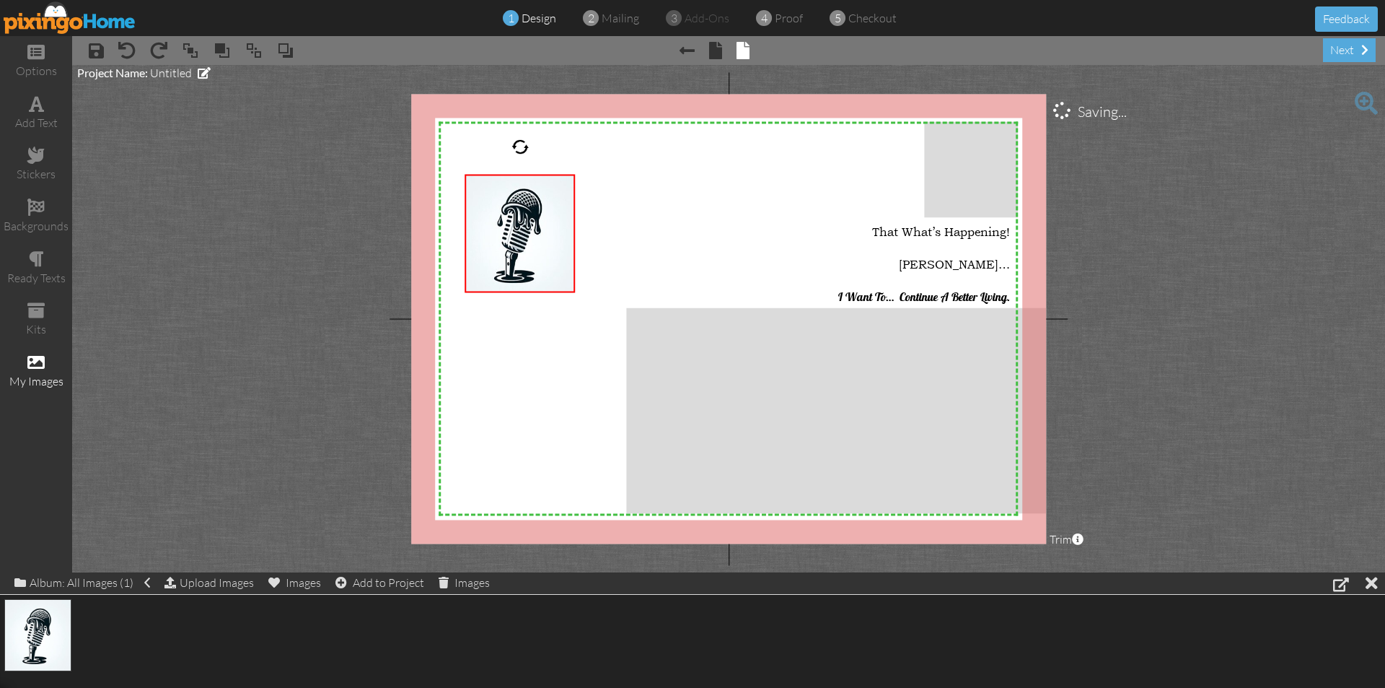
click at [211, 48] on span "× bring forward" at bounding box center [215, 50] width 32 height 25
click at [222, 51] on span at bounding box center [222, 51] width 17 height 22
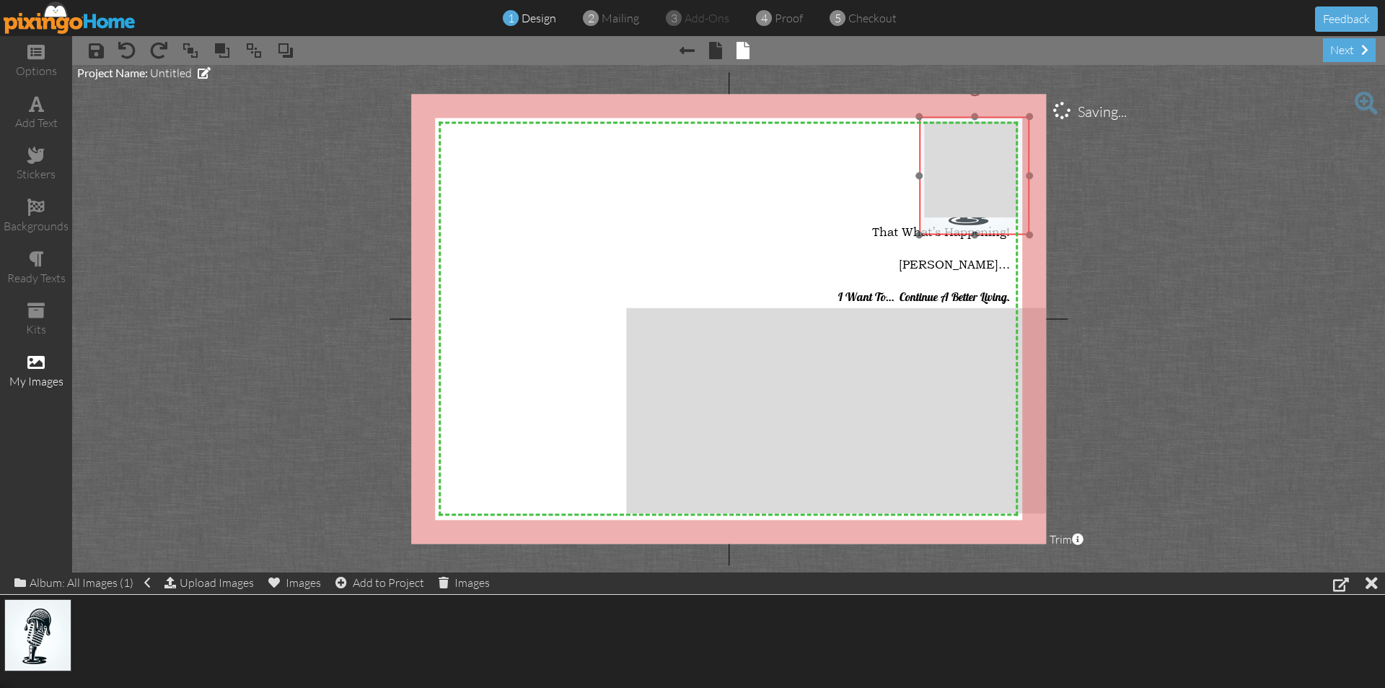
drag, startPoint x: 515, startPoint y: 232, endPoint x: 970, endPoint y: 175, distance: 458.2
click at [970, 175] on img at bounding box center [974, 177] width 111 height 120
click at [185, 44] on span at bounding box center [190, 51] width 17 height 22
click at [181, 87] on project-studio-wrapper "X X X X X X X X X X X X X X X X X X X X X X X X X X X X X X X X X X X X X X X X…" at bounding box center [728, 318] width 1313 height 507
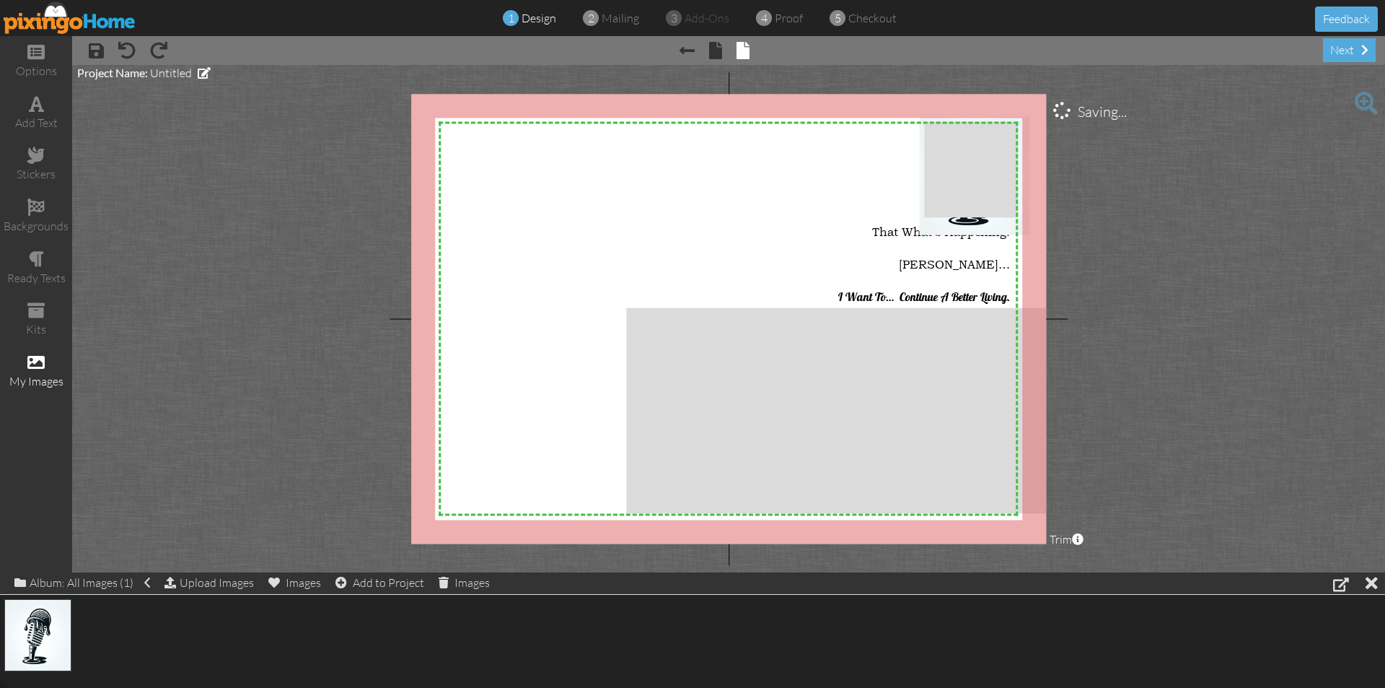
click at [190, 50] on div "× save × undo × redo × Previous page × front × back next" at bounding box center [728, 50] width 1313 height 29
click at [966, 231] on img at bounding box center [974, 177] width 111 height 120
click at [959, 229] on img at bounding box center [974, 177] width 111 height 120
click at [183, 41] on span at bounding box center [190, 51] width 17 height 22
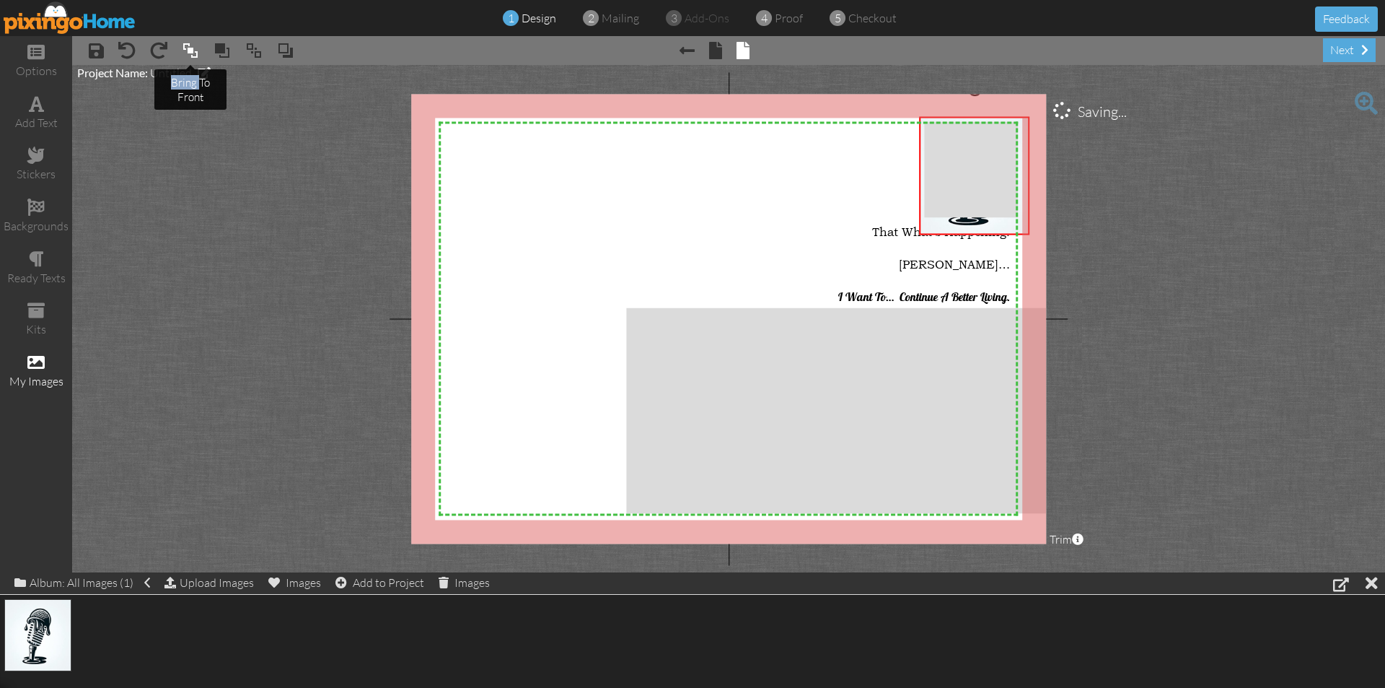
click at [183, 41] on span at bounding box center [190, 51] width 17 height 22
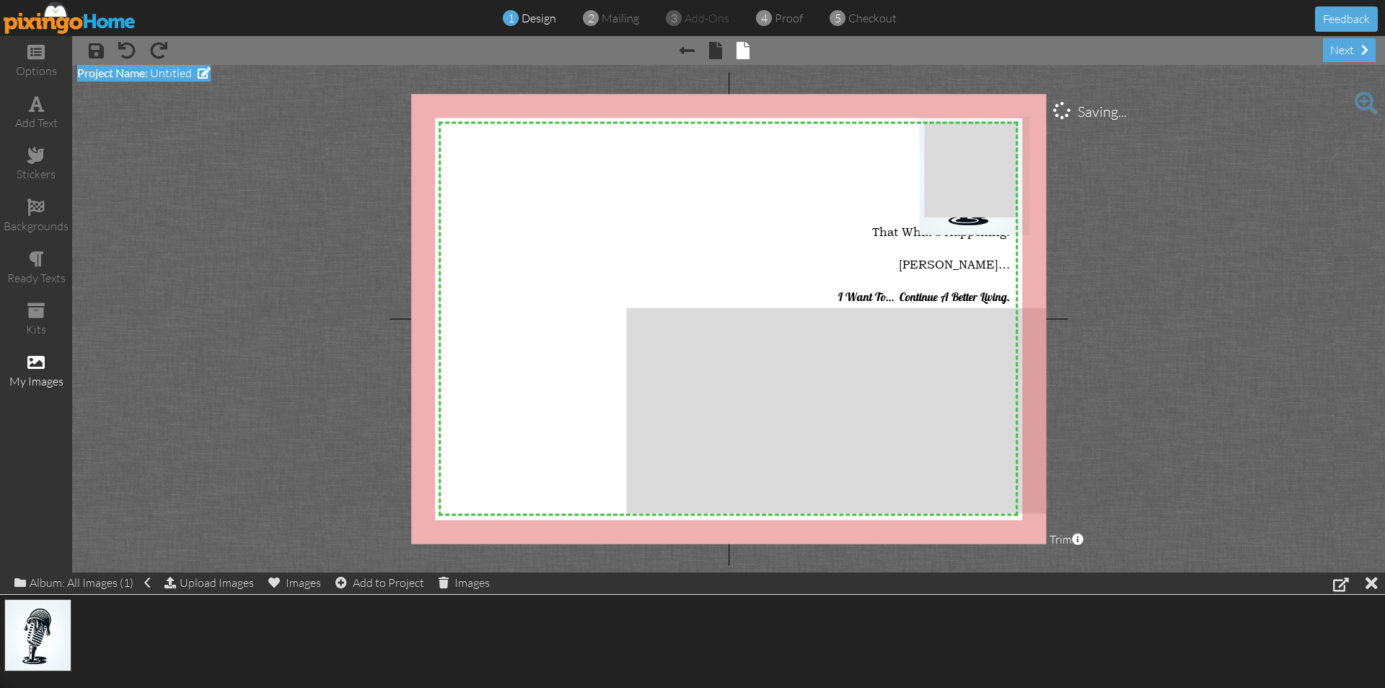
click at [185, 79] on span "Untitled" at bounding box center [171, 73] width 42 height 14
click at [214, 108] on span at bounding box center [212, 101] width 90 height 26
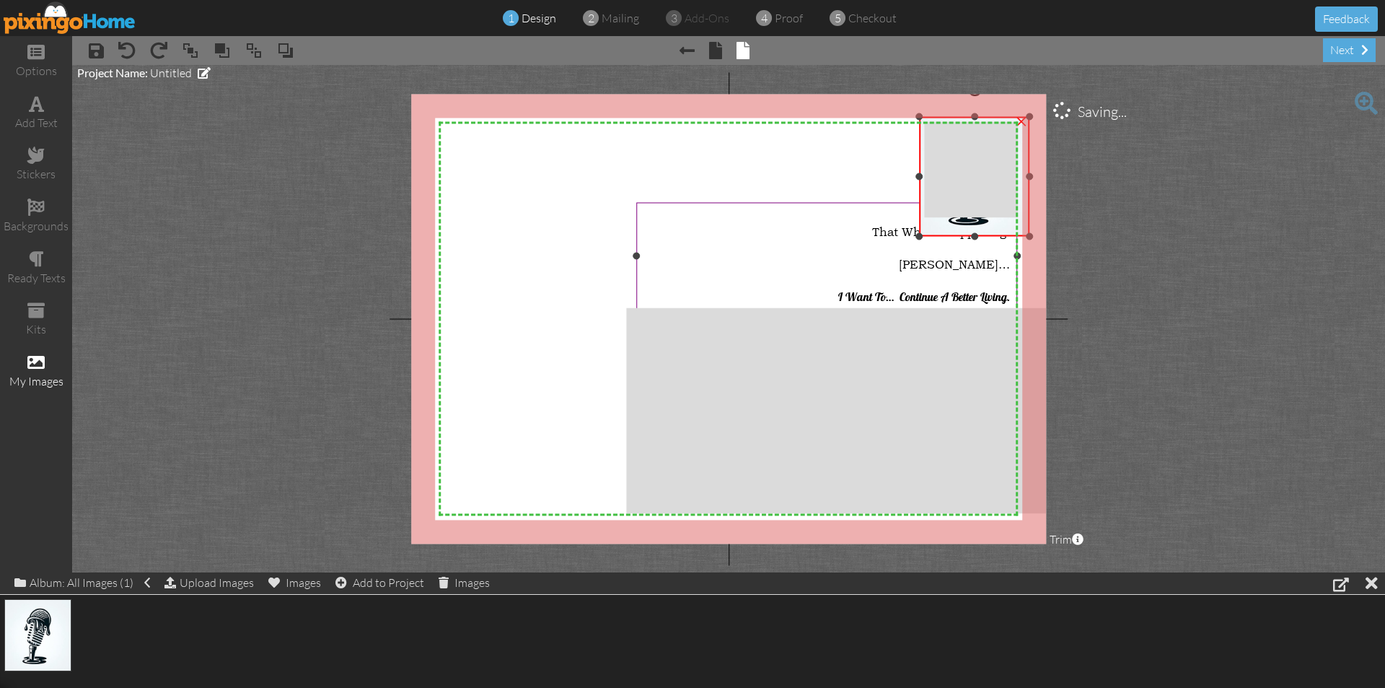
drag, startPoint x: 973, startPoint y: 233, endPoint x: 710, endPoint y: 236, distance: 262.7
click at [710, 236] on div "X X X X X X X X X X X X X X X X X X X X X X X X X X X X X X X X X X X X X X X X…" at bounding box center [728, 319] width 635 height 450
drag, startPoint x: 917, startPoint y: 179, endPoint x: 688, endPoint y: 190, distance: 229.7
click at [688, 189] on div "X X X X X X X X X X X X X X X X X X X X X X X X X X X X X X X X X X X X X X X X…" at bounding box center [728, 319] width 635 height 450
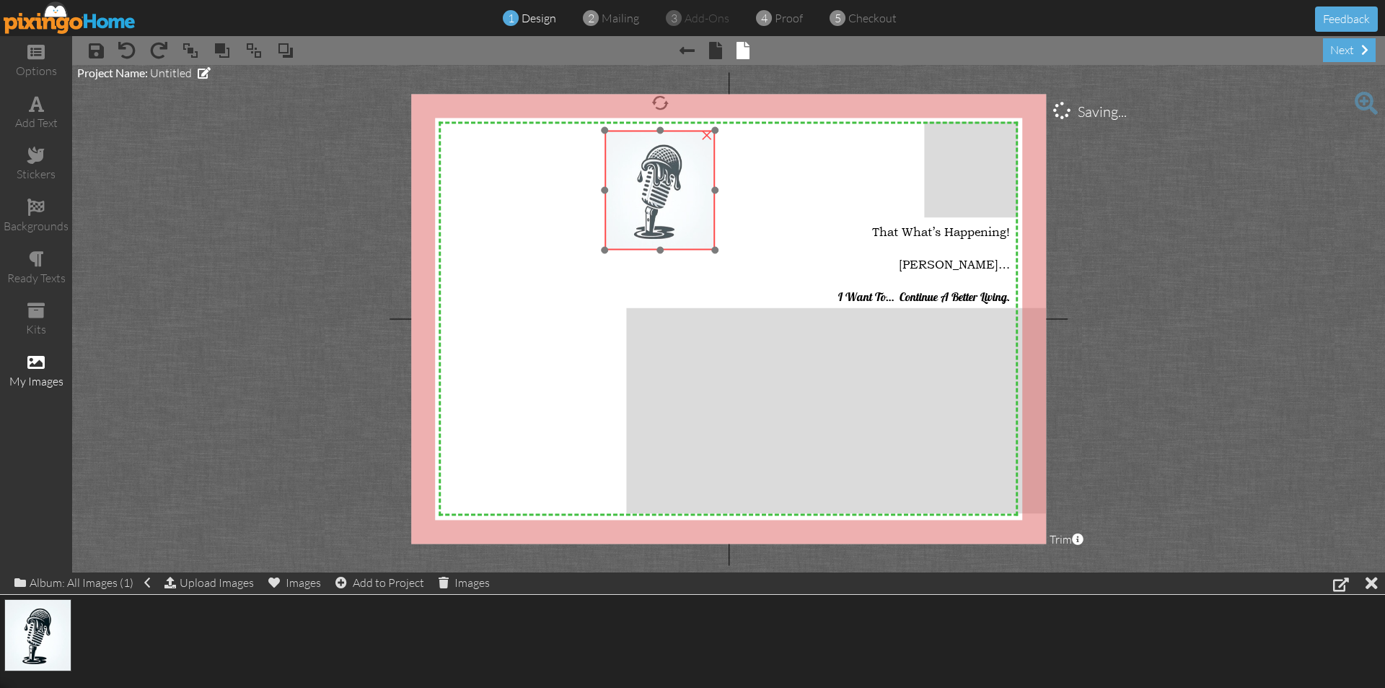
drag, startPoint x: 916, startPoint y: 203, endPoint x: 556, endPoint y: 228, distance: 361.6
click at [601, 227] on div at bounding box center [660, 190] width 118 height 127
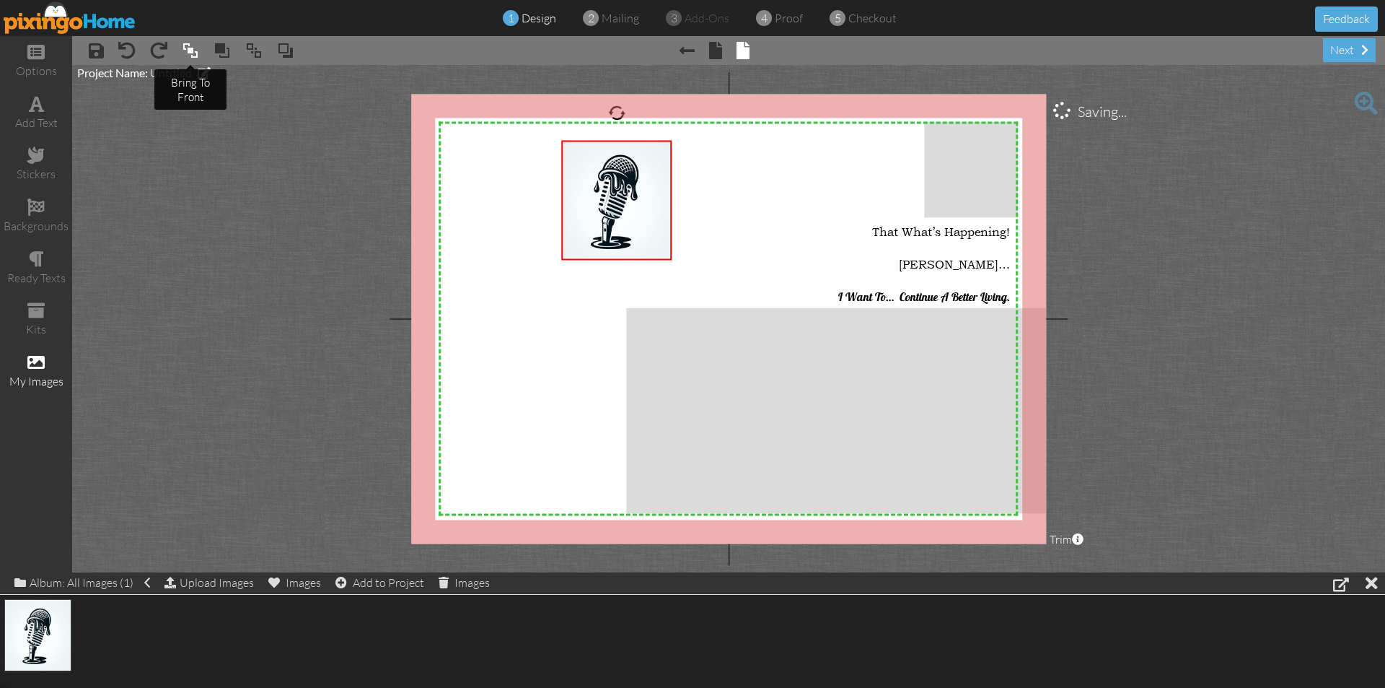
click at [192, 48] on span at bounding box center [190, 51] width 17 height 22
click at [192, 91] on tip-tip "× bring to front" at bounding box center [190, 90] width 39 height 28
click at [187, 48] on span at bounding box center [190, 51] width 17 height 22
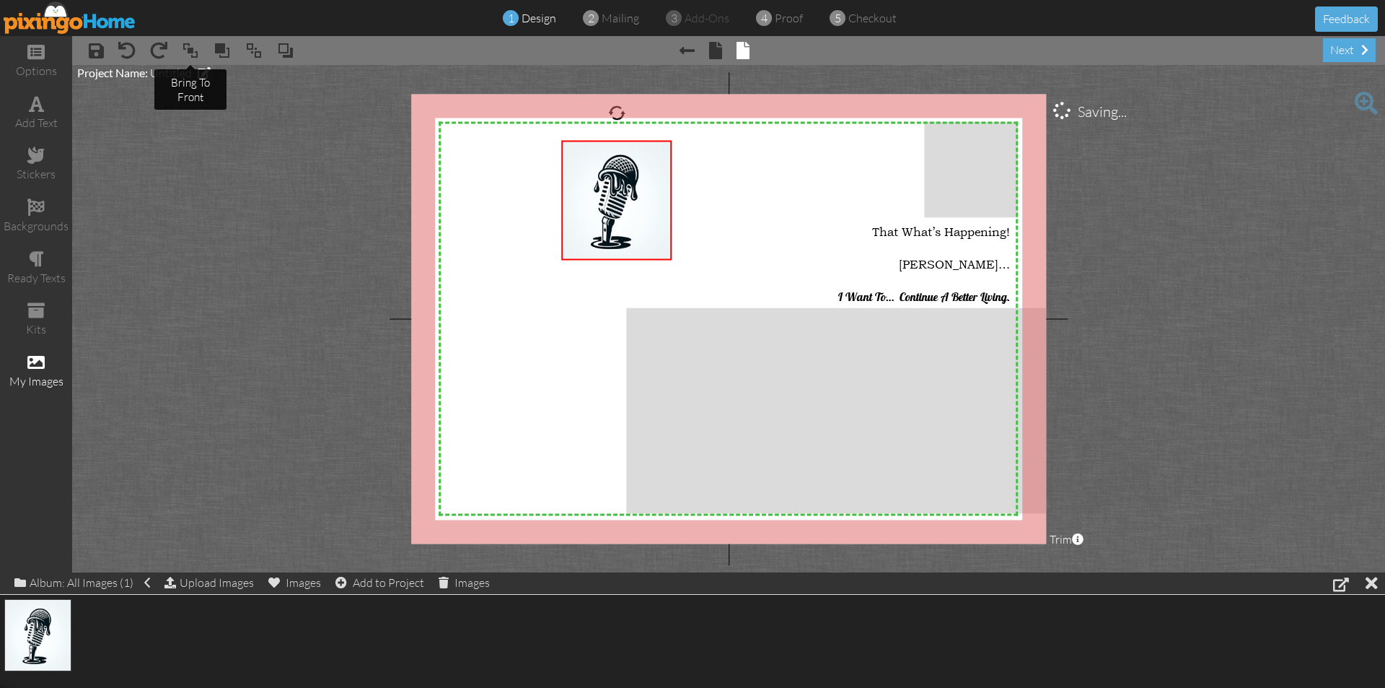
drag, startPoint x: 187, startPoint y: 48, endPoint x: 606, endPoint y: 189, distance: 442.4
click at [606, 189] on img at bounding box center [616, 201] width 111 height 120
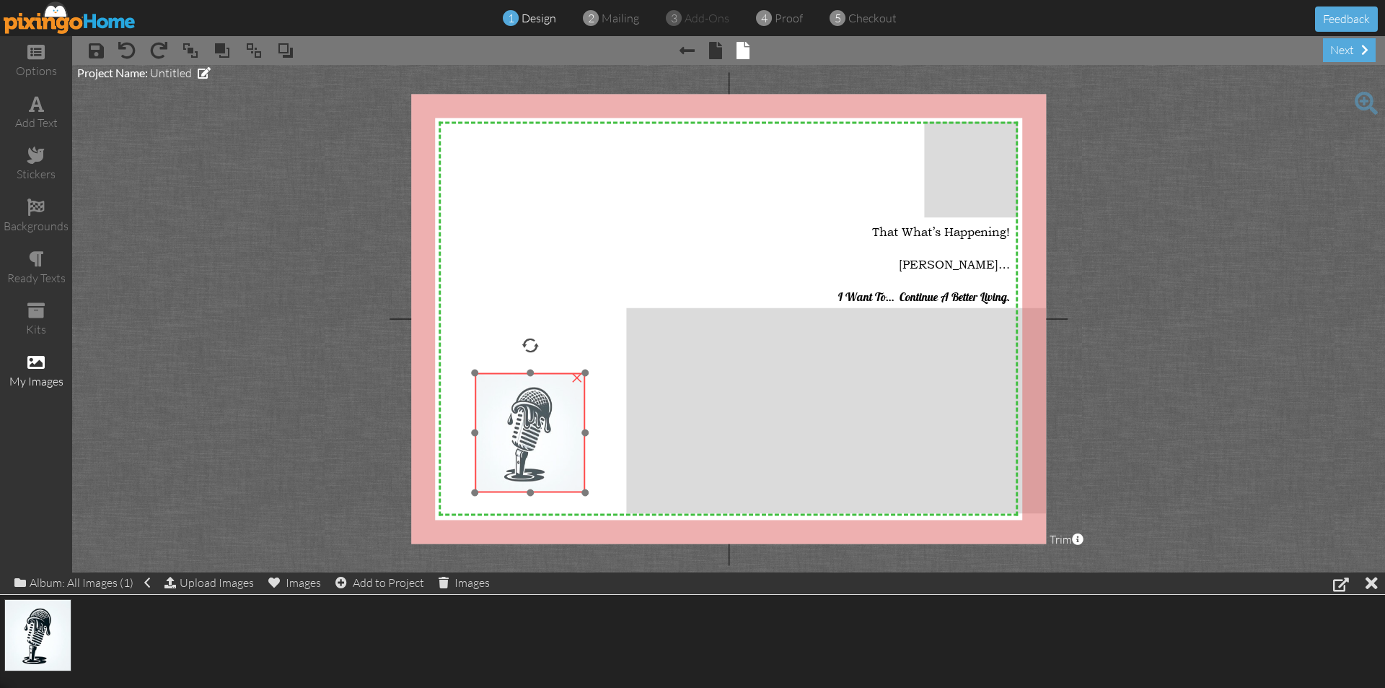
drag, startPoint x: 626, startPoint y: 201, endPoint x: 538, endPoint y: 432, distance: 246.9
click at [538, 432] on img at bounding box center [530, 433] width 111 height 120
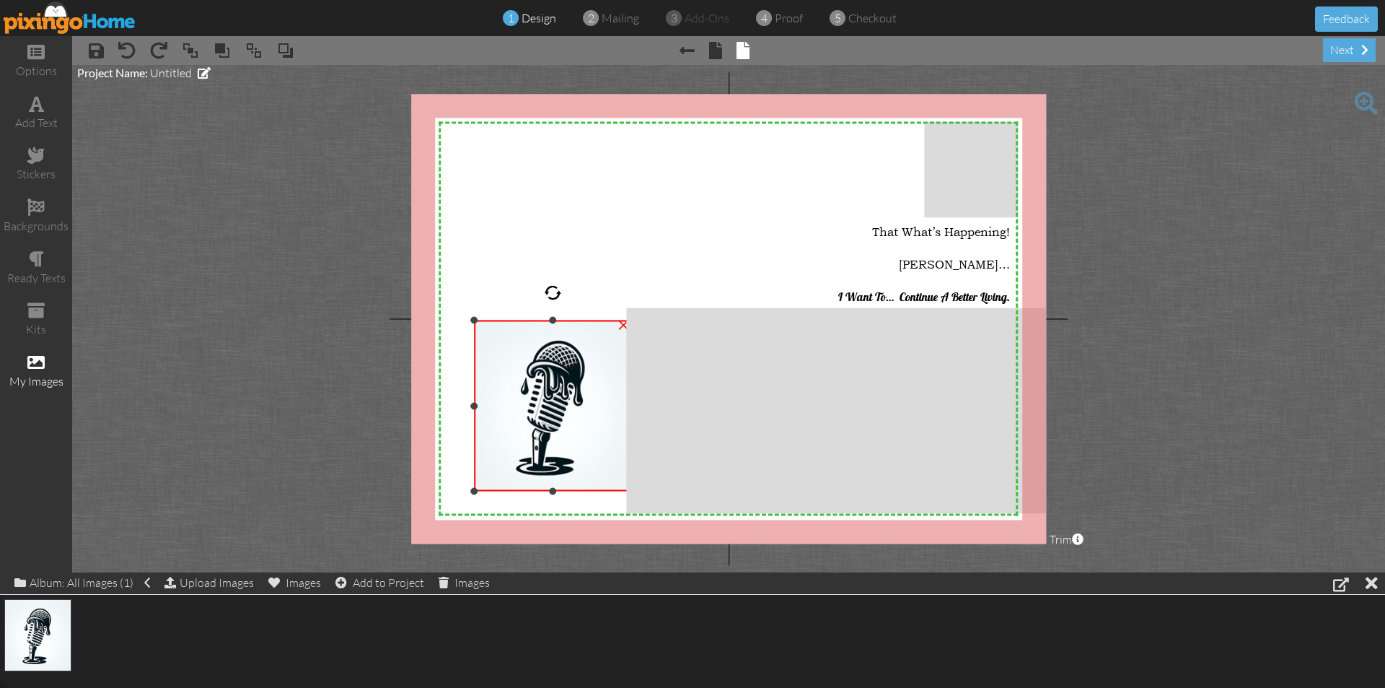
drag, startPoint x: 585, startPoint y: 373, endPoint x: 667, endPoint y: 320, distance: 97.7
click at [667, 320] on div "X X X X X X X X X X X X X X X X X X X X X X X X X X X X X X X X X X X X X X X X…" at bounding box center [728, 319] width 635 height 450
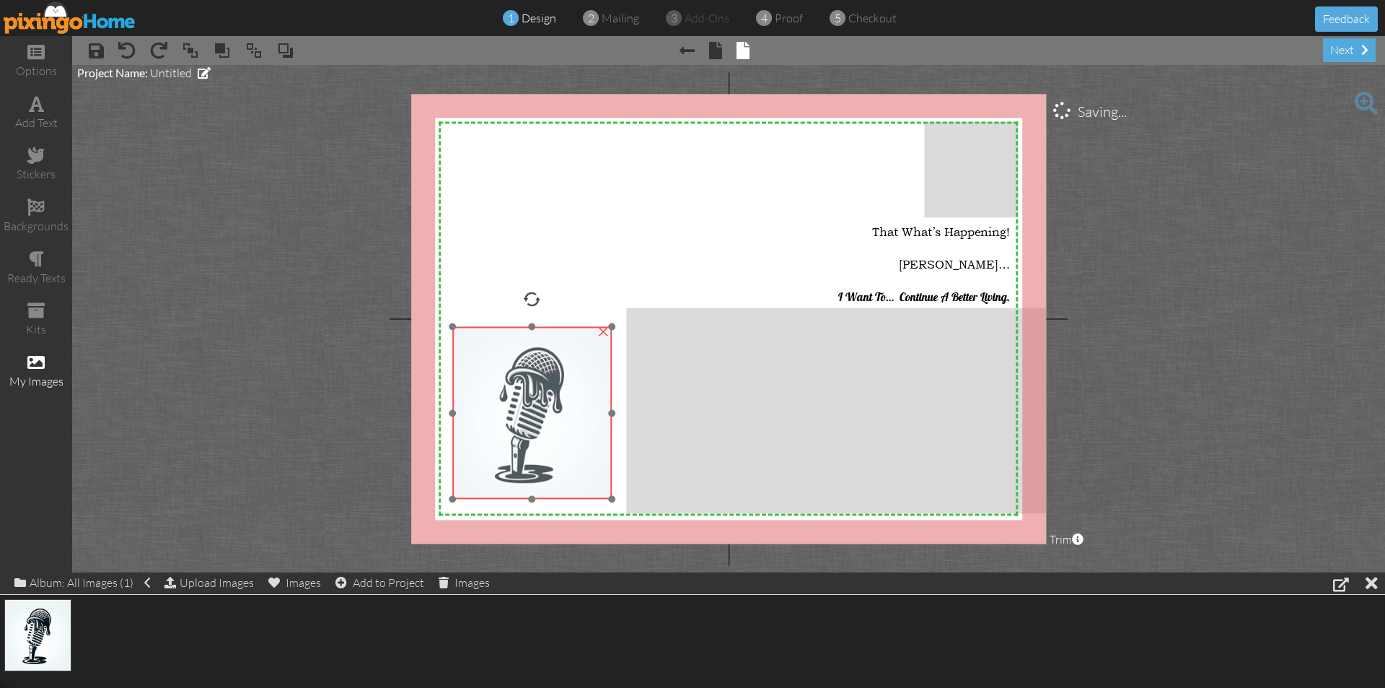
drag, startPoint x: 592, startPoint y: 381, endPoint x: 571, endPoint y: 389, distance: 23.1
click at [571, 389] on img at bounding box center [531, 413] width 159 height 172
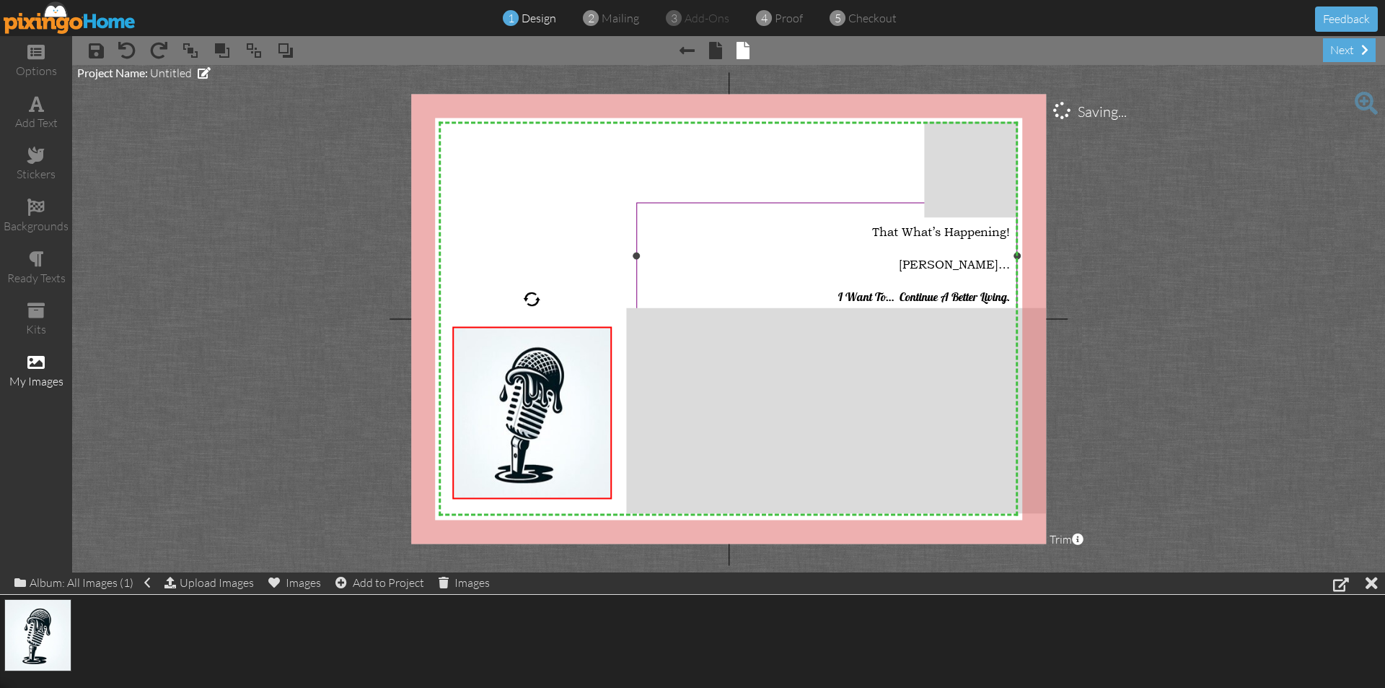
click at [678, 250] on div "[PERSON_NAME]…" at bounding box center [827, 258] width 366 height 32
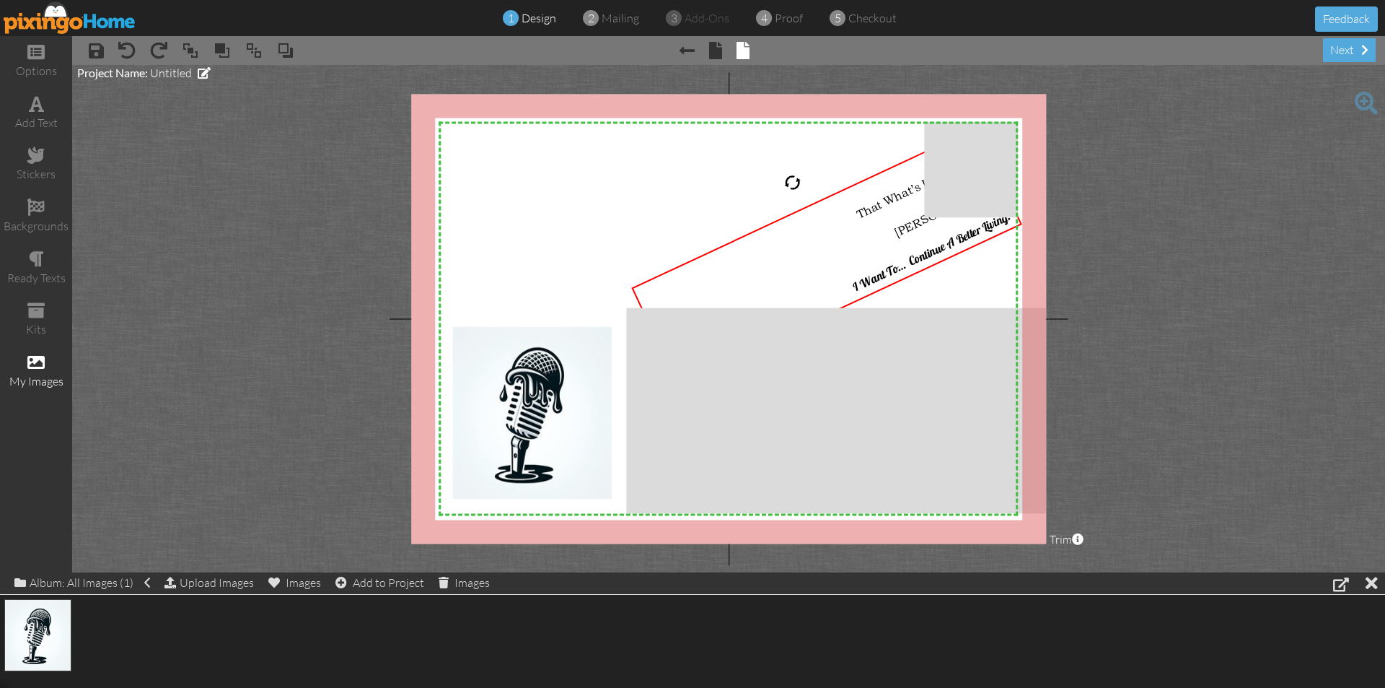
drag, startPoint x: 825, startPoint y: 168, endPoint x: 789, endPoint y: 172, distance: 36.3
click at [789, 172] on div "X X X X X X X X X X X X X X X X X X X X X X X X X X X X X X X X X X X X X X X X…" at bounding box center [728, 319] width 635 height 450
click at [744, 235] on div "That What’s Happening! [PERSON_NAME]… I Want To… Continue A Better Living." at bounding box center [827, 258] width 393 height 260
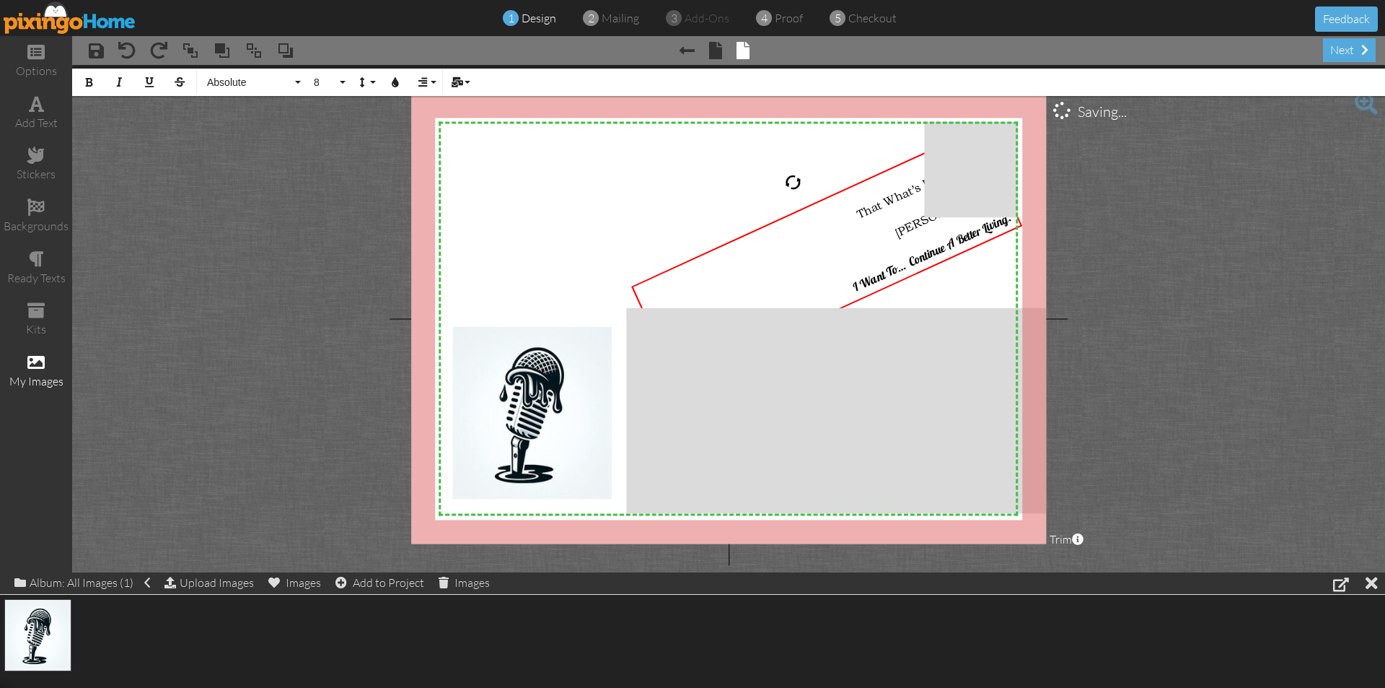
click at [744, 235] on div "That What’s Happening! [PERSON_NAME]… I Want To… Continue A Better Living." at bounding box center [827, 258] width 393 height 260
click at [423, 87] on button "Align" at bounding box center [425, 82] width 27 height 27
click at [437, 131] on icon at bounding box center [433, 128] width 9 height 11
drag, startPoint x: 879, startPoint y: 234, endPoint x: 897, endPoint y: 260, distance: 31.6
click at [897, 260] on div "That What’s Happening! [PERSON_NAME]… I Want To… Continue A Better Living." at bounding box center [828, 258] width 374 height 241
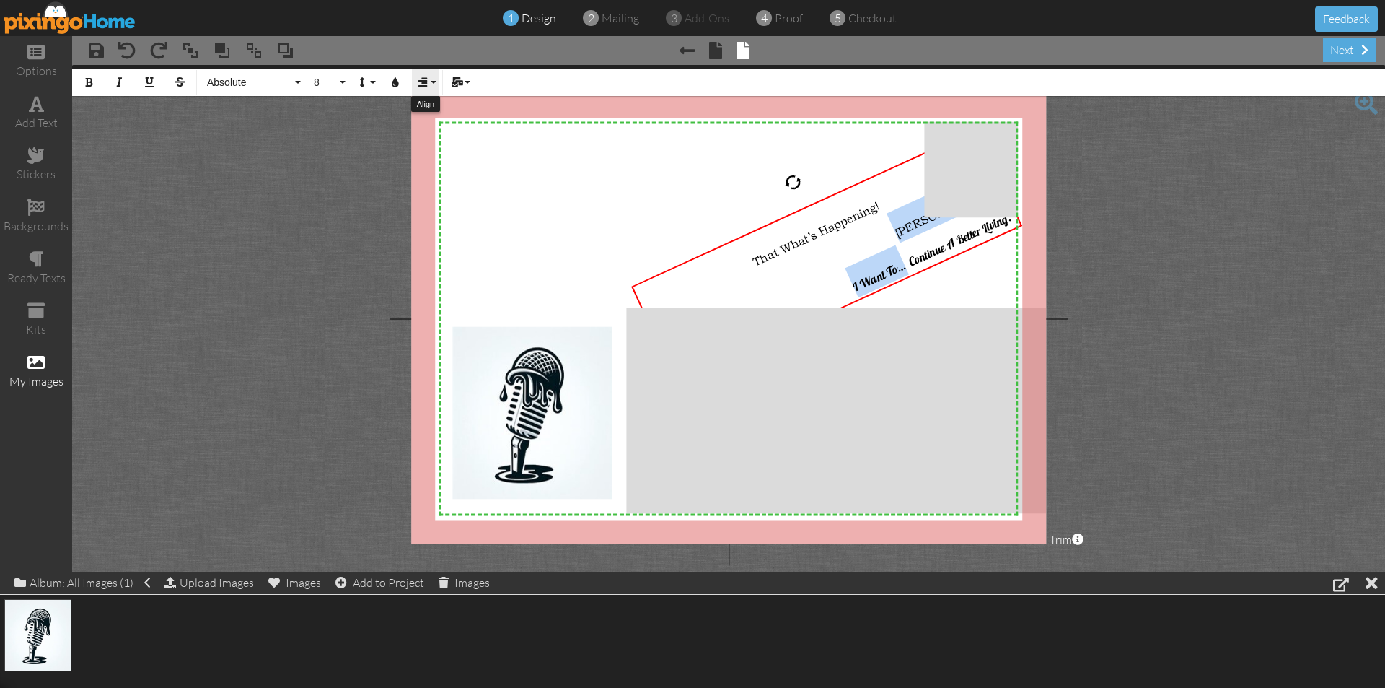
click at [438, 87] on button "Align" at bounding box center [425, 82] width 27 height 27
click at [431, 120] on link "[GEOGRAPHIC_DATA]" at bounding box center [434, 129] width 44 height 22
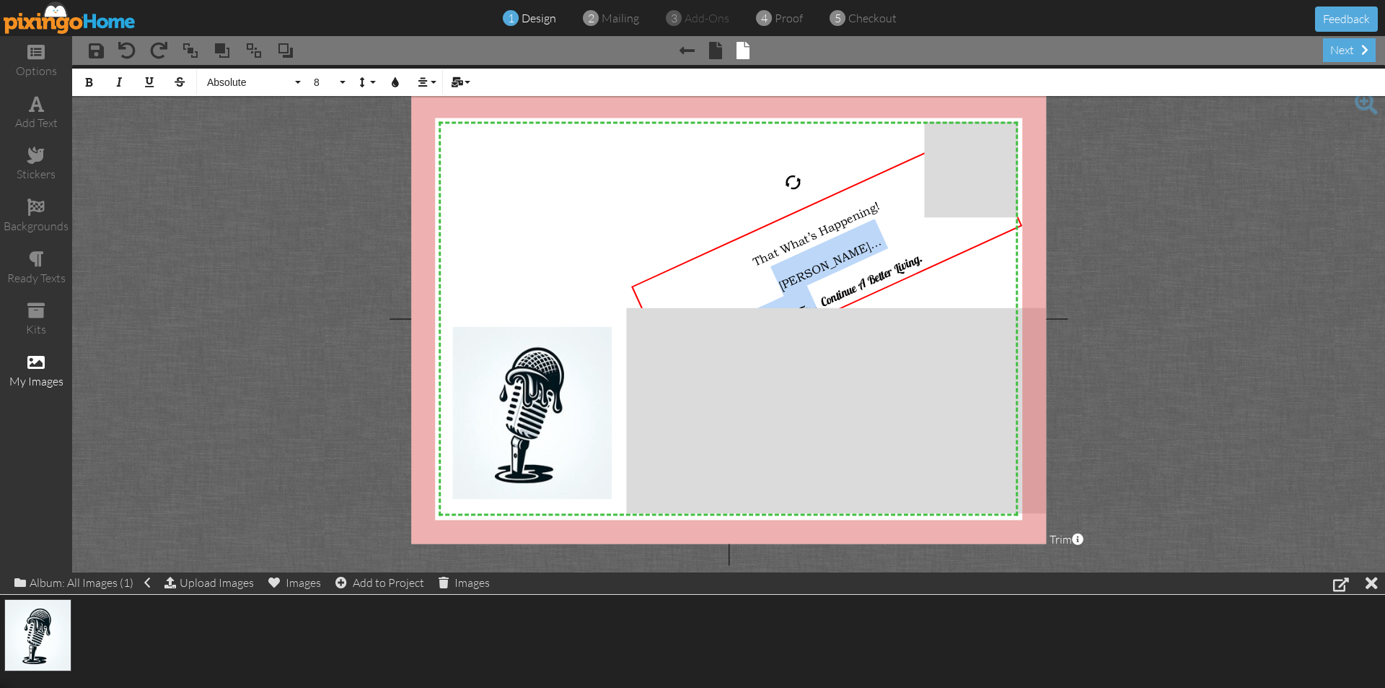
click at [741, 232] on div at bounding box center [826, 256] width 400 height 266
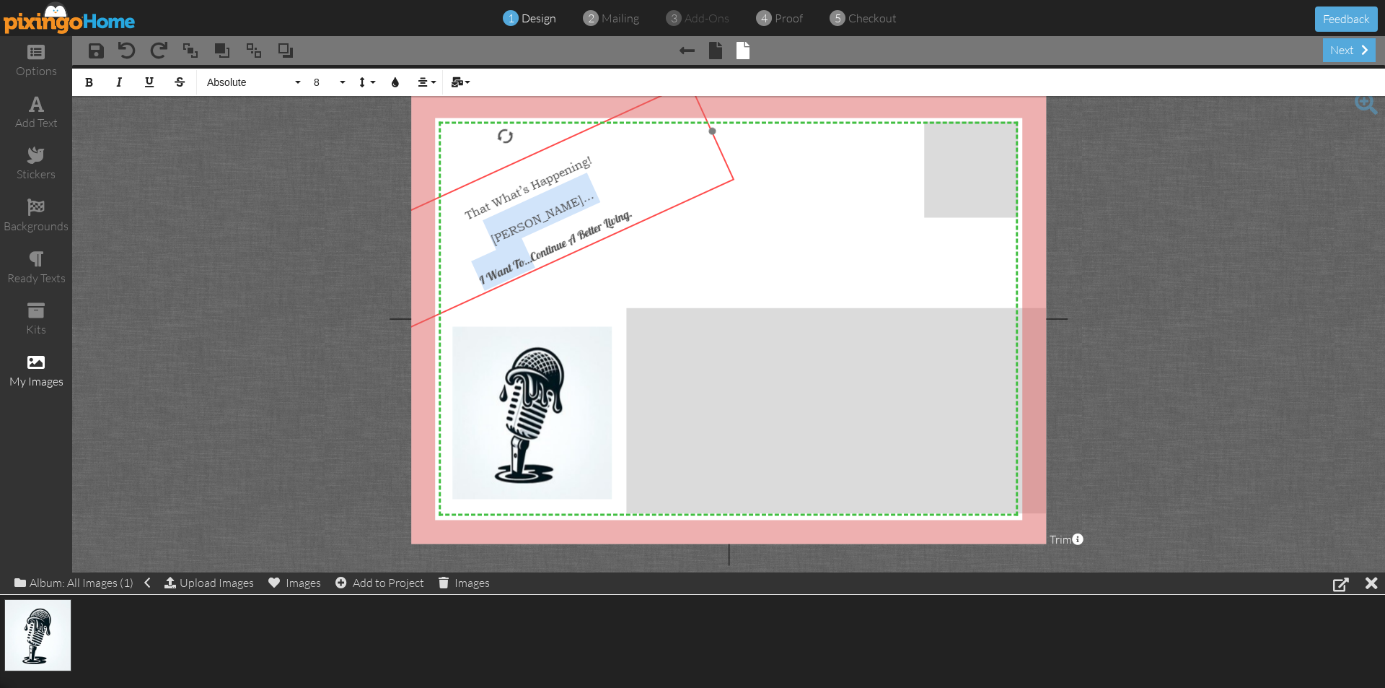
drag, startPoint x: 742, startPoint y: 232, endPoint x: 457, endPoint y: 191, distance: 288.0
click at [454, 188] on div at bounding box center [538, 210] width 400 height 266
click at [337, 259] on project-studio-wrapper "X X X X X X X X X X X X X X X X X X X X X X X X X X X X X X X X X X X X X X X X…" at bounding box center [728, 318] width 1313 height 507
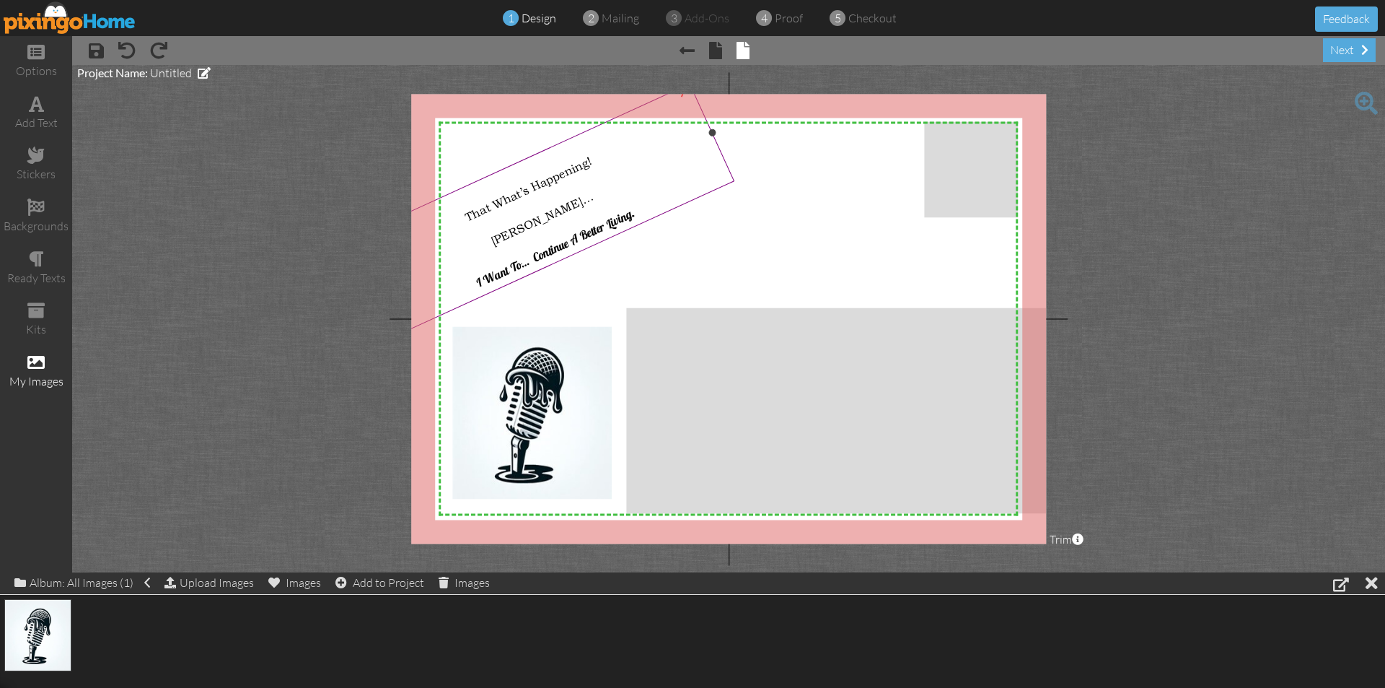
click at [497, 239] on span "[PERSON_NAME]…" at bounding box center [541, 217] width 107 height 59
click at [594, 199] on span "[PERSON_NAME]…" at bounding box center [541, 217] width 107 height 59
click at [597, 193] on div "[PERSON_NAME]…" at bounding box center [540, 214] width 346 height 182
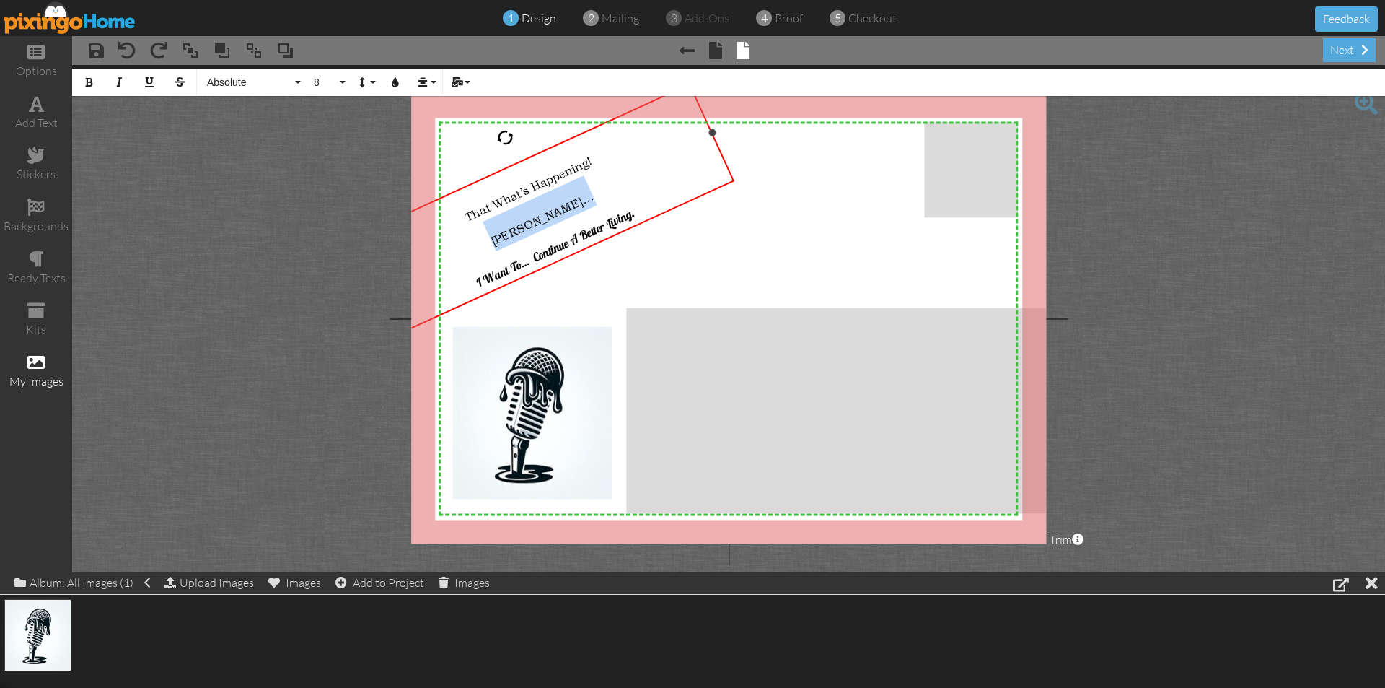
click at [597, 193] on div "[PERSON_NAME]…" at bounding box center [540, 214] width 346 height 182
click at [197, 289] on project-studio-wrapper "X X X X X X X X X X X X X X X X X X X X X X X X X X X X X X X X X X X X X X X X…" at bounding box center [728, 318] width 1313 height 507
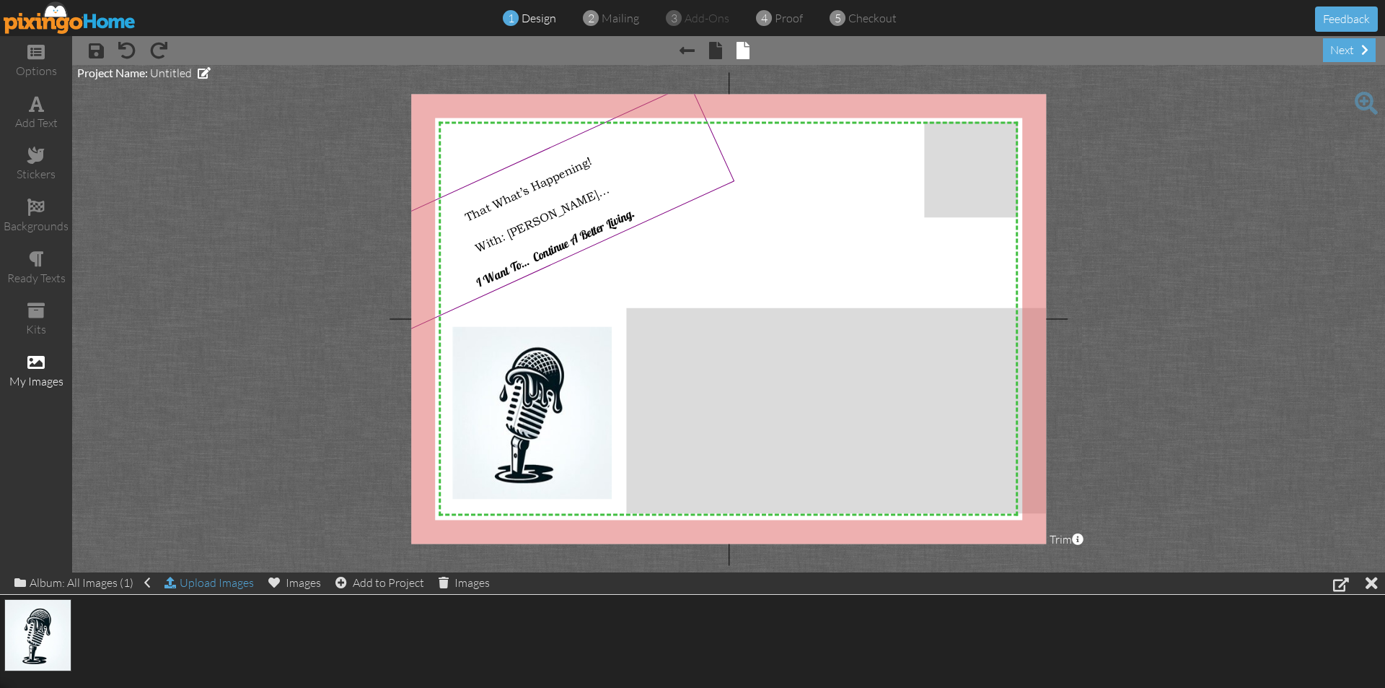
click at [210, 584] on div "Upload Images" at bounding box center [209, 582] width 89 height 21
click at [214, 587] on div "Upload Images" at bounding box center [209, 582] width 89 height 21
click at [209, 577] on div "Upload Images" at bounding box center [209, 582] width 89 height 21
click at [204, 579] on div "Upload Images" at bounding box center [209, 582] width 89 height 21
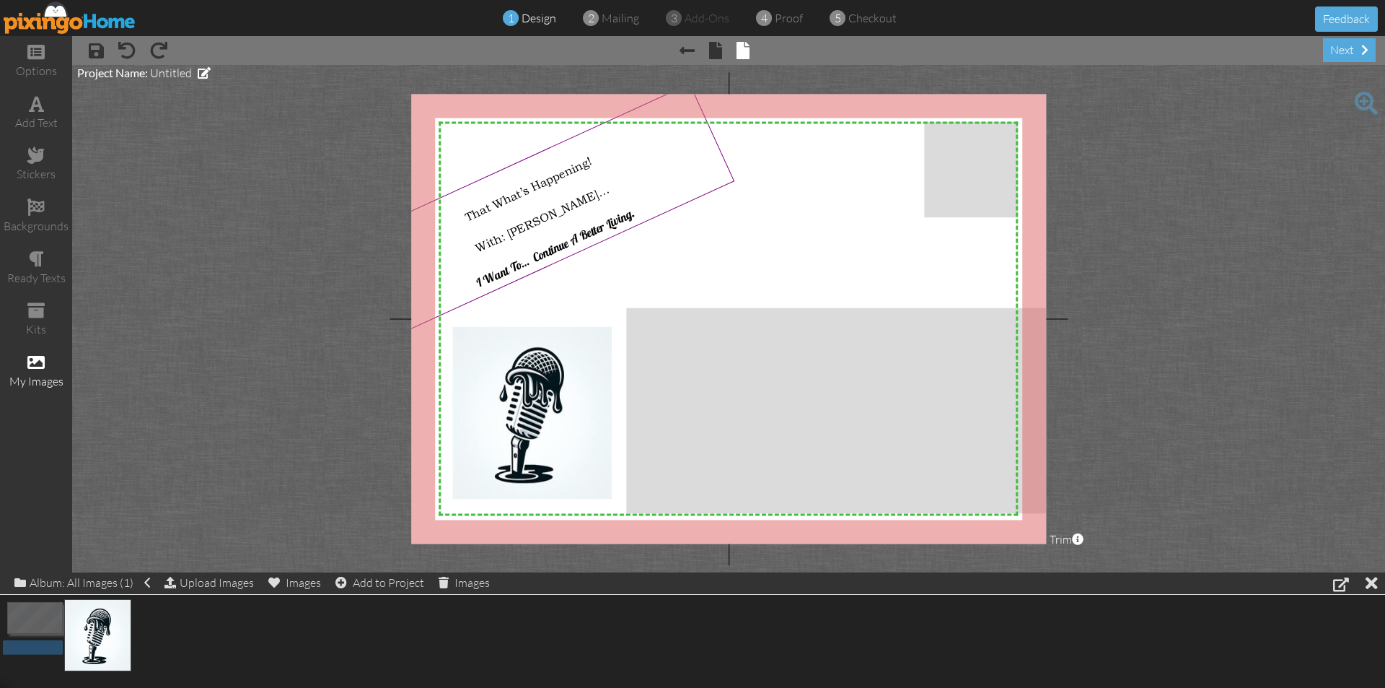
click at [290, 509] on div "options add text stickers backgrounds ready texts kits my images × save × undo …" at bounding box center [692, 304] width 1385 height 536
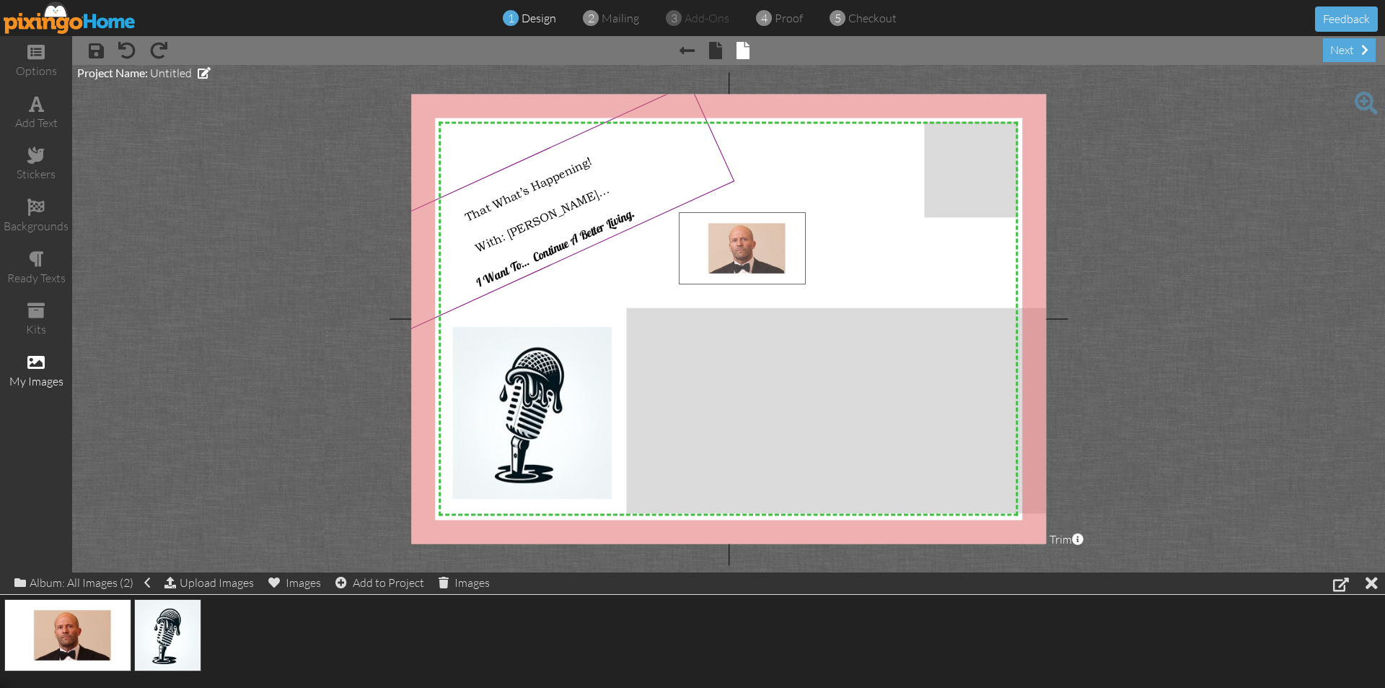
drag, startPoint x: 79, startPoint y: 646, endPoint x: 754, endPoint y: 259, distance: 777.7
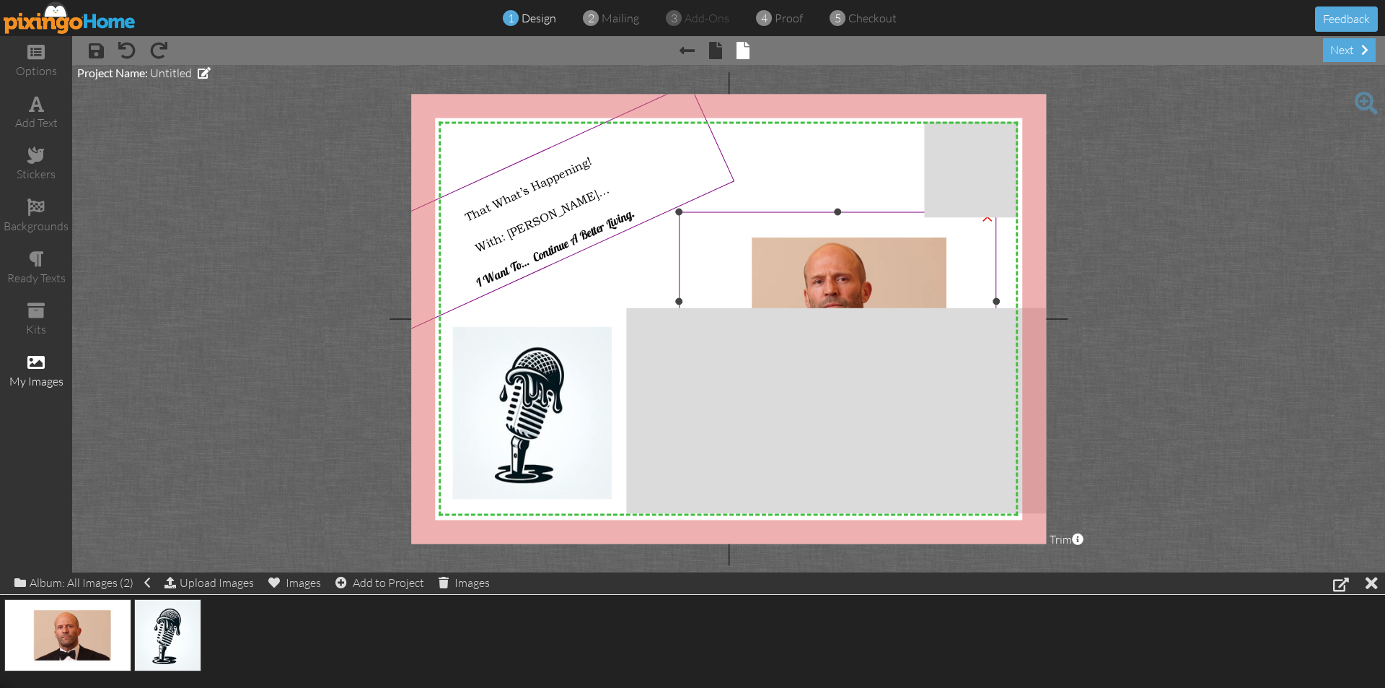
drag, startPoint x: 754, startPoint y: 259, endPoint x: 701, endPoint y: 243, distance: 55.0
click at [701, 246] on img at bounding box center [837, 301] width 317 height 178
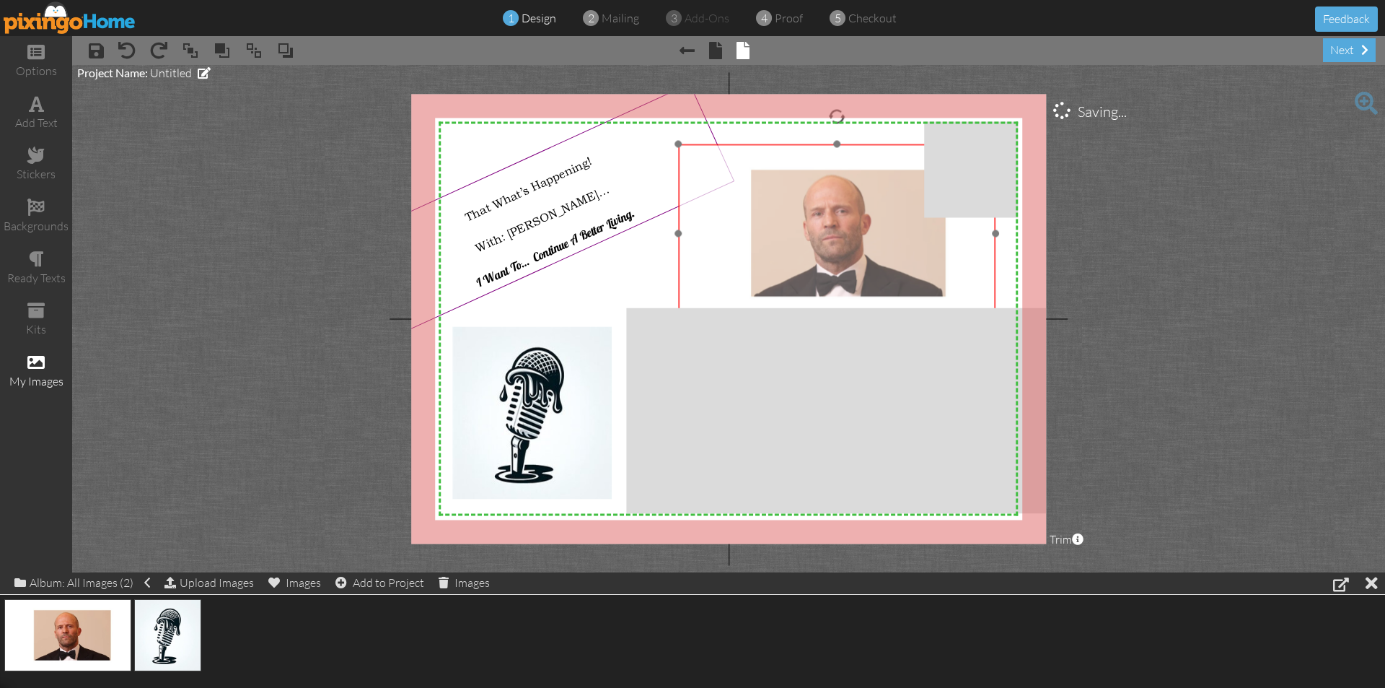
drag, startPoint x: 703, startPoint y: 242, endPoint x: 696, endPoint y: 177, distance: 66.0
click at [701, 179] on img at bounding box center [836, 233] width 317 height 178
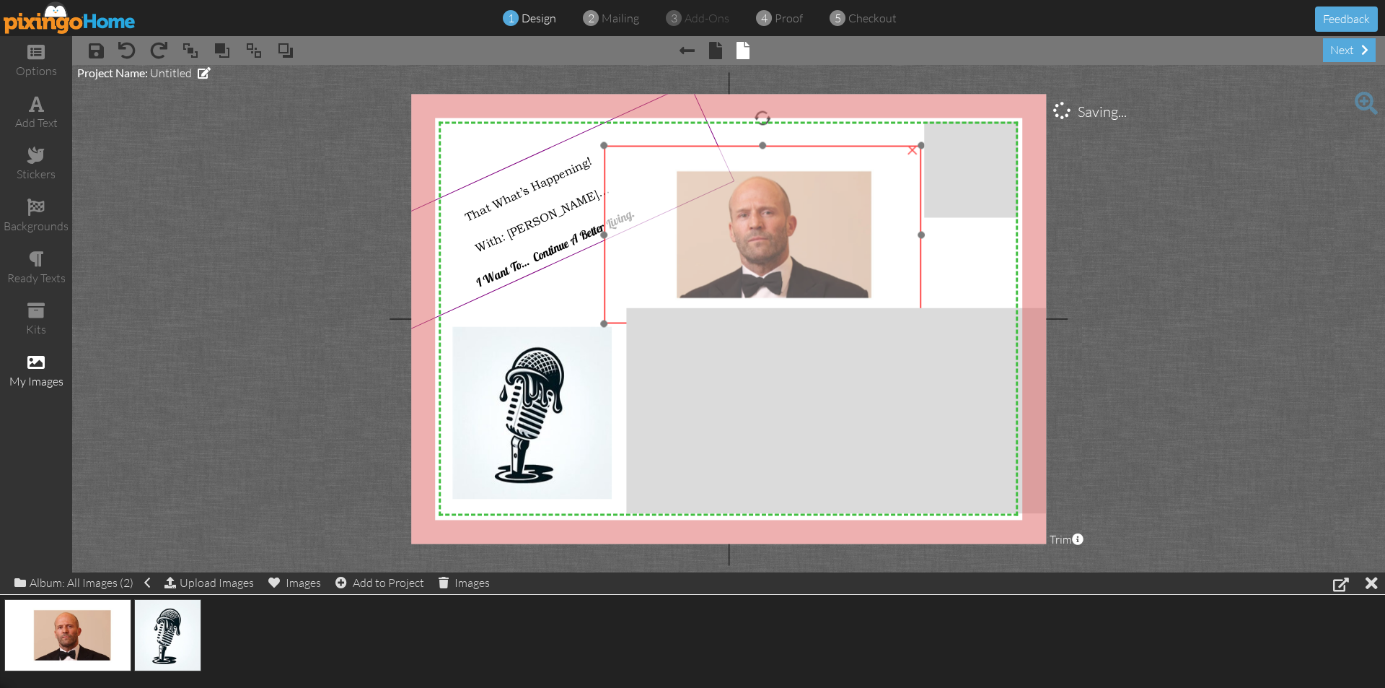
drag, startPoint x: 706, startPoint y: 177, endPoint x: 592, endPoint y: 180, distance: 114.8
click at [604, 180] on img at bounding box center [762, 235] width 317 height 178
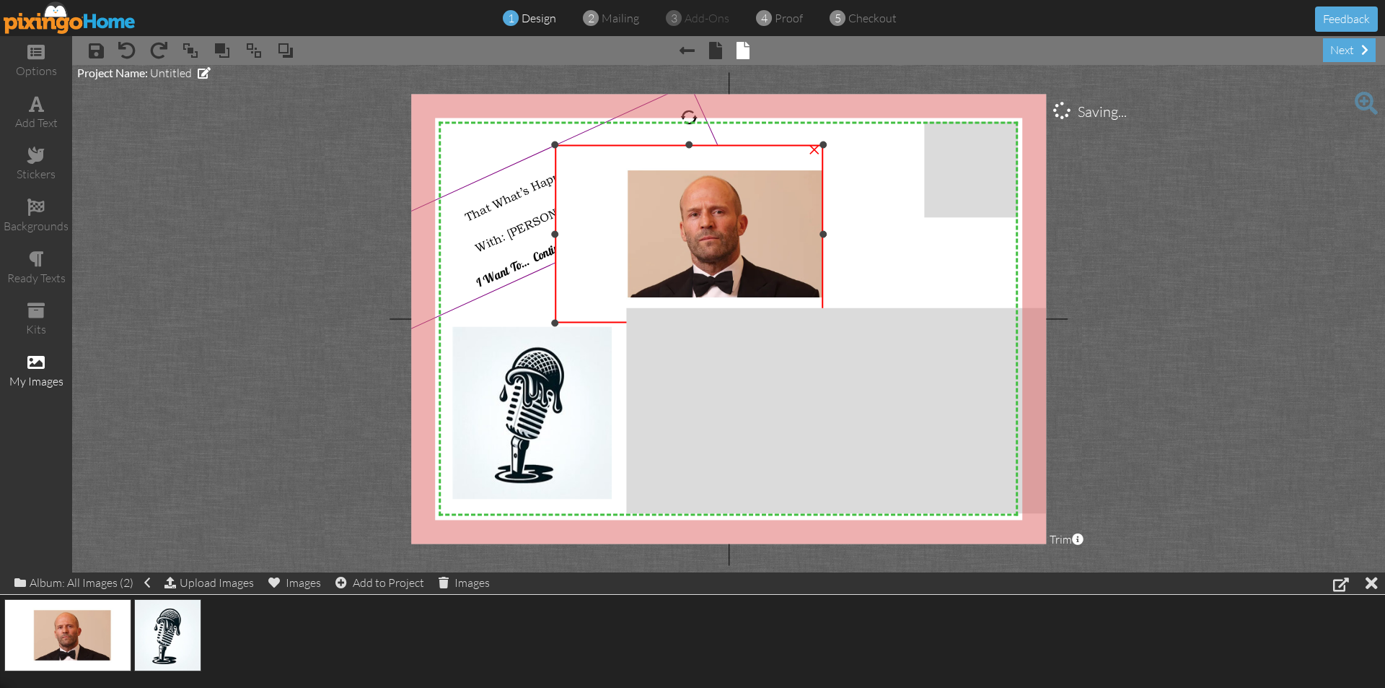
drag, startPoint x: 870, startPoint y: 234, endPoint x: 821, endPoint y: 245, distance: 50.2
click at [821, 245] on div "×" at bounding box center [689, 234] width 268 height 178
drag, startPoint x: 556, startPoint y: 234, endPoint x: 627, endPoint y: 238, distance: 70.8
click at [627, 238] on div "×" at bounding box center [725, 234] width 198 height 178
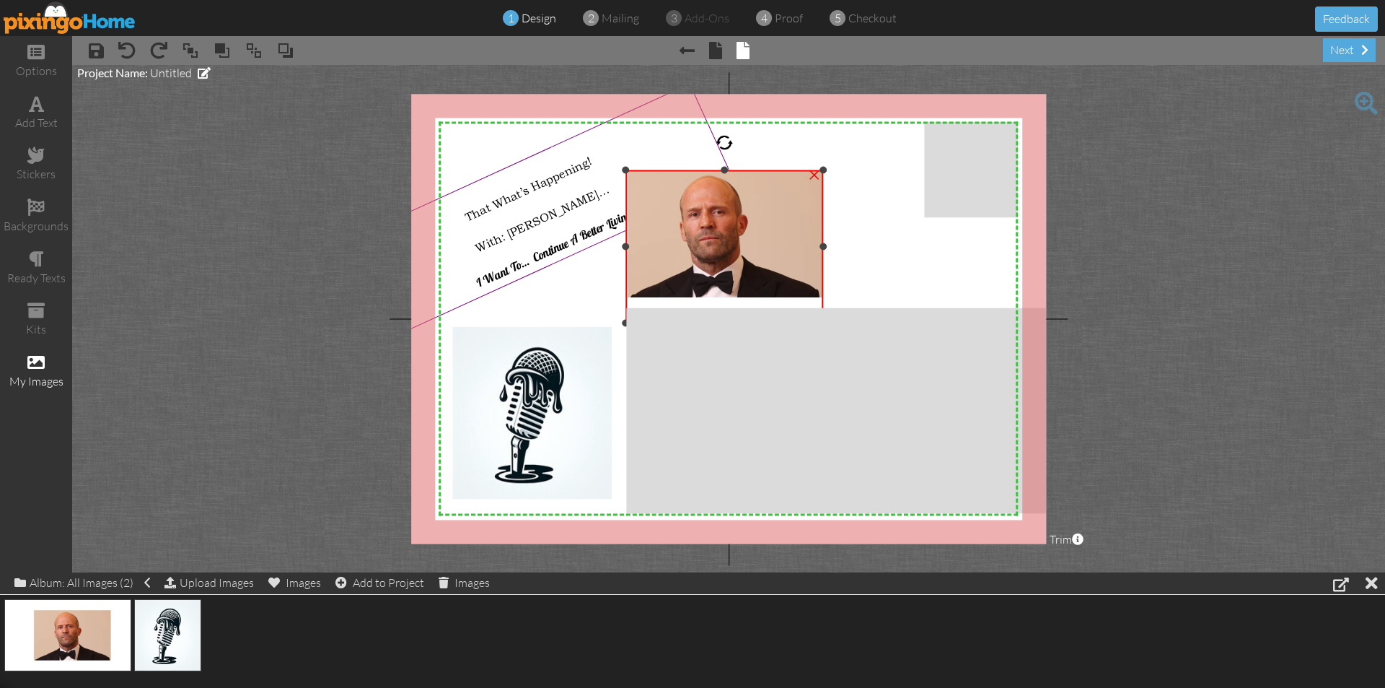
drag, startPoint x: 723, startPoint y: 141, endPoint x: 723, endPoint y: 167, distance: 25.3
click at [723, 167] on div at bounding box center [724, 170] width 7 height 7
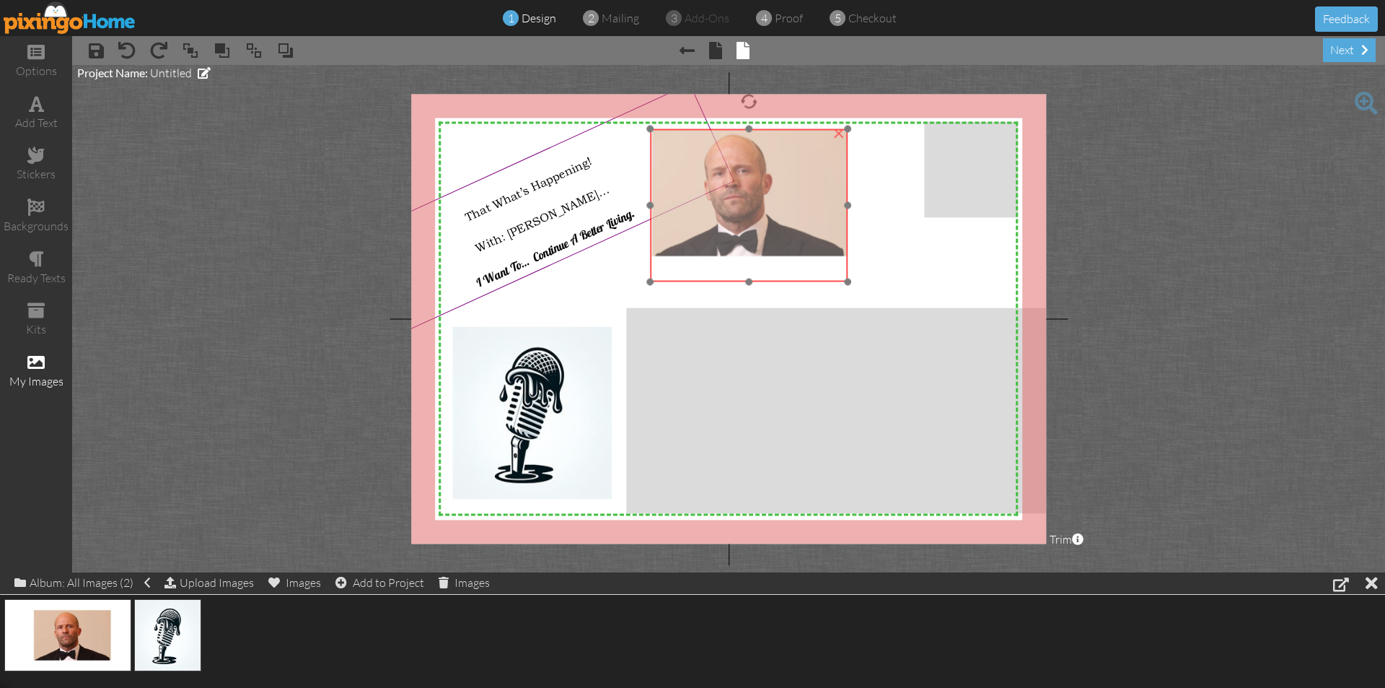
drag, startPoint x: 781, startPoint y: 219, endPoint x: 802, endPoint y: 193, distance: 33.4
click at [805, 176] on img at bounding box center [737, 193] width 317 height 178
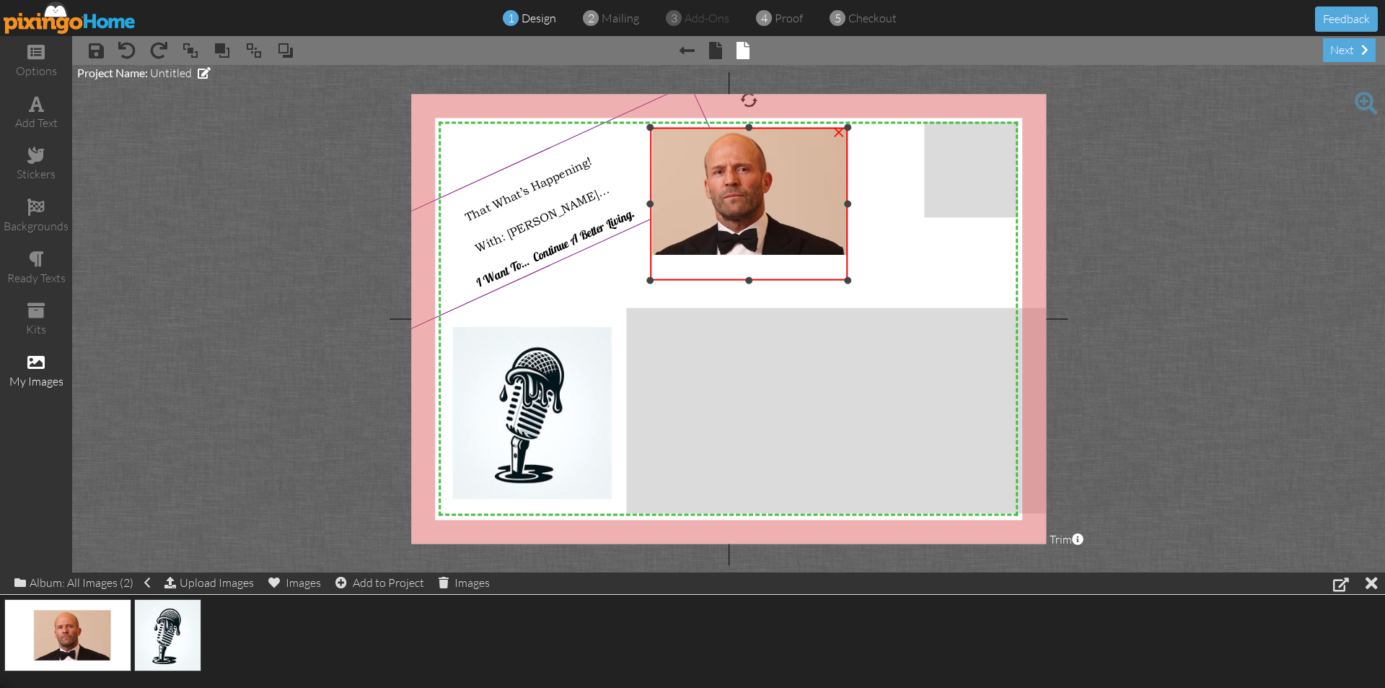
click at [753, 282] on div at bounding box center [749, 204] width 205 height 160
drag, startPoint x: 749, startPoint y: 281, endPoint x: 751, endPoint y: 253, distance: 28.9
click at [751, 253] on div at bounding box center [748, 251] width 7 height 7
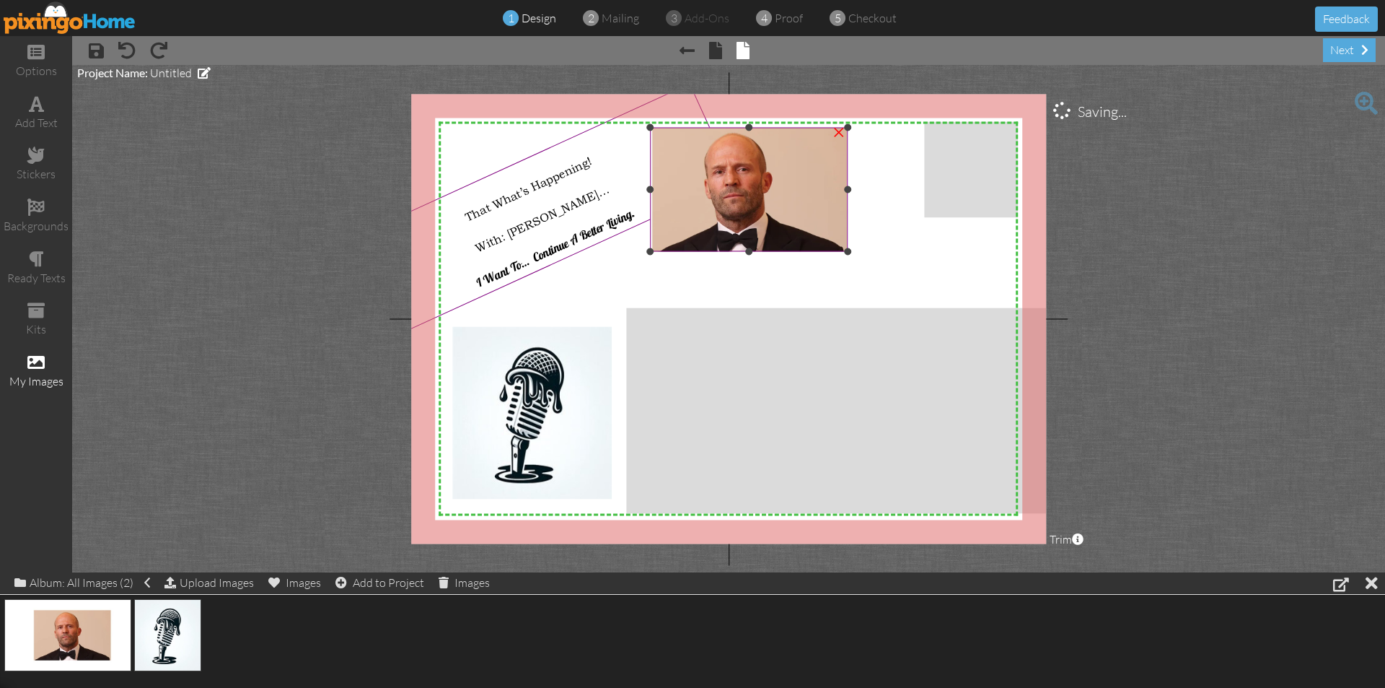
click at [832, 235] on img at bounding box center [737, 191] width 317 height 178
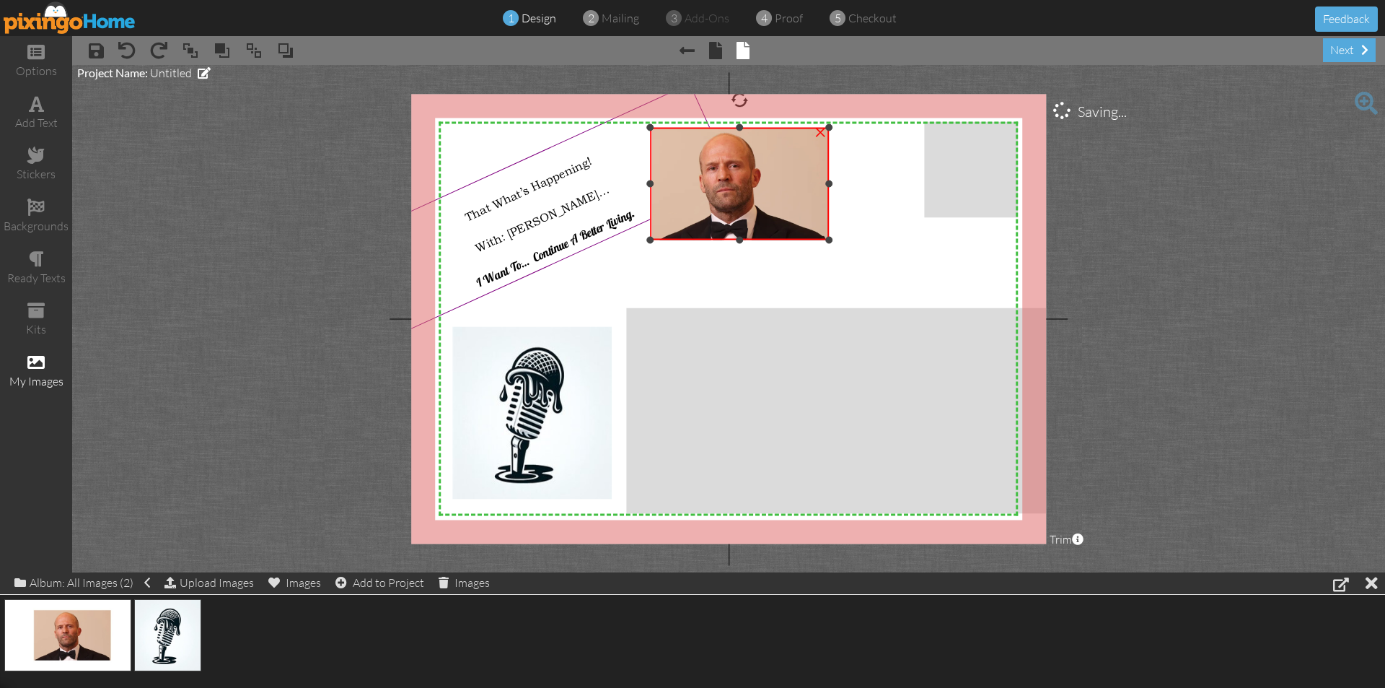
drag, startPoint x: 818, startPoint y: 244, endPoint x: 721, endPoint y: 236, distance: 97.7
click at [721, 236] on div "×" at bounding box center [739, 184] width 179 height 113
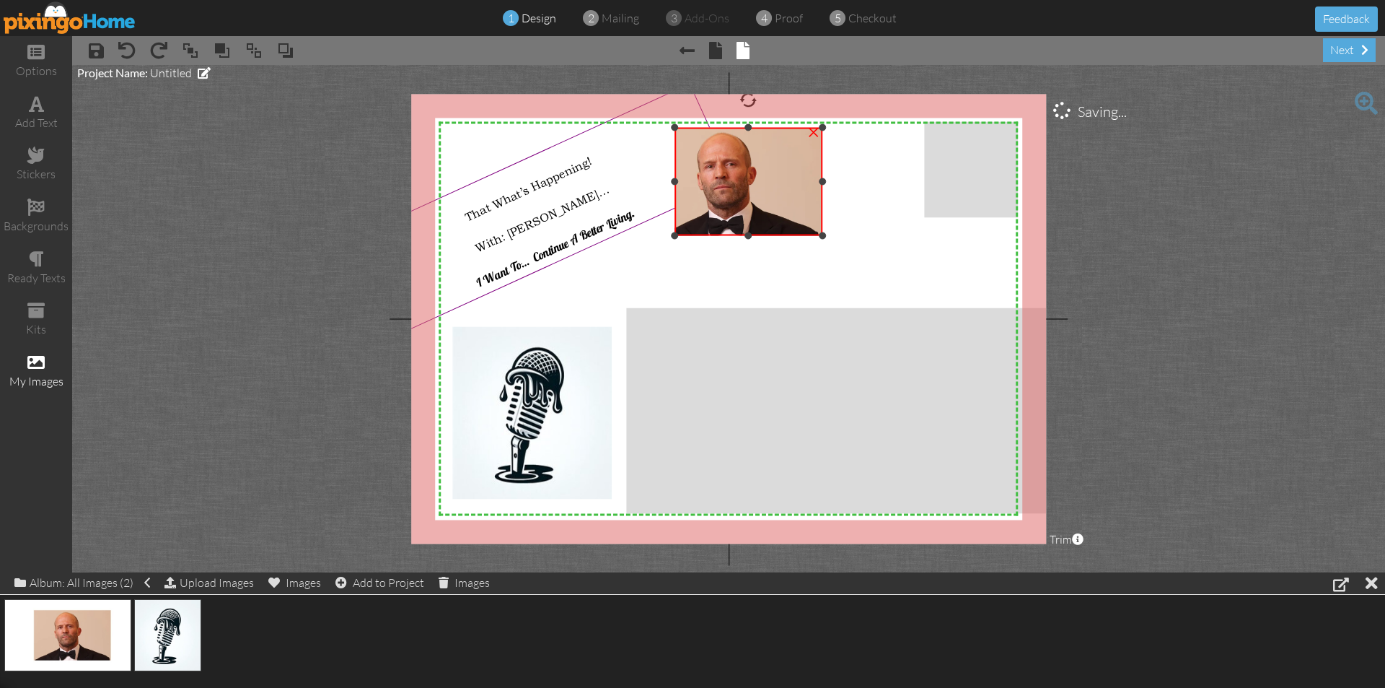
drag, startPoint x: 649, startPoint y: 183, endPoint x: 670, endPoint y: 196, distance: 24.6
click at [675, 196] on div "×" at bounding box center [749, 182] width 148 height 108
drag, startPoint x: 823, startPoint y: 183, endPoint x: 782, endPoint y: 185, distance: 41.2
click at [782, 185] on div at bounding box center [781, 181] width 7 height 7
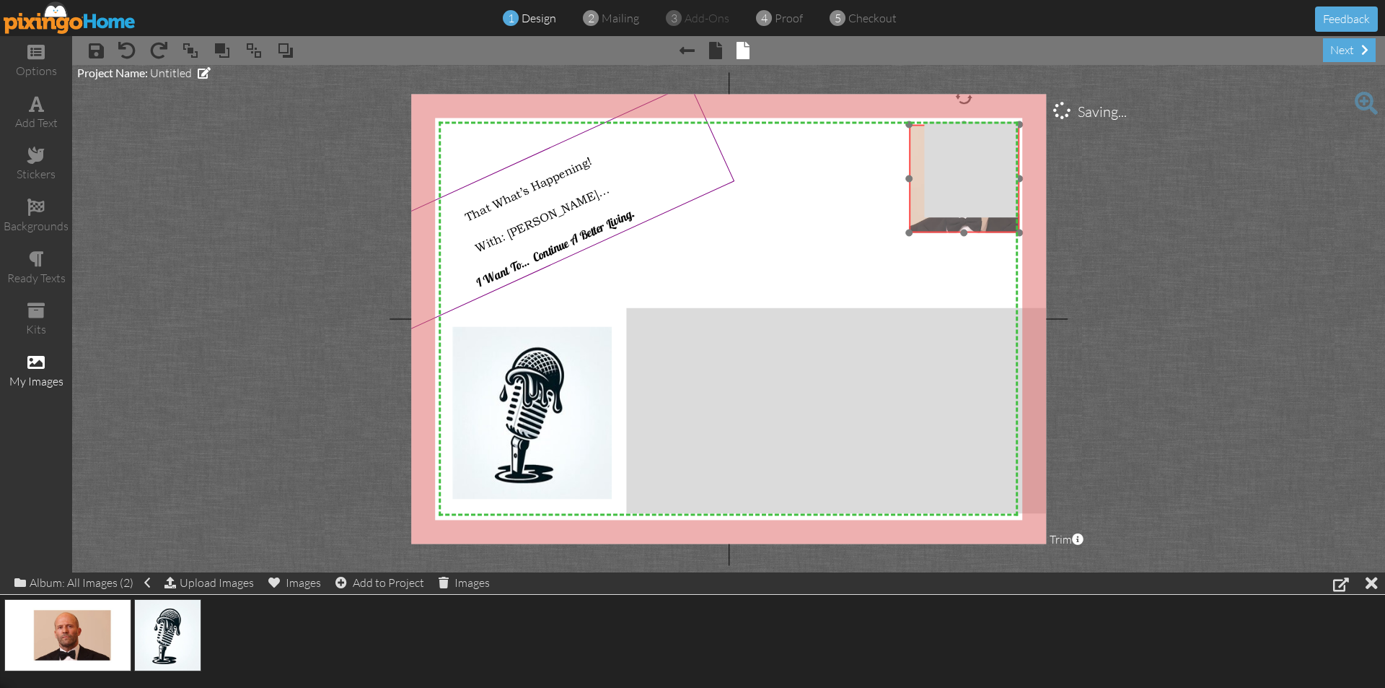
drag, startPoint x: 755, startPoint y: 189, endPoint x: 994, endPoint y: 186, distance: 238.1
click at [994, 186] on img at bounding box center [965, 180] width 277 height 156
click at [185, 41] on span at bounding box center [190, 51] width 17 height 22
click at [183, 92] on project-studio-wrapper "X X X X X X X X X X X X X X X X X X X X X X X X X X X X X X X X X X X X X X X X…" at bounding box center [728, 318] width 1313 height 507
click at [910, 214] on img at bounding box center [965, 180] width 277 height 156
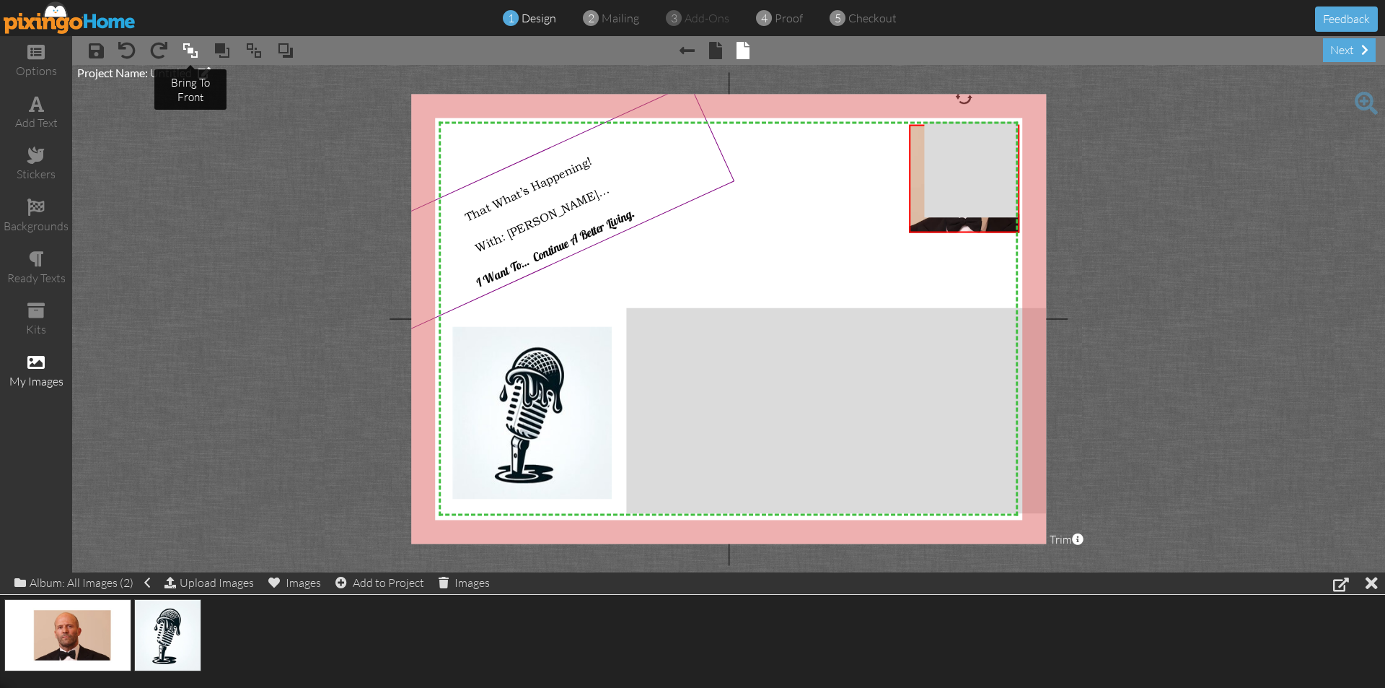
click at [187, 51] on span at bounding box center [190, 51] width 17 height 22
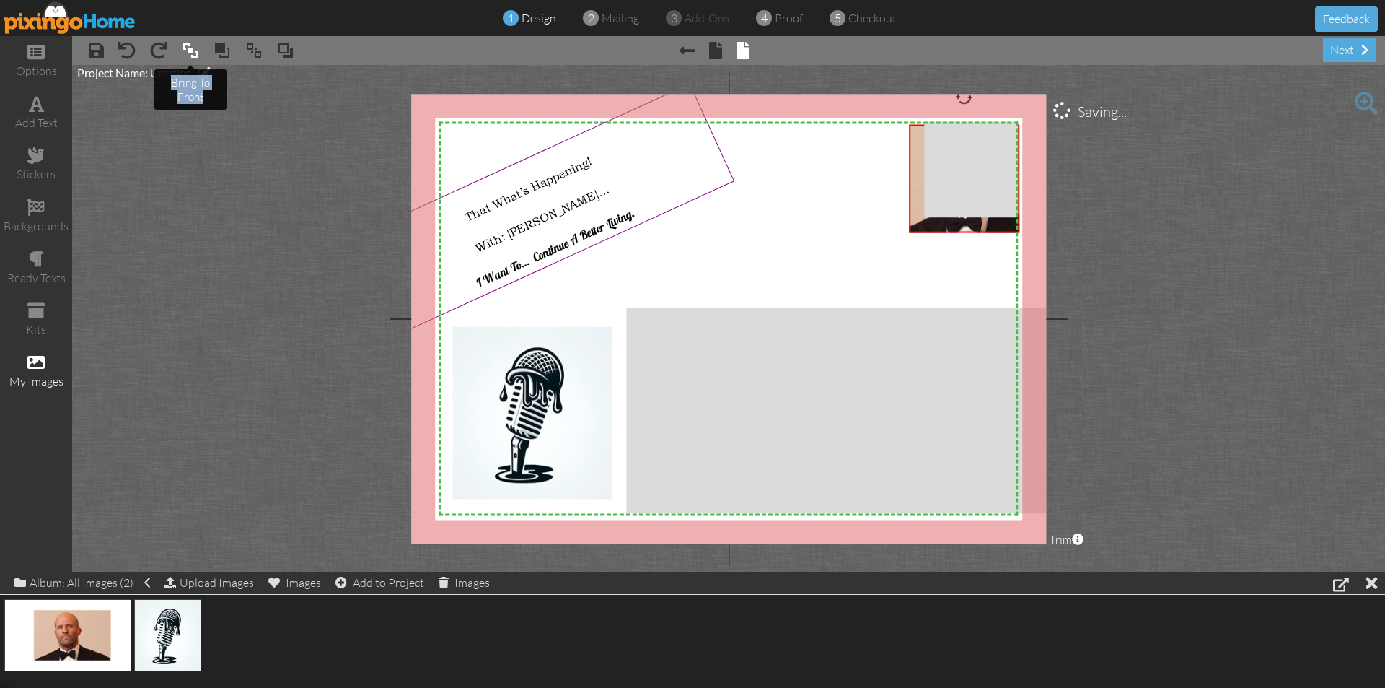
click at [187, 51] on span at bounding box center [190, 51] width 17 height 22
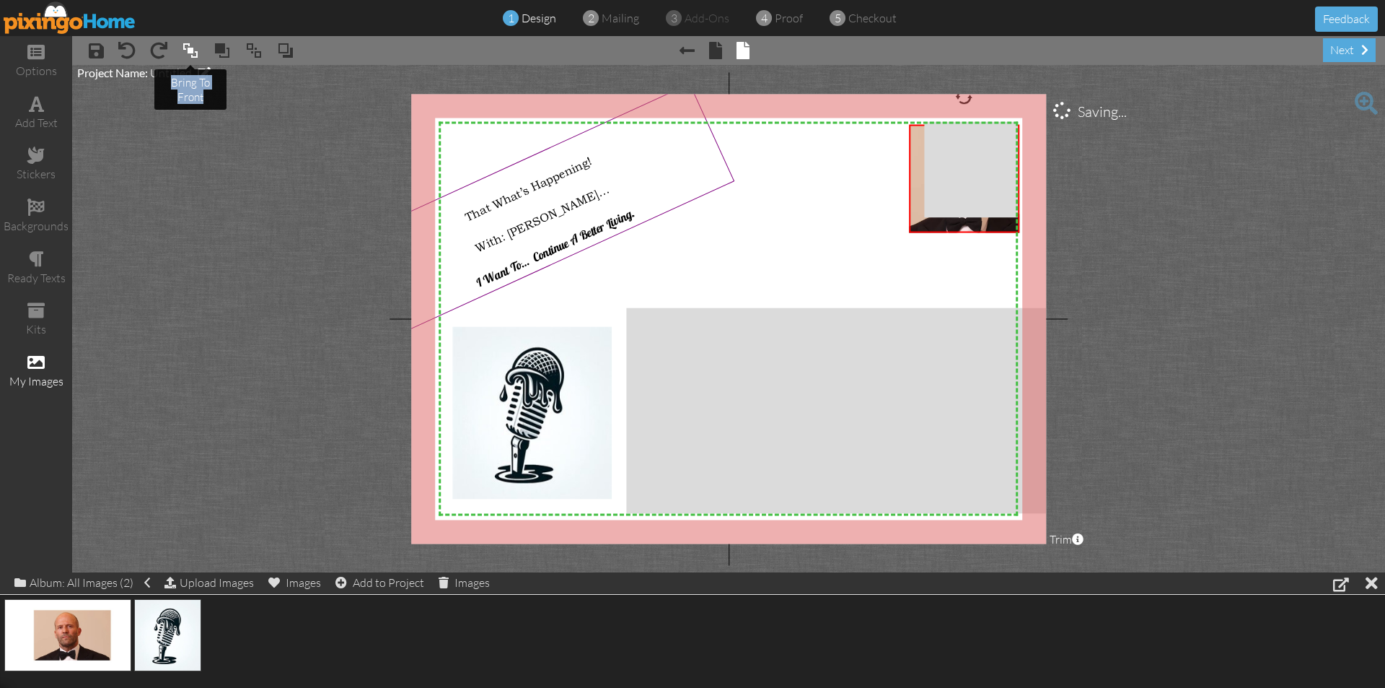
click at [187, 51] on span at bounding box center [190, 51] width 17 height 22
click at [188, 52] on span at bounding box center [190, 51] width 17 height 22
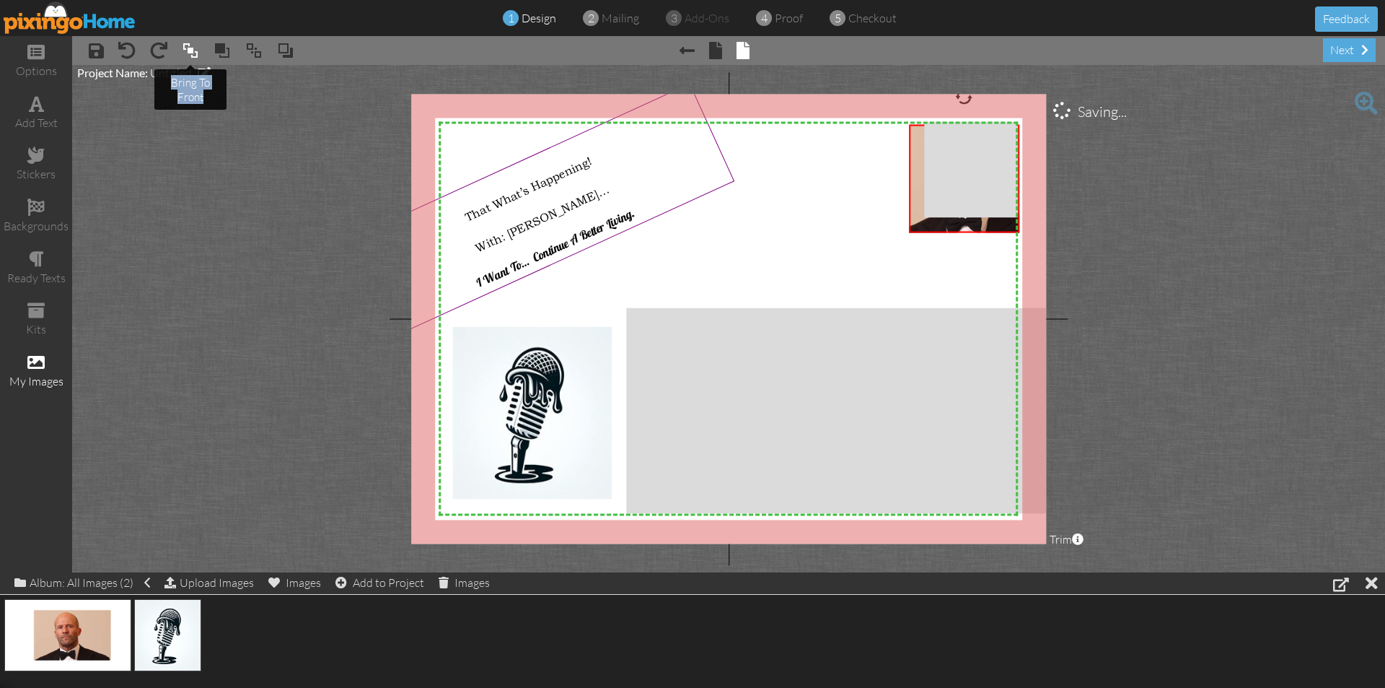
click at [188, 52] on span at bounding box center [190, 51] width 17 height 22
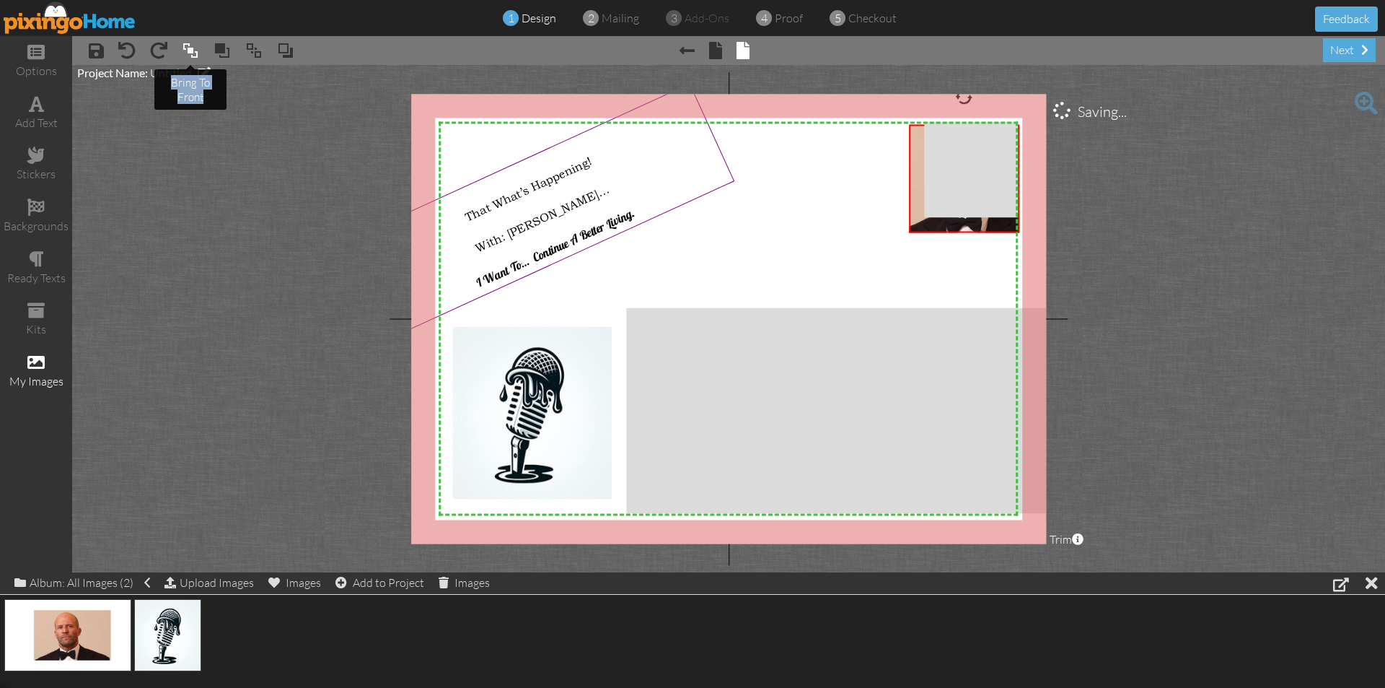
click at [188, 52] on span at bounding box center [190, 51] width 17 height 22
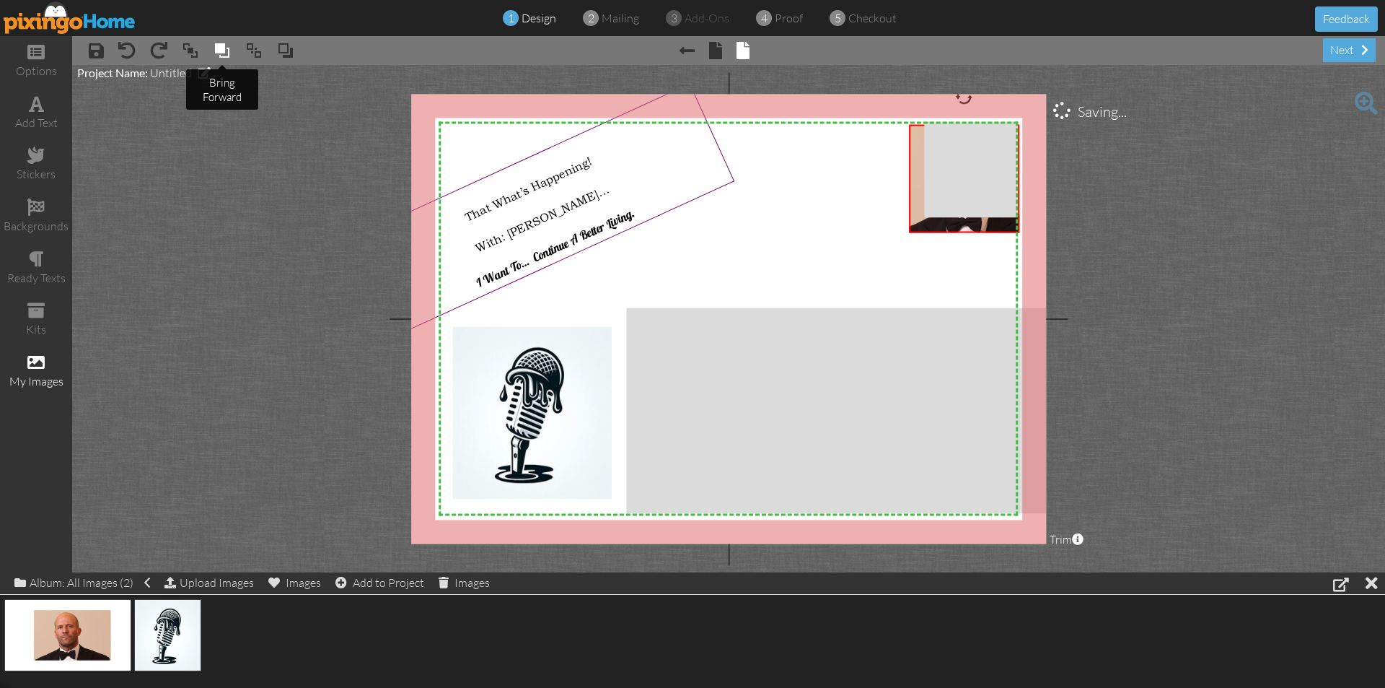
click at [222, 55] on span at bounding box center [222, 51] width 17 height 22
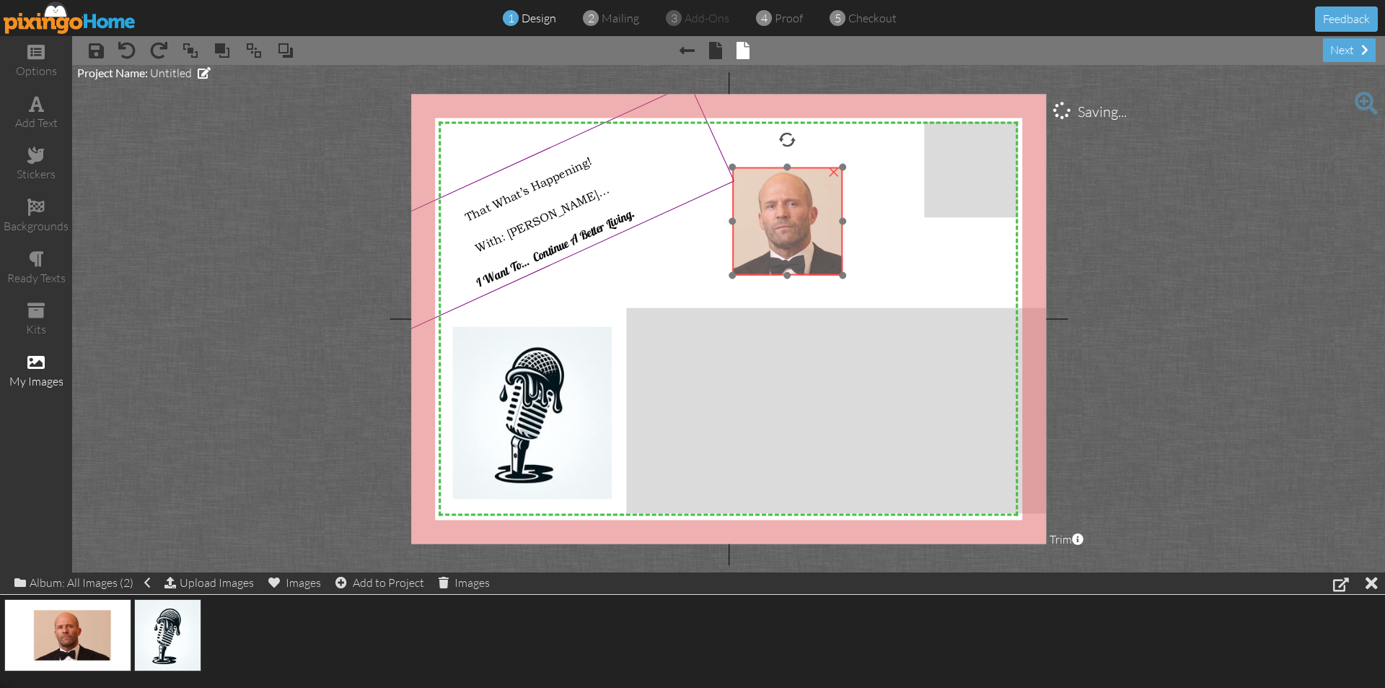
drag, startPoint x: 913, startPoint y: 196, endPoint x: 737, endPoint y: 240, distance: 180.8
click at [737, 240] on img at bounding box center [788, 223] width 277 height 156
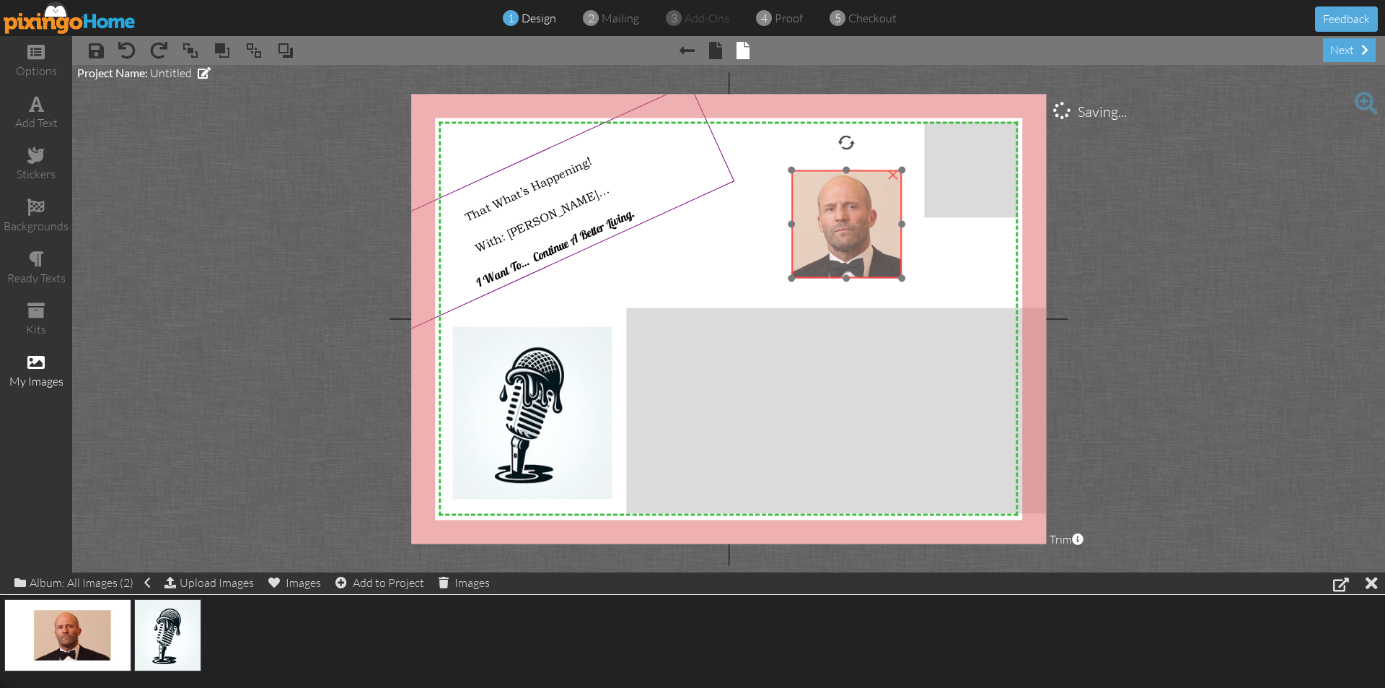
drag, startPoint x: 763, startPoint y: 240, endPoint x: 822, endPoint y: 243, distance: 59.2
click at [822, 243] on img at bounding box center [847, 226] width 277 height 156
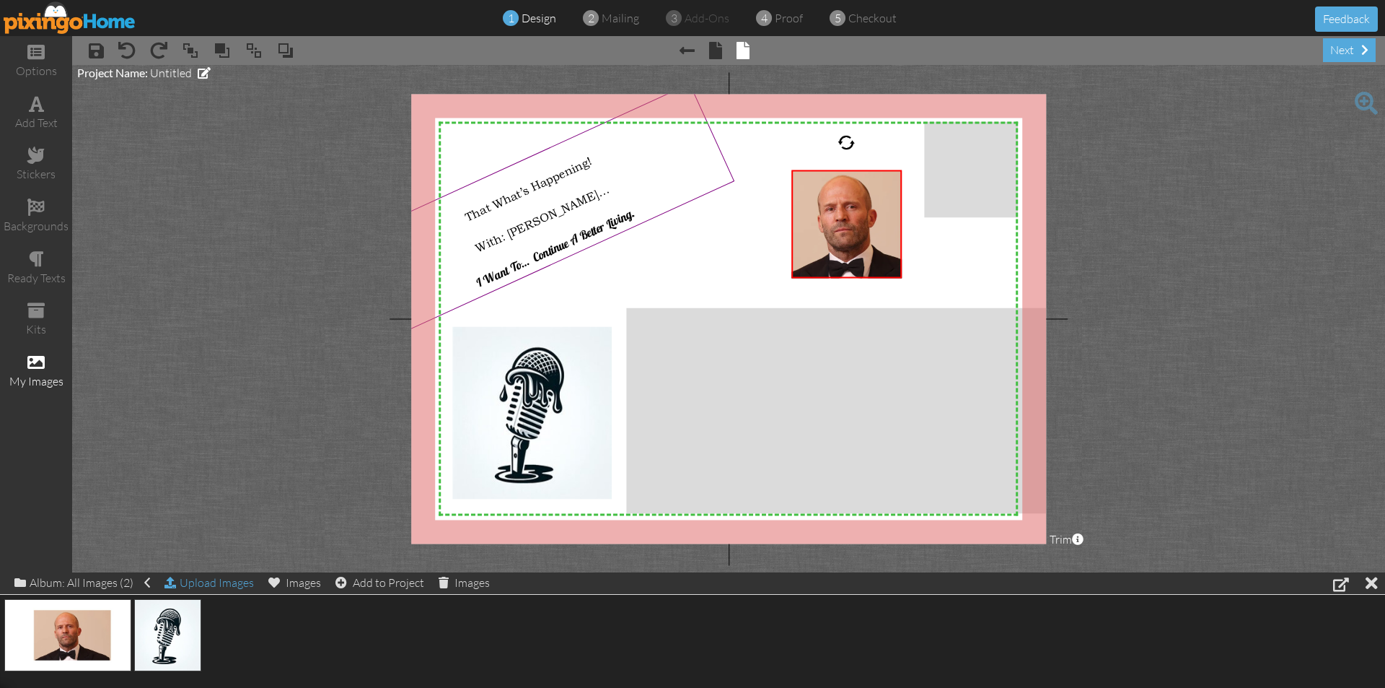
click at [236, 584] on div "Upload Images" at bounding box center [209, 582] width 89 height 21
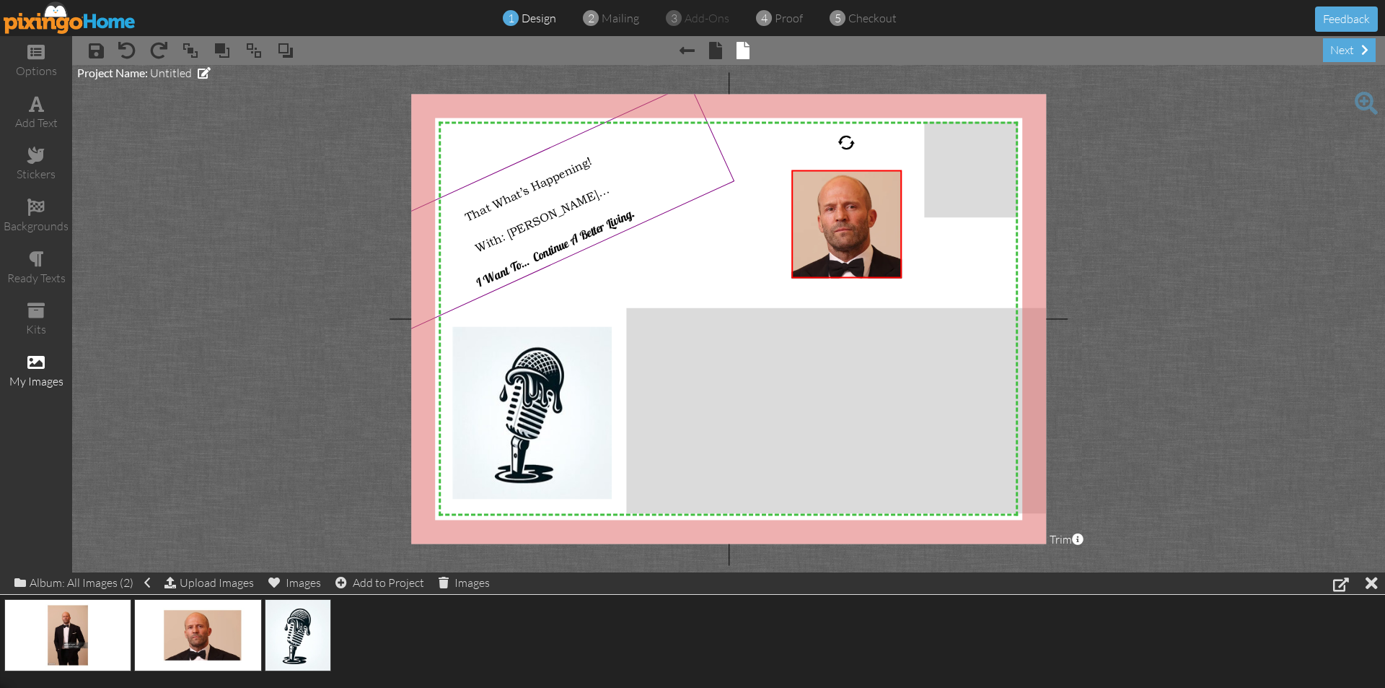
drag, startPoint x: 34, startPoint y: 621, endPoint x: 648, endPoint y: 294, distance: 696.0
drag, startPoint x: 69, startPoint y: 624, endPoint x: 710, endPoint y: 192, distance: 772.9
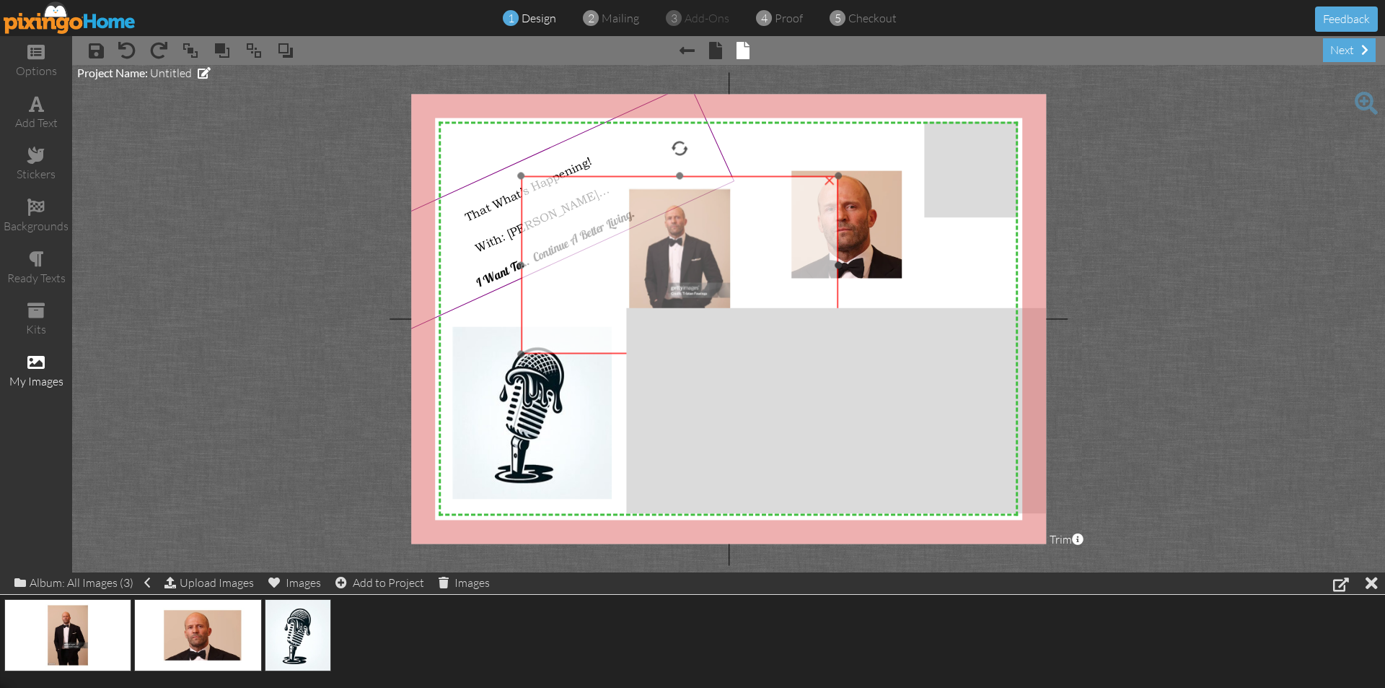
drag, startPoint x: 693, startPoint y: 242, endPoint x: 608, endPoint y: 249, distance: 84.7
click at [603, 252] on img at bounding box center [679, 265] width 317 height 178
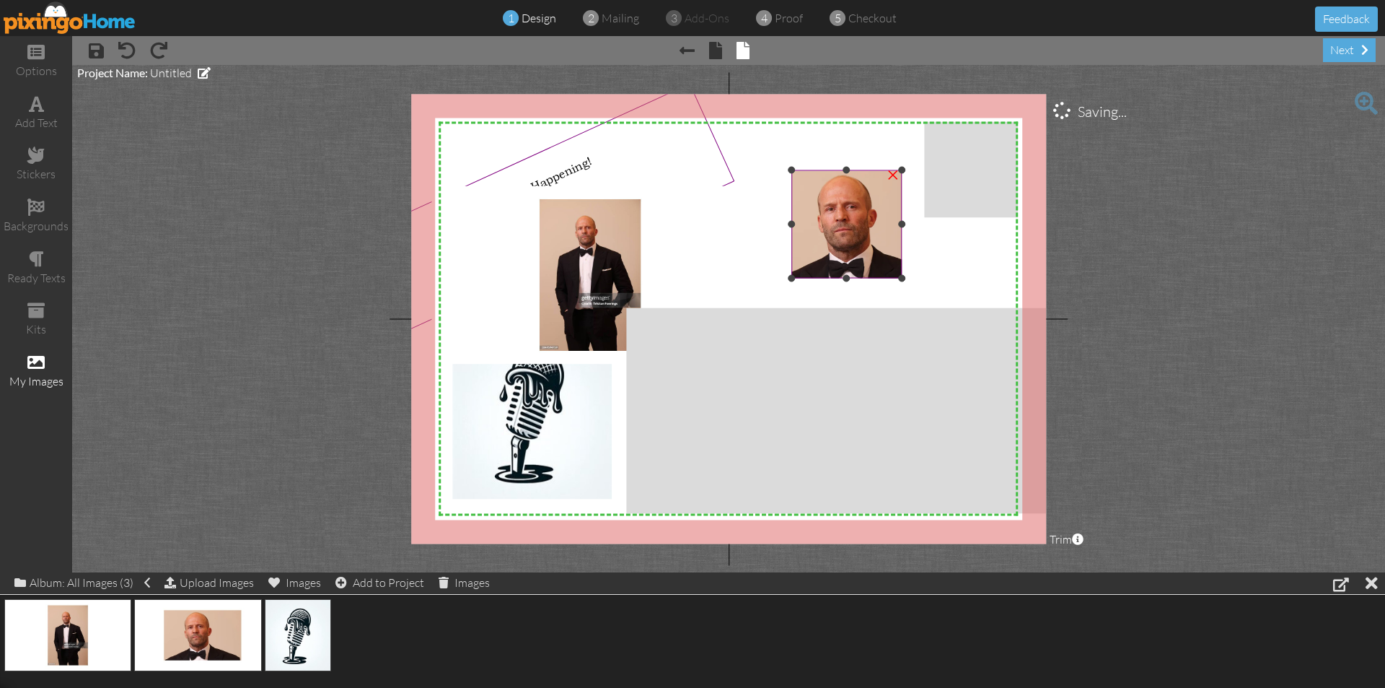
click at [841, 229] on img at bounding box center [847, 226] width 277 height 156
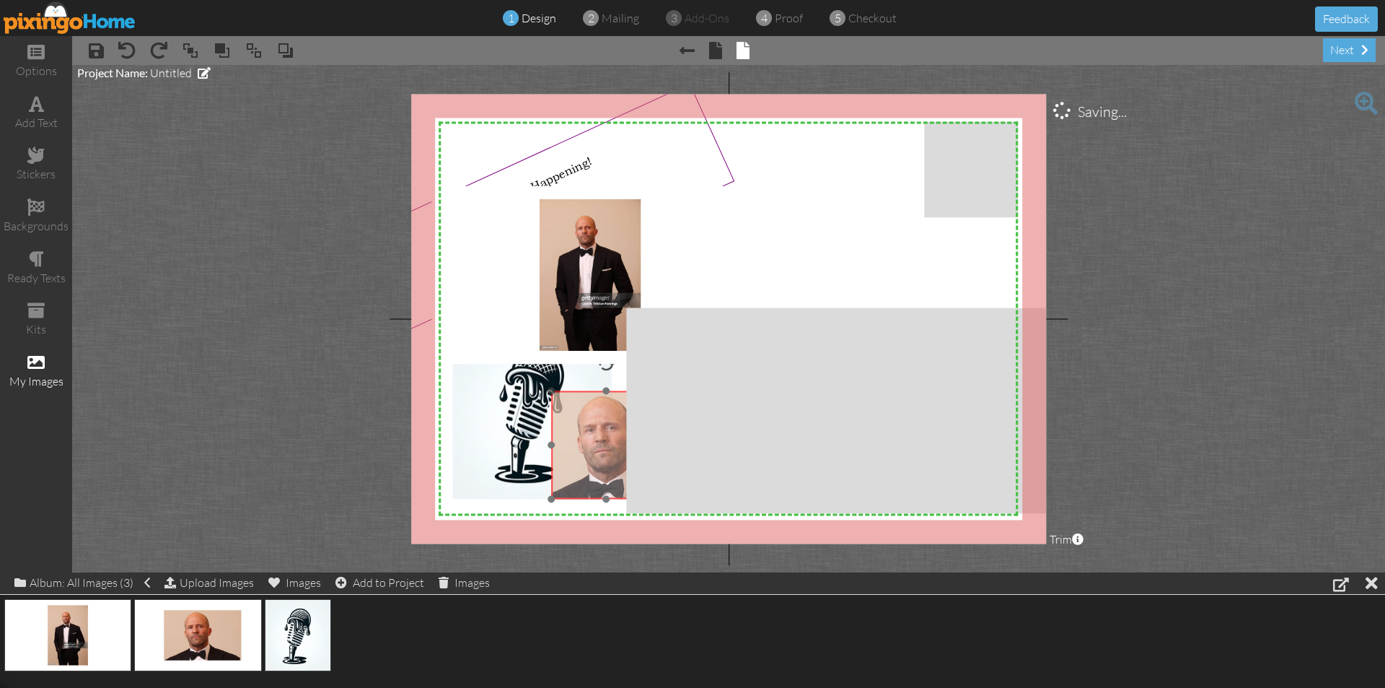
drag, startPoint x: 841, startPoint y: 229, endPoint x: 601, endPoint y: 450, distance: 326.3
click at [601, 450] on img at bounding box center [607, 447] width 277 height 156
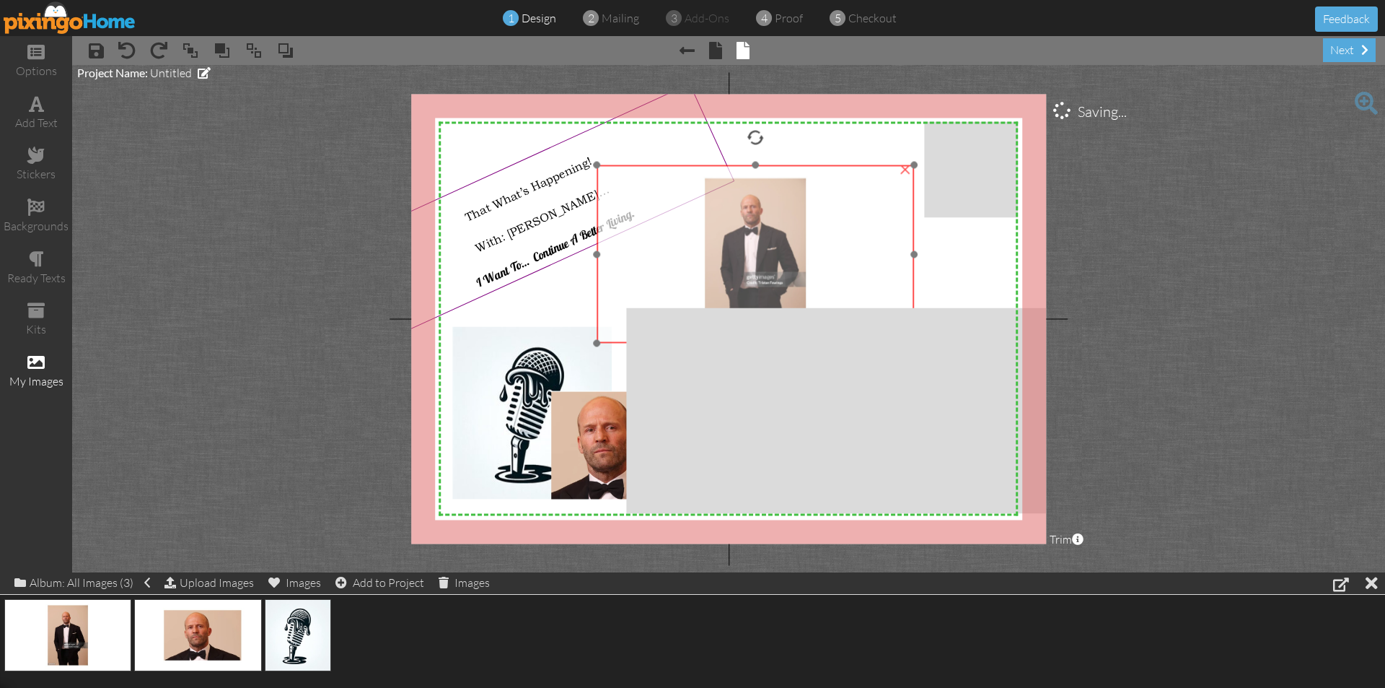
drag, startPoint x: 586, startPoint y: 245, endPoint x: 751, endPoint y: 224, distance: 166.6
click at [751, 224] on img at bounding box center [755, 254] width 317 height 178
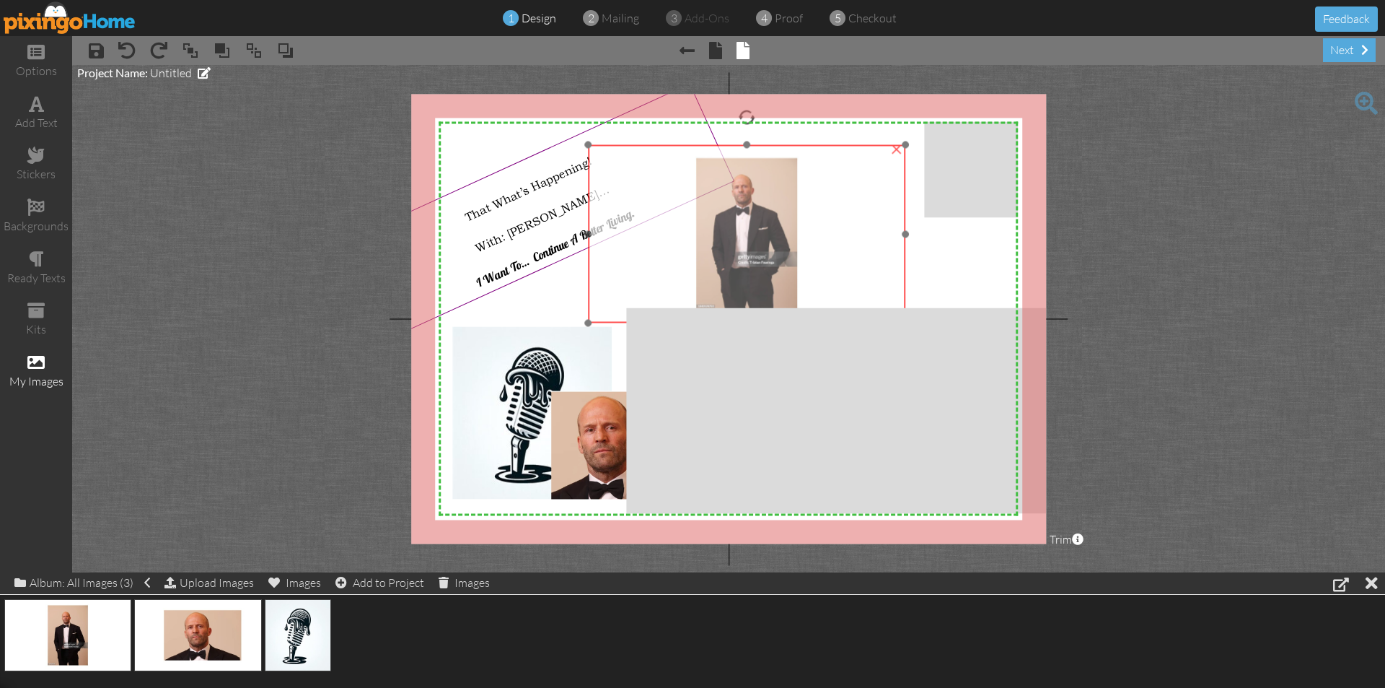
drag, startPoint x: 768, startPoint y: 198, endPoint x: 744, endPoint y: 182, distance: 29.6
click at [744, 182] on img at bounding box center [746, 234] width 317 height 178
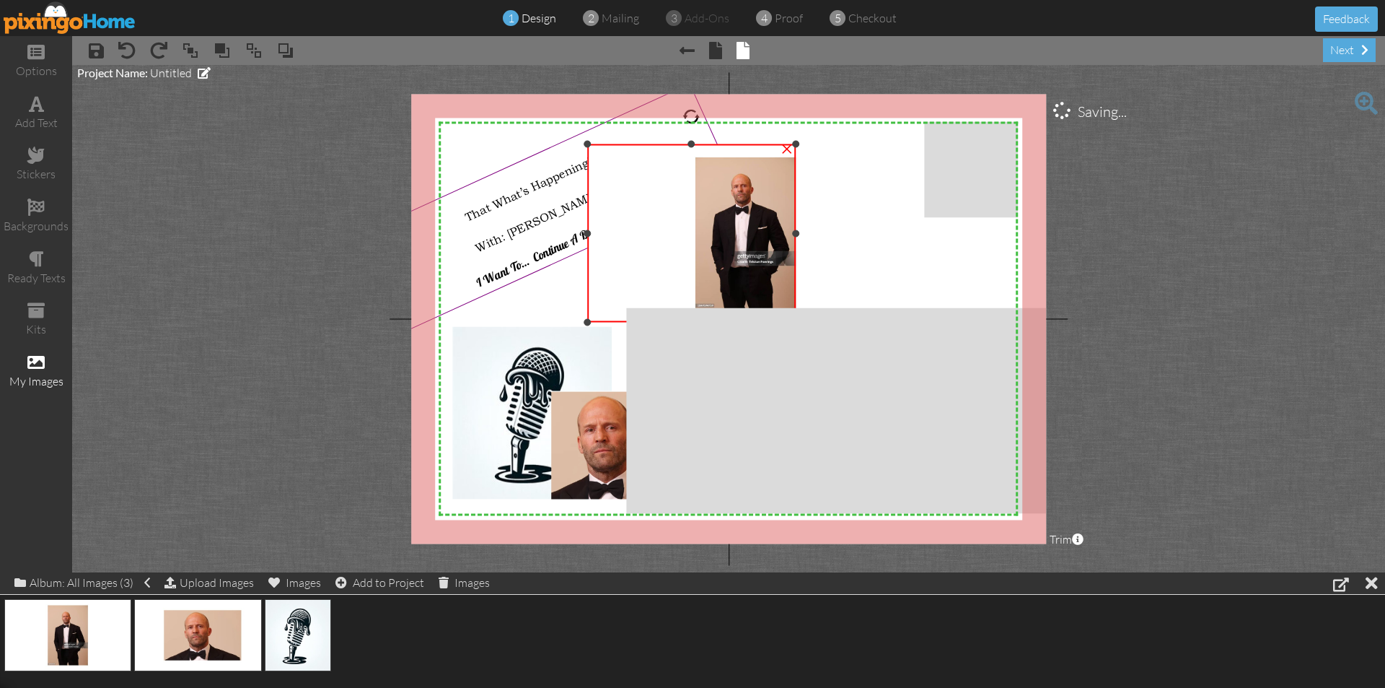
drag, startPoint x: 903, startPoint y: 232, endPoint x: 794, endPoint y: 242, distance: 109.5
click at [794, 242] on div "×" at bounding box center [691, 233] width 209 height 178
drag, startPoint x: 587, startPoint y: 231, endPoint x: 696, endPoint y: 230, distance: 109.7
click at [696, 230] on div at bounding box center [696, 232] width 7 height 7
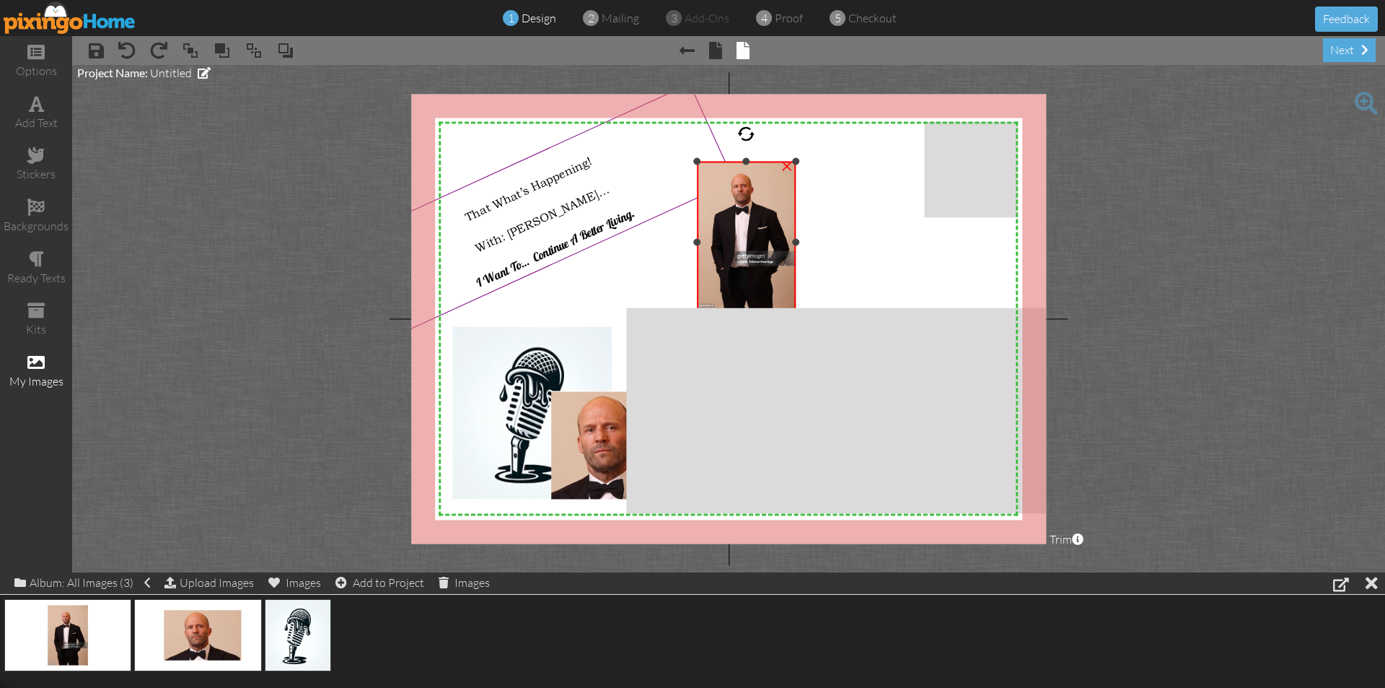
drag, startPoint x: 743, startPoint y: 145, endPoint x: 746, endPoint y: 162, distance: 17.6
click at [746, 162] on div at bounding box center [745, 161] width 7 height 7
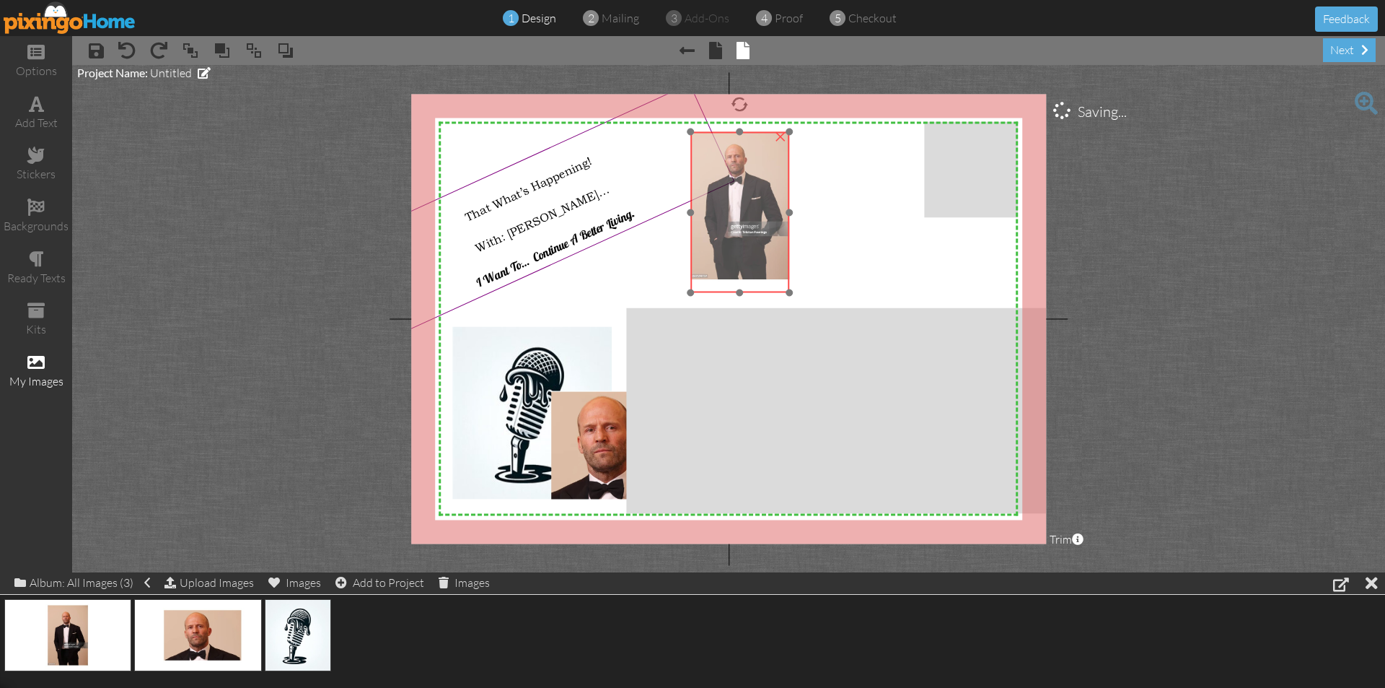
drag, startPoint x: 735, startPoint y: 238, endPoint x: 727, endPoint y: 202, distance: 36.9
click at [727, 202] on img at bounding box center [739, 204] width 317 height 178
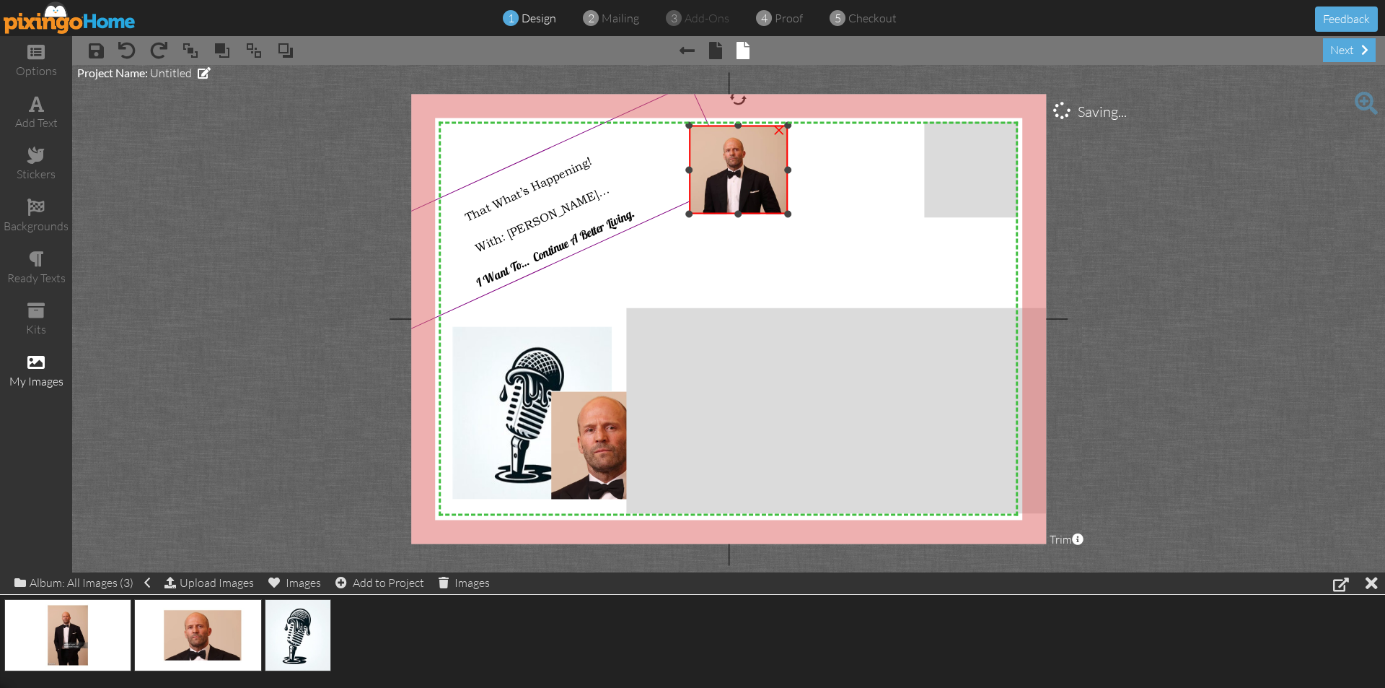
drag, startPoint x: 739, startPoint y: 285, endPoint x: 733, endPoint y: 211, distance: 74.5
click at [733, 211] on div "×" at bounding box center [738, 170] width 99 height 89
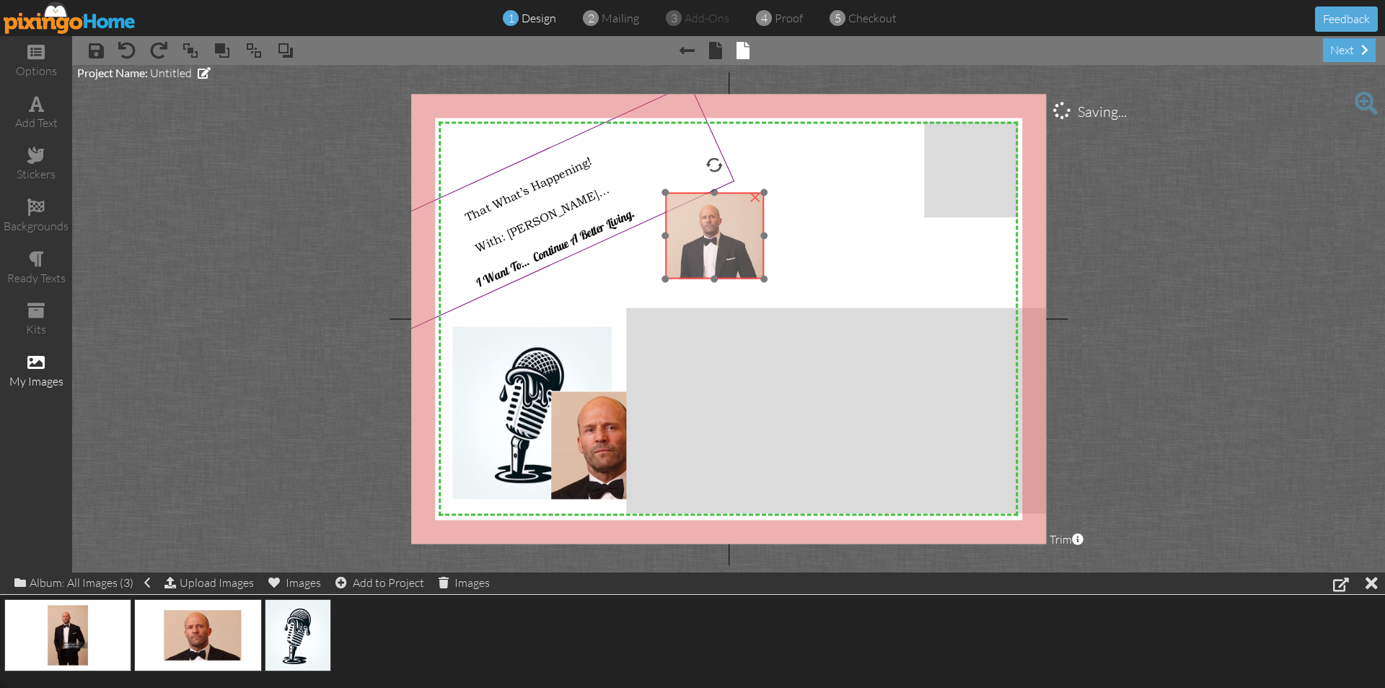
drag, startPoint x: 736, startPoint y: 177, endPoint x: 747, endPoint y: 235, distance: 58.7
click at [747, 235] on img at bounding box center [714, 264] width 317 height 178
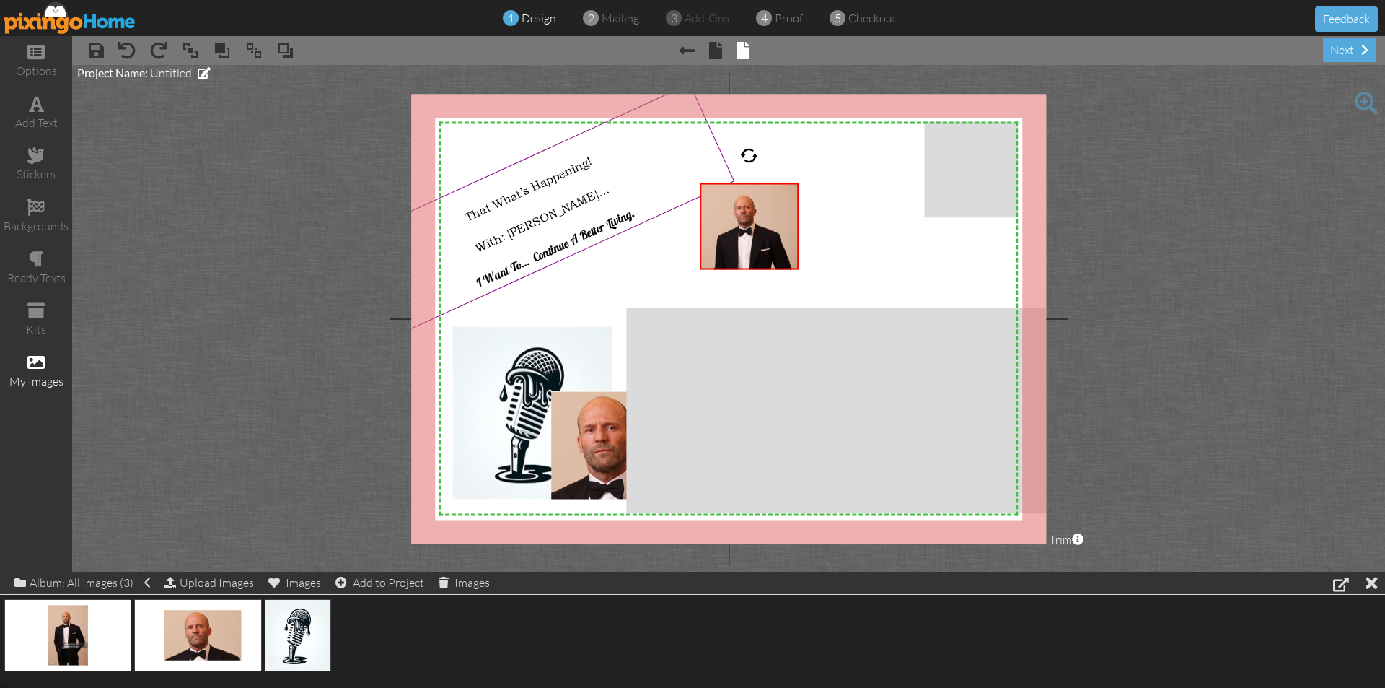
click at [1230, 382] on project-studio-wrapper "X X X X X X X X X X X X X X X X X X X X X X X X X X X X X X X X X X X X X X X X…" at bounding box center [728, 318] width 1313 height 507
click at [780, 232] on img at bounding box center [748, 255] width 317 height 178
click at [184, 43] on span at bounding box center [190, 51] width 17 height 22
click at [184, 44] on span at bounding box center [190, 51] width 17 height 22
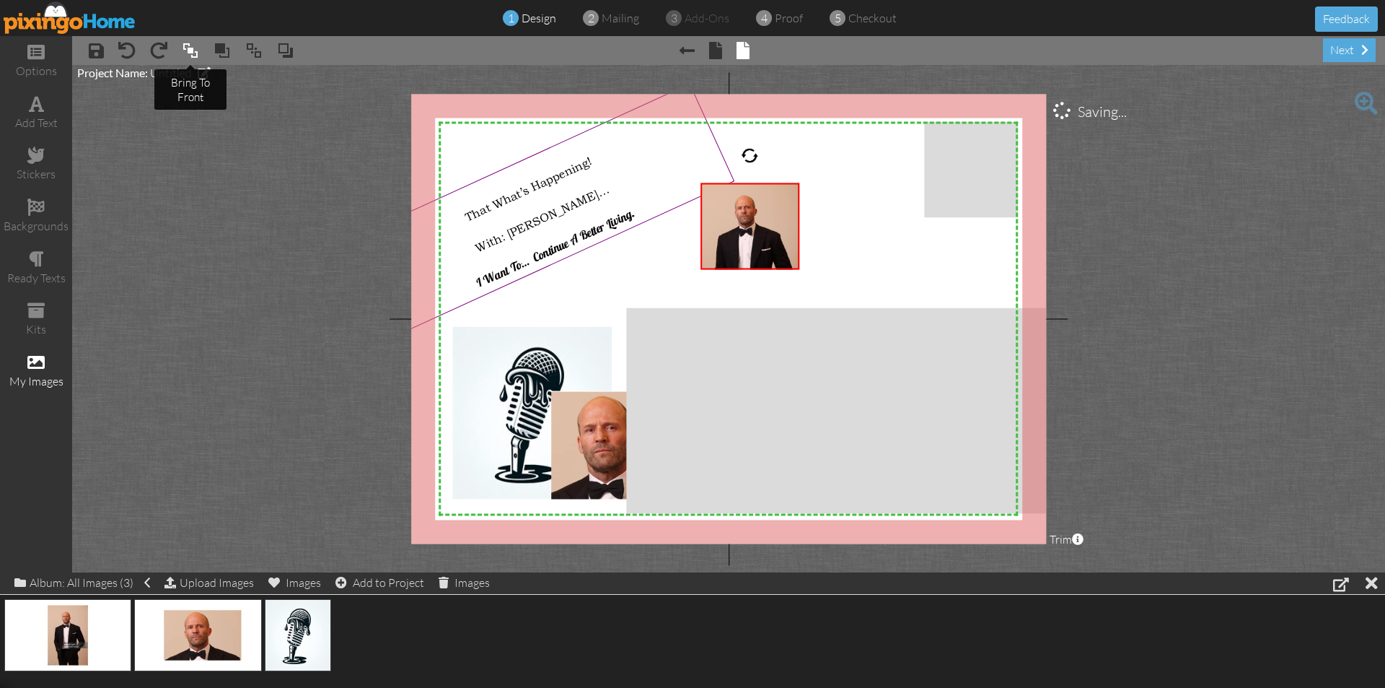
click at [184, 45] on span at bounding box center [190, 51] width 17 height 22
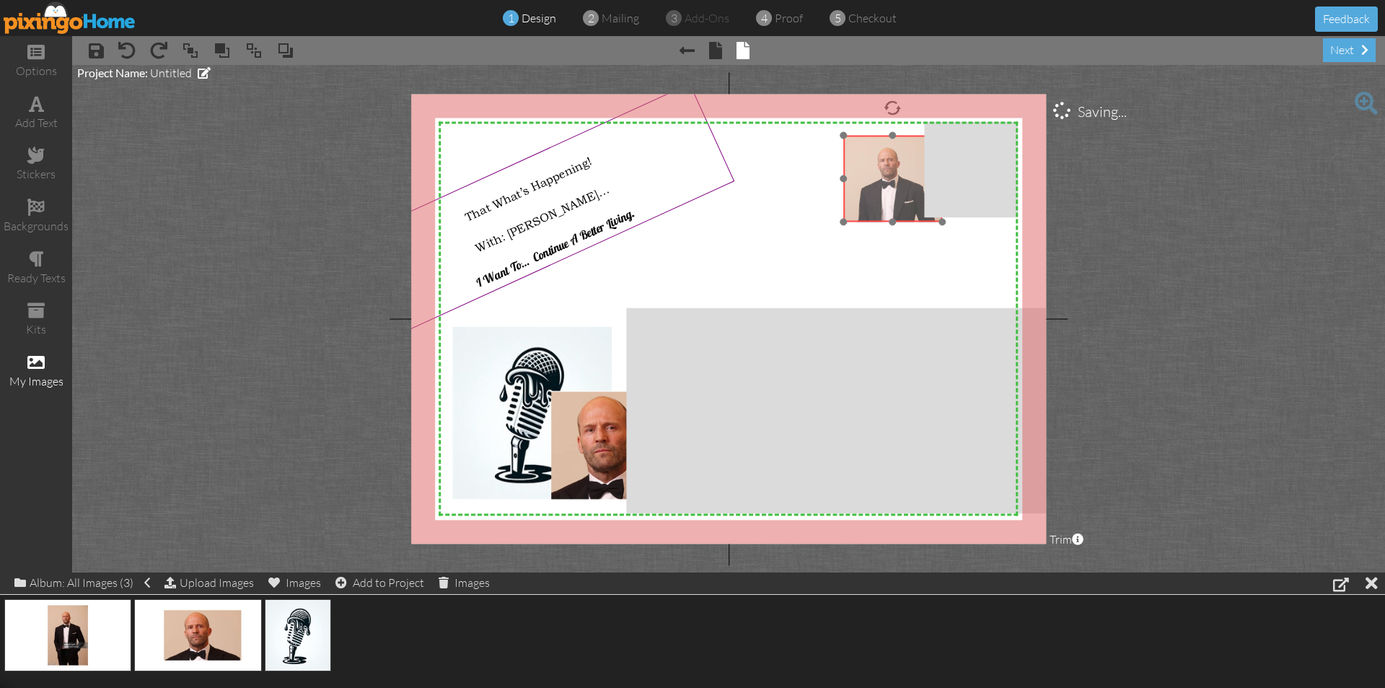
drag, startPoint x: 786, startPoint y: 228, endPoint x: 887, endPoint y: 181, distance: 111.4
click at [901, 181] on img at bounding box center [892, 207] width 317 height 178
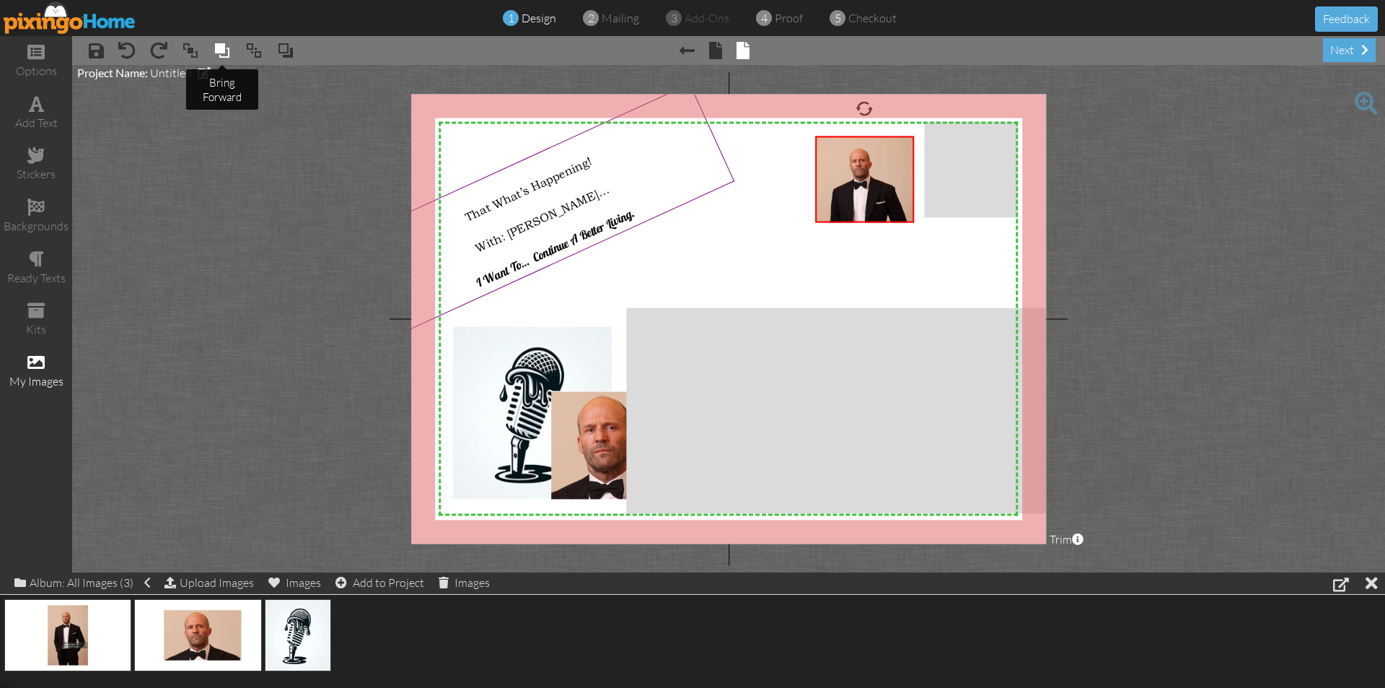
click at [227, 43] on span at bounding box center [222, 51] width 17 height 22
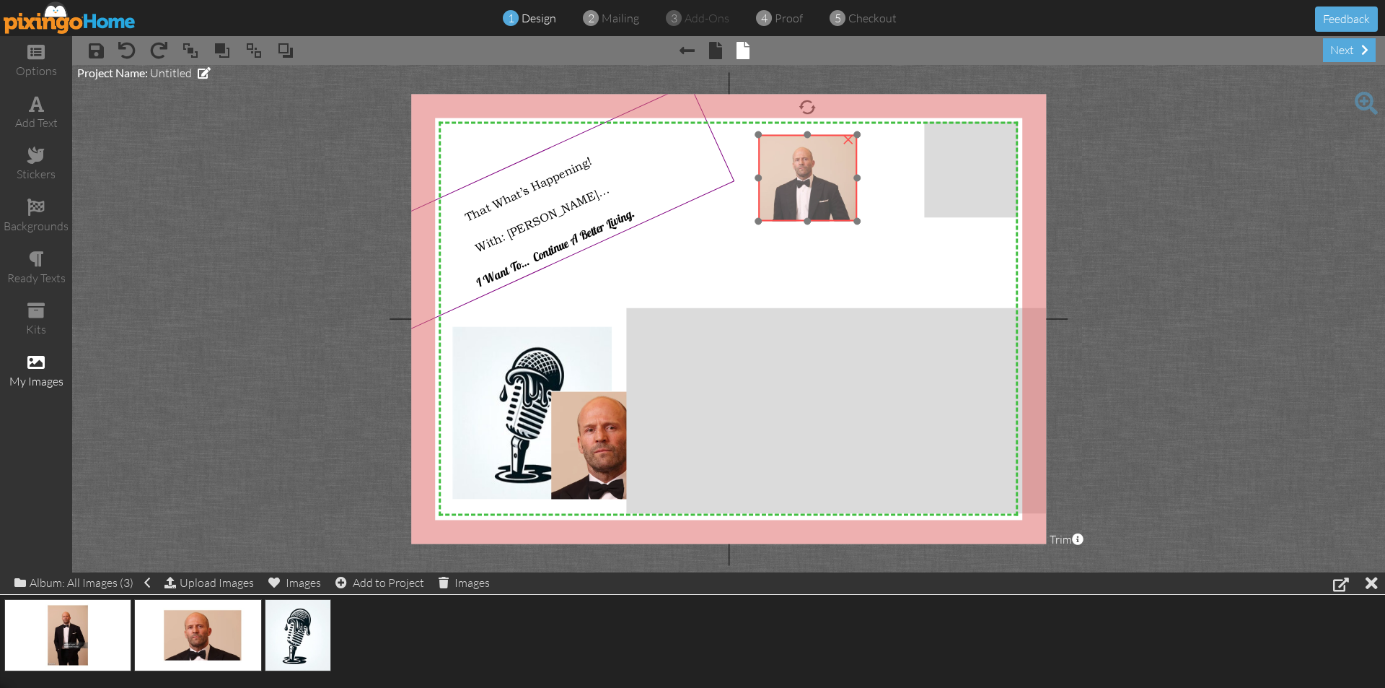
drag, startPoint x: 885, startPoint y: 197, endPoint x: 540, endPoint y: 155, distance: 347.4
click at [819, 196] on img at bounding box center [807, 207] width 317 height 178
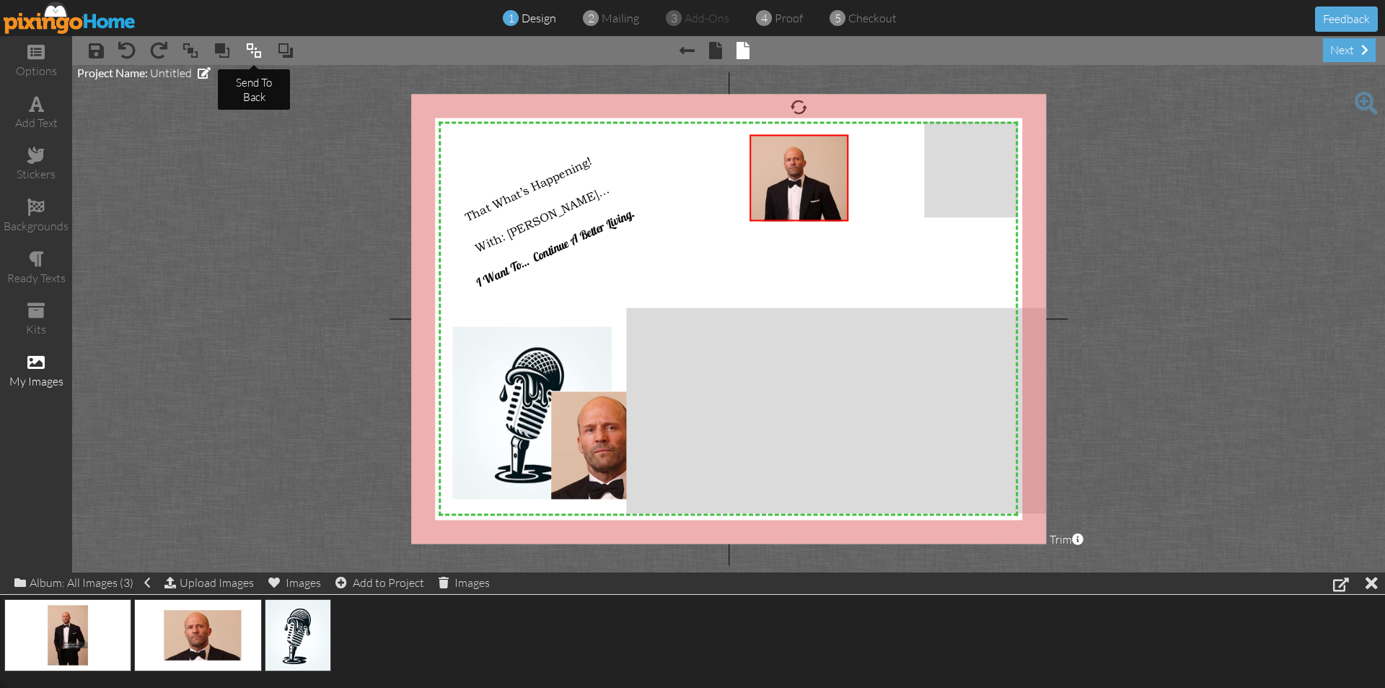
click at [259, 55] on span at bounding box center [253, 51] width 17 height 22
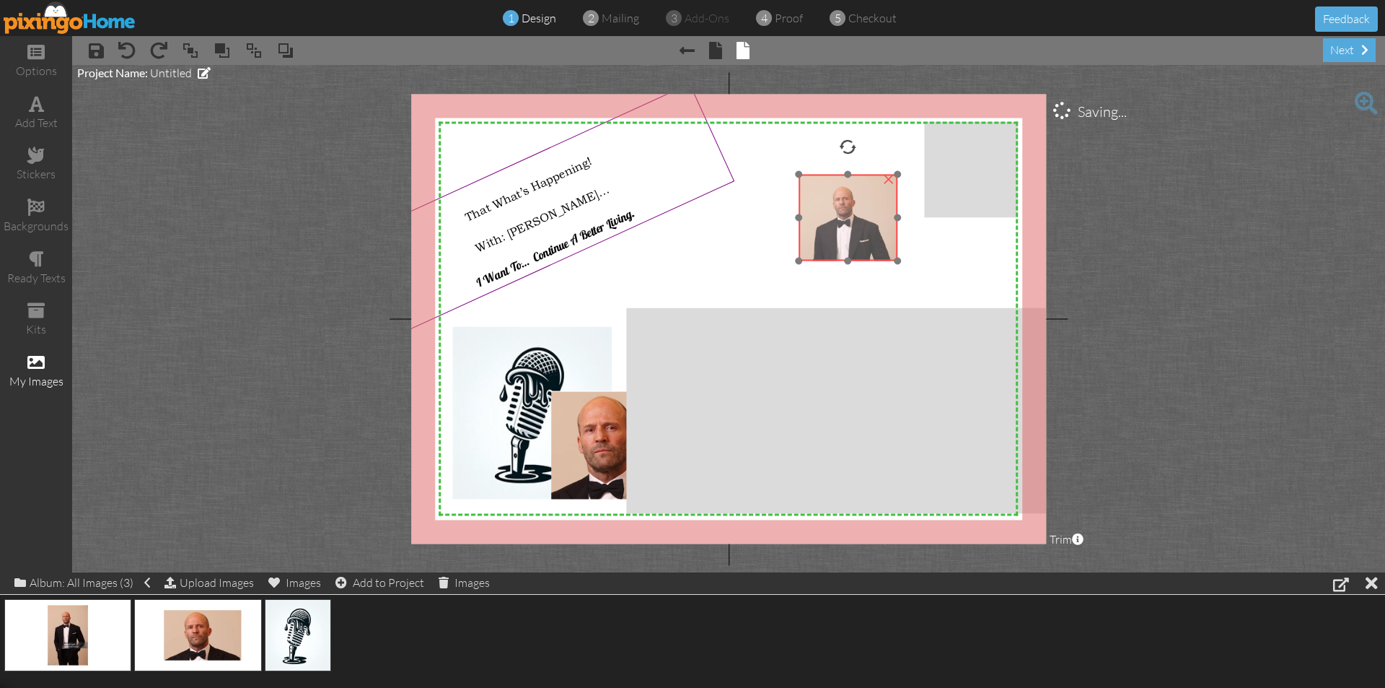
drag, startPoint x: 794, startPoint y: 198, endPoint x: 624, endPoint y: 180, distance: 171.2
click at [841, 236] on img at bounding box center [847, 246] width 317 height 178
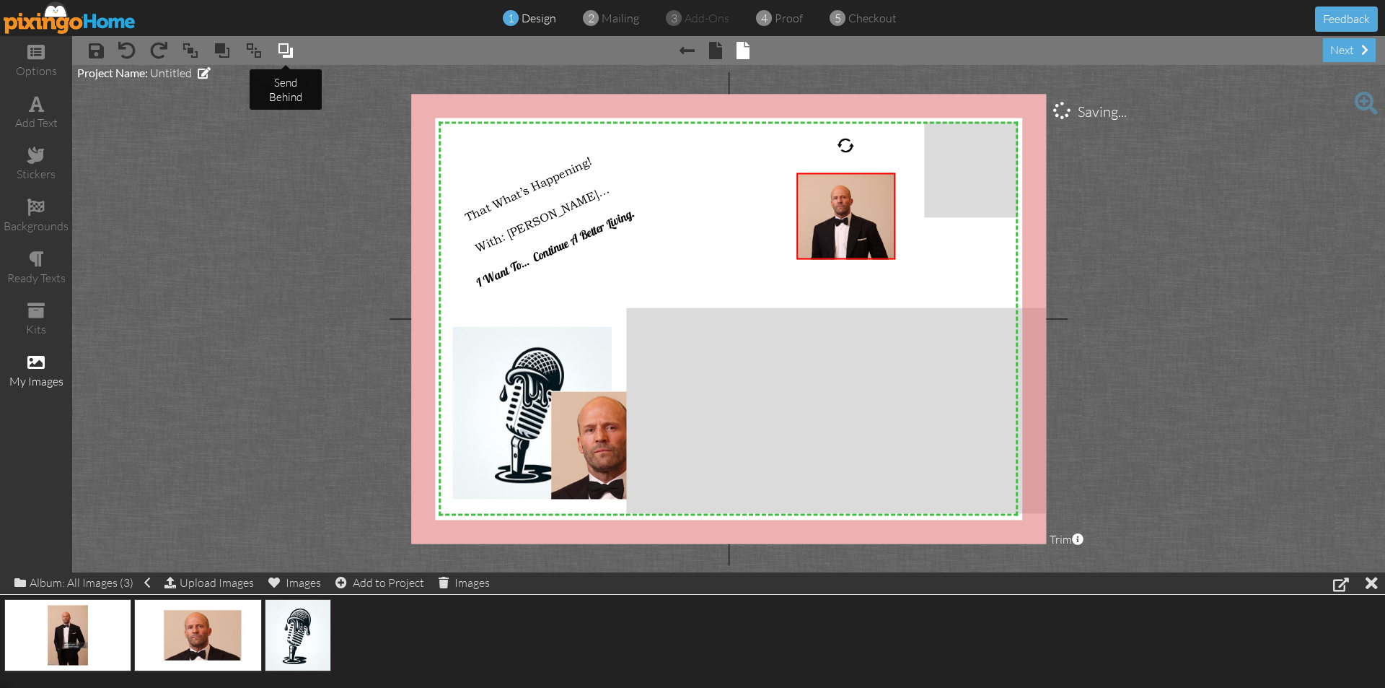
click at [283, 45] on span at bounding box center [285, 51] width 17 height 22
click at [178, 51] on span "× bring to front" at bounding box center [183, 50] width 32 height 25
click at [188, 52] on span at bounding box center [190, 51] width 17 height 22
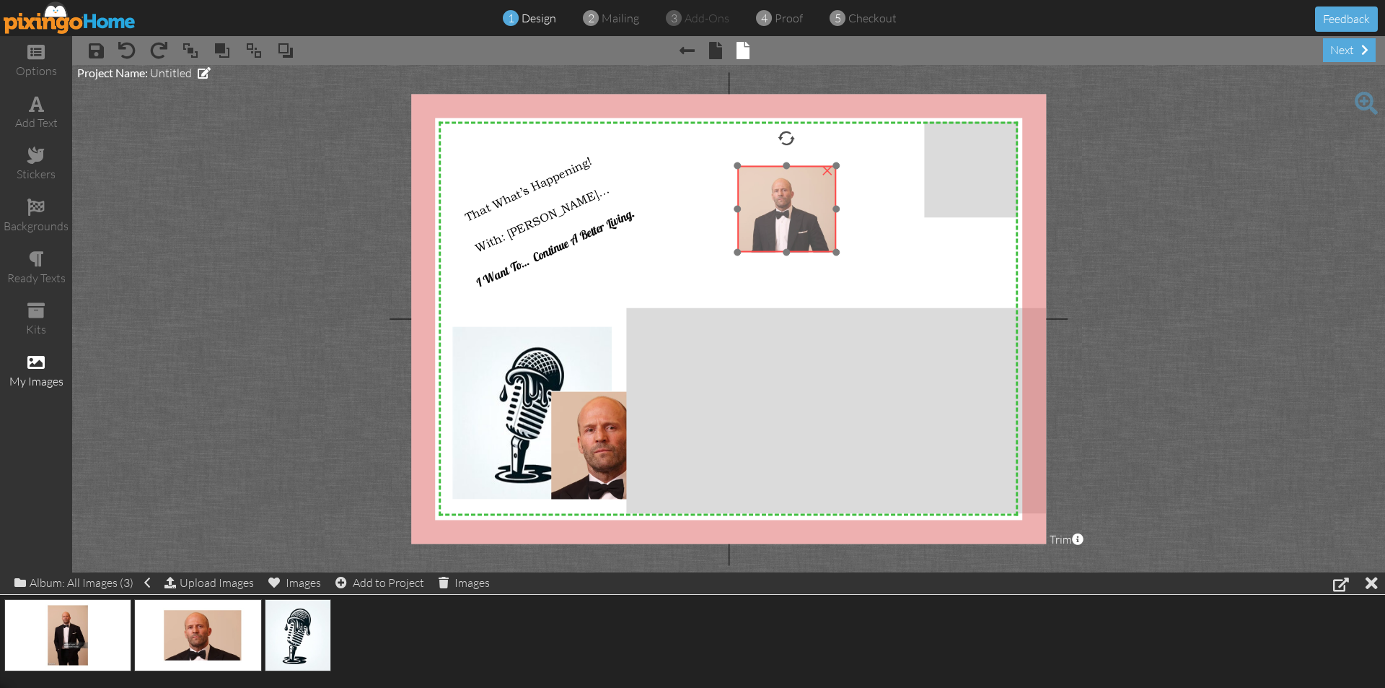
drag, startPoint x: 838, startPoint y: 219, endPoint x: 780, endPoint y: 215, distance: 58.6
click at [780, 215] on img at bounding box center [786, 238] width 317 height 178
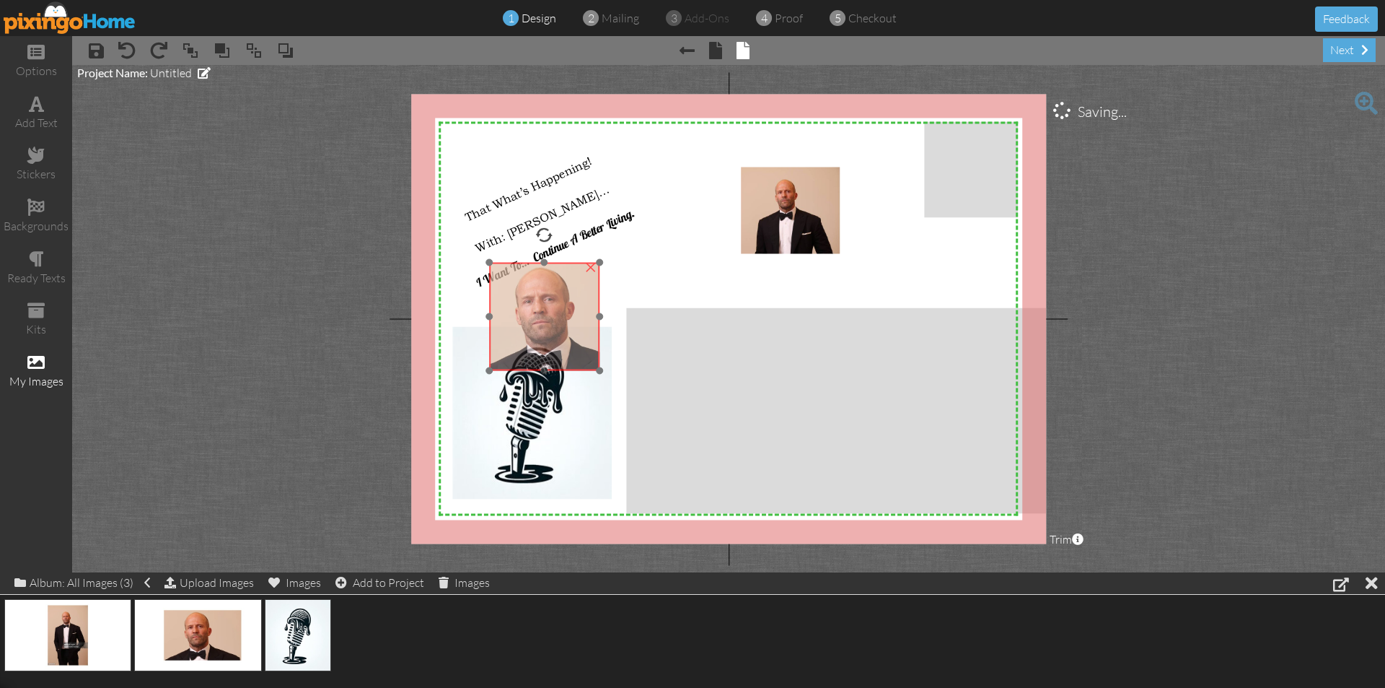
drag, startPoint x: 586, startPoint y: 440, endPoint x: 683, endPoint y: 298, distance: 172.3
click at [683, 298] on img at bounding box center [545, 318] width 277 height 156
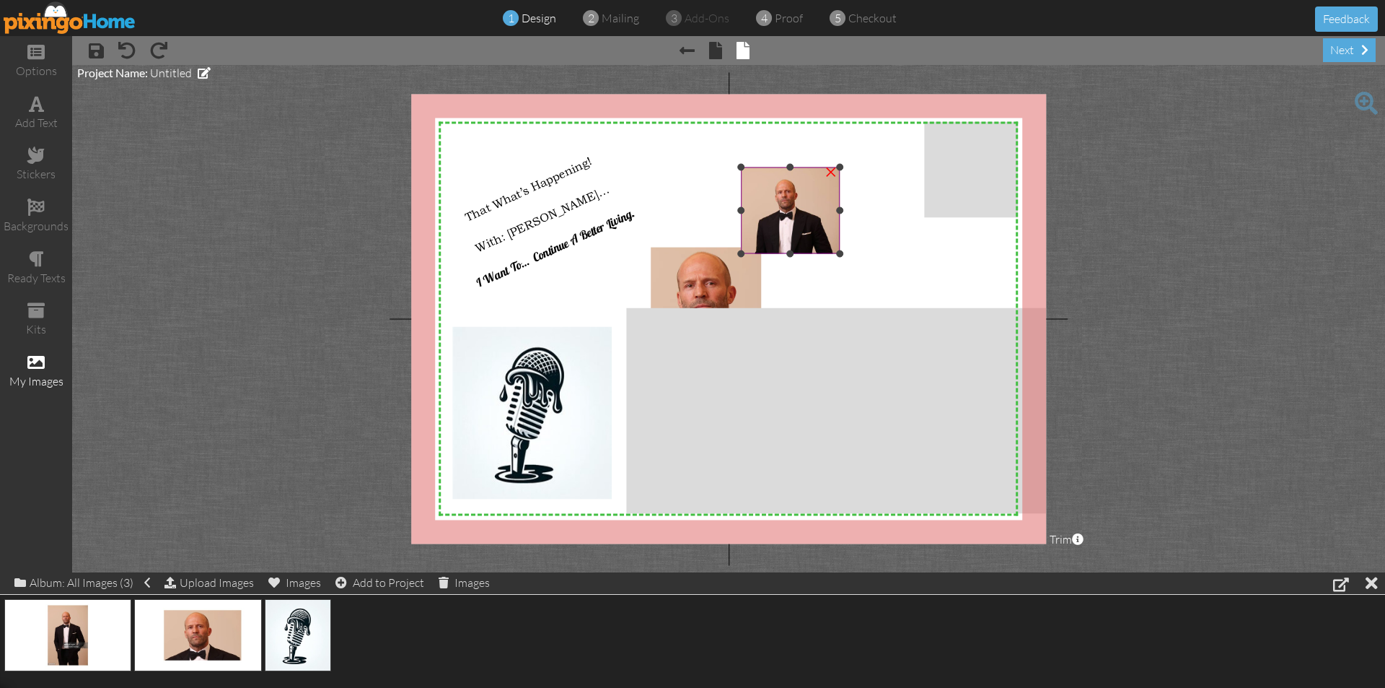
drag, startPoint x: 797, startPoint y: 230, endPoint x: 846, endPoint y: 228, distance: 49.1
click at [846, 228] on img at bounding box center [789, 239] width 317 height 178
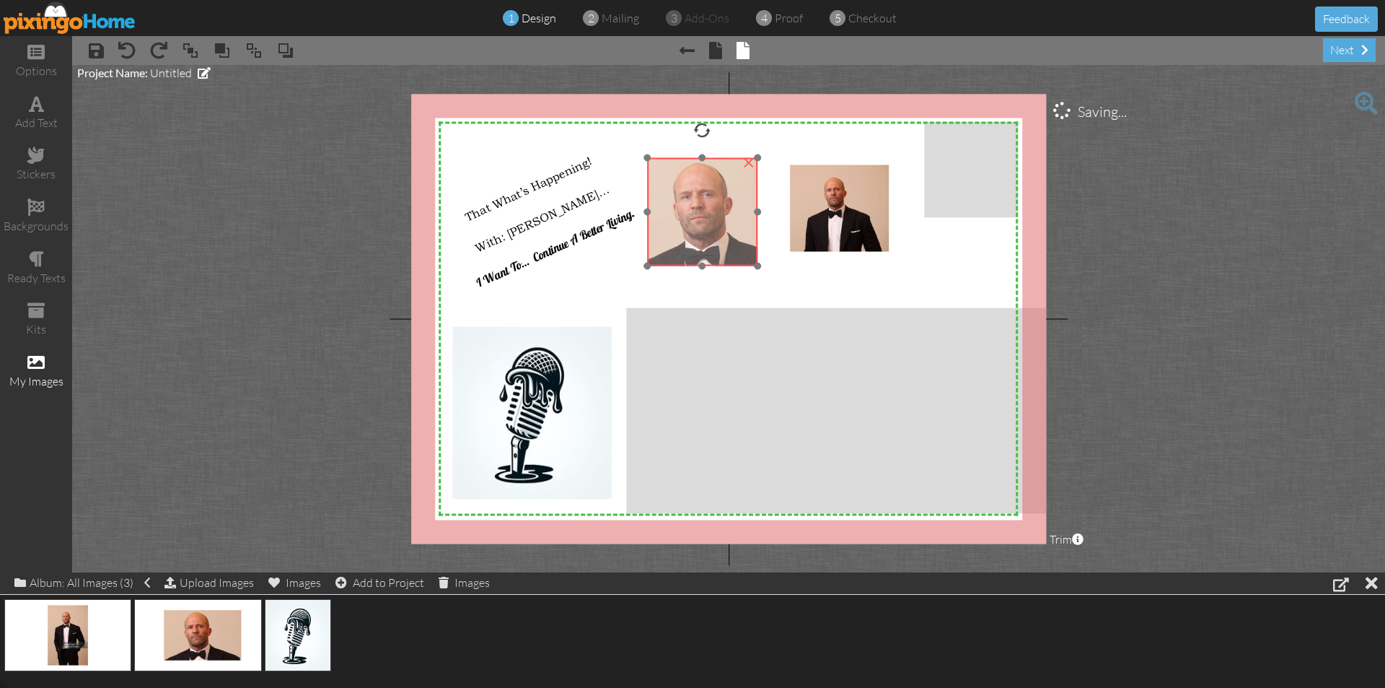
drag, startPoint x: 750, startPoint y: 273, endPoint x: 746, endPoint y: 184, distance: 88.8
click at [746, 184] on img at bounding box center [703, 214] width 277 height 156
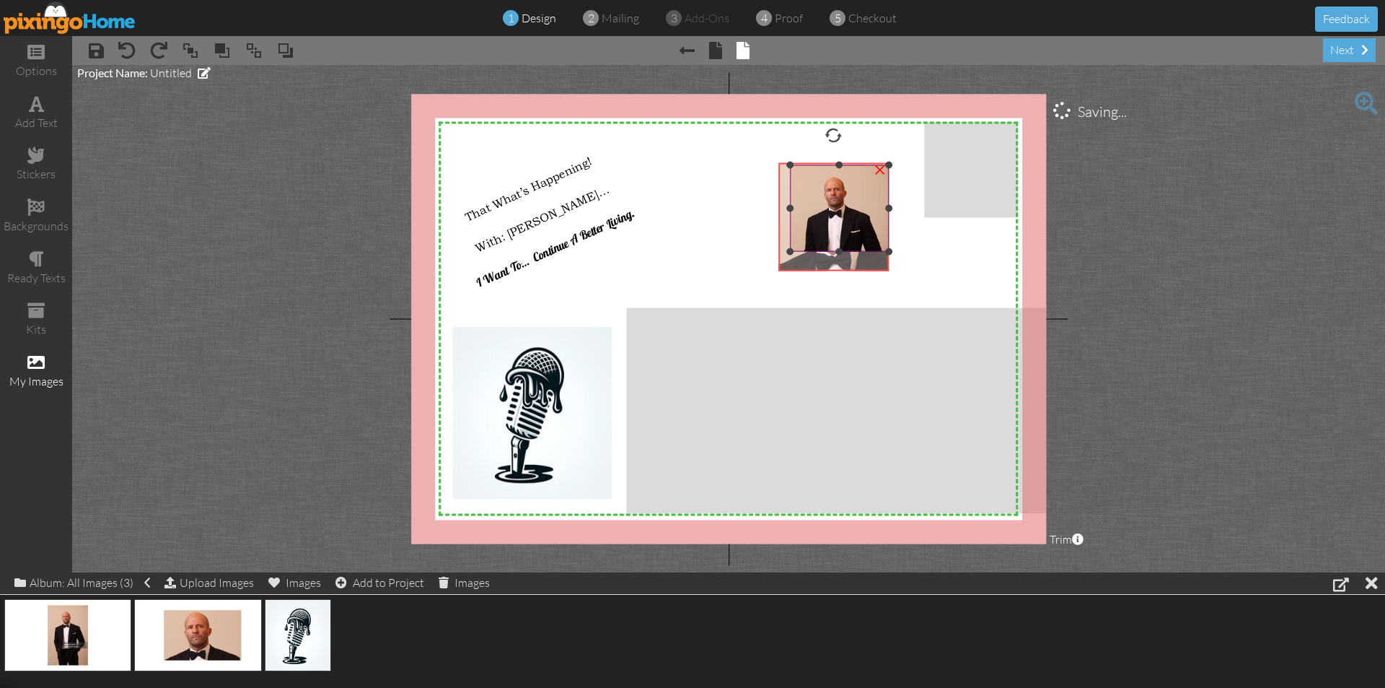
drag, startPoint x: 729, startPoint y: 232, endPoint x: 860, endPoint y: 237, distance: 131.4
click at [860, 237] on div "X X X X X X X X X X X X X X X X X X X X X X X X X X X X X X X X X X X X X X X X…" at bounding box center [728, 319] width 635 height 450
drag, startPoint x: 831, startPoint y: 268, endPoint x: 832, endPoint y: 250, distance: 18.8
click at [832, 250] on div "X X X X X X X X X X X X X X X X X X X X X X X X X X X X X X X X X X X X X X X X…" at bounding box center [728, 319] width 635 height 450
drag, startPoint x: 780, startPoint y: 206, endPoint x: 793, endPoint y: 209, distance: 13.3
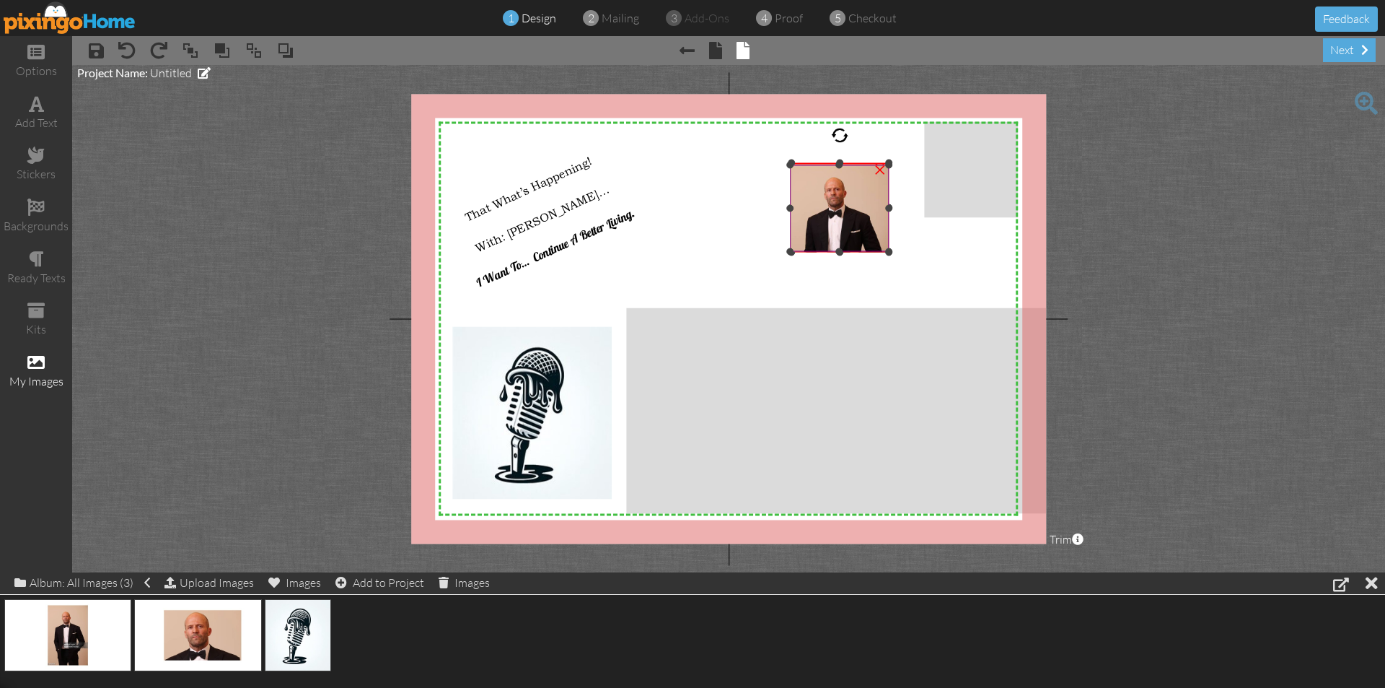
click at [793, 209] on div "X X X X X X X X X X X X X X X X X X X X X X X X X X X X X X X X X X X X X X X X…" at bounding box center [728, 319] width 635 height 450
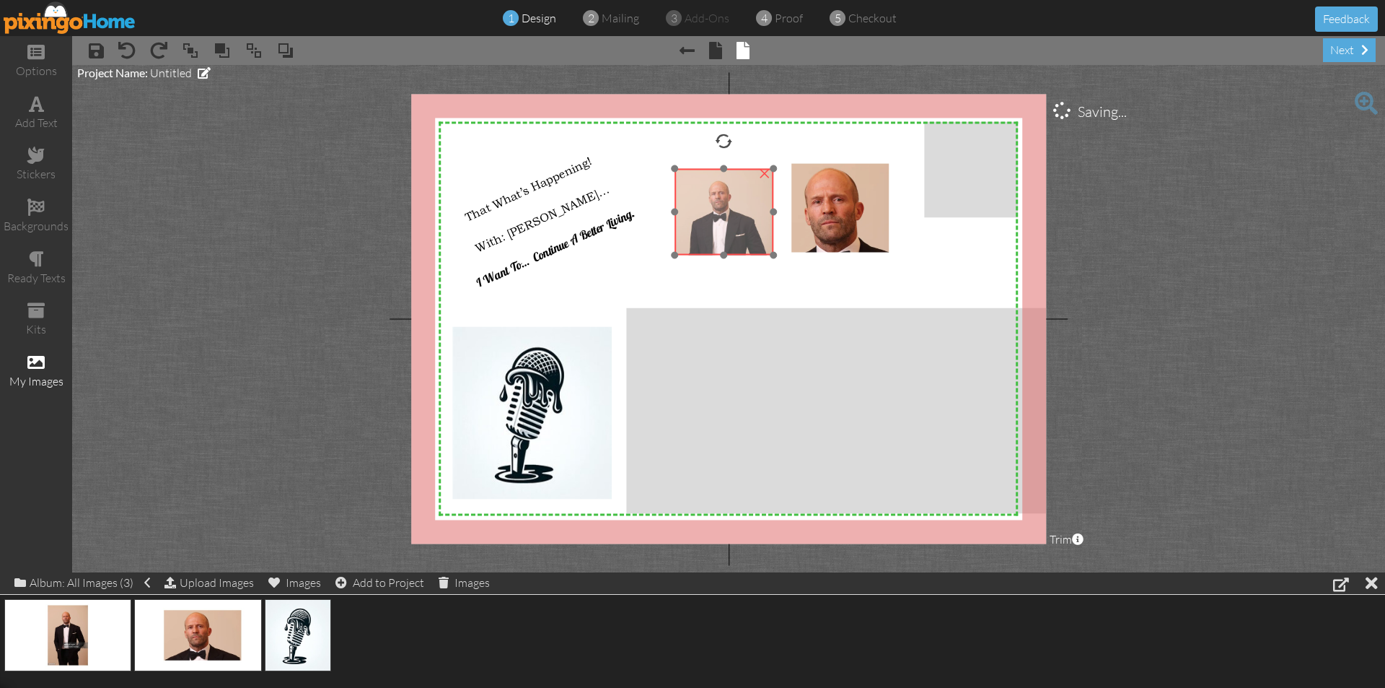
drag, startPoint x: 826, startPoint y: 190, endPoint x: 711, endPoint y: 189, distance: 115.5
click at [711, 189] on img at bounding box center [723, 241] width 317 height 178
click at [1155, 521] on project-studio-wrapper "X X X X X X X X X X X X X X X X X X X X X X X X X X X X X X X X X X X X X X X X…" at bounding box center [728, 318] width 1313 height 507
click at [1154, 517] on project-studio-wrapper "X X X X X X X X X X X X X X X X X X X X X X X X X X X X X X X X X X X X X X X X…" at bounding box center [728, 318] width 1313 height 507
drag, startPoint x: 1146, startPoint y: 498, endPoint x: 1139, endPoint y: 478, distance: 21.2
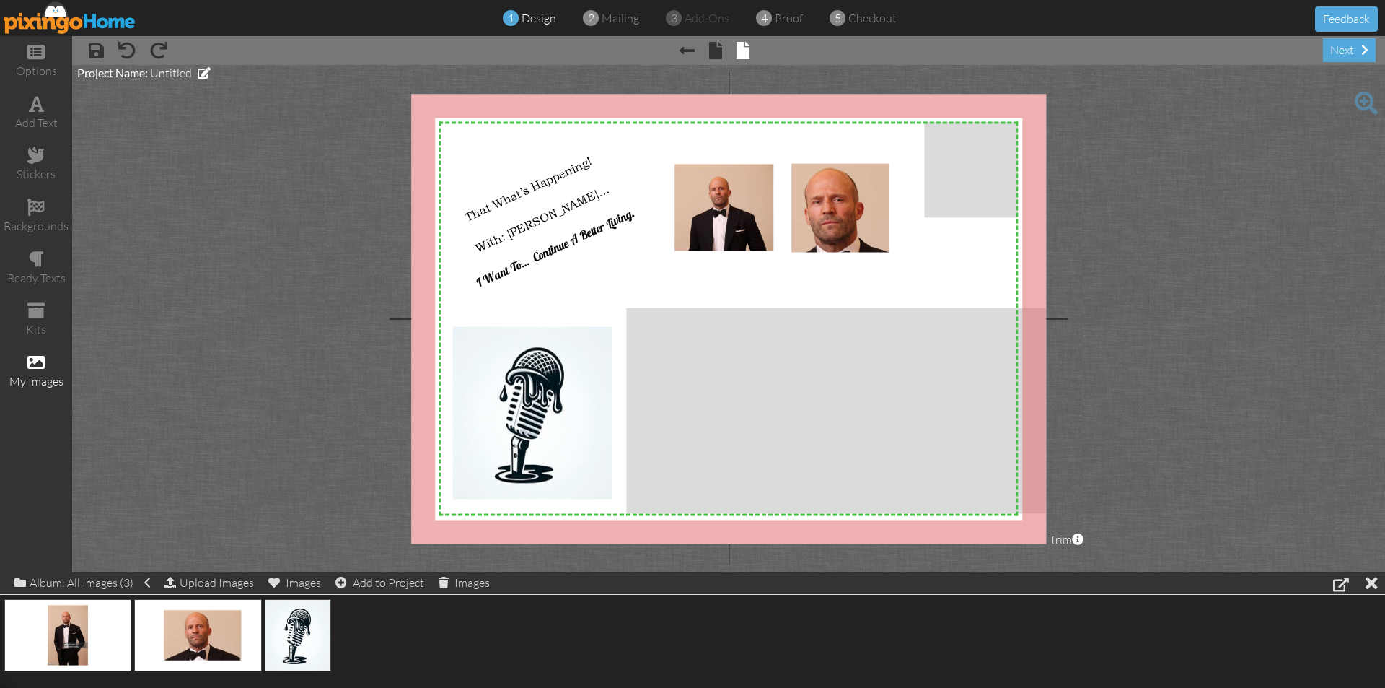
click at [1143, 487] on project-studio-wrapper "X X X X X X X X X X X X X X X X X X X X X X X X X X X X X X X X X X X X X X X X…" at bounding box center [728, 318] width 1313 height 507
click at [1339, 587] on div at bounding box center [1341, 583] width 16 height 17
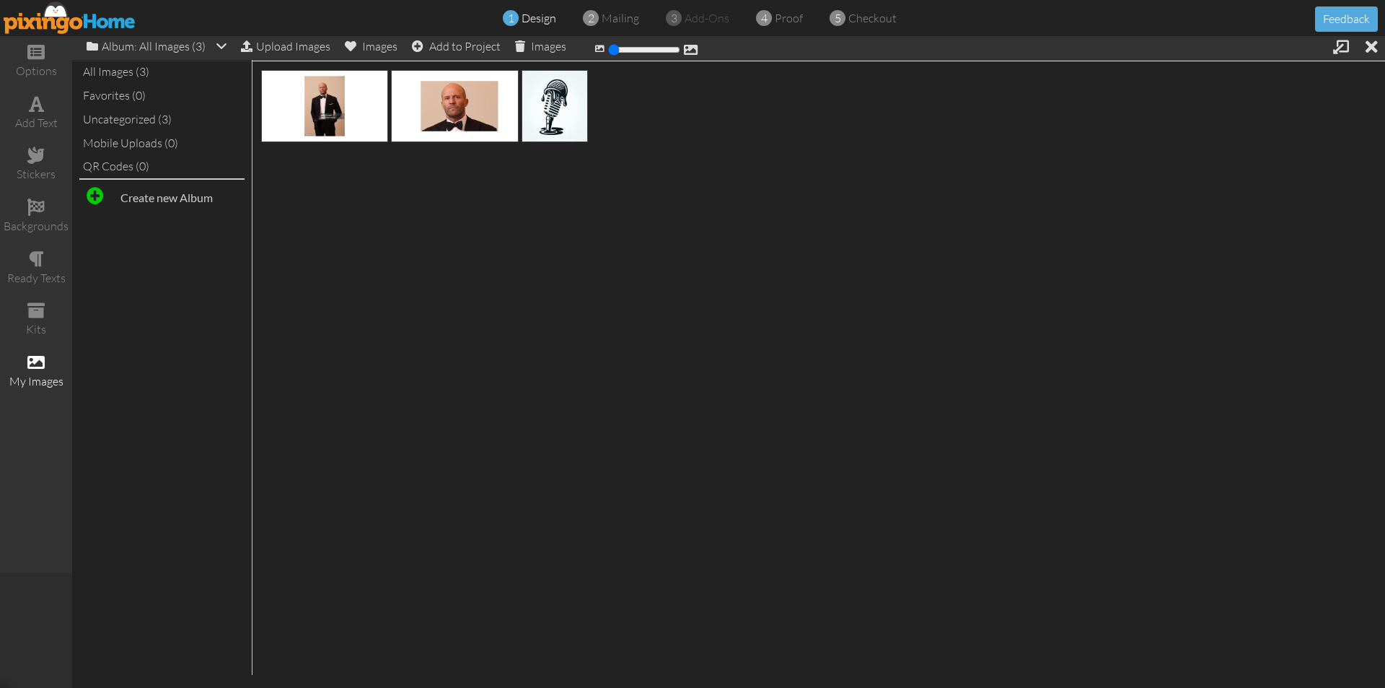
click at [173, 202] on strong "Create new Album" at bounding box center [167, 197] width 92 height 14
type input "Fund Raising I"
click at [122, 247] on div at bounding box center [121, 236] width 76 height 35
click at [121, 234] on div "All Images (3) Favorites (0) Uncategorized (3) Mobile Uploads (0) QR Codes (0) …" at bounding box center [162, 367] width 180 height 615
click at [29, 18] on img at bounding box center [70, 17] width 133 height 32
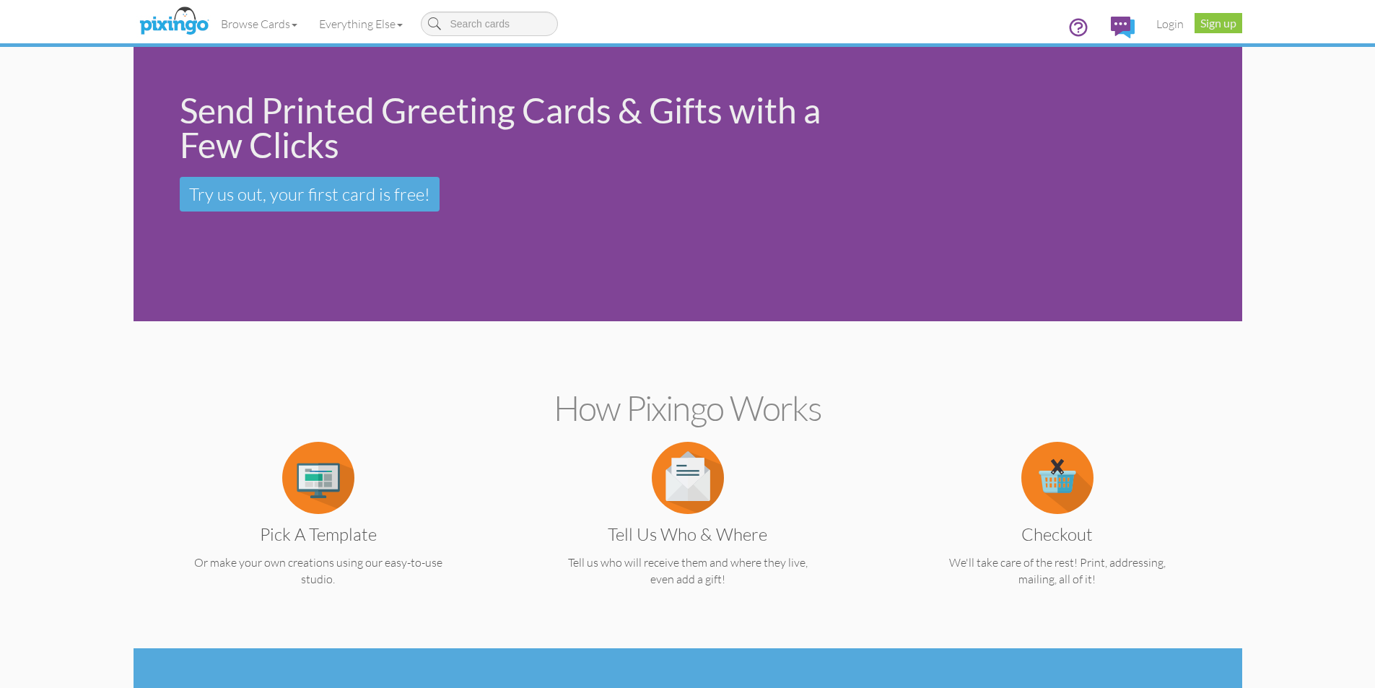
click at [29, 18] on nav "Toggle navigation Visit Pixingo Mobile Browse Cards Everything Else Other Produ…" at bounding box center [687, 23] width 1375 height 47
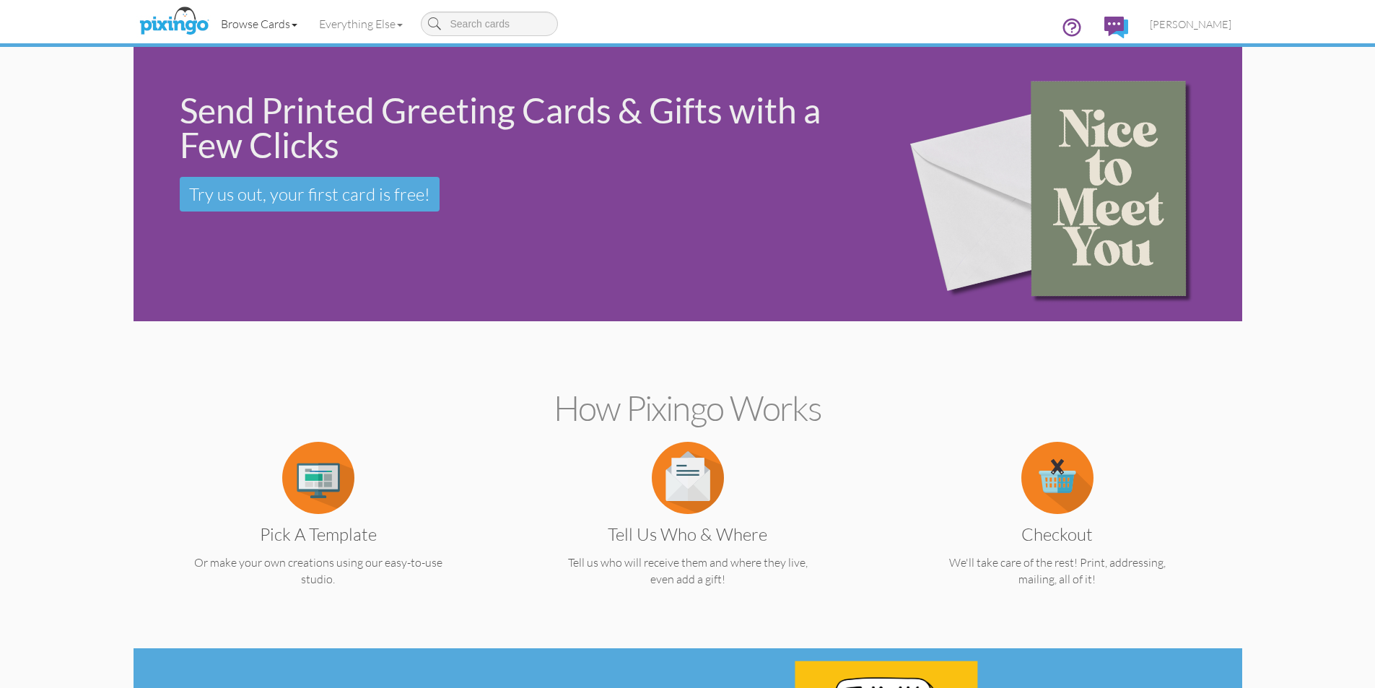
click at [290, 26] on link "Browse Cards" at bounding box center [259, 24] width 98 height 36
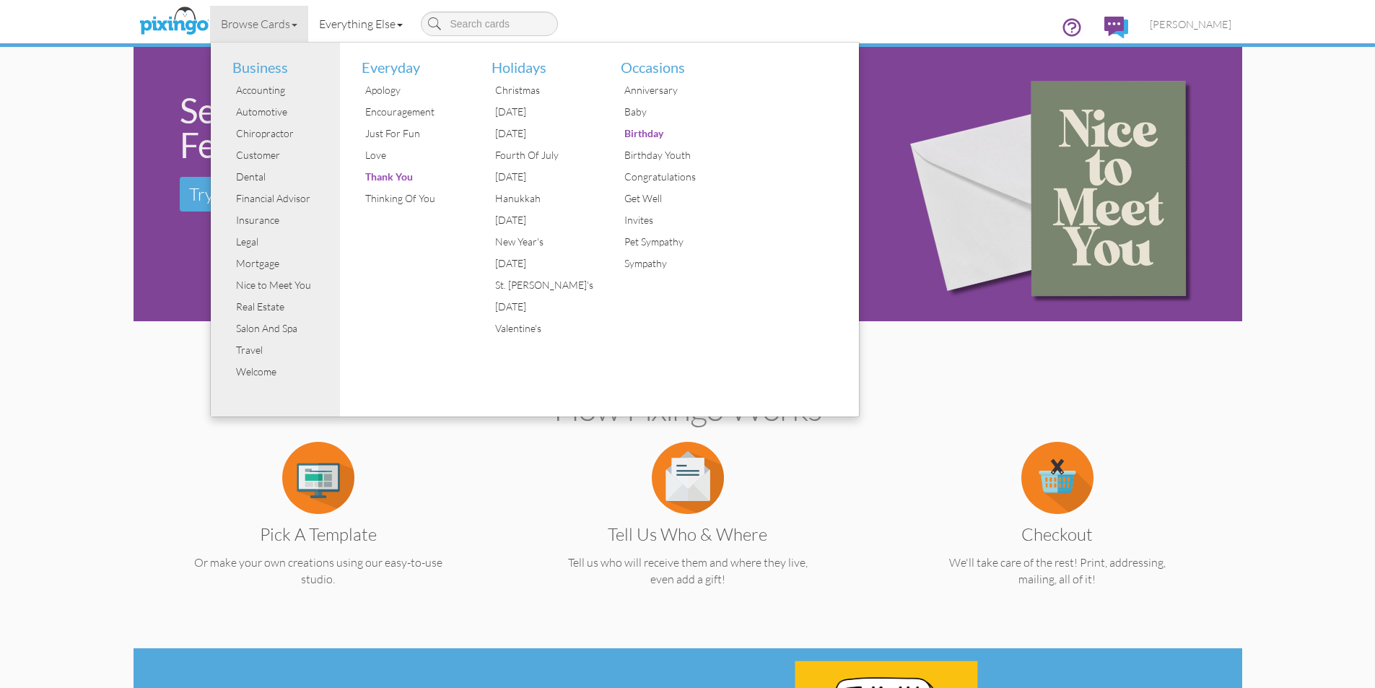
click at [413, 22] on link "Everything Else" at bounding box center [360, 24] width 105 height 36
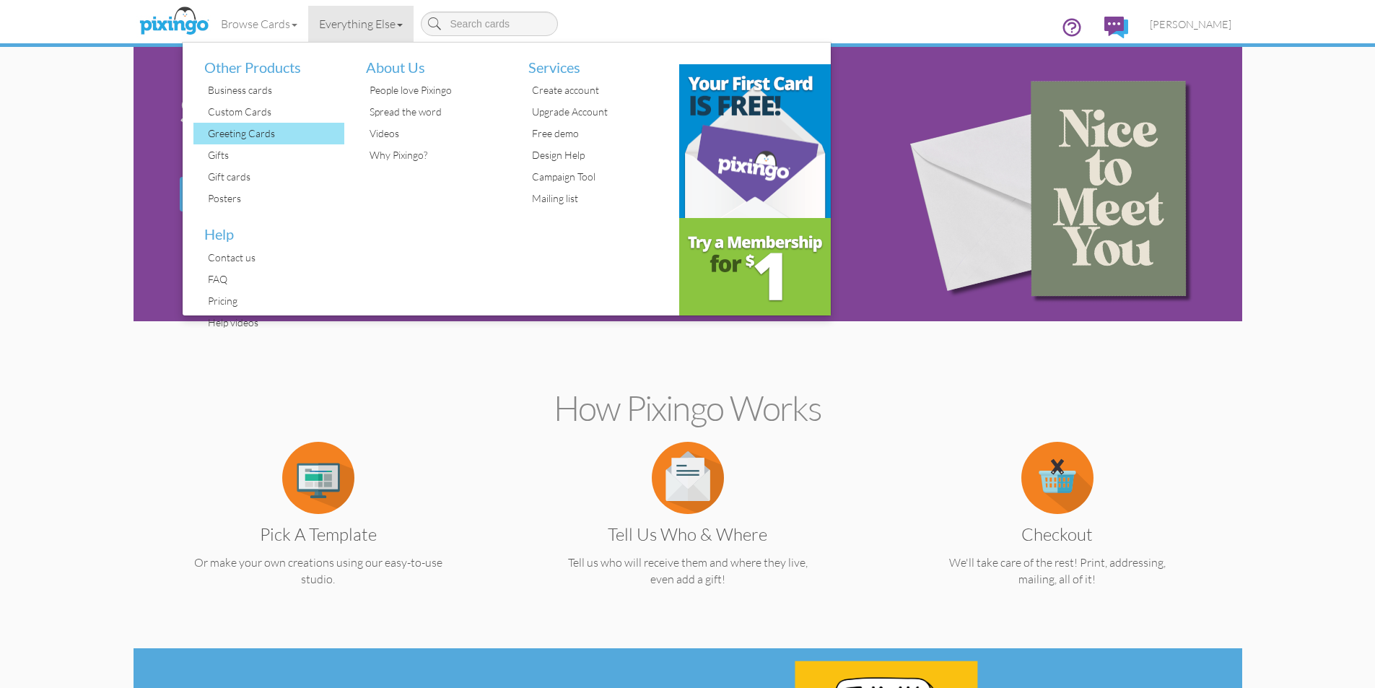
click at [275, 136] on div "Greeting Cards" at bounding box center [274, 134] width 141 height 22
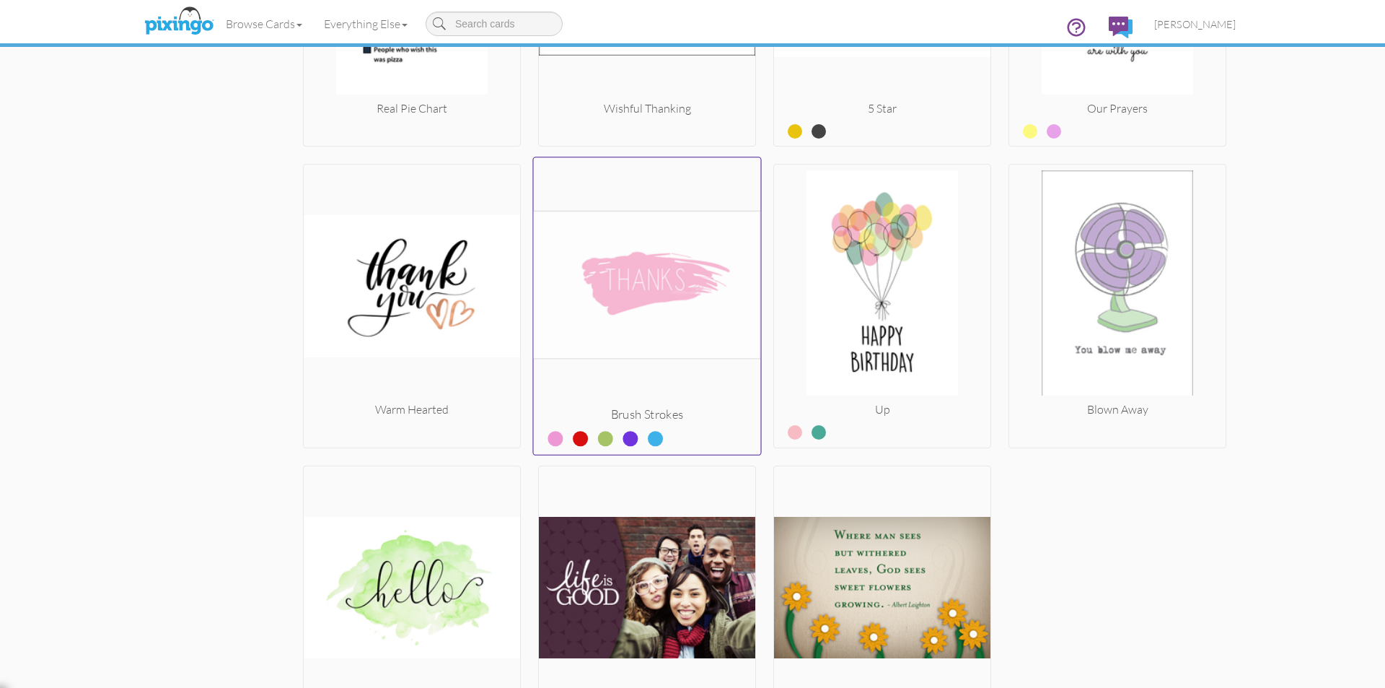
scroll to position [10261, 0]
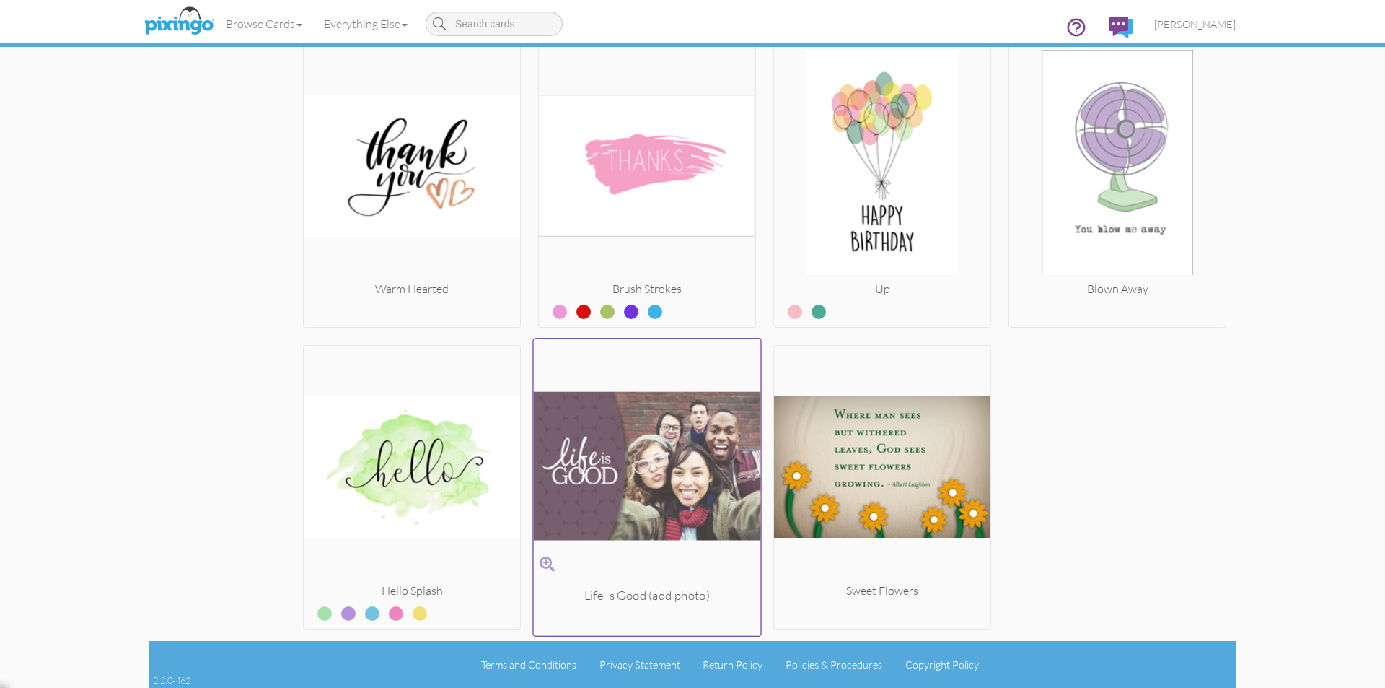
click at [694, 427] on img at bounding box center [647, 466] width 227 height 242
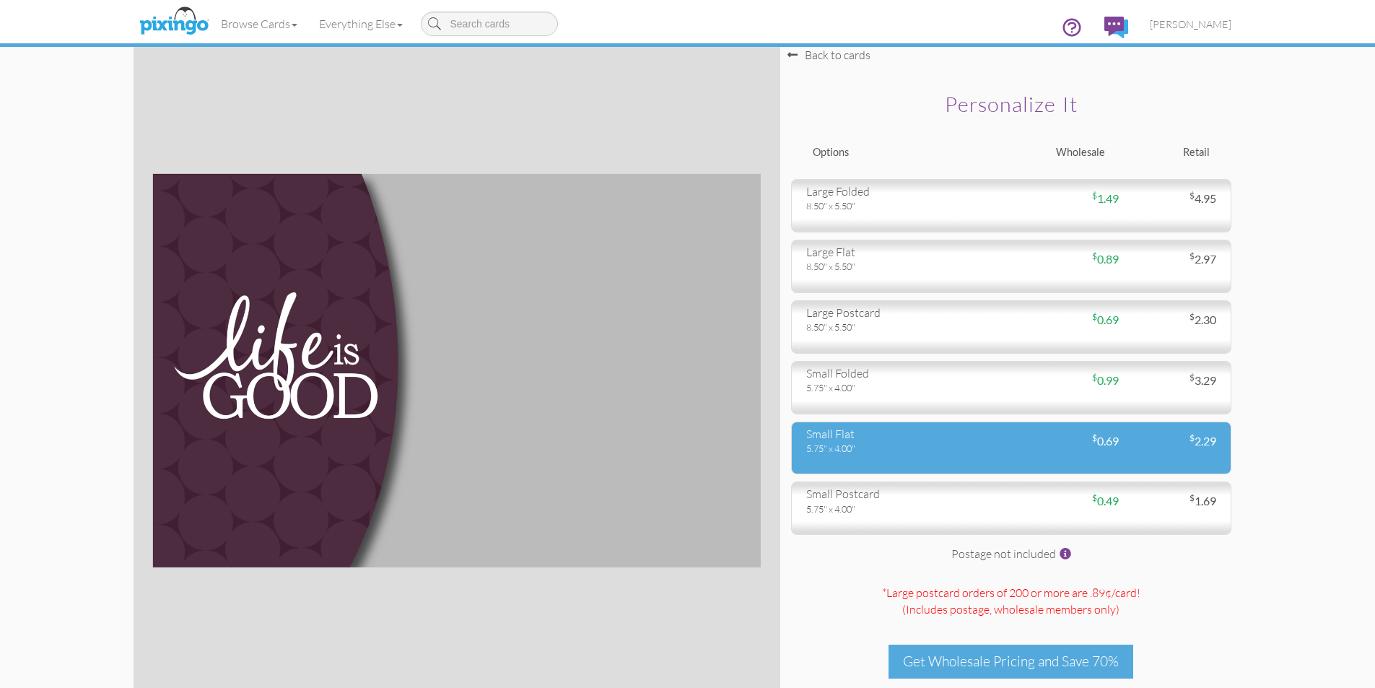
click at [978, 459] on div "small flat 5.75" x 4.00" $ 0.69 $ 2.29" at bounding box center [1011, 447] width 440 height 53
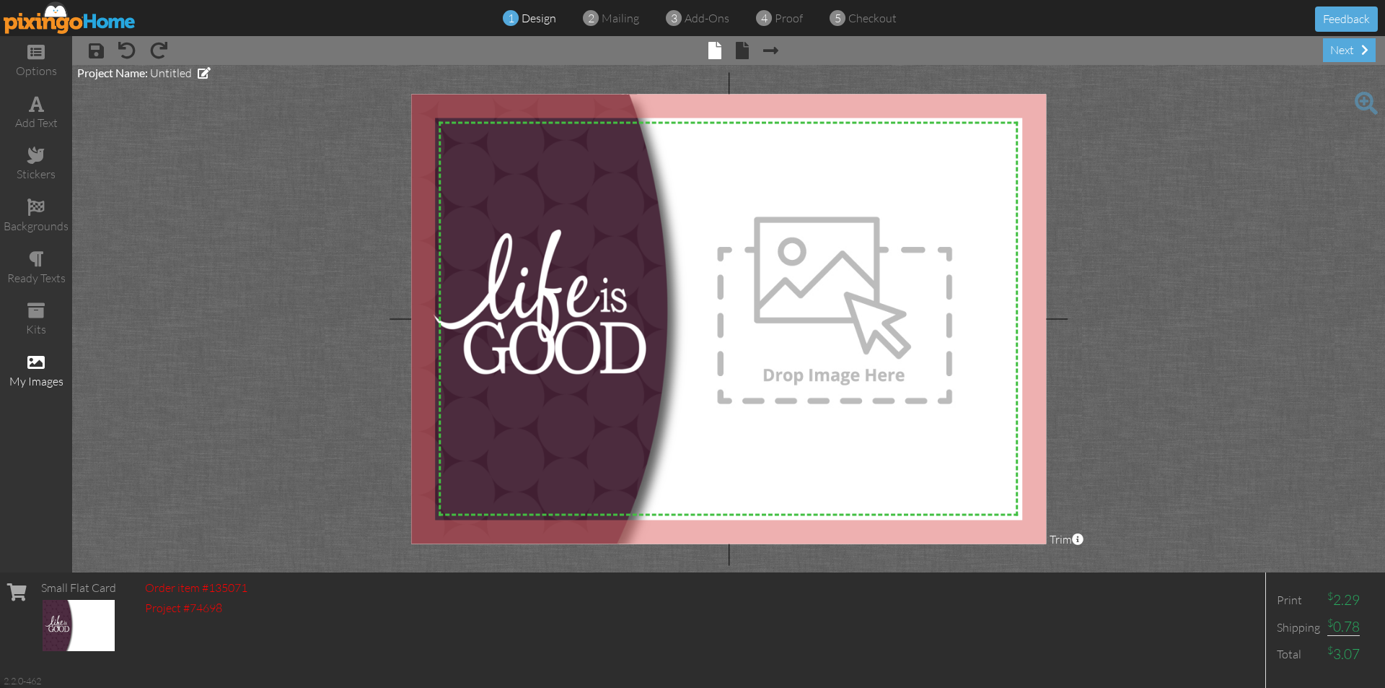
drag, startPoint x: 18, startPoint y: 371, endPoint x: 30, endPoint y: 372, distance: 11.6
click at [18, 372] on div "my images" at bounding box center [36, 371] width 72 height 51
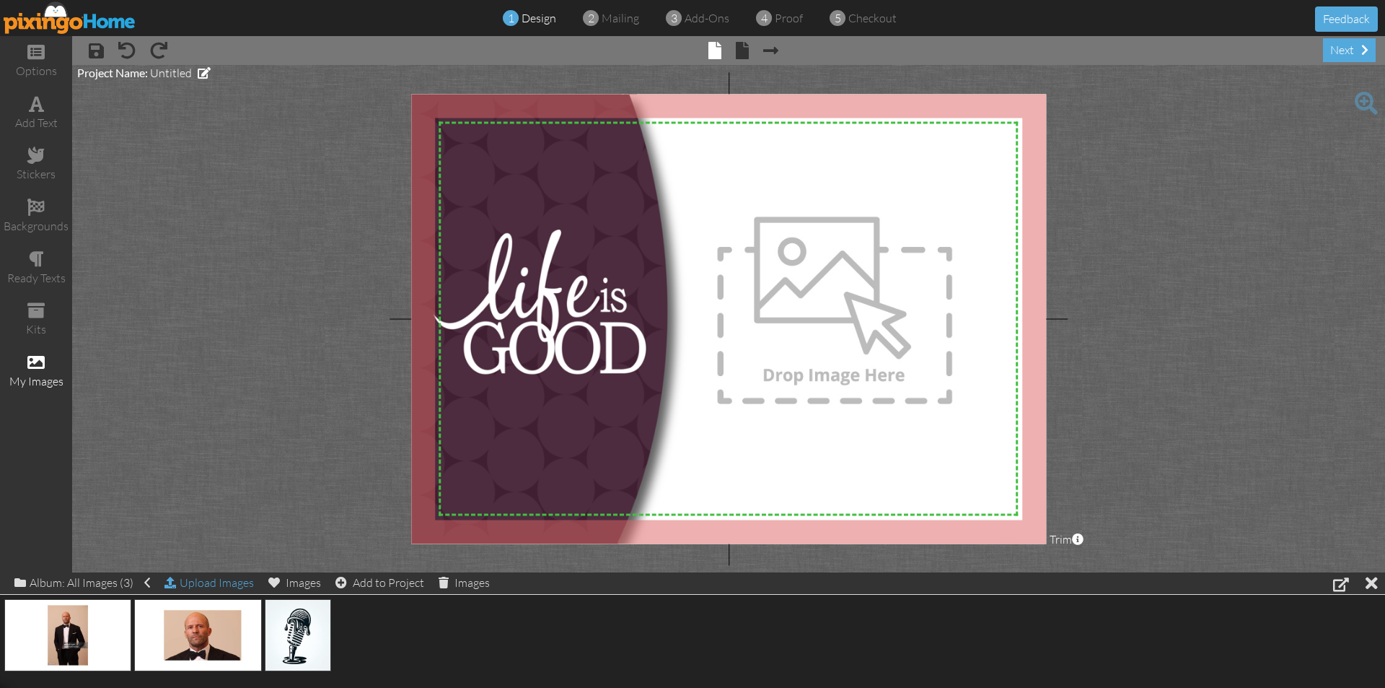
click at [227, 588] on div "Upload Images" at bounding box center [209, 582] width 89 height 21
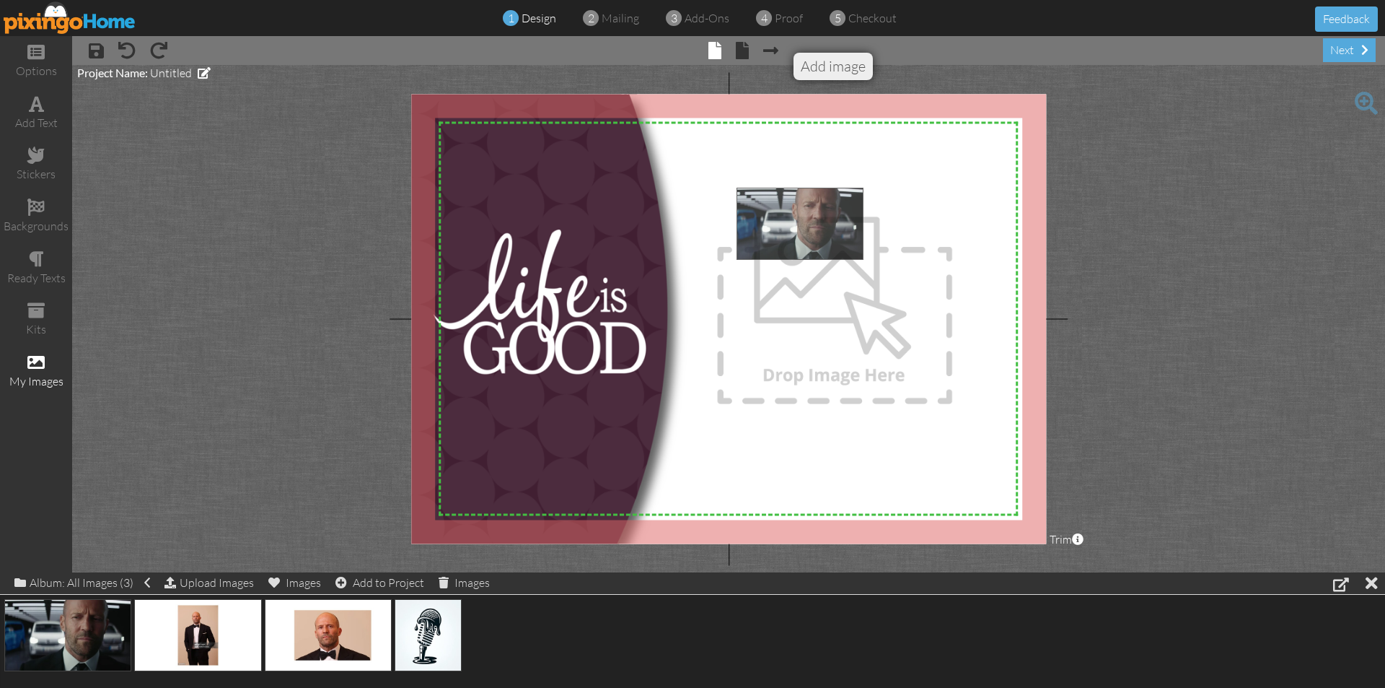
drag, startPoint x: 78, startPoint y: 639, endPoint x: 810, endPoint y: 229, distance: 839.3
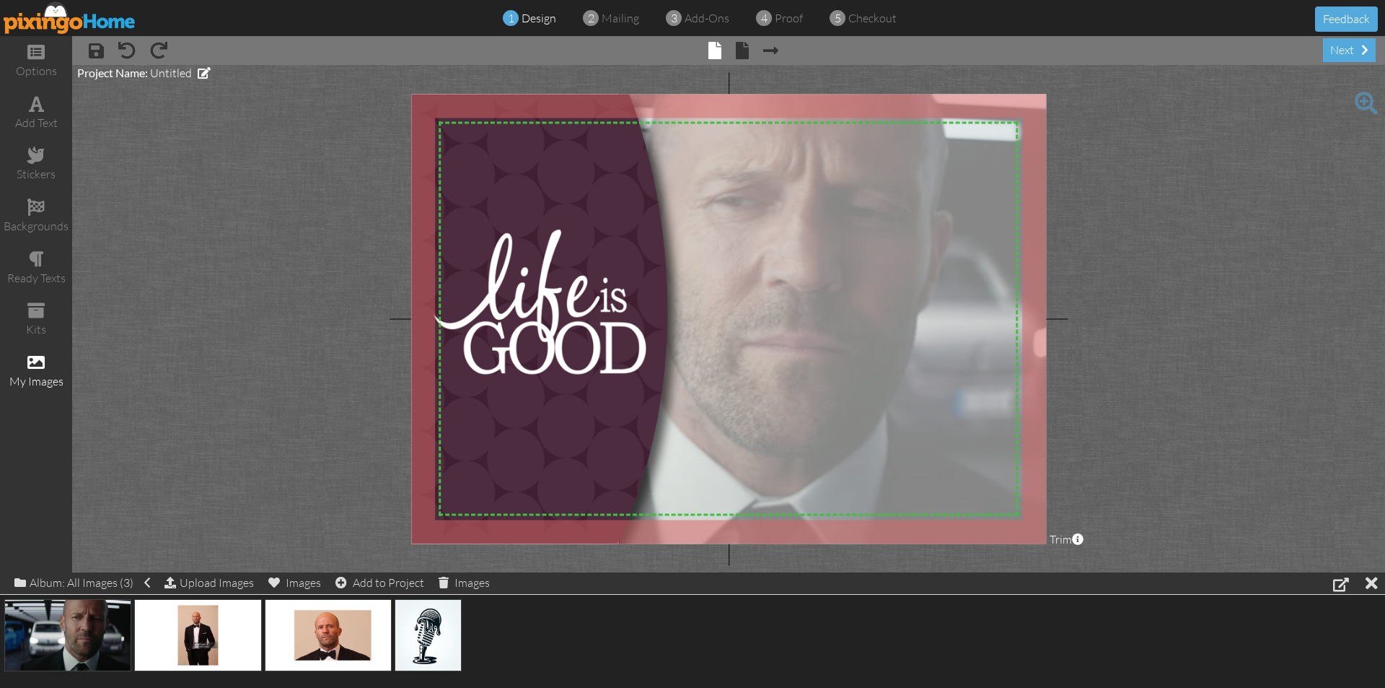
drag, startPoint x: 867, startPoint y: 288, endPoint x: 722, endPoint y: 403, distance: 184.9
click at [722, 403] on div at bounding box center [833, 319] width 429 height 469
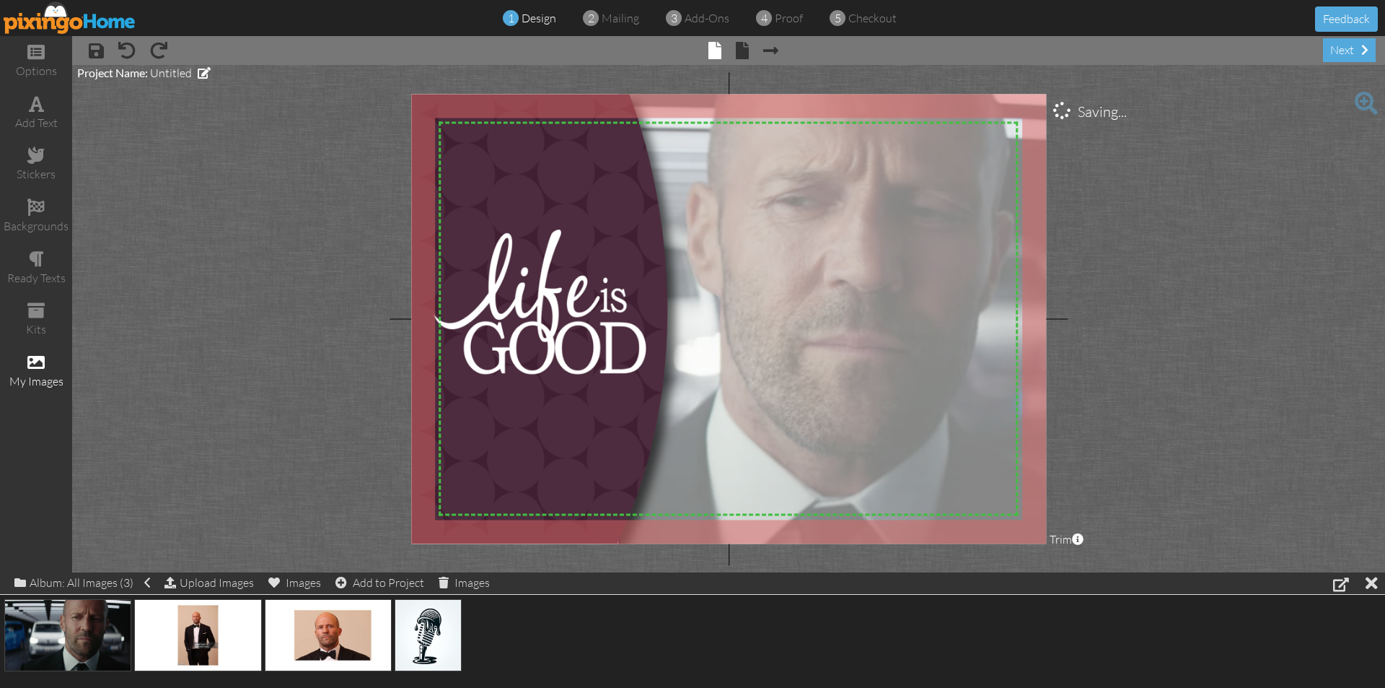
drag, startPoint x: 752, startPoint y: 378, endPoint x: 813, endPoint y: 382, distance: 61.4
click at [813, 382] on div at bounding box center [833, 319] width 429 height 469
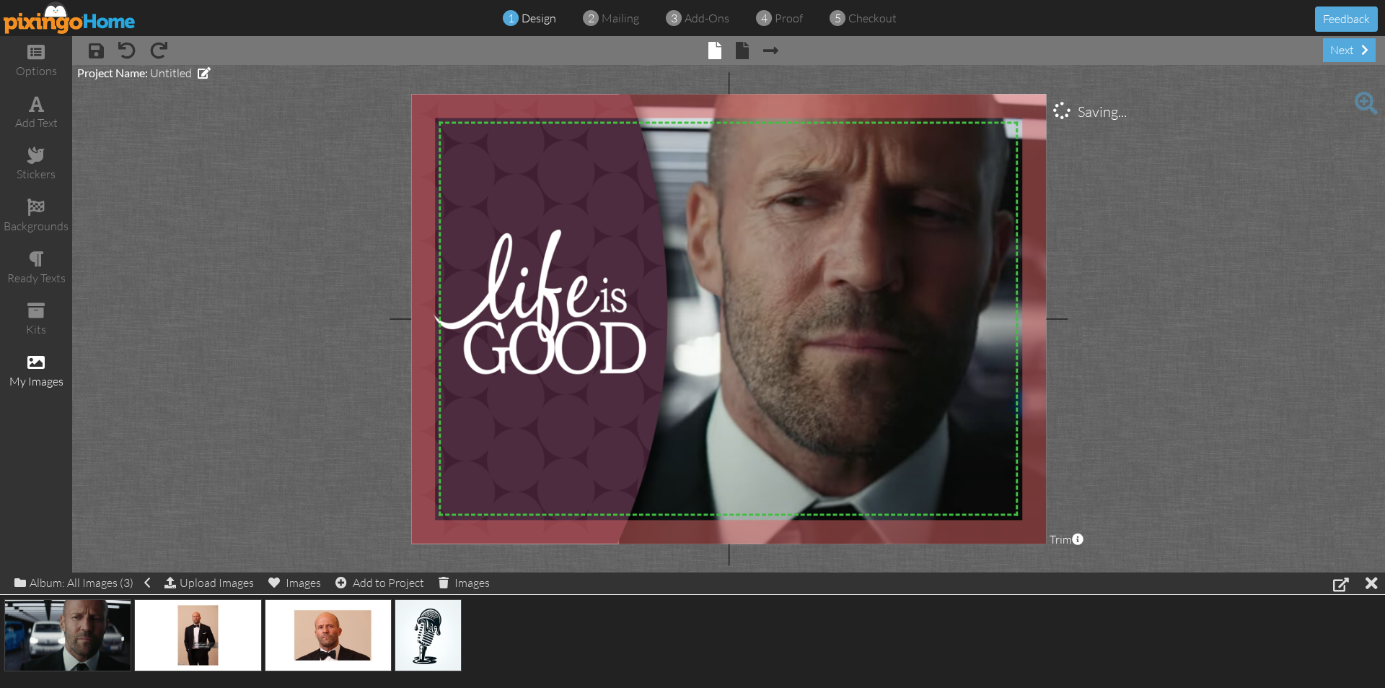
click at [1293, 313] on project-studio-wrapper "X X X X X X X X X X X X X X X X X X X X X X X X X X X X X X X X X X X X X X X X…" at bounding box center [728, 318] width 1313 height 507
click at [745, 45] on span at bounding box center [742, 50] width 13 height 17
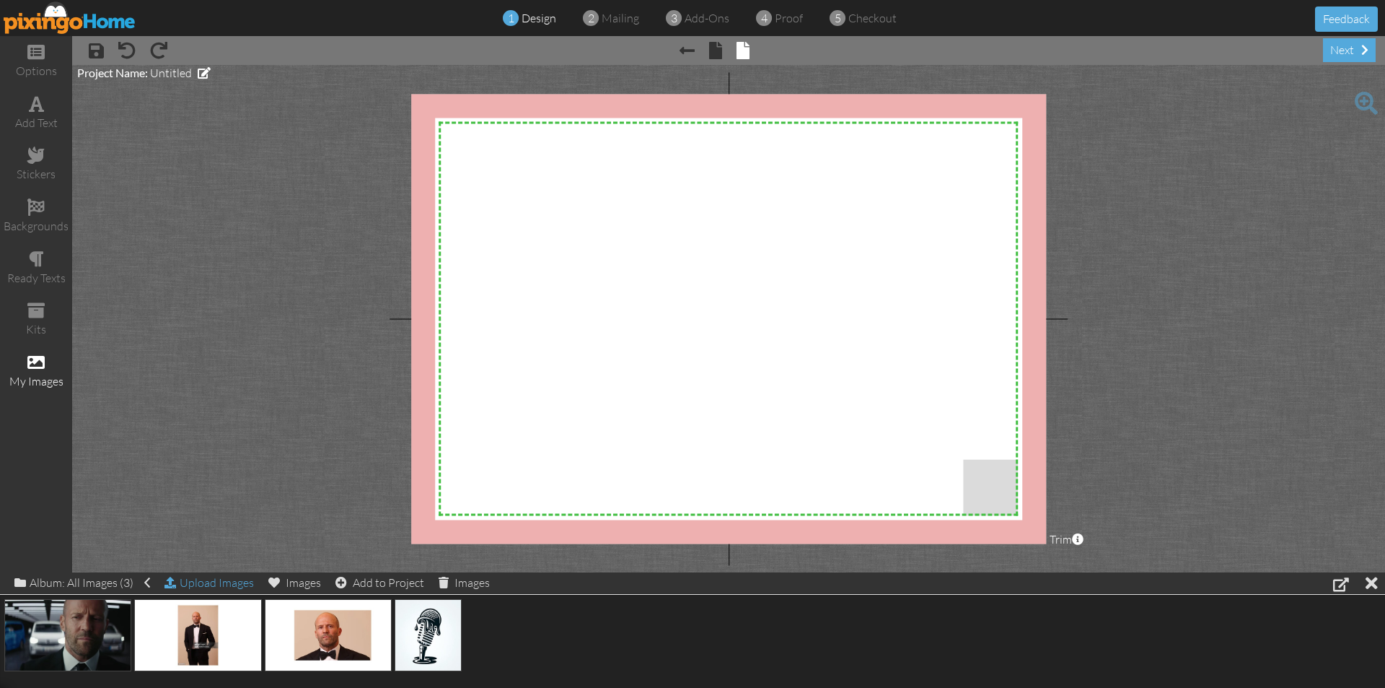
click at [202, 580] on div "Upload Images" at bounding box center [209, 582] width 89 height 21
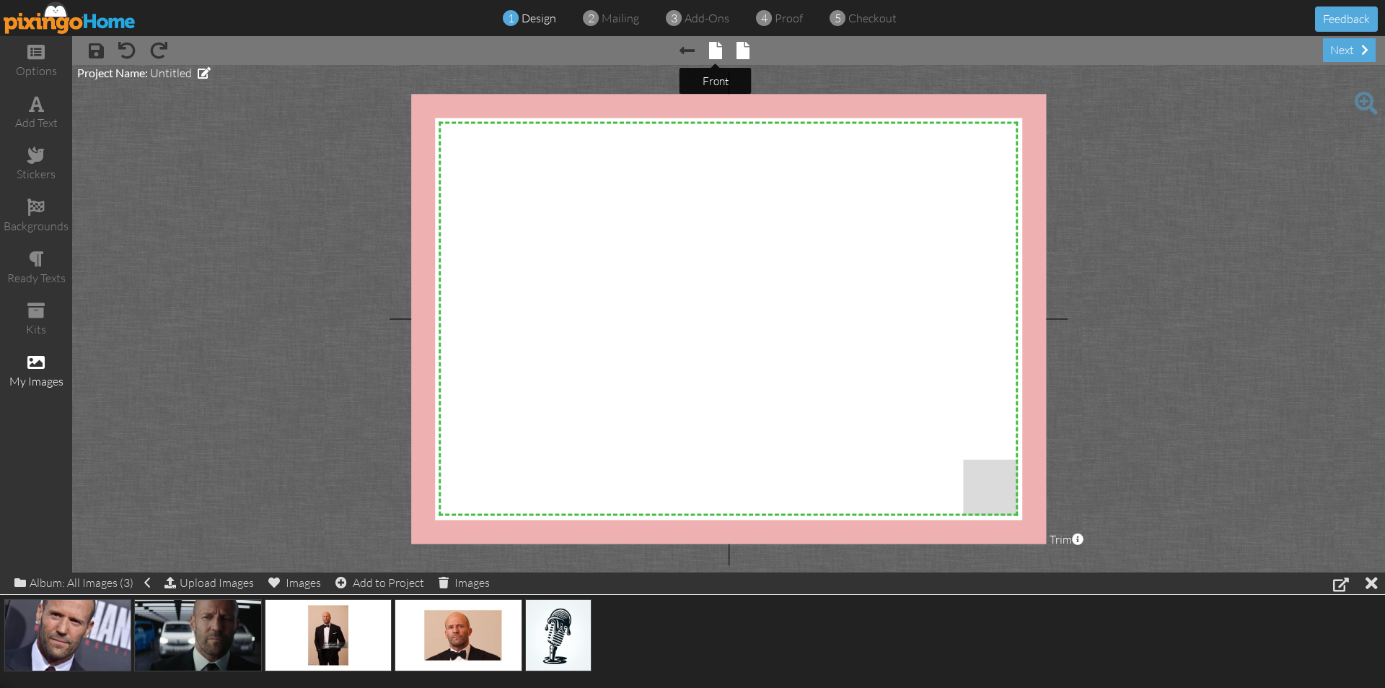
click at [712, 45] on span at bounding box center [715, 50] width 13 height 17
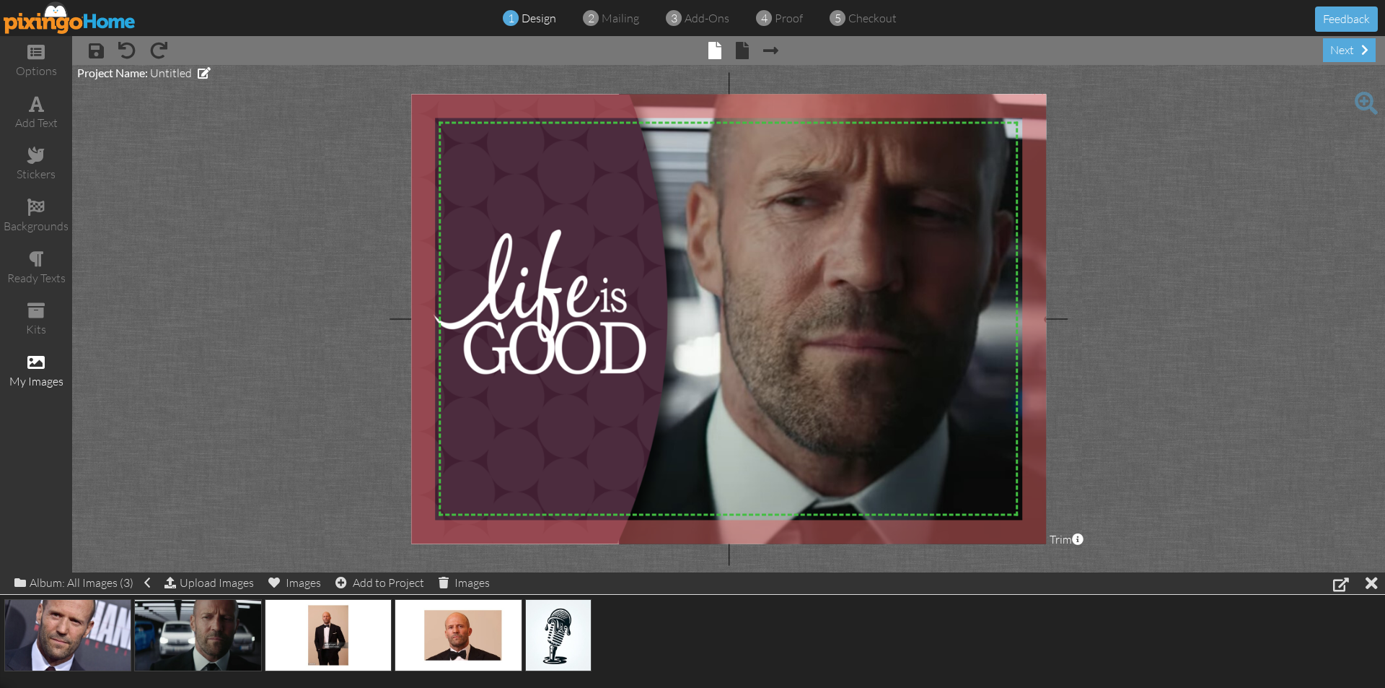
click at [792, 260] on img at bounding box center [739, 319] width 835 height 469
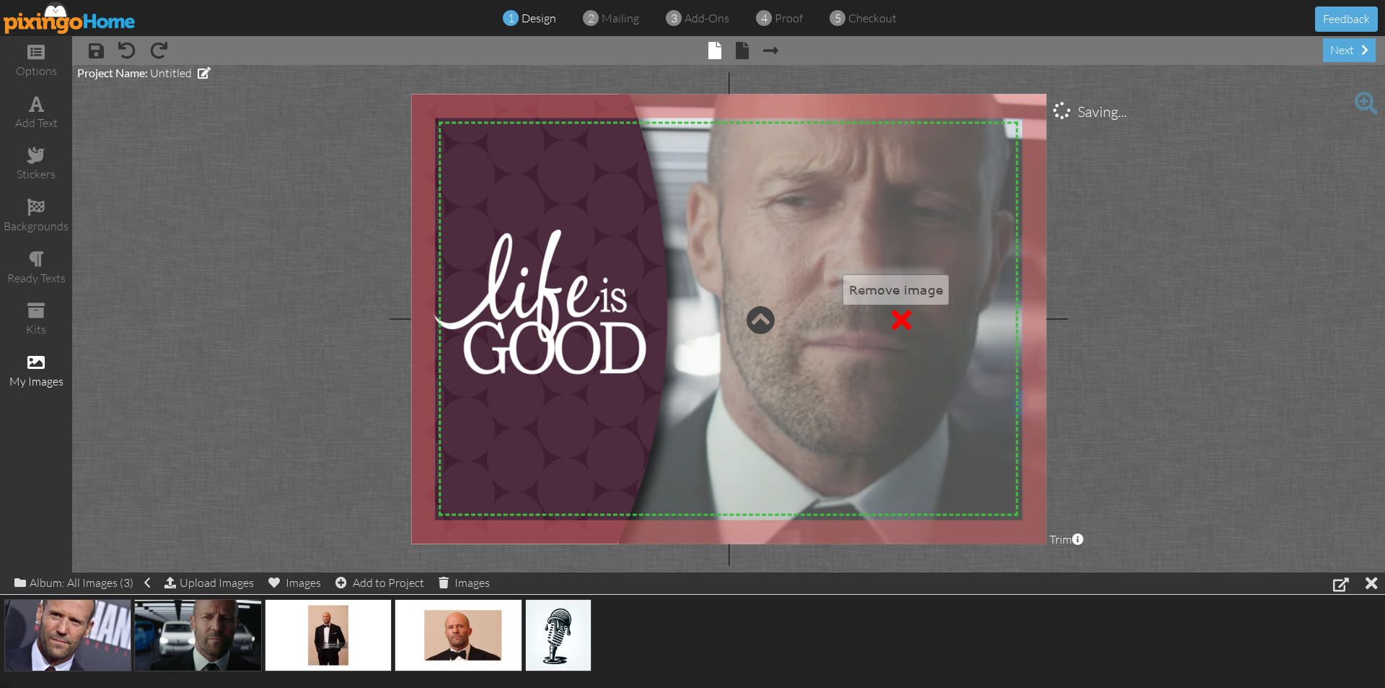
click at [901, 317] on div at bounding box center [902, 319] width 20 height 29
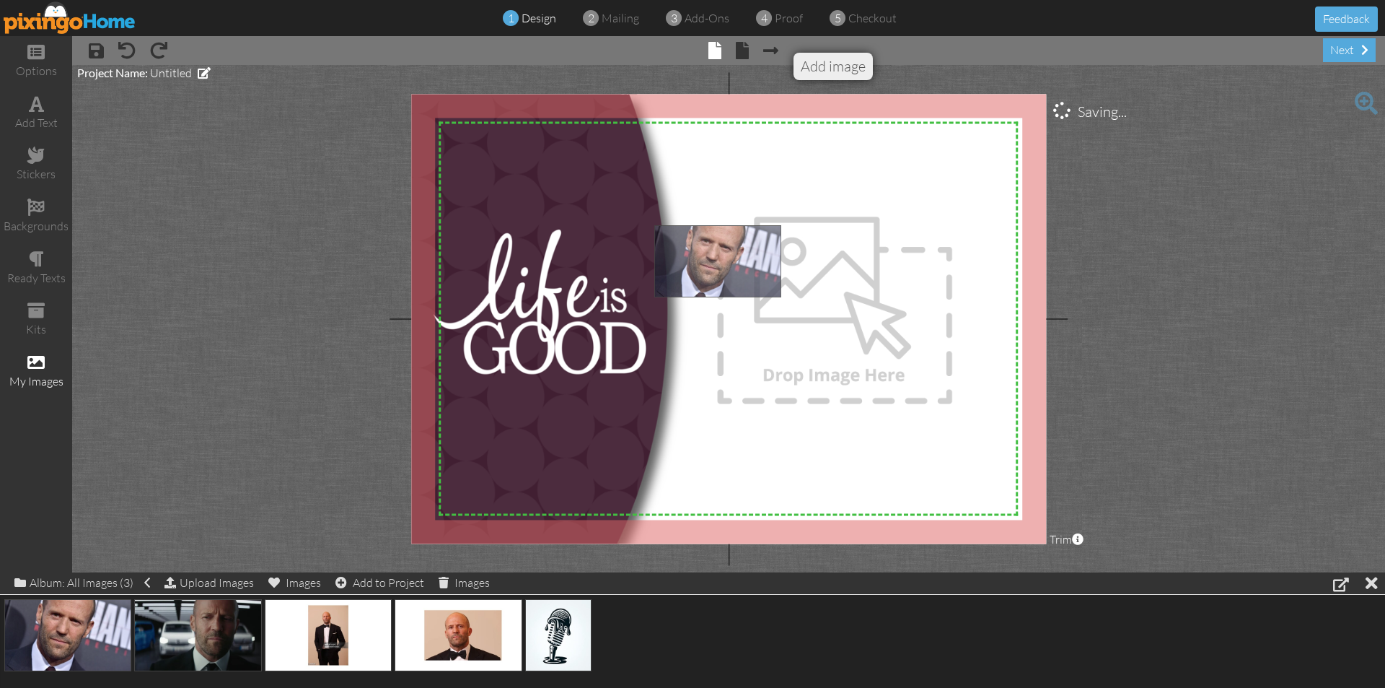
drag, startPoint x: 59, startPoint y: 633, endPoint x: 763, endPoint y: 240, distance: 806.6
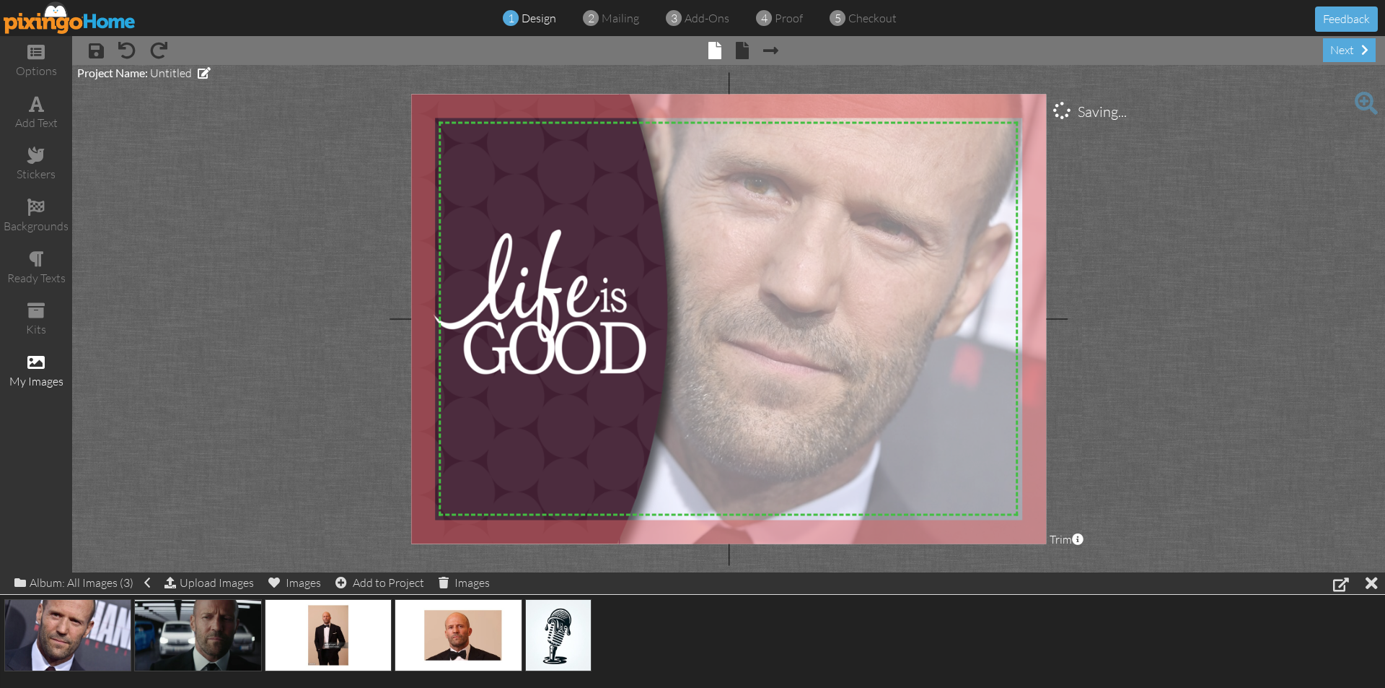
drag, startPoint x: 823, startPoint y: 289, endPoint x: 826, endPoint y: 359, distance: 70.1
click at [827, 362] on div at bounding box center [833, 319] width 429 height 469
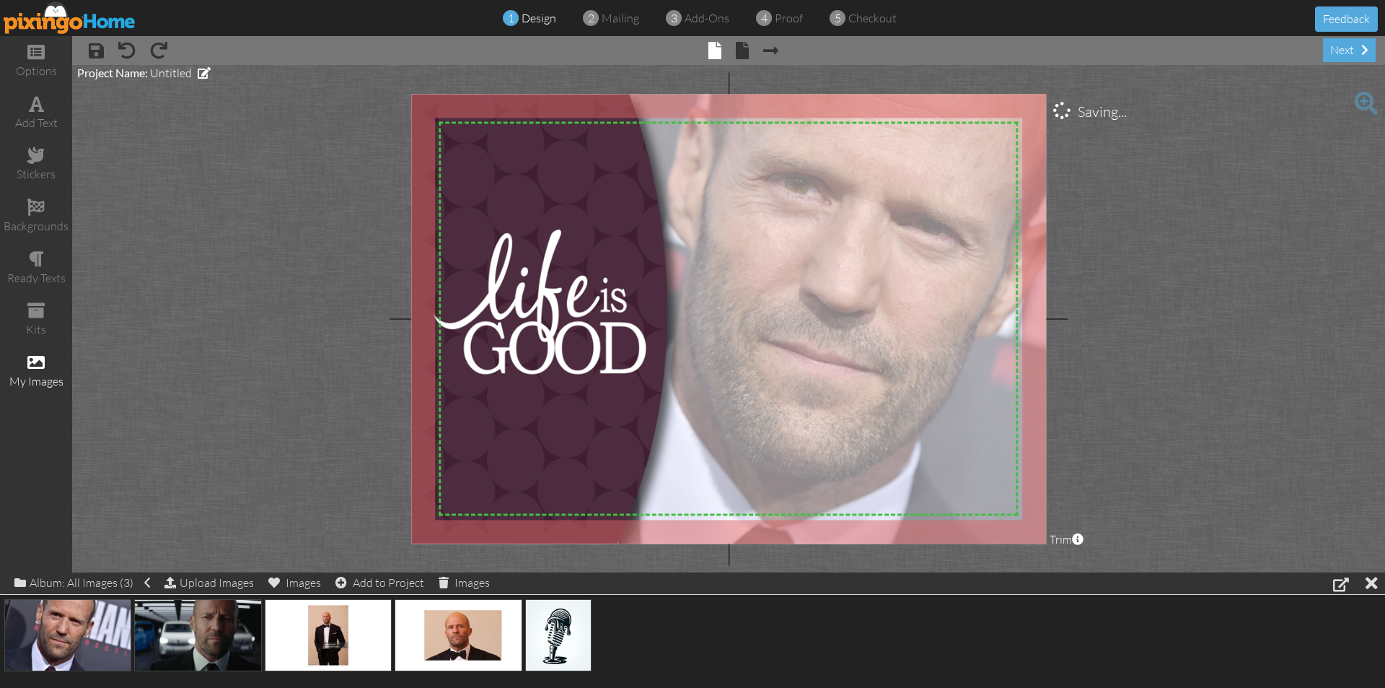
drag, startPoint x: 825, startPoint y: 341, endPoint x: 864, endPoint y: 343, distance: 39.1
click at [864, 343] on div at bounding box center [833, 319] width 429 height 469
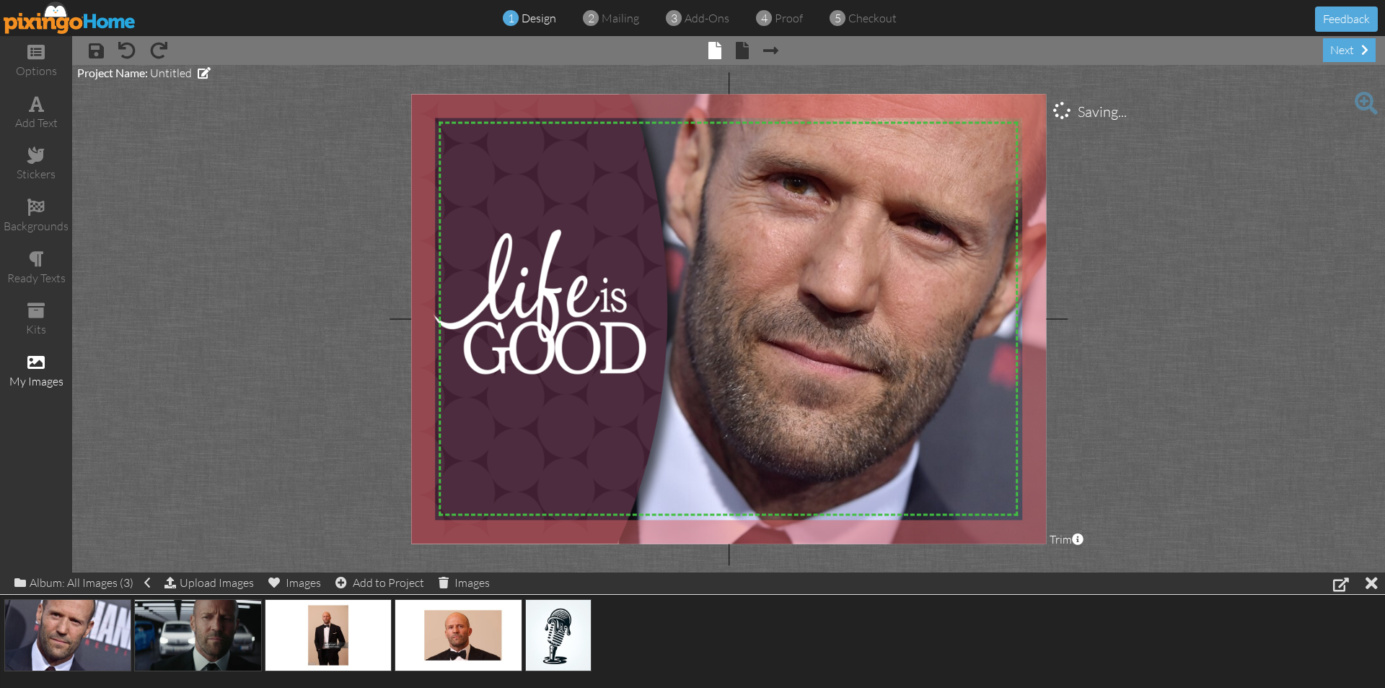
click at [1197, 307] on project-studio-wrapper "X X X X X X X X X X X X X X X X X X X X X X X X X X X X X X X X X X X X X X X X…" at bounding box center [728, 318] width 1313 height 507
click at [747, 62] on div "× save × undo × redo × front × back × Next page next" at bounding box center [728, 50] width 1313 height 29
click at [749, 46] on span "× Next page" at bounding box center [764, 49] width 30 height 23
click at [744, 47] on span at bounding box center [742, 50] width 13 height 17
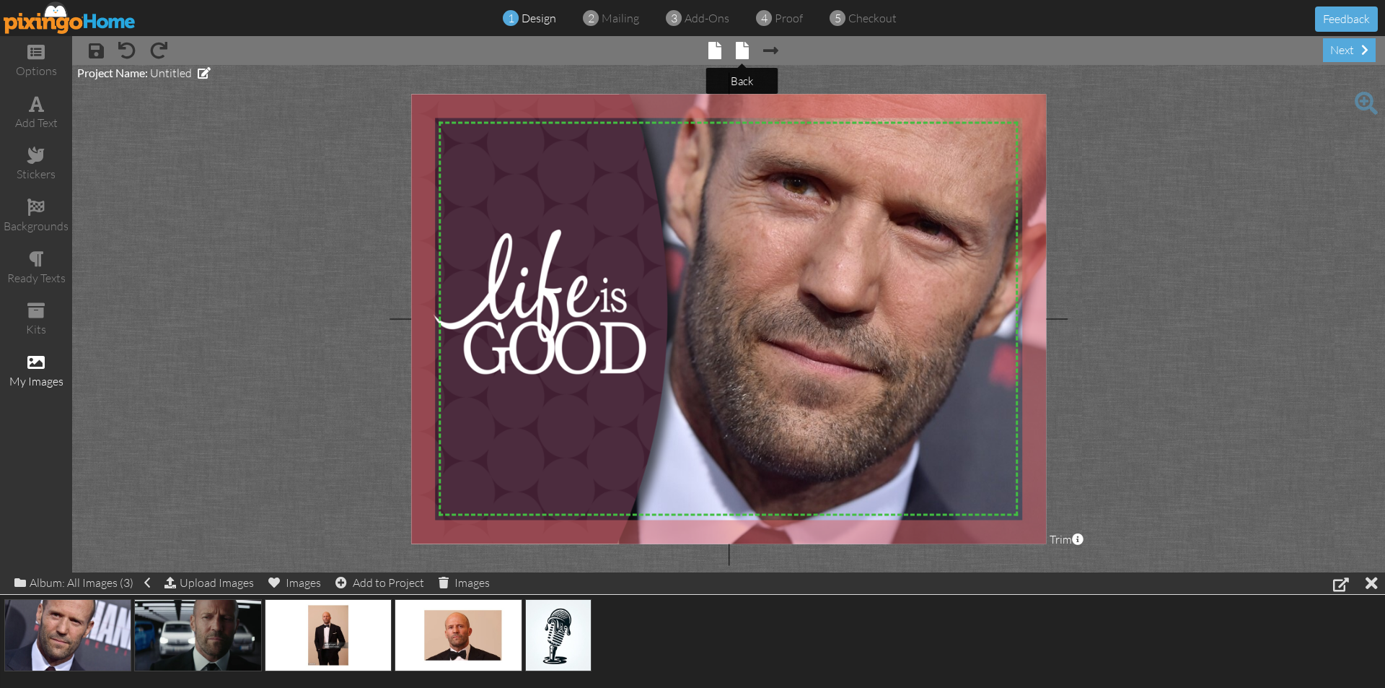
click at [743, 47] on span at bounding box center [742, 50] width 13 height 17
click at [744, 54] on span at bounding box center [742, 50] width 13 height 17
click at [744, 52] on span at bounding box center [742, 50] width 13 height 17
click at [744, 51] on span at bounding box center [742, 50] width 13 height 17
click at [742, 51] on span at bounding box center [742, 50] width 13 height 17
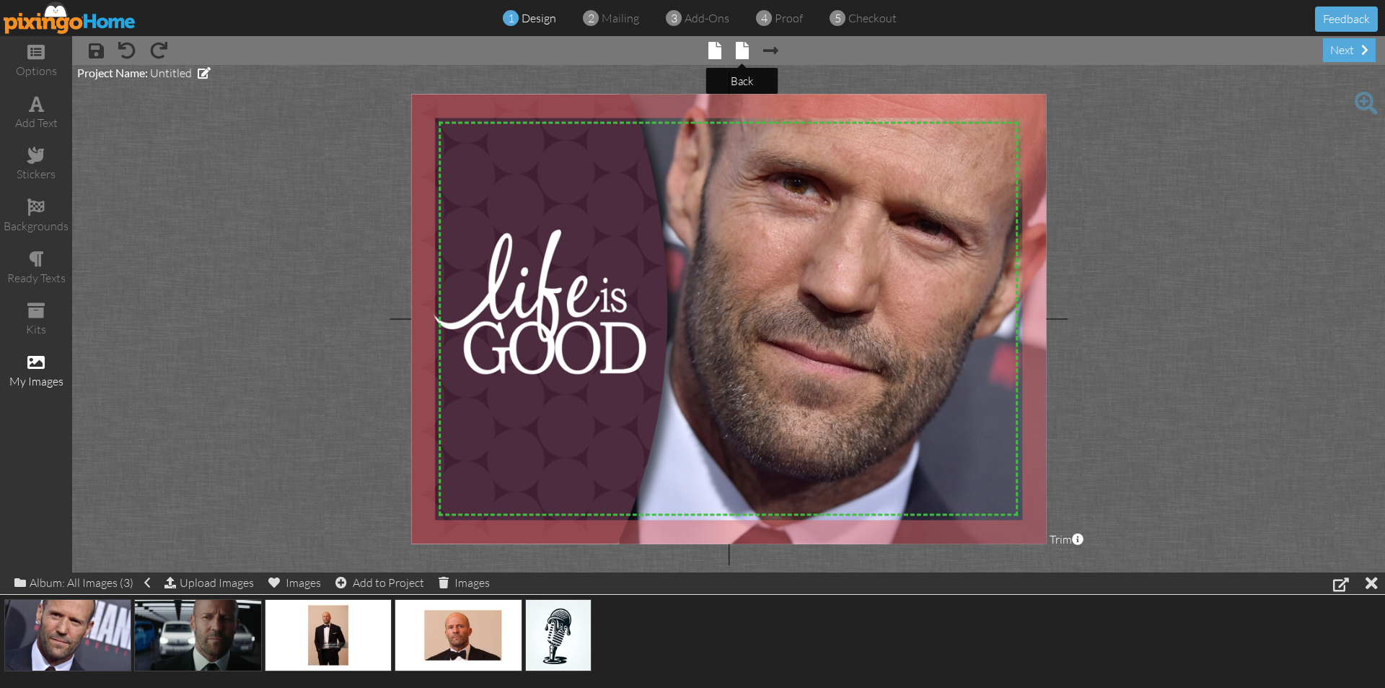
click at [741, 51] on span at bounding box center [742, 50] width 13 height 17
drag, startPoint x: 741, startPoint y: 51, endPoint x: 748, endPoint y: 46, distance: 7.8
click at [740, 50] on span at bounding box center [742, 50] width 13 height 17
click at [771, 48] on span at bounding box center [770, 50] width 15 height 17
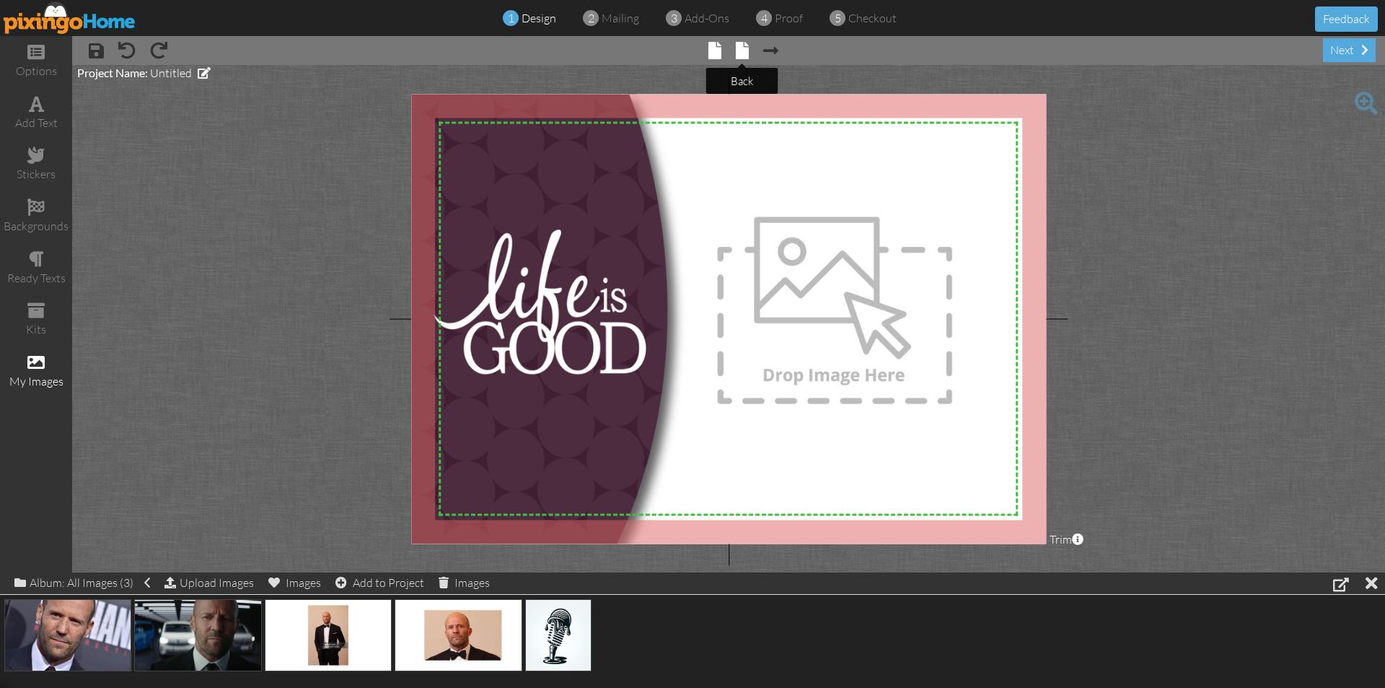
click at [739, 50] on span at bounding box center [742, 50] width 13 height 17
click at [740, 49] on span at bounding box center [742, 50] width 13 height 17
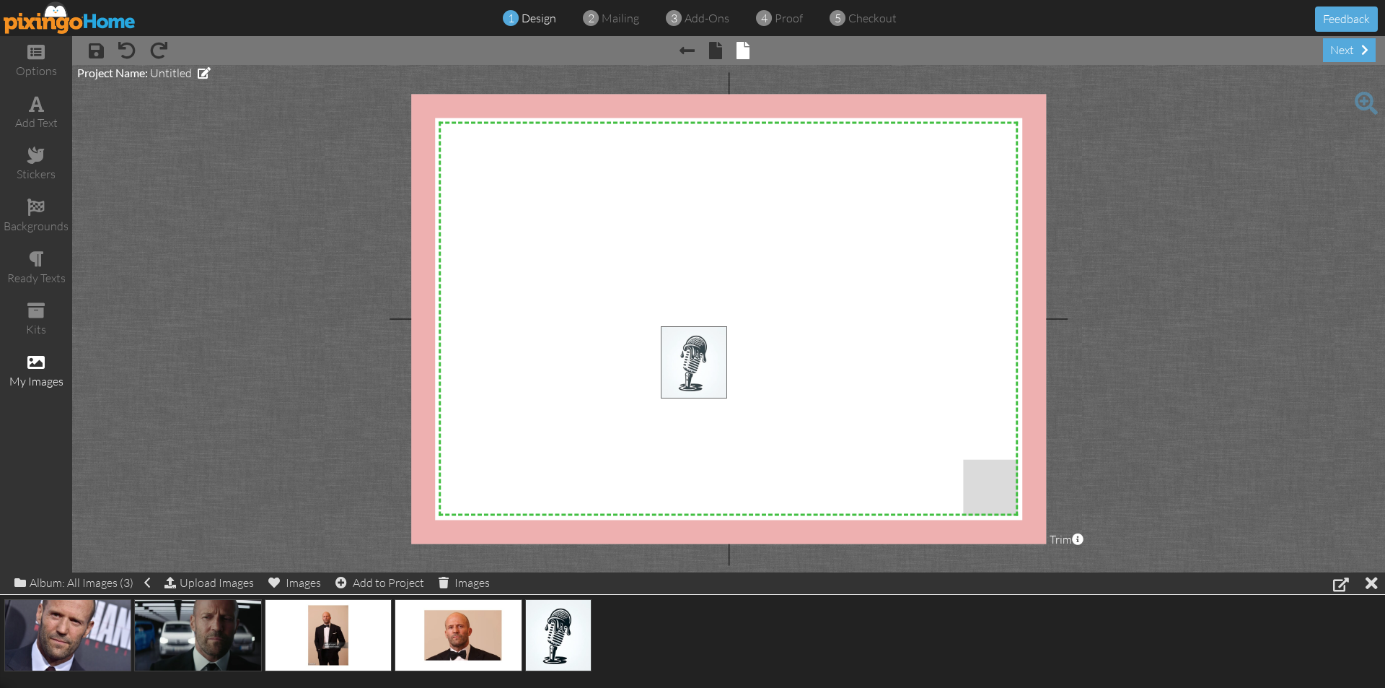
drag, startPoint x: 577, startPoint y: 644, endPoint x: 712, endPoint y: 372, distance: 304.6
drag, startPoint x: 569, startPoint y: 647, endPoint x: 589, endPoint y: 343, distance: 304.4
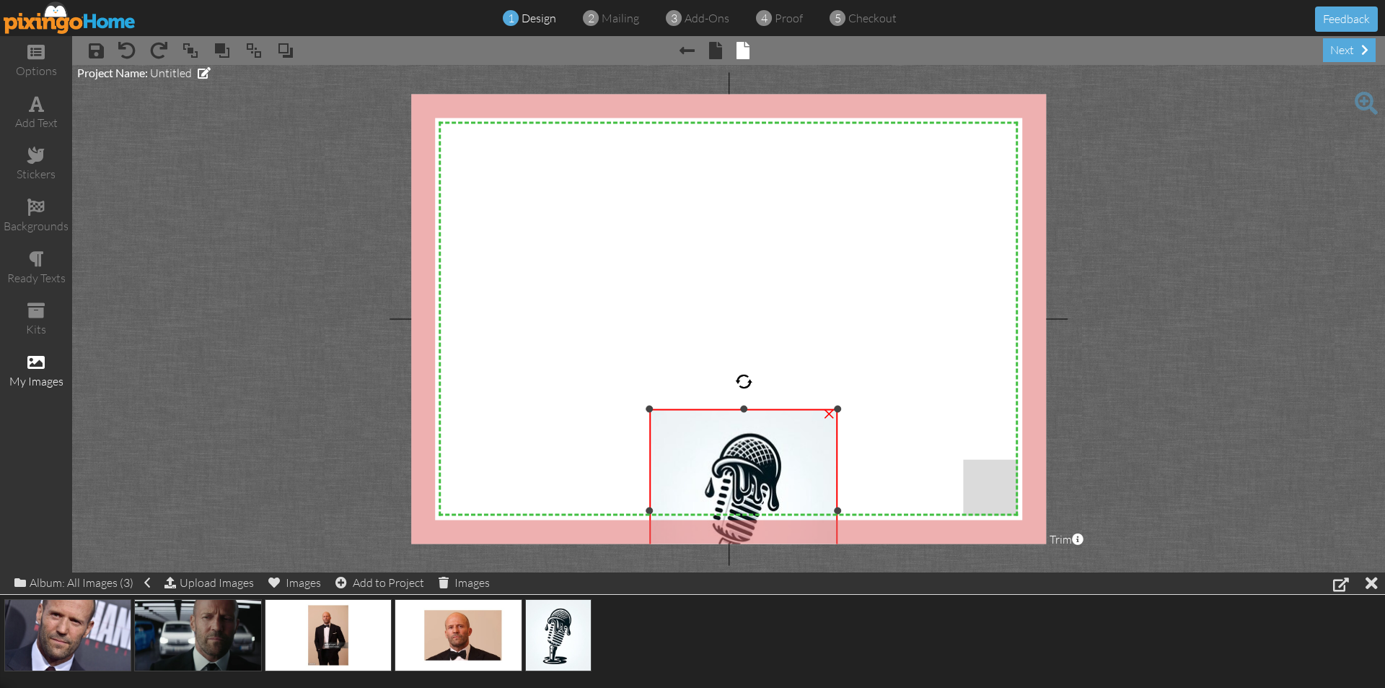
drag, startPoint x: 546, startPoint y: 297, endPoint x: 692, endPoint y: 437, distance: 202.1
click at [665, 412] on div "×" at bounding box center [744, 510] width 188 height 203
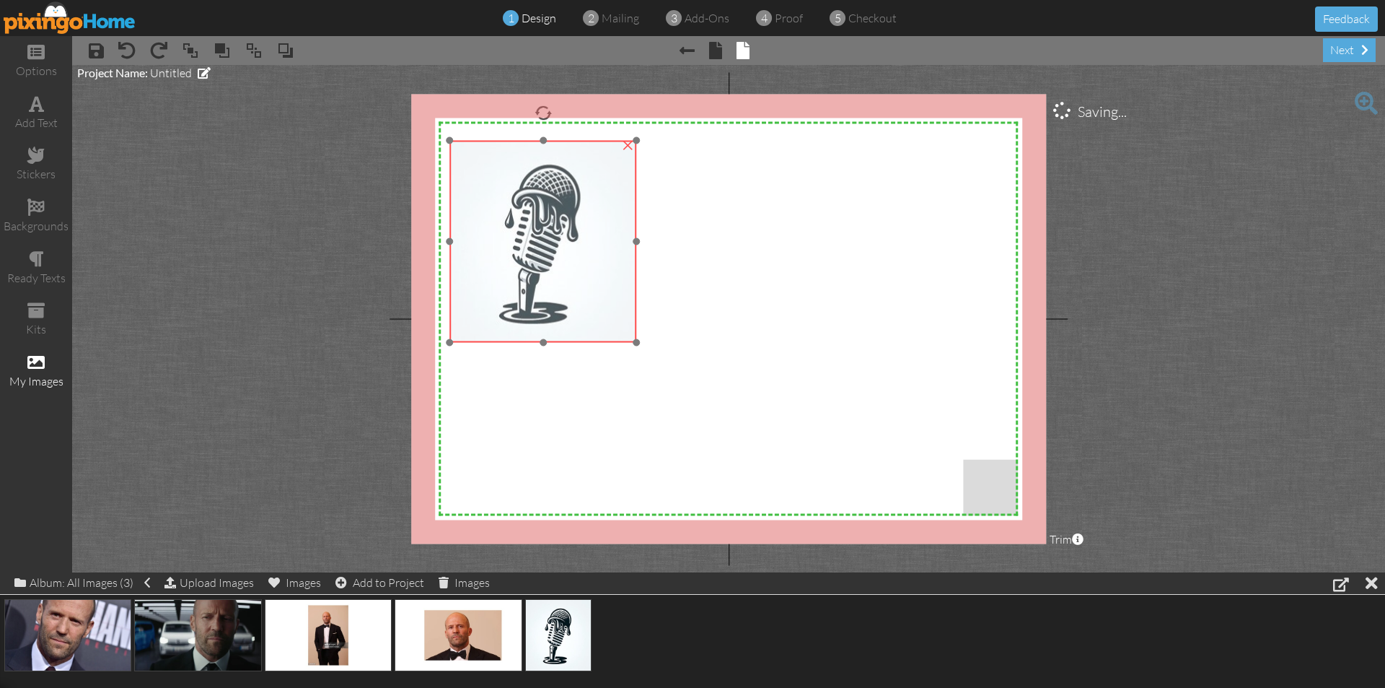
drag, startPoint x: 734, startPoint y: 468, endPoint x: 530, endPoint y: 196, distance: 339.7
click at [530, 196] on img at bounding box center [543, 242] width 187 height 202
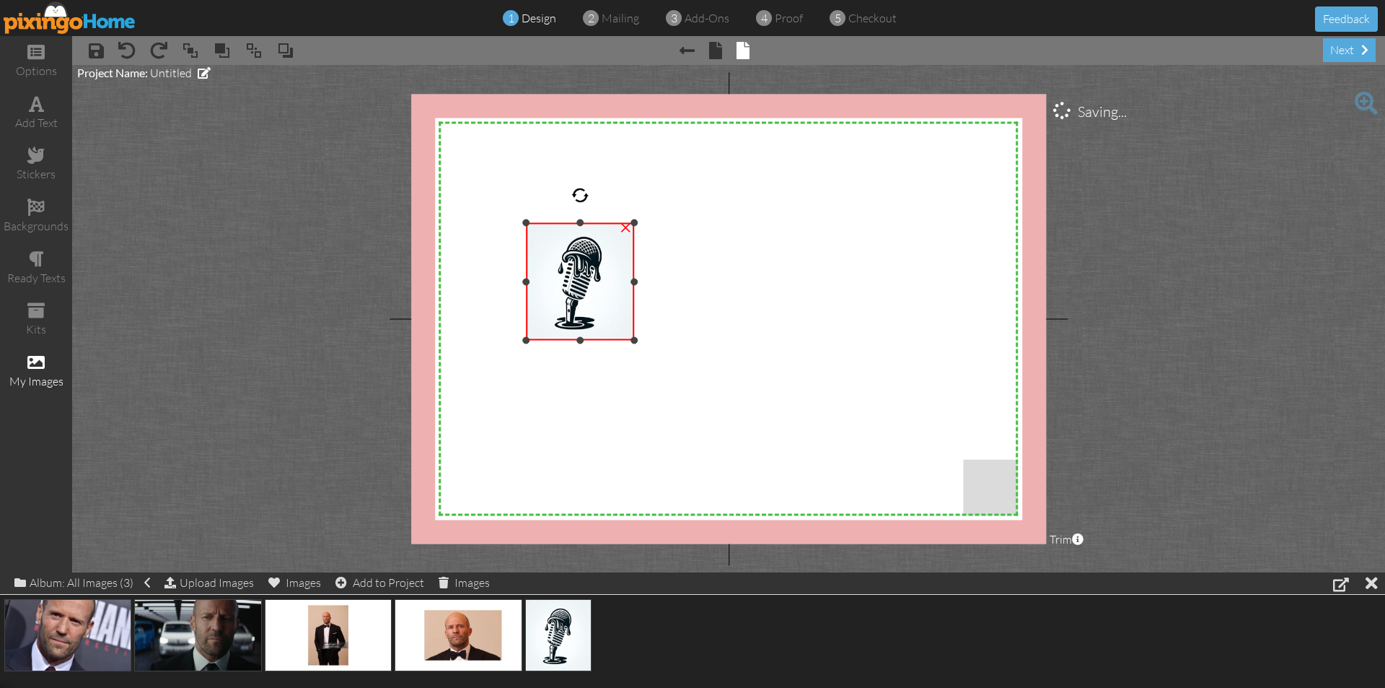
drag, startPoint x: 444, startPoint y: 139, endPoint x: 543, endPoint y: 228, distance: 132.8
click at [543, 228] on div "×" at bounding box center [580, 282] width 109 height 118
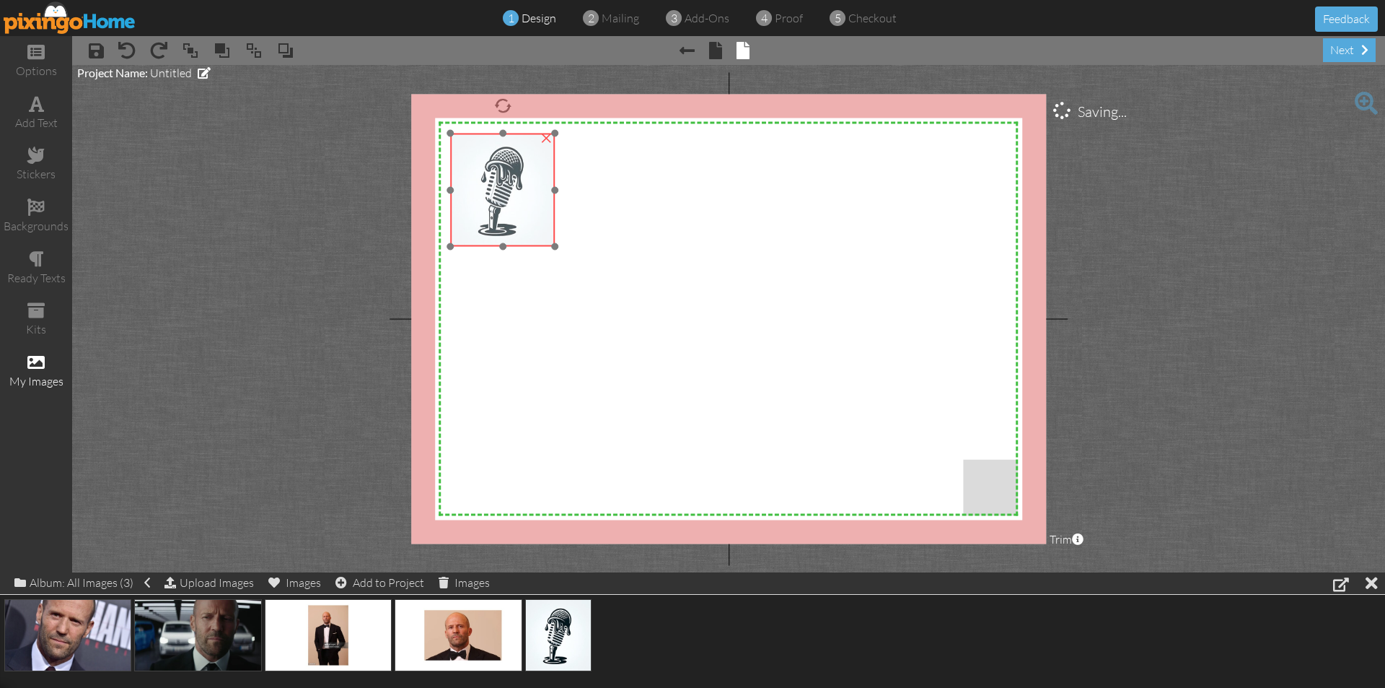
drag, startPoint x: 565, startPoint y: 258, endPoint x: 486, endPoint y: 165, distance: 122.9
click at [486, 165] on img at bounding box center [502, 189] width 105 height 113
drag, startPoint x: 556, startPoint y: 244, endPoint x: 525, endPoint y: 208, distance: 47.6
click at [544, 219] on div "X X X X X X X X X X X X X X X X X X X X X X X X X X X X X X X X X X X X X X X X…" at bounding box center [728, 319] width 635 height 450
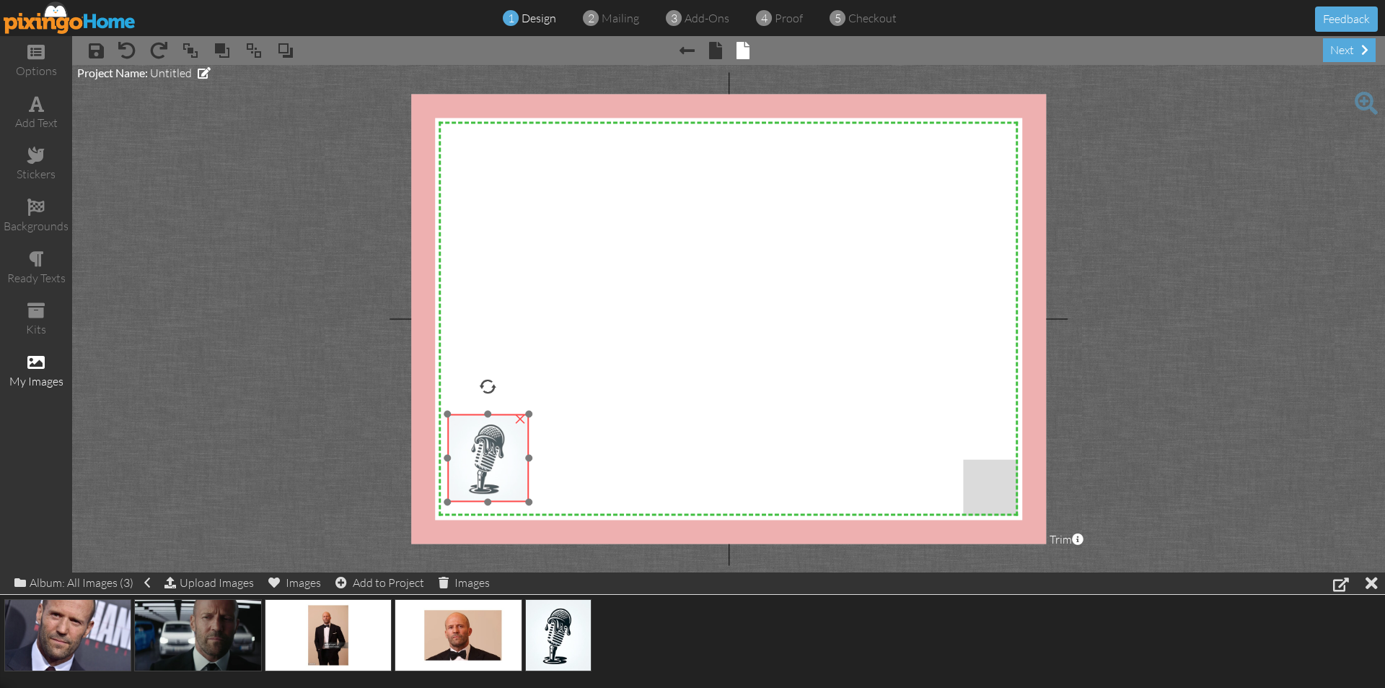
drag, startPoint x: 491, startPoint y: 188, endPoint x: 488, endPoint y: 469, distance: 280.7
click at [488, 469] on img at bounding box center [488, 458] width 82 height 88
drag, startPoint x: 530, startPoint y: 457, endPoint x: 522, endPoint y: 451, distance: 10.3
click at [562, 453] on div "X X X X X X X X X X X X X X X X X X X X X X X X X X X X X X X X X X X X X X X X…" at bounding box center [728, 319] width 635 height 450
drag, startPoint x: 527, startPoint y: 455, endPoint x: 553, endPoint y: 453, distance: 26.0
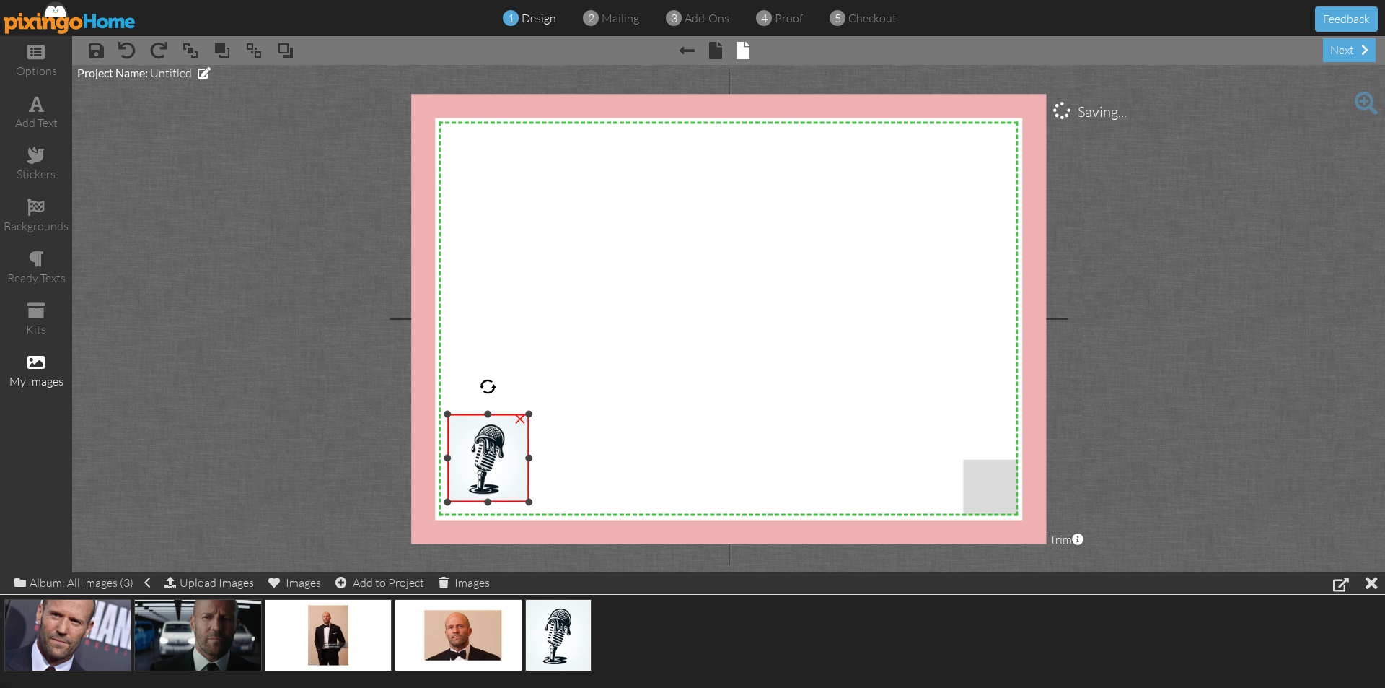
click at [553, 453] on div "X X X X X X X X X X X X X X X X X X X X X X X X X X X X X X X X X X X X X X X X…" at bounding box center [728, 319] width 635 height 450
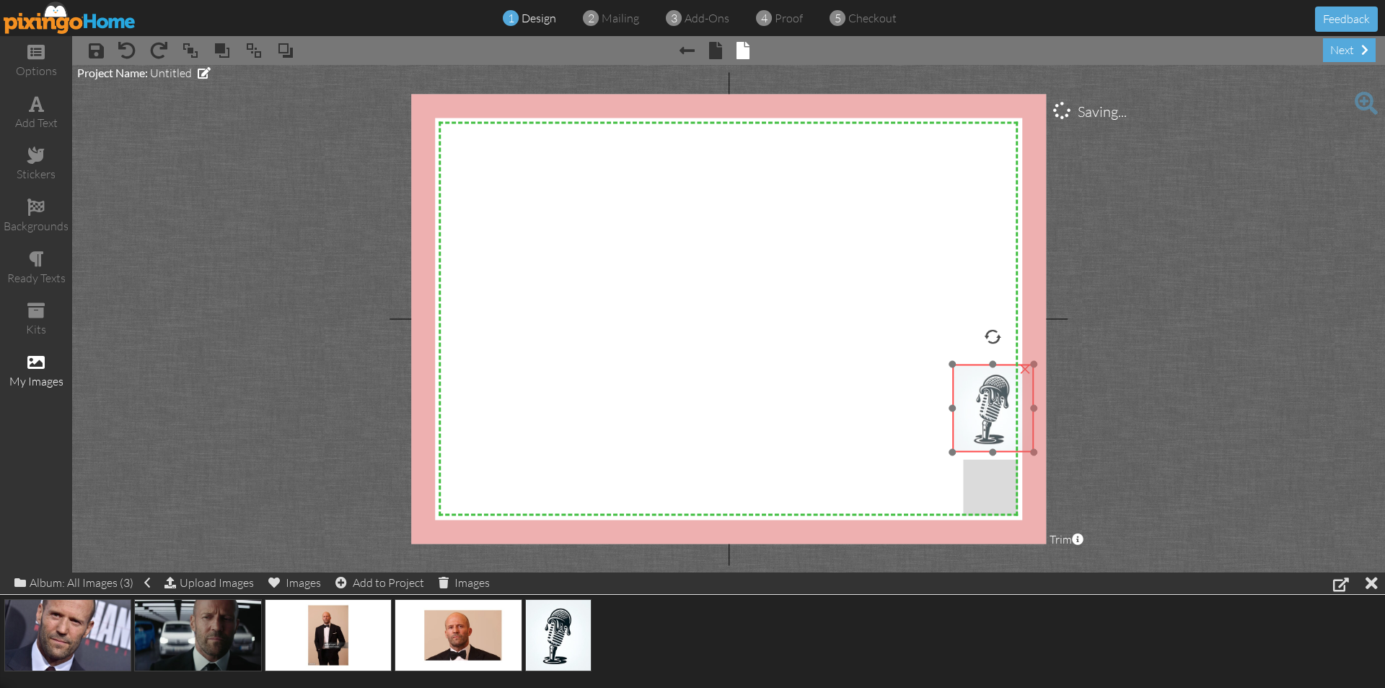
drag, startPoint x: 474, startPoint y: 449, endPoint x: 978, endPoint y: 402, distance: 506.5
click at [978, 402] on img at bounding box center [993, 408] width 82 height 88
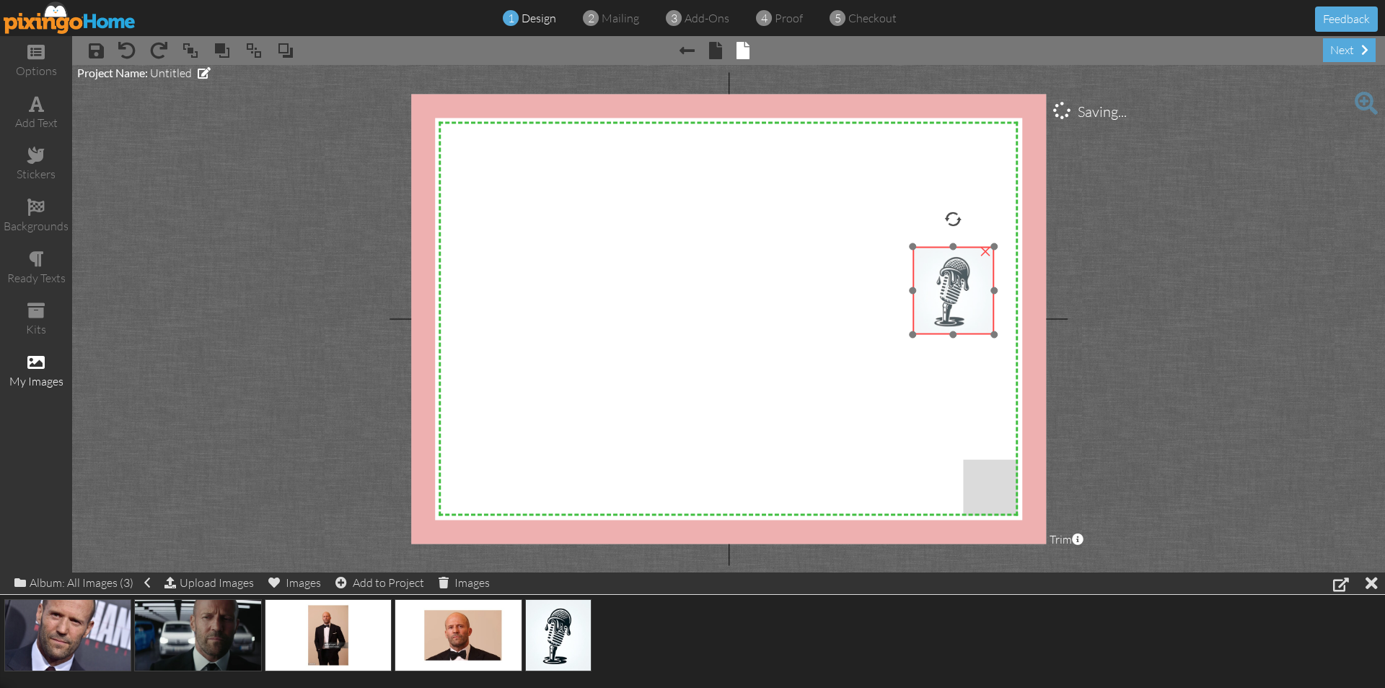
drag, startPoint x: 994, startPoint y: 360, endPoint x: 955, endPoint y: 242, distance: 124.1
click at [955, 243] on div at bounding box center [953, 290] width 89 height 95
drag, startPoint x: 952, startPoint y: 336, endPoint x: 953, endPoint y: 361, distance: 24.6
click at [952, 429] on div "X X X X X X X X X X X X X X X X X X X X X X X X X X X X X X X X X X X X X X X X…" at bounding box center [728, 319] width 635 height 450
drag, startPoint x: 952, startPoint y: 333, endPoint x: 959, endPoint y: 381, distance: 48.2
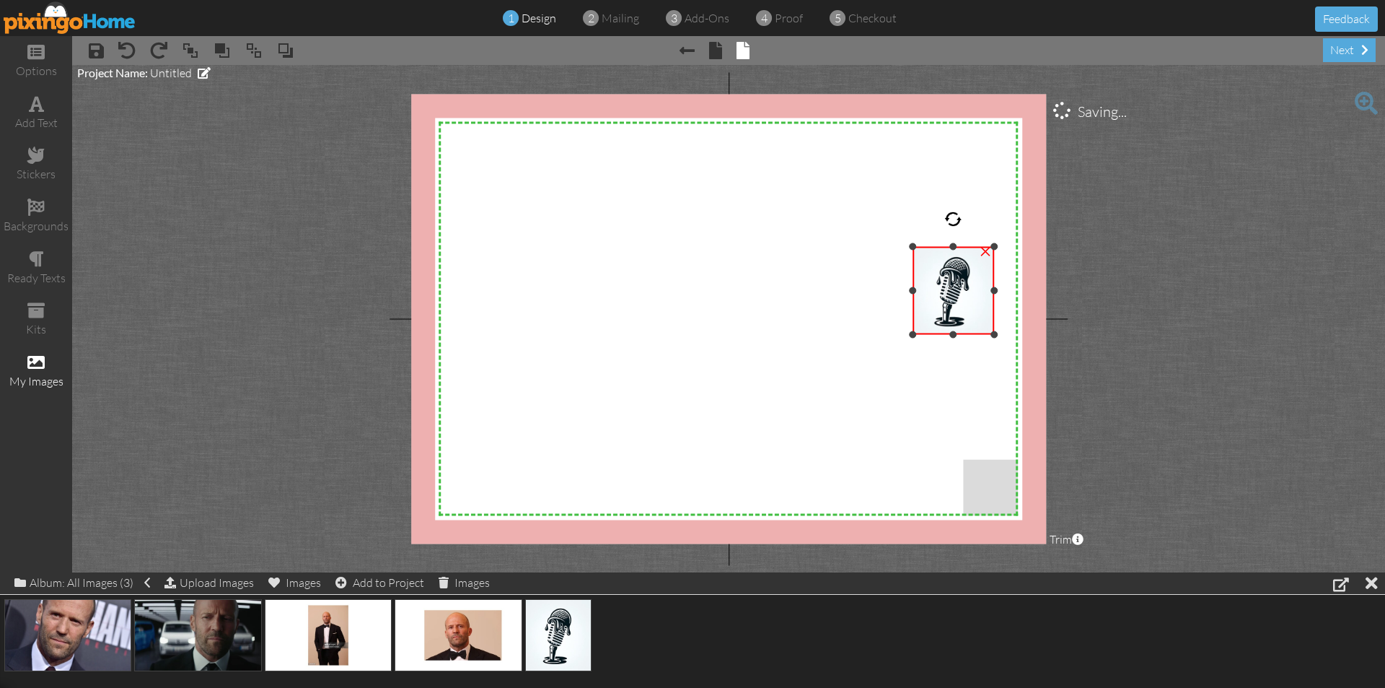
click at [959, 381] on div "X X X X X X X X X X X X X X X X X X X X X X X X X X X X X X X X X X X X X X X X…" at bounding box center [728, 319] width 635 height 450
drag, startPoint x: 950, startPoint y: 349, endPoint x: 946, endPoint y: 371, distance: 22.7
click at [946, 371] on div "X X X X X X X X X X X X X X X X X X X X X X X X X X X X X X X X X X X X X X X X…" at bounding box center [728, 319] width 635 height 450
drag, startPoint x: 912, startPoint y: 330, endPoint x: 907, endPoint y: 336, distance: 7.7
click at [907, 336] on div at bounding box center [908, 339] width 7 height 7
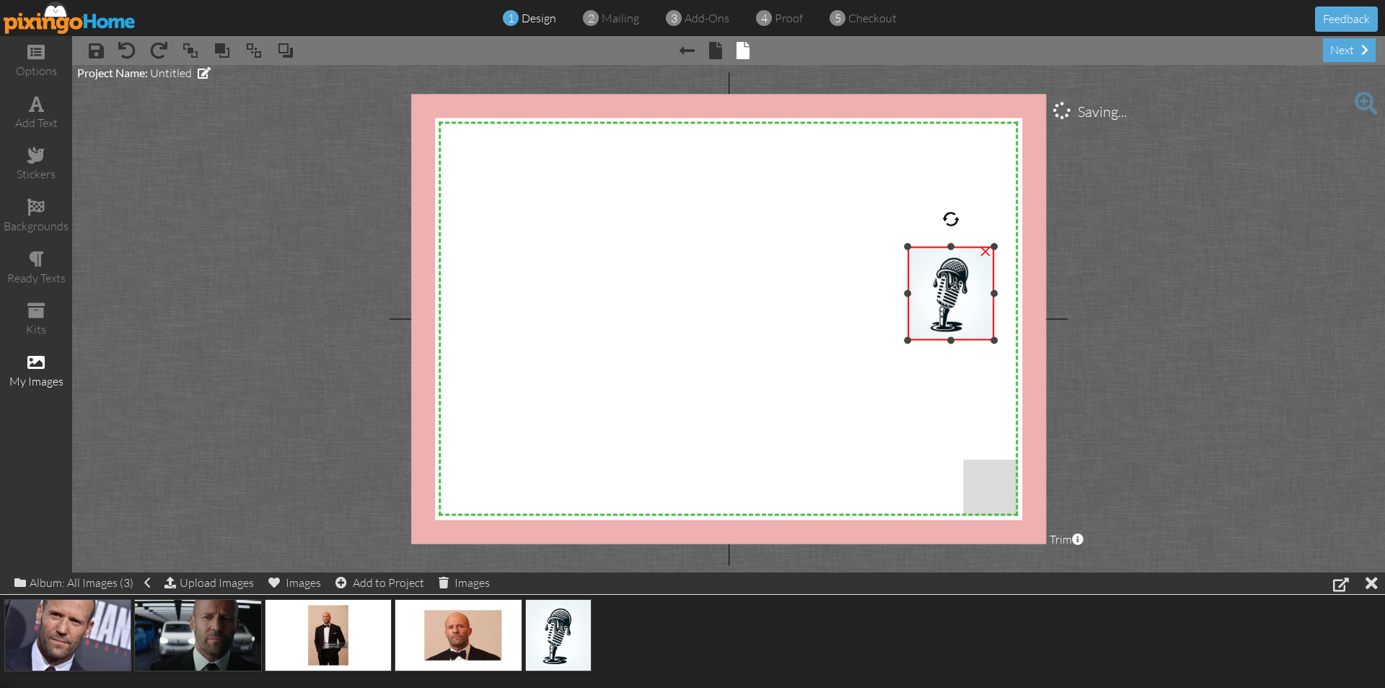
drag, startPoint x: 906, startPoint y: 337, endPoint x: 886, endPoint y: 359, distance: 29.6
click at [904, 344] on div at bounding box center [907, 340] width 7 height 7
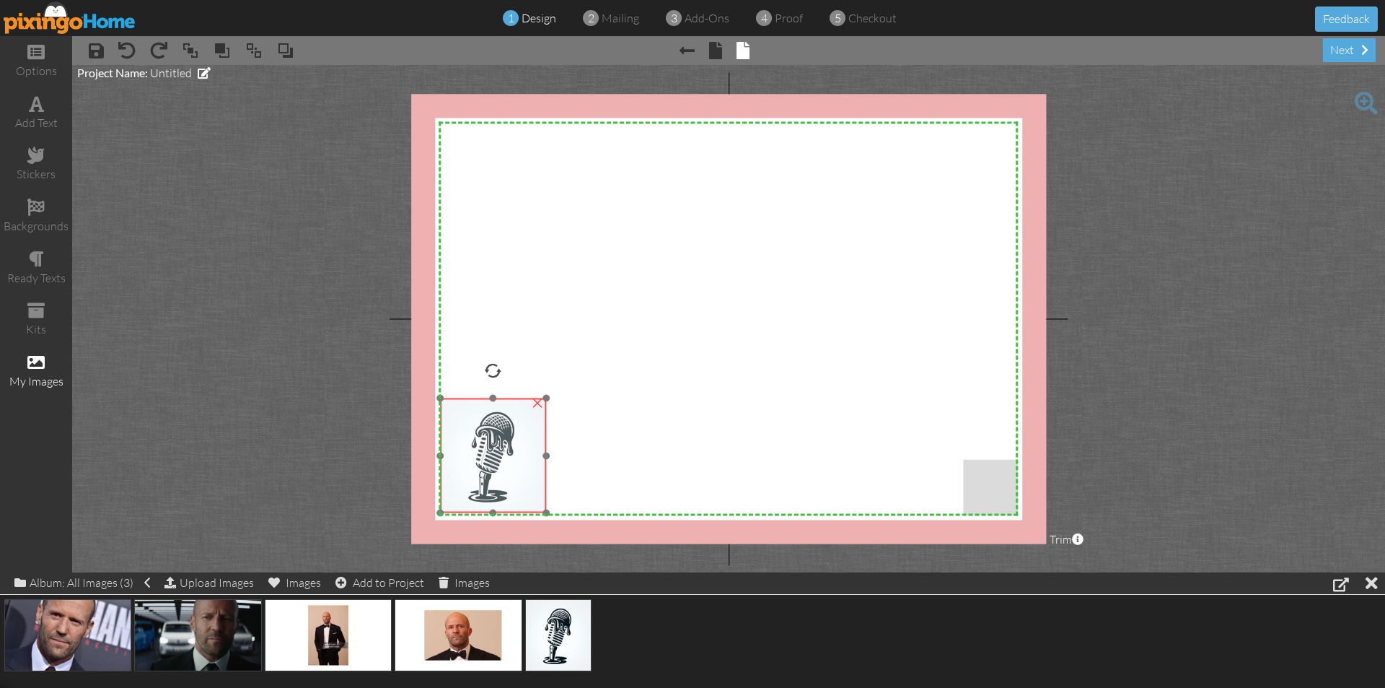
drag, startPoint x: 960, startPoint y: 296, endPoint x: 512, endPoint y: 447, distance: 473.0
click at [512, 447] on img at bounding box center [493, 455] width 106 height 115
click at [1080, 356] on project-studio-wrapper "X X X X X X X X X X X X X X X X X X X X X X X X X X X X X X X X X X X X X X X X…" at bounding box center [728, 318] width 1313 height 507
click at [37, 116] on div "add text" at bounding box center [36, 123] width 72 height 17
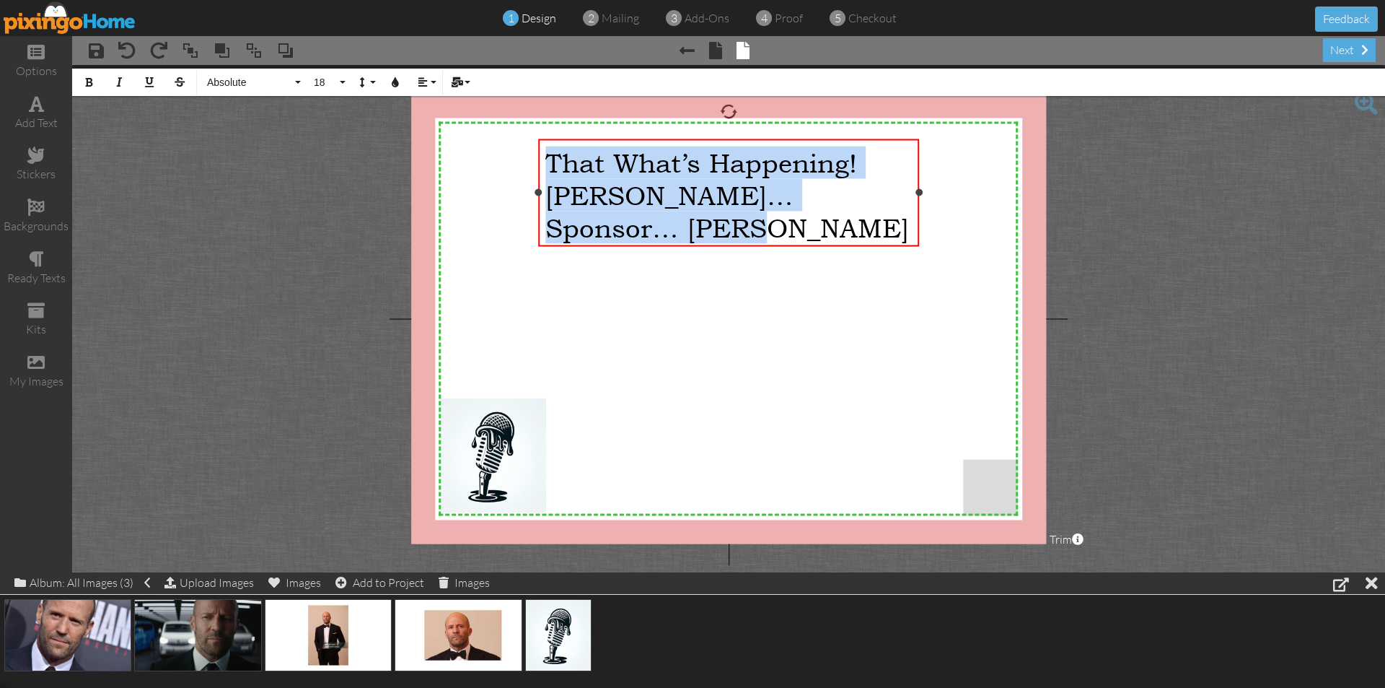
drag, startPoint x: 753, startPoint y: 222, endPoint x: 540, endPoint y: 143, distance: 227.9
click at [540, 143] on div "That What’s Happening! [PERSON_NAME]… Sponsor… [PERSON_NAME]" at bounding box center [728, 195] width 381 height 112
click at [431, 81] on button "Align" at bounding box center [425, 82] width 27 height 27
click at [430, 130] on icon at bounding box center [433, 128] width 9 height 11
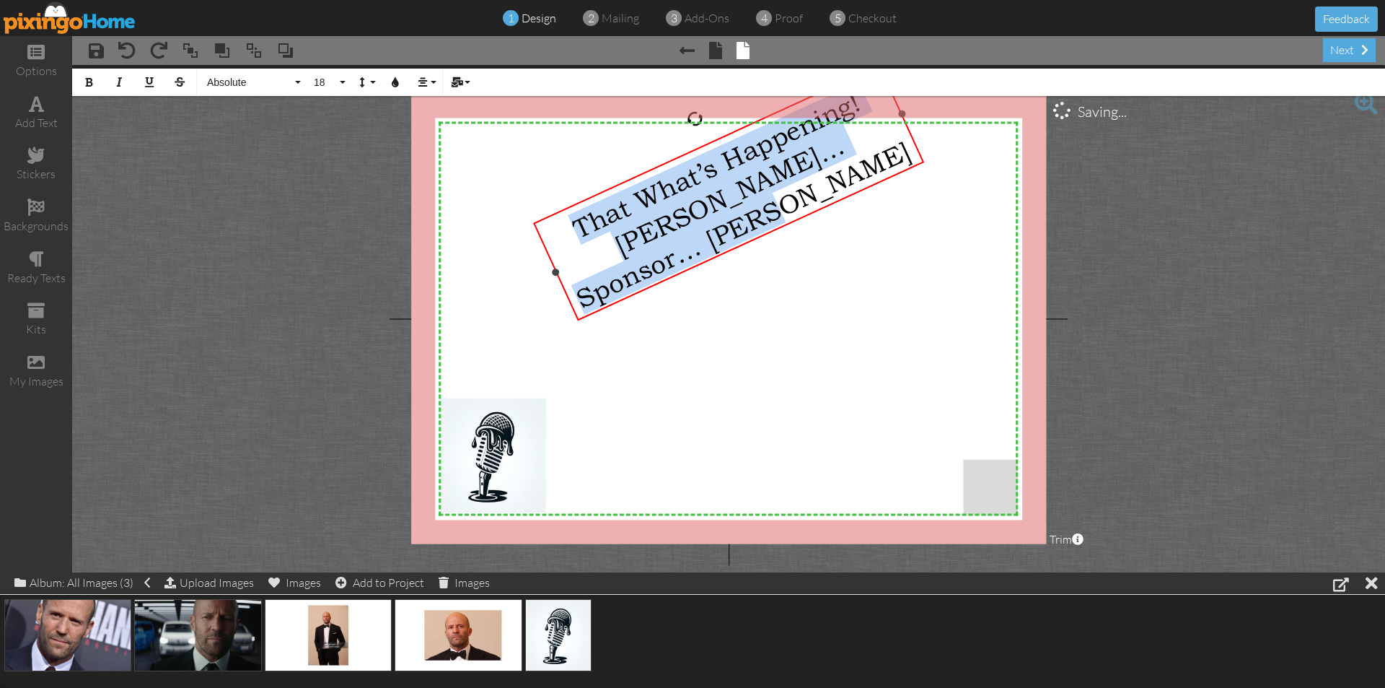
drag, startPoint x: 725, startPoint y: 108, endPoint x: 694, endPoint y: 117, distance: 32.2
click at [694, 117] on div at bounding box center [694, 119] width 23 height 23
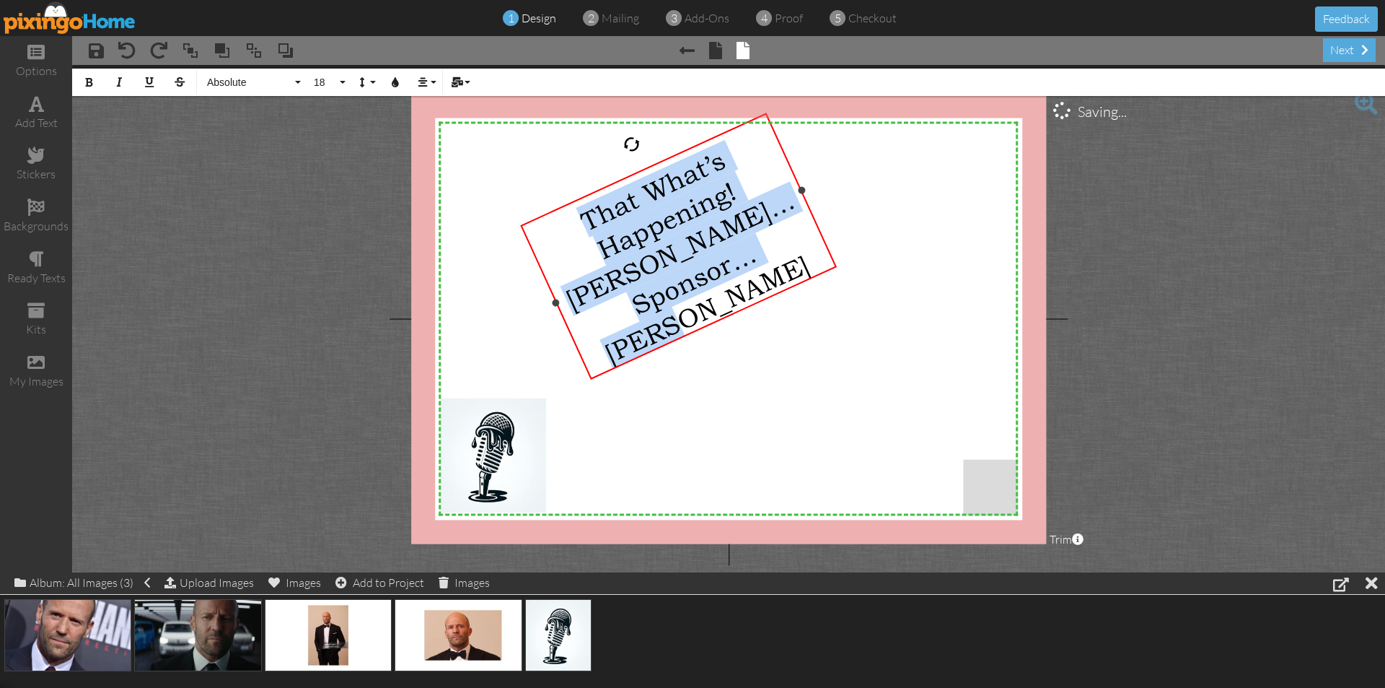
drag, startPoint x: 903, startPoint y: 113, endPoint x: 801, endPoint y: 154, distance: 110.4
click at [801, 154] on div "X X X X X X X X X X X X X X X X X X X X X X X X X X X X X X X X X X X X X X X X…" at bounding box center [728, 319] width 635 height 450
click at [341, 78] on button "18" at bounding box center [328, 82] width 42 height 27
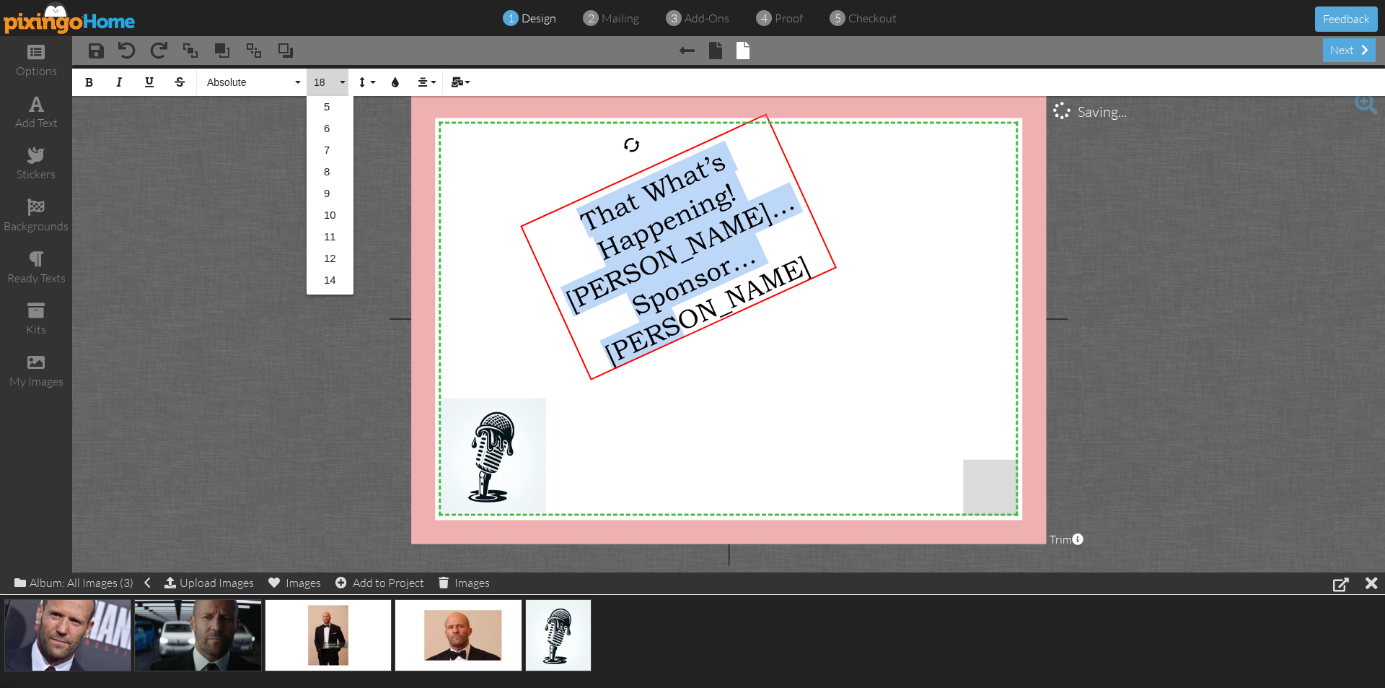
scroll to position [128, 0]
click at [335, 148] on link "14" at bounding box center [330, 152] width 47 height 22
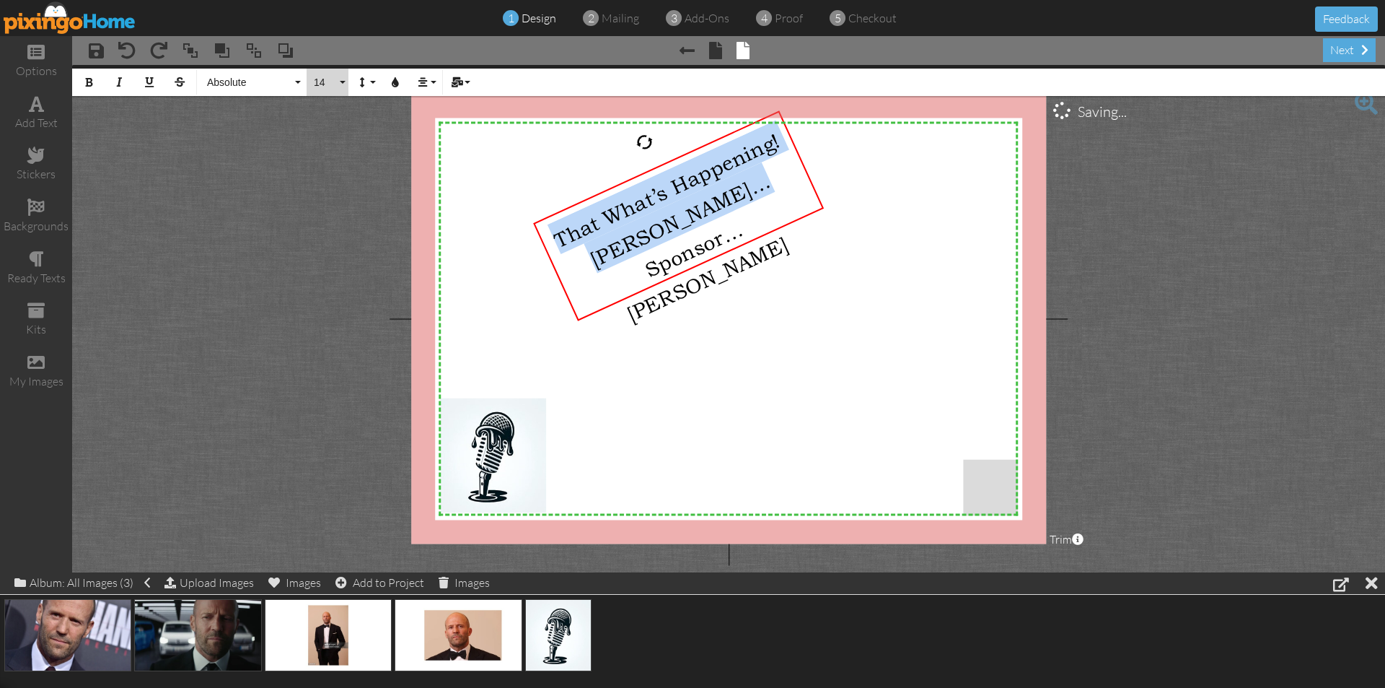
click at [335, 84] on span "14" at bounding box center [324, 82] width 25 height 12
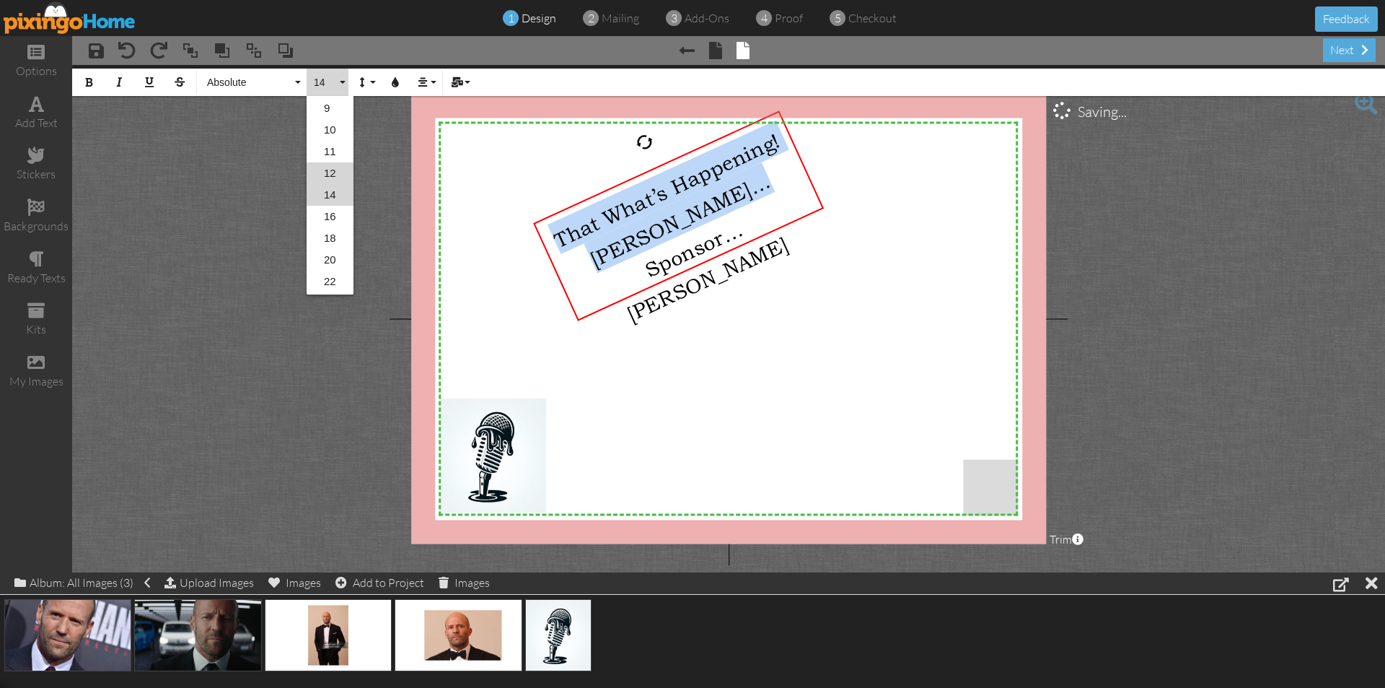
click at [325, 175] on link "12" at bounding box center [330, 173] width 47 height 22
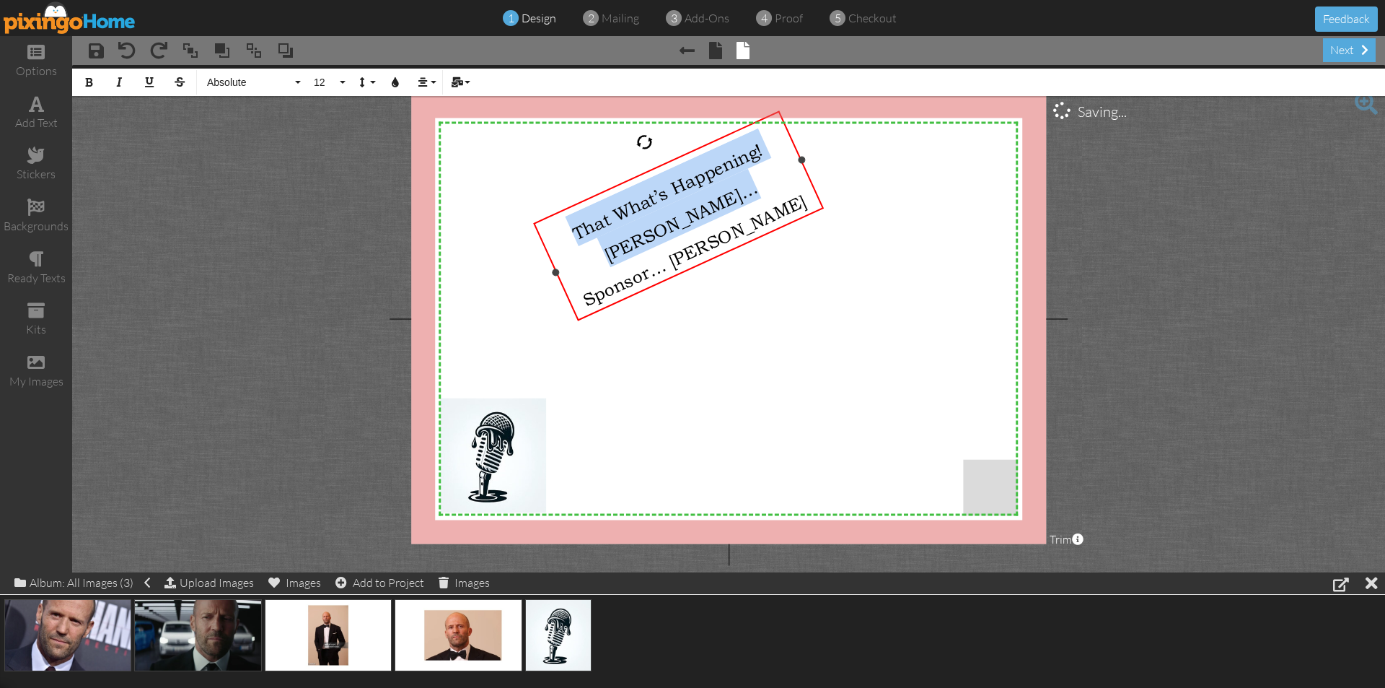
click at [763, 221] on div "Sponsor… [PERSON_NAME]" at bounding box center [693, 247] width 246 height 136
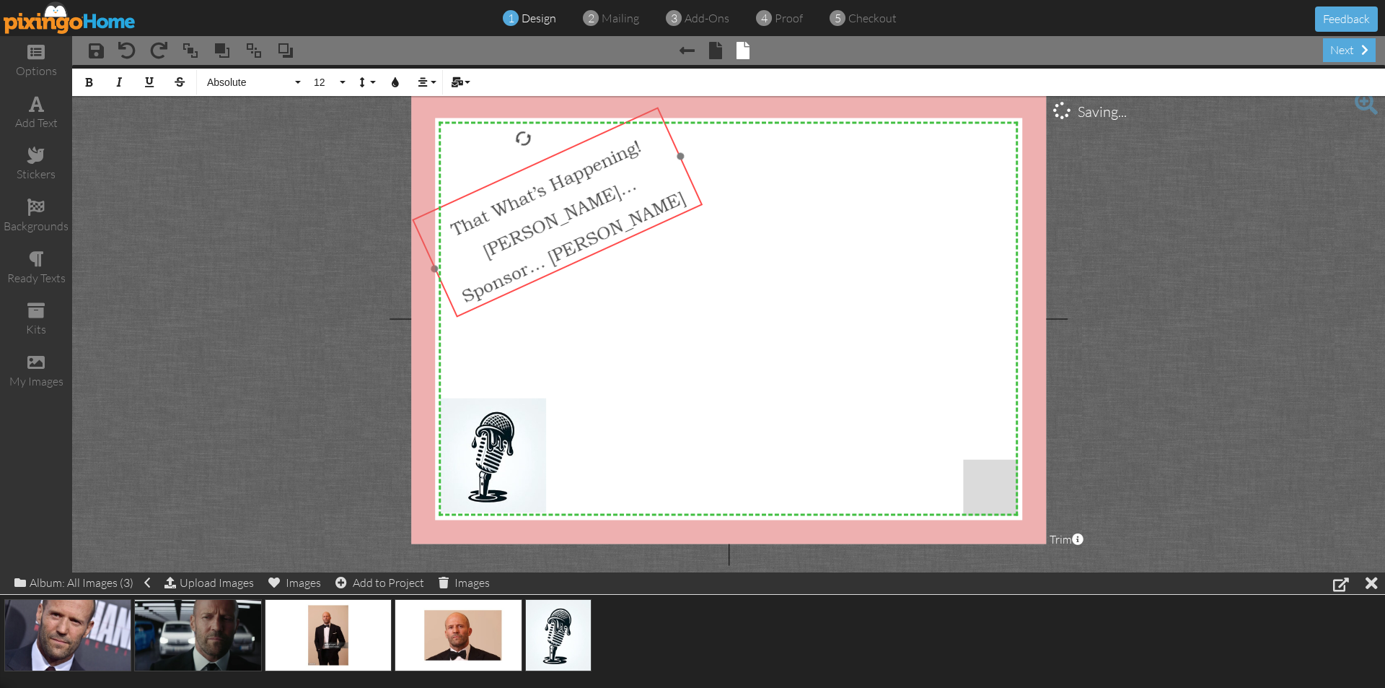
drag, startPoint x: 639, startPoint y: 178, endPoint x: 517, endPoint y: 175, distance: 121.3
click at [517, 175] on div "That What’s Happening! [PERSON_NAME]… Sponsor… [PERSON_NAME] ​ ​" at bounding box center [558, 214] width 292 height 214
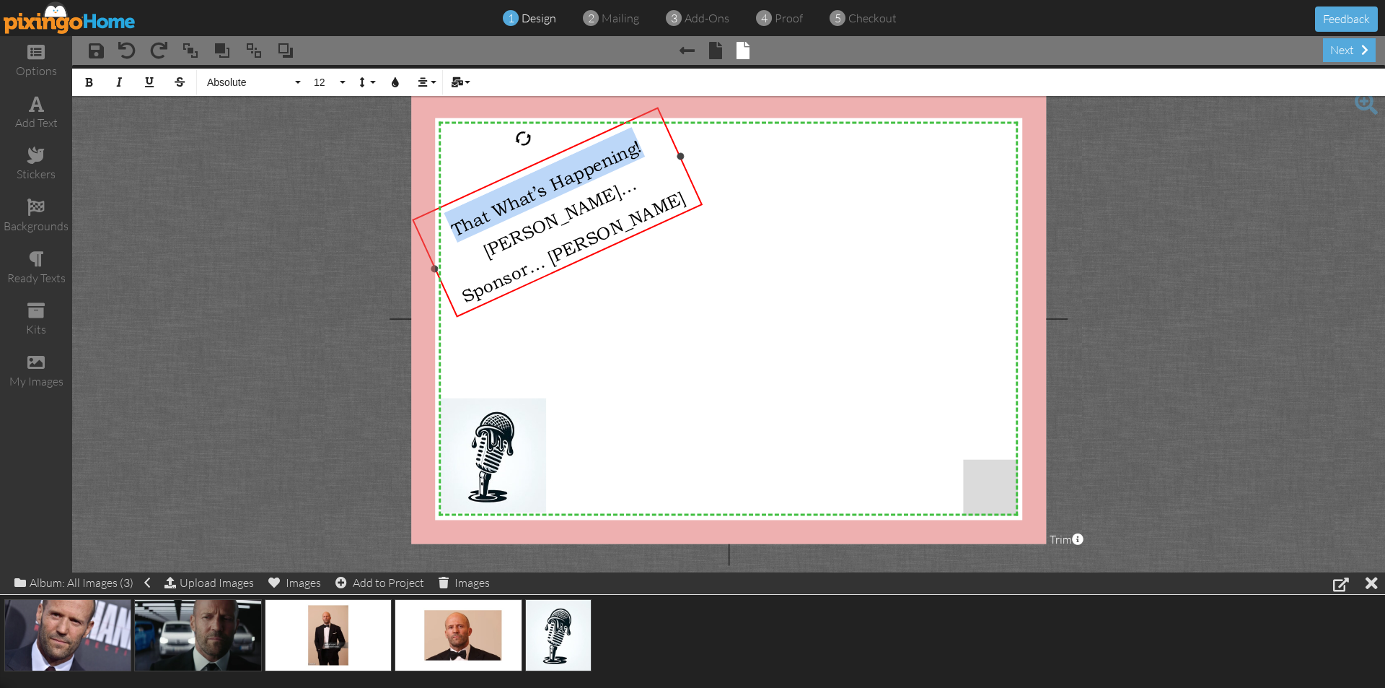
drag, startPoint x: 452, startPoint y: 222, endPoint x: 650, endPoint y: 139, distance: 215.1
click at [650, 139] on div "That What’s Happening!" at bounding box center [544, 184] width 246 height 136
click at [296, 80] on button "Absolute" at bounding box center [252, 82] width 104 height 27
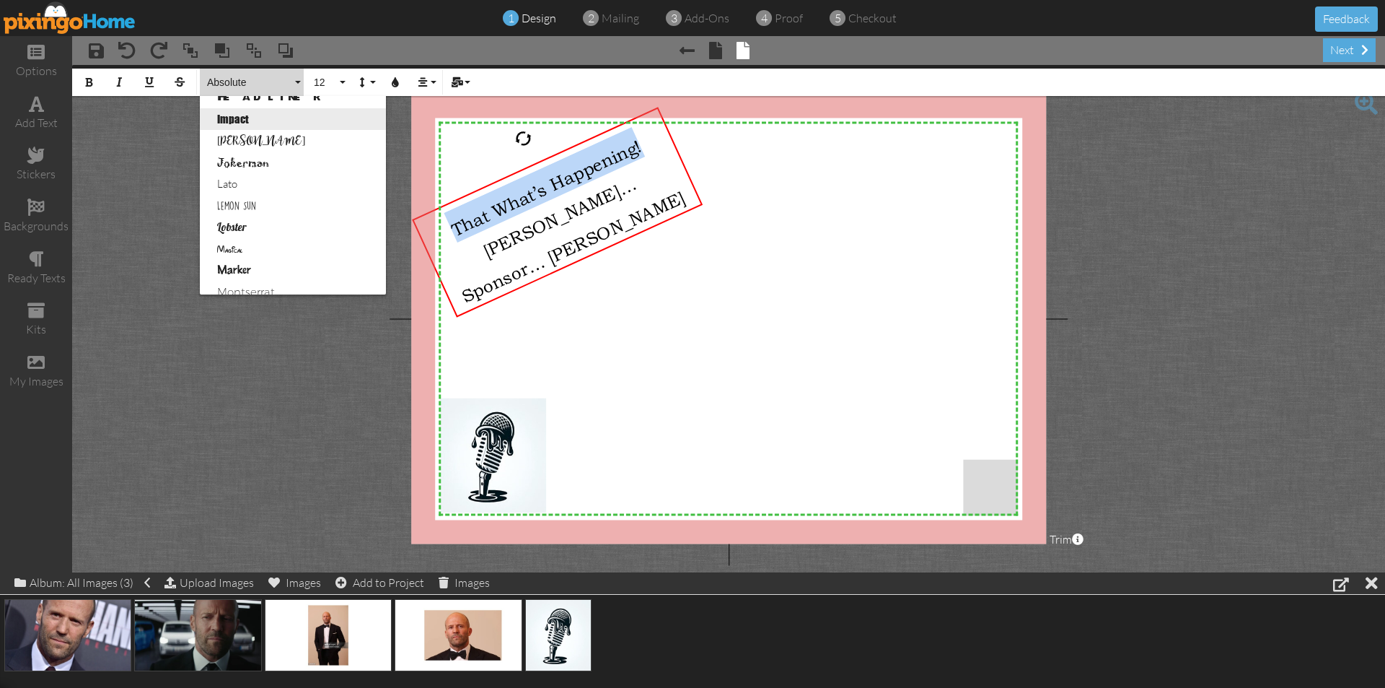
scroll to position [649, 0]
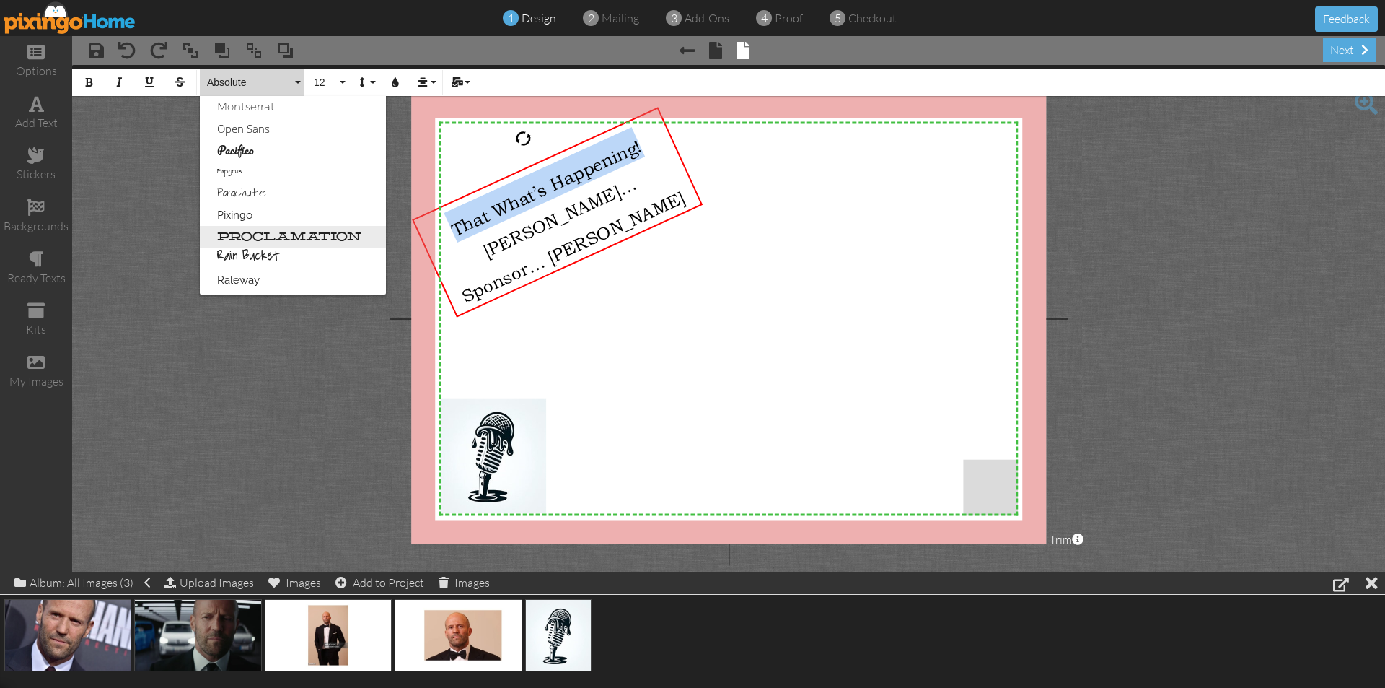
click at [303, 234] on link "Proclamation" at bounding box center [293, 237] width 186 height 22
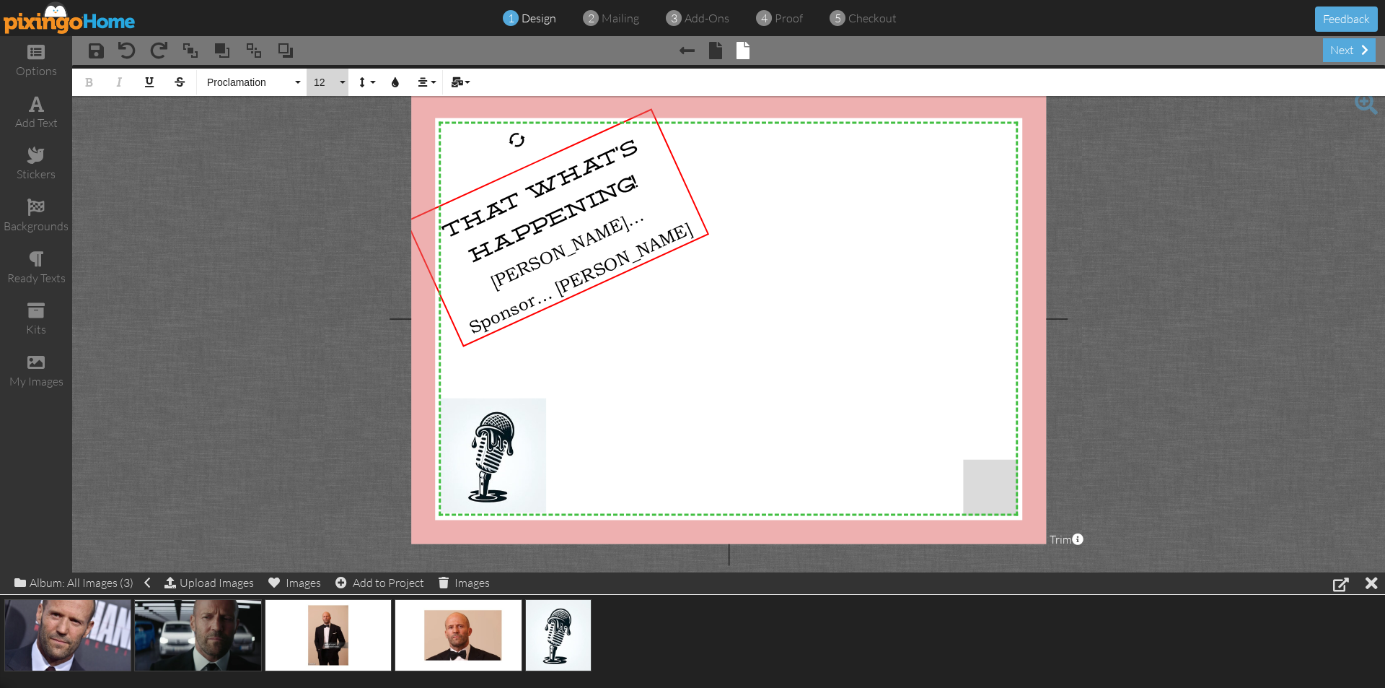
click at [339, 78] on button "12" at bounding box center [328, 82] width 42 height 27
click at [329, 152] on link "10" at bounding box center [330, 152] width 47 height 22
drag, startPoint x: 480, startPoint y: 274, endPoint x: 641, endPoint y: 201, distance: 177.6
click at [641, 204] on span "[PERSON_NAME]…" at bounding box center [566, 248] width 159 height 88
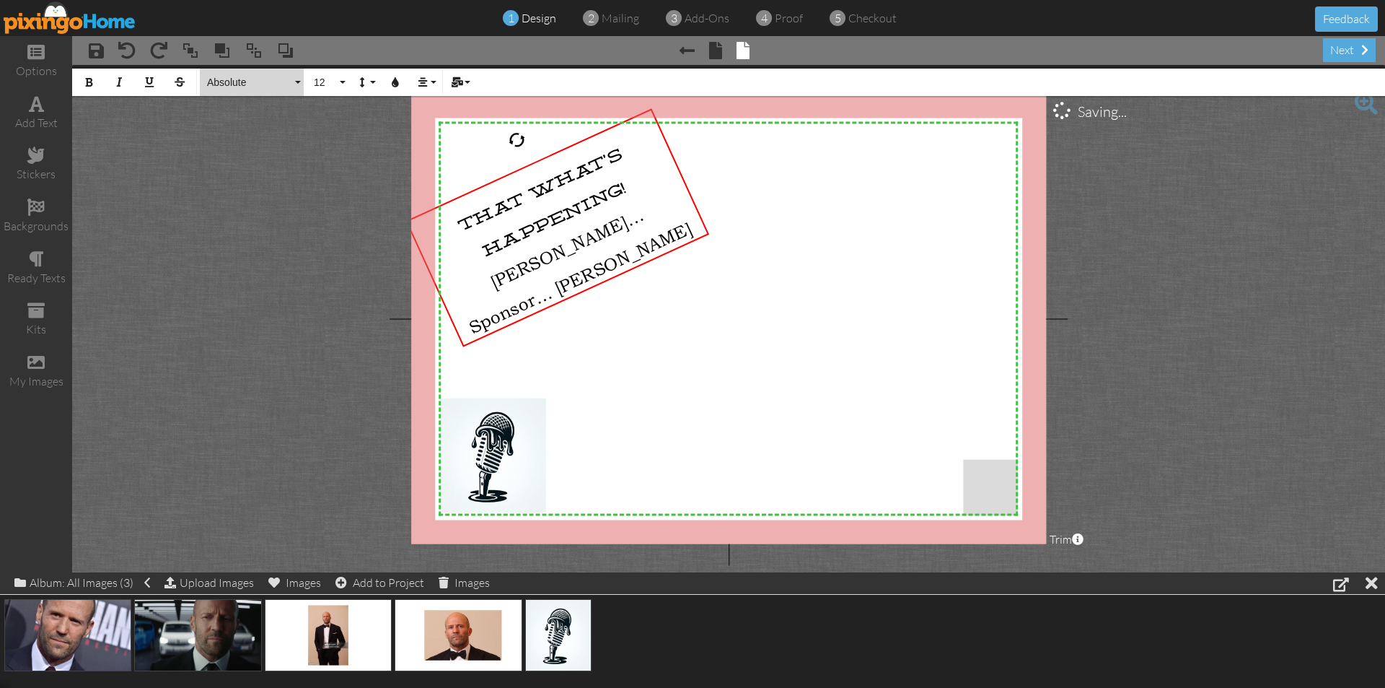
click at [298, 82] on button "Absolute" at bounding box center [252, 82] width 104 height 27
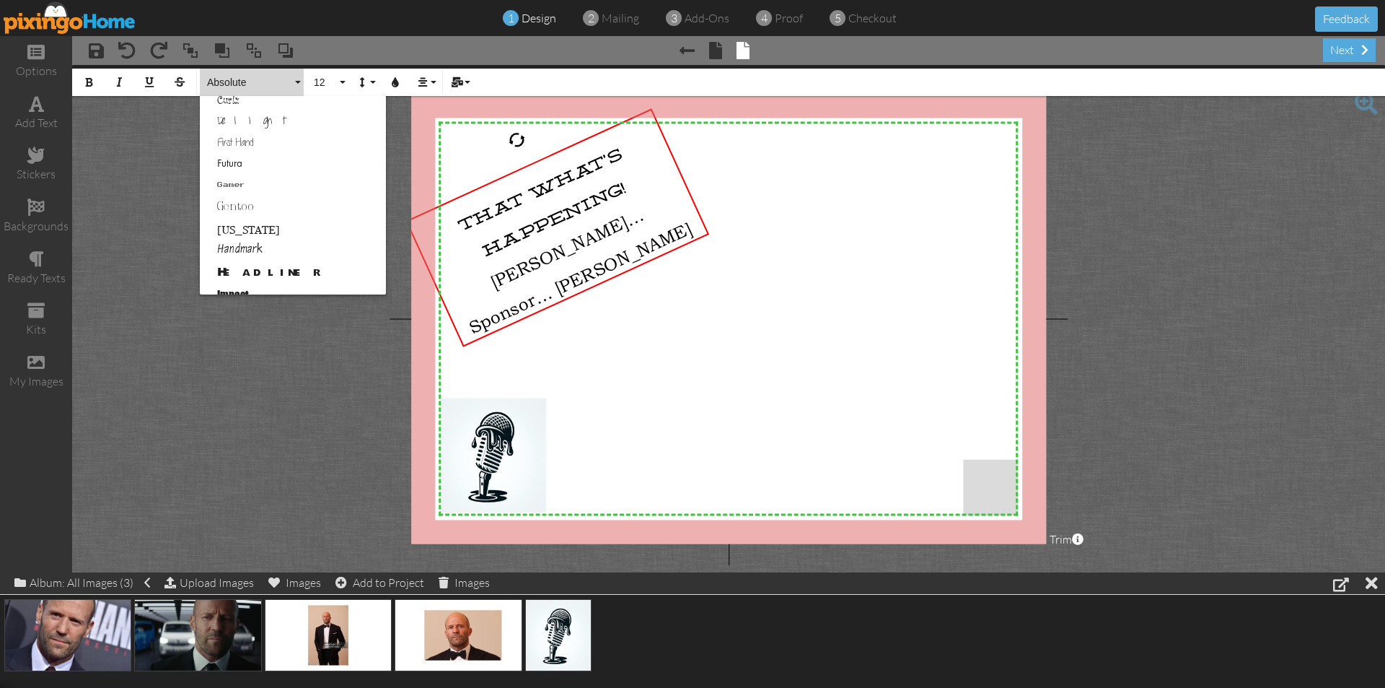
scroll to position [216, 0]
click at [290, 148] on link "Courgette" at bounding box center [293, 150] width 186 height 22
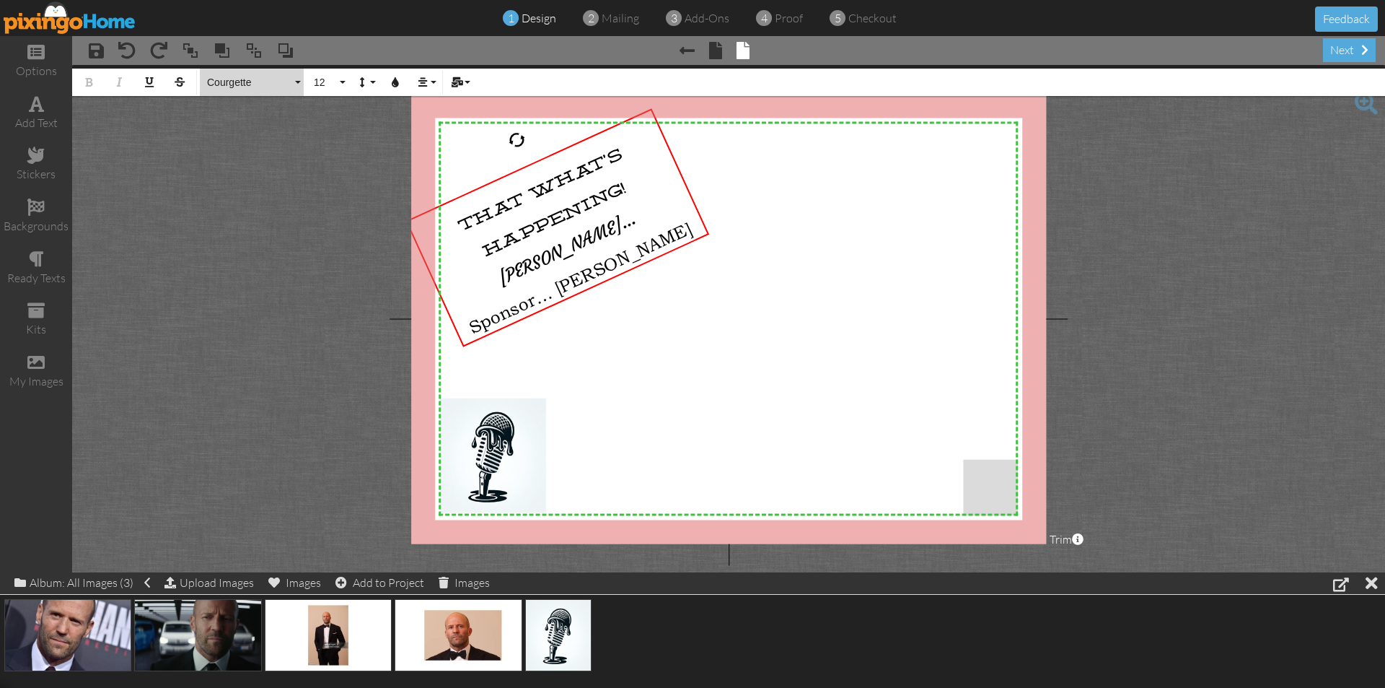
click at [294, 85] on button "Courgette" at bounding box center [252, 82] width 104 height 27
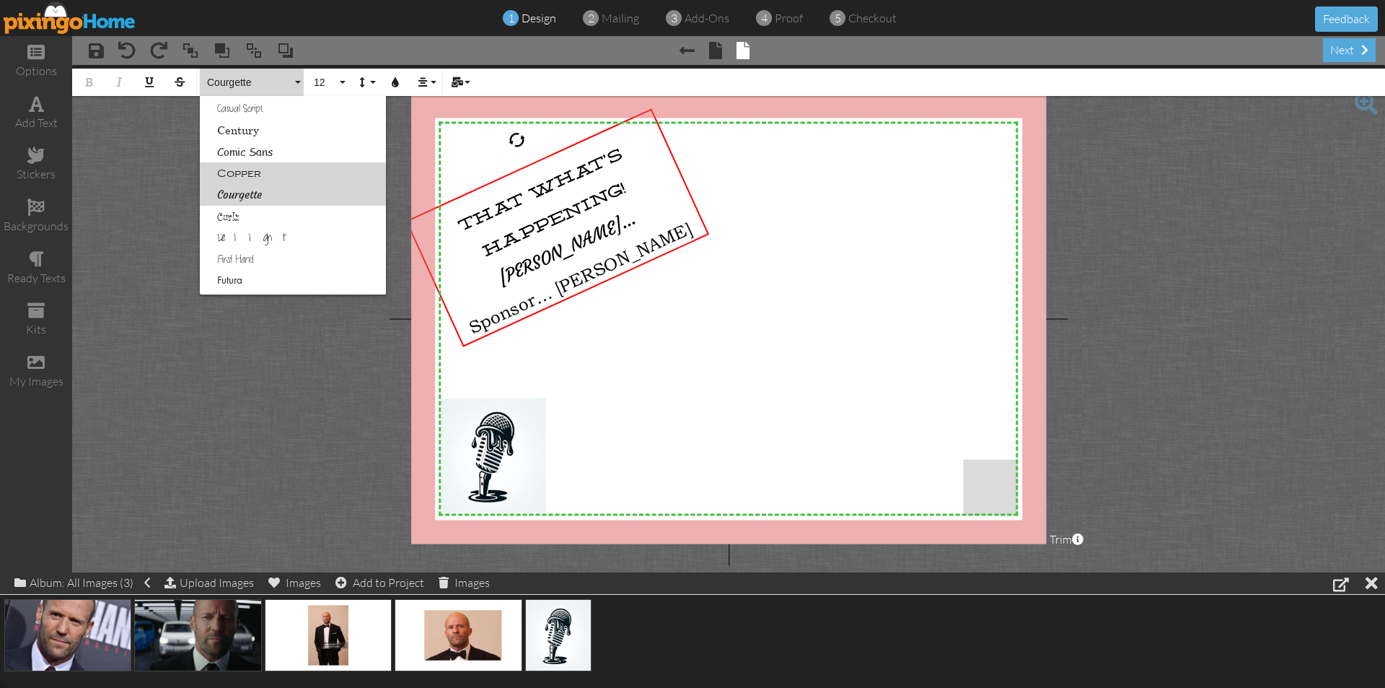
click at [251, 167] on link "Copper" at bounding box center [293, 173] width 186 height 22
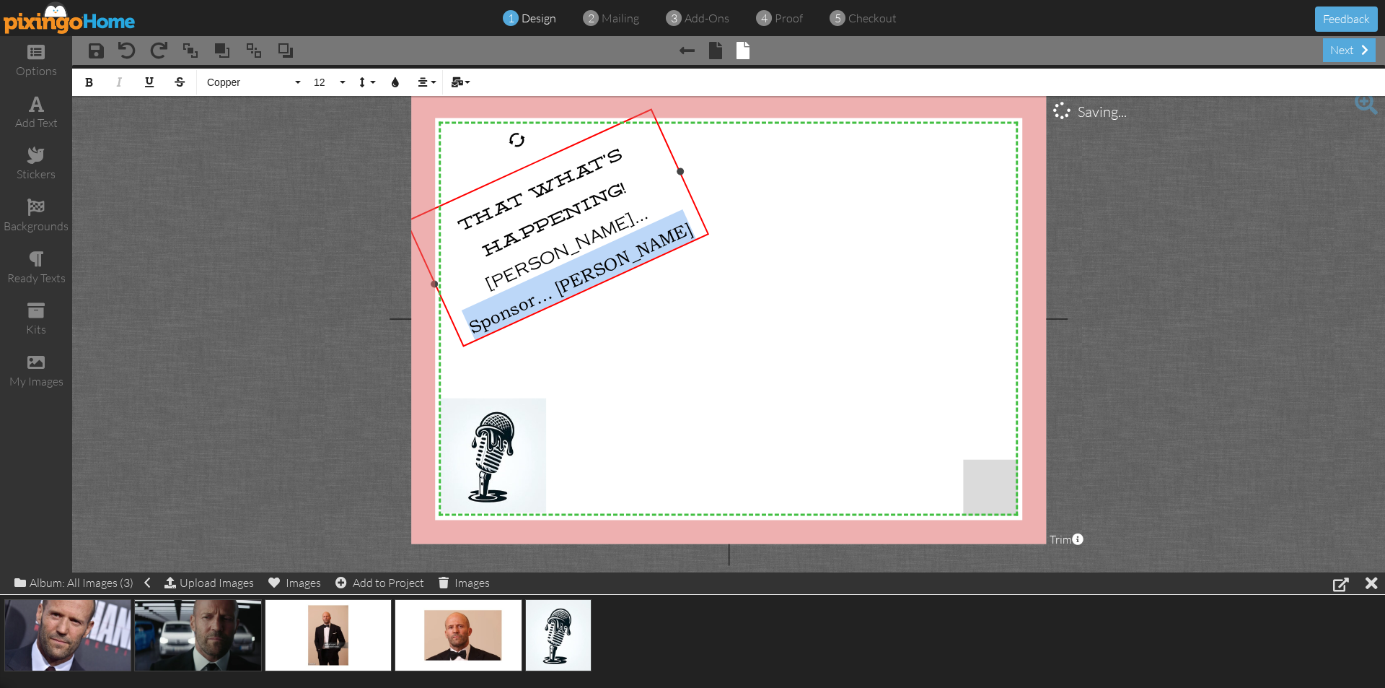
drag, startPoint x: 471, startPoint y: 317, endPoint x: 689, endPoint y: 242, distance: 230.5
click at [689, 242] on div "That What’s Happening! [PERSON_NAME]… Sponsor… [PERSON_NAME]" at bounding box center [559, 230] width 306 height 244
click at [302, 84] on button "Copper" at bounding box center [252, 82] width 104 height 27
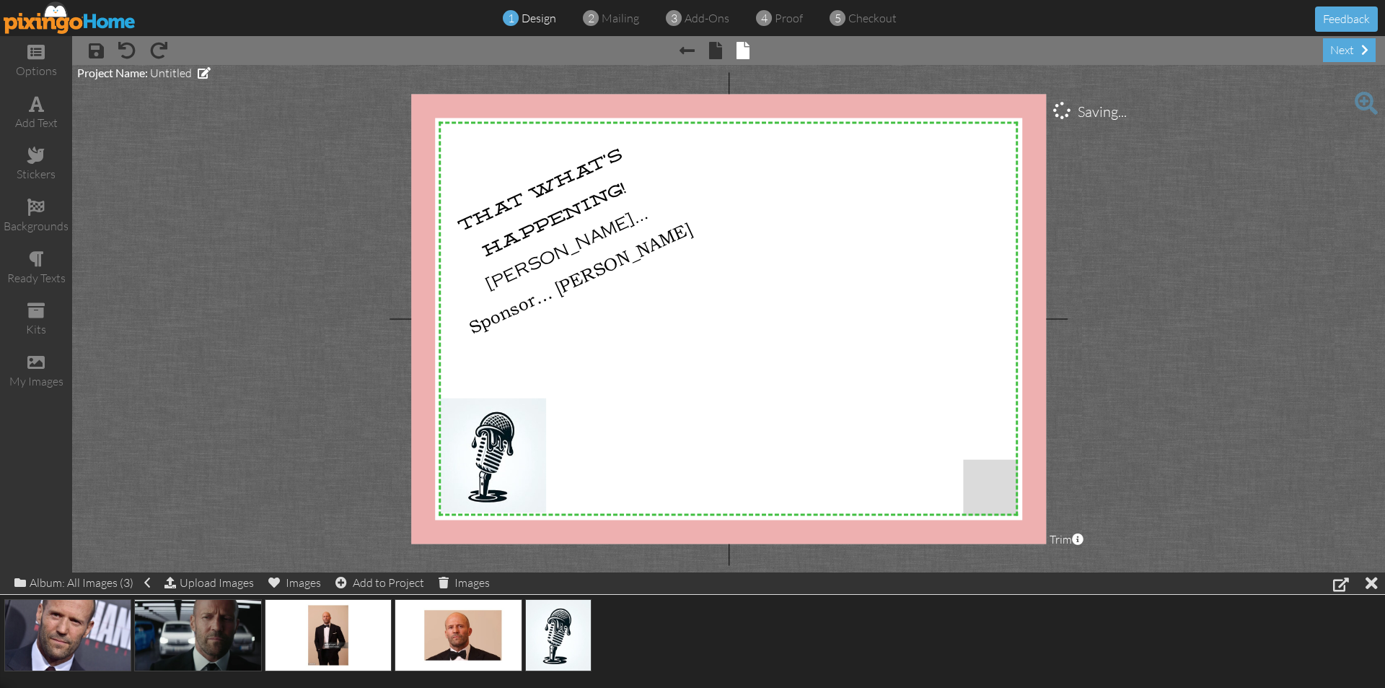
drag, startPoint x: 395, startPoint y: 126, endPoint x: 397, endPoint y: 166, distance: 39.7
click at [397, 166] on project-studio-wrapper "X X X X X X X X X X X X X X X X X X X X X X X X X X X X X X X X X X X X X X X X…" at bounding box center [728, 318] width 1313 height 507
click at [482, 318] on span "Sponsor… [PERSON_NAME]" at bounding box center [580, 278] width 230 height 120
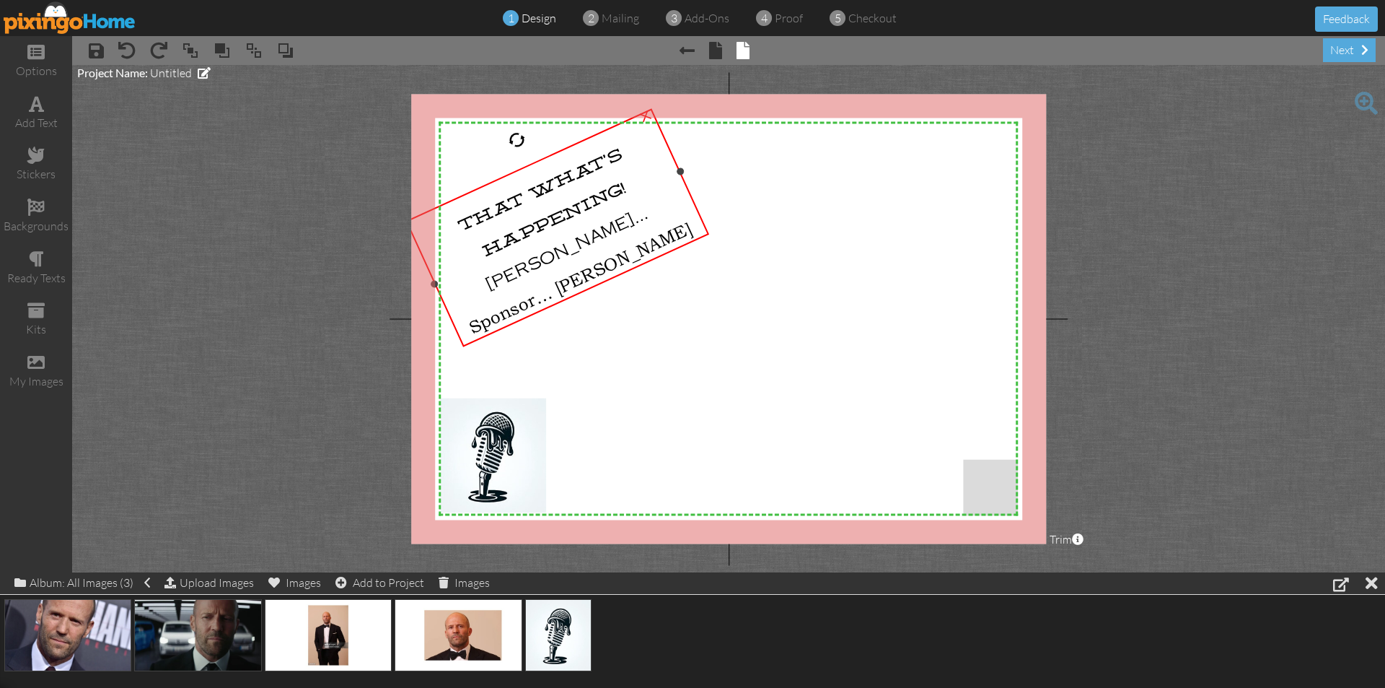
click at [679, 228] on span "Sponsor… [PERSON_NAME]" at bounding box center [580, 278] width 230 height 120
click at [474, 320] on div "Sponsor… [PERSON_NAME]" at bounding box center [579, 274] width 246 height 136
click at [478, 319] on span "Sponsor… [PERSON_NAME]" at bounding box center [580, 278] width 230 height 120
click at [691, 214] on div "Sponsor… [PERSON_NAME]" at bounding box center [579, 274] width 246 height 136
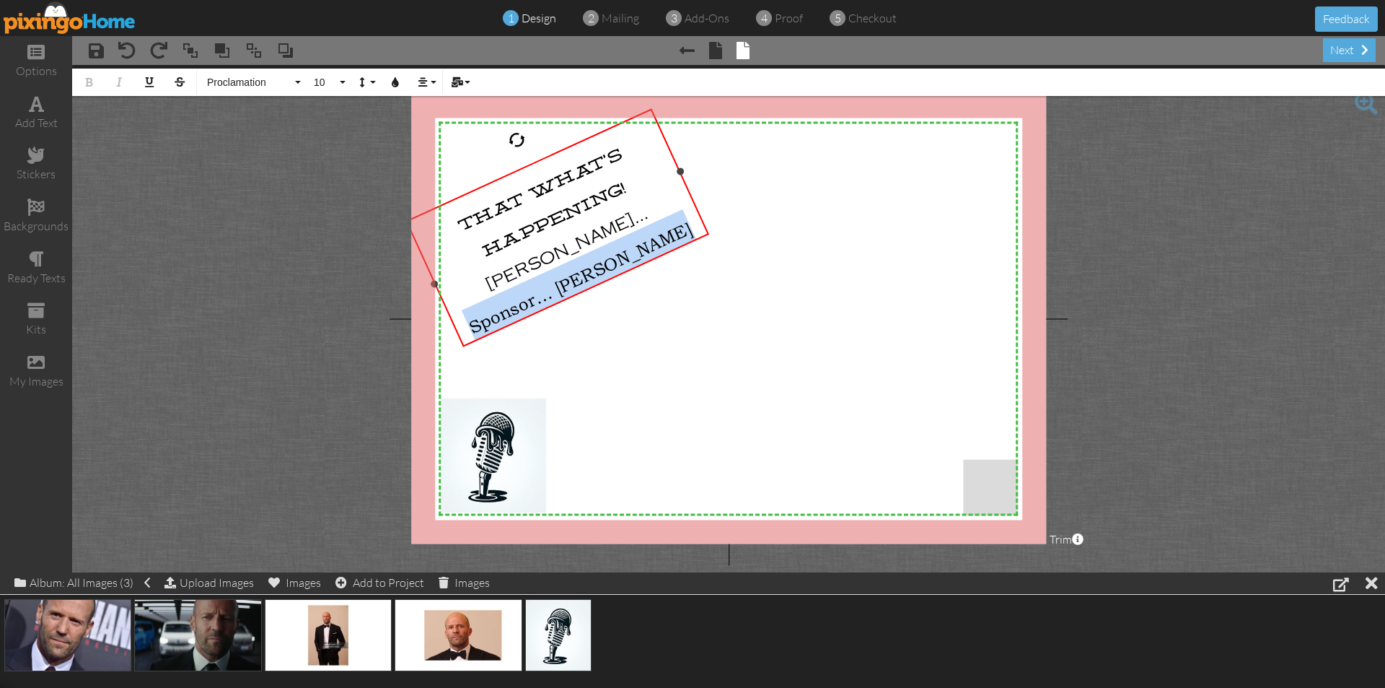
drag, startPoint x: 684, startPoint y: 226, endPoint x: 434, endPoint y: 310, distance: 264.0
click at [462, 321] on div "Sponsor… [PERSON_NAME]" at bounding box center [579, 274] width 246 height 136
click at [297, 84] on button "Absolute" at bounding box center [252, 82] width 104 height 27
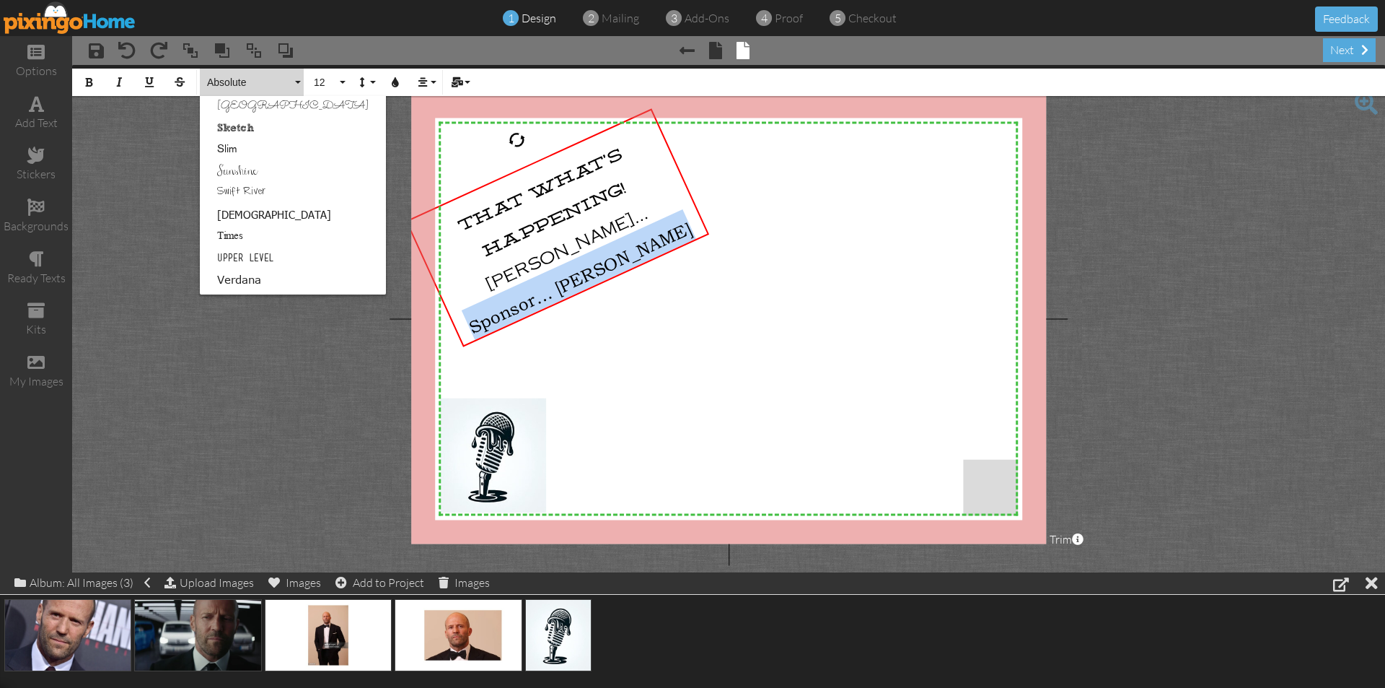
scroll to position [906, 0]
click at [259, 263] on link "Vintage" at bounding box center [293, 262] width 186 height 22
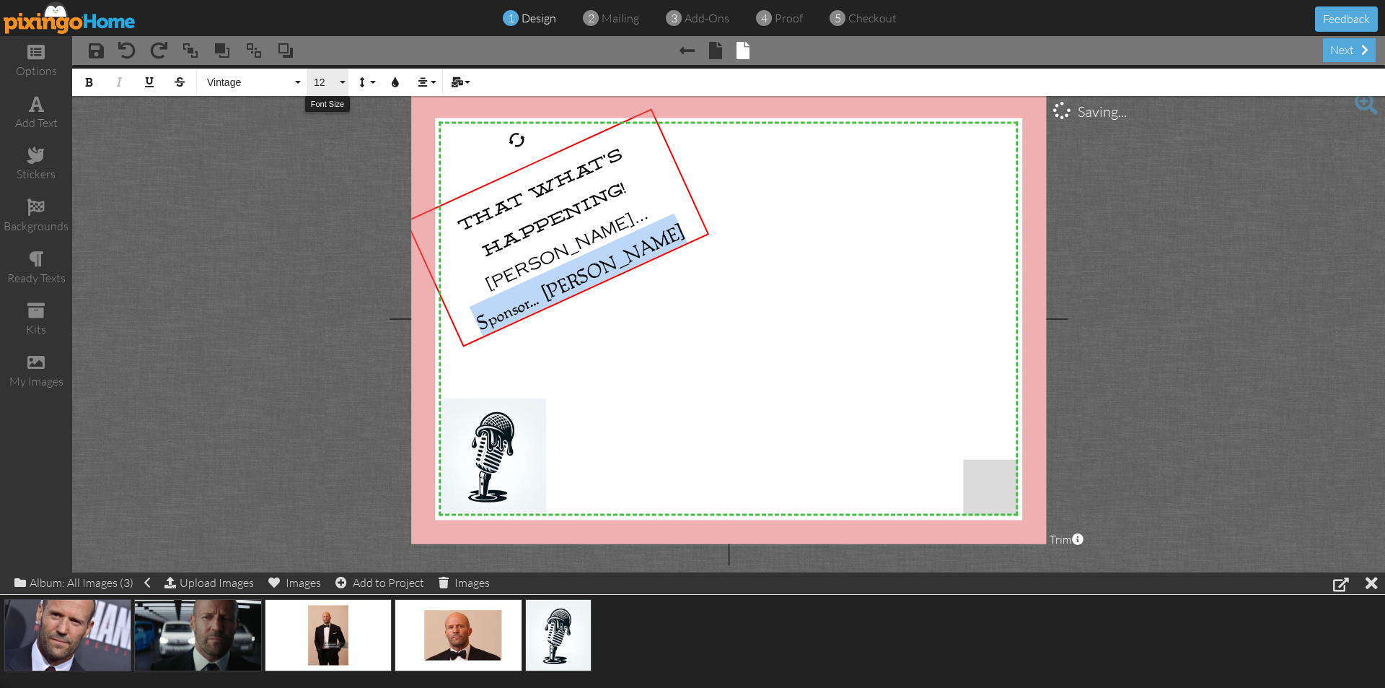
click at [337, 75] on button "12" at bounding box center [328, 82] width 42 height 27
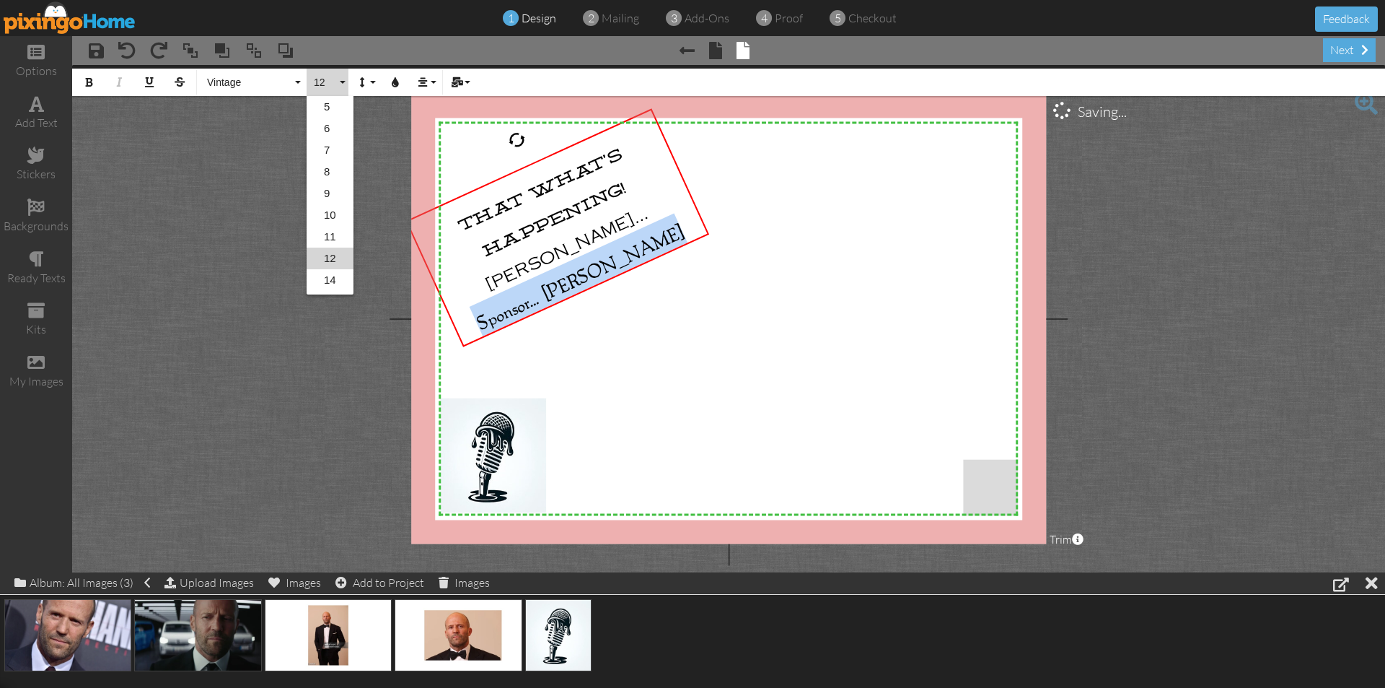
scroll to position [63, 0]
click at [330, 235] on link "16" at bounding box center [330, 238] width 47 height 22
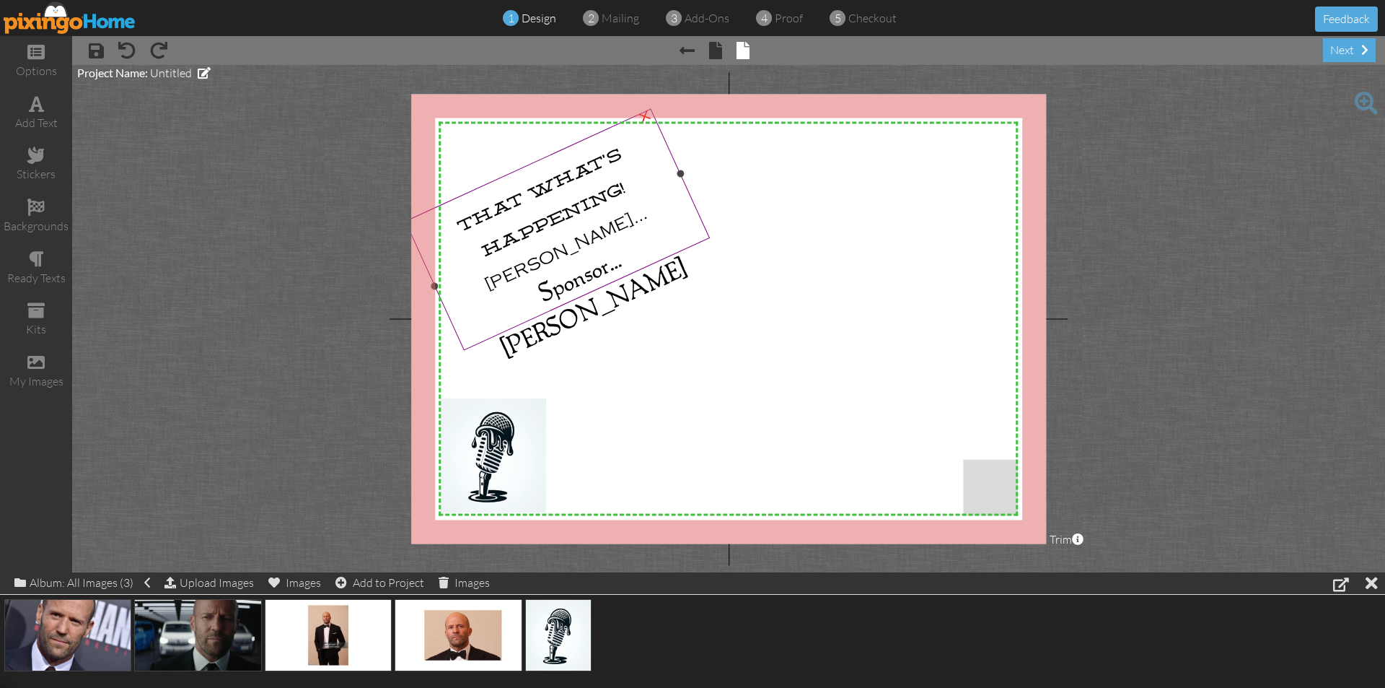
click at [457, 224] on span "That What’s Happening!" at bounding box center [541, 202] width 172 height 115
click at [460, 222] on span "That What’s Happening!" at bounding box center [541, 202] width 172 height 115
click at [688, 228] on div "Sponsor… [PERSON_NAME]" at bounding box center [586, 291] width 261 height 170
click at [651, 212] on span "[PERSON_NAME]…" at bounding box center [567, 248] width 168 height 91
click at [1230, 216] on project-studio-wrapper "X X X X X X X X X X X X X X X X X X X X X X X X X X X X X X X X X X X X X X X X…" at bounding box center [728, 318] width 1313 height 507
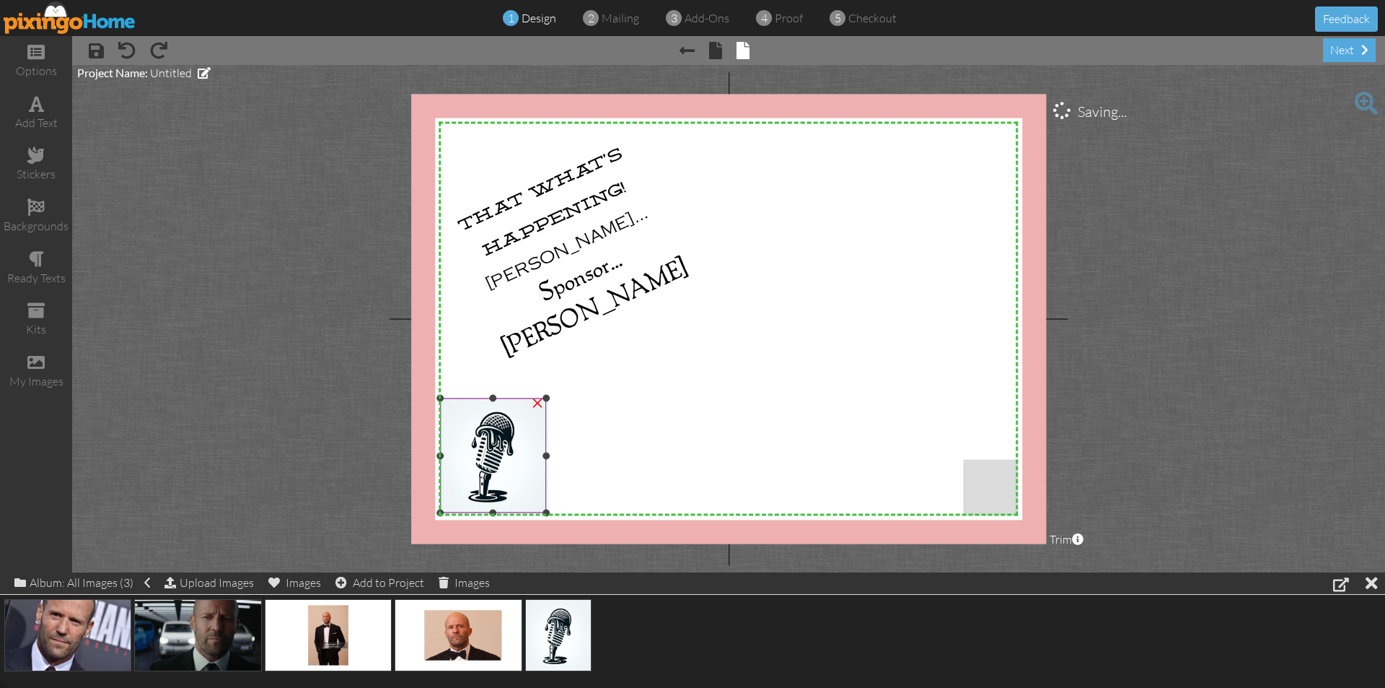
click at [497, 454] on img at bounding box center [493, 455] width 106 height 115
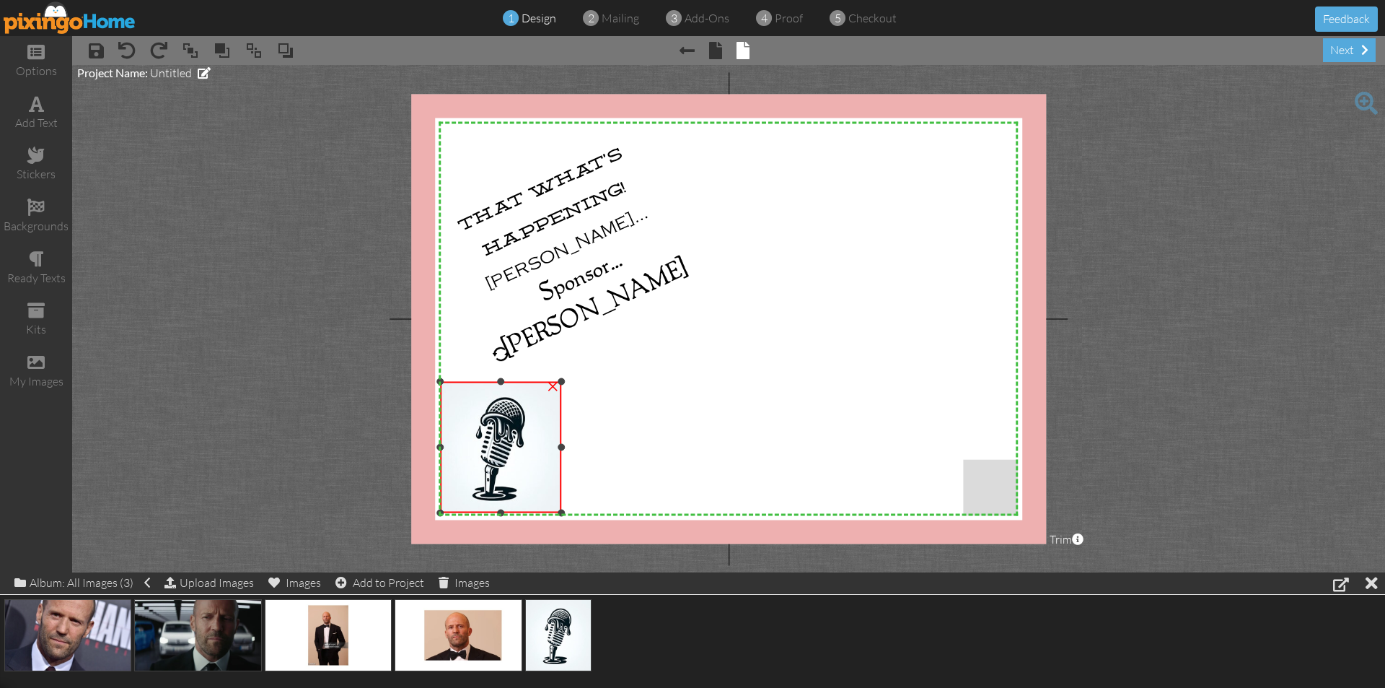
drag, startPoint x: 548, startPoint y: 396, endPoint x: 599, endPoint y: 380, distance: 53.2
click at [599, 380] on div "X X X X X X X X X X X X X X X X X X X X X X X X X X X X X X X X X X X X X X X X…" at bounding box center [728, 319] width 635 height 450
click at [1183, 263] on project-studio-wrapper "X X X X X X X X X X X X X X X X X X X X X X X X X X X X X X X X X X X X X X X X…" at bounding box center [728, 318] width 1313 height 507
click at [44, 105] on div "add text" at bounding box center [36, 113] width 72 height 51
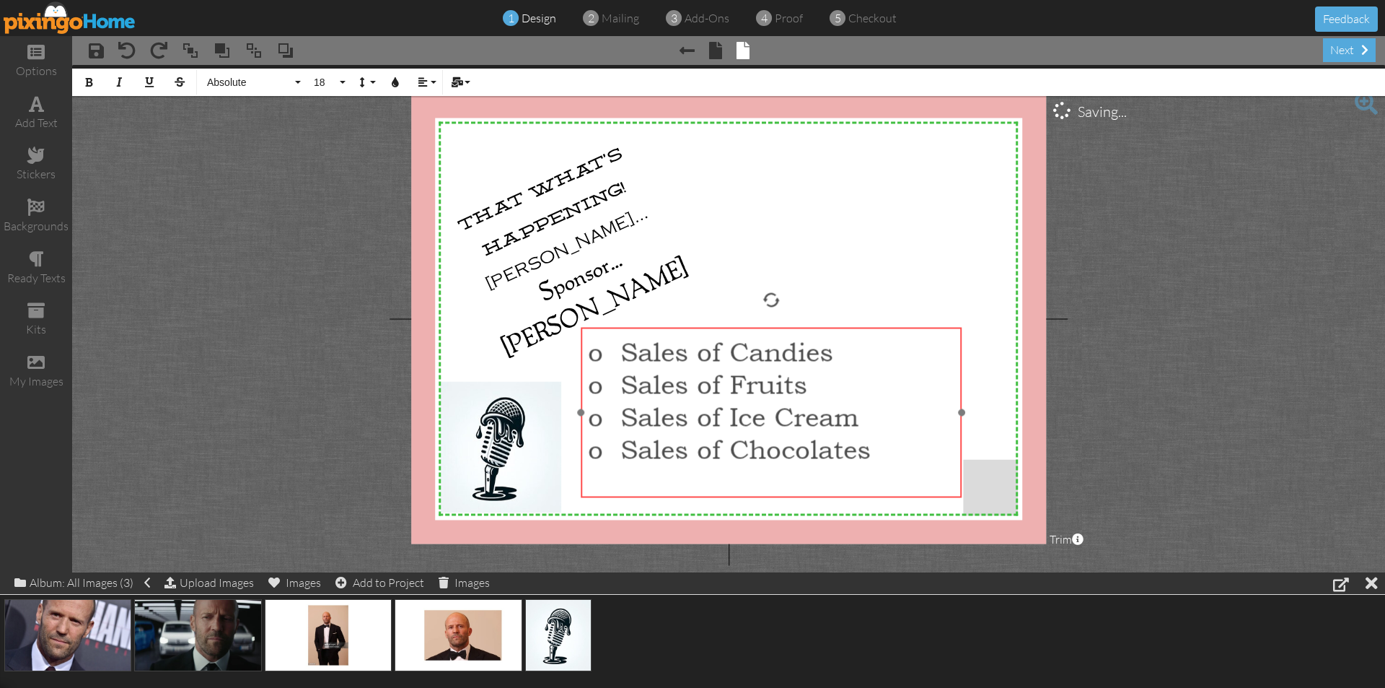
drag, startPoint x: 803, startPoint y: 143, endPoint x: 846, endPoint y: 327, distance: 188.9
click at [846, 328] on div "o Sales of Candies o Sales of Fruits o Sales of Ice Cream o Sales of Chocolates…" at bounding box center [771, 416] width 381 height 177
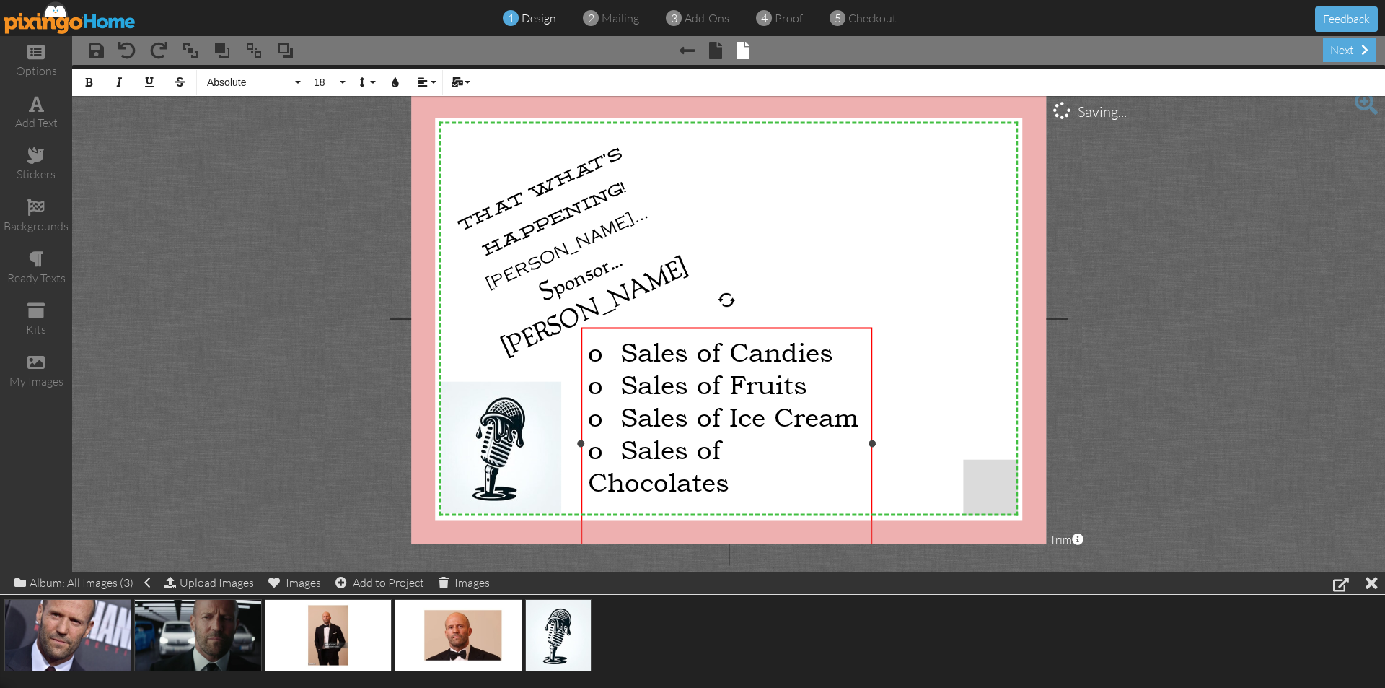
drag, startPoint x: 965, startPoint y: 412, endPoint x: 875, endPoint y: 429, distance: 91.1
click at [872, 429] on div "o Sales of Candies o Sales of Fruits o Sales of Ice Cream o Sales of Chocolates…" at bounding box center [727, 444] width 292 height 232
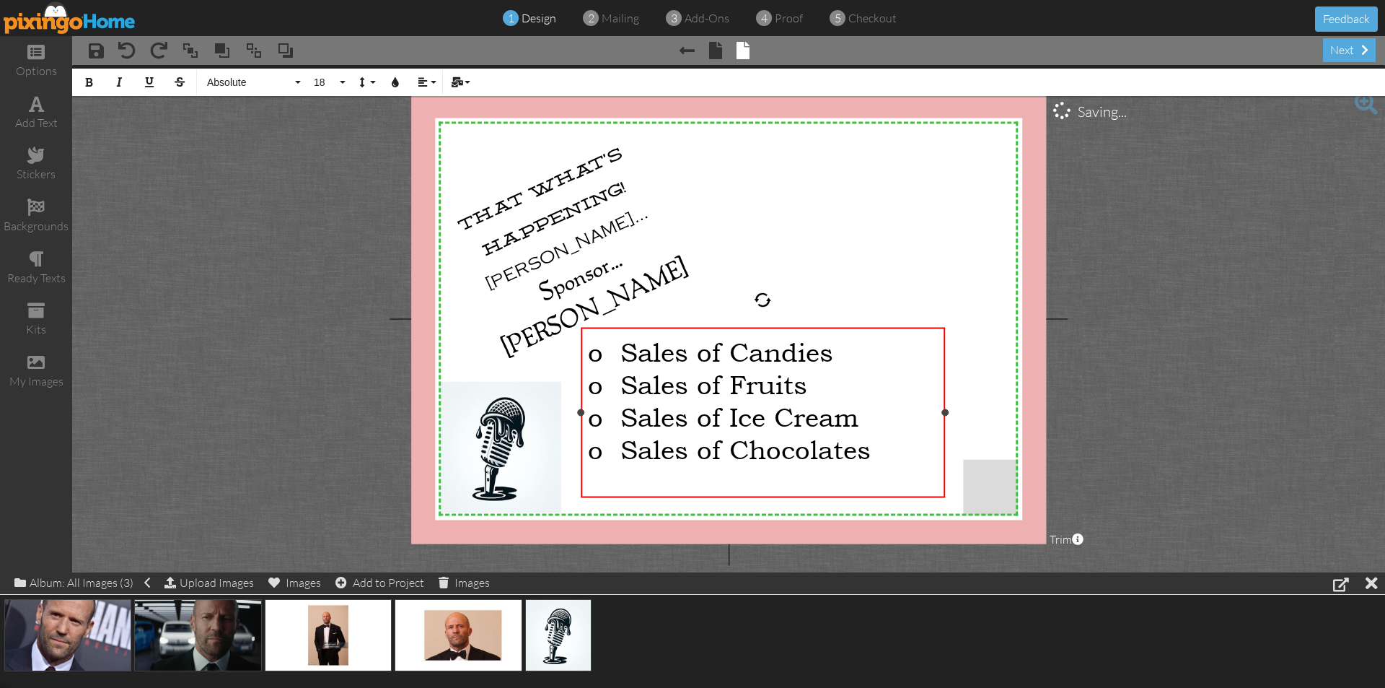
drag, startPoint x: 873, startPoint y: 442, endPoint x: 946, endPoint y: 433, distance: 73.5
click at [945, 433] on div "o Sales of Candies o Sales of Fruits o Sales of Ice Cream o Sales of Chocolates…" at bounding box center [763, 413] width 364 height 170
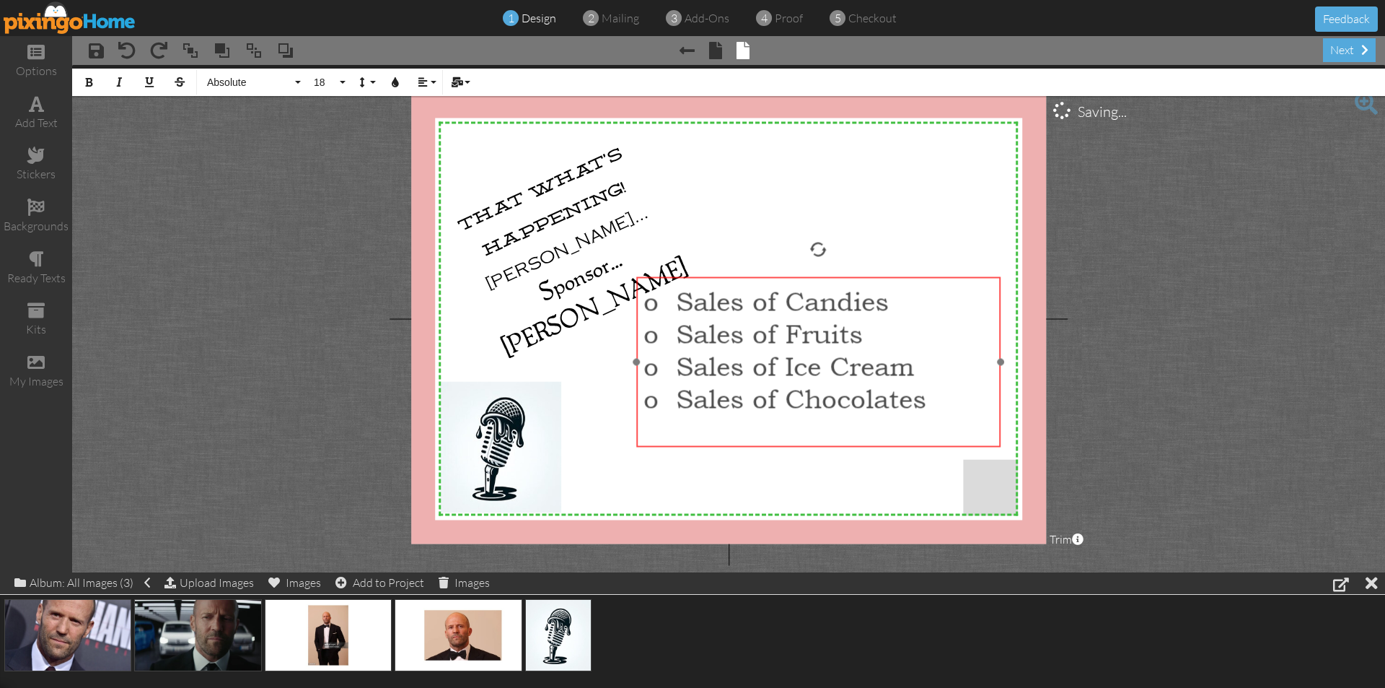
drag, startPoint x: 846, startPoint y: 333, endPoint x: 901, endPoint y: 283, distance: 75.1
click at [901, 283] on div "o Sales of Candies o Sales of Fruits o Sales of Ice Cream o Sales of Chocolates…" at bounding box center [818, 365] width 364 height 177
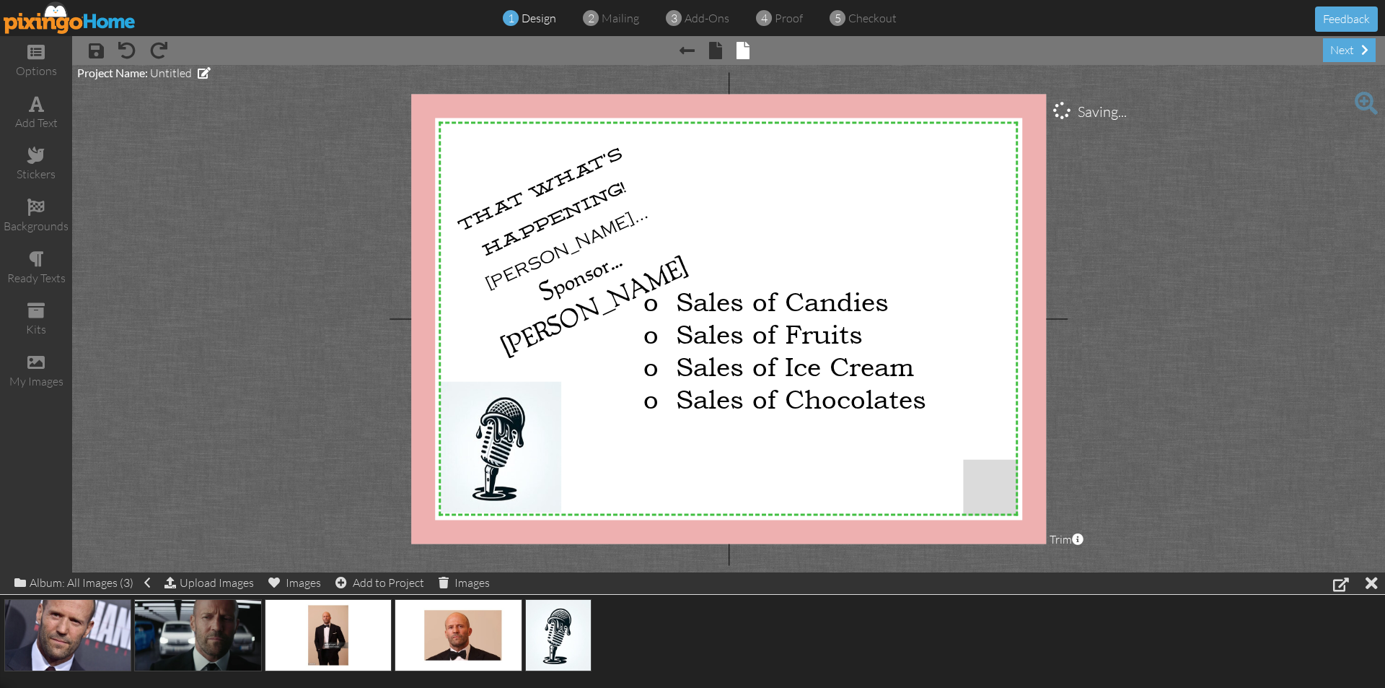
click at [1160, 294] on project-studio-wrapper "X X X X X X X X X X X X X X X X X X X X X X X X X X X X X X X X X X X X X X X X…" at bounding box center [728, 318] width 1313 height 507
click at [683, 296] on span "o Sales of Candies" at bounding box center [766, 300] width 245 height 32
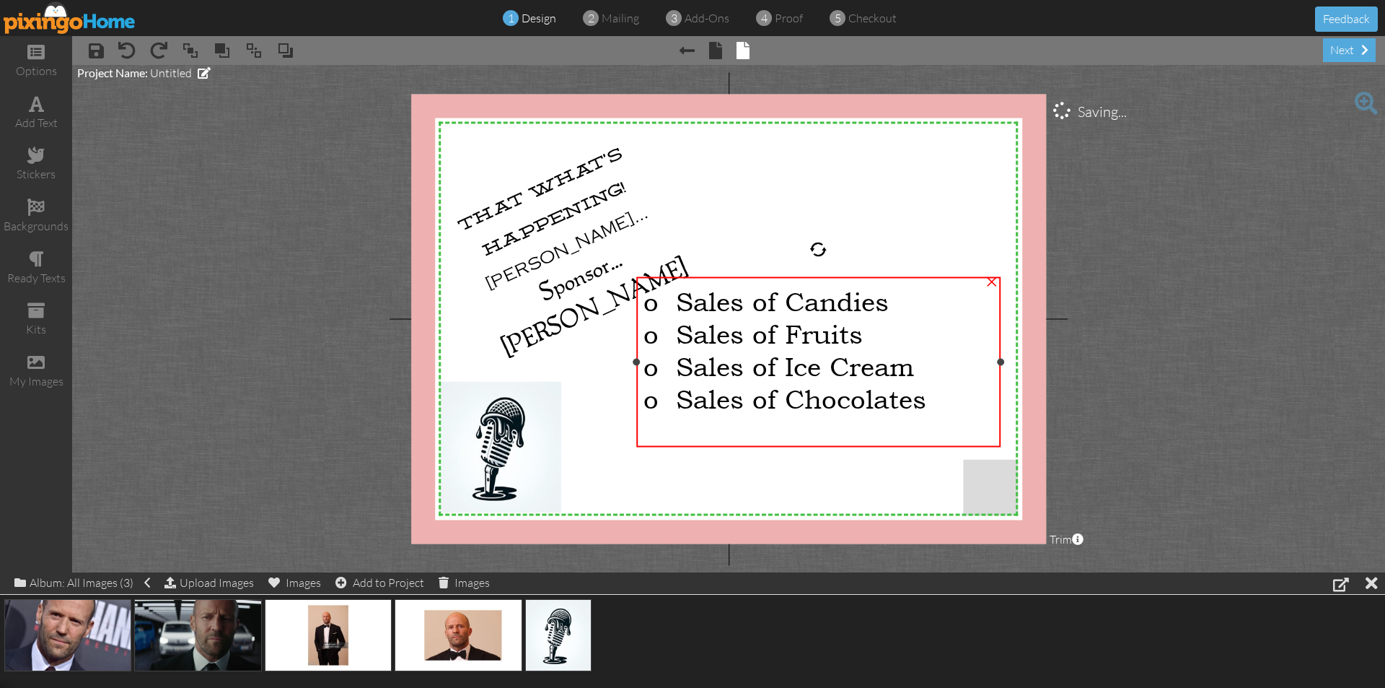
click at [687, 279] on div "o Sales of Candies o Sales of Fruits o Sales of Ice Cream o Sales of Chocolates" at bounding box center [818, 349] width 364 height 144
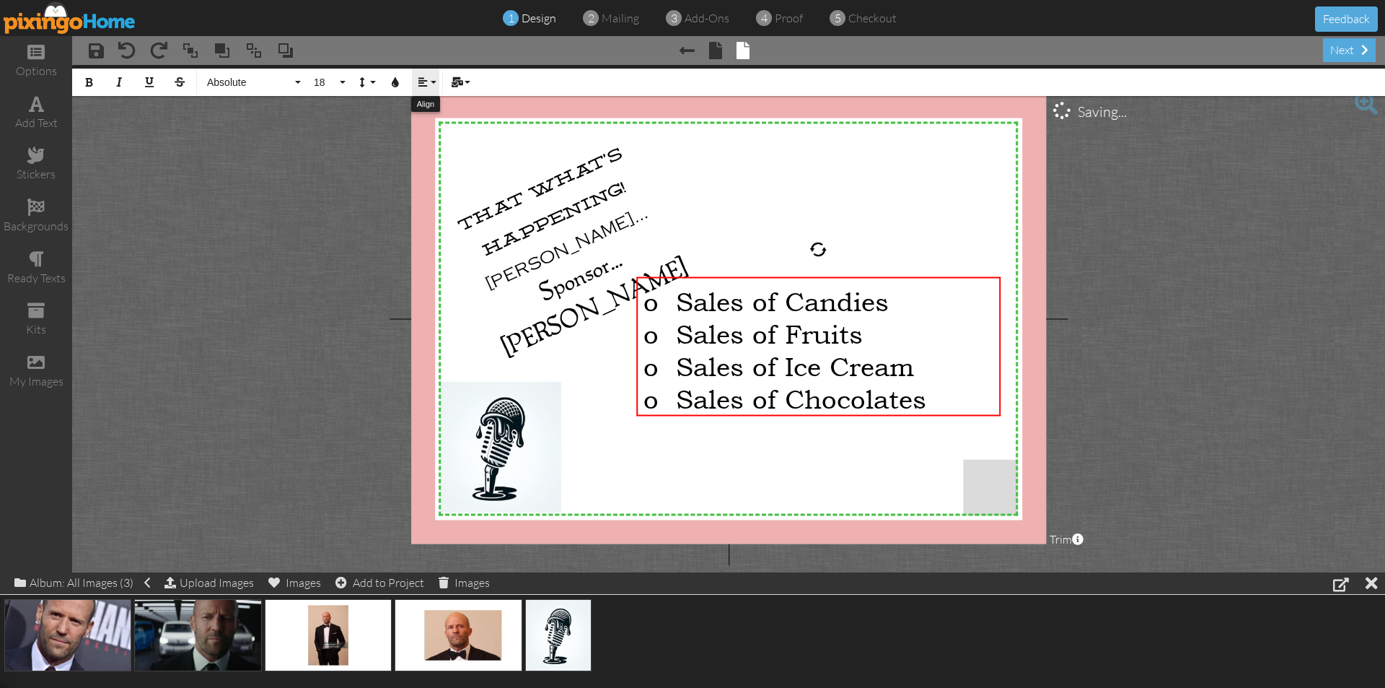
click at [424, 82] on icon "button" at bounding box center [423, 82] width 10 height 10
click at [374, 80] on button "Line Height" at bounding box center [364, 82] width 27 height 27
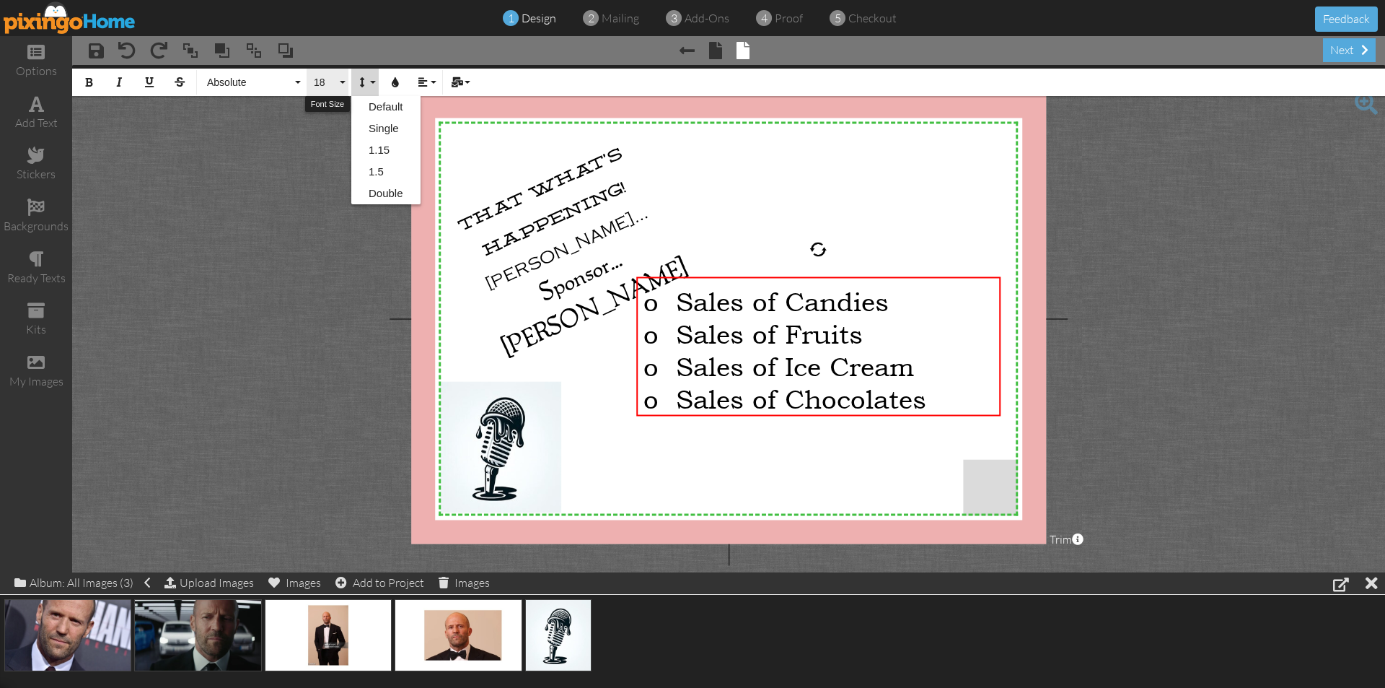
click at [339, 86] on button "18" at bounding box center [328, 82] width 42 height 27
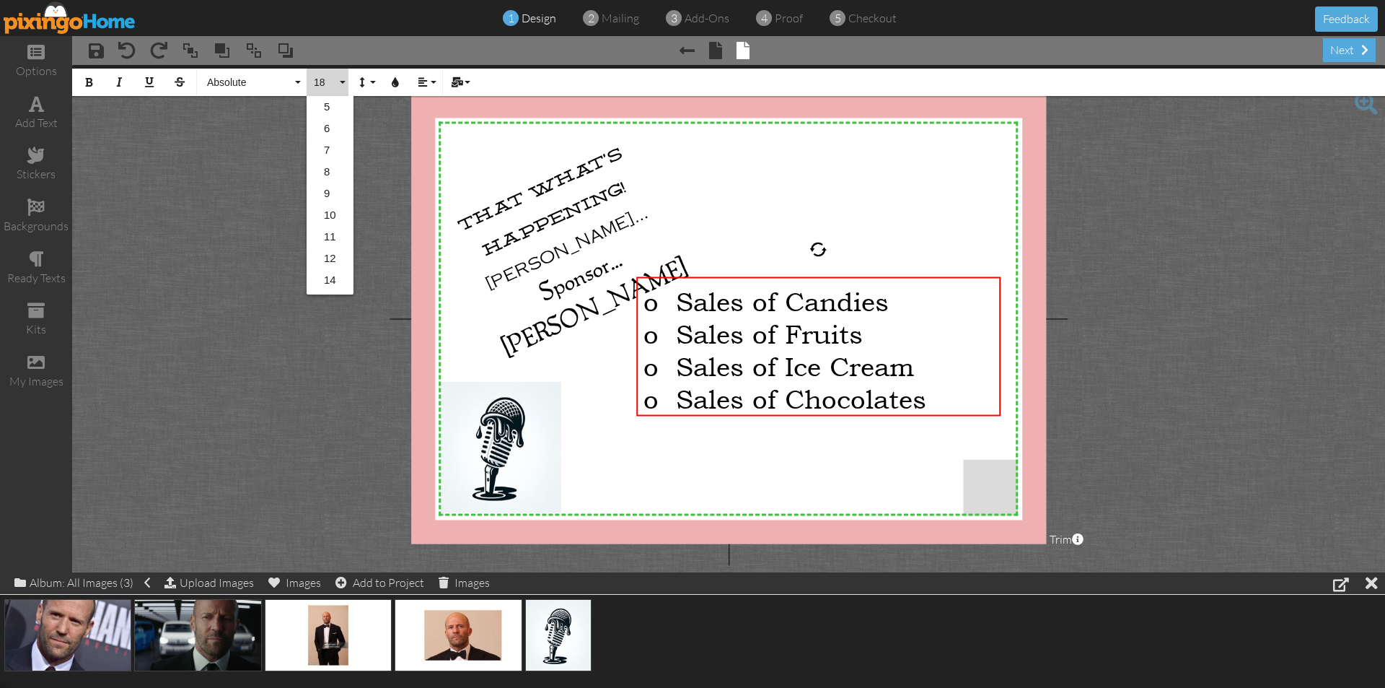
scroll to position [128, 0]
click at [296, 83] on button "Absolute" at bounding box center [252, 82] width 104 height 27
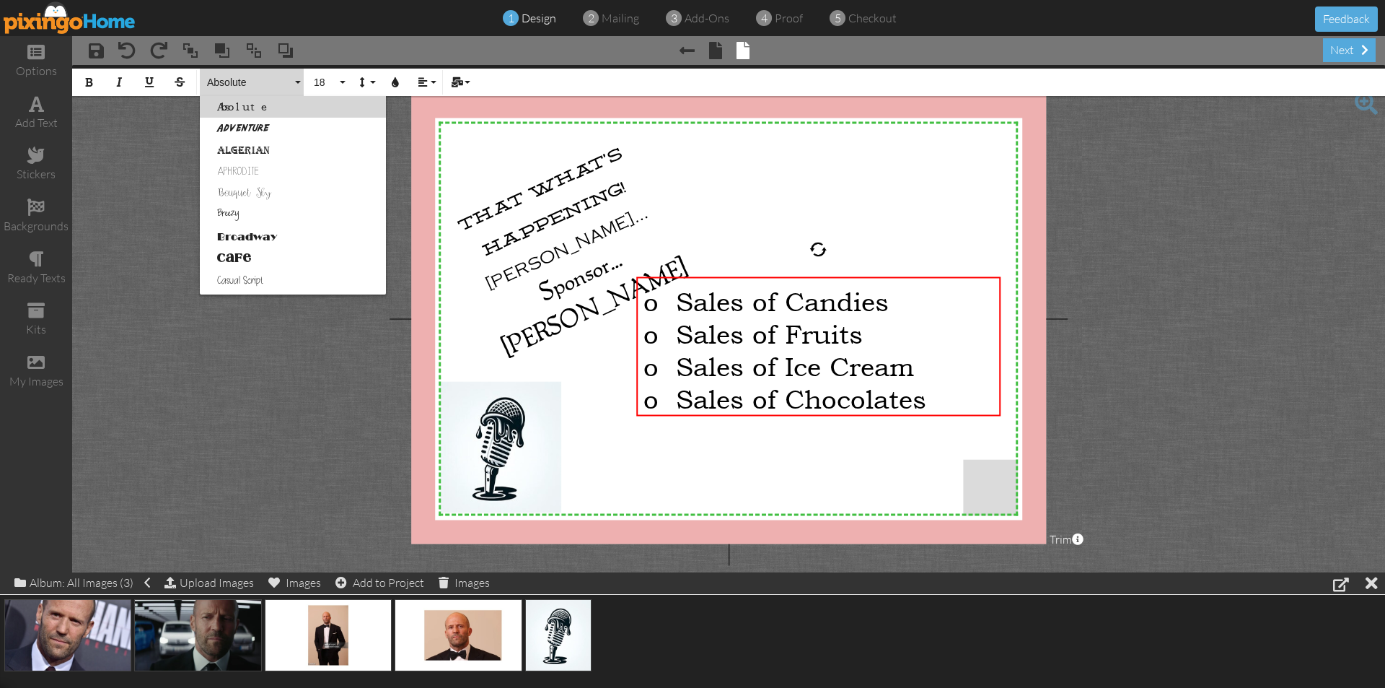
click at [91, 227] on project-studio-wrapper "X X X X X X X X X X X X X X X X X X X X X X X X X X X X X X X X X X X X X X X X…" at bounding box center [728, 318] width 1313 height 507
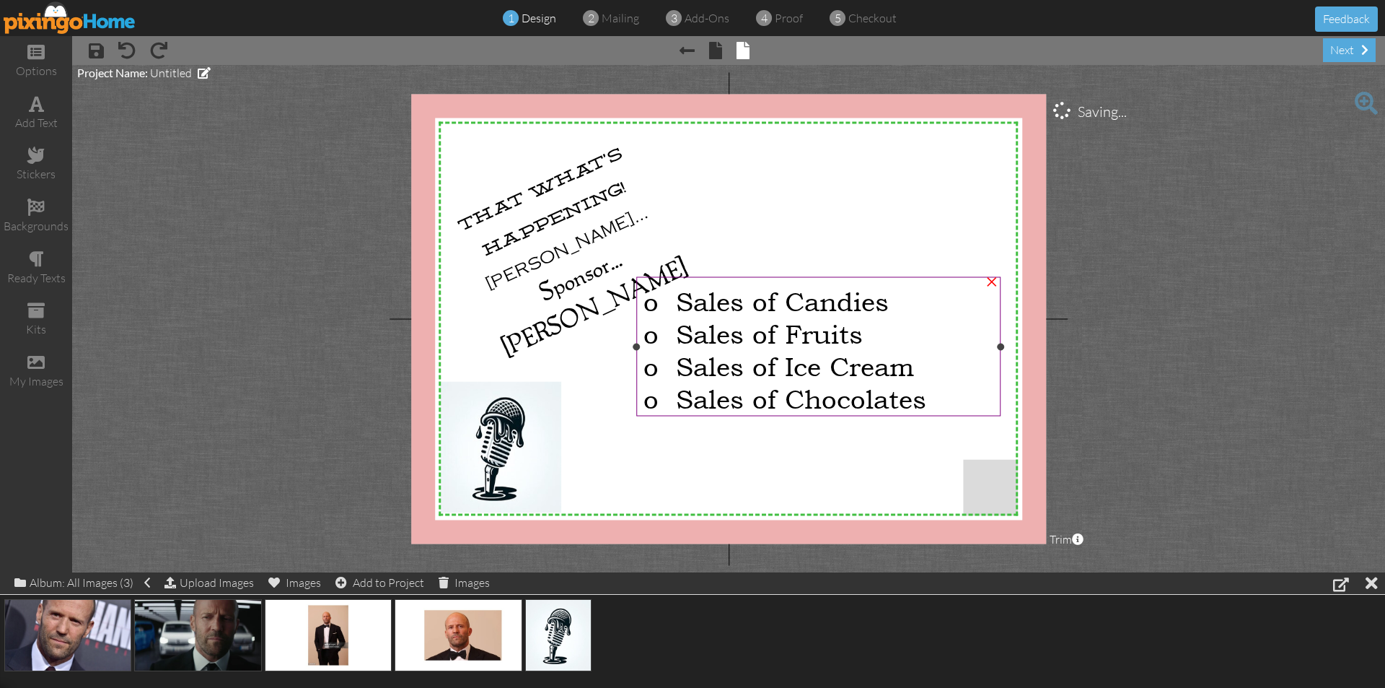
click at [706, 277] on div "o Sales of Candies o Sales of Fruits o Sales of Ice Cream o Sales of Chocolates" at bounding box center [818, 349] width 364 height 144
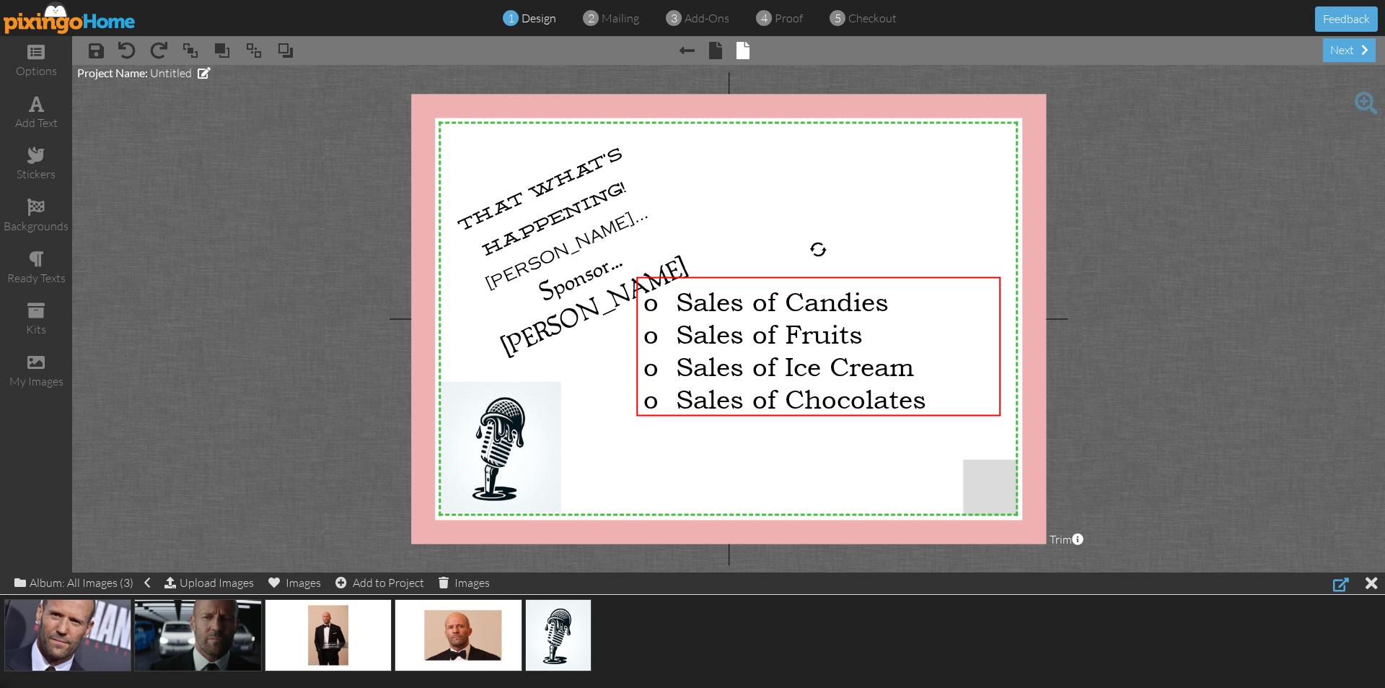
click at [1340, 579] on div at bounding box center [1341, 583] width 16 height 17
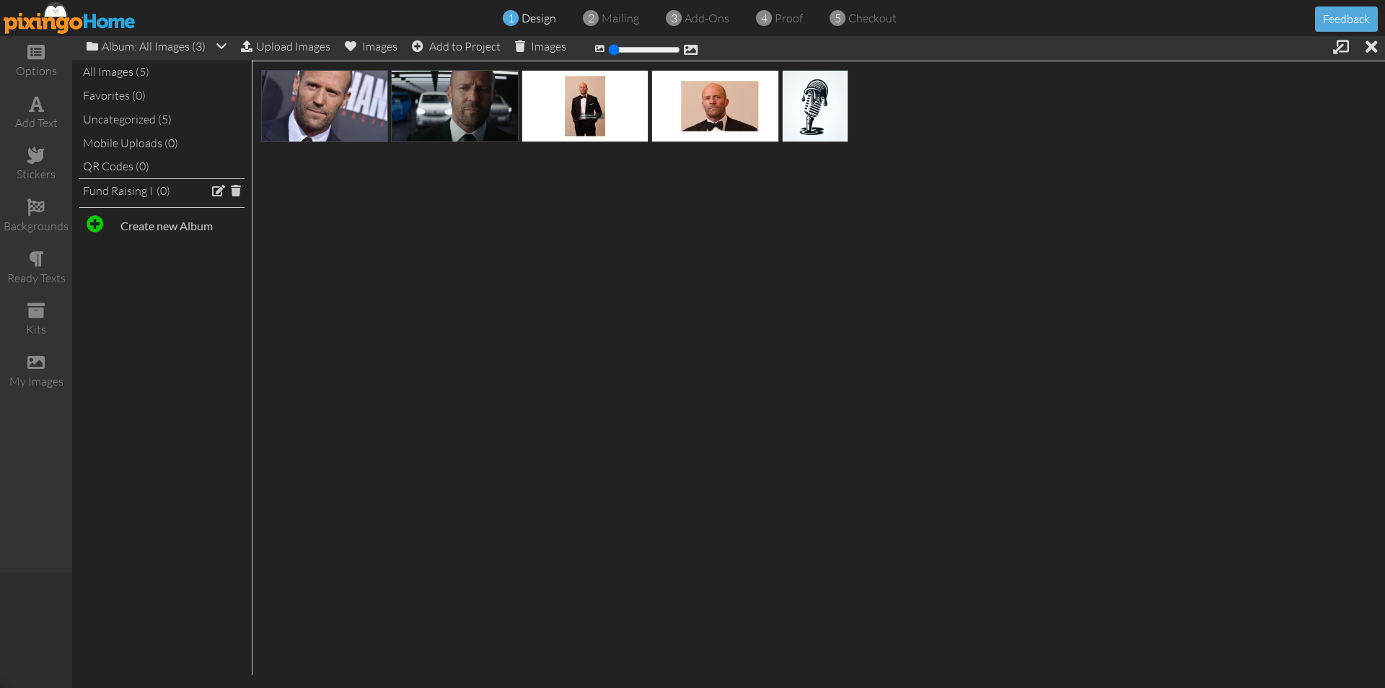
click at [168, 223] on strong "Create new Album" at bounding box center [167, 226] width 92 height 14
type input "Fund Raising II"
click at [138, 258] on div at bounding box center [121, 264] width 76 height 35
